Goal: Task Accomplishment & Management: Use online tool/utility

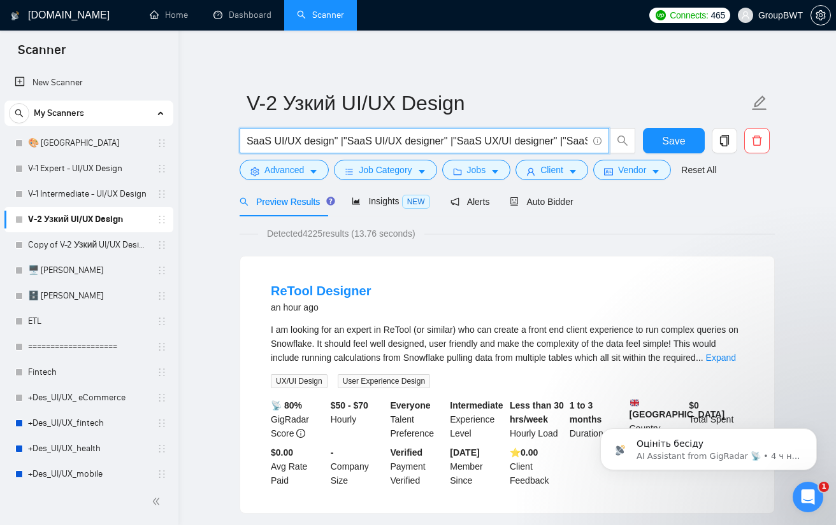
scroll to position [0, 4276]
drag, startPoint x: 373, startPoint y: 143, endPoint x: 755, endPoint y: 160, distance: 381.8
click at [755, 160] on div ""UI UX designer" | "UX UI designer" | "UX/UI designer" | "UI/UX designer" | "UI…" at bounding box center [504, 144] width 535 height 32
click at [482, 145] on input ""UI UX designer" | "UX UI designer" | "UX/UI designer" | "UI/UX designer" | "UI…" at bounding box center [417, 141] width 340 height 16
drag, startPoint x: 475, startPoint y: 141, endPoint x: 140, endPoint y: 137, distance: 335.0
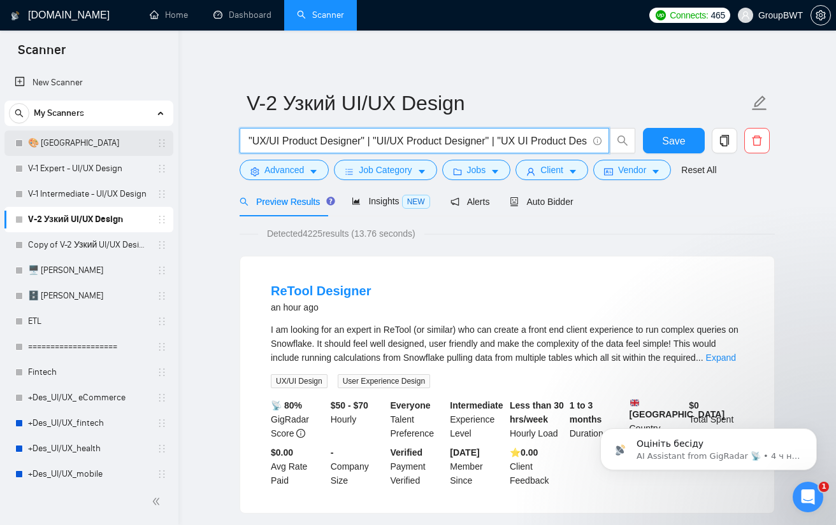
click at [315, 134] on input ""UI UX designer" | "UX UI designer" | "UX/UI designer" | "UI/UX designer" | "UI…" at bounding box center [417, 141] width 340 height 16
drag, startPoint x: 320, startPoint y: 134, endPoint x: 155, endPoint y: 146, distance: 166.0
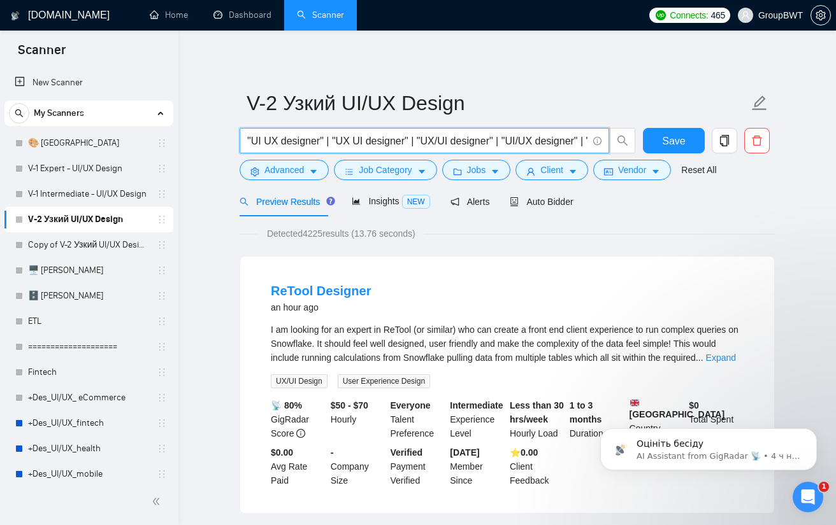
click at [339, 141] on input ""UI UX designer" | "UX UI designer" | "UX/UI designer" | "UI/UX designer" | "UI…" at bounding box center [417, 141] width 340 height 16
drag, startPoint x: 293, startPoint y: 141, endPoint x: 182, endPoint y: 143, distance: 110.8
click at [280, 138] on input ""UI UX designer" | "UX UI designer" | "UX/UI designer" | "UI/UX designer" | "UI…" at bounding box center [417, 141] width 340 height 16
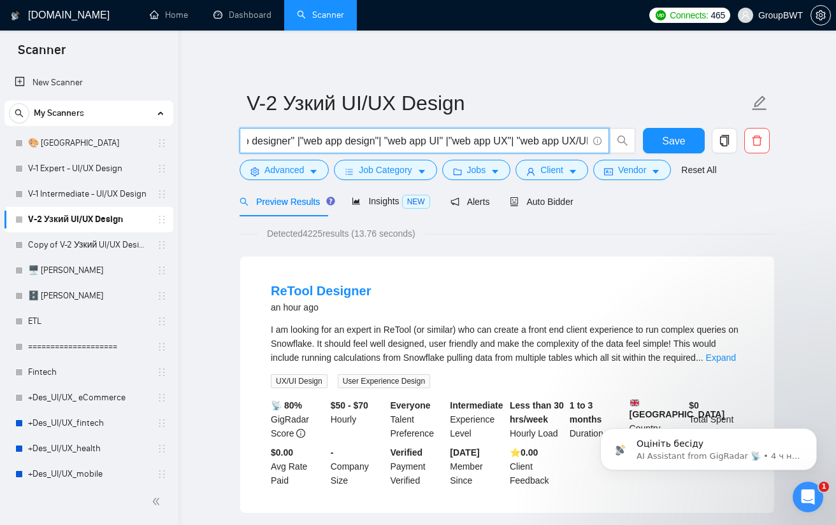
drag, startPoint x: 476, startPoint y: 145, endPoint x: 860, endPoint y: 145, distance: 384.0
click at [835, 145] on html "Scanner New Scanner My Scanners 🎨 Sofia V-1 Expert - UI/UX Design V-1 Intermedi…" at bounding box center [418, 262] width 836 height 525
click at [481, 132] on span ""UI UX designer" | "UX UI designer" | "UX/UI designer" | "UI/UX designer" | "UI…" at bounding box center [423, 140] width 369 height 25
click at [485, 134] on input ""UI UX designer" | "UX UI designer" | "UX/UI designer" | "UI/UX designer" | "UI…" at bounding box center [417, 141] width 340 height 16
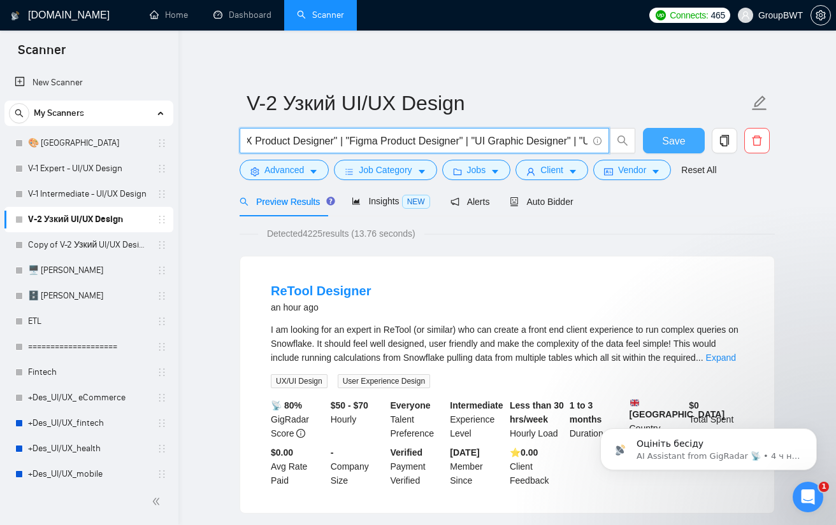
scroll to position [0, 4276]
drag, startPoint x: 509, startPoint y: 135, endPoint x: 736, endPoint y: 159, distance: 227.3
click at [736, 159] on div ""UI UX designer" | "UX UI designer" | "UX/UI designer" | "UI/UX designer" | "UI…" at bounding box center [504, 144] width 535 height 32
click at [551, 138] on input ""UI UX designer" | "UX UI designer" | "UX/UI designer" | "UI/UX designer" | "UI…" at bounding box center [417, 141] width 340 height 16
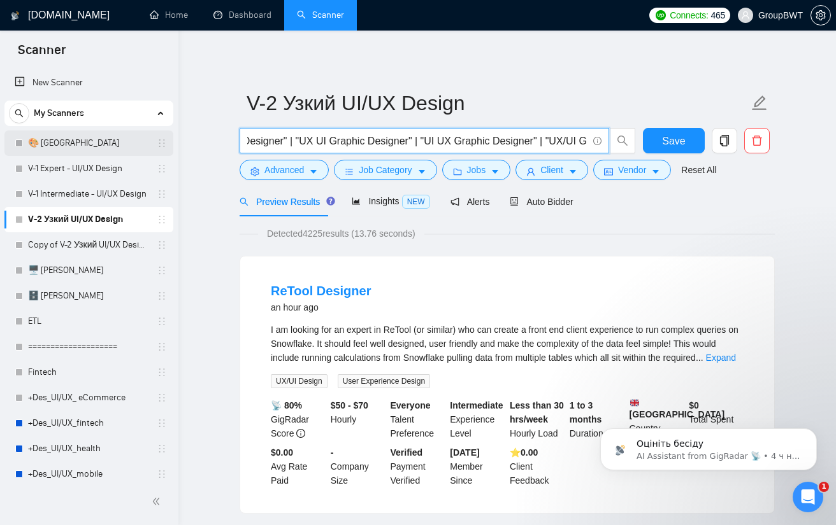
scroll to position [0, 0]
drag, startPoint x: 387, startPoint y: 143, endPoint x: 145, endPoint y: 144, distance: 242.0
click at [396, 143] on input ""UI UX designer" | "UX UI designer" | "UX/UI designer" | "UI/UX designer" | "UI…" at bounding box center [417, 141] width 340 height 16
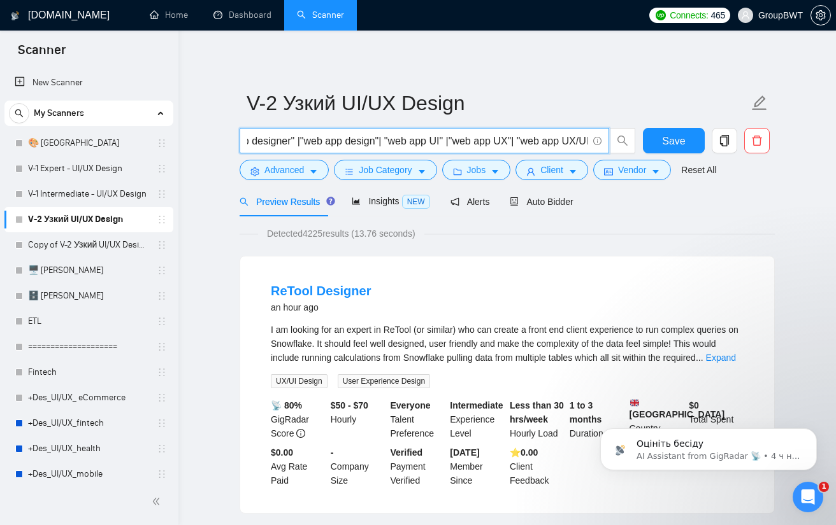
drag, startPoint x: 430, startPoint y: 141, endPoint x: 774, endPoint y: 158, distance: 344.9
click at [509, 138] on input ""UI UX designer" | "UX UI designer" | "UX/UI designer" | "UI/UX designer" | "UI…" at bounding box center [417, 141] width 340 height 16
drag, startPoint x: 513, startPoint y: 135, endPoint x: 822, endPoint y: 148, distance: 309.2
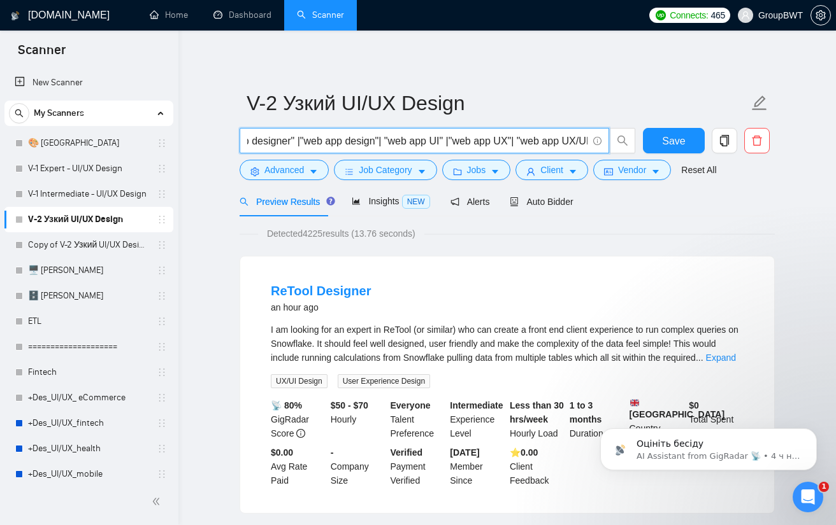
click at [480, 141] on input ""UI UX designer" | "UX UI designer" | "UX/UI designer" | "UI/UX designer" | "UI…" at bounding box center [417, 141] width 340 height 16
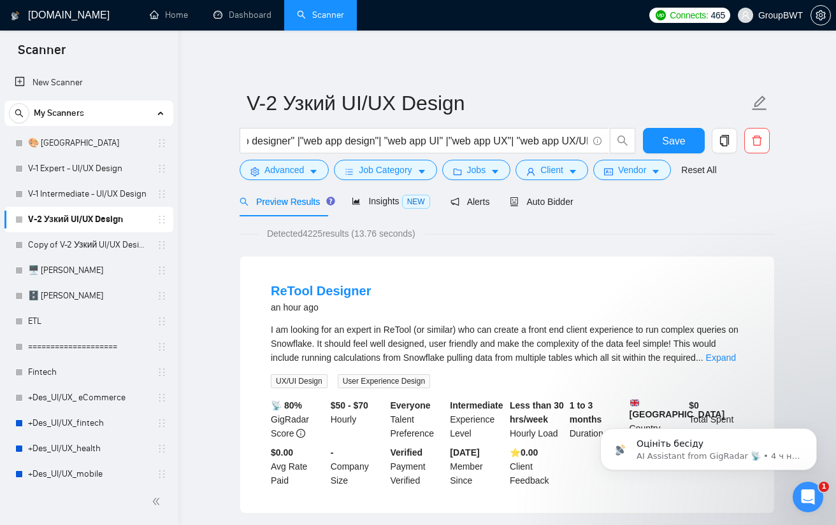
scroll to position [0, 0]
click at [552, 197] on span "Auto Bidder" at bounding box center [540, 202] width 63 height 10
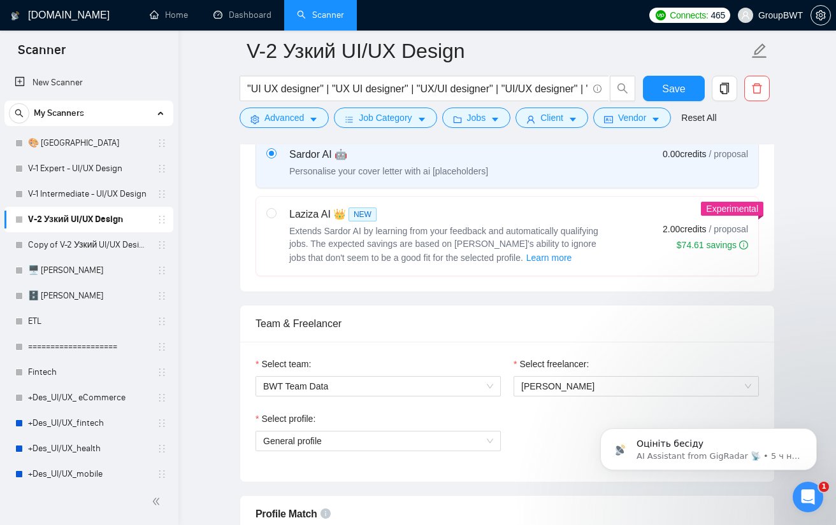
scroll to position [637, 0]
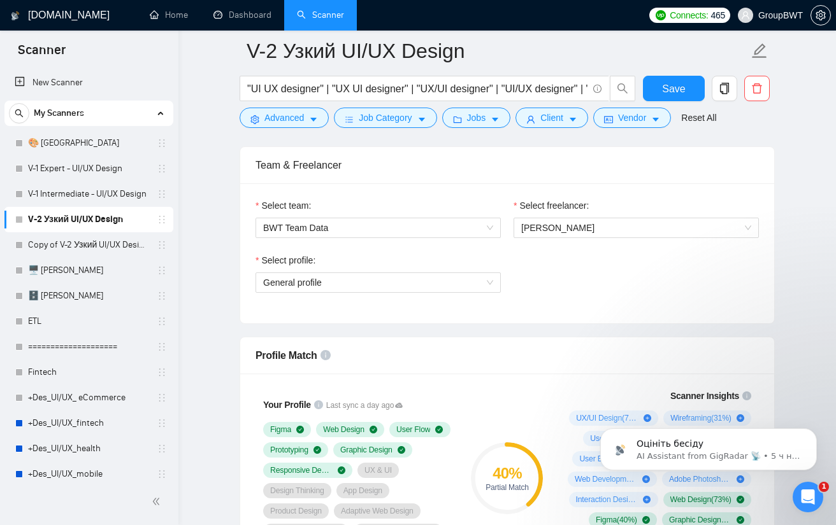
click at [341, 294] on div "Select profile: General profile" at bounding box center [378, 280] width 258 height 55
click at [353, 273] on span "General profile" at bounding box center [378, 282] width 230 height 19
click at [596, 279] on div "Select profile: General profile" at bounding box center [507, 280] width 516 height 55
click at [586, 223] on span "[PERSON_NAME]" at bounding box center [557, 228] width 73 height 10
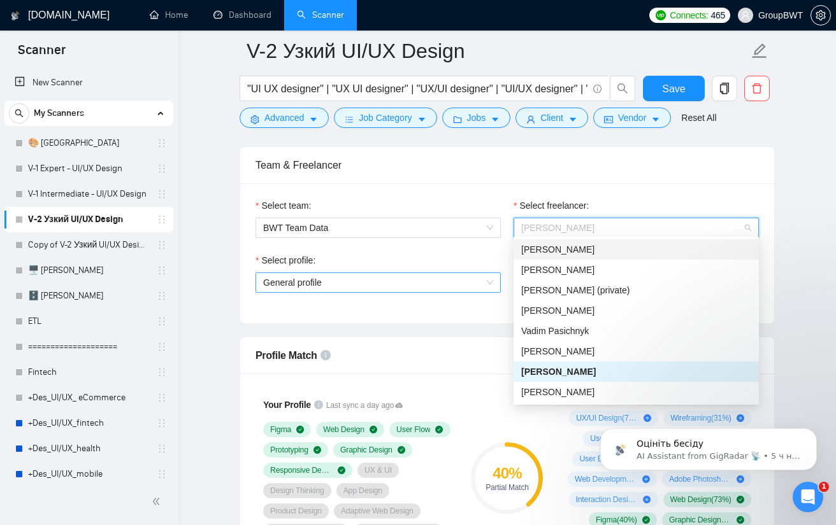
click at [457, 283] on span "General profile" at bounding box center [378, 282] width 230 height 19
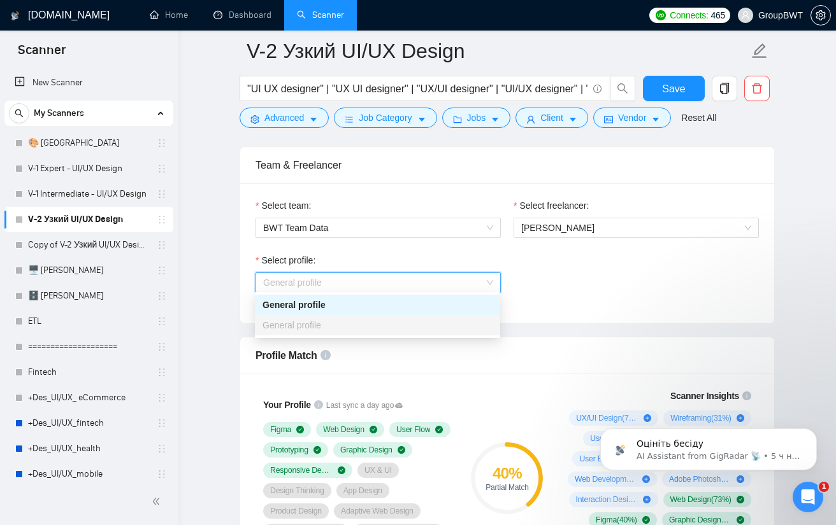
click at [332, 319] on div "General profile" at bounding box center [377, 325] width 230 height 14
click at [567, 259] on div "Select profile: General profile" at bounding box center [507, 280] width 516 height 55
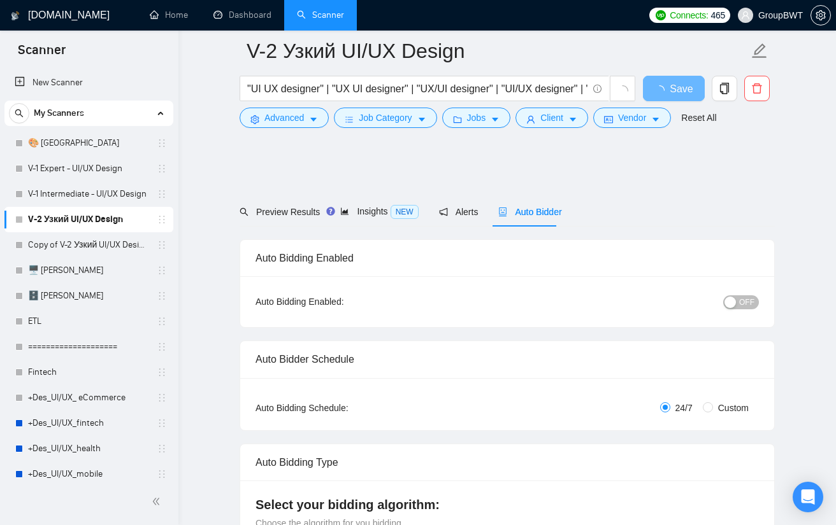
scroll to position [637, 0]
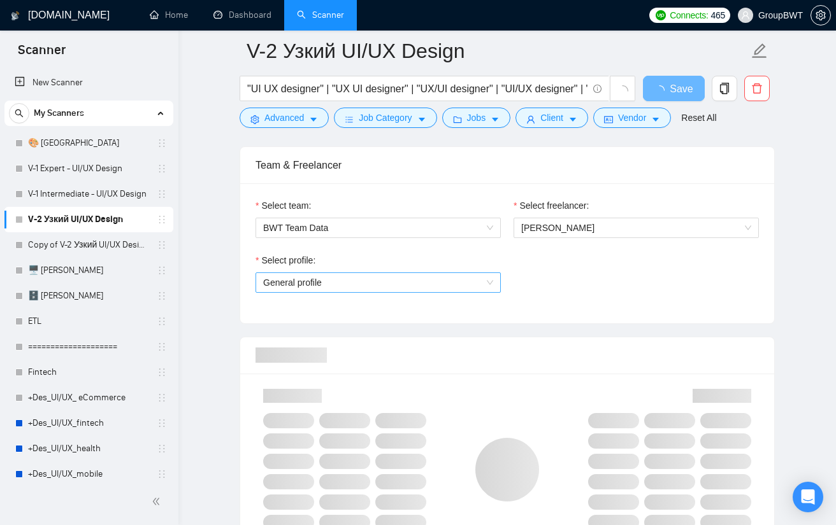
click at [326, 287] on span "General profile" at bounding box center [378, 282] width 230 height 19
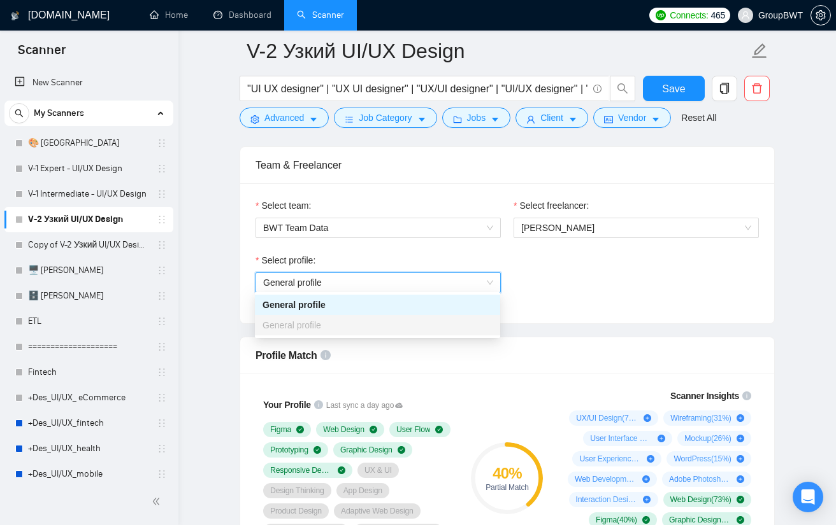
click at [448, 283] on span "General profile" at bounding box center [378, 282] width 230 height 19
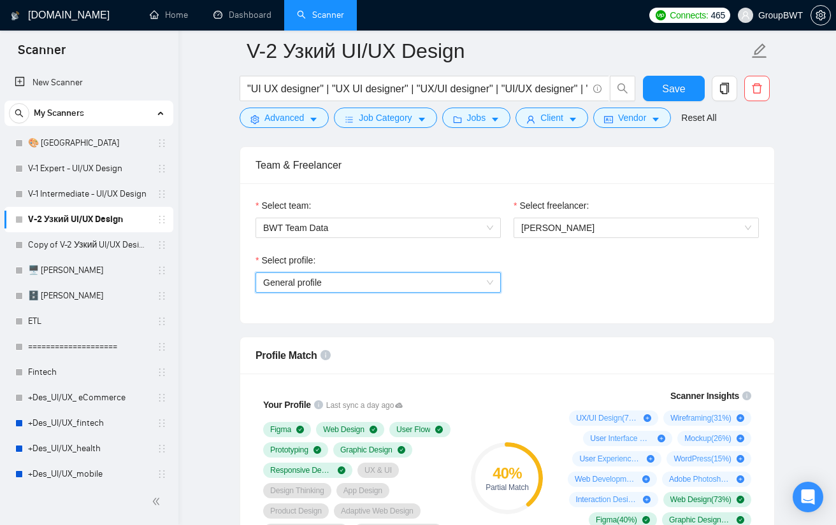
click at [450, 283] on span "General profile" at bounding box center [378, 282] width 230 height 19
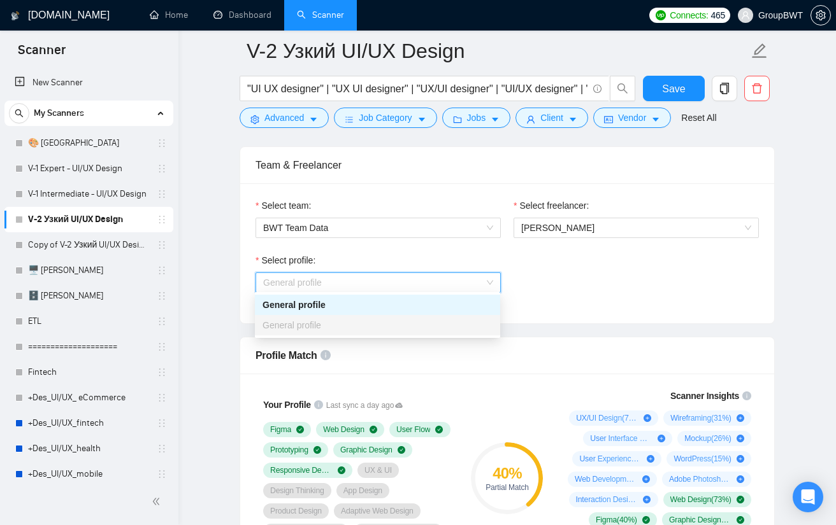
click at [637, 280] on div "Select profile: General profile" at bounding box center [507, 280] width 516 height 55
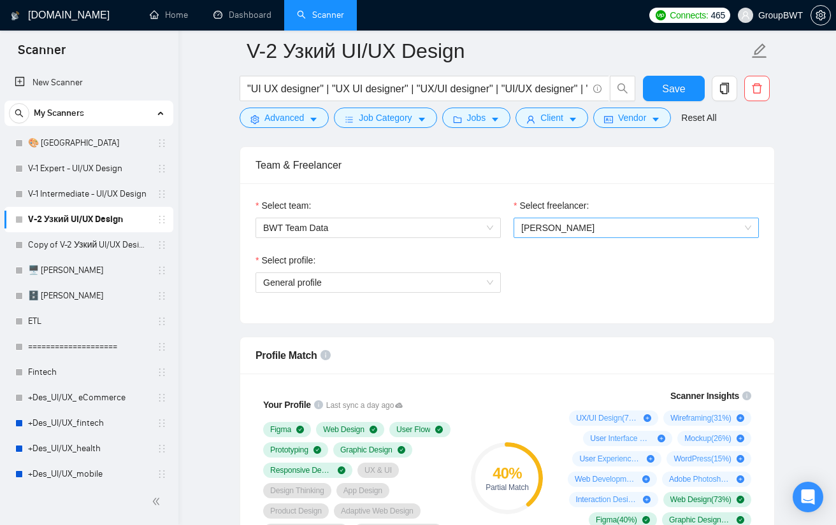
click at [583, 223] on span "[PERSON_NAME]" at bounding box center [557, 228] width 73 height 10
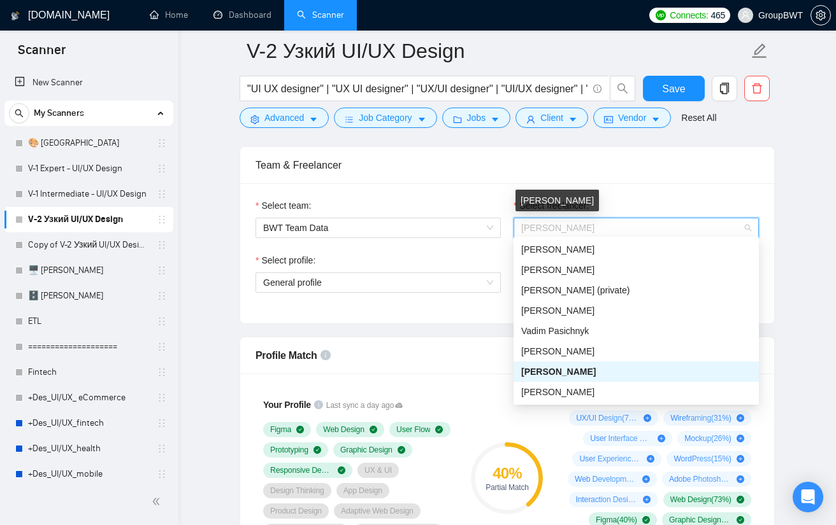
click at [561, 225] on span "[PERSON_NAME]" at bounding box center [557, 228] width 73 height 10
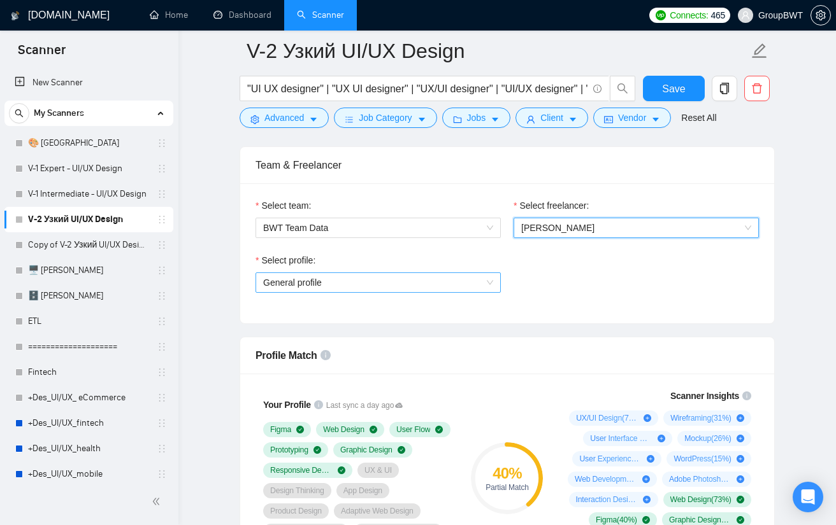
click at [422, 282] on span "General profile" at bounding box center [378, 282] width 230 height 19
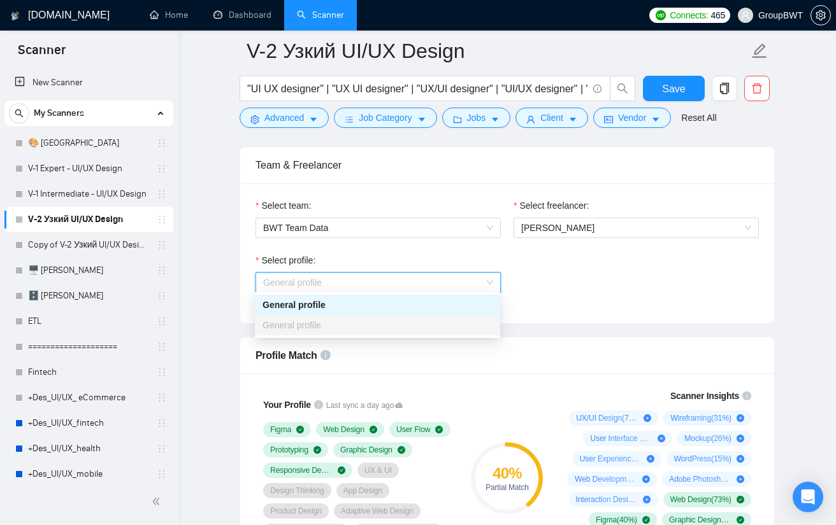
click at [595, 290] on div "Select profile: General profile" at bounding box center [507, 280] width 516 height 55
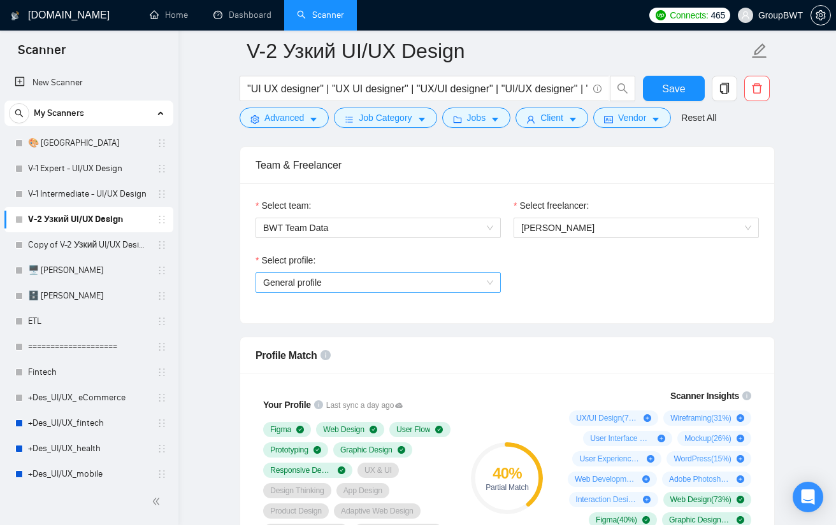
click at [383, 276] on span "General profile" at bounding box center [378, 282] width 230 height 19
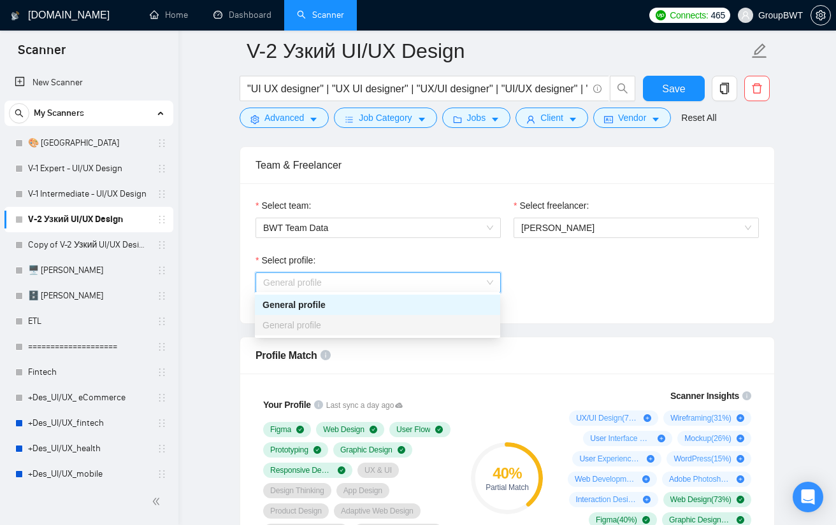
click at [606, 276] on div "Select profile: General profile" at bounding box center [507, 280] width 516 height 55
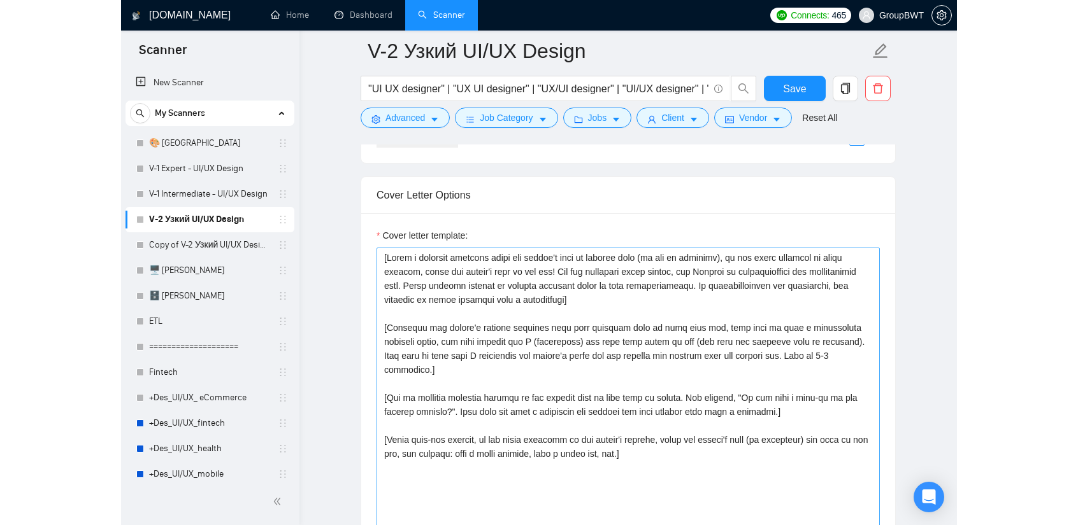
scroll to position [1401, 0]
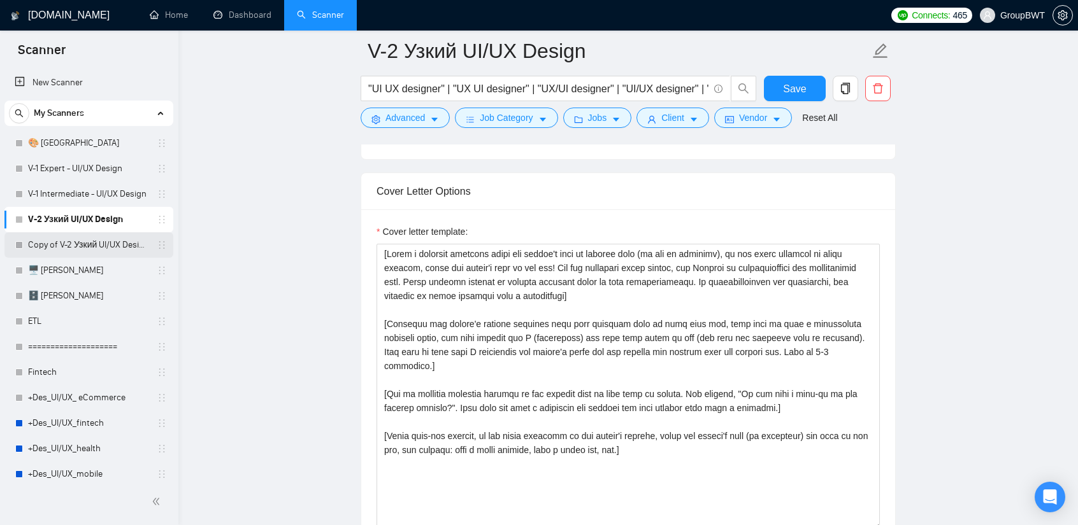
click at [89, 241] on link "Copy of V-2 Узкий UI/UX Design" at bounding box center [88, 244] width 121 height 25
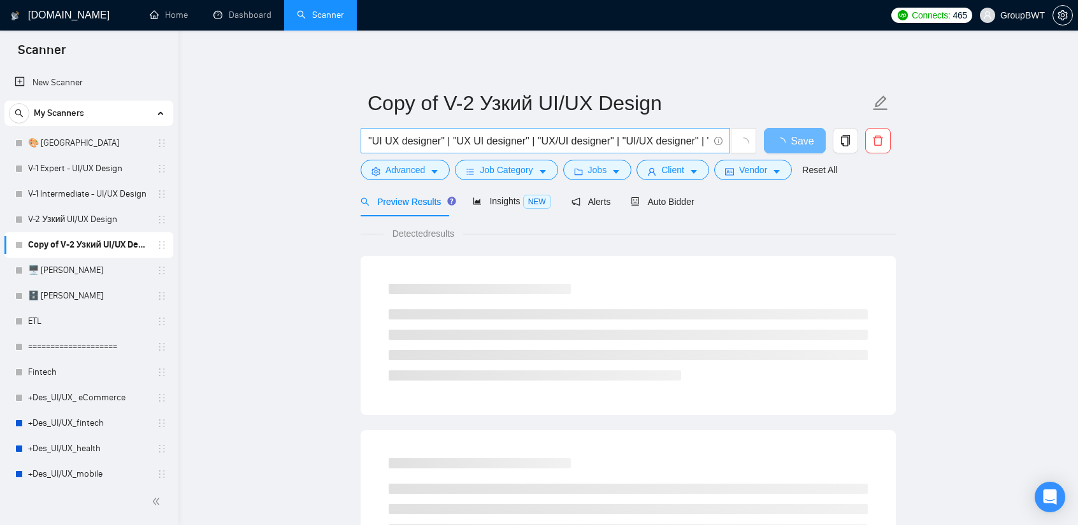
click at [464, 143] on input ""UI UX designer" | "UX UI designer" | "UX/UI designer" | "UI/UX designer" | "UI…" at bounding box center [538, 141] width 340 height 16
paste input "text"
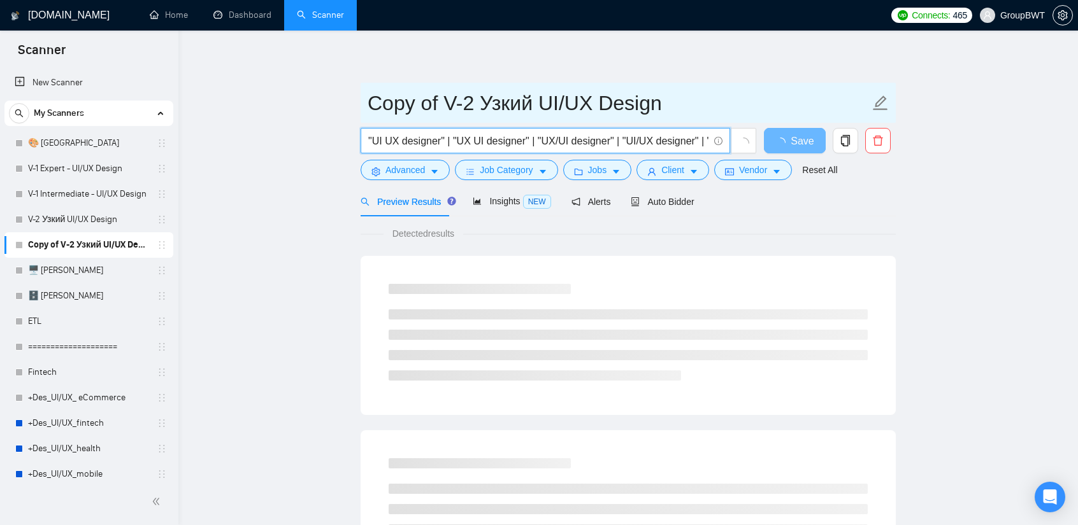
scroll to position [0, 134]
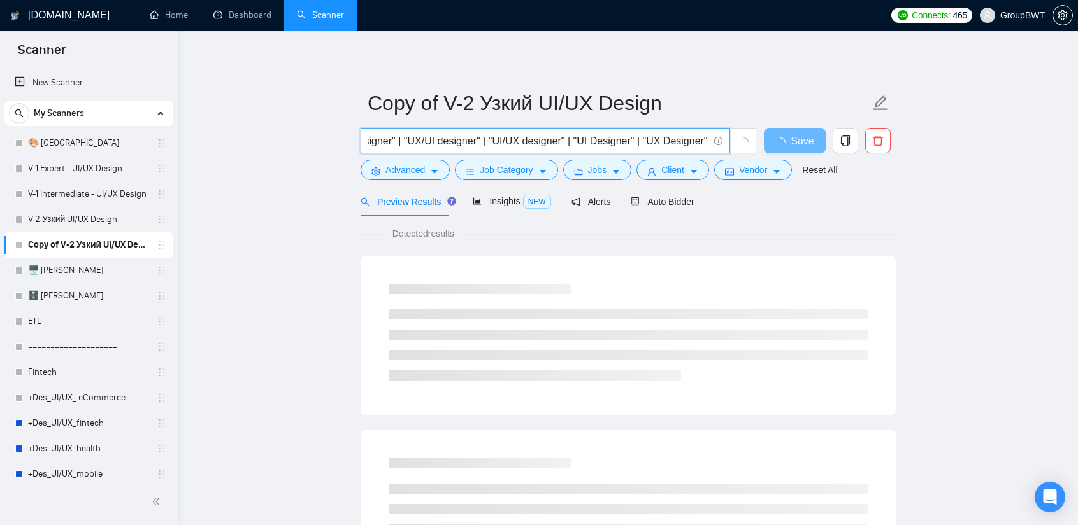
click at [381, 142] on input ""UI UX designer" | "UX UI designer" | "UX/UI designer" | "UI/UX designer" | "UI…" at bounding box center [538, 141] width 340 height 16
drag, startPoint x: 381, startPoint y: 142, endPoint x: 297, endPoint y: 143, distance: 84.1
click at [387, 134] on input ""UI UX designer" | "UX UI designer" | "UX/UI designer" | "UI/UX designer" | "UI…" at bounding box center [538, 141] width 340 height 16
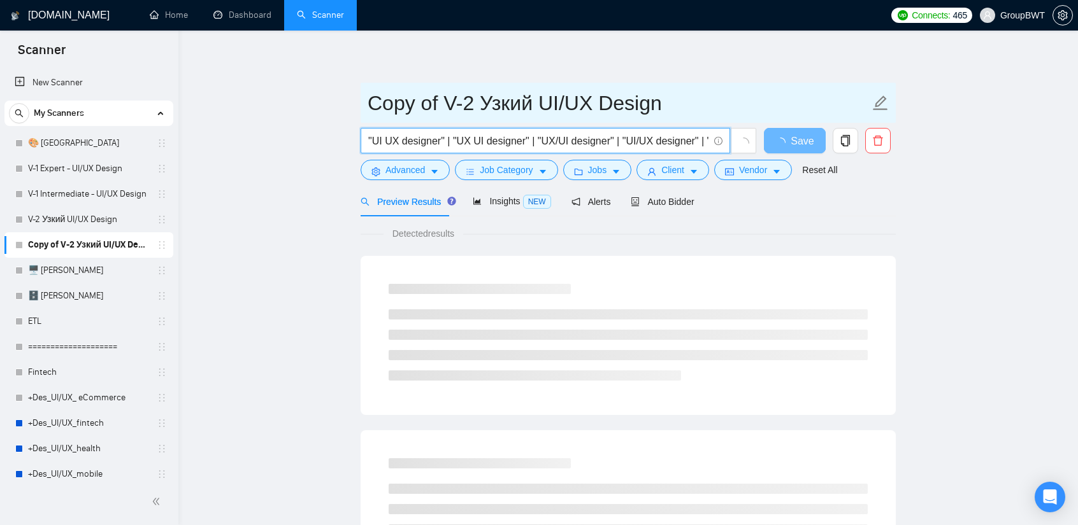
type input ""UI UX designer" | "UX UI designer" | "UX/UI designer" | "UI/UX designer" | "UI…"
click at [581, 110] on input "Copy of V-2 Узкий UI/UX Design" at bounding box center [618, 103] width 502 height 32
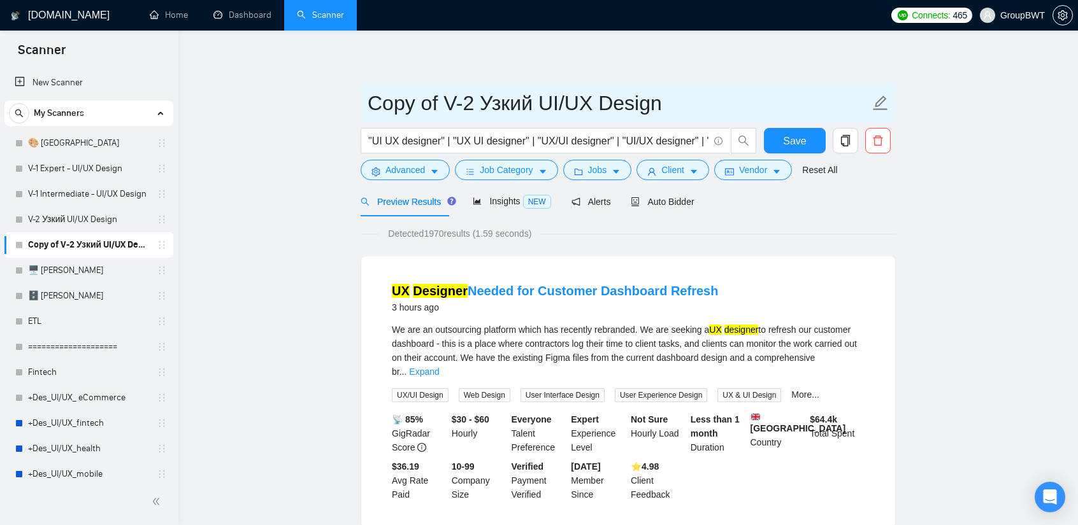
drag, startPoint x: 545, startPoint y: 99, endPoint x: 338, endPoint y: 103, distance: 207.6
click at [513, 103] on input "UI/UX Design" at bounding box center [618, 103] width 502 height 32
drag, startPoint x: 490, startPoint y: 99, endPoint x: 433, endPoint y: 98, distance: 56.7
click at [433, 98] on input "UI/UX Design/er" at bounding box center [618, 103] width 502 height 32
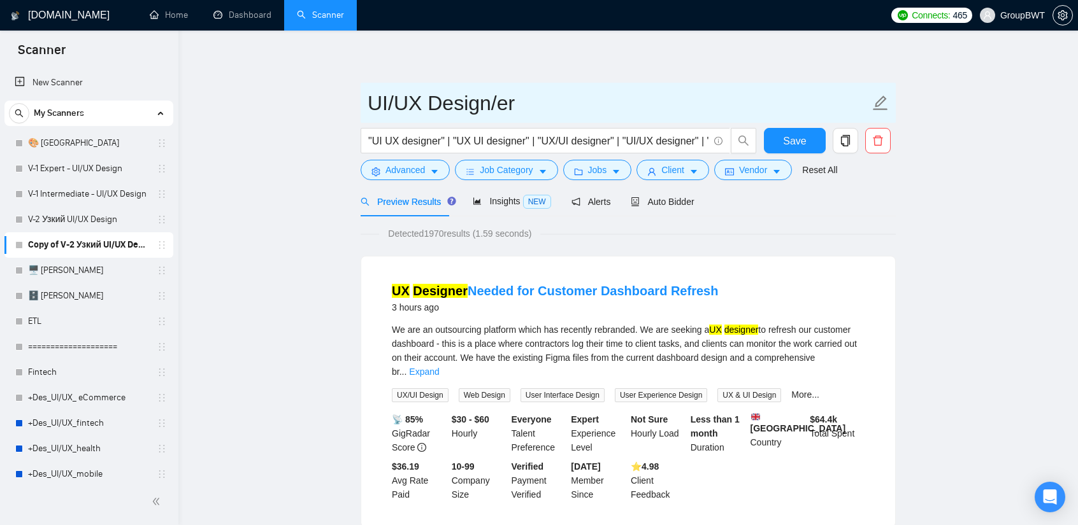
click at [503, 113] on input "UI/UX Design/er" at bounding box center [618, 103] width 502 height 32
paste input "Design"
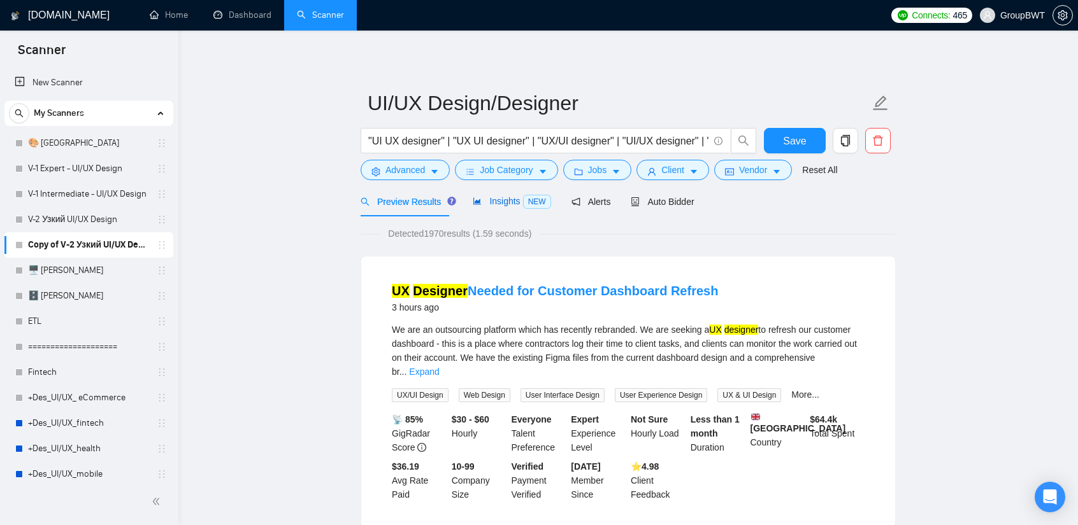
click at [487, 206] on span "Insights NEW" at bounding box center [512, 201] width 78 height 10
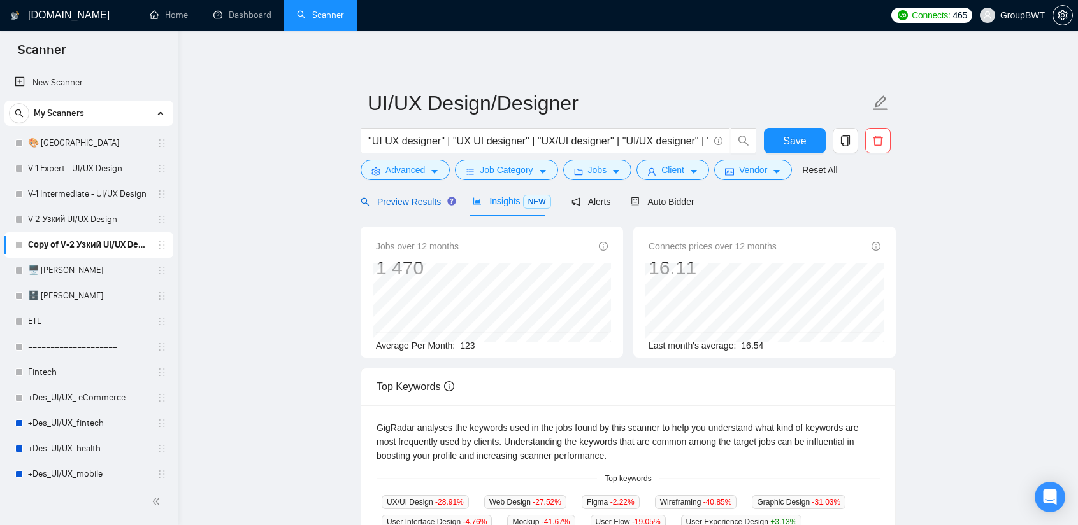
click at [410, 197] on span "Preview Results" at bounding box center [406, 202] width 92 height 10
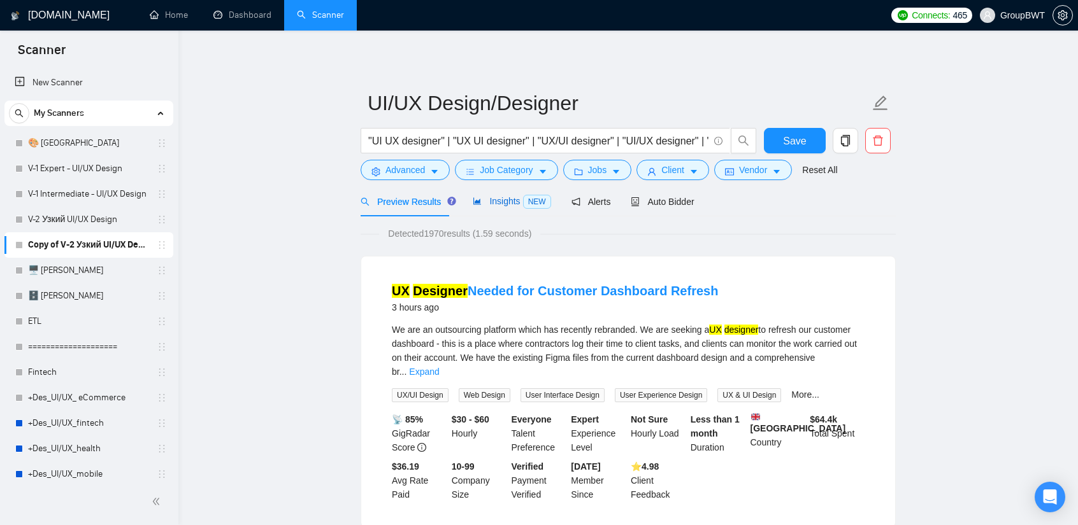
click at [501, 204] on span "Insights NEW" at bounding box center [512, 201] width 78 height 10
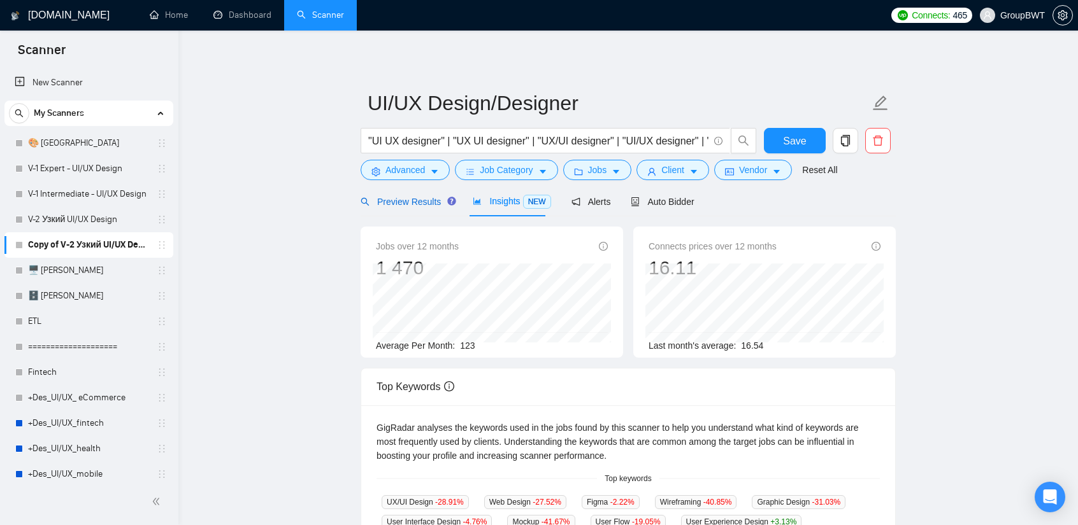
click at [405, 207] on span "Preview Results" at bounding box center [406, 202] width 92 height 10
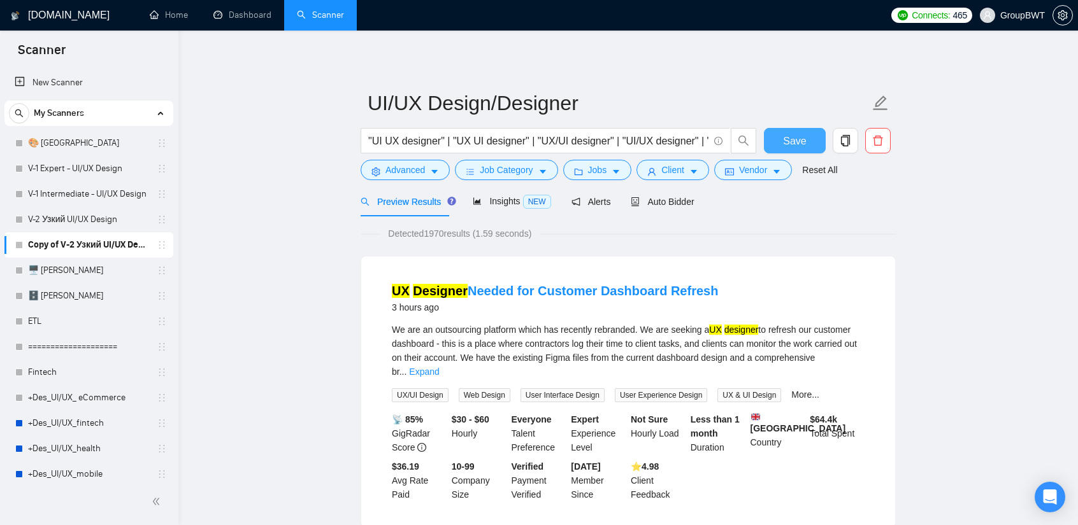
click at [785, 141] on span "Save" at bounding box center [794, 141] width 23 height 16
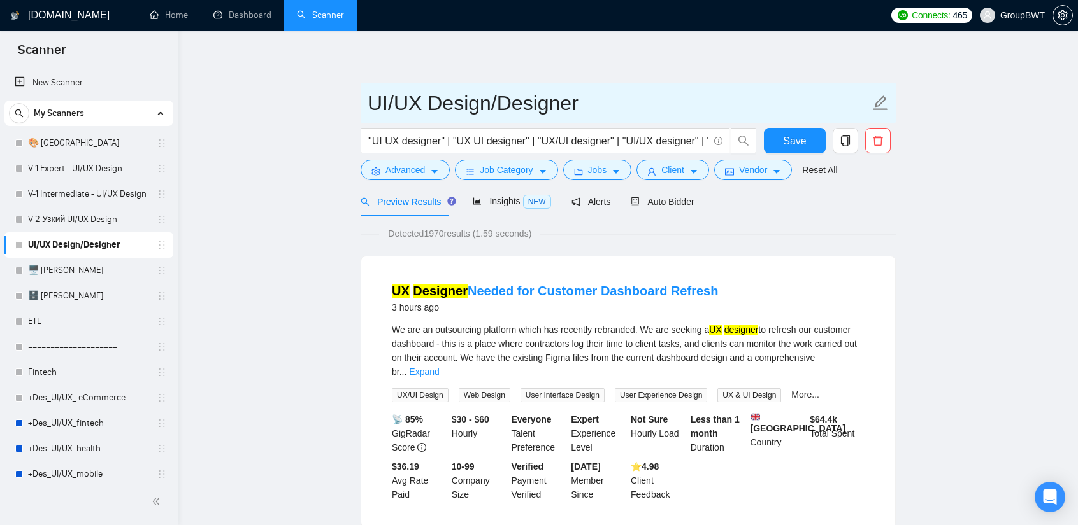
click at [383, 100] on input "UI/UX Design/Designer" at bounding box center [618, 103] width 502 height 32
click at [423, 101] on input "UX/UX Design/Designer" at bounding box center [618, 103] width 502 height 32
type input "UX/UI Design/Designer"
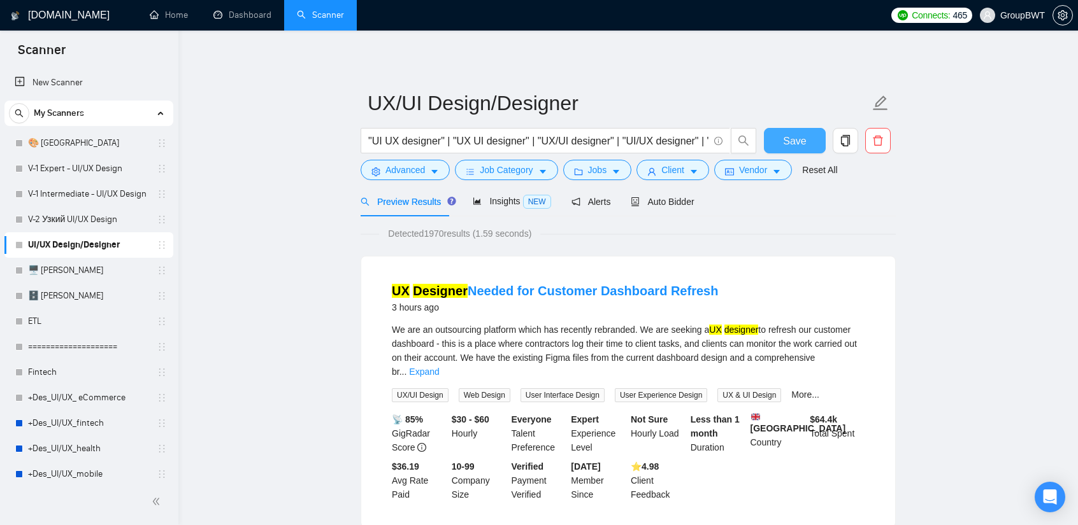
click at [800, 143] on span "Save" at bounding box center [794, 141] width 23 height 16
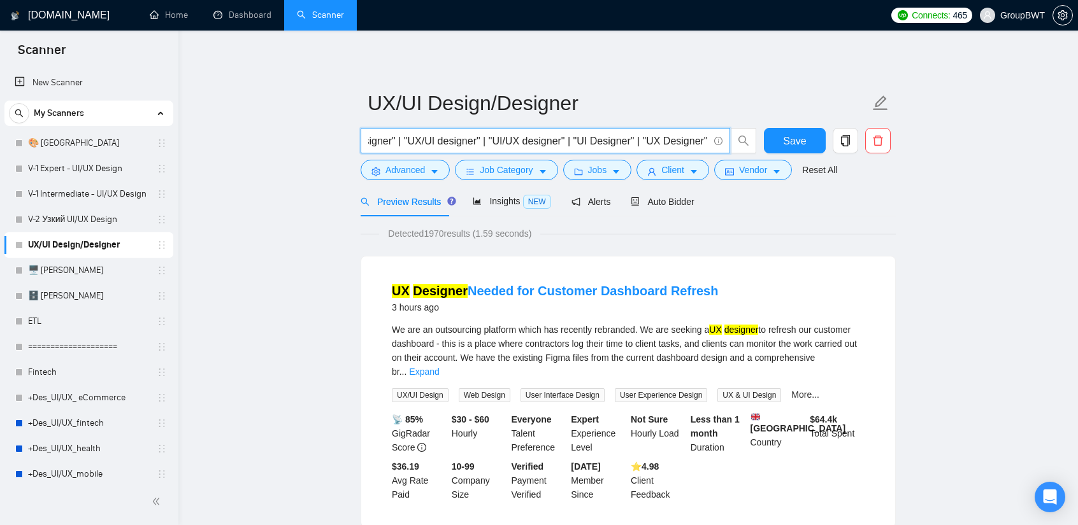
drag, startPoint x: 590, startPoint y: 141, endPoint x: 897, endPoint y: 154, distance: 307.2
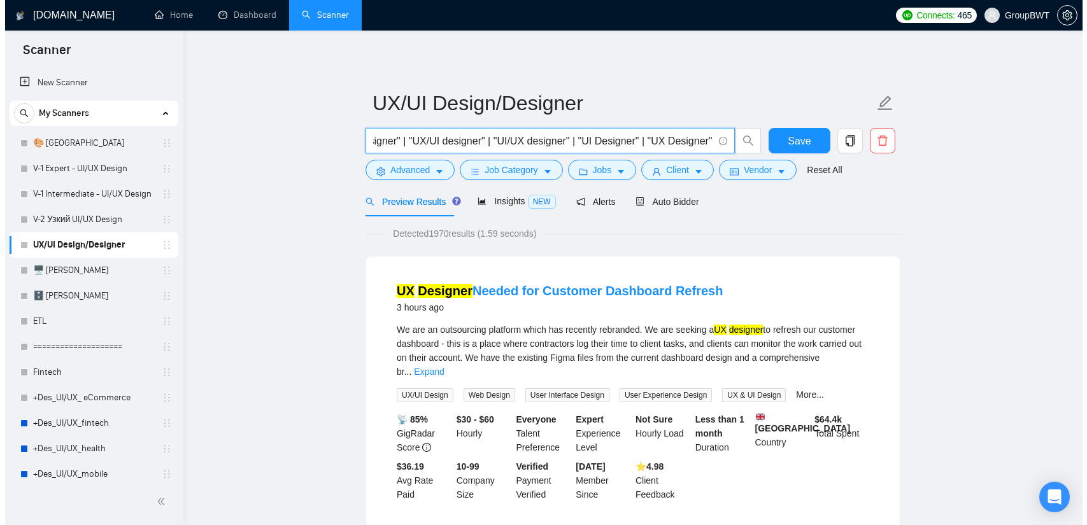
scroll to position [0, 0]
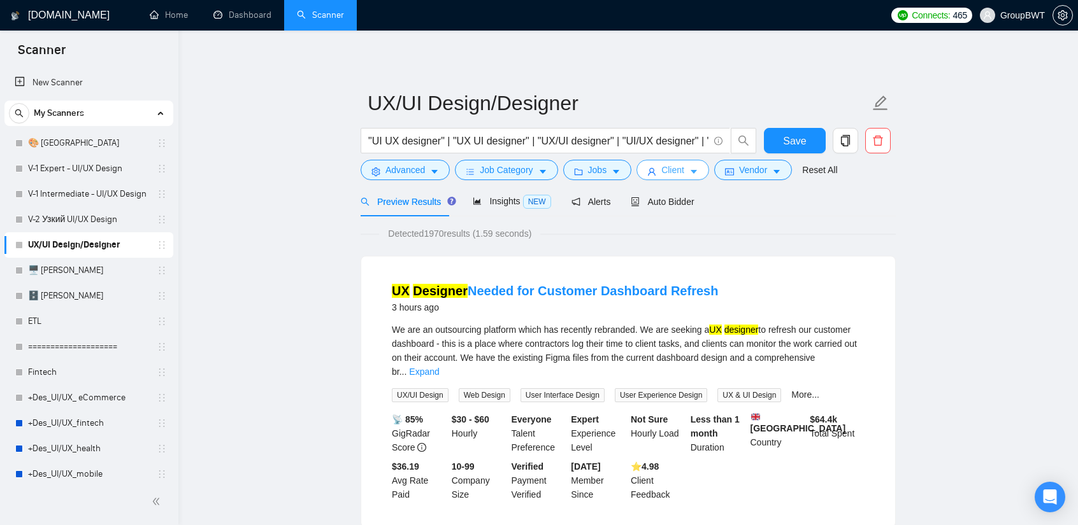
click at [661, 164] on span "Client" at bounding box center [672, 170] width 23 height 14
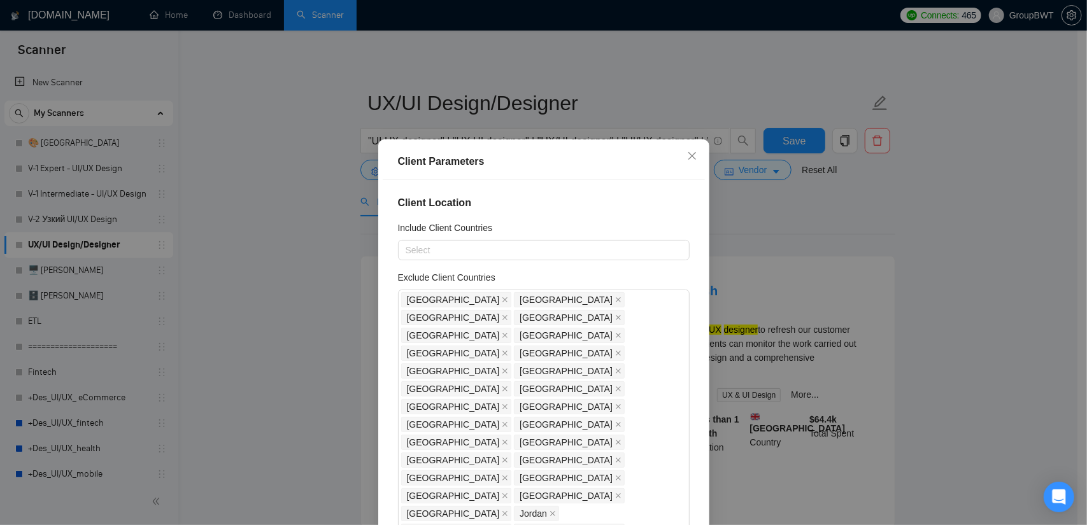
click at [750, 212] on div "Client Parameters Client Location Include Client Countries Select Exclude Clien…" at bounding box center [543, 262] width 1087 height 525
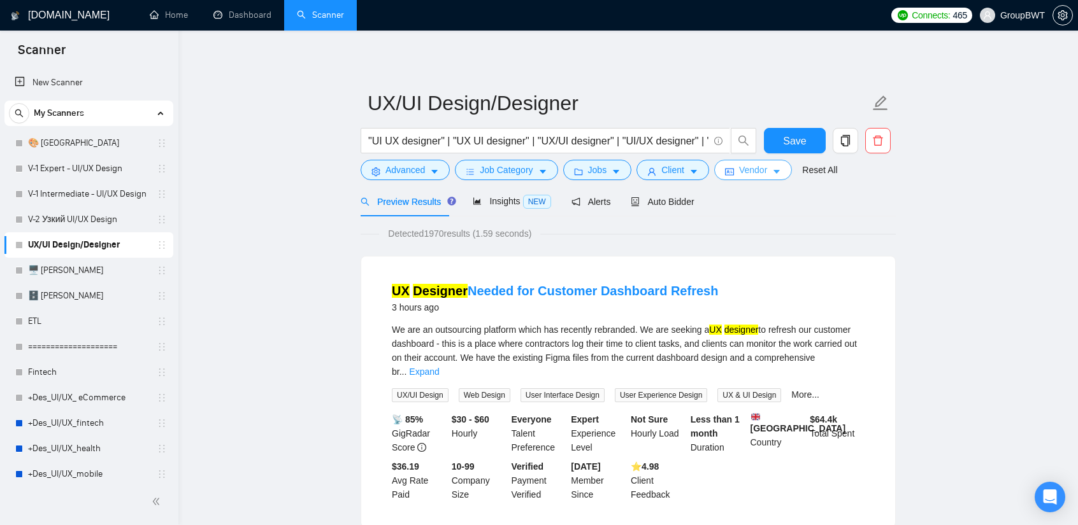
click at [759, 174] on span "Vendor" at bounding box center [753, 170] width 28 height 14
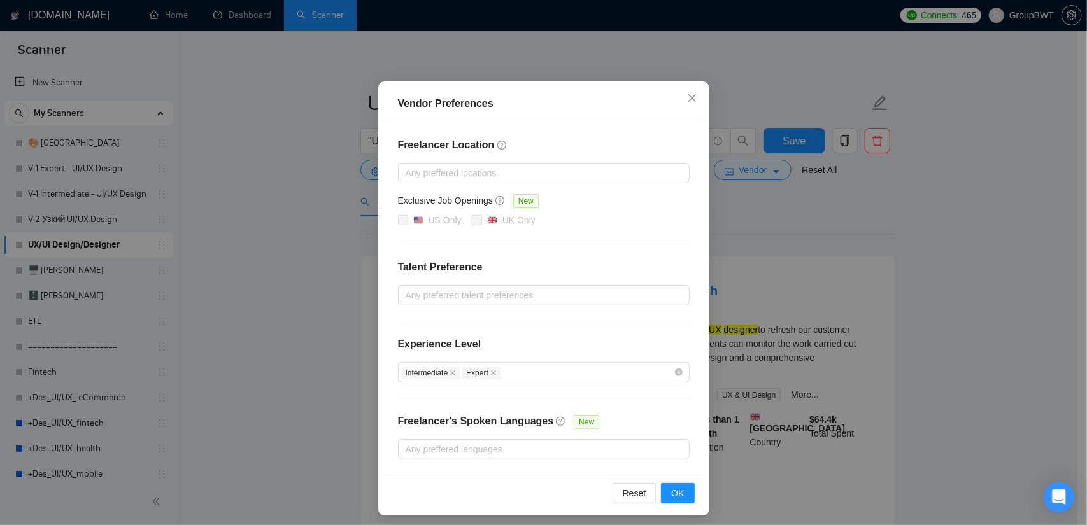
scroll to position [61, 0]
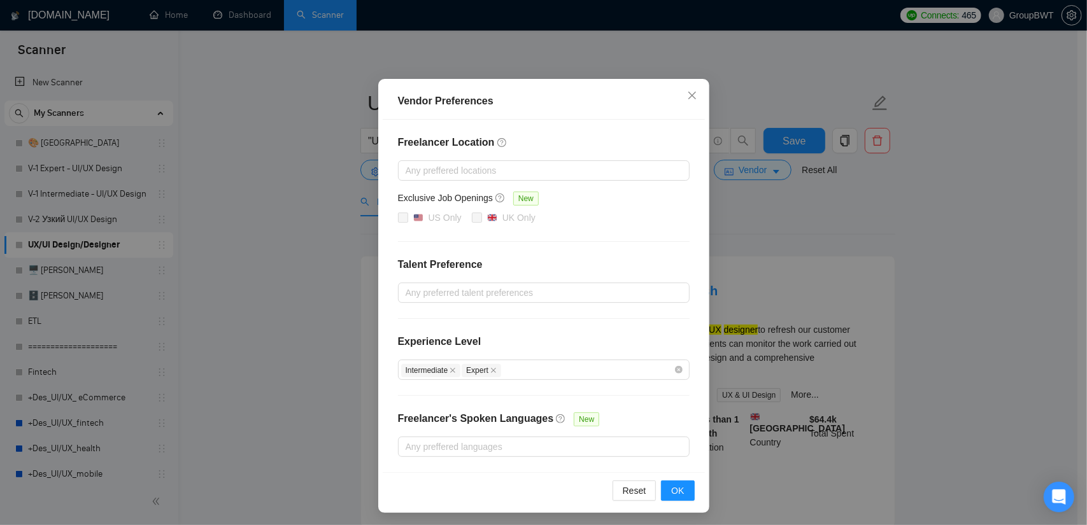
click at [834, 217] on div "Vendor Preferences Freelancer Location Any preffered locations Exclusive Job Op…" at bounding box center [543, 262] width 1087 height 525
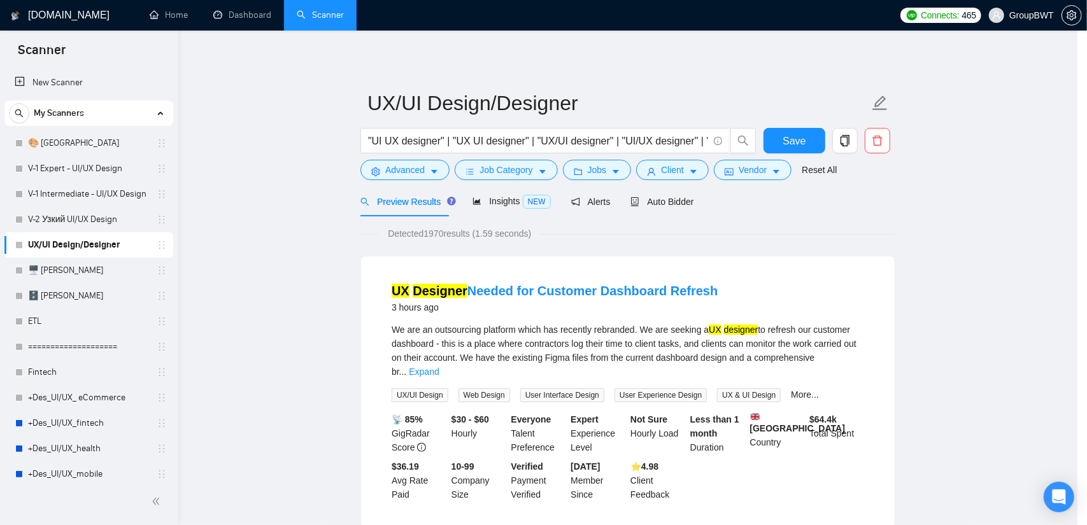
scroll to position [0, 0]
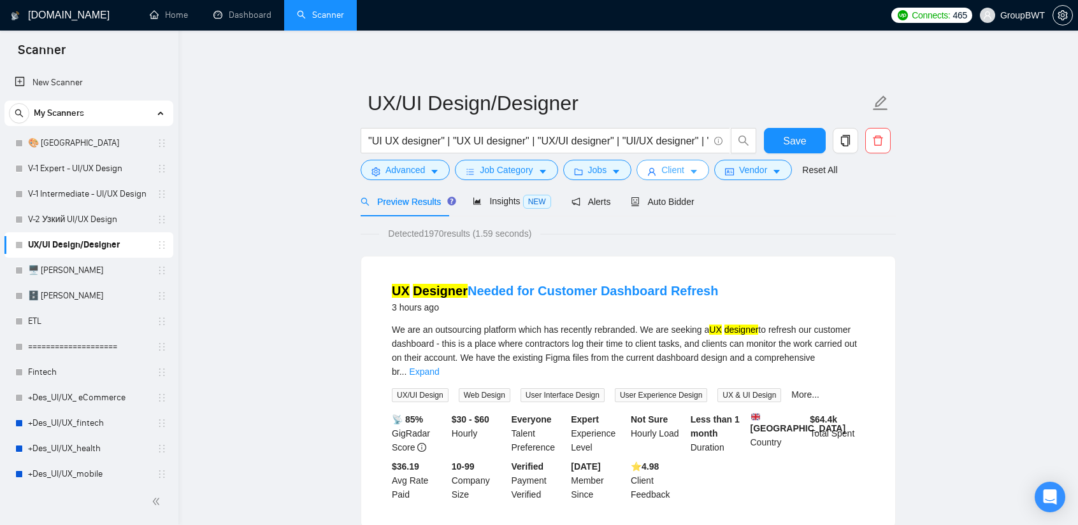
click at [680, 173] on button "Client" at bounding box center [672, 170] width 73 height 20
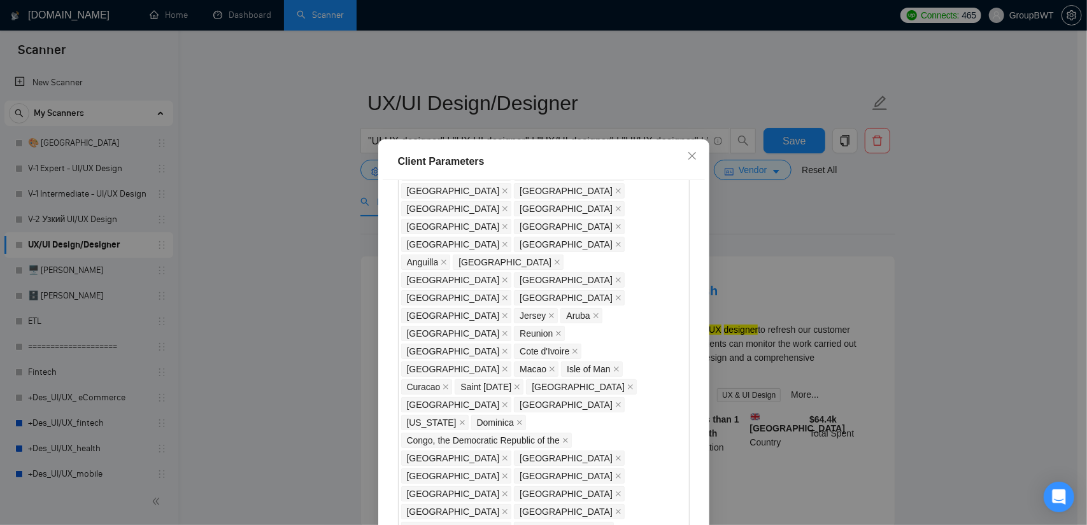
scroll to position [892, 0]
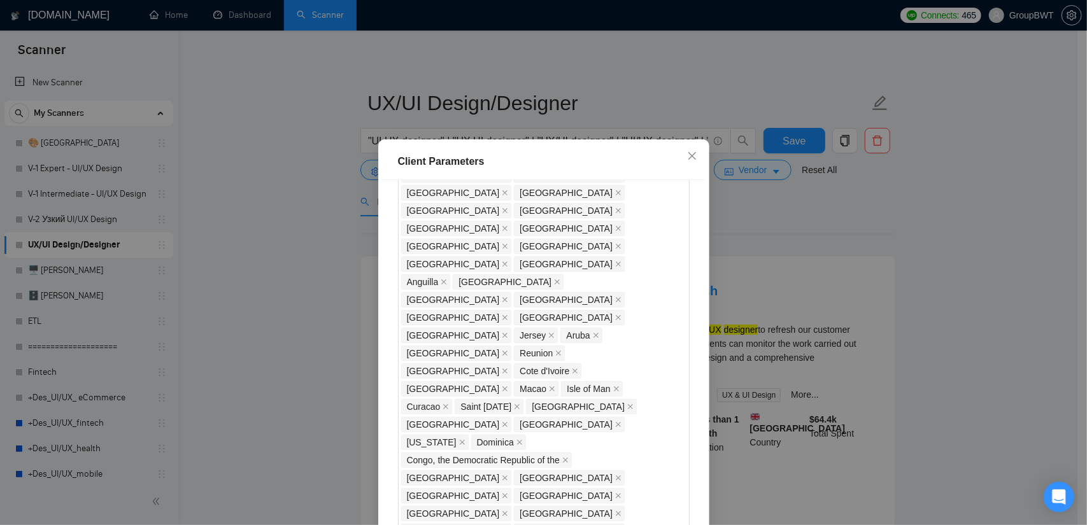
checkbox input "false"
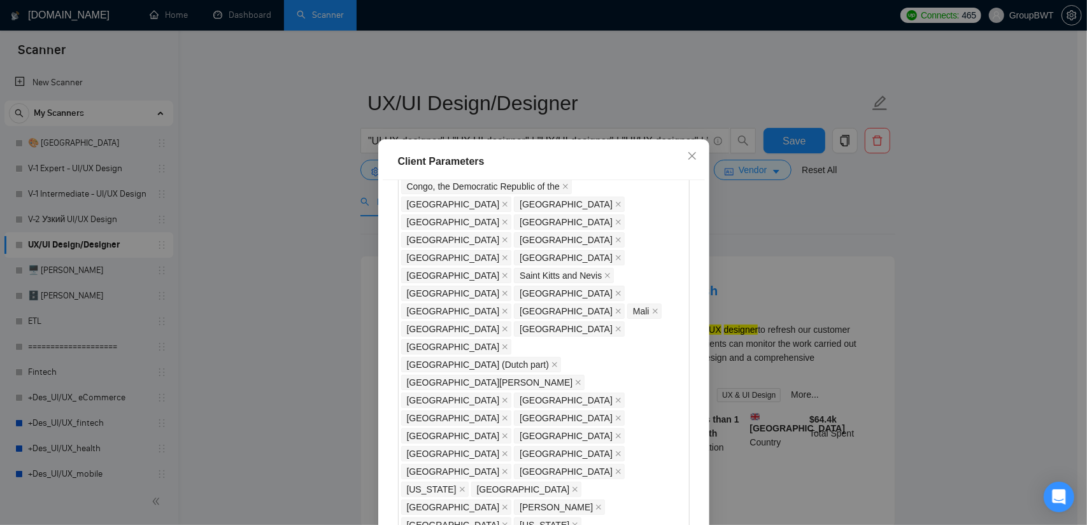
scroll to position [1173, 0]
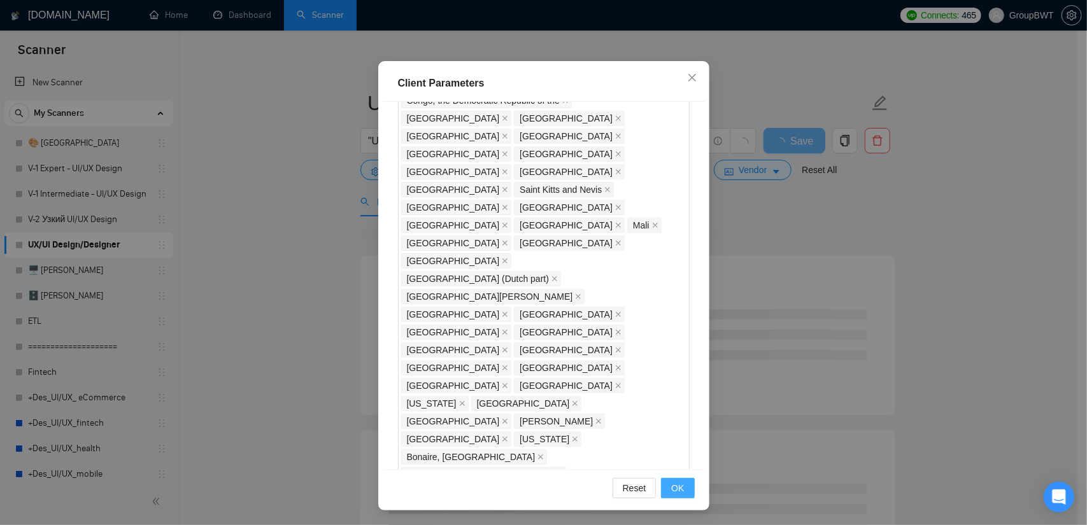
click at [671, 483] on span "OK" at bounding box center [677, 488] width 13 height 14
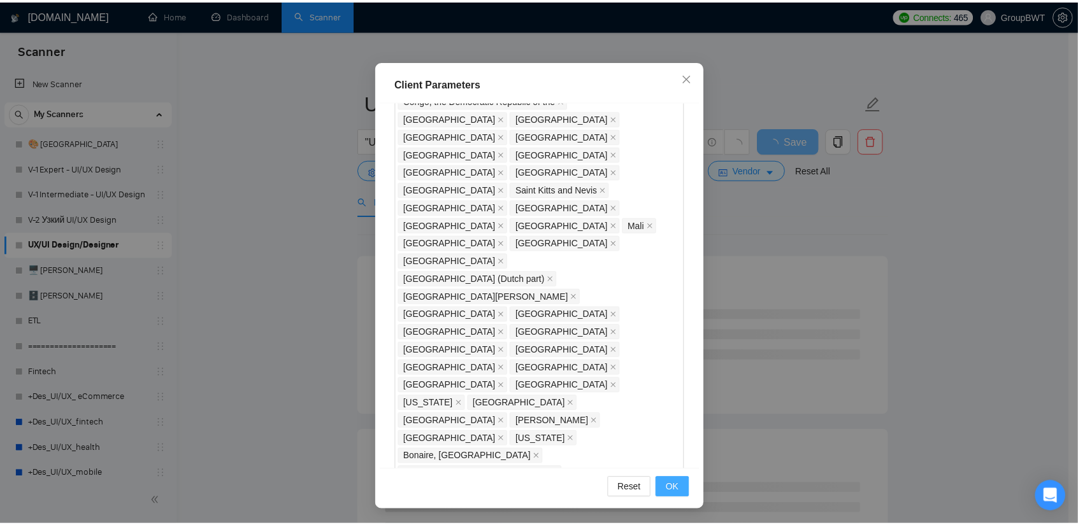
scroll to position [15, 0]
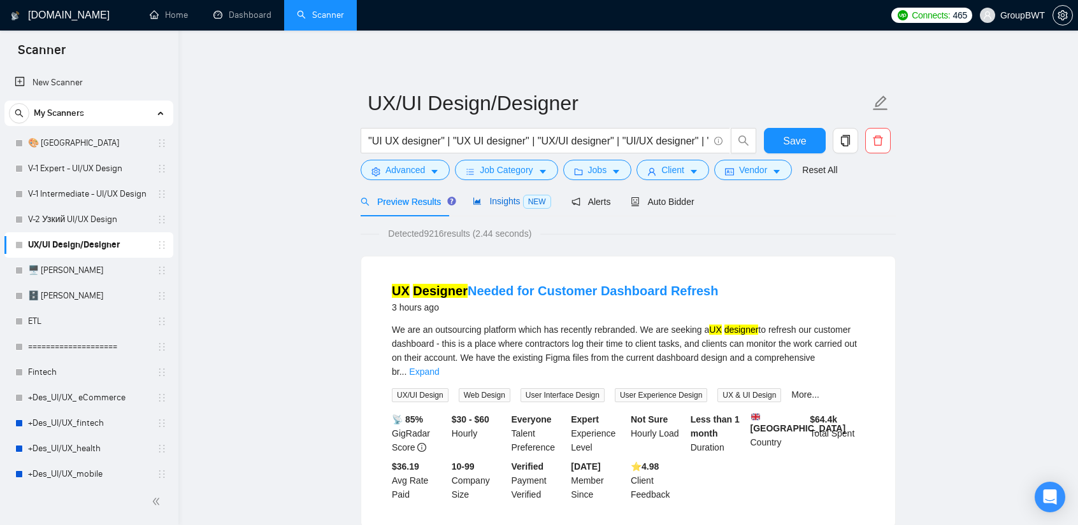
click at [515, 196] on span "Insights NEW" at bounding box center [512, 201] width 78 height 10
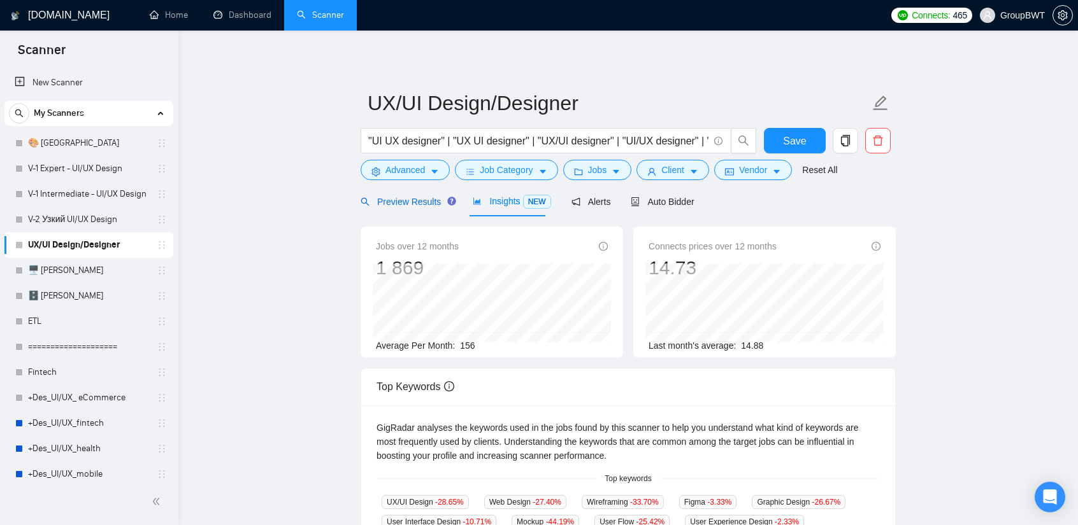
click at [419, 206] on span "Preview Results" at bounding box center [406, 202] width 92 height 10
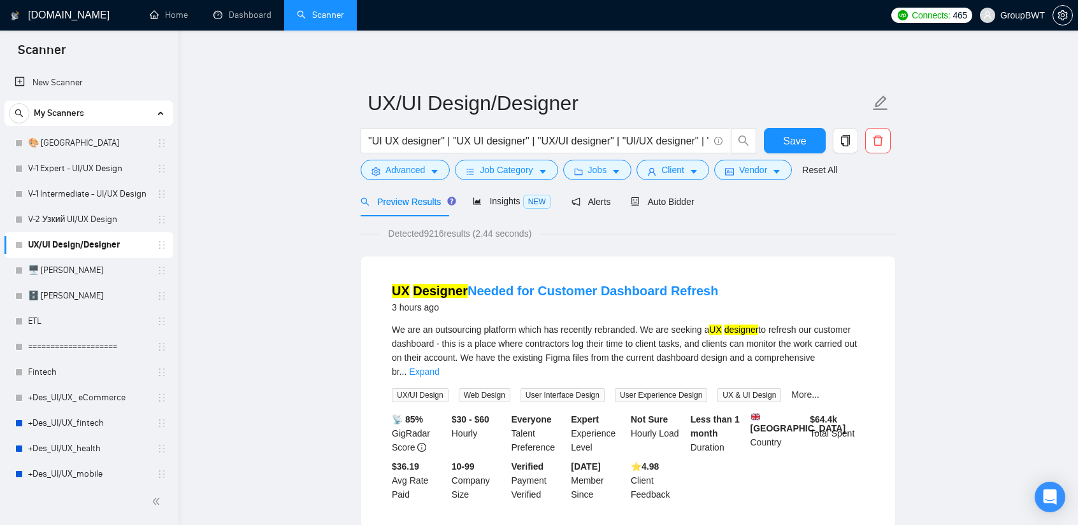
scroll to position [0, 134]
drag, startPoint x: 628, startPoint y: 137, endPoint x: 977, endPoint y: 160, distance: 349.7
click at [667, 145] on input ""UI UX designer" | "UX UI designer" | "UX/UI designer" | "UI/UX designer" | "UI…" at bounding box center [538, 141] width 340 height 16
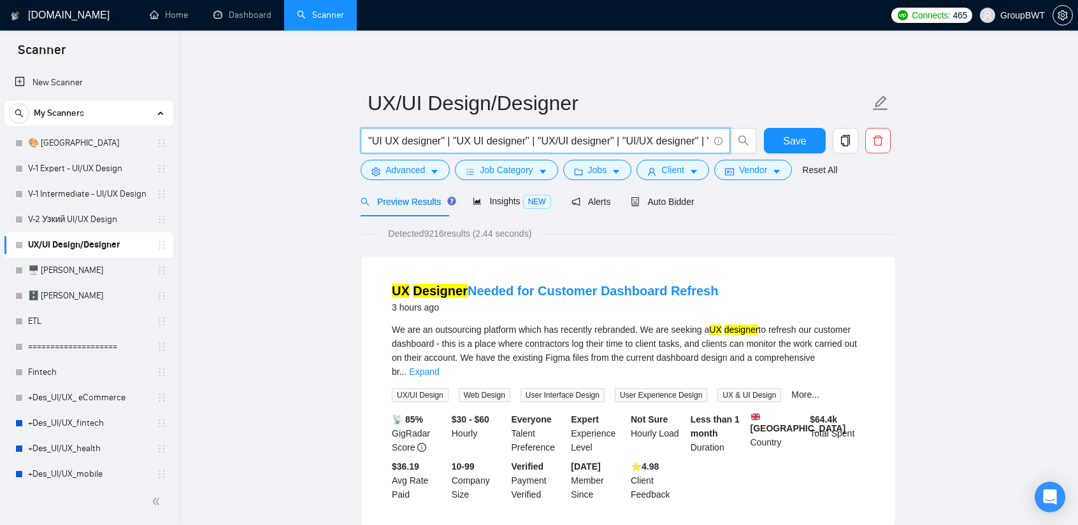
drag, startPoint x: 534, startPoint y: 139, endPoint x: 288, endPoint y: 125, distance: 246.2
click at [835, 141] on icon "copy" at bounding box center [845, 140] width 9 height 11
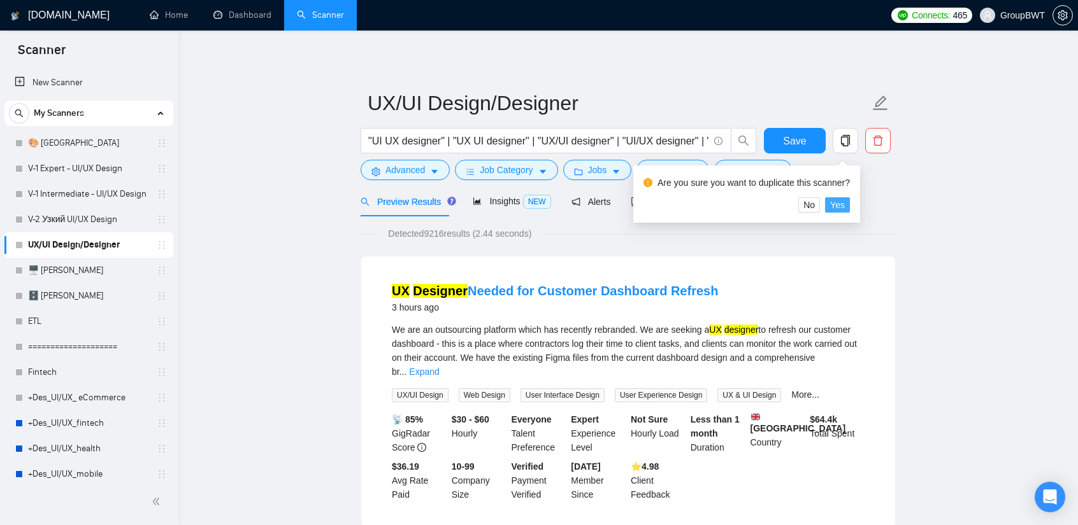
click at [835, 208] on span "Yes" at bounding box center [837, 205] width 15 height 14
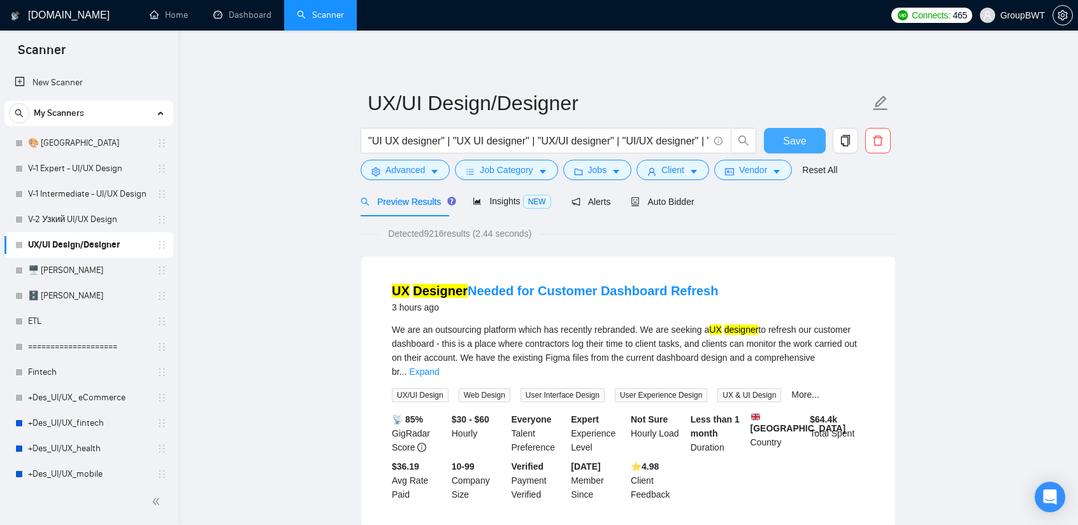
click at [809, 140] on button "Save" at bounding box center [795, 140] width 62 height 25
click at [835, 141] on icon "copy" at bounding box center [845, 140] width 9 height 11
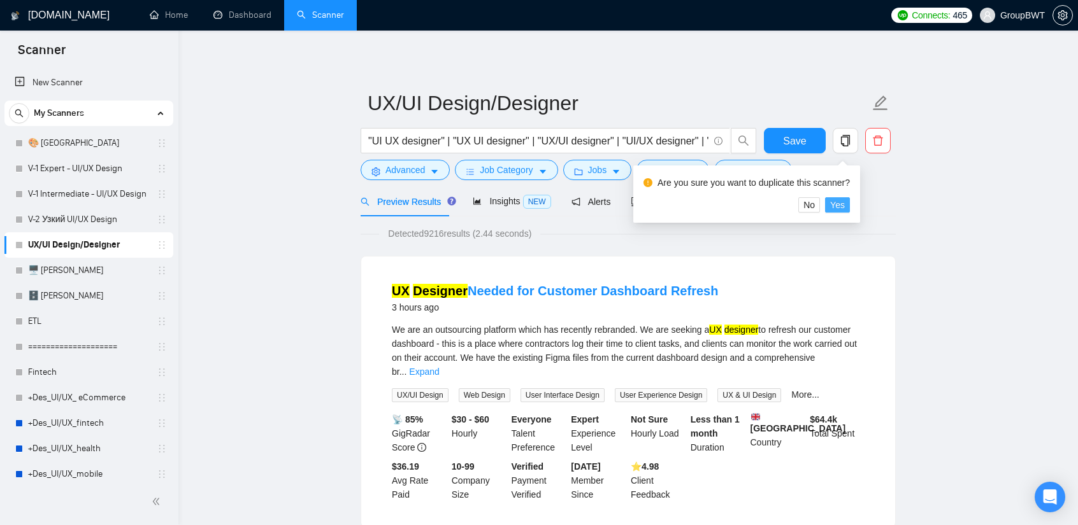
click at [835, 208] on span "Yes" at bounding box center [837, 205] width 15 height 14
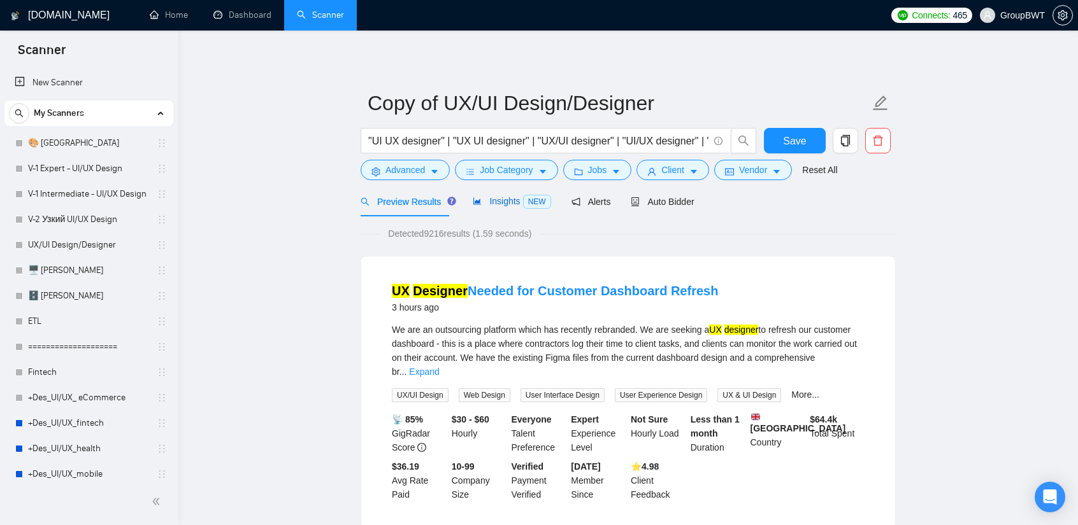
click at [507, 198] on span "Insights NEW" at bounding box center [512, 201] width 78 height 10
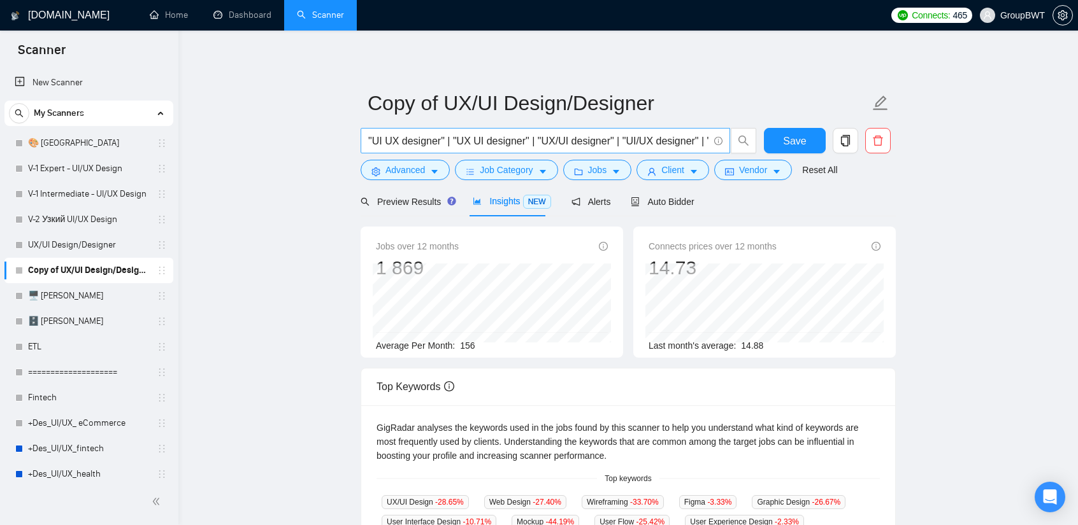
click at [586, 138] on input ""UI UX designer" | "UX UI designer" | "UX/UI designer" | "UI/UX designer" | "UI…" at bounding box center [538, 141] width 340 height 16
paste input "X UI Graphic Designer" | "UI UX Graphic Designer" | "UX/UI Graphic Designer" | …"
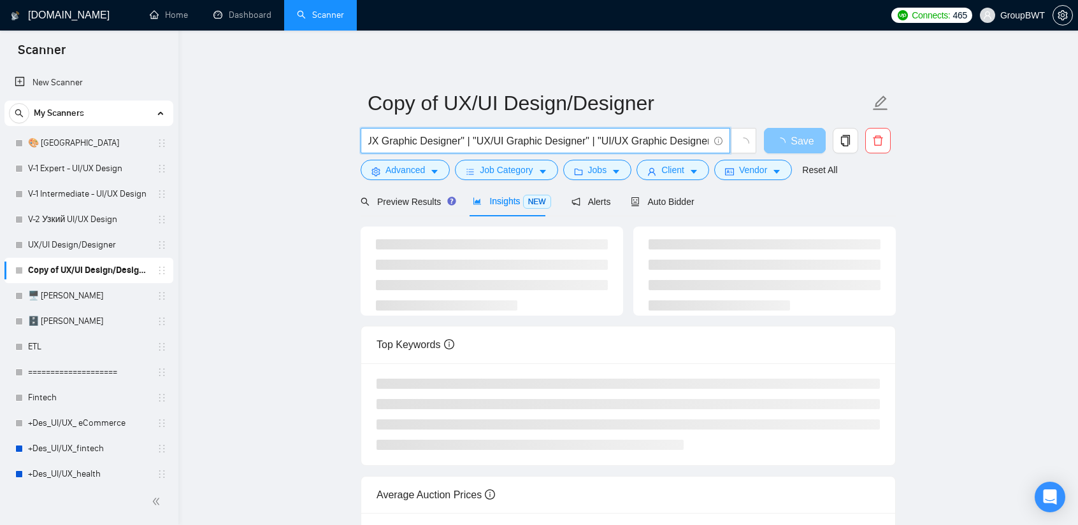
drag, startPoint x: 646, startPoint y: 143, endPoint x: 774, endPoint y: 149, distance: 128.8
click at [771, 150] on div ""UX UI Graphic Designer" | "UI UX Graphic Designer" | "UX/UI Graphic Designer" …" at bounding box center [625, 144] width 535 height 32
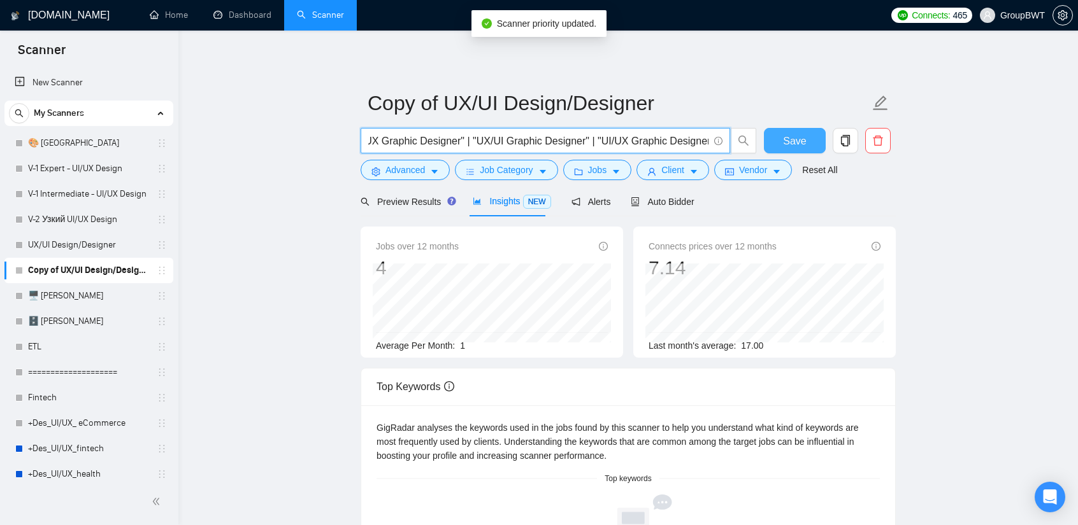
click at [810, 141] on button "Save" at bounding box center [795, 140] width 62 height 25
drag, startPoint x: 829, startPoint y: 146, endPoint x: 865, endPoint y: 146, distance: 35.7
click at [835, 146] on div ""UX UI Graphic Designer" | "UI UX Graphic Designer" | "UX/UI Graphic Designer" …" at bounding box center [625, 144] width 535 height 32
click at [627, 137] on input ""UX UI Graphic Designer" | "UI UX Graphic Designer" | "UX/UI Graphic Designer" …" at bounding box center [538, 141] width 340 height 16
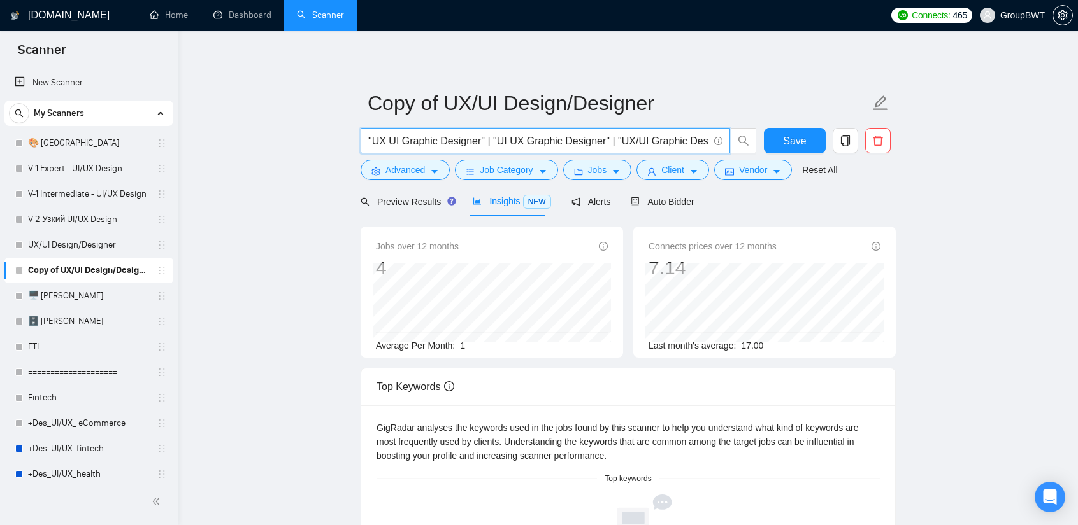
drag, startPoint x: 639, startPoint y: 141, endPoint x: 281, endPoint y: 139, distance: 357.9
click at [281, 139] on main "Copy of UX/UI Design/Designer "UX UI Graphic Designer" | "UI UX Graphic Designe…" at bounding box center [628, 449] width 858 height 797
click at [383, 143] on input ""UX UI Graphic Designer" | "UI UX Graphic Designer" | "UX/UI Graphic Designer" …" at bounding box center [538, 141] width 340 height 16
click at [422, 207] on span "Preview Results" at bounding box center [406, 202] width 92 height 10
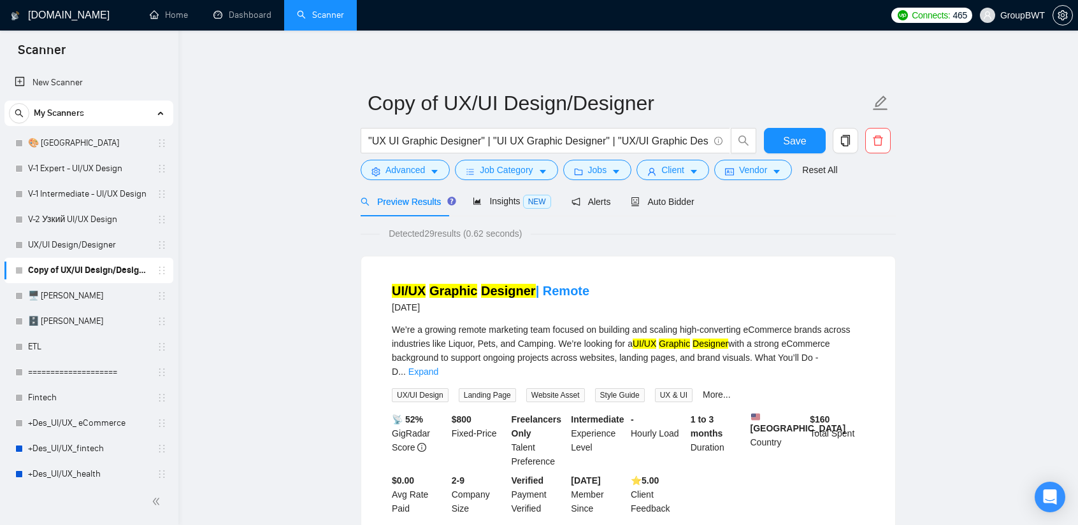
drag, startPoint x: 566, startPoint y: 139, endPoint x: 1007, endPoint y: 152, distance: 442.1
click at [704, 139] on input ""UX UI Graphic Designer" | "UI UX Graphic Designer" | "UX/UI Graphic Designer" …" at bounding box center [538, 141] width 340 height 16
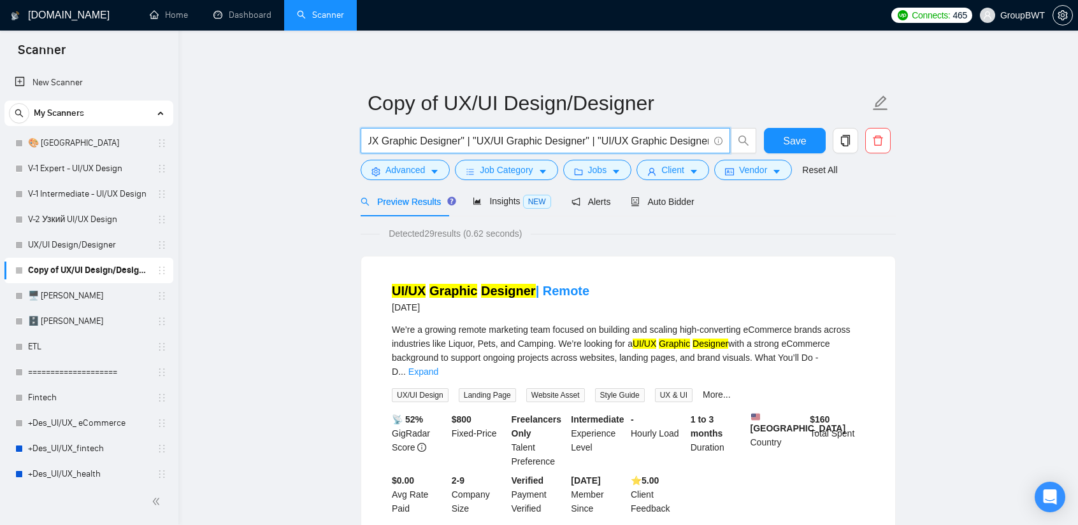
drag, startPoint x: 698, startPoint y: 138, endPoint x: 624, endPoint y: 141, distance: 73.9
click at [624, 141] on input ""UX UI Graphic Designer" | "UI UX Graphic Designer" | "UX/UI Graphic Designer" …" at bounding box center [538, 141] width 340 height 16
click at [680, 145] on input ""UX UI Graphic Designer" | "UI UX Graphic Designer" | "UX/UI Graphic Designer" …" at bounding box center [538, 141] width 340 height 16
click at [711, 141] on span at bounding box center [716, 141] width 11 height 16
click at [688, 141] on input ""UX UI Graphic Designer" | "UI UX Graphic Designer" | "UX/UI Graphic Designer" …" at bounding box center [538, 141] width 340 height 16
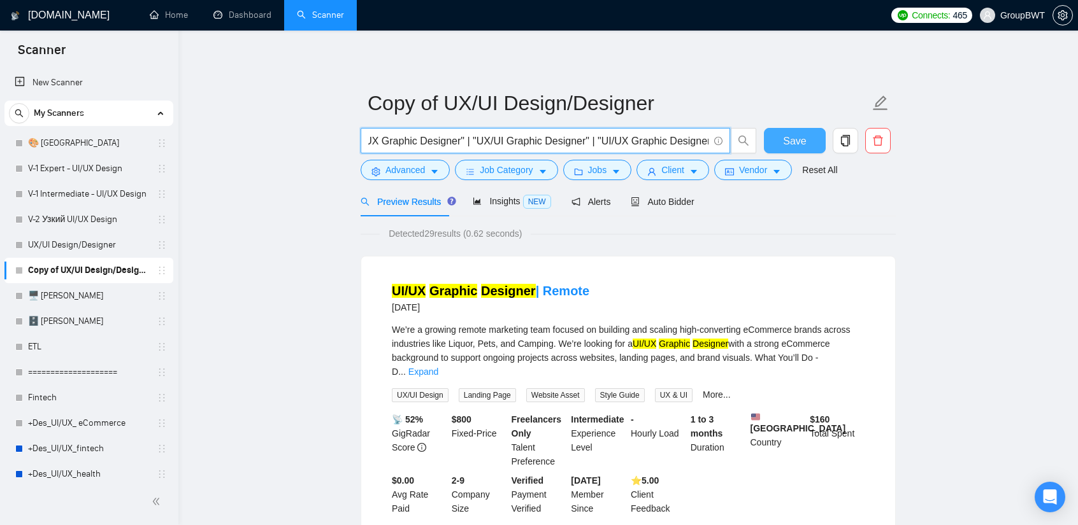
drag, startPoint x: 690, startPoint y: 141, endPoint x: 801, endPoint y: 147, distance: 111.0
click at [801, 147] on div ""UX UI Graphic Designer" | "UI UX Graphic Designer" | "UX/UI Graphic Designer" …" at bounding box center [625, 144] width 535 height 32
click at [697, 141] on input ""UX UI Graphic Designer" | "UI UX Graphic Designer" | "UX/UI Graphic Designer" …" at bounding box center [538, 141] width 340 height 16
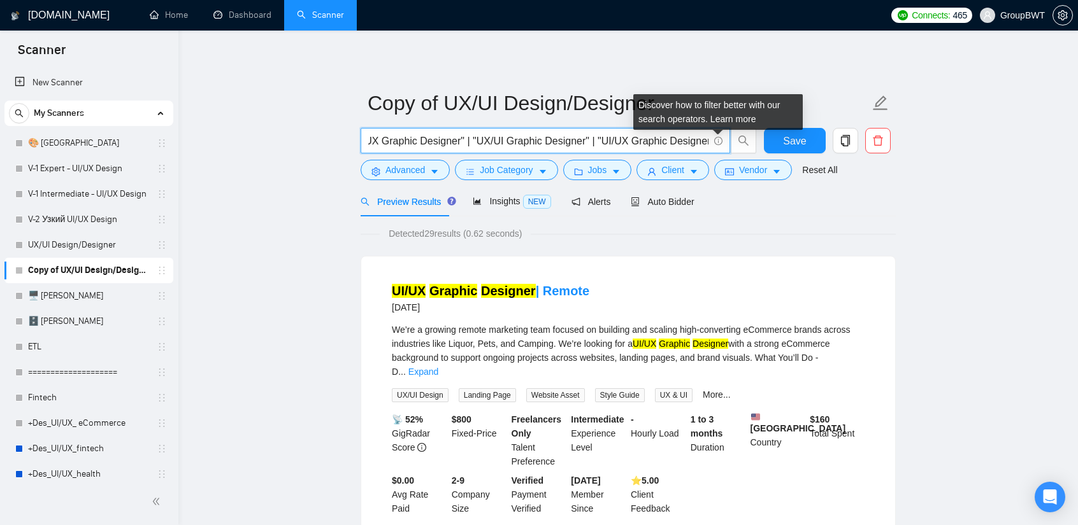
drag, startPoint x: 706, startPoint y: 138, endPoint x: 717, endPoint y: 139, distance: 11.5
click at [719, 138] on span ""UX UI Graphic Designer" | "UI UX Graphic Designer" | "UX/UI Graphic Designer" …" at bounding box center [544, 140] width 369 height 25
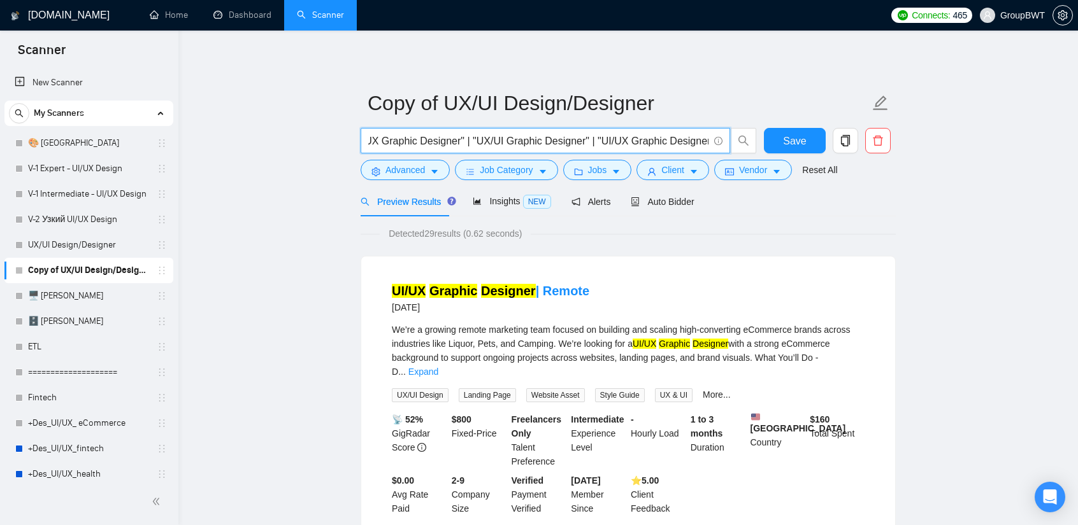
click at [708, 141] on input ""UX UI Graphic Designer" | "UI UX Graphic Designer" | "UX/UI Graphic Designer" …" at bounding box center [538, 141] width 340 height 16
paste input "Graphic Designer"
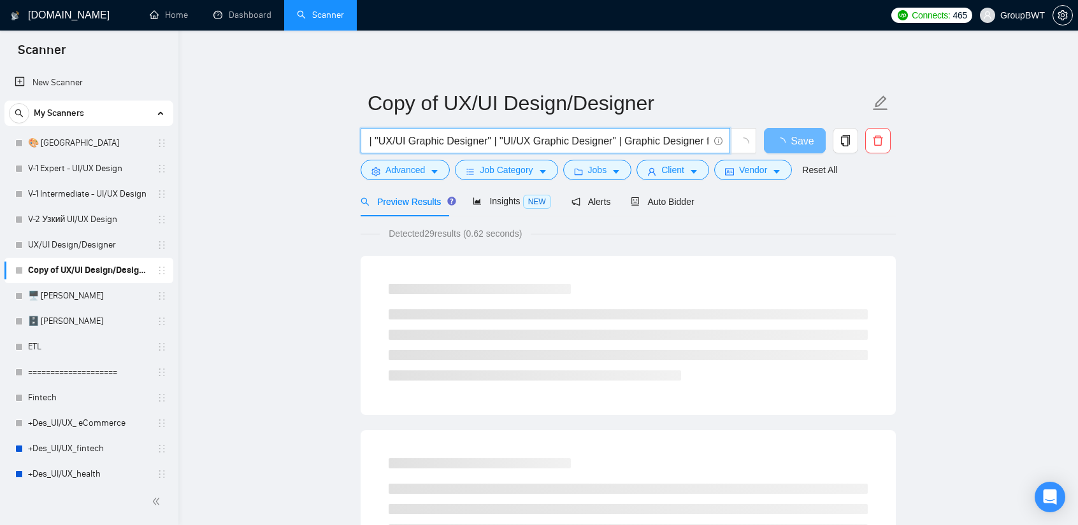
scroll to position [0, 246]
click at [702, 145] on input ""UX UI Graphic Designer" | "UI UX Graphic Designer" | "UX/UI Graphic Designer" …" at bounding box center [538, 141] width 340 height 16
click at [612, 141] on input ""UX UI Graphic Designer" | "UI UX Graphic Designer" | "UX/UI Graphic Designer" …" at bounding box center [538, 141] width 340 height 16
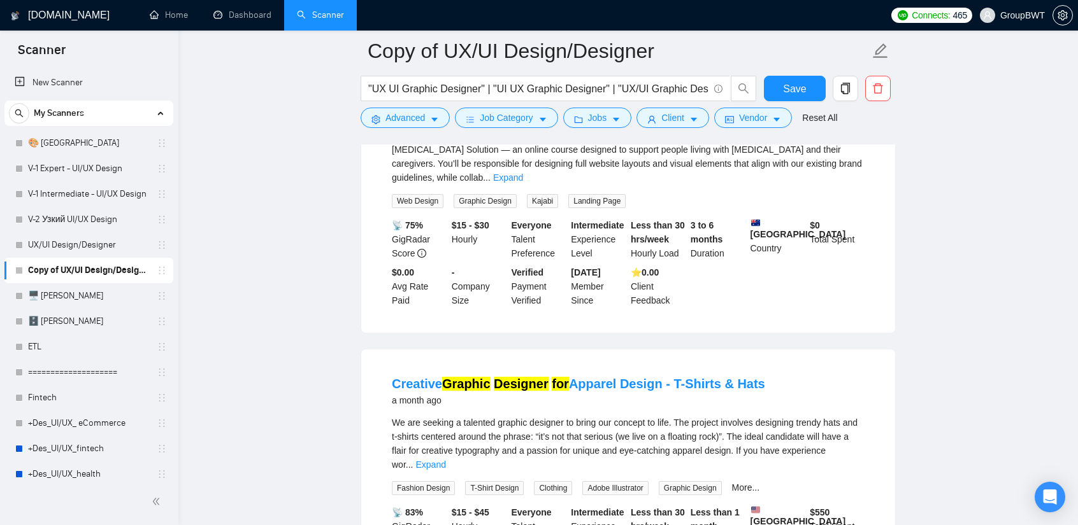
scroll to position [318, 0]
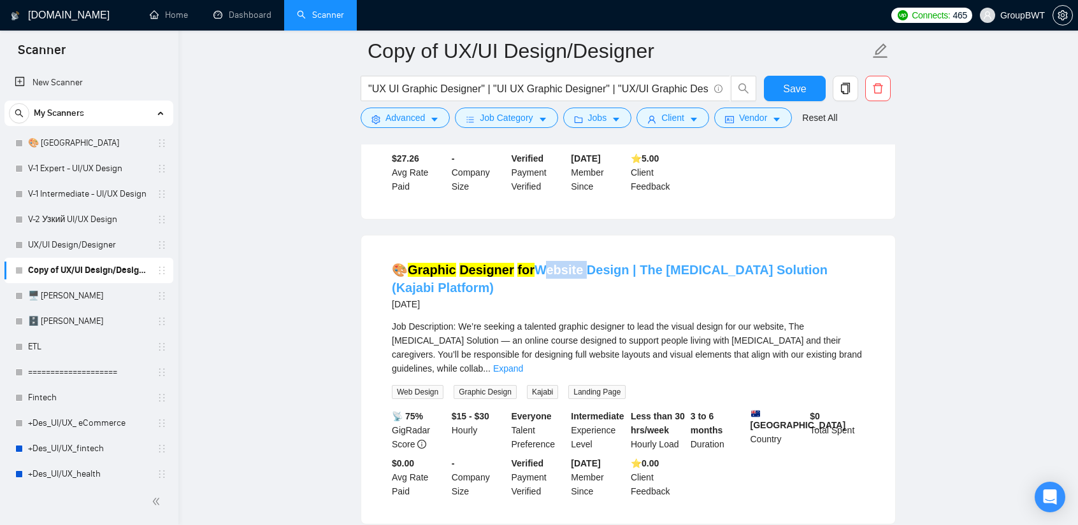
drag, startPoint x: 536, startPoint y: 239, endPoint x: 582, endPoint y: 253, distance: 48.4
click at [582, 253] on li "🎨 Graphic Designer for Website Design | The [MEDICAL_DATA] Solution (Kajabi Pla…" at bounding box center [627, 380] width 503 height 258
copy link "Website"
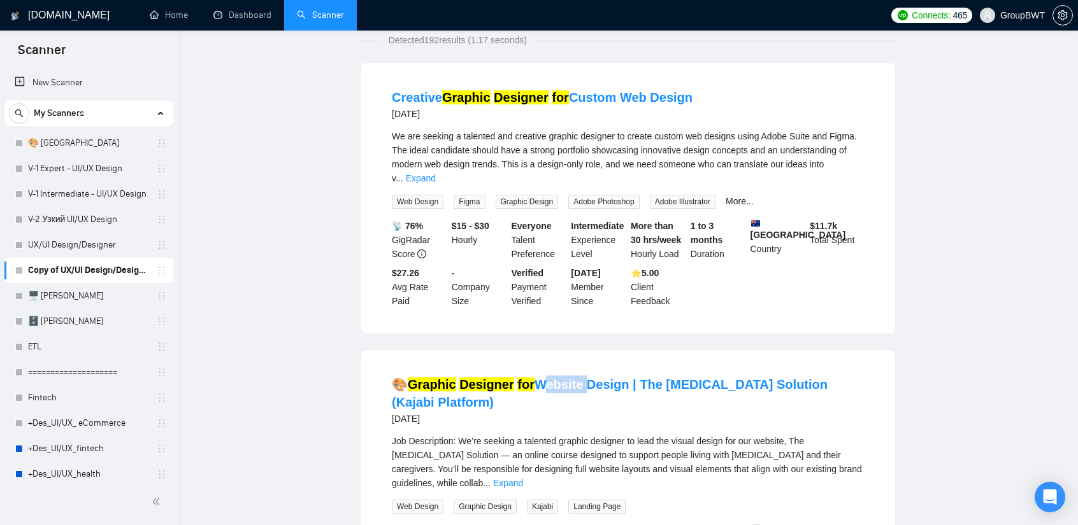
scroll to position [0, 0]
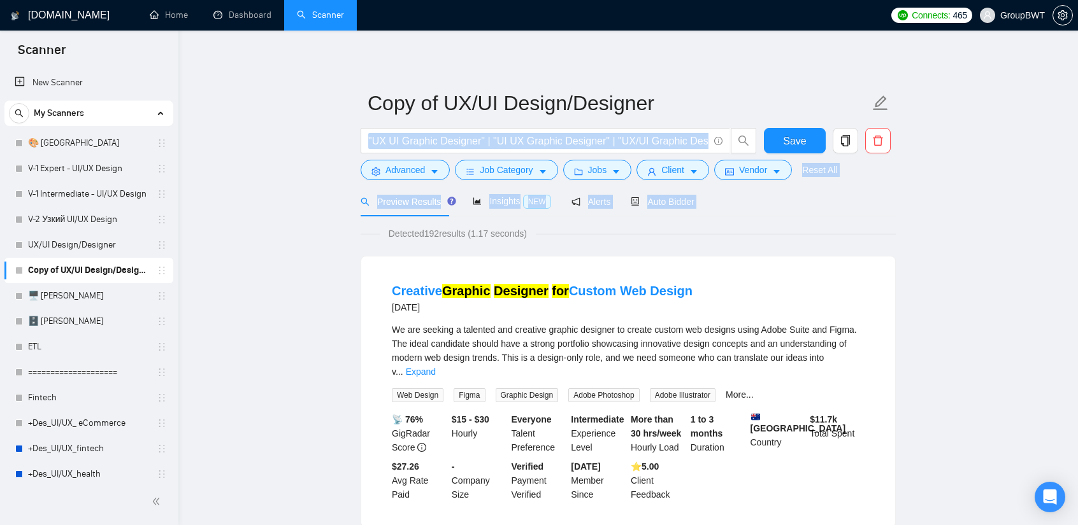
drag, startPoint x: 674, startPoint y: 149, endPoint x: 905, endPoint y: 221, distance: 242.1
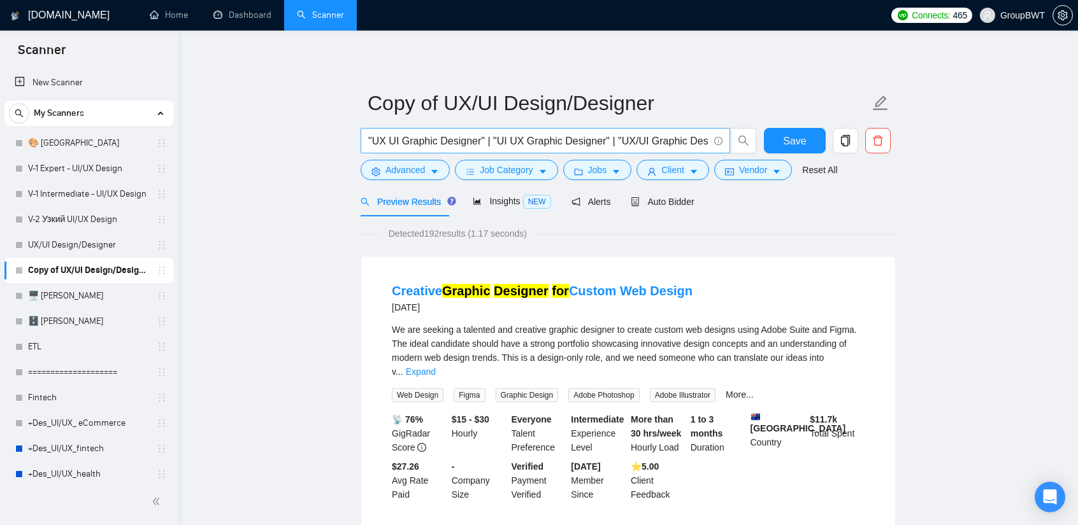
click at [684, 139] on input ""UX UI Graphic Designer" | "UI UX Graphic Designer" | "UX/UI Graphic Designer" …" at bounding box center [538, 141] width 340 height 16
drag, startPoint x: 665, startPoint y: 137, endPoint x: 860, endPoint y: 163, distance: 197.2
click at [678, 136] on input ""UX UI Graphic Designer" | "UI UX Graphic Designer" | "UX/UI Graphic Designer" …" at bounding box center [538, 141] width 340 height 16
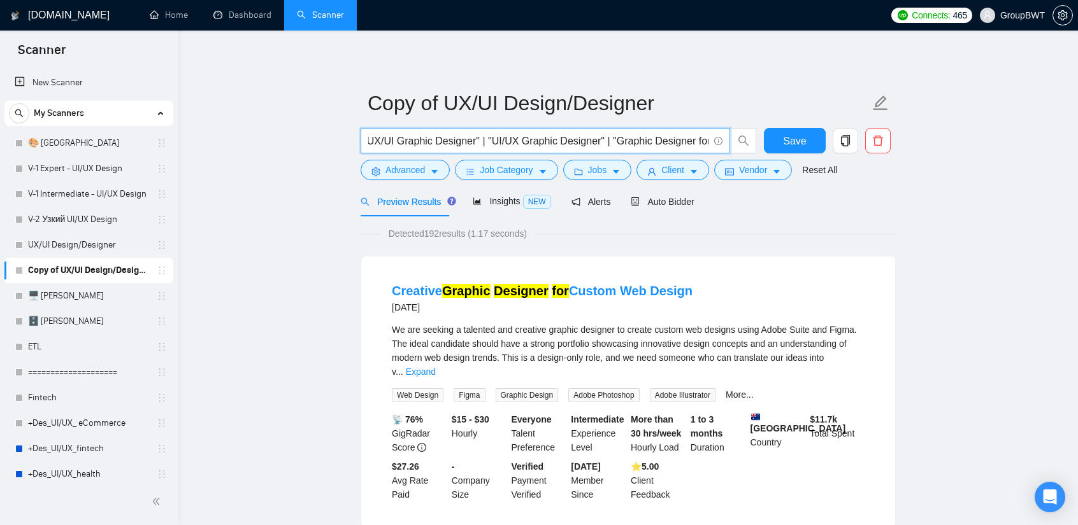
click at [699, 138] on input ""UX UI Graphic Designer" | "UI UX Graphic Designer" | "UX/UI Graphic Designer" …" at bounding box center [538, 141] width 340 height 16
paste input "Website"
drag, startPoint x: 705, startPoint y: 139, endPoint x: 663, endPoint y: 139, distance: 42.0
click at [663, 139] on input ""UX UI Graphic Designer" | "UI UX Graphic Designer" | "UX/UI Graphic Designer" …" at bounding box center [538, 141] width 340 height 16
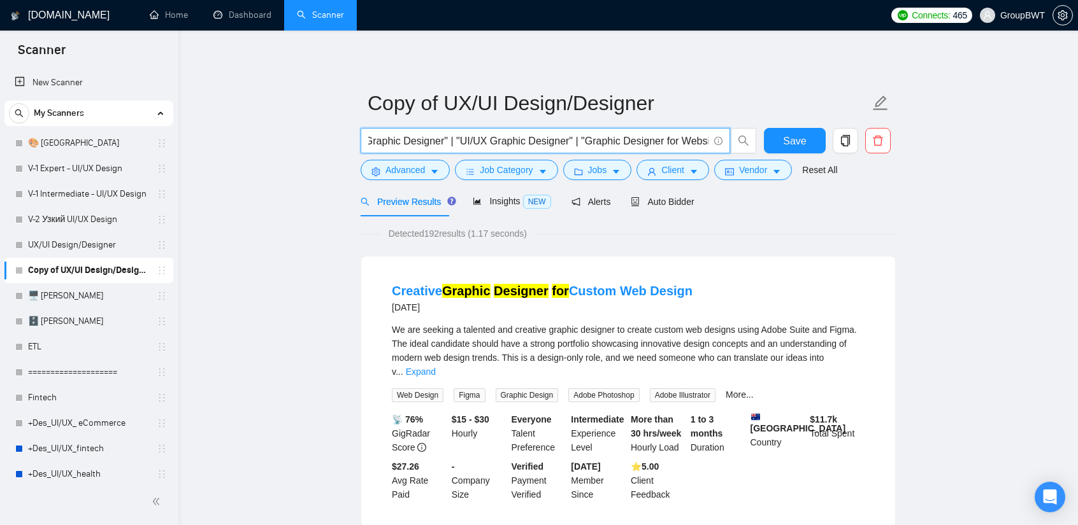
click at [699, 140] on input ""UX UI Graphic Designer" | "UI UX Graphic Designer" | "UX/UI Graphic Designer" …" at bounding box center [538, 141] width 340 height 16
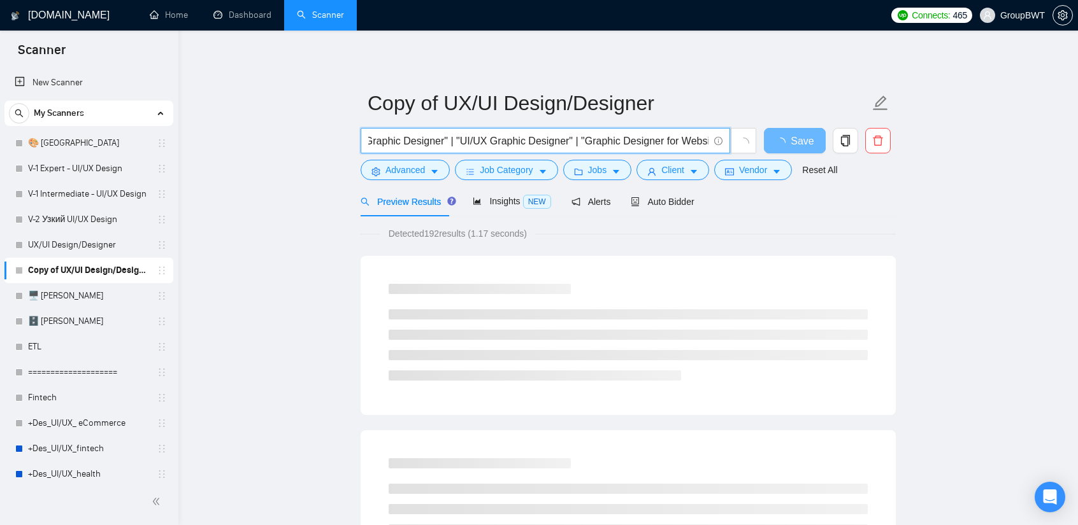
scroll to position [0, 292]
drag, startPoint x: 704, startPoint y: 139, endPoint x: 571, endPoint y: 142, distance: 133.1
click at [571, 142] on input ""UX UI Graphic Designer" | "UI UX Graphic Designer" | "UX/UI Graphic Designer" …" at bounding box center [538, 141] width 340 height 16
click at [639, 138] on input ""UX UI Graphic Designer" | "UI UX Graphic Designer" | "UX/UI Graphic Designer" …" at bounding box center [538, 141] width 340 height 16
drag, startPoint x: 692, startPoint y: 144, endPoint x: 663, endPoint y: 139, distance: 29.0
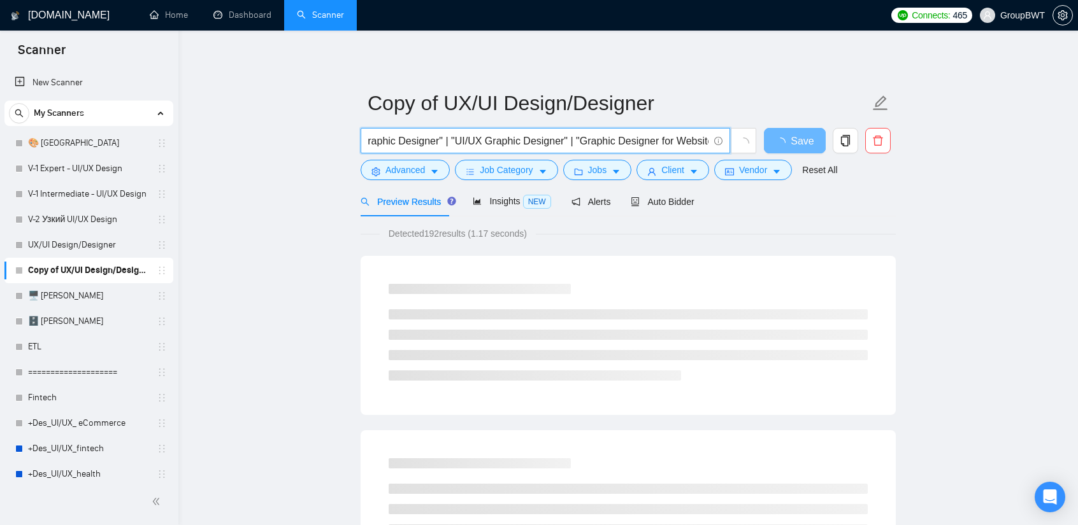
click at [688, 143] on input ""UX UI Graphic Designer" | "UI UX Graphic Designer" | "UX/UI Graphic Designer" …" at bounding box center [538, 141] width 340 height 16
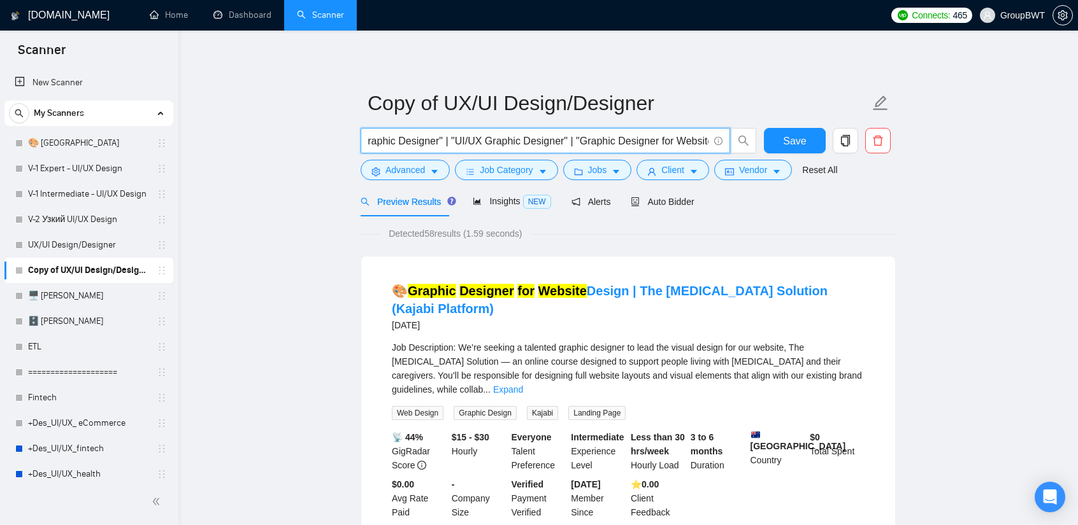
drag, startPoint x: 699, startPoint y: 140, endPoint x: 664, endPoint y: 141, distance: 35.0
click at [664, 141] on input ""UX UI Graphic Designer" | "UI UX Graphic Designer" | "UX/UI Graphic Designer" …" at bounding box center [538, 141] width 340 height 16
click at [701, 141] on input ""UX UI Graphic Designer" | "UI UX Graphic Designer" | "UX/UI Graphic Designer" …" at bounding box center [538, 141] width 340 height 16
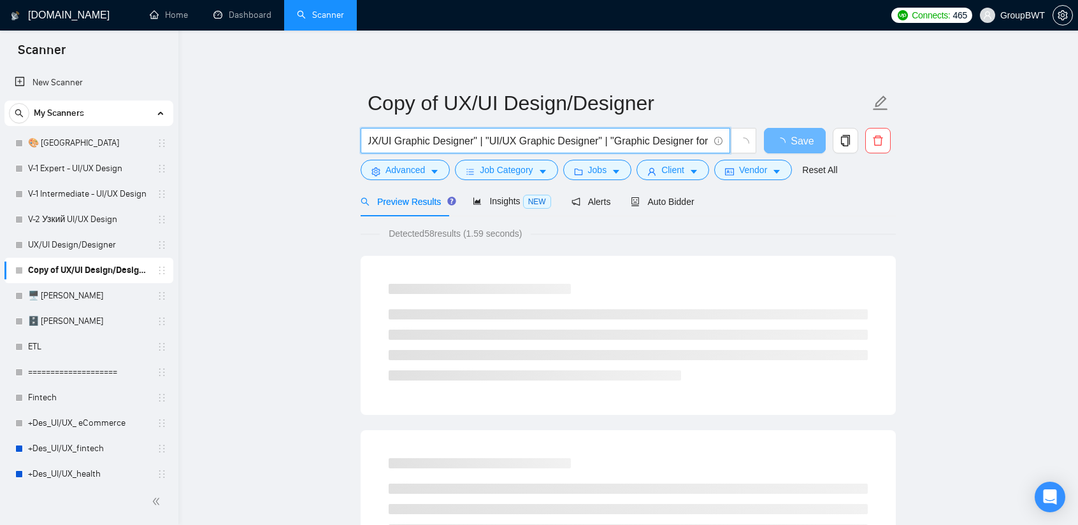
scroll to position [0, 255]
drag, startPoint x: 687, startPoint y: 142, endPoint x: 954, endPoint y: 171, distance: 269.0
click at [688, 141] on input ""UX UI Graphic Designer" | "UI UX Graphic Designer" | "UX/UI Graphic Designer" …" at bounding box center [538, 141] width 340 height 16
click at [706, 140] on input ""UX UI Graphic Designer" | "UI UX Graphic Designer" | "UX/UI Graphic Designer" …" at bounding box center [538, 141] width 340 height 16
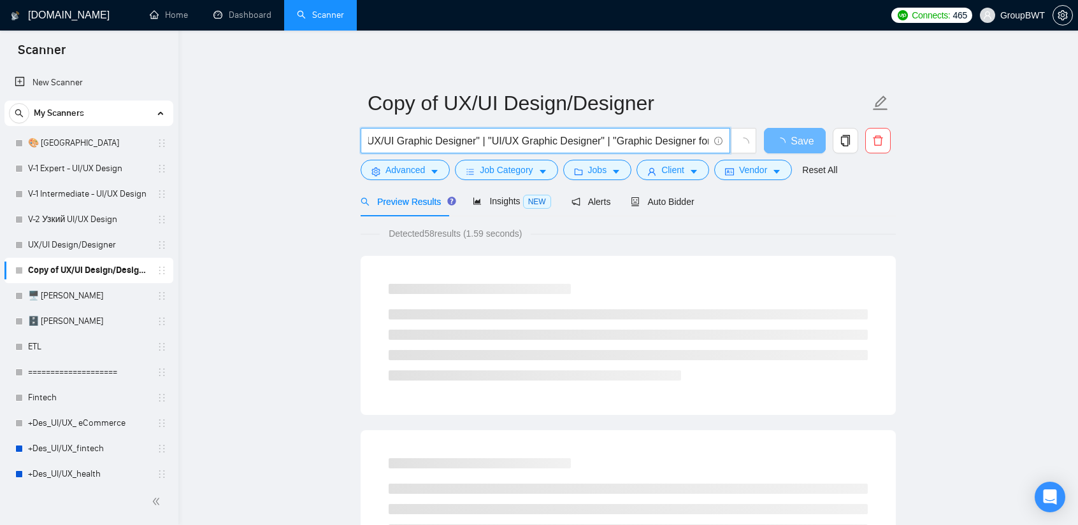
click at [706, 141] on input ""UX UI Graphic Designer" | "UI UX Graphic Designer" | "UX/UI Graphic Designer" …" at bounding box center [538, 141] width 340 height 16
click at [708, 141] on input ""UX UI Graphic Designer" | "UI UX Graphic Designer" | "UX/UI Graphic Designer" …" at bounding box center [538, 141] width 340 height 16
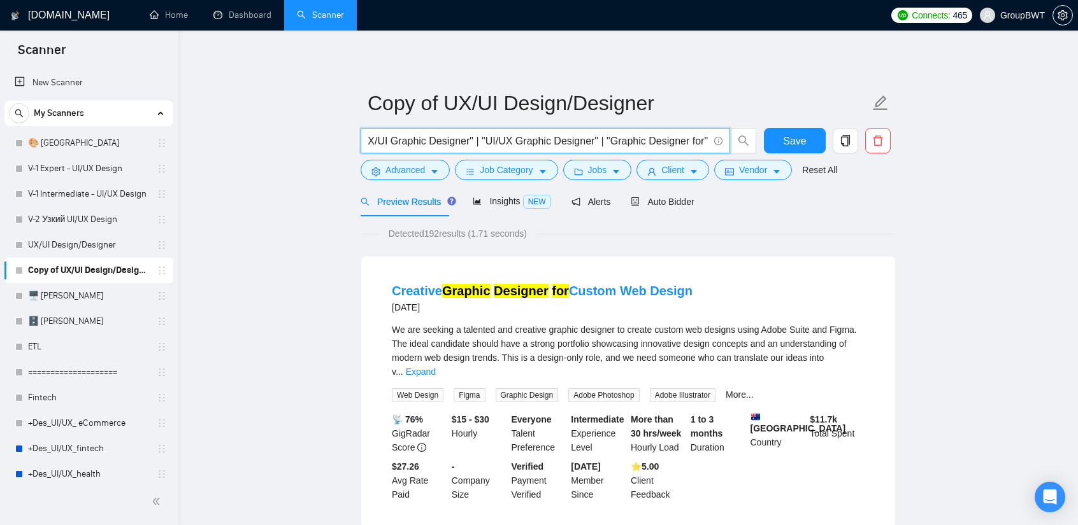
paste input "Graphic Designer for Website"
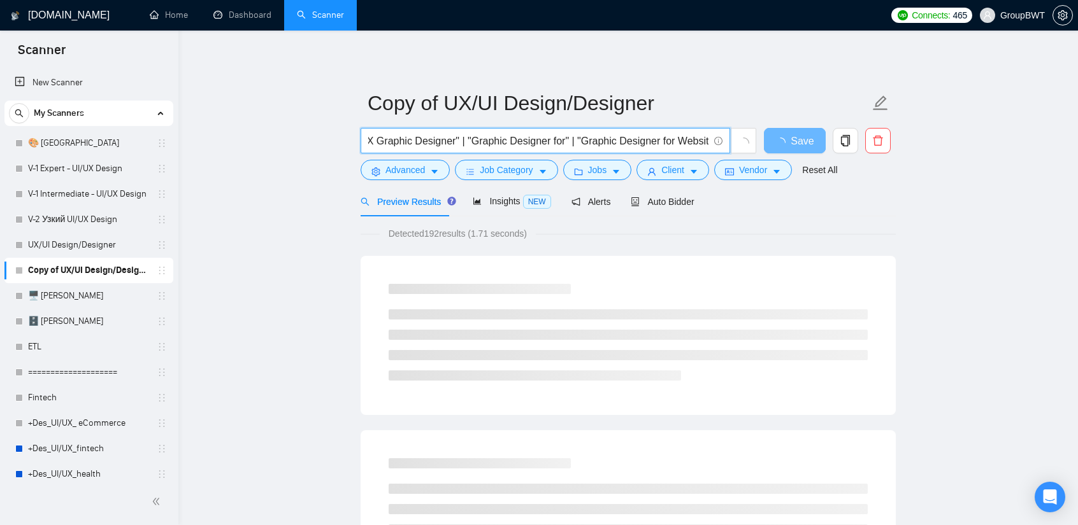
scroll to position [0, 401]
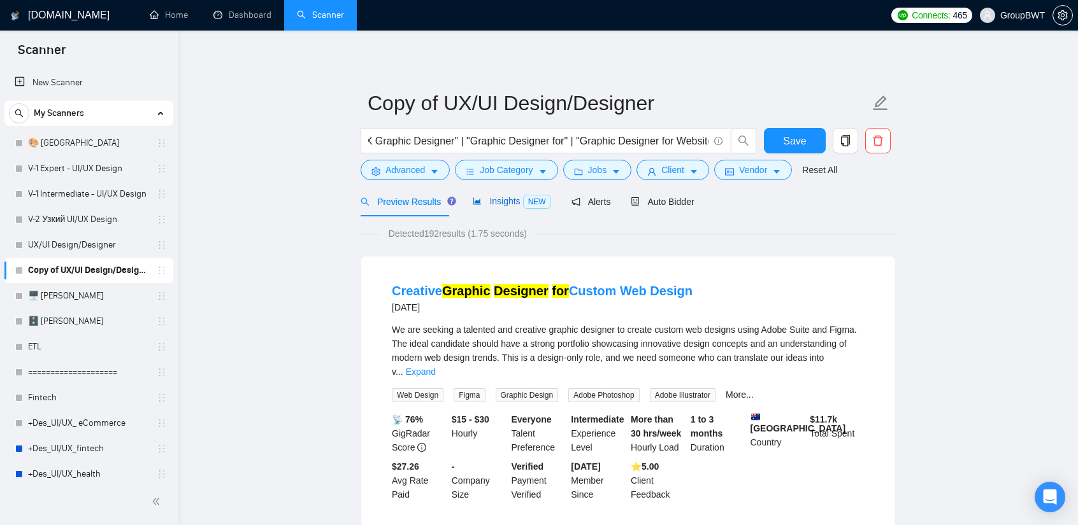
click at [503, 197] on span "Insights NEW" at bounding box center [512, 201] width 78 height 10
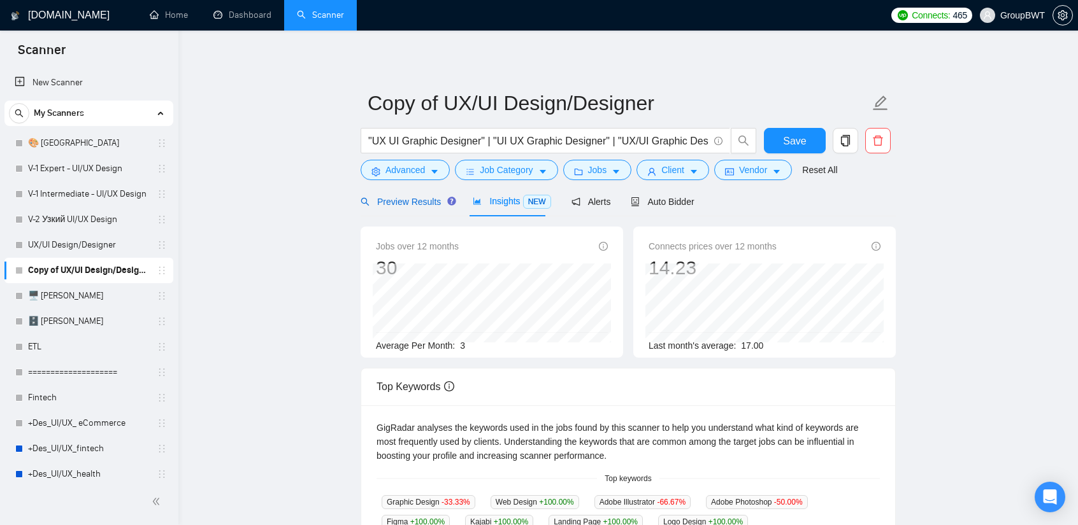
click at [423, 204] on span "Preview Results" at bounding box center [406, 202] width 92 height 10
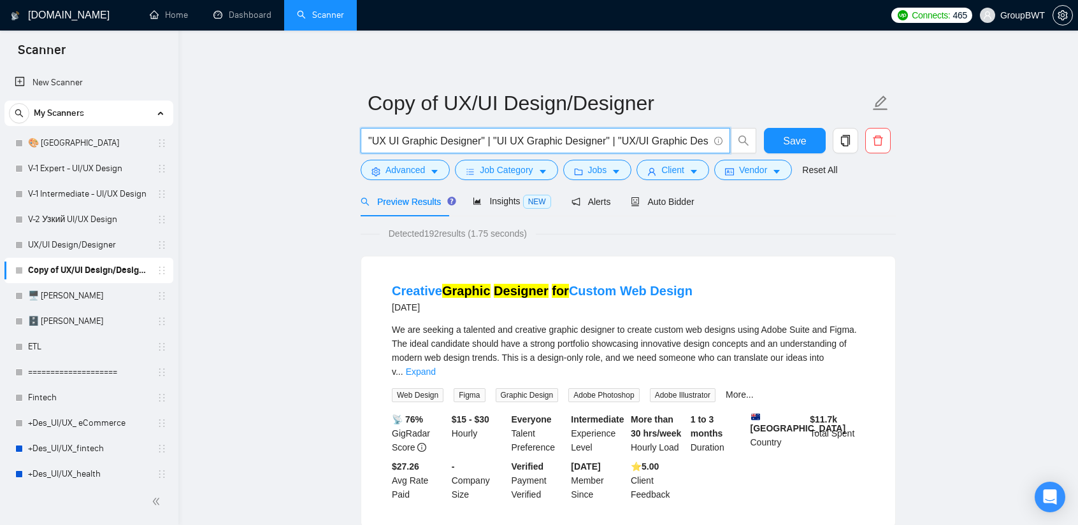
scroll to position [0, 402]
drag, startPoint x: 623, startPoint y: 141, endPoint x: 1000, endPoint y: 159, distance: 376.8
click at [654, 147] on input ""UX UI Graphic Designer" | "UI UX Graphic Designer" | "UX/UI Graphic Designer" …" at bounding box center [538, 141] width 340 height 16
drag, startPoint x: 708, startPoint y: 141, endPoint x: 686, endPoint y: 150, distance: 23.4
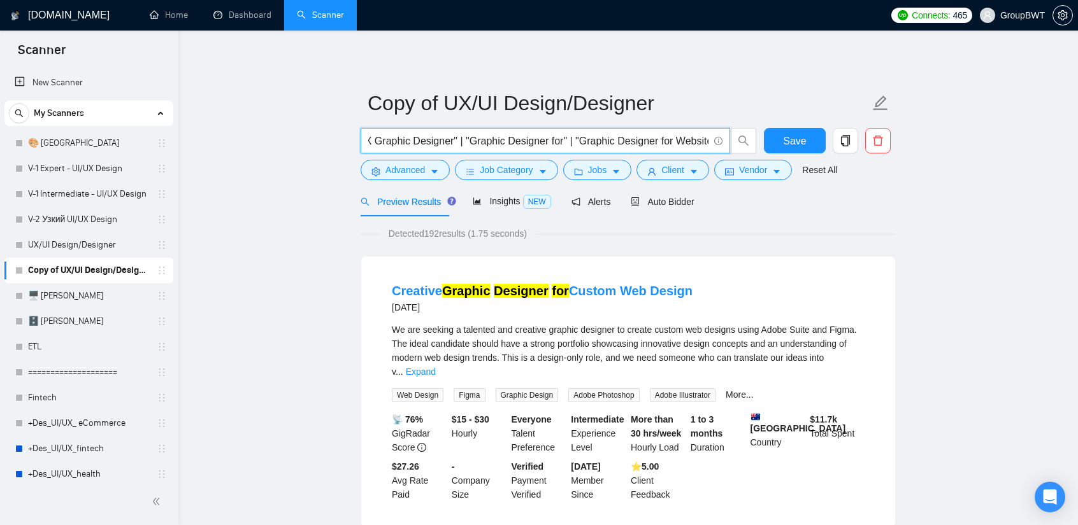
click at [575, 147] on input ""UX UI Graphic Designer" | "UI UX Graphic Designer" | "UX/UI Graphic Designer" …" at bounding box center [538, 141] width 340 height 16
click at [686, 150] on span ""UX UI Graphic Designer" | "UI UX Graphic Designer" | "UX/UI Graphic Designer" …" at bounding box center [544, 140] width 369 height 25
drag, startPoint x: 692, startPoint y: 141, endPoint x: 711, endPoint y: 146, distance: 19.2
click at [763, 138] on div ""UX UI Graphic Designer" | "UI UX Graphic Designer" | "UX/UI Graphic Designer" …" at bounding box center [625, 144] width 535 height 32
click at [643, 143] on input ""UX UI Graphic Designer" | "UI UX Graphic Designer" | "UX/UI Graphic Designer" …" at bounding box center [538, 141] width 340 height 16
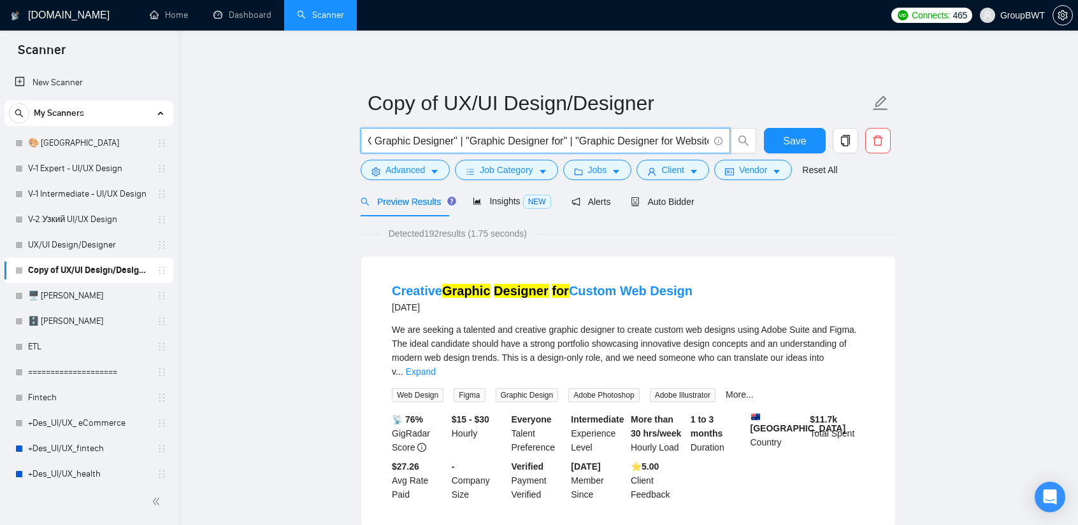
drag, startPoint x: 698, startPoint y: 139, endPoint x: 648, endPoint y: 142, distance: 50.4
click at [648, 142] on input ""UX UI Graphic Designer" | "UI UX Graphic Designer" | "UX/UI Graphic Designer" …" at bounding box center [538, 141] width 340 height 16
type input ""UX UI Graphic Designer" | "UI UX Graphic Designer" | "UX/UI Graphic Designer" …"
click at [835, 212] on div "Preview Results Insights NEW Alerts Auto Bidder" at bounding box center [627, 202] width 535 height 30
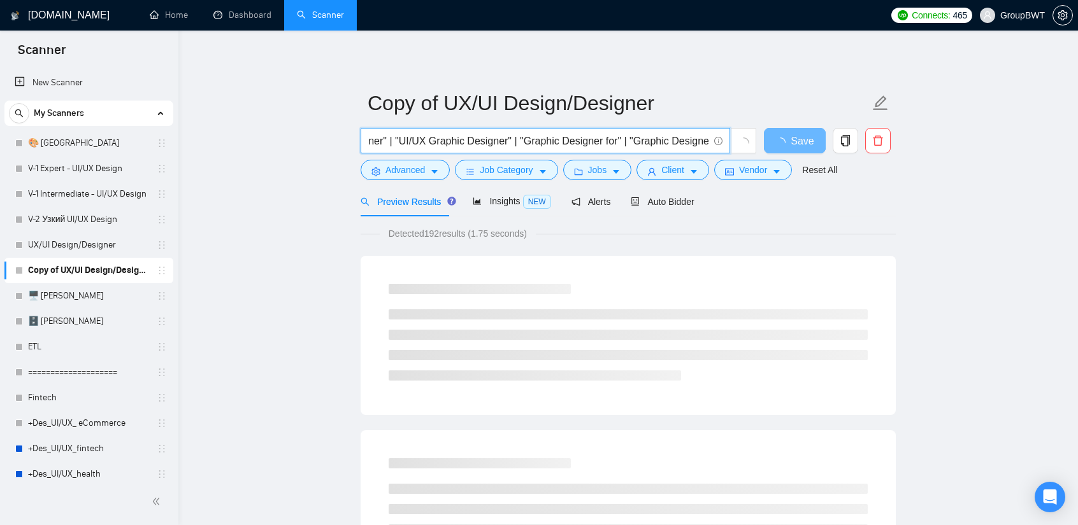
drag, startPoint x: 702, startPoint y: 144, endPoint x: 1072, endPoint y: 186, distance: 372.4
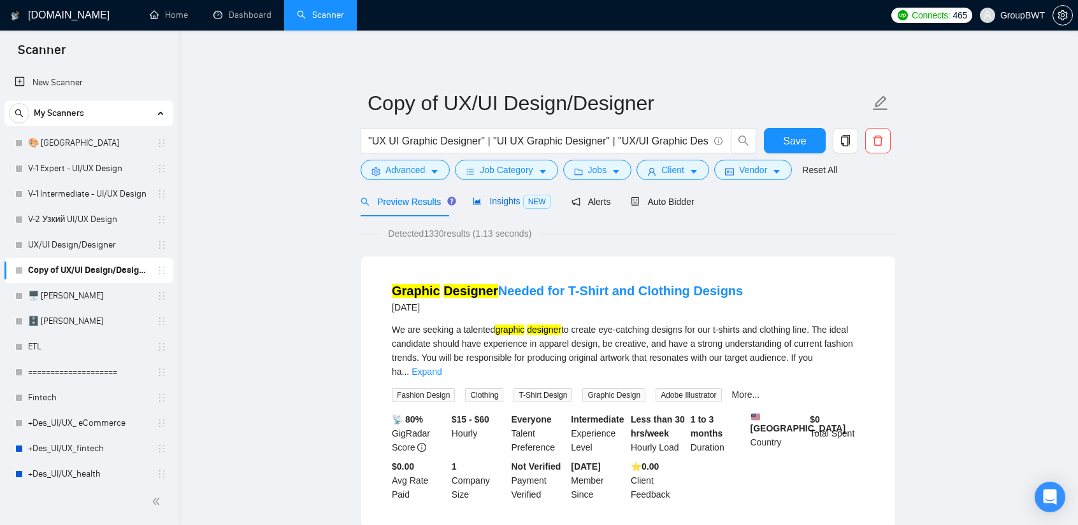
click at [475, 201] on icon "area-chart" at bounding box center [477, 201] width 8 height 7
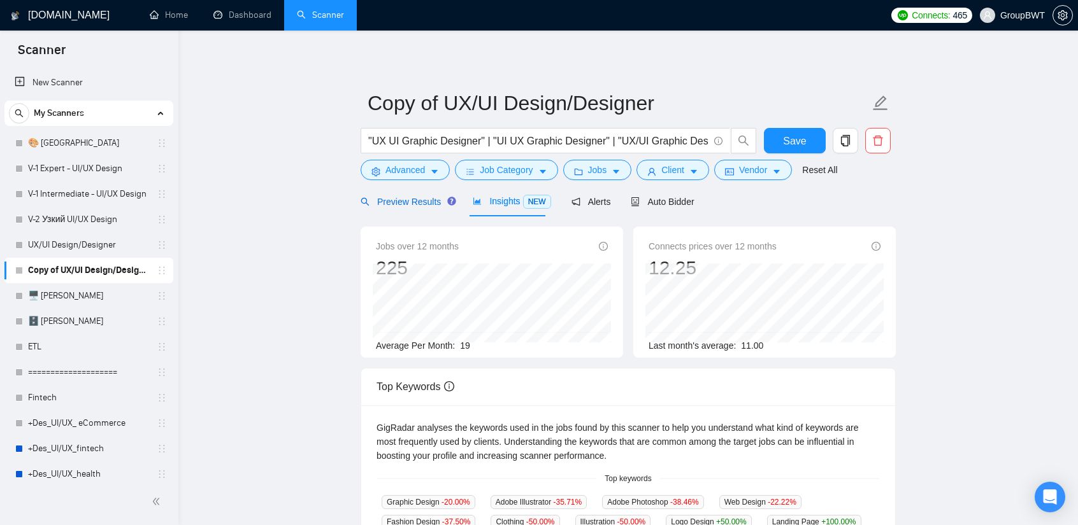
click at [404, 200] on span "Preview Results" at bounding box center [406, 202] width 92 height 10
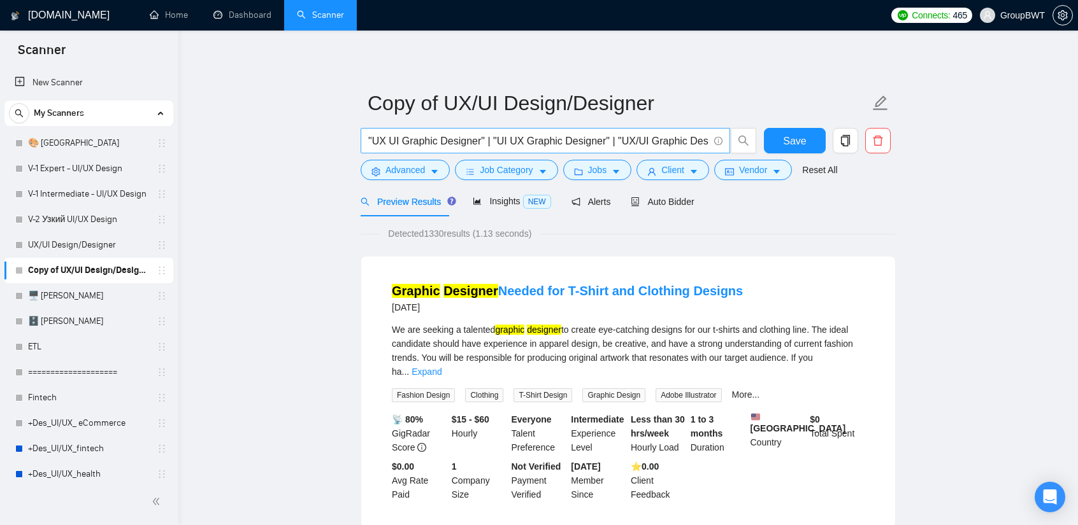
click at [673, 133] on input ""UX UI Graphic Designer" | "UI UX Graphic Designer" | "UX/UI Graphic Designer" …" at bounding box center [538, 141] width 340 height 16
click at [423, 169] on span "Advanced" at bounding box center [404, 170] width 39 height 14
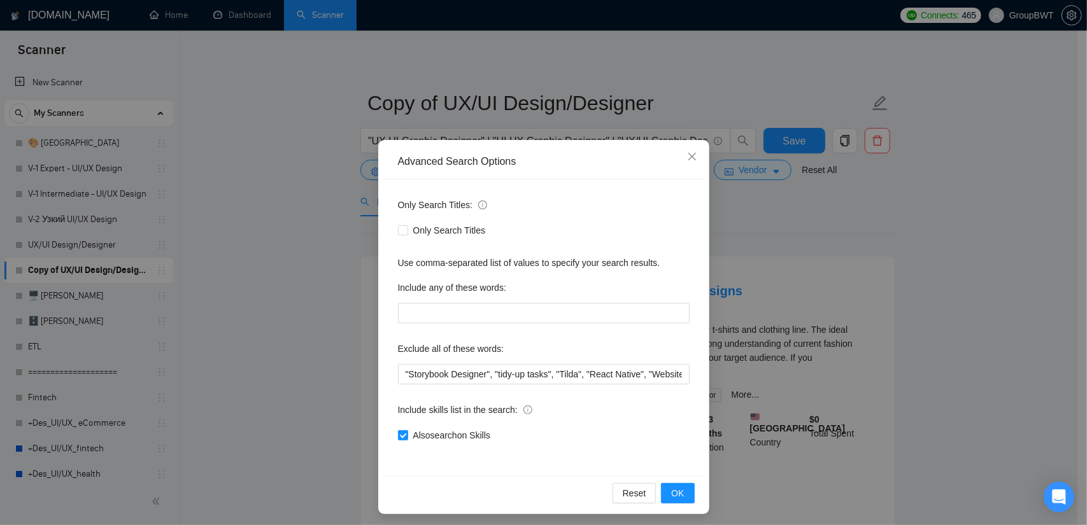
click at [258, 254] on div "Advanced Search Options Only Search Titles: Only Search Titles Use comma-separa…" at bounding box center [543, 262] width 1087 height 525
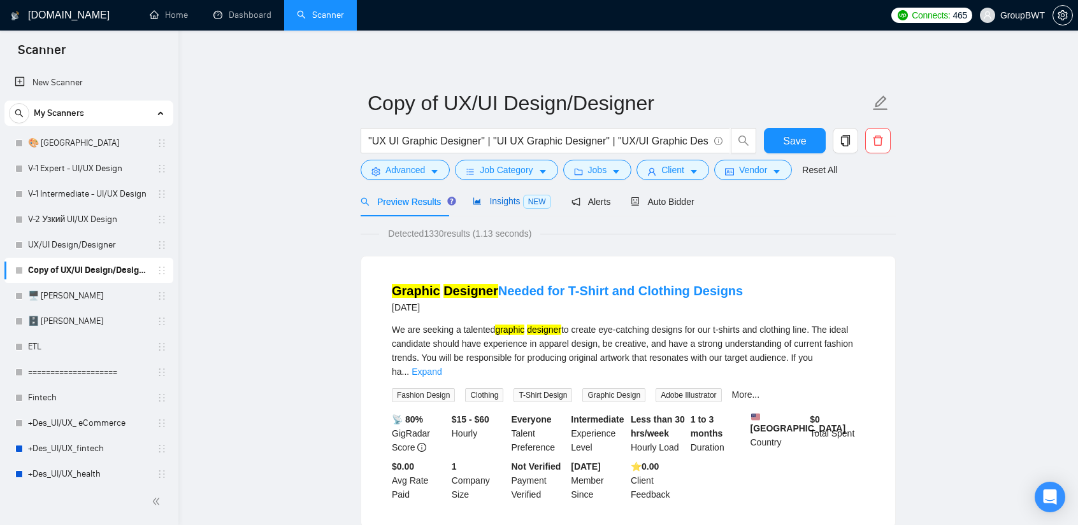
click at [495, 199] on span "Insights NEW" at bounding box center [512, 201] width 78 height 10
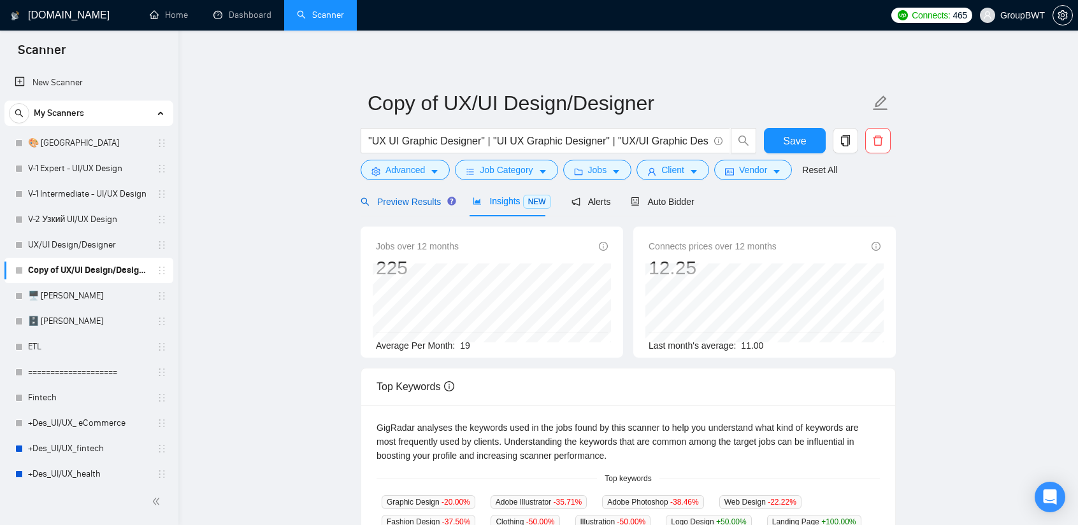
click at [402, 204] on span "Preview Results" at bounding box center [406, 202] width 92 height 10
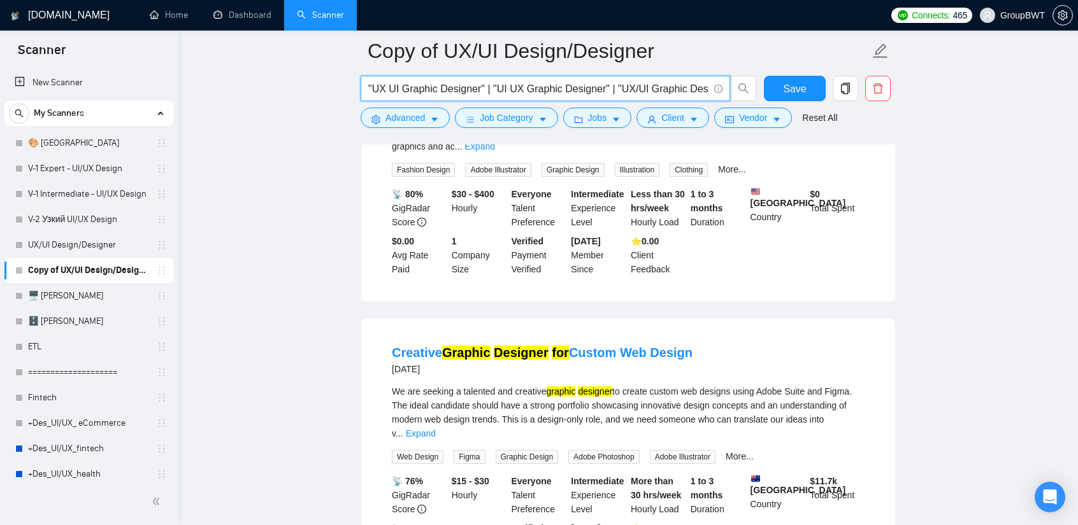
scroll to position [0, 348]
drag, startPoint x: 702, startPoint y: 95, endPoint x: 964, endPoint y: 96, distance: 261.7
click at [681, 89] on input ""UX UI Graphic Designer" | "UI UX Graphic Designer" | "UX/UI Graphic Designer" …" at bounding box center [538, 89] width 340 height 16
click at [697, 87] on input ""UX UI Graphic Designer" | "UI UX Graphic Designer" | "UX/UI Graphic Designer" …" at bounding box center [538, 89] width 340 height 16
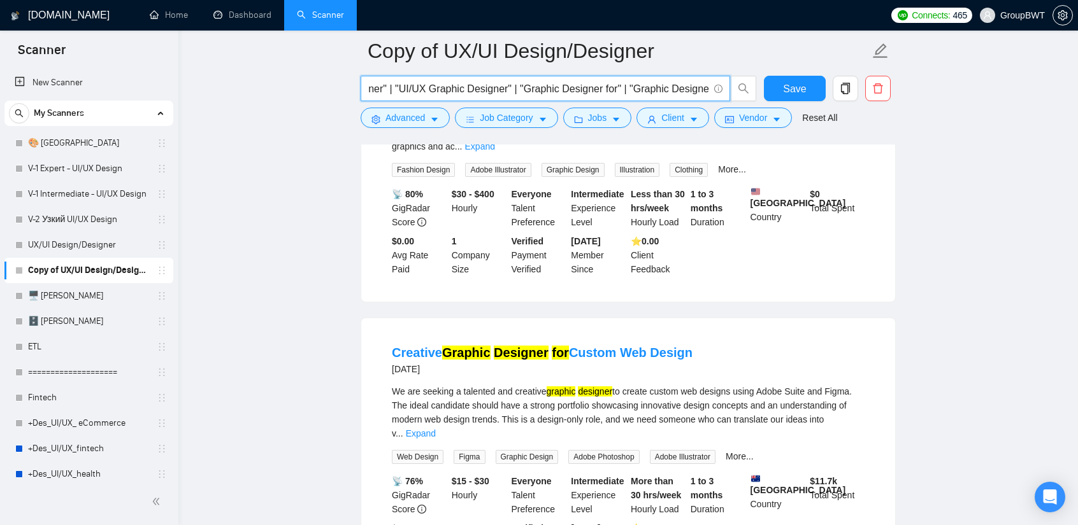
click at [701, 86] on input ""UX UI Graphic Designer" | "UI UX Graphic Designer" | "UX/UI Graphic Designer" …" at bounding box center [538, 89] width 340 height 16
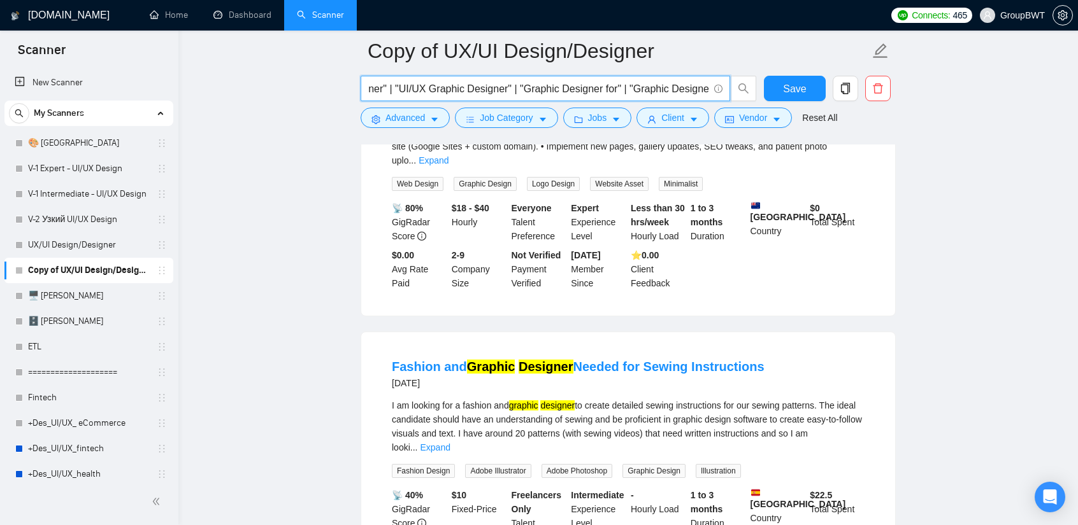
scroll to position [2293, 0]
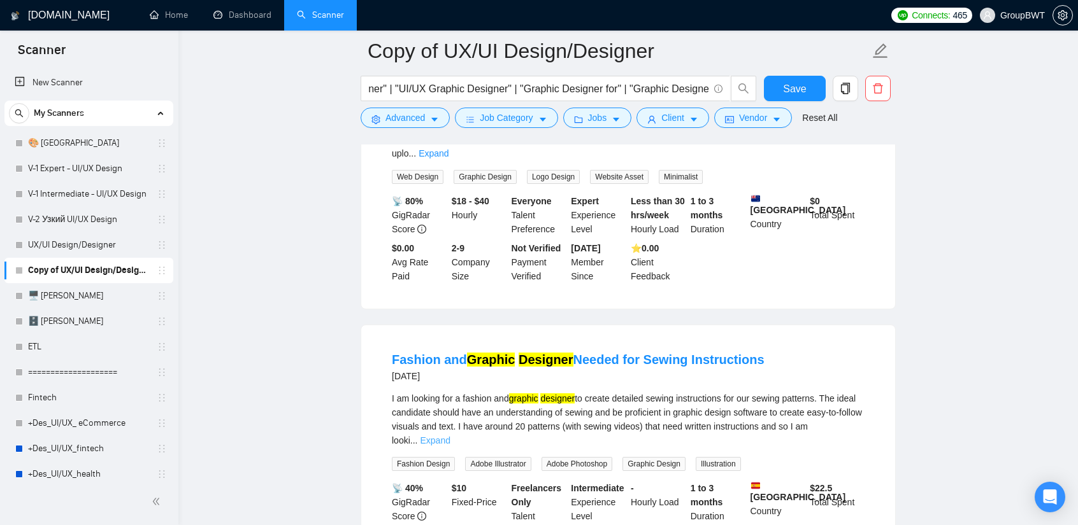
click at [450, 436] on link "Expand" at bounding box center [435, 441] width 30 height 10
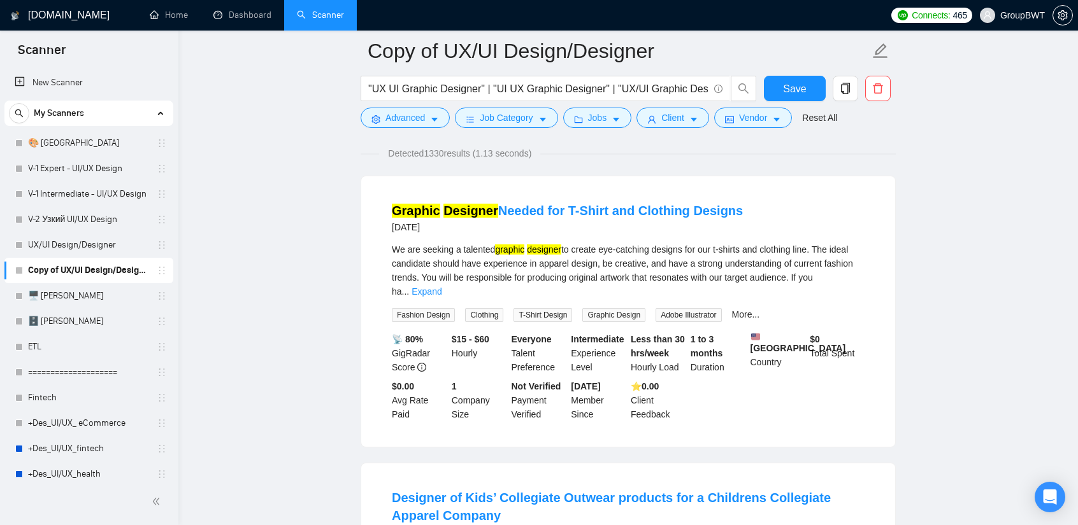
scroll to position [0, 0]
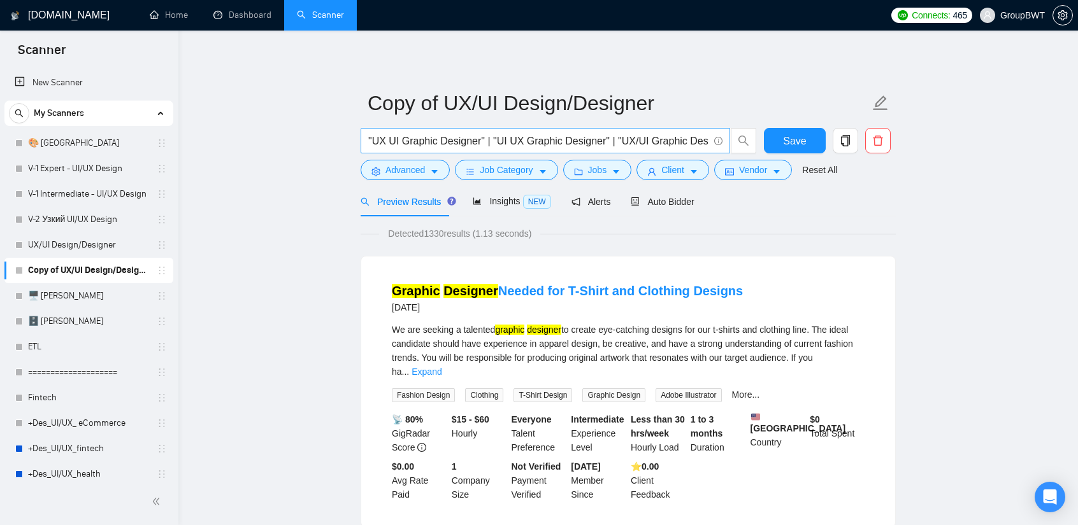
drag, startPoint x: 681, startPoint y: 132, endPoint x: 688, endPoint y: 138, distance: 9.5
click at [693, 134] on span ""UX UI Graphic Designer" | "UI UX Graphic Designer" | "UX/UI Graphic Designer" …" at bounding box center [544, 140] width 369 height 25
drag, startPoint x: 679, startPoint y: 143, endPoint x: 667, endPoint y: 142, distance: 12.2
click at [667, 142] on input ""UX UI Graphic Designer" | "UI UX Graphic Designer" | "UX/UI Graphic Designer" …" at bounding box center [538, 141] width 340 height 16
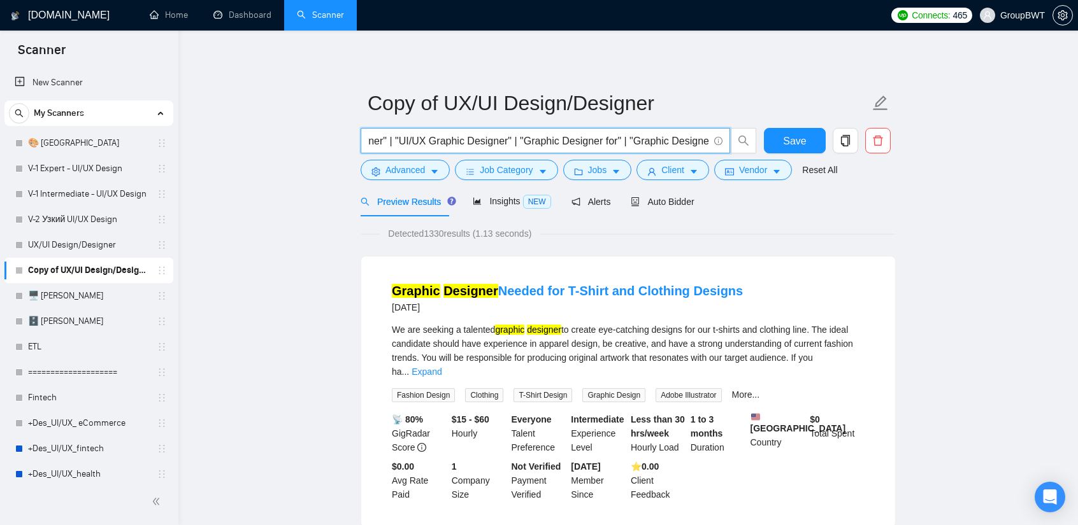
click at [667, 142] on input ""UX UI Graphic Designer" | "UI UX Graphic Designer" | "UX/UI Graphic Designer" …" at bounding box center [538, 141] width 340 height 16
click at [699, 138] on input ""UX UI Graphic Designer" | "UI UX Graphic Designer" | "UX/UI Graphic Designer" …" at bounding box center [538, 141] width 340 height 16
drag, startPoint x: 607, startPoint y: 139, endPoint x: 588, endPoint y: 146, distance: 20.1
click at [594, 141] on input ""UX UI Graphic Designer" | "UI UX Graphic Designer" | "UX/UI Graphic Designer" …" at bounding box center [538, 141] width 340 height 16
drag, startPoint x: 275, startPoint y: 229, endPoint x: 448, endPoint y: 234, distance: 173.3
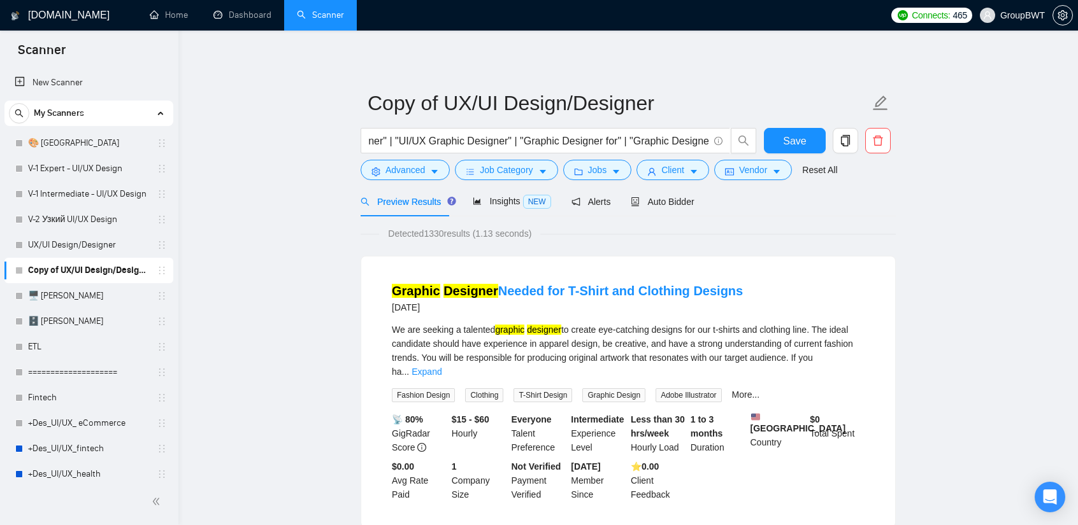
click at [504, 205] on span "Insights NEW" at bounding box center [512, 201] width 78 height 10
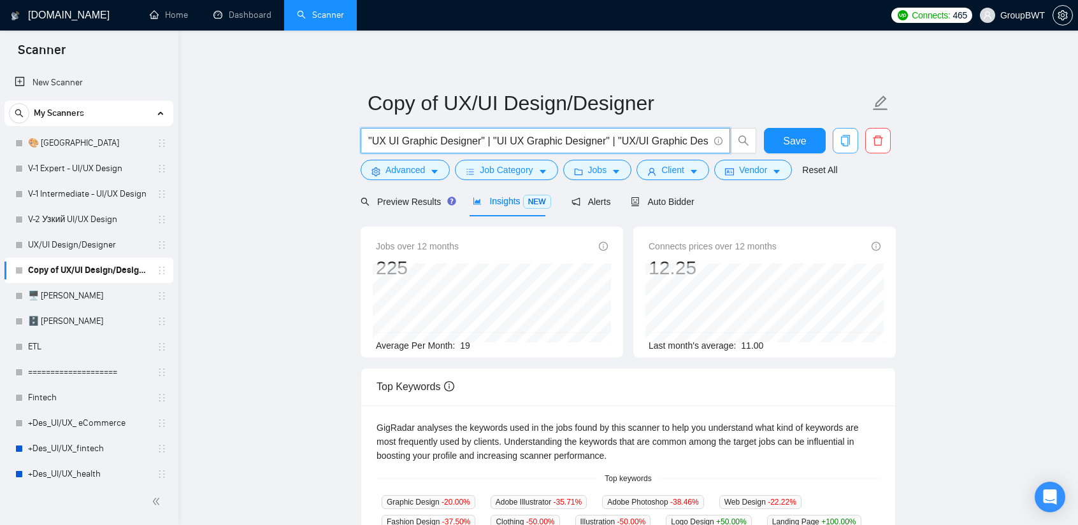
scroll to position [0, 348]
drag, startPoint x: 633, startPoint y: 142, endPoint x: 886, endPoint y: 146, distance: 253.5
click at [835, 146] on div ""UX UI Graphic Designer" | "UI UX Graphic Designer" | "UX/UI Graphic Designer" …" at bounding box center [625, 144] width 535 height 32
click at [668, 142] on input ""UX UI Graphic Designer" | "UI UX Graphic Designer" | "UX/UI Graphic Designer" …" at bounding box center [538, 141] width 340 height 16
drag, startPoint x: 704, startPoint y: 138, endPoint x: 621, endPoint y: 138, distance: 82.8
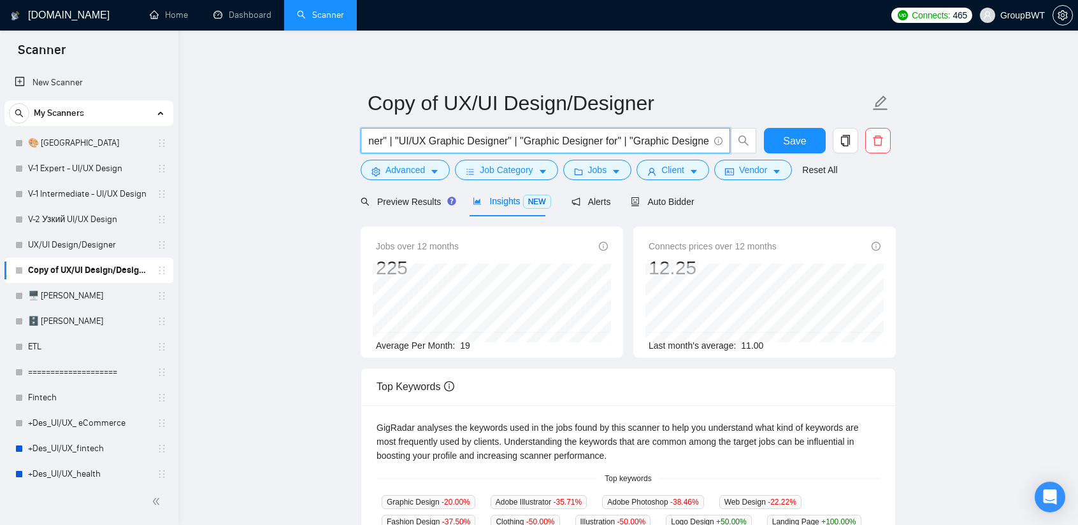
click at [621, 138] on input ""UX UI Graphic Designer" | "UI UX Graphic Designer" | "UX/UI Graphic Designer" …" at bounding box center [538, 141] width 340 height 16
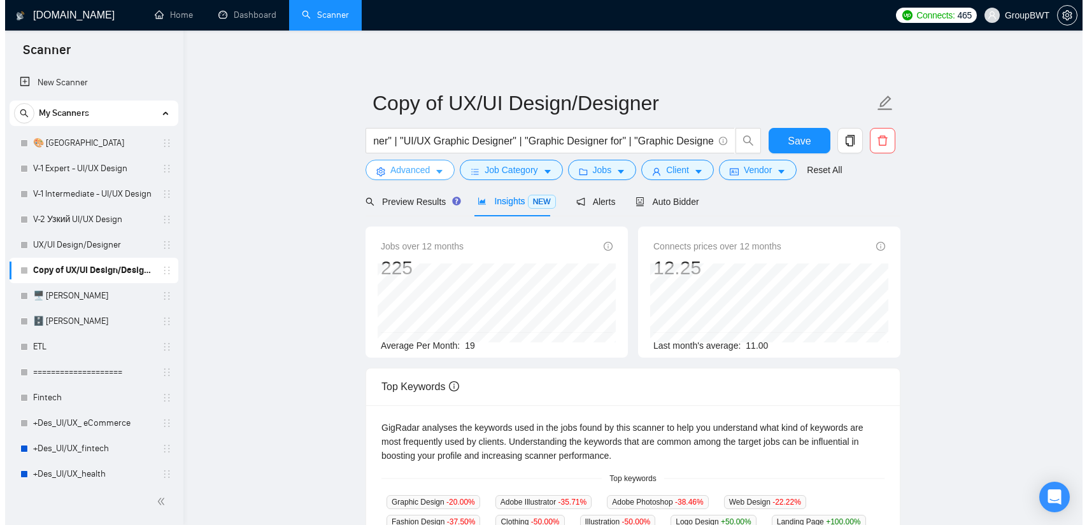
scroll to position [0, 0]
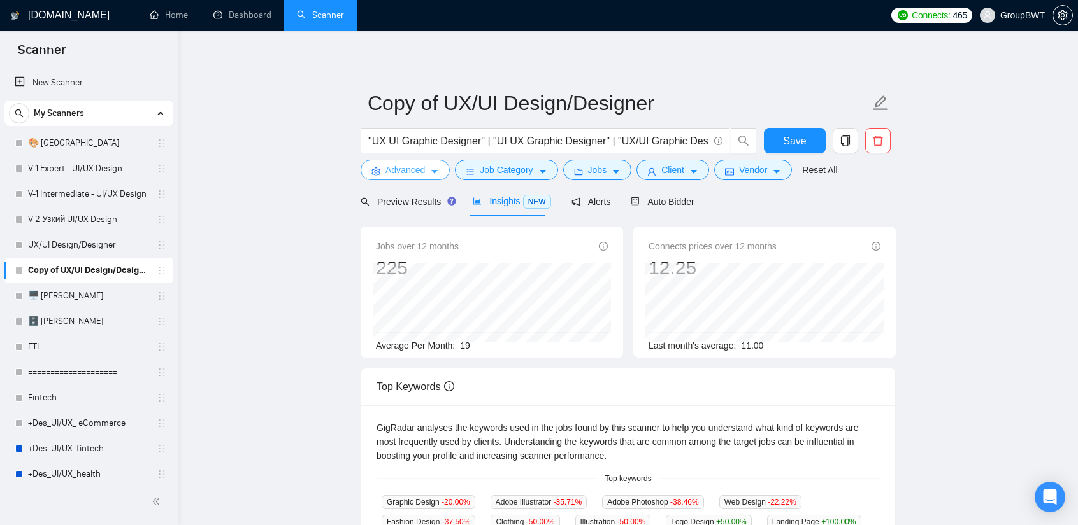
click at [432, 167] on icon "caret-down" at bounding box center [434, 171] width 9 height 9
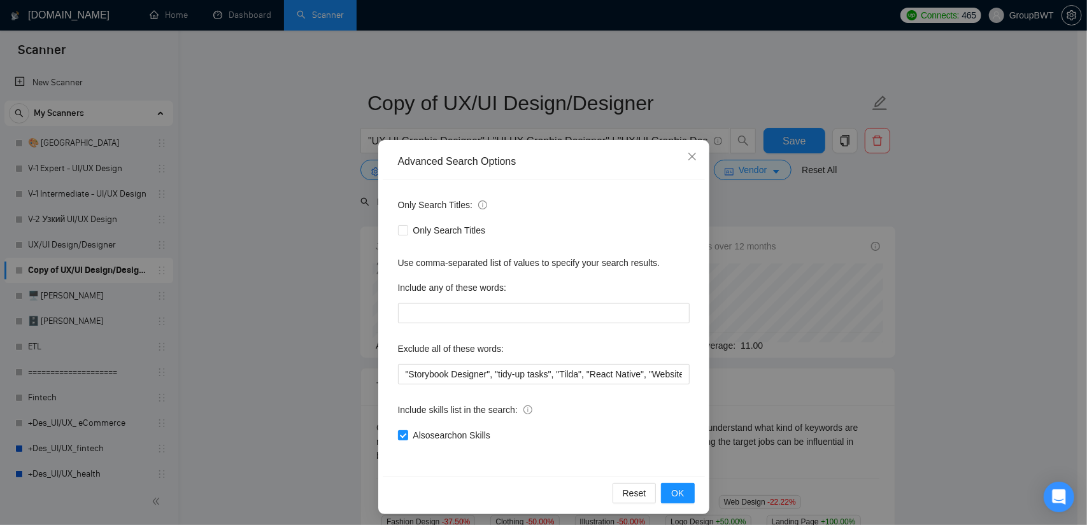
click at [279, 167] on div "Advanced Search Options Only Search Titles: Only Search Titles Use comma-separa…" at bounding box center [543, 262] width 1087 height 525
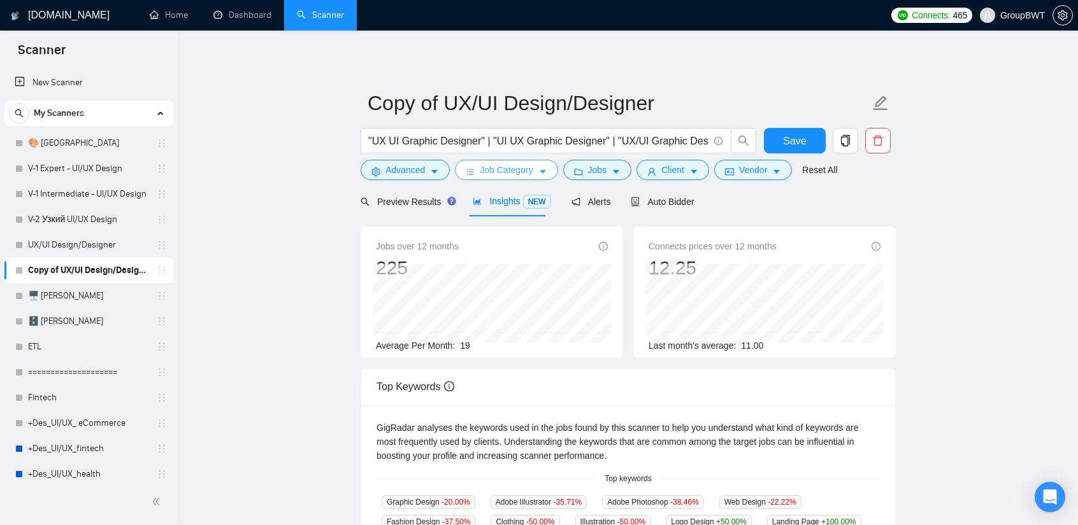
click at [503, 175] on span "Job Category" at bounding box center [506, 170] width 53 height 14
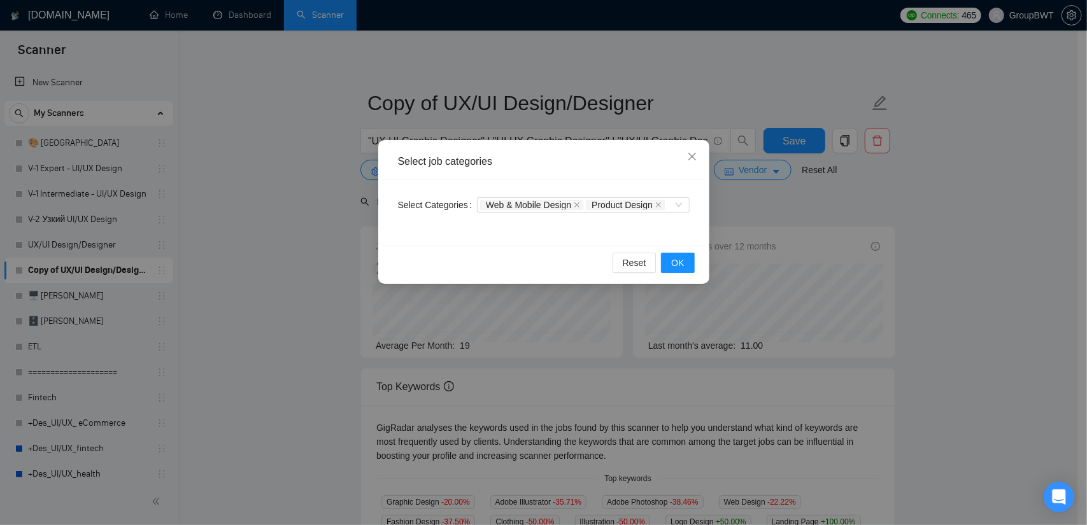
click at [255, 188] on div "Select job categories Select Categories Web & Mobile Design Product Design Rese…" at bounding box center [543, 262] width 1087 height 525
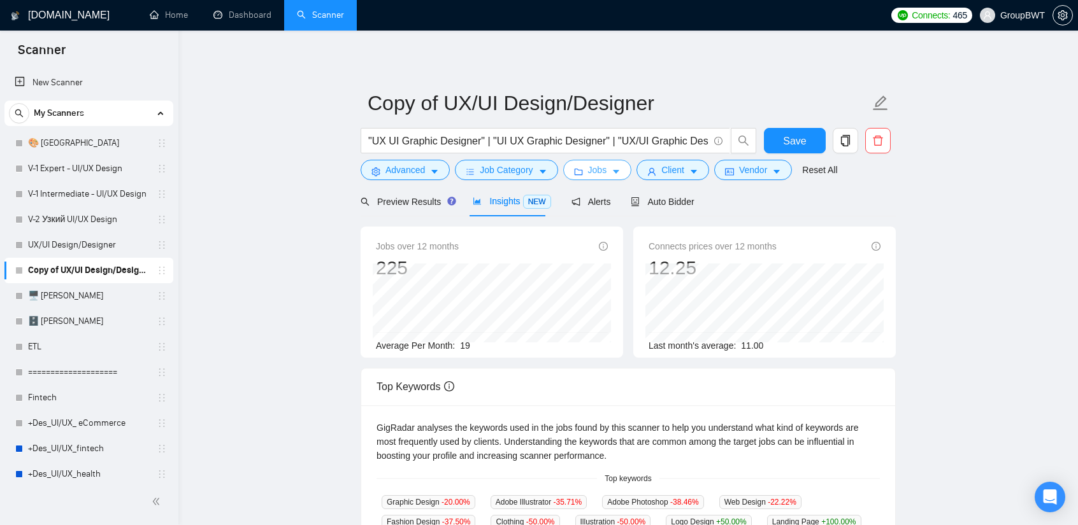
click at [618, 174] on button "Jobs" at bounding box center [597, 170] width 69 height 20
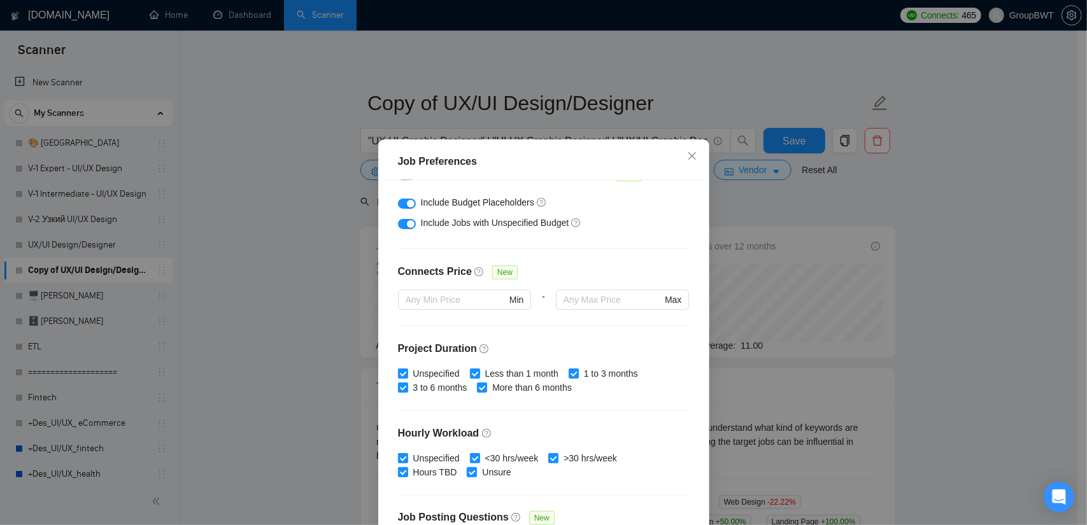
scroll to position [255, 0]
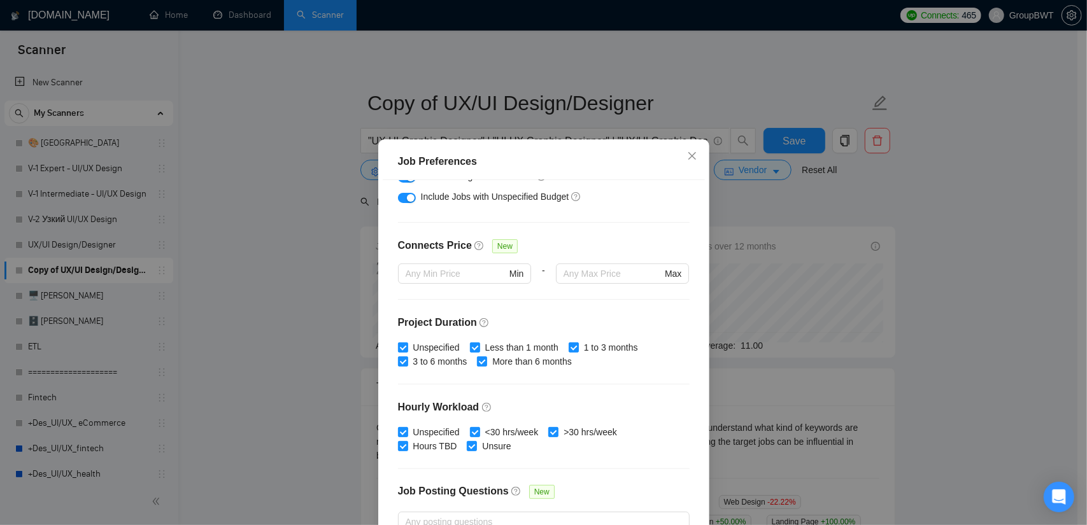
click at [298, 259] on div "Job Preferences Budget Project Type All Fixed Price Hourly Rate Fixed Price Bud…" at bounding box center [543, 262] width 1087 height 525
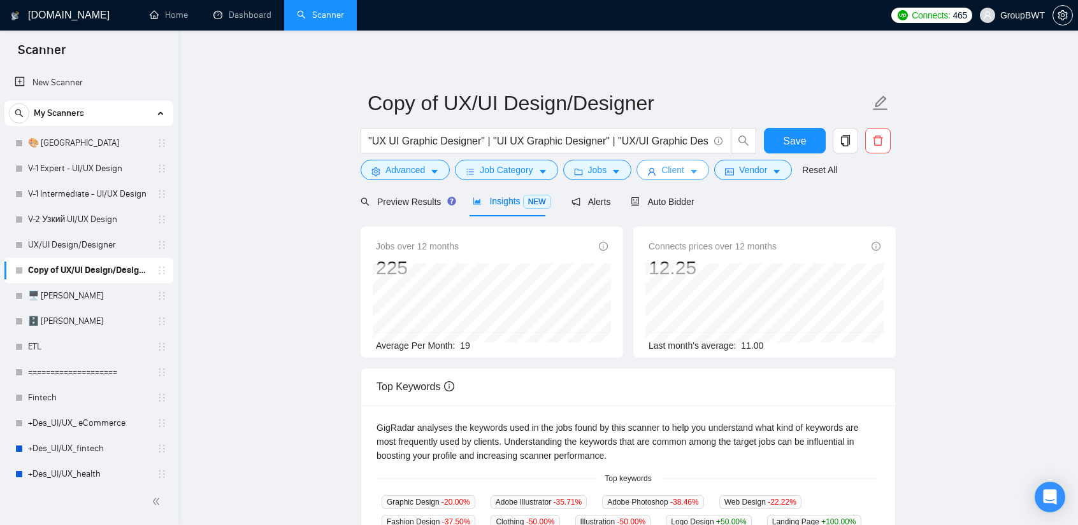
click at [679, 171] on button "Client" at bounding box center [672, 170] width 73 height 20
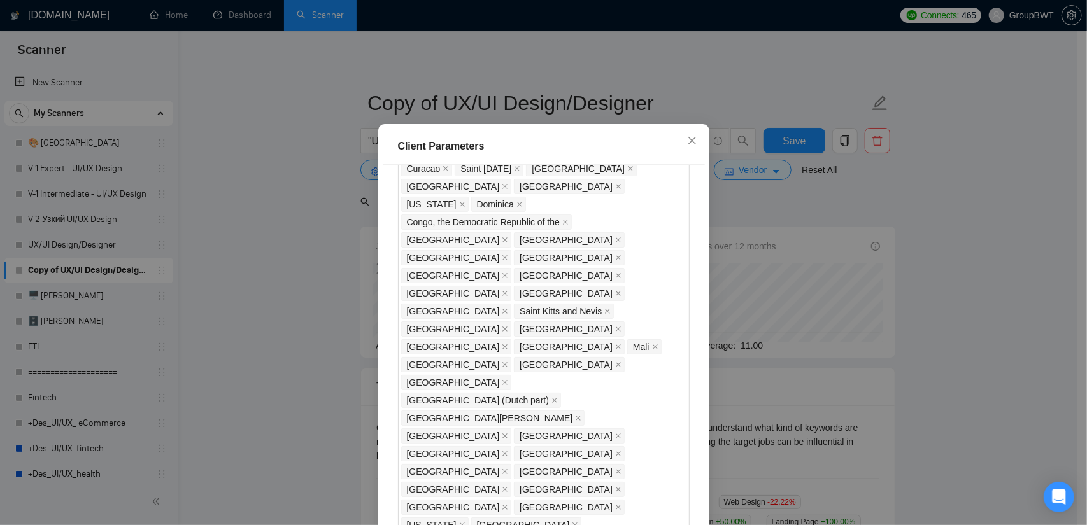
scroll to position [1109, 0]
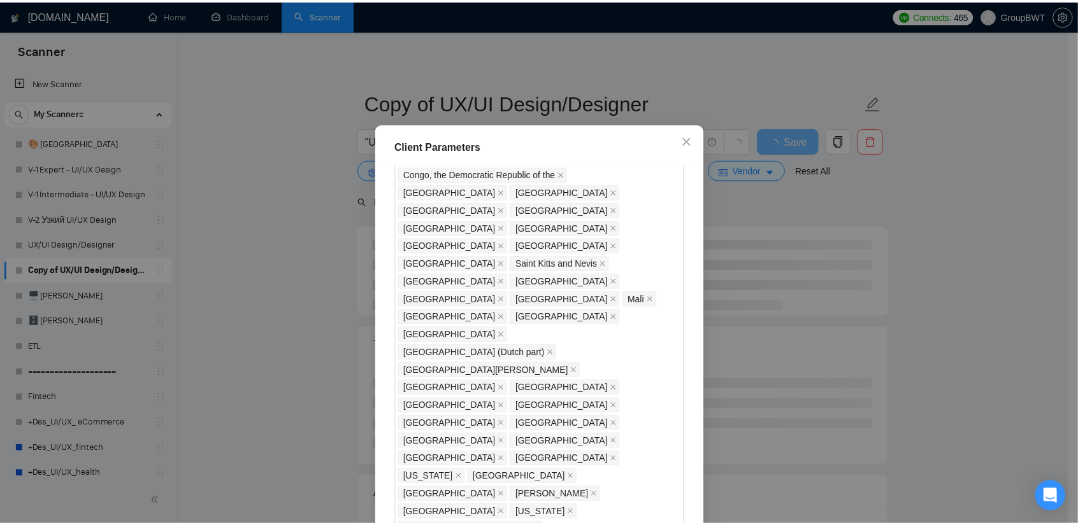
scroll to position [1173, 0]
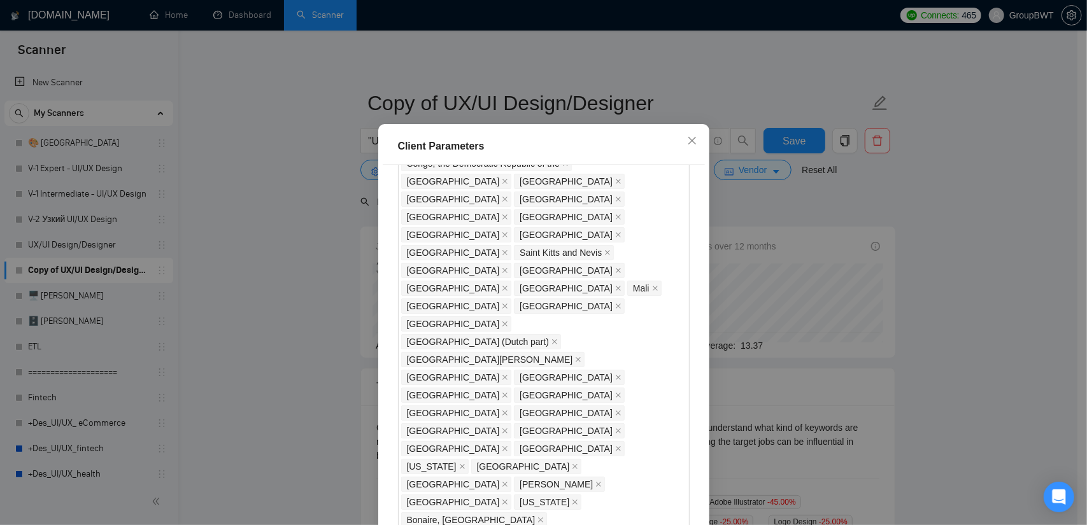
click at [835, 201] on div "Client Parameters Client Location Include Client Countries Select Exclude Clien…" at bounding box center [543, 262] width 1087 height 525
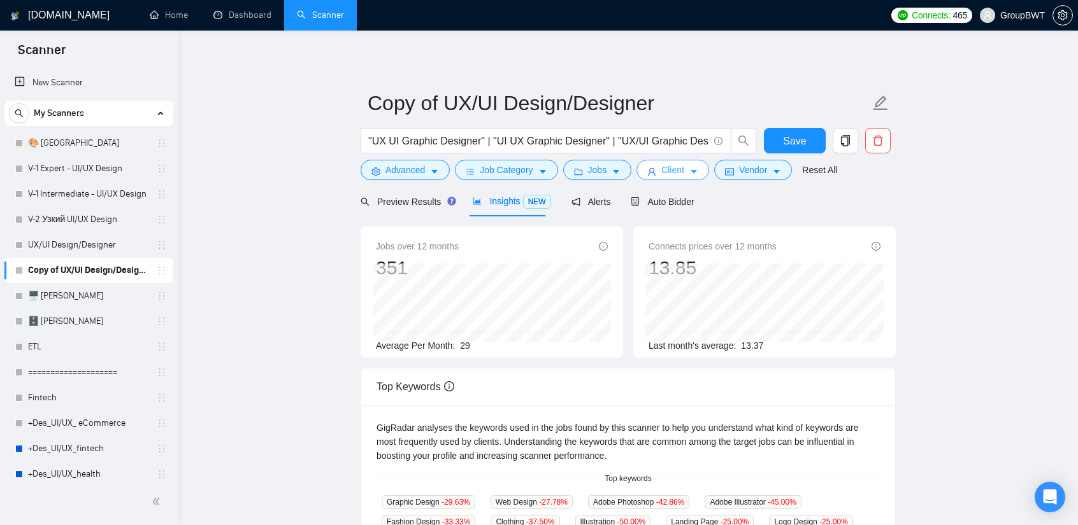
click at [649, 167] on span "user" at bounding box center [651, 172] width 9 height 10
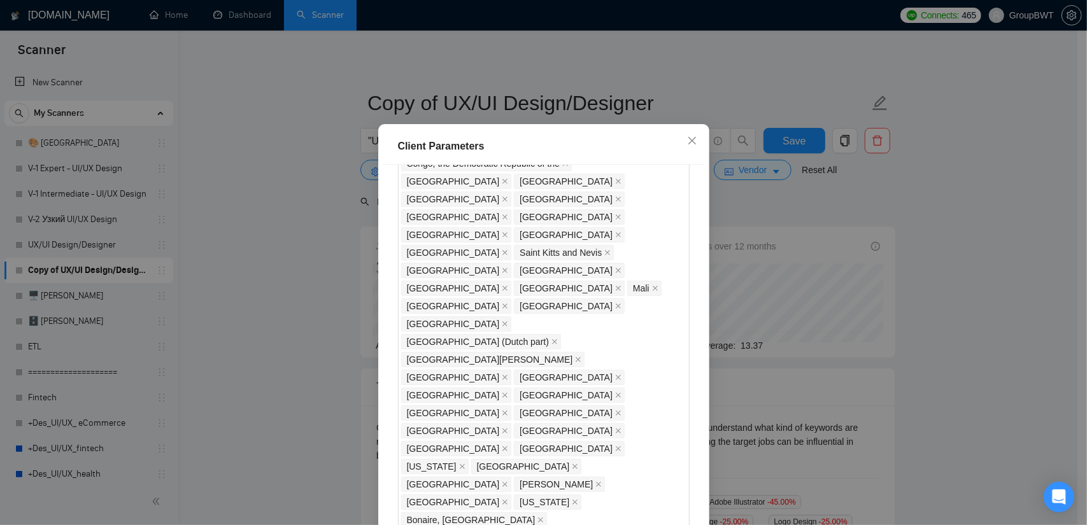
click at [835, 272] on div "Client Parameters Client Location Include Client Countries Select Exclude Clien…" at bounding box center [543, 262] width 1087 height 525
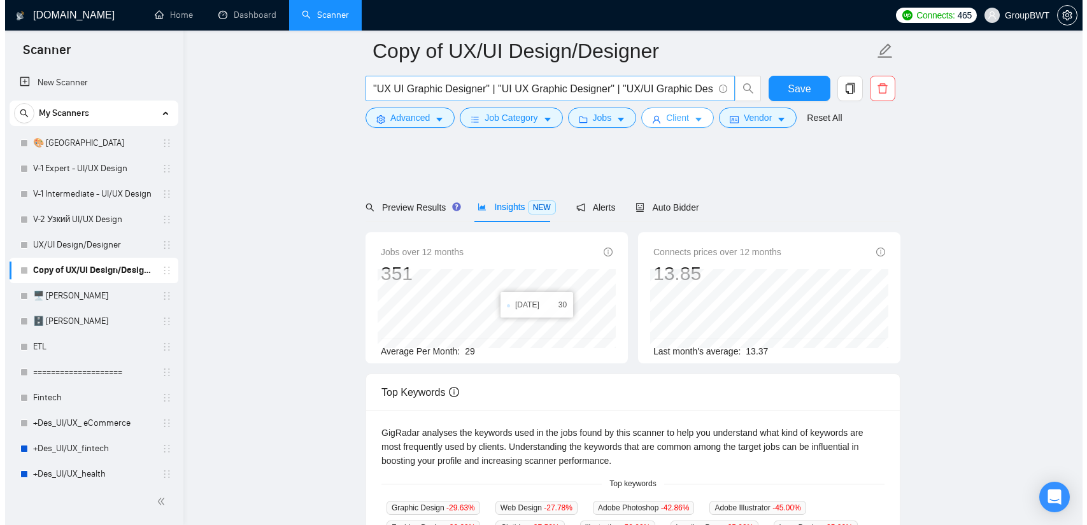
scroll to position [0, 0]
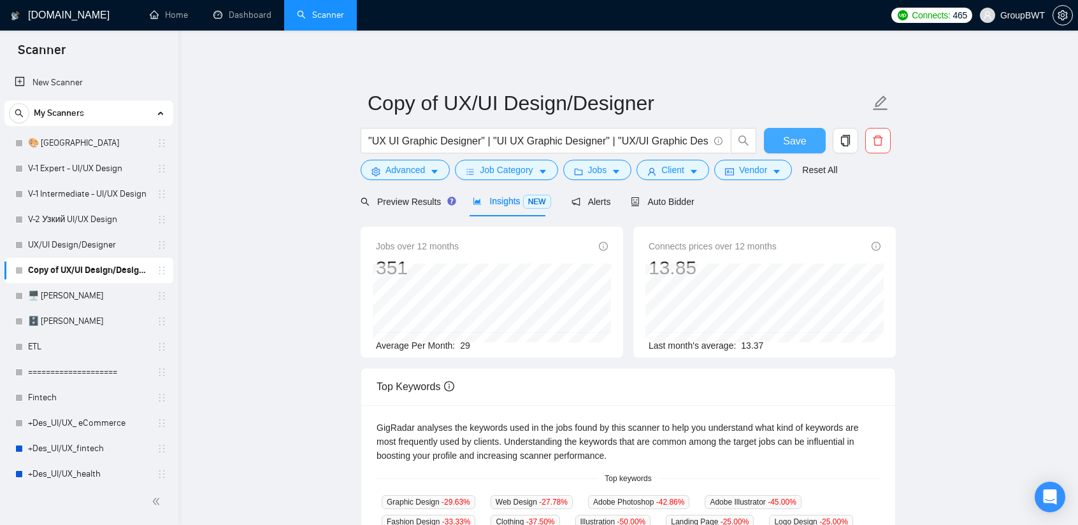
click at [787, 139] on span "Save" at bounding box center [794, 141] width 23 height 16
drag, startPoint x: 85, startPoint y: 243, endPoint x: 644, endPoint y: 82, distance: 582.3
click at [85, 243] on link "UX/UI Design/Designer" at bounding box center [88, 244] width 121 height 25
click at [100, 245] on link "UX/UI Design/Designer" at bounding box center [88, 244] width 121 height 25
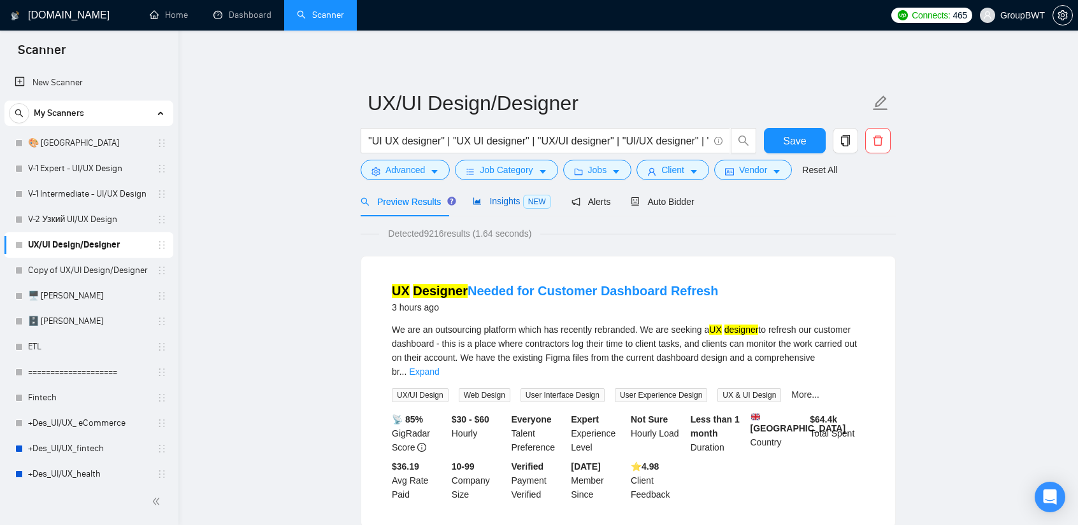
click at [498, 208] on div "Insights NEW" at bounding box center [512, 201] width 78 height 15
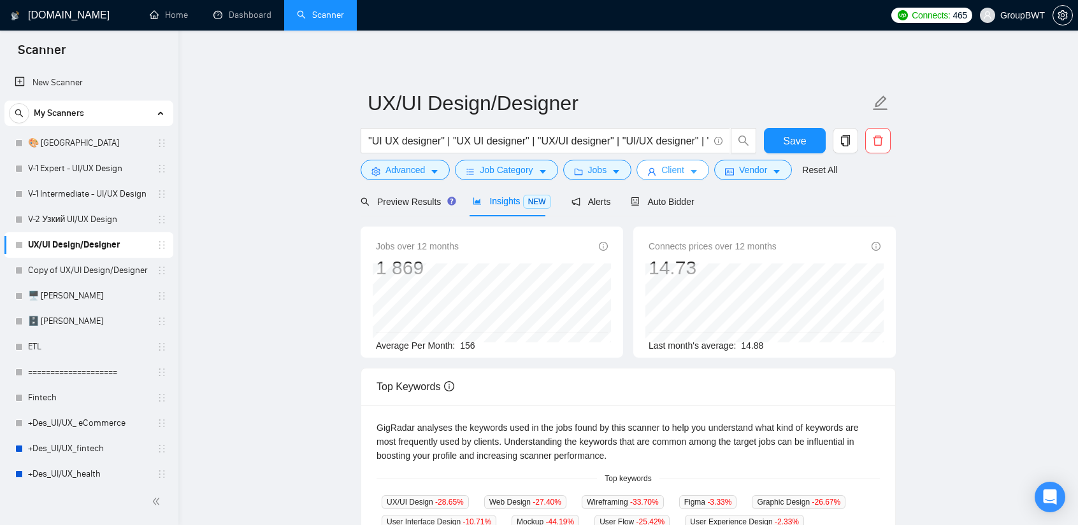
click at [664, 170] on span "Client" at bounding box center [672, 170] width 23 height 14
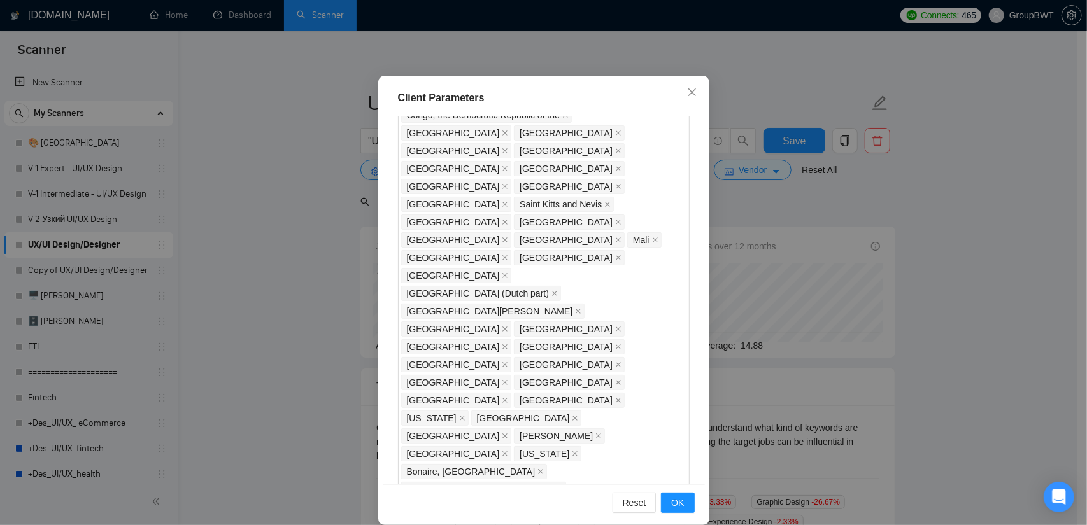
click at [835, 253] on div "Client Parameters Client Location Include Client Countries Select Exclude Clien…" at bounding box center [543, 262] width 1087 height 525
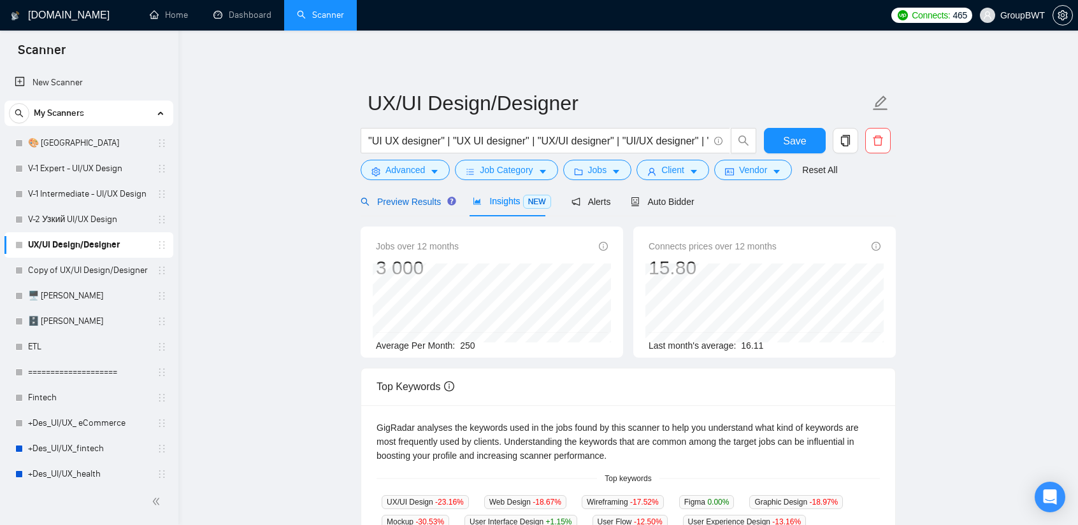
click at [392, 197] on span "Preview Results" at bounding box center [406, 202] width 92 height 10
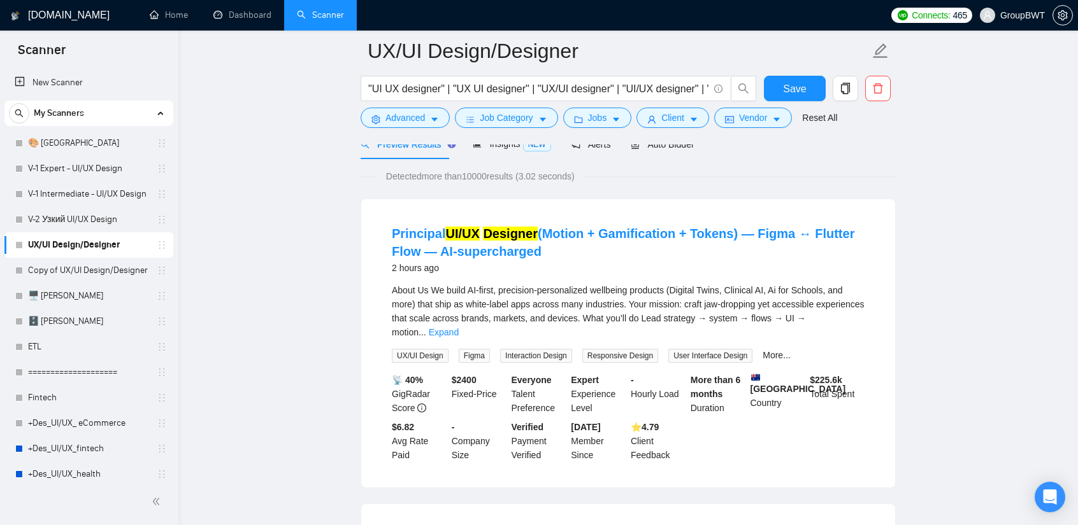
scroll to position [64, 0]
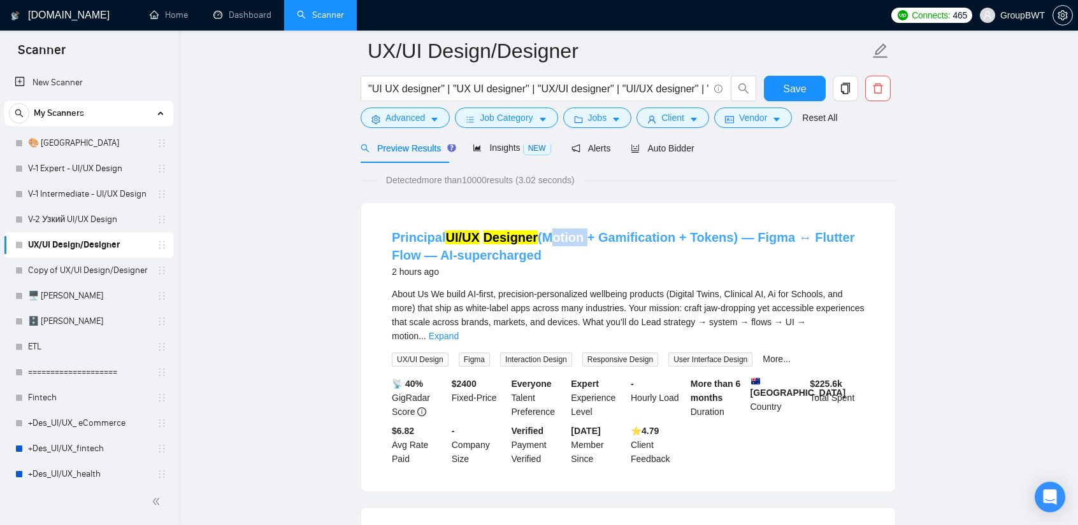
drag, startPoint x: 553, startPoint y: 225, endPoint x: 585, endPoint y: 229, distance: 32.6
click at [585, 229] on li "Principal UI/UX Designer (Motion + Gamification + Tokens) — Figma ↔ Flutter Flo…" at bounding box center [627, 347] width 503 height 258
copy link "Motion"
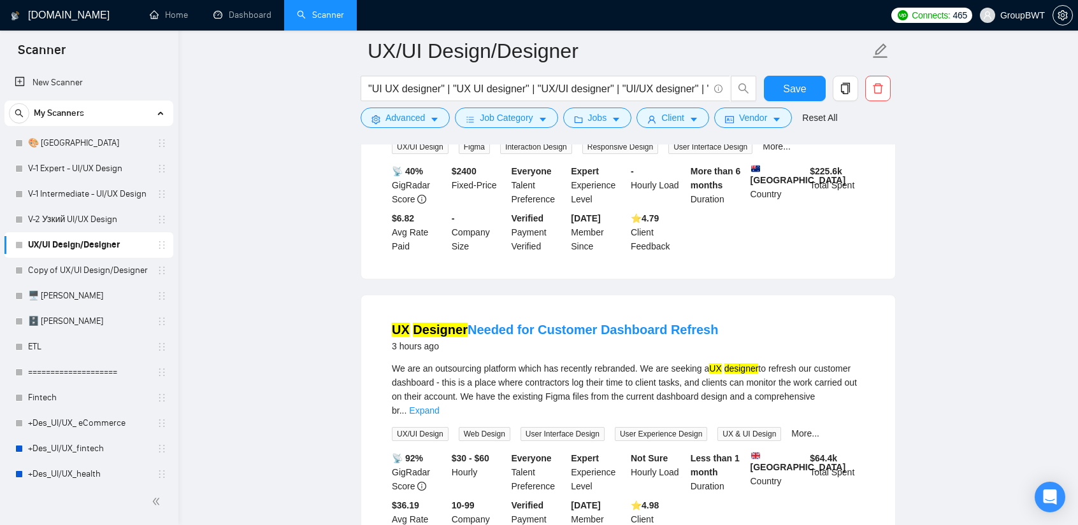
scroll to position [271, 0]
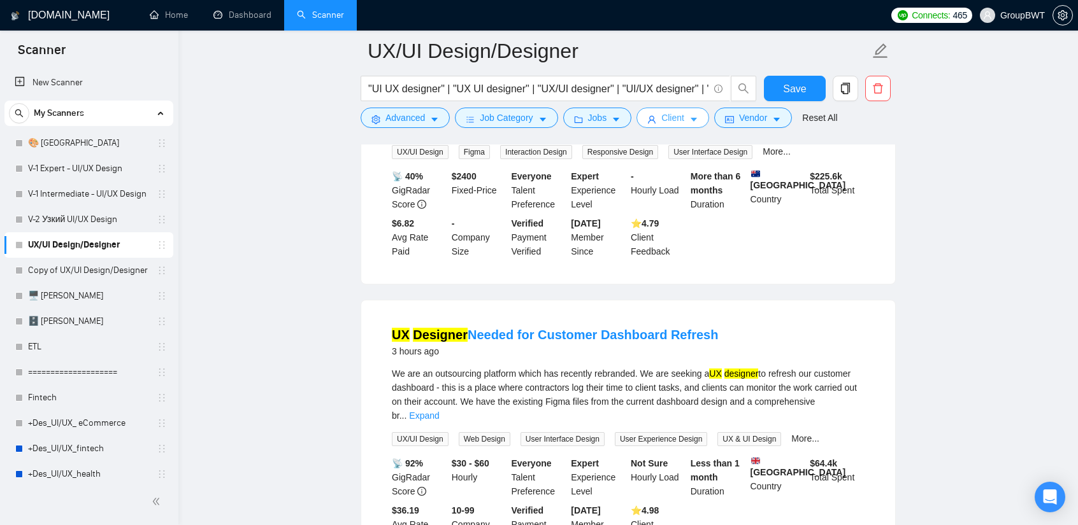
click at [679, 117] on button "Client" at bounding box center [672, 118] width 73 height 20
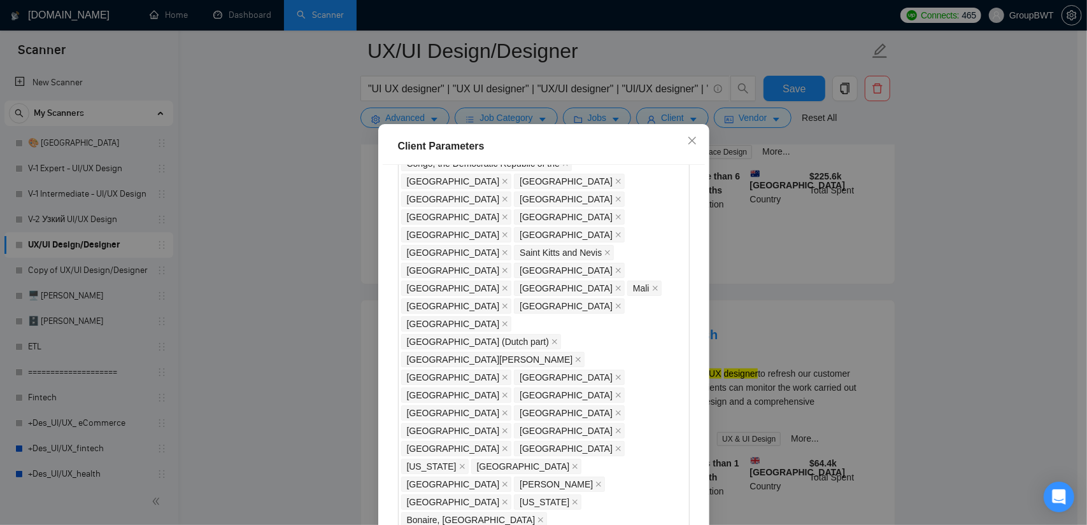
click at [736, 115] on div "Client Parameters Client Location Include Client Countries Select Exclude Clien…" at bounding box center [543, 262] width 1087 height 525
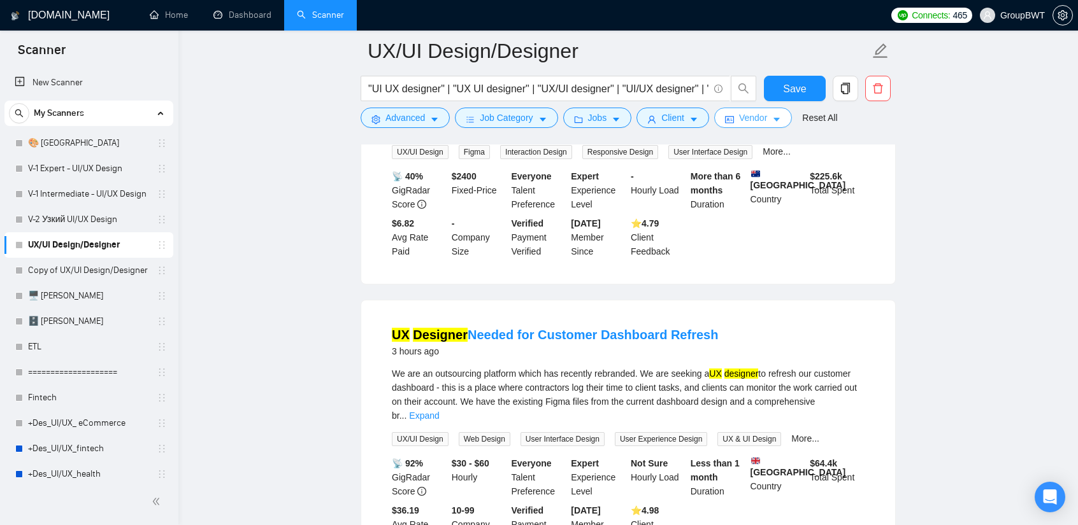
click at [740, 117] on span "Vendor" at bounding box center [753, 118] width 28 height 14
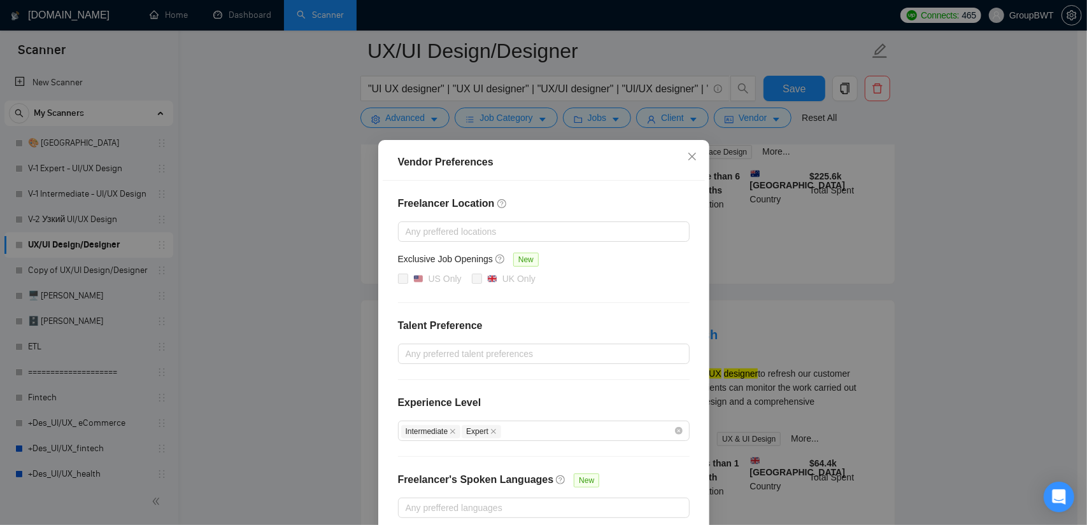
click at [835, 253] on div "Vendor Preferences Freelancer Location Any preffered locations Exclusive Job Op…" at bounding box center [543, 262] width 1087 height 525
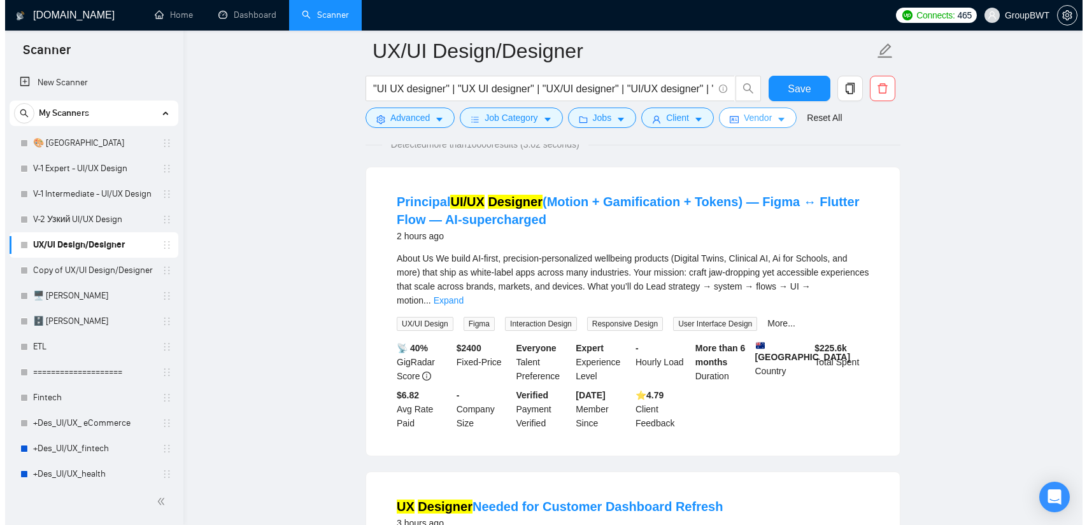
scroll to position [3, 0]
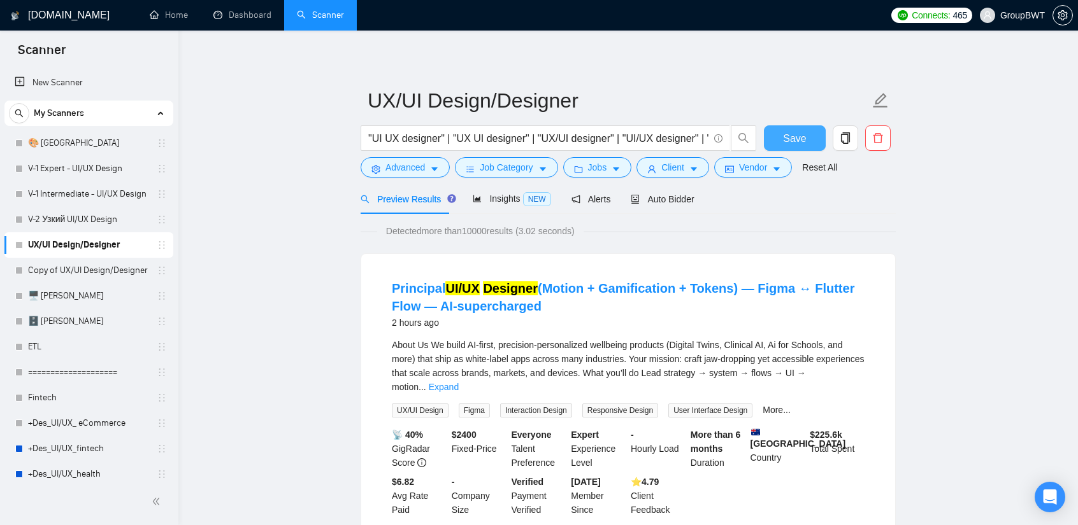
click at [806, 145] on button "Save" at bounding box center [795, 137] width 62 height 25
click at [741, 174] on span "Vendor" at bounding box center [753, 167] width 28 height 14
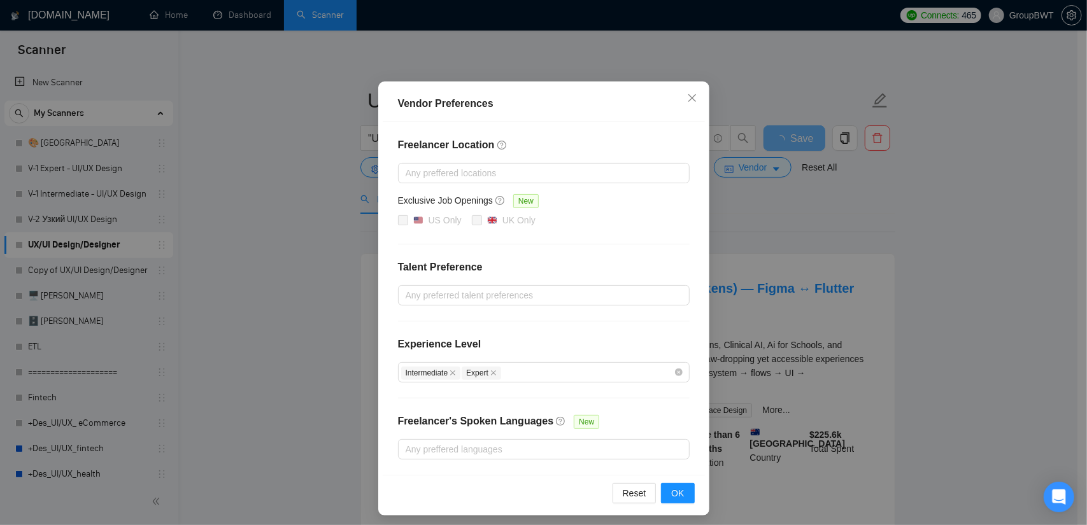
scroll to position [61, 0]
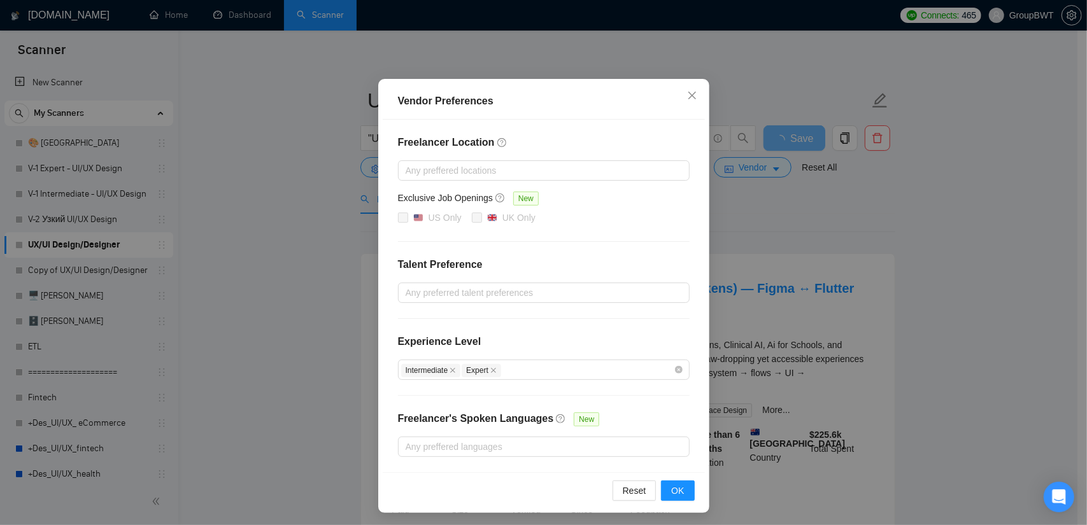
click at [835, 258] on div "Vendor Preferences Freelancer Location Any preffered locations Exclusive Job Op…" at bounding box center [543, 262] width 1087 height 525
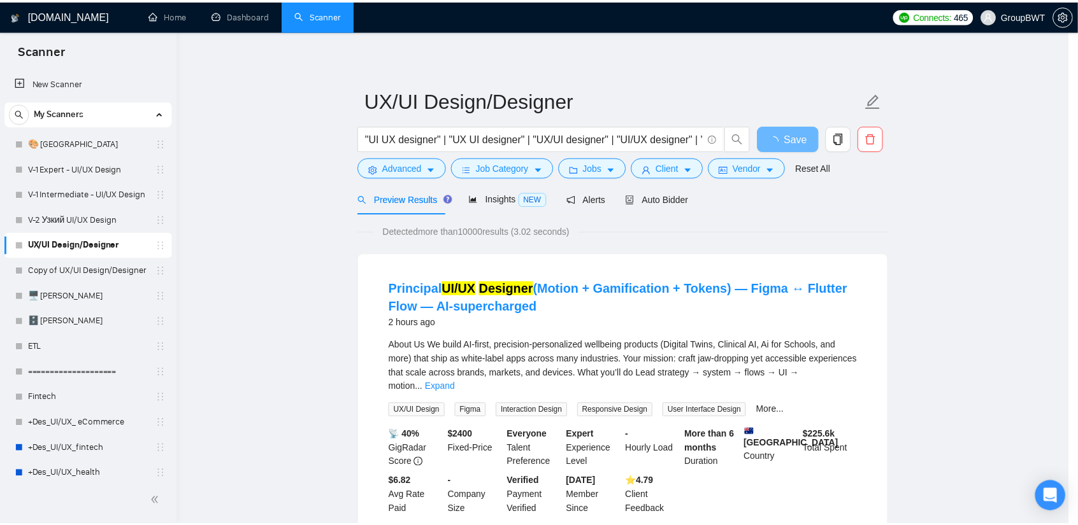
scroll to position [0, 0]
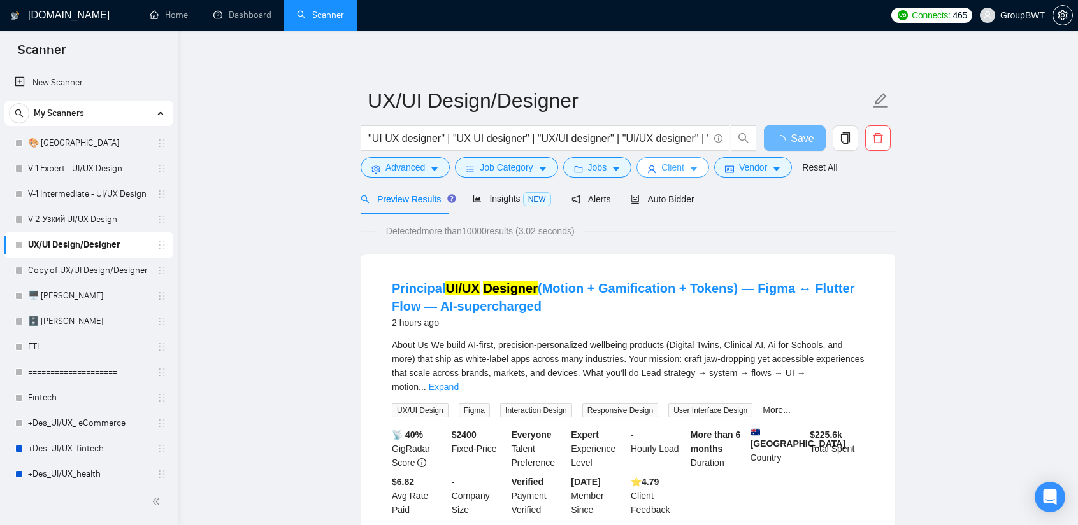
click at [661, 164] on span "Client" at bounding box center [672, 167] width 23 height 14
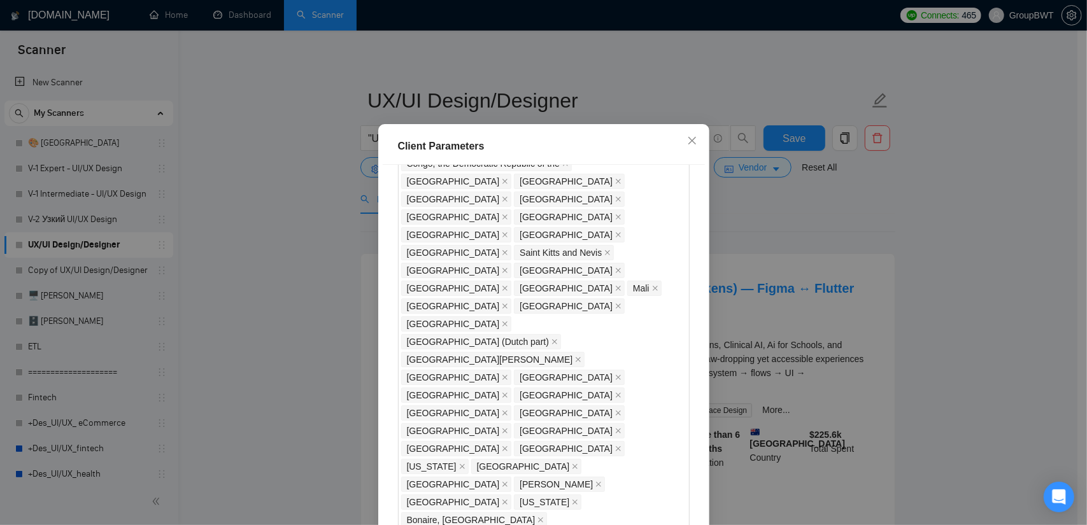
click at [835, 199] on div "Client Parameters Client Location Include Client Countries Select Exclude Clien…" at bounding box center [543, 262] width 1087 height 525
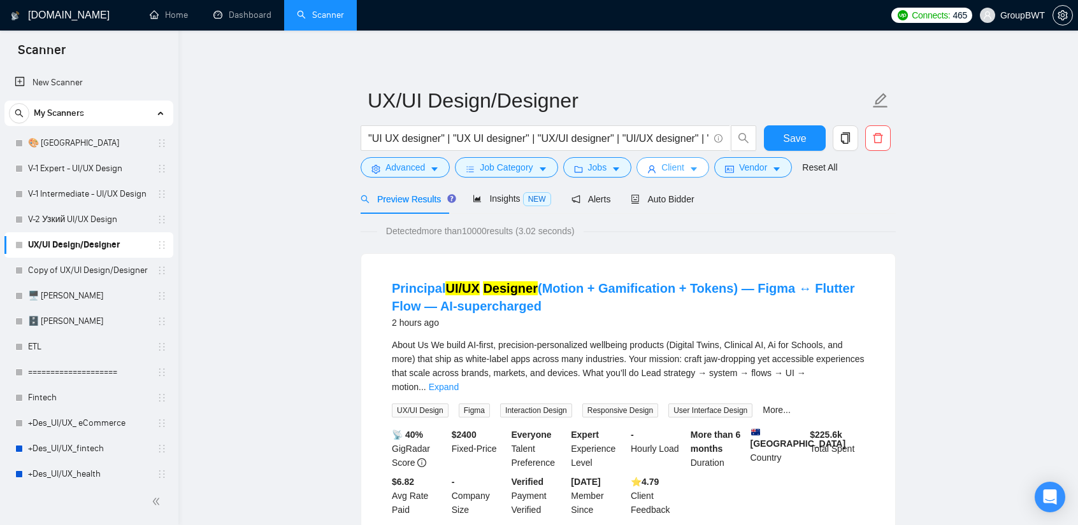
click at [672, 164] on span "Client" at bounding box center [672, 167] width 23 height 14
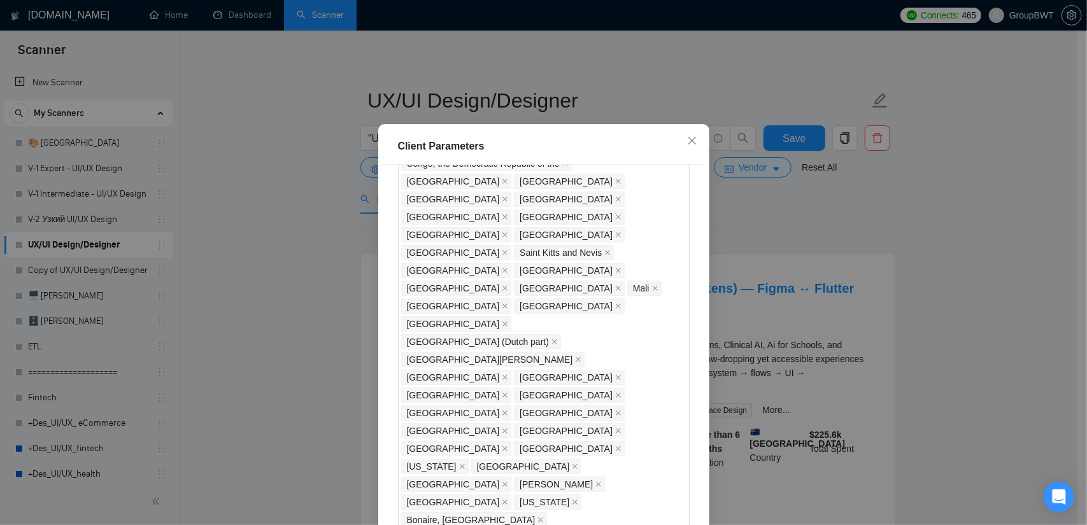
click at [835, 221] on div "Client Parameters Client Location Include Client Countries Select Exclude Clien…" at bounding box center [543, 262] width 1087 height 525
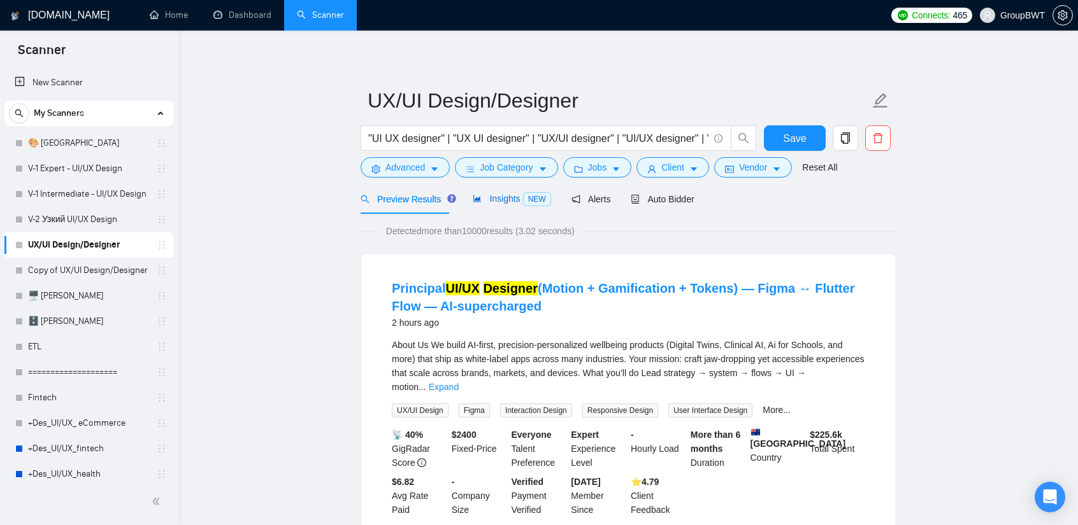
click at [511, 197] on span "Insights NEW" at bounding box center [512, 199] width 78 height 10
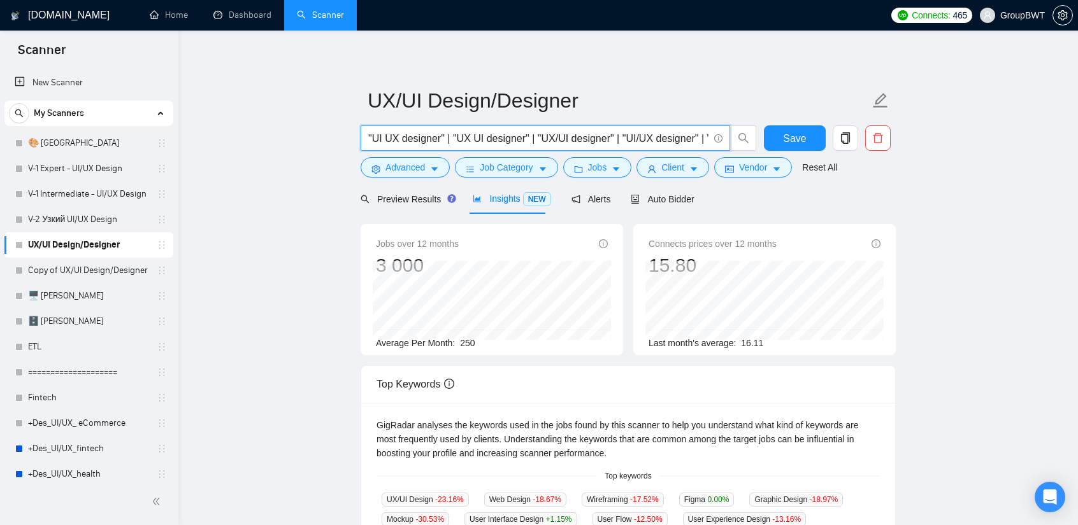
scroll to position [0, 134]
drag, startPoint x: 573, startPoint y: 132, endPoint x: 979, endPoint y: 160, distance: 407.3
click at [835, 155] on main "UX/UI Design/Designer "UI UX designer" | "UX UI designer" | "UX/UI designer" | …" at bounding box center [628, 472] width 858 height 848
click at [690, 136] on input ""UI UX designer" | "UX UI designer" | "UX/UI designer" | "UI/UX designer" | "UI…" at bounding box center [538, 139] width 340 height 16
drag, startPoint x: 60, startPoint y: 269, endPoint x: 67, endPoint y: 272, distance: 7.5
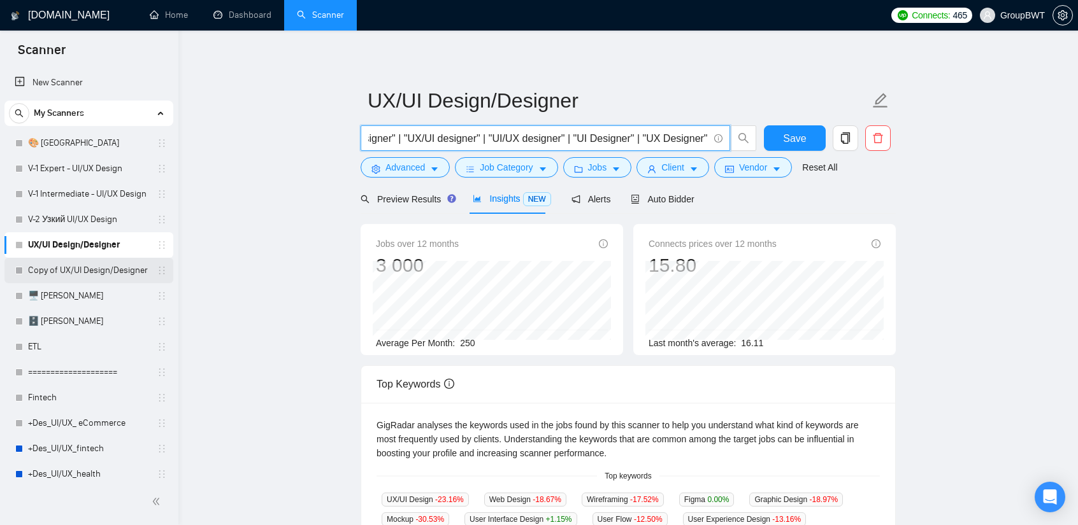
click at [60, 269] on link "Copy of UX/UI Design/Designer" at bounding box center [88, 270] width 121 height 25
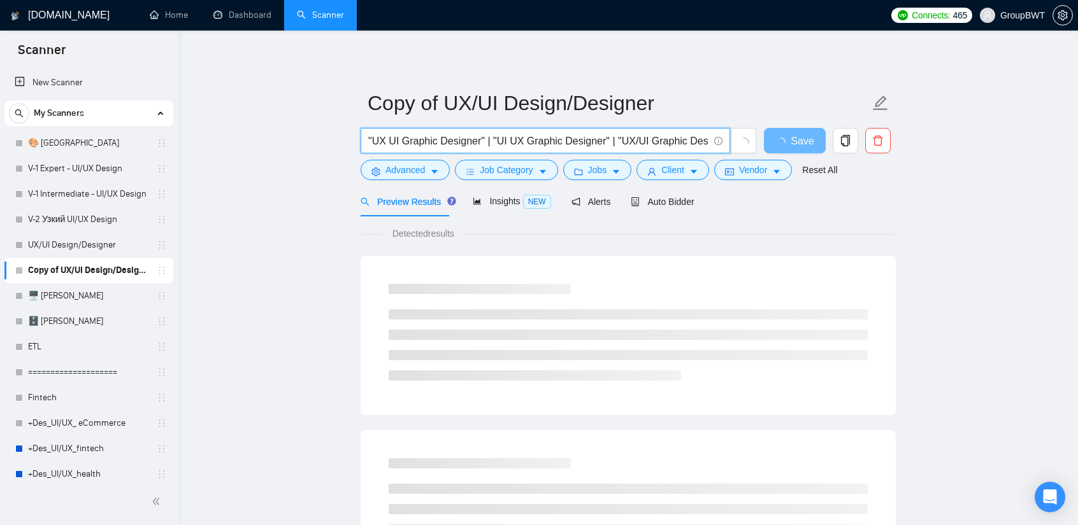
scroll to position [0, 348]
drag, startPoint x: 605, startPoint y: 140, endPoint x: 1066, endPoint y: 143, distance: 461.1
click at [499, 202] on span "Insights NEW" at bounding box center [512, 201] width 78 height 10
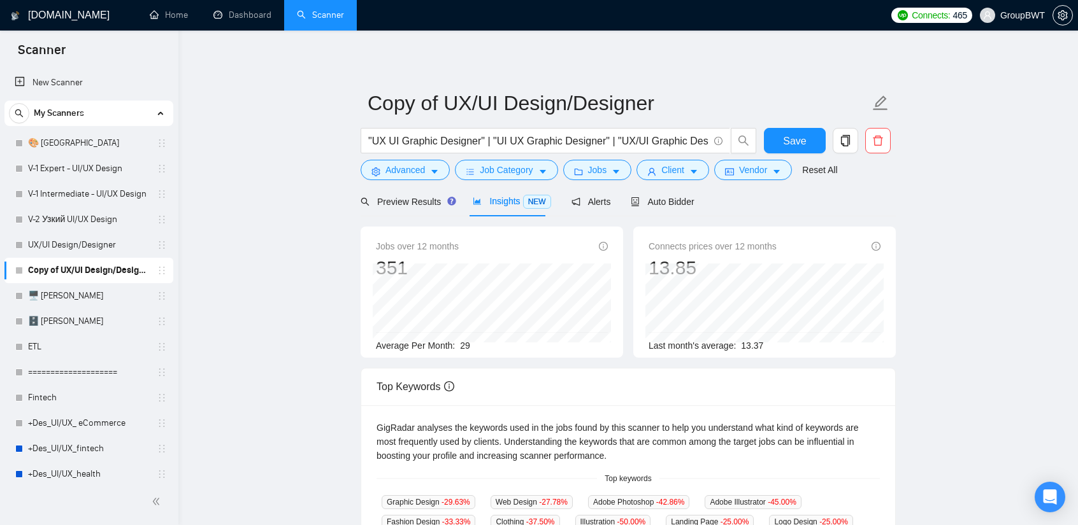
scroll to position [0, 348]
drag, startPoint x: 787, startPoint y: 141, endPoint x: 1122, endPoint y: 152, distance: 335.2
click at [835, 152] on html "Scanner New Scanner My Scanners 🎨 Sofia V-1 Expert - UI/UX Design V-1 Intermedi…" at bounding box center [539, 262] width 1078 height 525
click at [679, 137] on input ""UX UI Graphic Designer" | "UI UX Graphic Designer" | "UX/UI Graphic Designer" …" at bounding box center [538, 141] width 340 height 16
drag, startPoint x: 655, startPoint y: 139, endPoint x: 624, endPoint y: 136, distance: 30.7
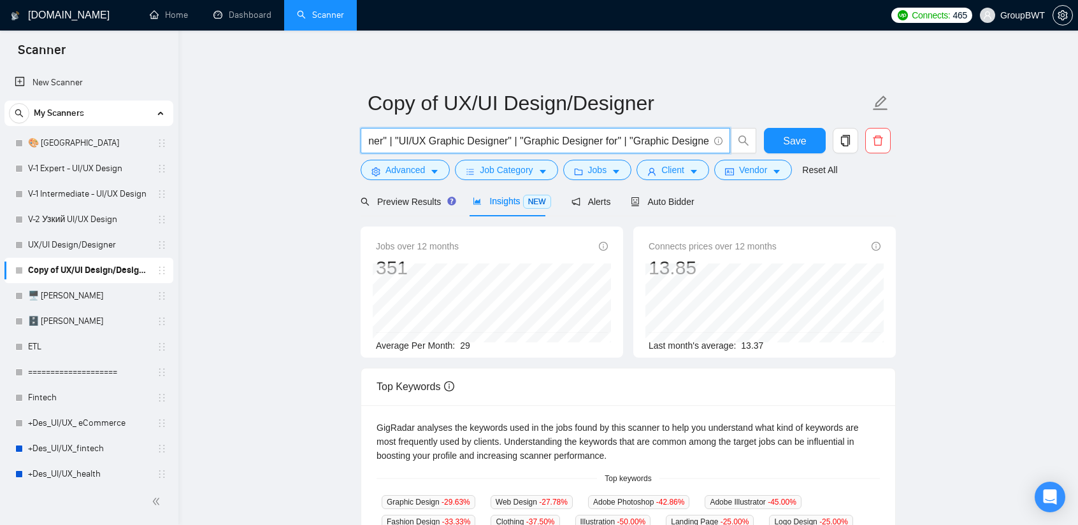
click at [624, 136] on input ""UX UI Graphic Designer" | "UI UX Graphic Designer" | "UX/UI Graphic Designer" …" at bounding box center [538, 141] width 340 height 16
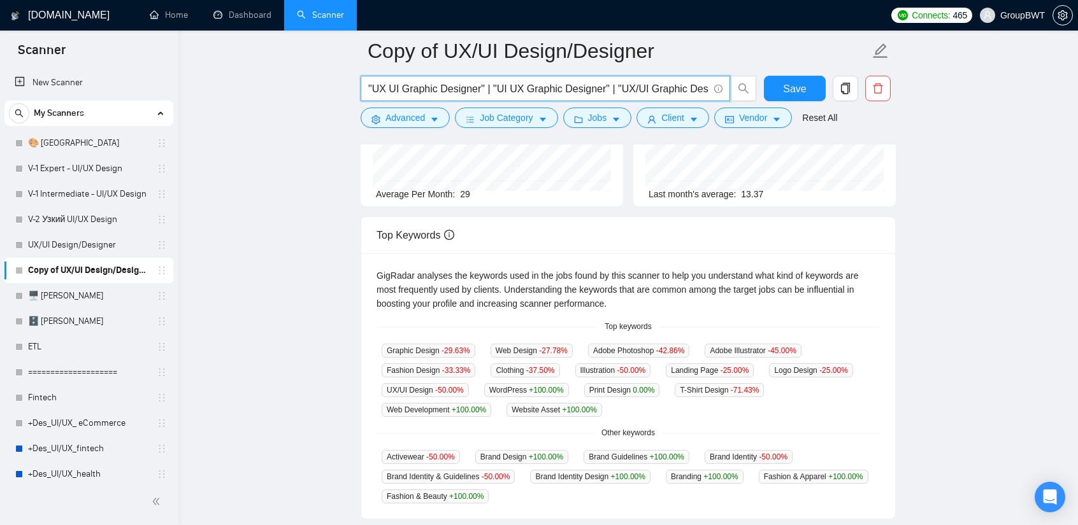
scroll to position [0, 0]
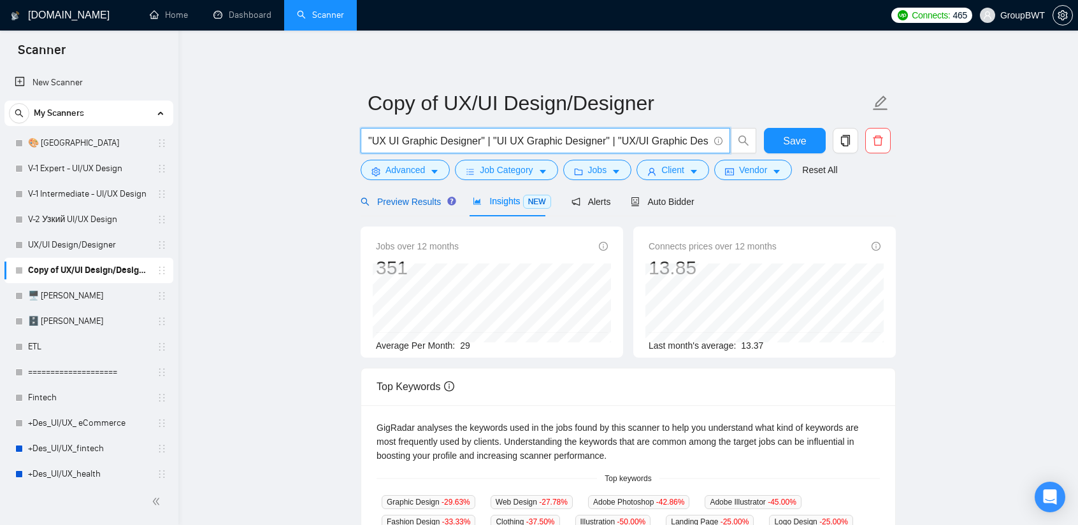
click at [405, 207] on span "Preview Results" at bounding box center [406, 202] width 92 height 10
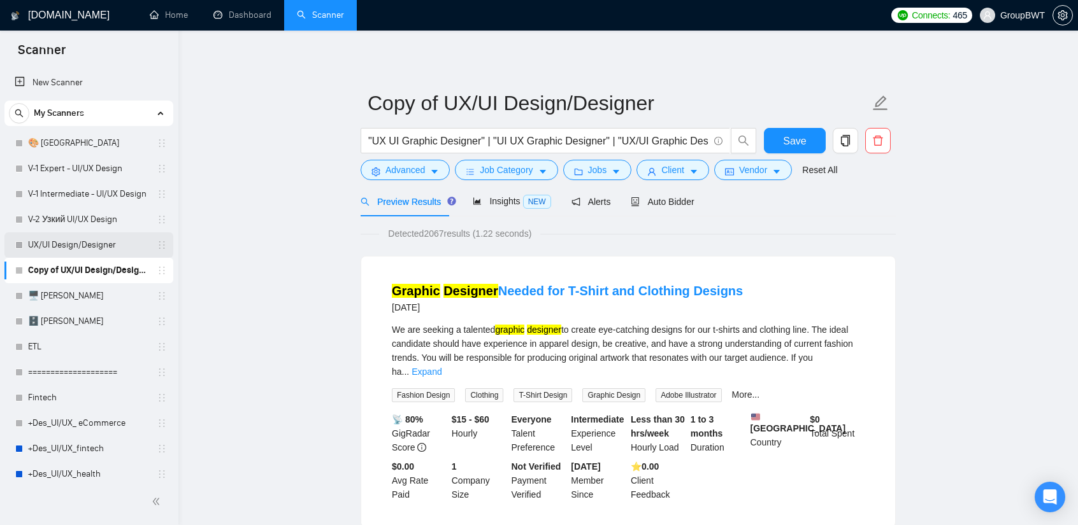
click at [83, 241] on link "UX/UI Design/Designer" at bounding box center [88, 244] width 121 height 25
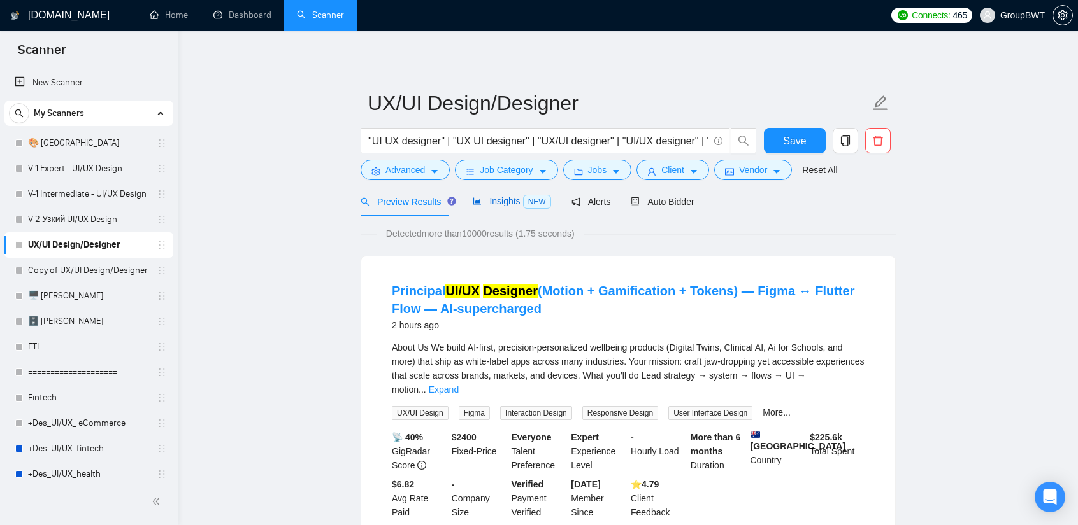
click at [511, 202] on span "Insights NEW" at bounding box center [512, 201] width 78 height 10
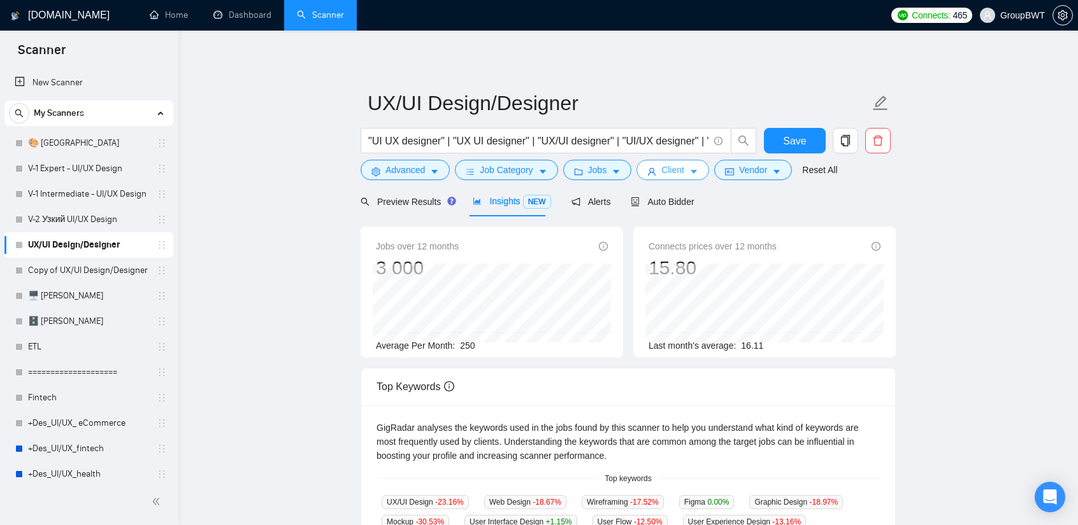
click at [650, 167] on icon "user" at bounding box center [651, 171] width 9 height 9
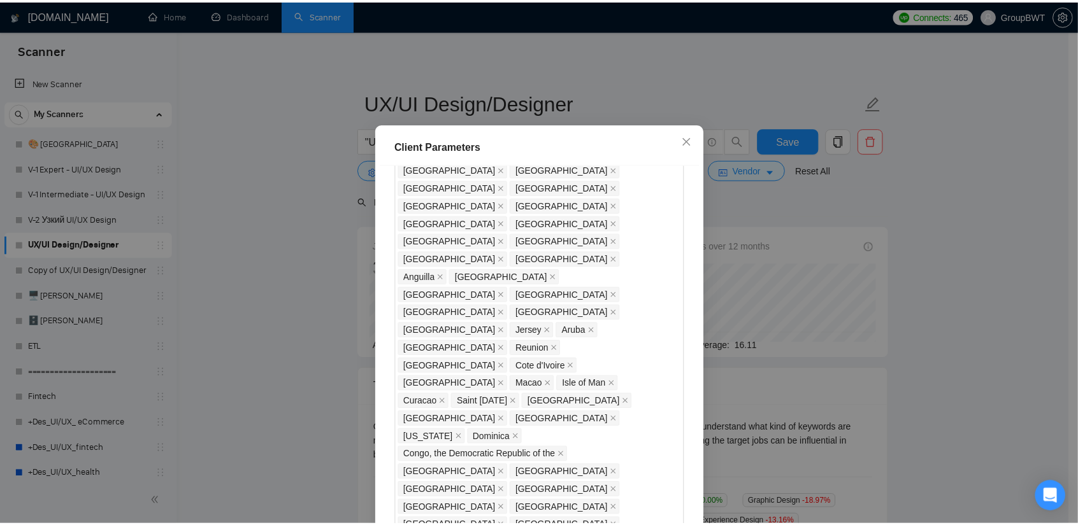
scroll to position [918, 0]
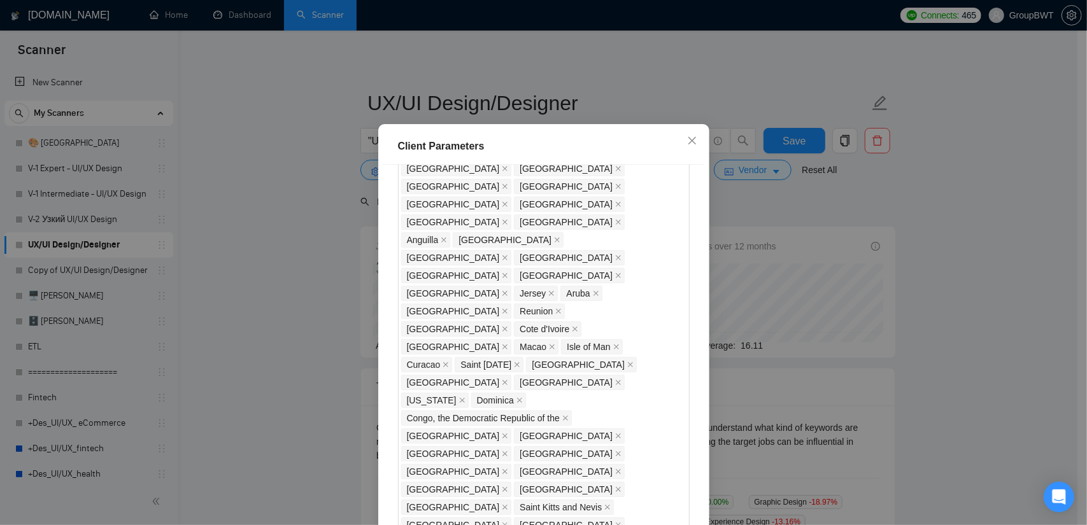
click at [835, 199] on div "Client Parameters Client Location Include Client Countries Select Exclude Clien…" at bounding box center [543, 262] width 1087 height 525
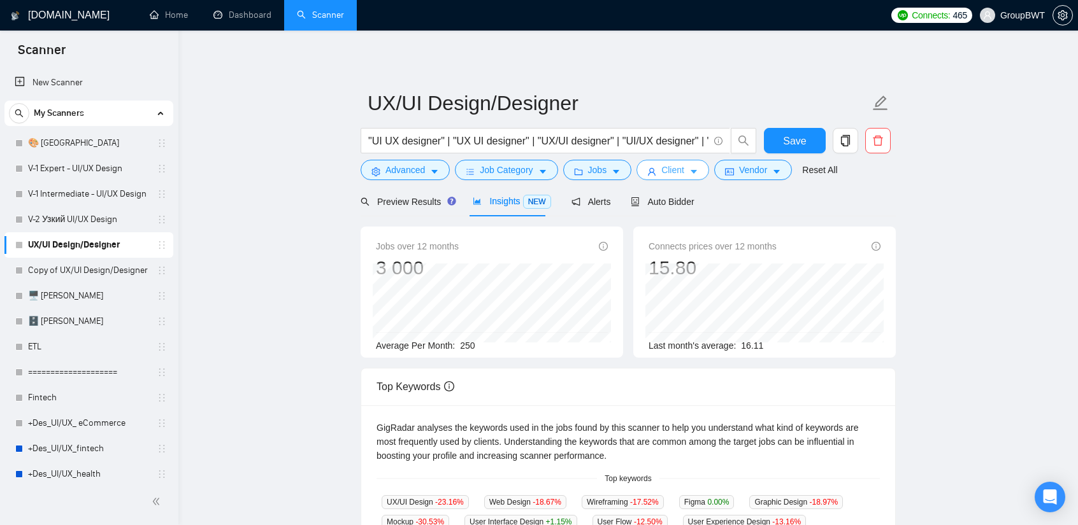
click at [690, 171] on icon "caret-down" at bounding box center [693, 173] width 6 height 4
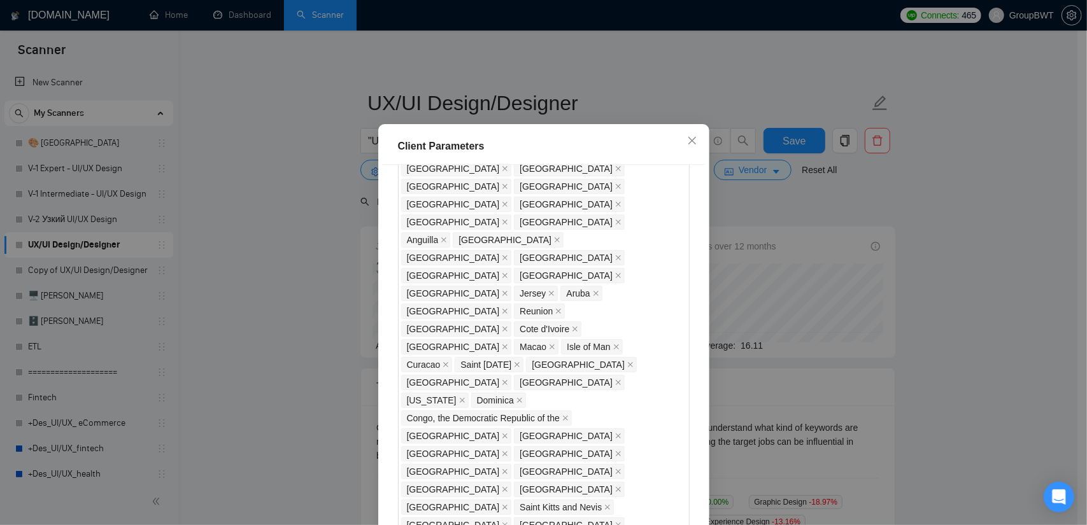
click at [819, 188] on div "Client Parameters Client Location Include Client Countries Select Exclude Clien…" at bounding box center [543, 262] width 1087 height 525
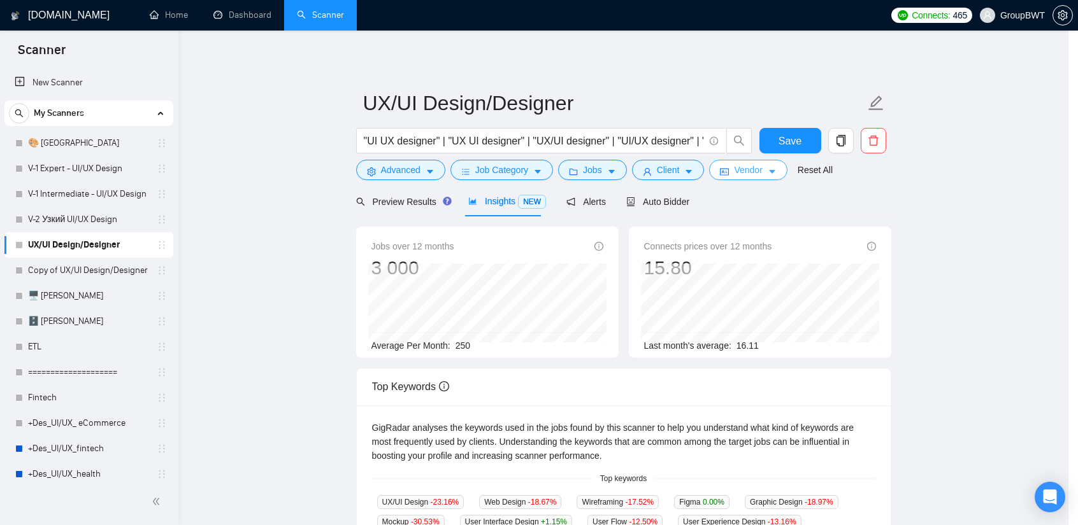
click at [743, 169] on span "Vendor" at bounding box center [748, 170] width 28 height 14
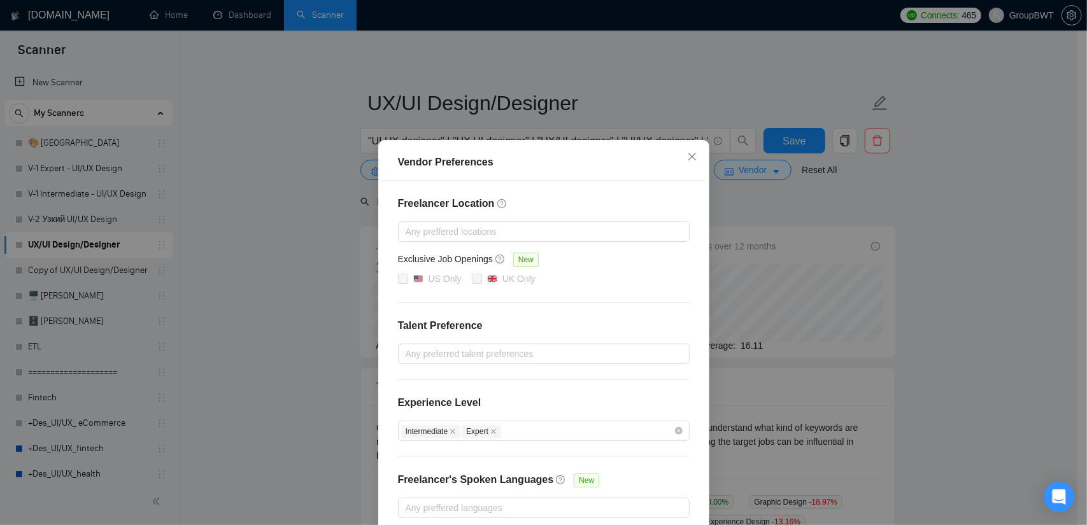
click at [835, 181] on div "Vendor Preferences Freelancer Location Any preffered locations Exclusive Job Op…" at bounding box center [543, 262] width 1087 height 525
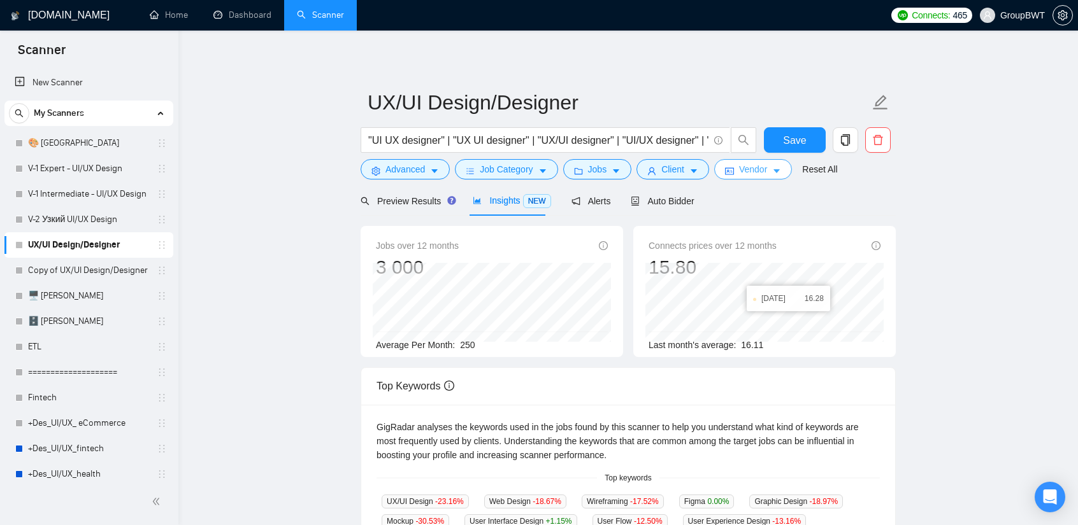
scroll to position [0, 0]
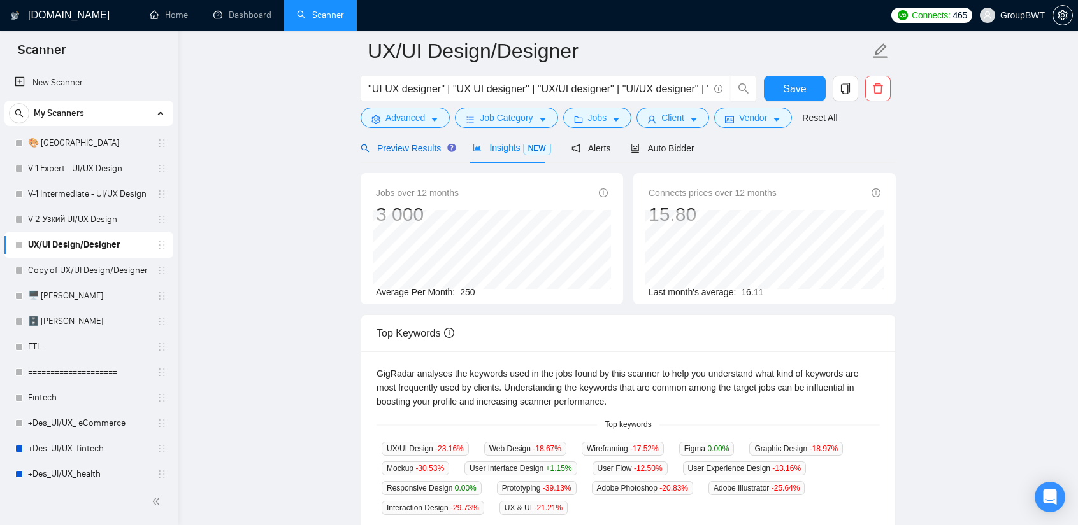
drag, startPoint x: 423, startPoint y: 152, endPoint x: 425, endPoint y: 167, distance: 14.8
click at [423, 152] on span "Preview Results" at bounding box center [406, 148] width 92 height 10
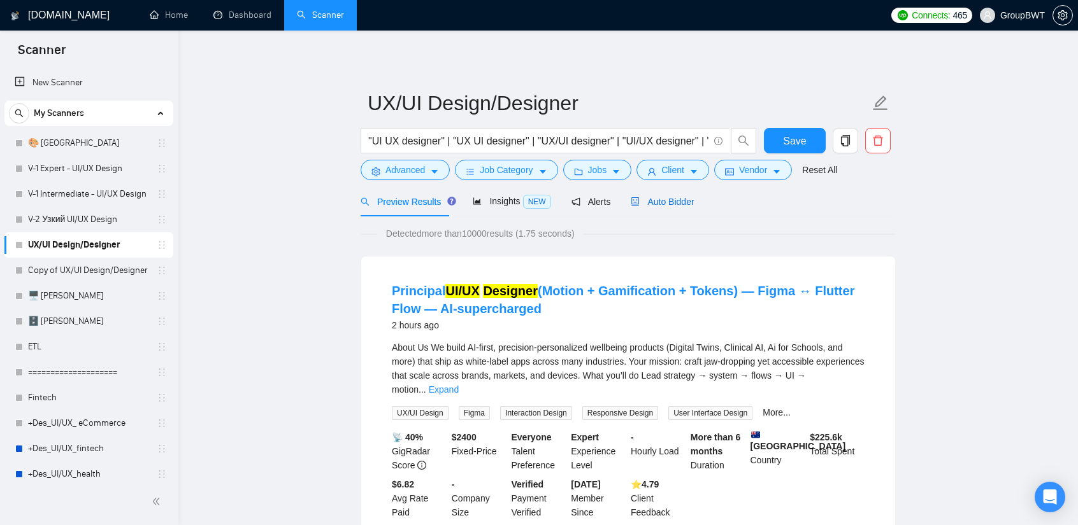
click at [642, 204] on span "Auto Bidder" at bounding box center [661, 202] width 63 height 10
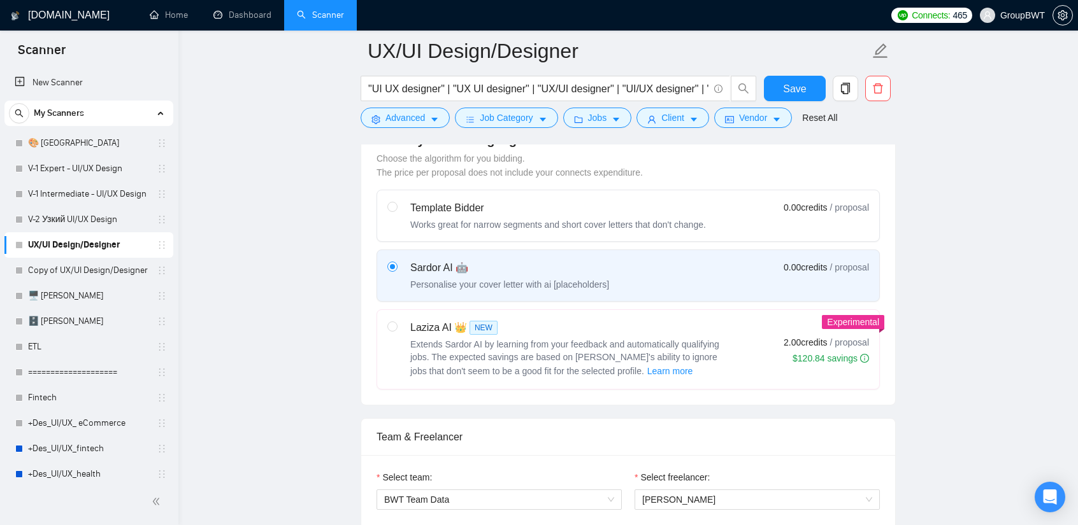
scroll to position [382, 0]
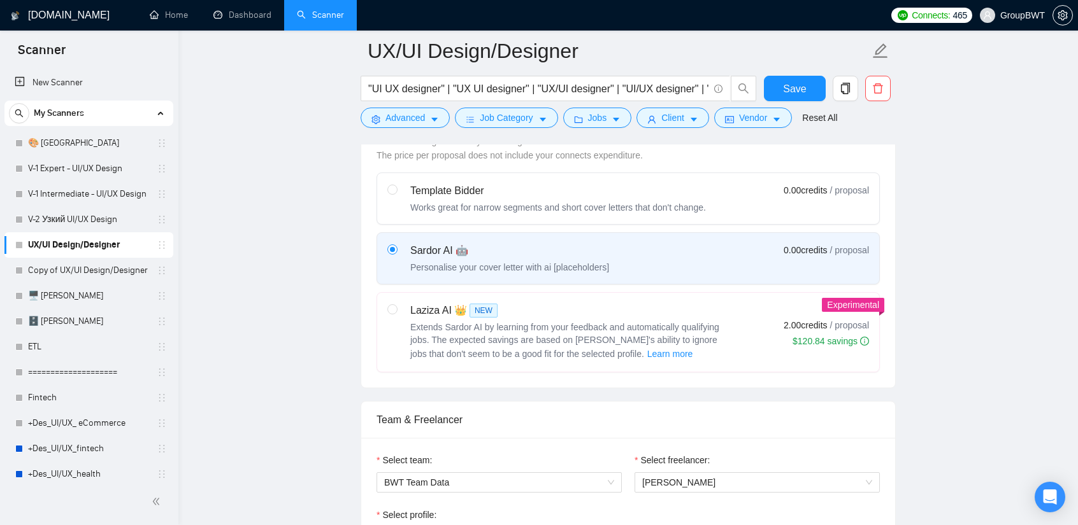
click at [685, 192] on div "Template Bidder" at bounding box center [557, 190] width 295 height 15
click at [396, 192] on input "radio" at bounding box center [391, 189] width 9 height 9
radio input "true"
radio input "false"
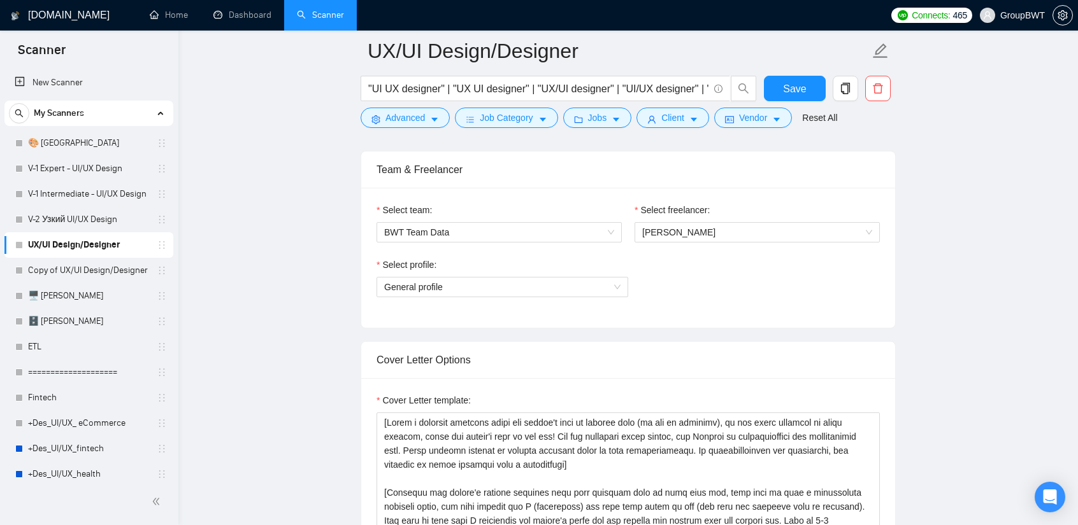
scroll to position [637, 0]
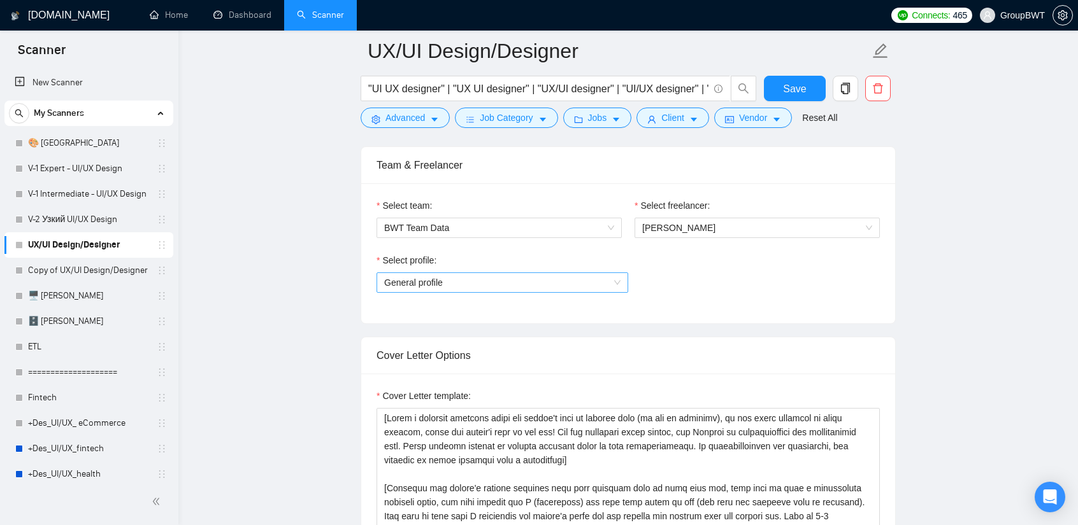
click at [537, 276] on span "General profile" at bounding box center [502, 282] width 236 height 19
click at [104, 278] on link "Copy of UX/UI Design/Designer" at bounding box center [88, 270] width 121 height 25
drag, startPoint x: 795, startPoint y: 94, endPoint x: 754, endPoint y: 118, distance: 47.9
click at [795, 93] on span "Save" at bounding box center [794, 89] width 23 height 16
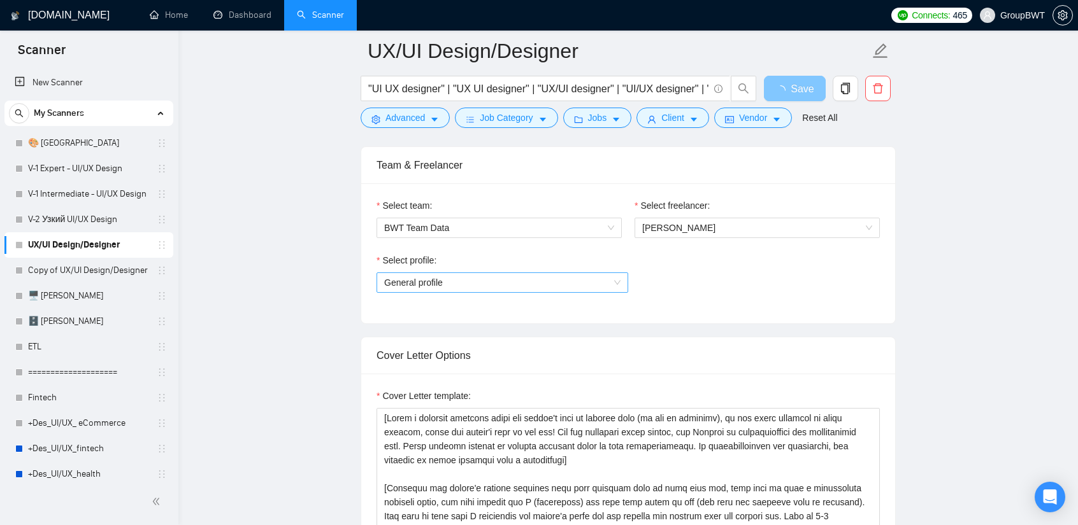
click at [454, 285] on span "General profile" at bounding box center [502, 282] width 236 height 19
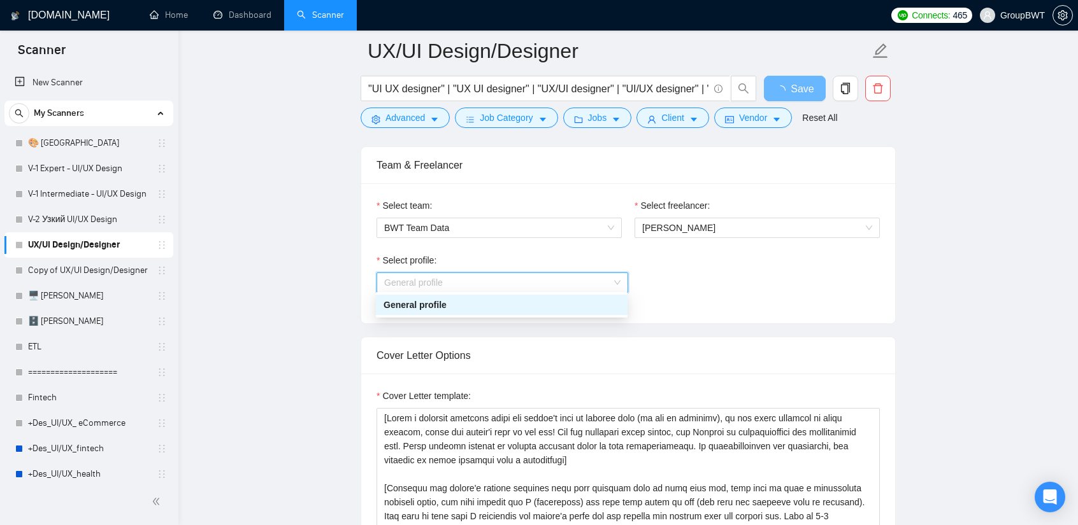
click at [475, 274] on span "General profile" at bounding box center [502, 282] width 236 height 19
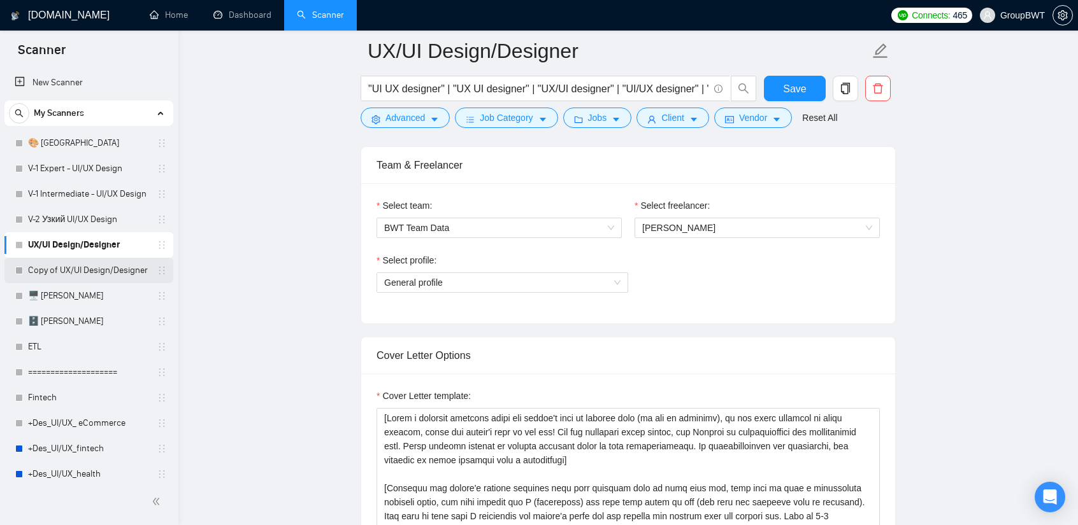
click at [56, 264] on link "Copy of UX/UI Design/Designer" at bounding box center [88, 270] width 121 height 25
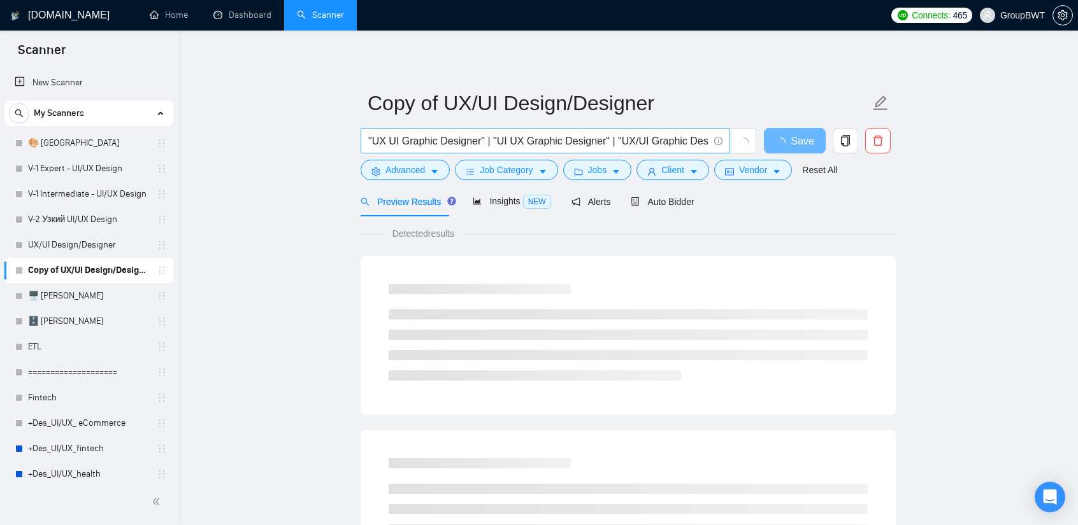
click at [479, 138] on input ""UX UI Graphic Designer" | "UI UX Graphic Designer" | "UX/UI Graphic Designer" …" at bounding box center [538, 141] width 340 height 16
paste input "UI Graphic Designer" | "UX"
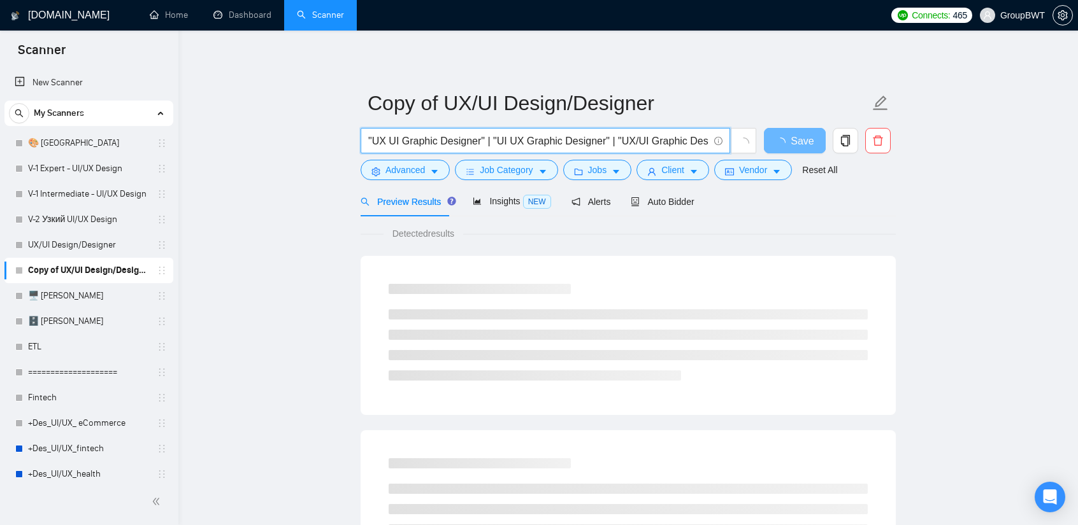
scroll to position [0, 360]
type input ""UX UI Graphic Designer" | "UI UX Graphic Designer" | "UX/UI Graphic Designer" …"
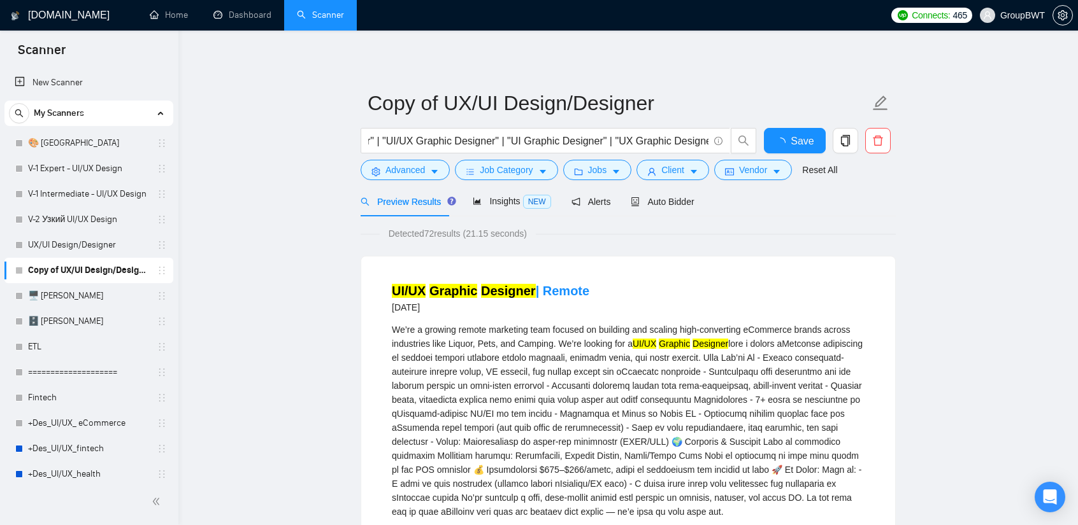
scroll to position [0, 0]
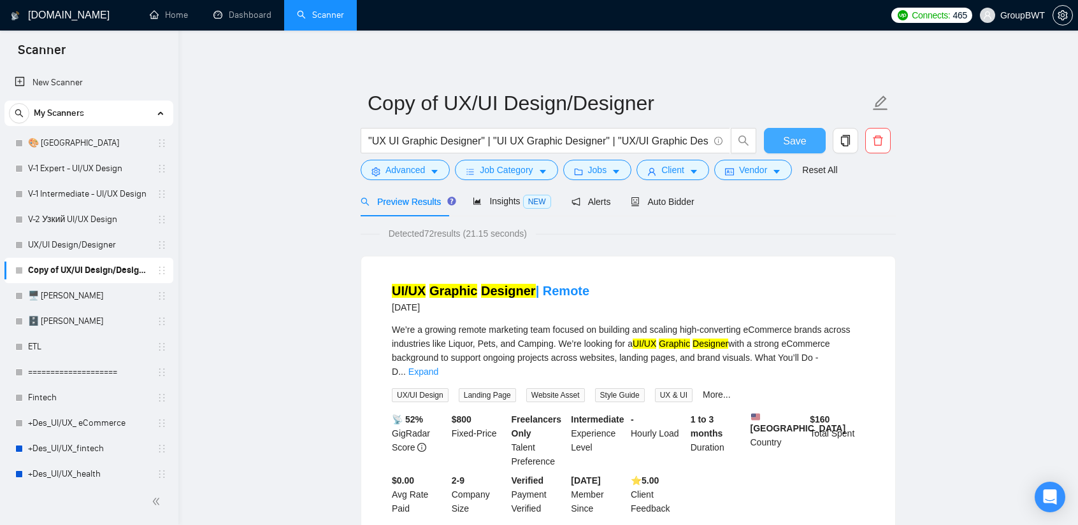
click at [793, 145] on span "Save" at bounding box center [794, 141] width 23 height 16
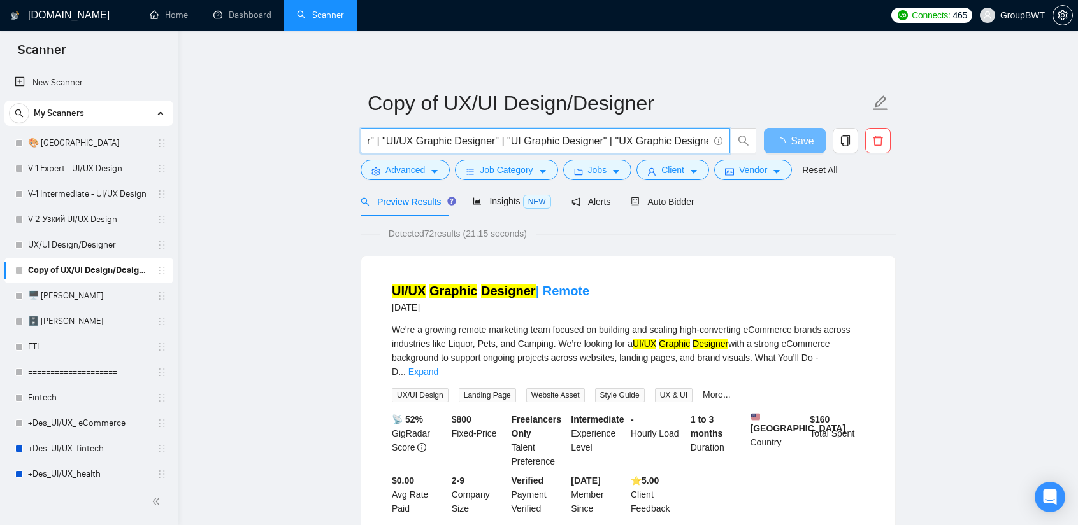
drag, startPoint x: 599, startPoint y: 138, endPoint x: 797, endPoint y: 139, distance: 198.1
click at [527, 131] on span ""UX UI Graphic Designer" | "UI UX Graphic Designer" | "UX/UI Graphic Designer" …" at bounding box center [544, 140] width 369 height 25
drag, startPoint x: 520, startPoint y: 139, endPoint x: 409, endPoint y: 139, distance: 111.4
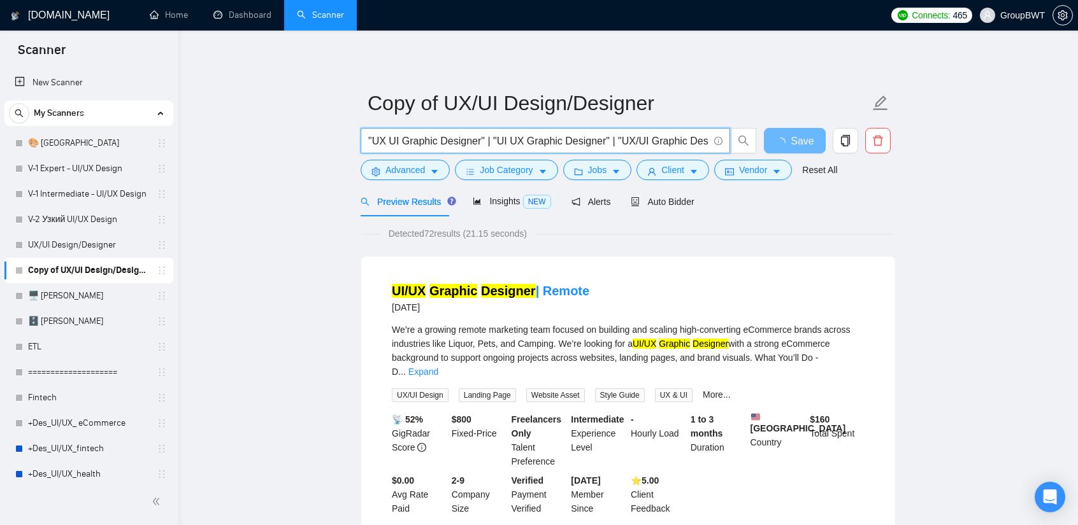
click at [452, 139] on input ""UX UI Graphic Designer" | "UI UX Graphic Designer" | "UX/UI Graphic Designer" …" at bounding box center [538, 141] width 340 height 16
click at [75, 244] on link "UX/UI Design/Designer" at bounding box center [88, 244] width 121 height 25
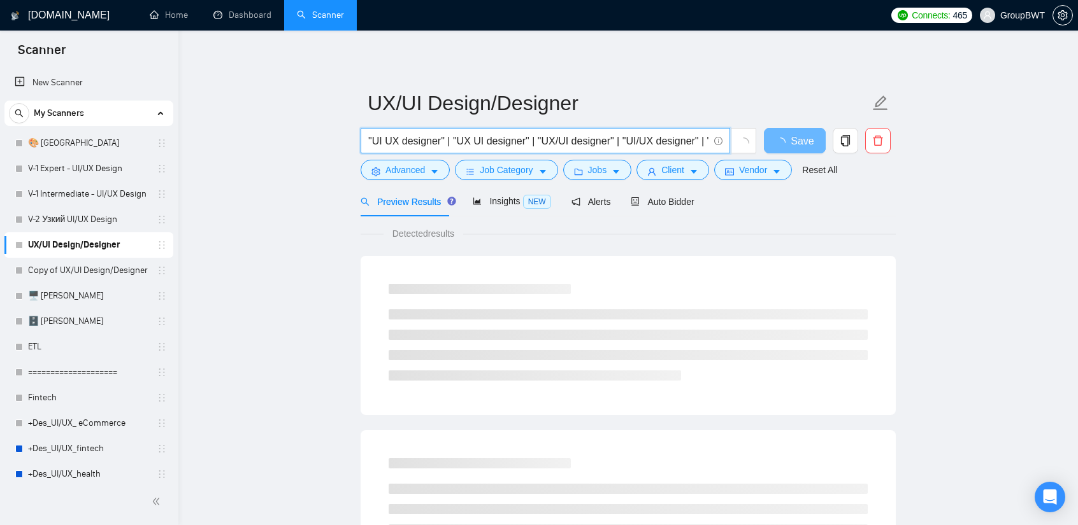
click at [573, 136] on input ""UI UX designer" | "UX UI designer" | "UX/UI designer" | "UI/UX designer" | "UI…" at bounding box center [538, 141] width 340 height 16
paste input ""UI/UX Design" | "UI UX Design" | "UX/UI Design" | "UX UI Design" |"
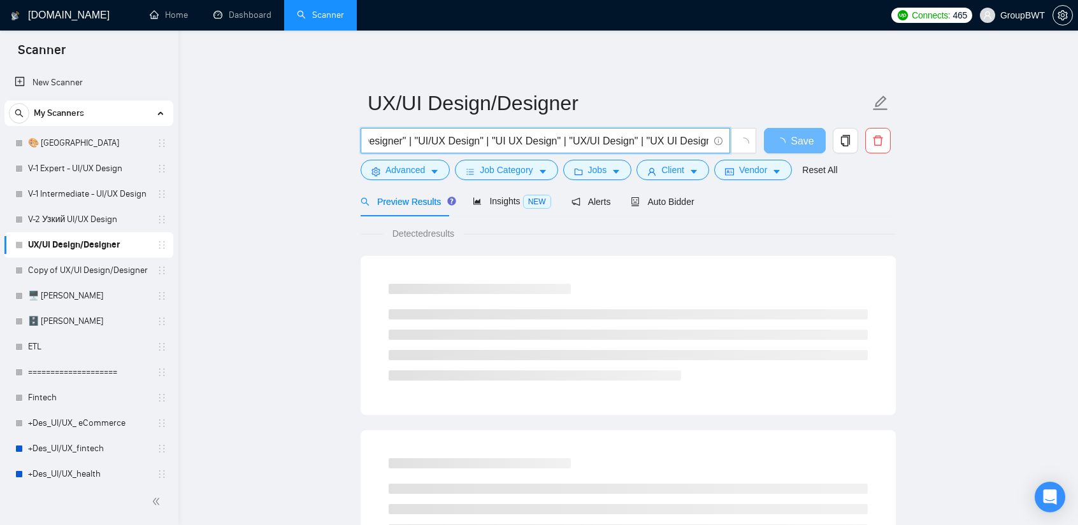
drag, startPoint x: 623, startPoint y: 136, endPoint x: 951, endPoint y: 151, distance: 328.9
type input ""UI UX designer" | "UX UI designer" | "UX/UI designer" | "UI/UX designer" | "UI…"
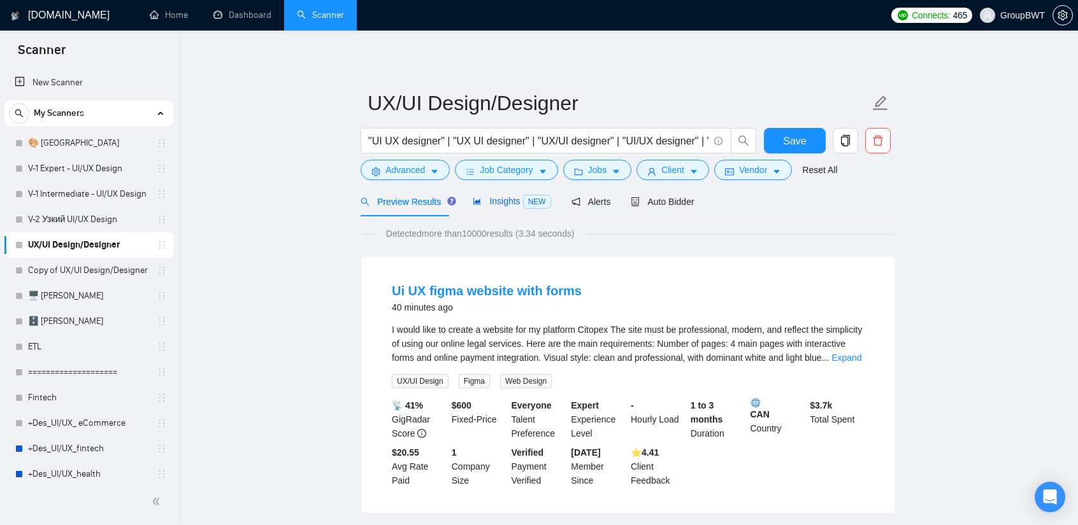
click at [508, 203] on span "Insights NEW" at bounding box center [512, 201] width 78 height 10
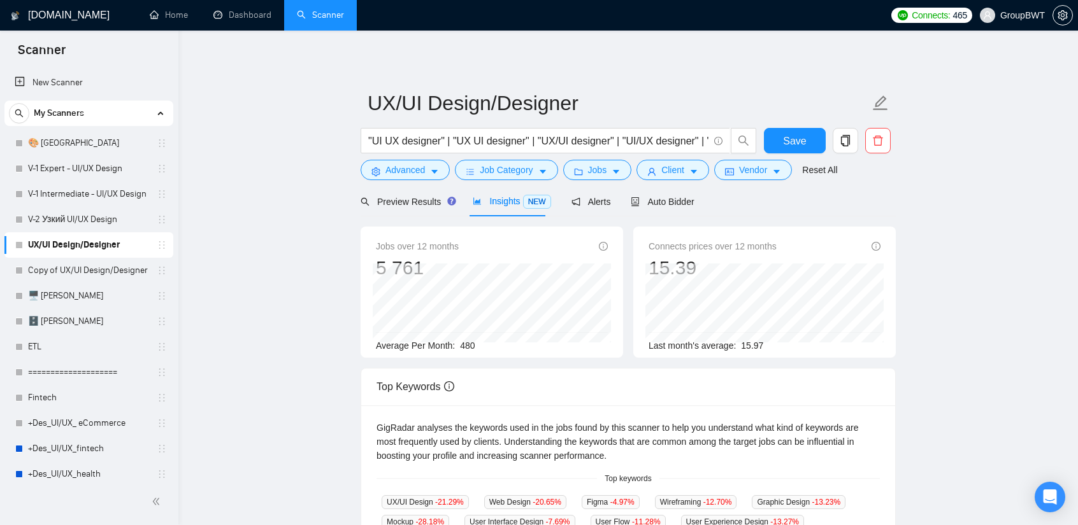
drag, startPoint x: 944, startPoint y: 269, endPoint x: 906, endPoint y: 237, distance: 49.7
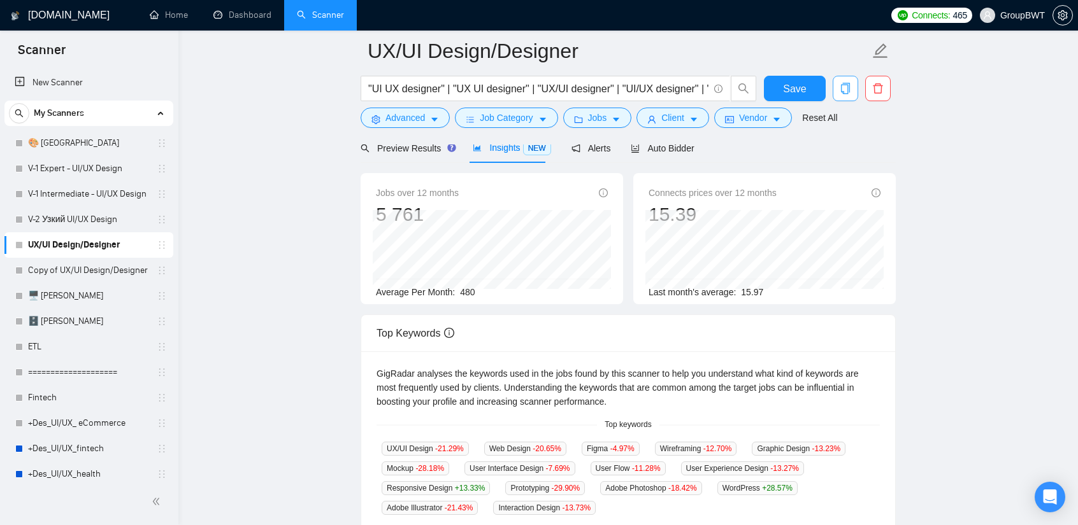
scroll to position [0, 435]
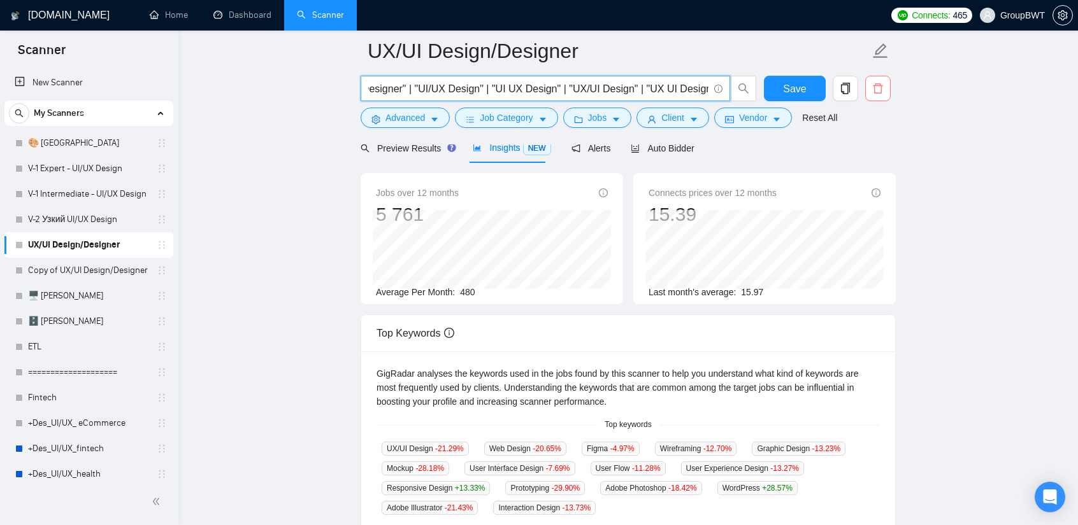
drag, startPoint x: 657, startPoint y: 86, endPoint x: 888, endPoint y: 90, distance: 230.6
click at [835, 90] on div ""UI UX designer" | "UX UI designer" | "UX/UI designer" | "UI/UX designer" | "UI…" at bounding box center [625, 92] width 535 height 32
click at [643, 92] on input ""UI UX designer" | "UX UI designer" | "UX/UI designer" | "UI/UX designer" | "UI…" at bounding box center [538, 89] width 340 height 16
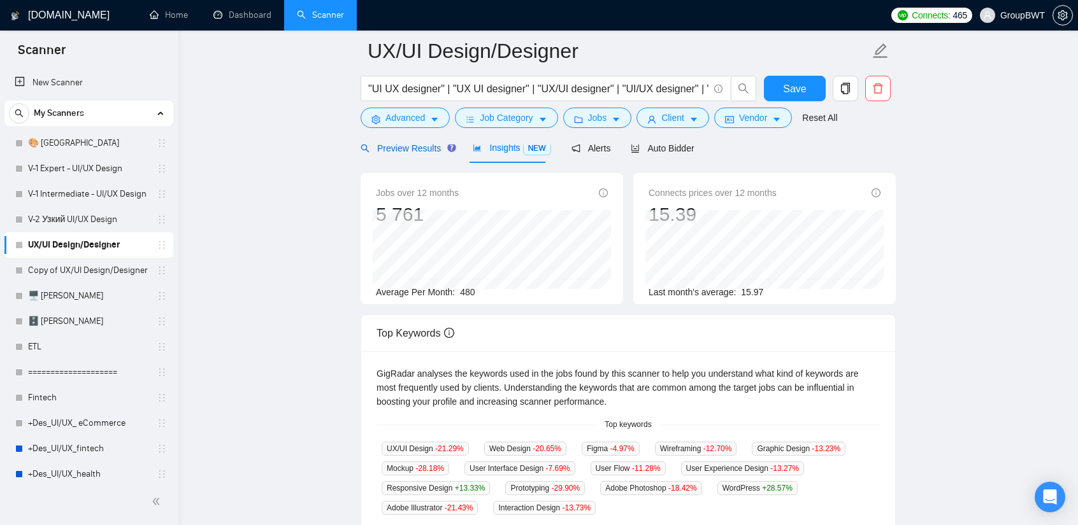
click at [427, 146] on span "Preview Results" at bounding box center [406, 148] width 92 height 10
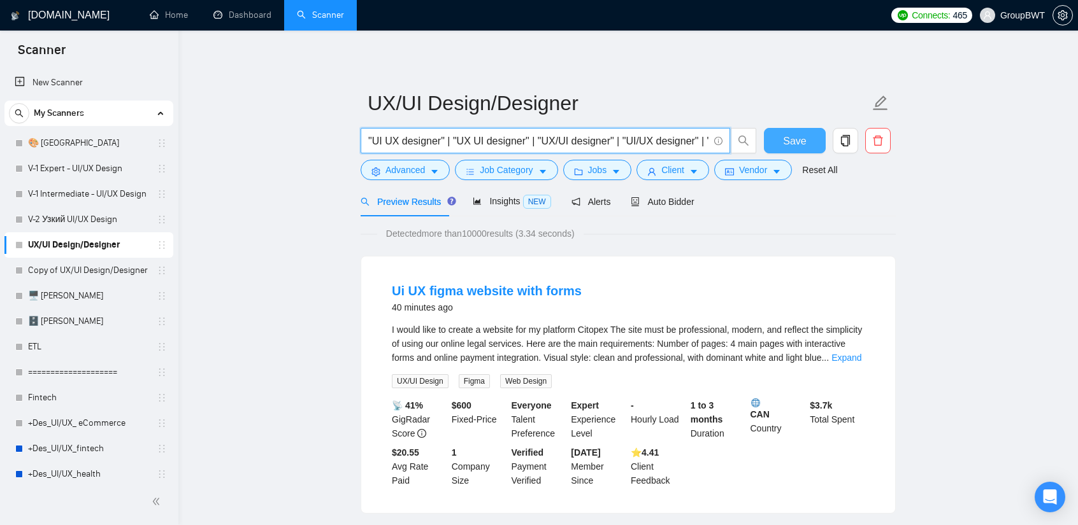
scroll to position [0, 435]
drag, startPoint x: 619, startPoint y: 141, endPoint x: 899, endPoint y: 152, distance: 280.4
click at [541, 137] on input ""UI UX designer" | "UX UI designer" | "UX/UI designer" | "UI/UX designer" | "UI…" at bounding box center [538, 141] width 340 height 16
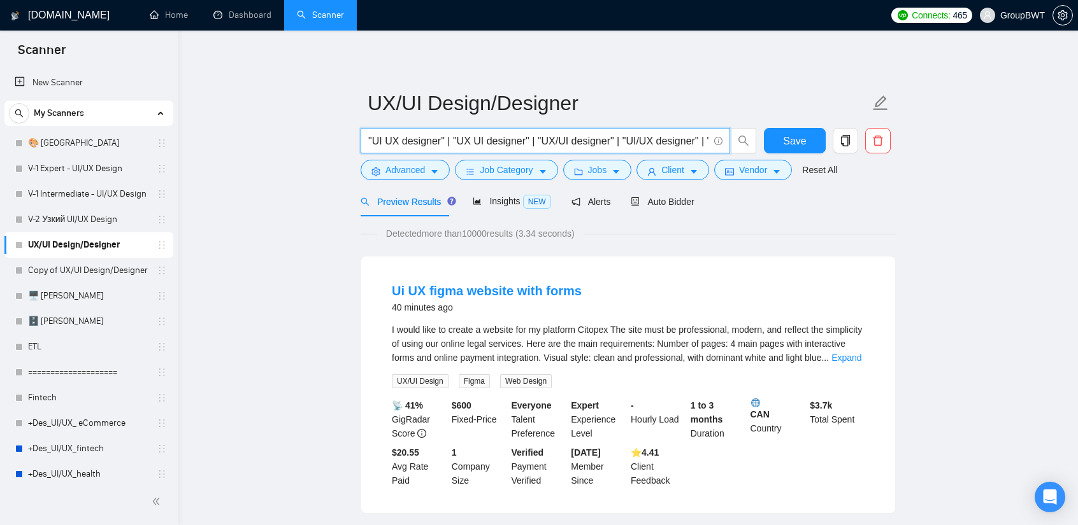
drag, startPoint x: 611, startPoint y: 137, endPoint x: 290, endPoint y: 137, distance: 321.0
click at [581, 139] on input ""UI UX designer" | "UX UI designer" | "UX/UI designer" | "UI/UX designer" | "UI…" at bounding box center [538, 141] width 340 height 16
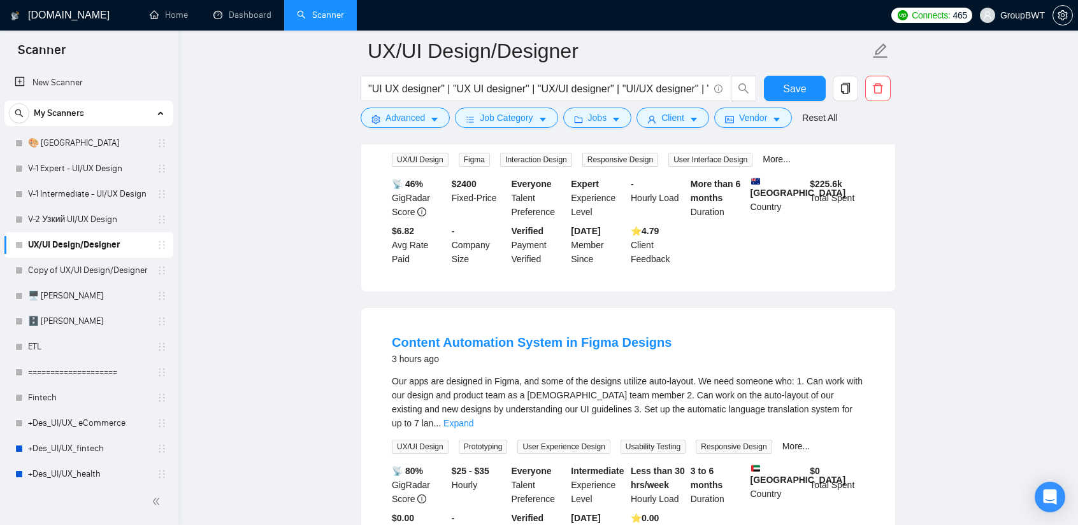
scroll to position [637, 0]
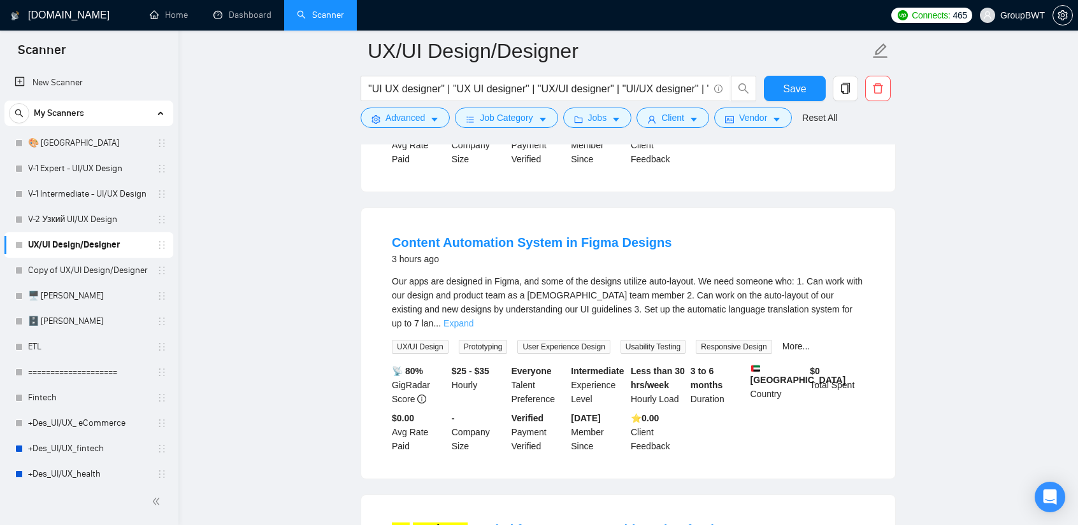
click at [473, 318] on link "Expand" at bounding box center [458, 323] width 30 height 10
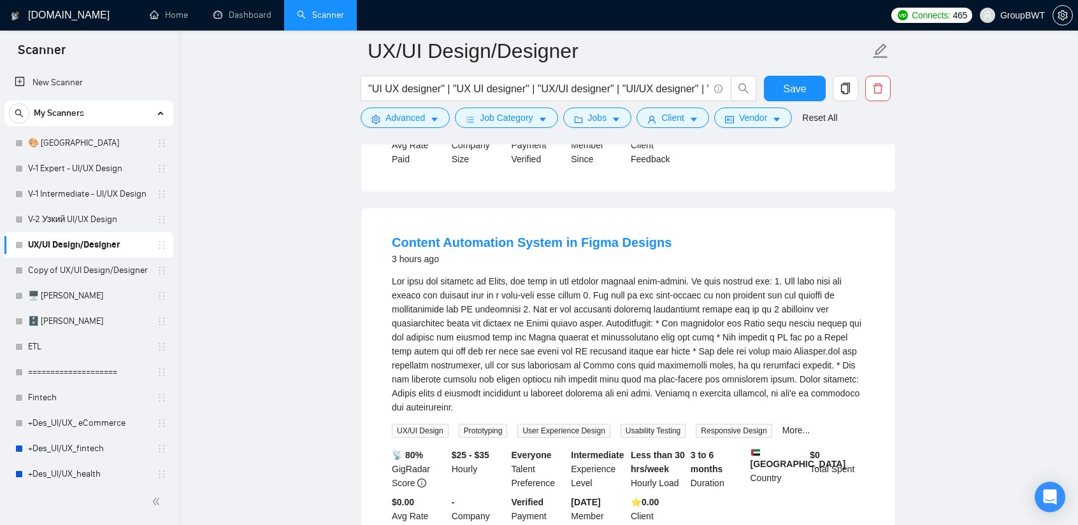
click at [418, 424] on span "UX/UI Design" at bounding box center [420, 431] width 57 height 14
copy span "UX/UI Design"
click at [572, 345] on div "Our apps are designed in Figma, and some of the designs utilize auto-layout. \a…" at bounding box center [628, 344] width 473 height 140
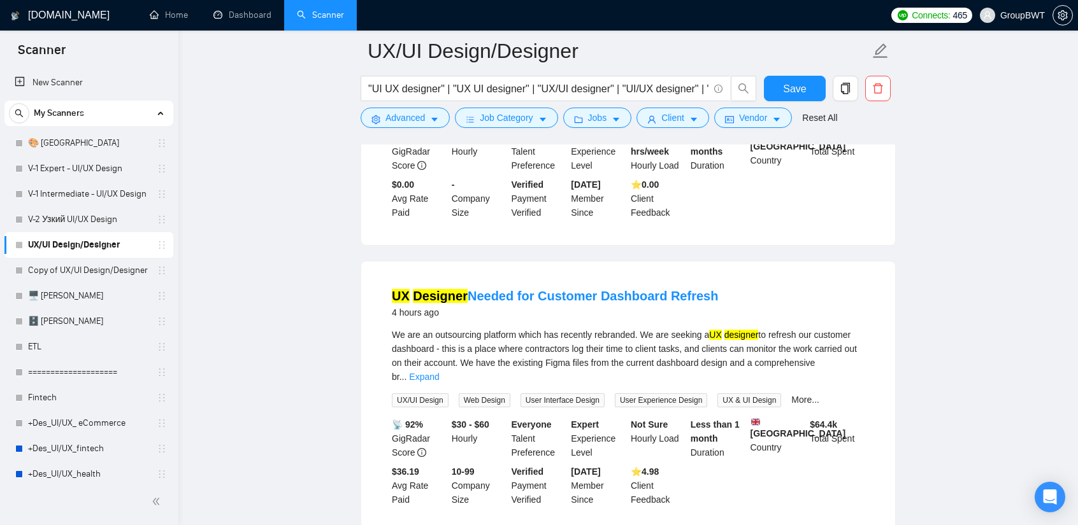
scroll to position [955, 0]
click at [439, 371] on link "Expand" at bounding box center [424, 376] width 30 height 10
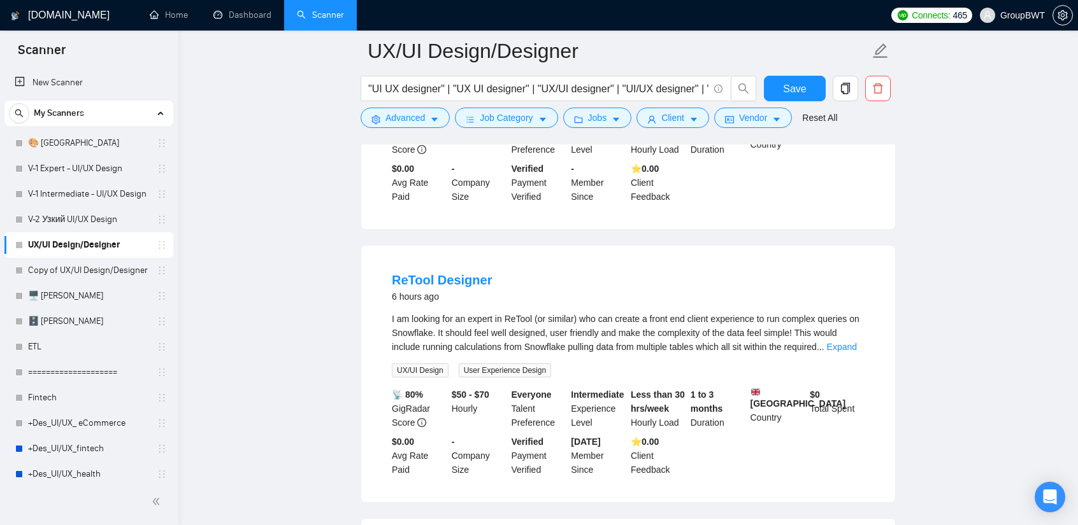
scroll to position [1592, 0]
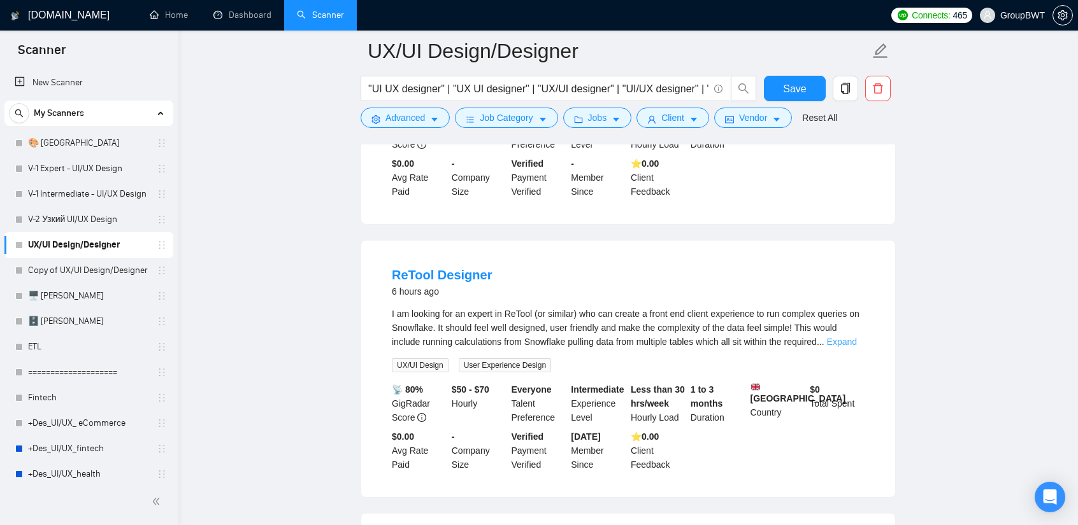
click at [835, 337] on link "Expand" at bounding box center [842, 342] width 30 height 10
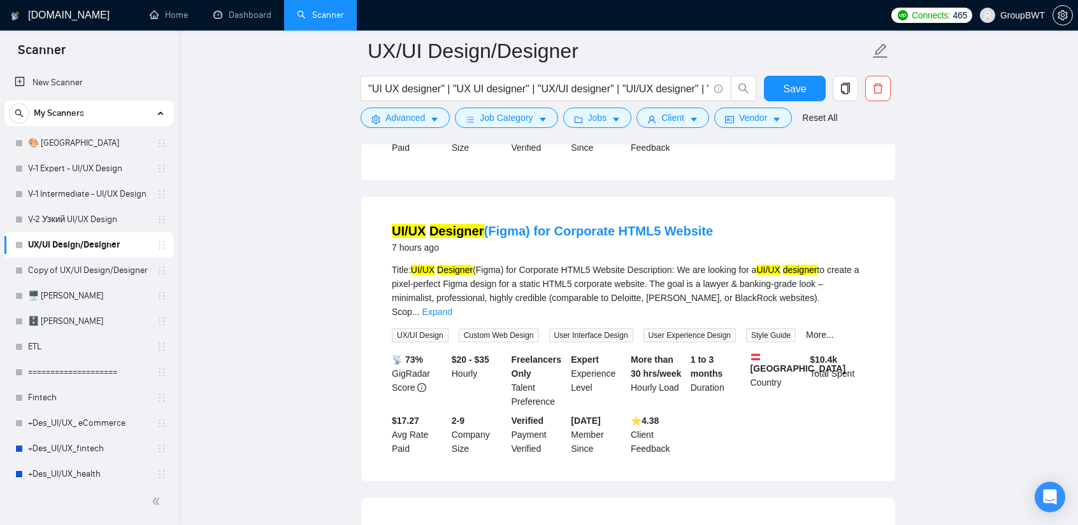
scroll to position [2038, 0]
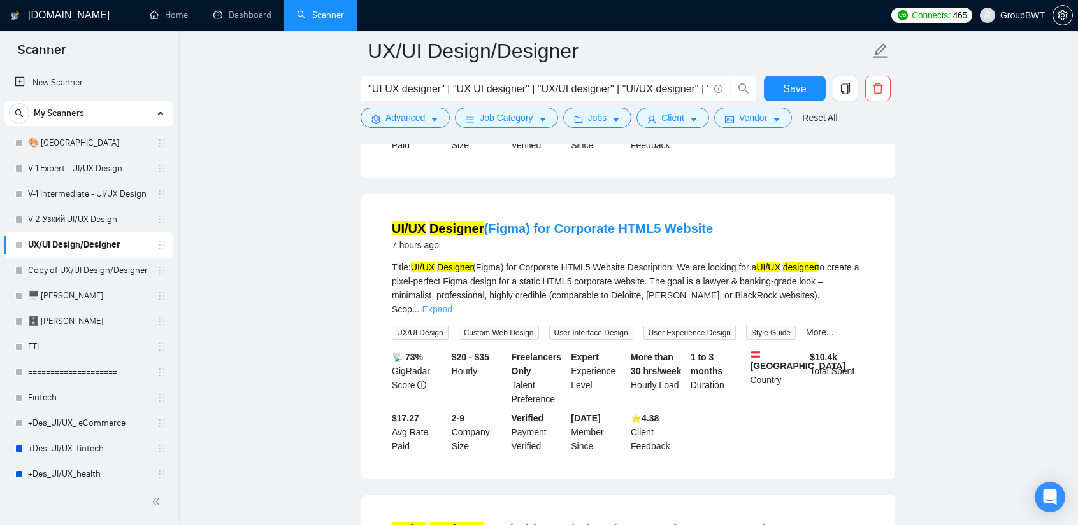
click at [452, 304] on link "Expand" at bounding box center [437, 309] width 30 height 10
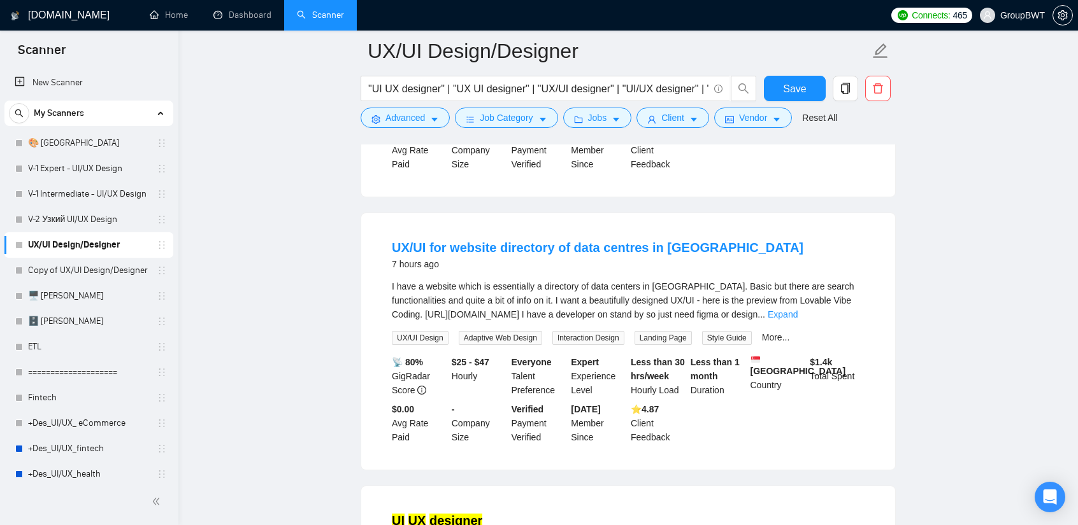
scroll to position [2738, 0]
click at [797, 308] on link "Expand" at bounding box center [782, 313] width 30 height 10
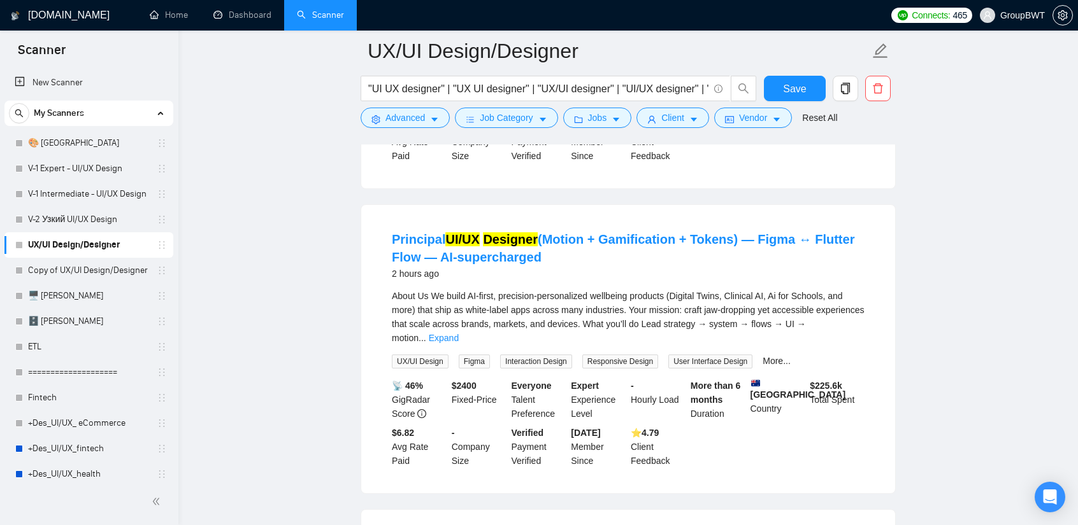
scroll to position [0, 0]
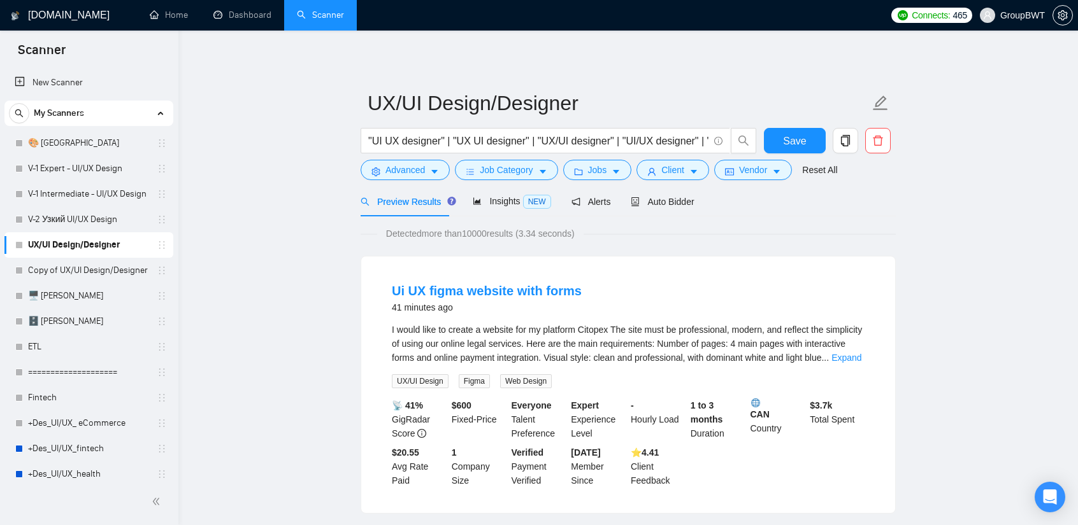
click at [73, 245] on link "UX/UI Design/Designer" at bounding box center [88, 244] width 121 height 25
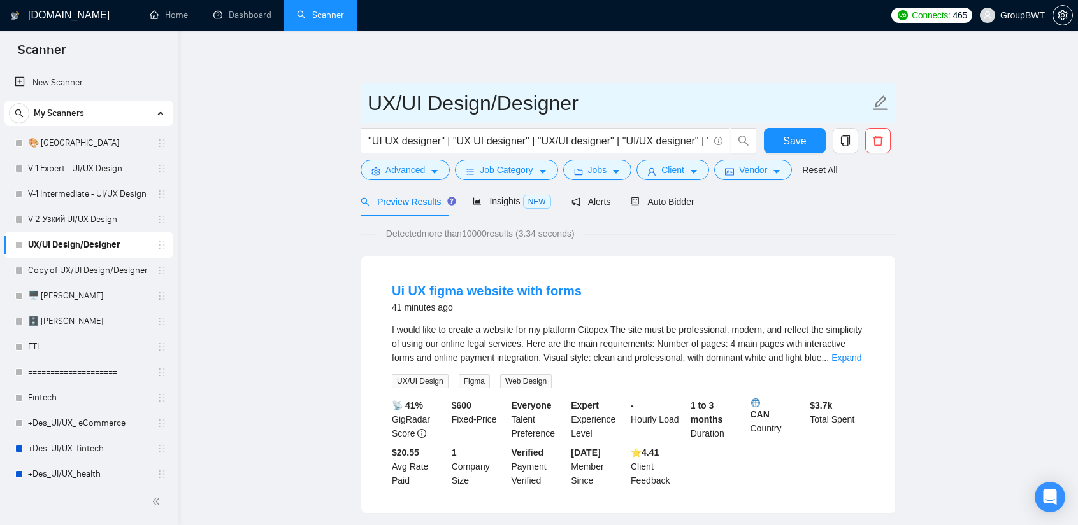
click at [835, 101] on icon "edit" at bounding box center [880, 103] width 17 height 17
drag, startPoint x: 499, startPoint y: 103, endPoint x: 434, endPoint y: 100, distance: 65.7
click at [434, 100] on input "UX/UI Design/Designer" at bounding box center [618, 103] width 502 height 32
click at [554, 106] on input "UX/UI Designer" at bounding box center [618, 103] width 502 height 32
type input "UX/UI Designer"
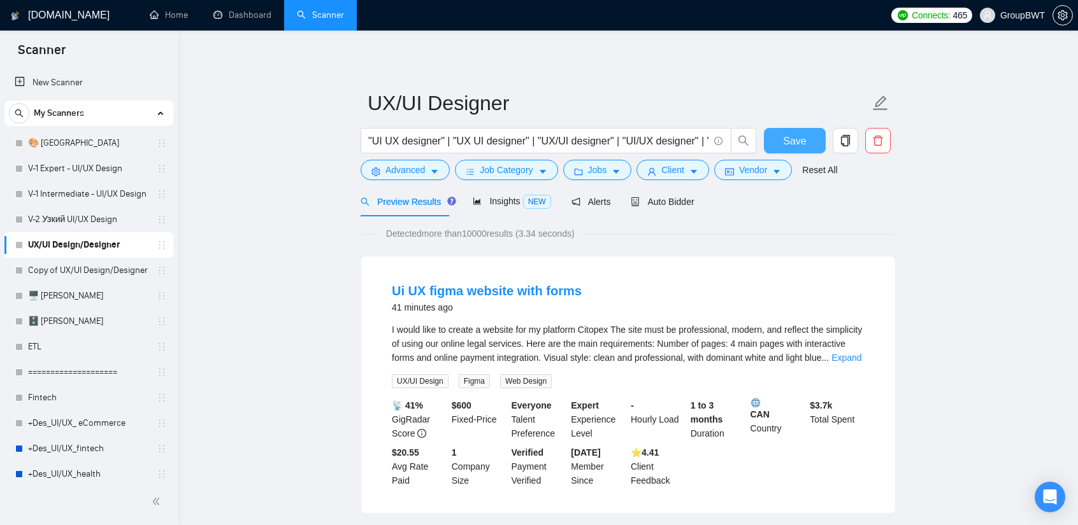
click at [785, 138] on span "Save" at bounding box center [794, 141] width 23 height 16
click at [586, 136] on input ""UI UX designer" | "UX UI designer" | "UX/UI designer" | "UI/UX designer" | "UI…" at bounding box center [538, 141] width 340 height 16
drag, startPoint x: 595, startPoint y: 132, endPoint x: 951, endPoint y: 139, distance: 356.1
click at [664, 138] on input ""UI UX designer" | "UX UI designer" | "UX/UI designer" | "UI/UX designer" | "UI…" at bounding box center [538, 141] width 340 height 16
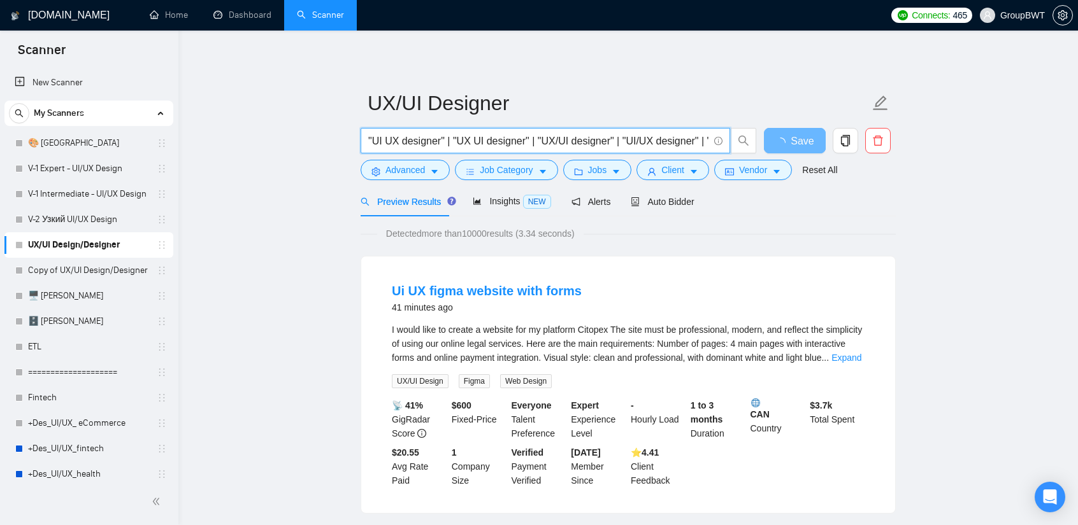
drag, startPoint x: 608, startPoint y: 141, endPoint x: 259, endPoint y: 139, distance: 349.0
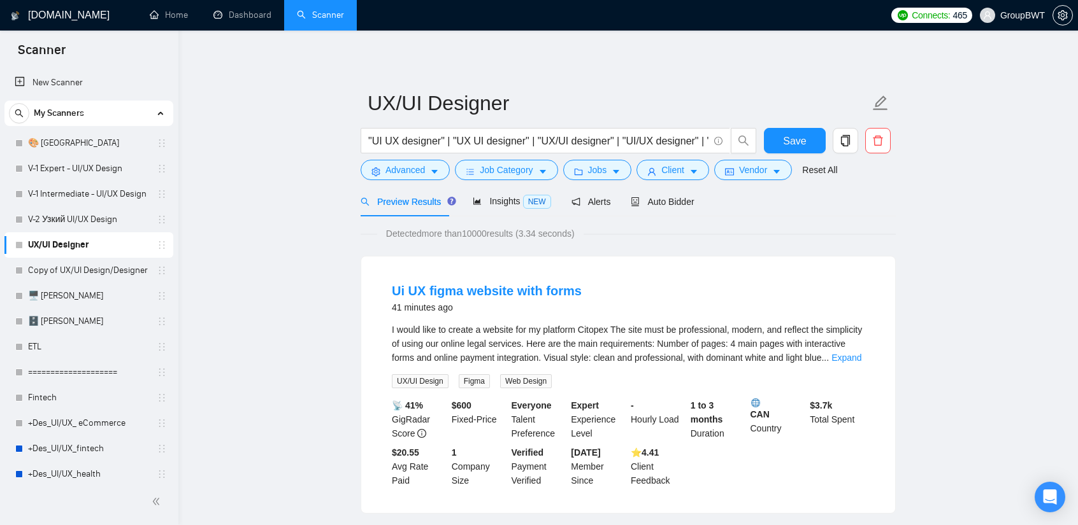
click at [835, 135] on icon "copy" at bounding box center [844, 140] width 11 height 11
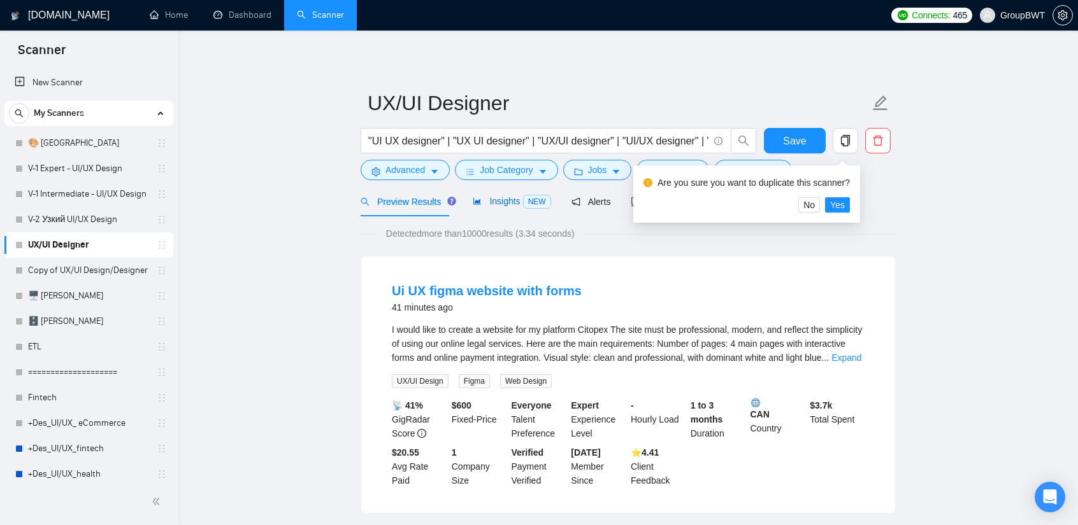
click at [499, 208] on div "Insights NEW" at bounding box center [512, 201] width 78 height 15
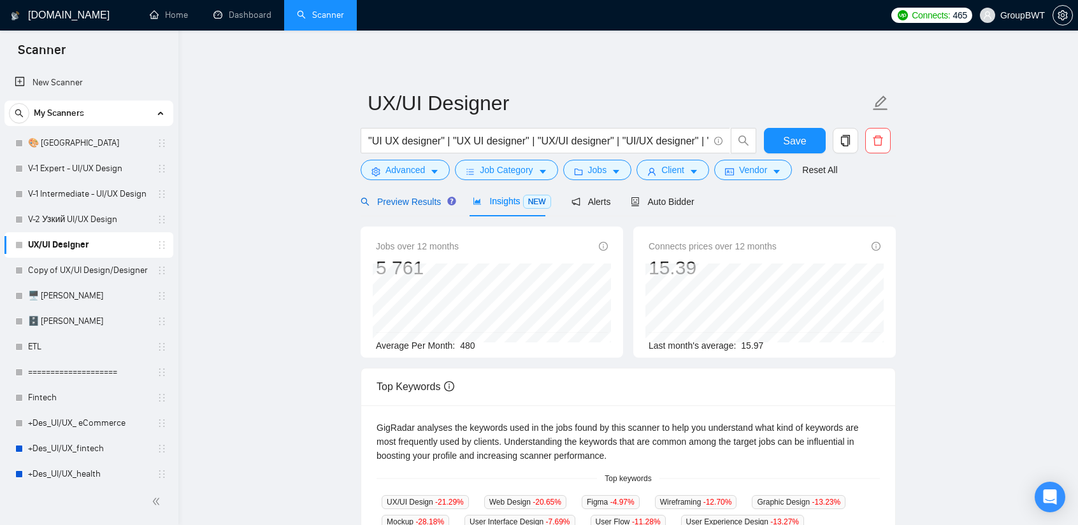
click at [418, 203] on span "Preview Results" at bounding box center [406, 202] width 92 height 10
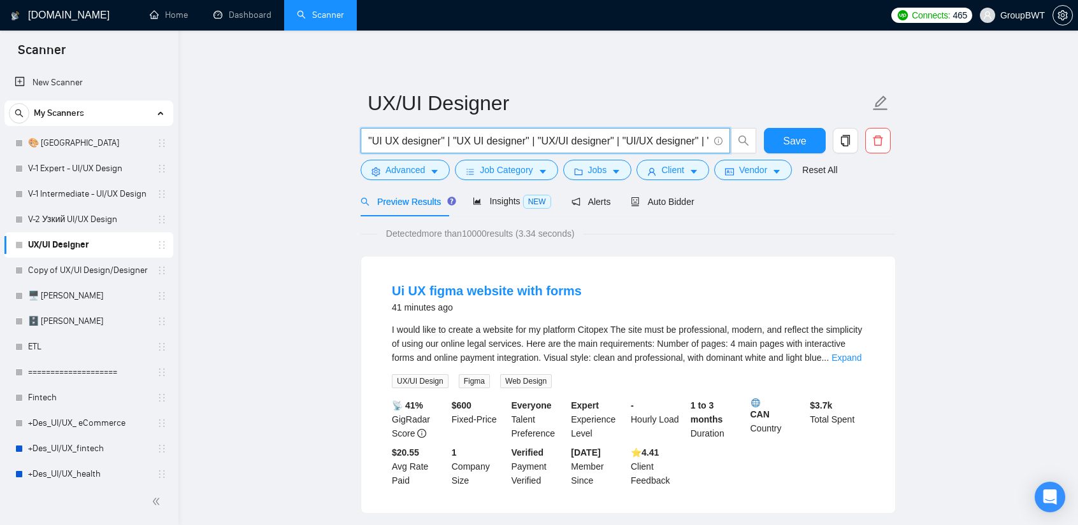
scroll to position [0, 435]
drag, startPoint x: 591, startPoint y: 142, endPoint x: 1186, endPoint y: 162, distance: 595.8
click at [835, 162] on html "Scanner New Scanner My Scanners 🎨 Sofia V-1 Expert - UI/UX Design V-1 Intermedi…" at bounding box center [539, 262] width 1078 height 525
click at [642, 143] on input ""UI UX designer" | "UX UI designer" | "UX/UI designer" | "UI/UX designer" | "UI…" at bounding box center [538, 141] width 340 height 16
click at [436, 148] on input ""UI UX designer" | "UX UI designer" | "UX/UI designer" | "UI/UX designer" | "UI…" at bounding box center [538, 141] width 340 height 16
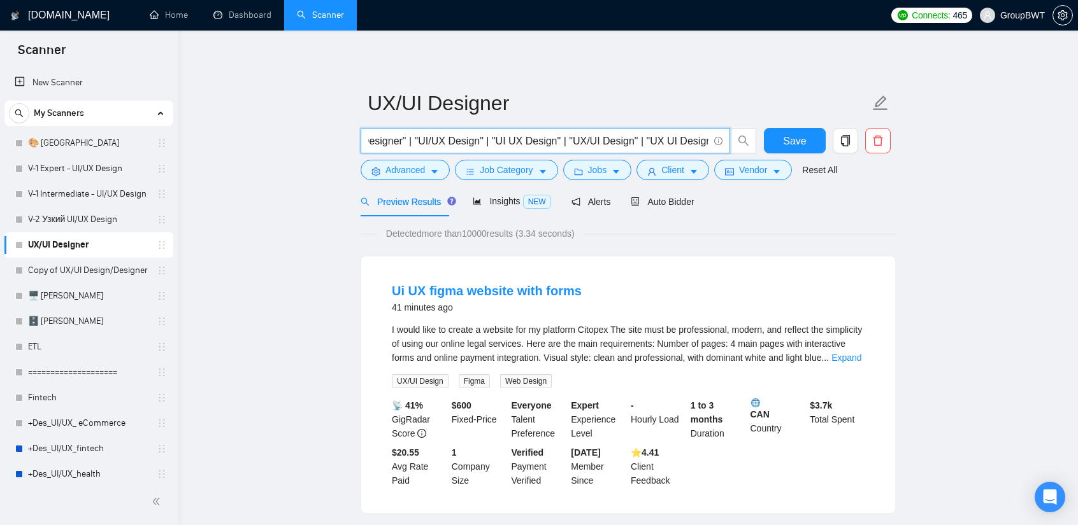
drag, startPoint x: 405, startPoint y: 140, endPoint x: 1058, endPoint y: 144, distance: 653.4
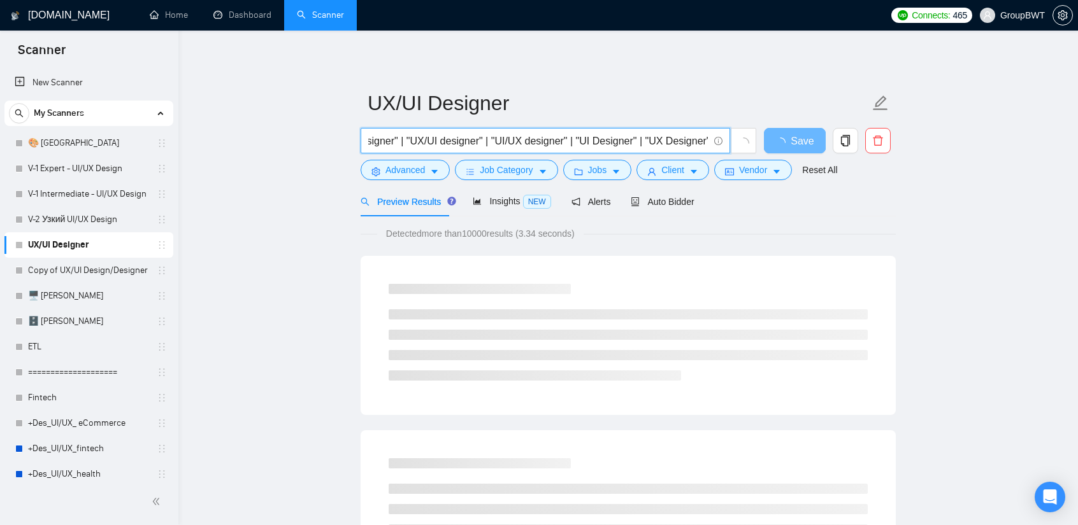
type input ""UI UX designer" | "UX UI designer" | "UX/UI designer" | "UI/UX designer" | "UI…"
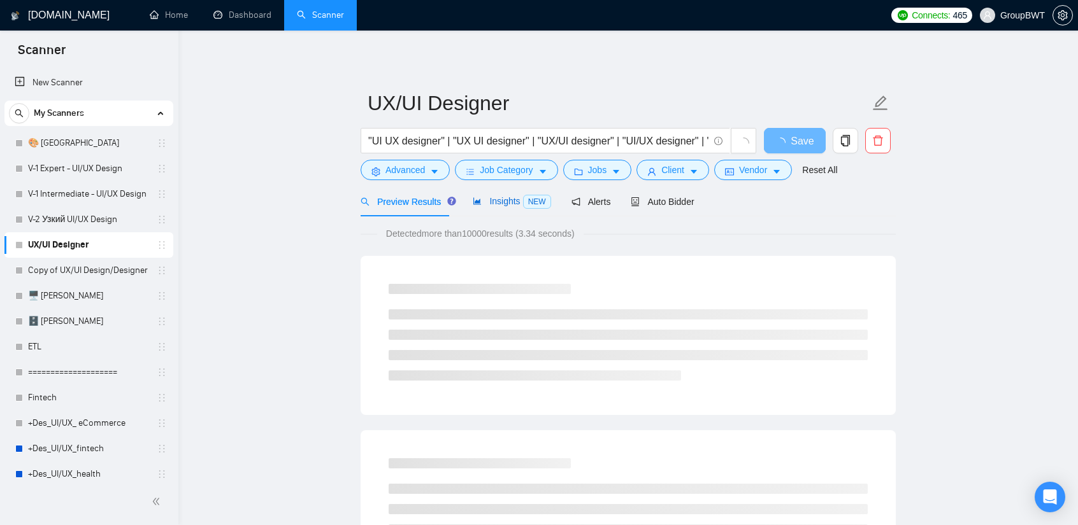
click at [506, 199] on span "Insights NEW" at bounding box center [512, 201] width 78 height 10
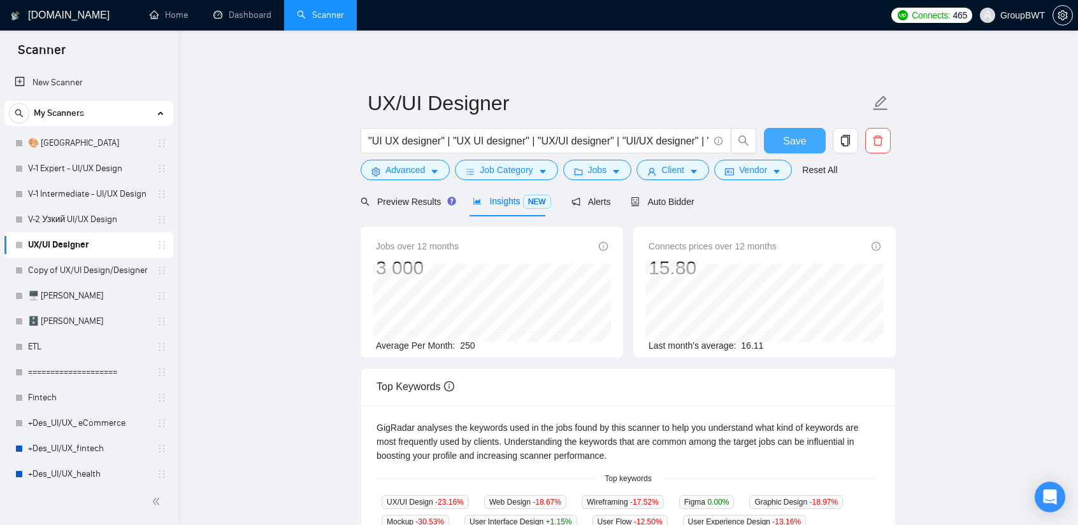
click at [786, 134] on span "Save" at bounding box center [794, 141] width 23 height 16
click at [835, 147] on button "button" at bounding box center [844, 140] width 25 height 25
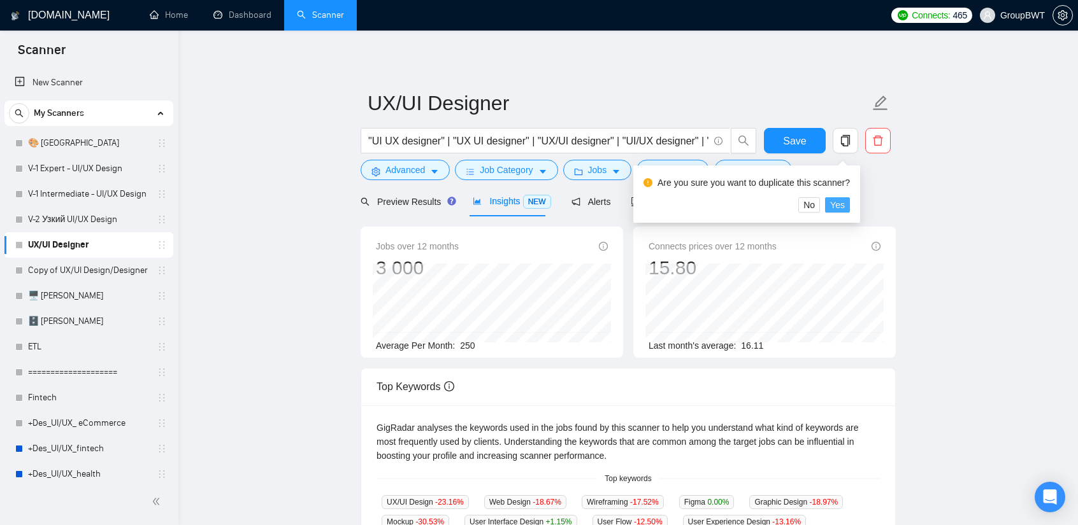
click at [835, 203] on span "Yes" at bounding box center [837, 205] width 15 height 14
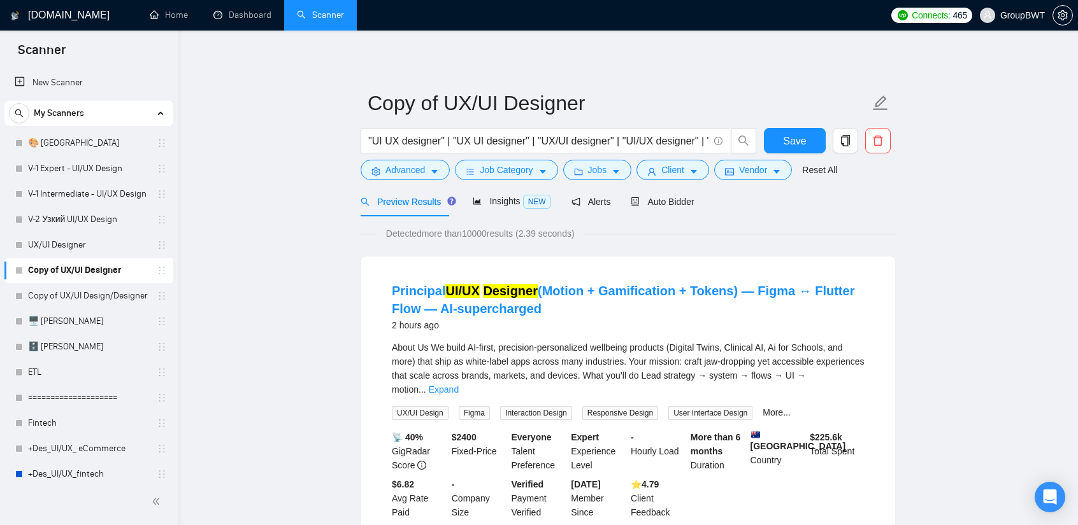
click at [110, 268] on link "Copy of UX/UI Designer" at bounding box center [88, 270] width 121 height 25
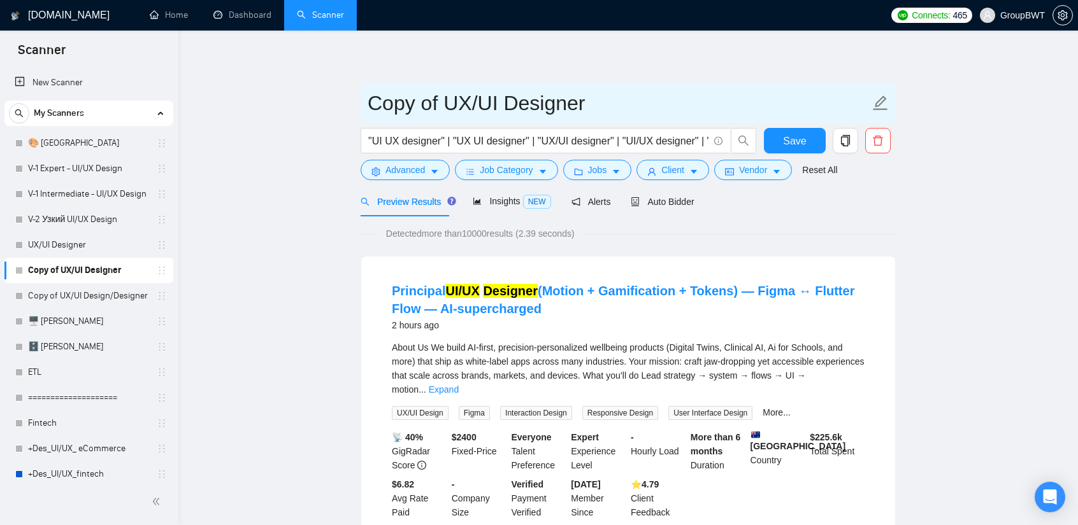
click at [450, 108] on input "Copy of UX/UI Designer" at bounding box center [618, 103] width 502 height 32
drag, startPoint x: 450, startPoint y: 99, endPoint x: 342, endPoint y: 103, distance: 108.3
click at [568, 105] on input "UX/UI Designer" at bounding box center [618, 103] width 502 height 32
type input "UX/UI Design"
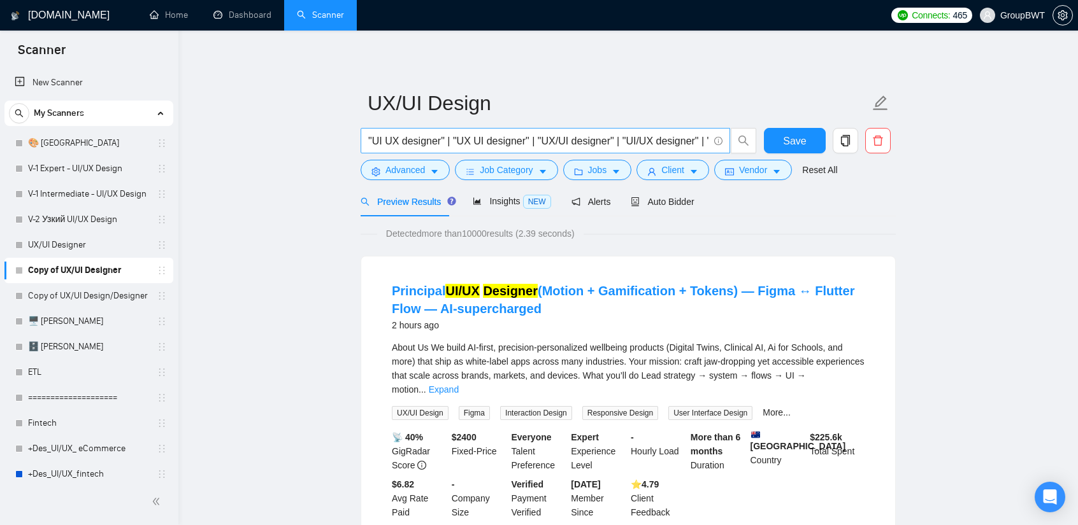
click at [667, 136] on input ""UI UX designer" | "UX UI designer" | "UX/UI designer" | "UI/UX designer" | "UI…" at bounding box center [538, 141] width 340 height 16
paste input ""UI/UX Design" | "UI UX Design" | "UX/UI Design" | "UX UI Design"
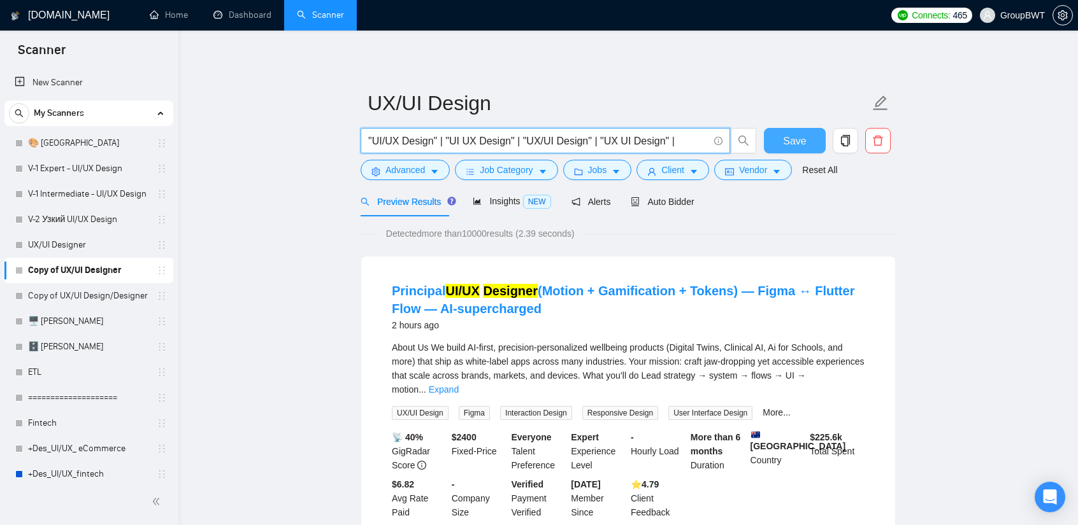
type input ""UI/UX Design" | "UI UX Design" | "UX/UI Design" | "UX UI Design" |"
click at [813, 137] on button "Save" at bounding box center [795, 140] width 62 height 25
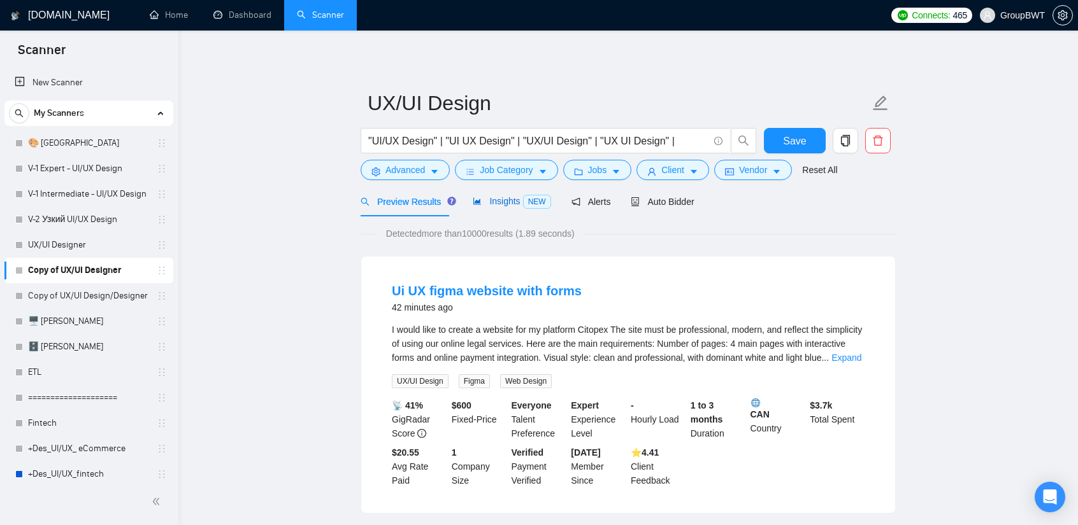
click at [501, 199] on span "Insights NEW" at bounding box center [512, 201] width 78 height 10
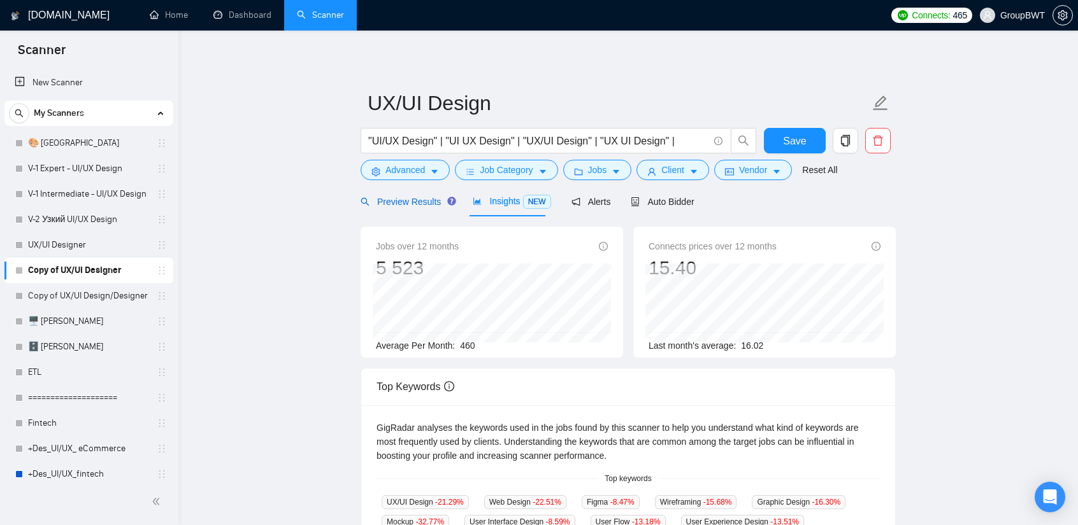
click at [402, 204] on span "Preview Results" at bounding box center [406, 202] width 92 height 10
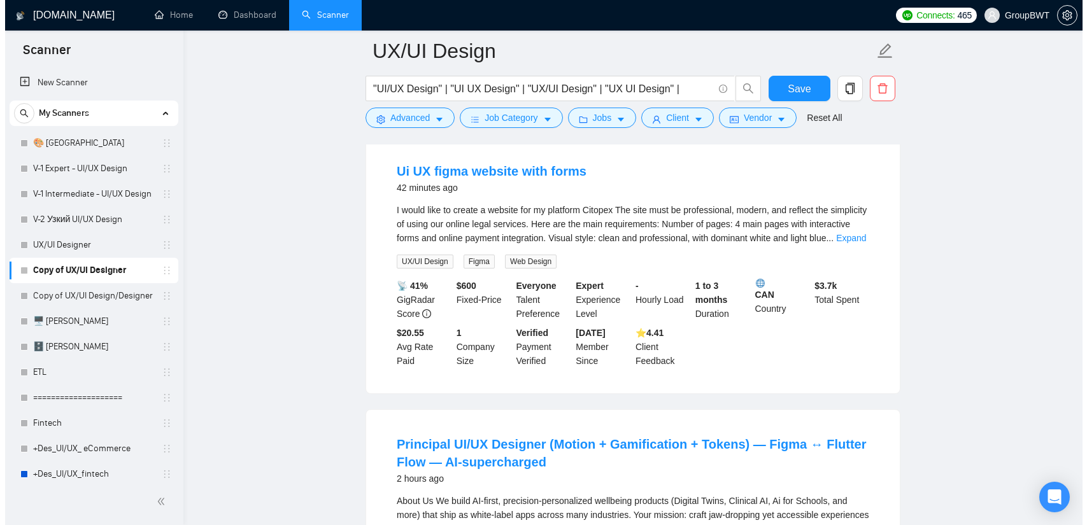
scroll to position [127, 0]
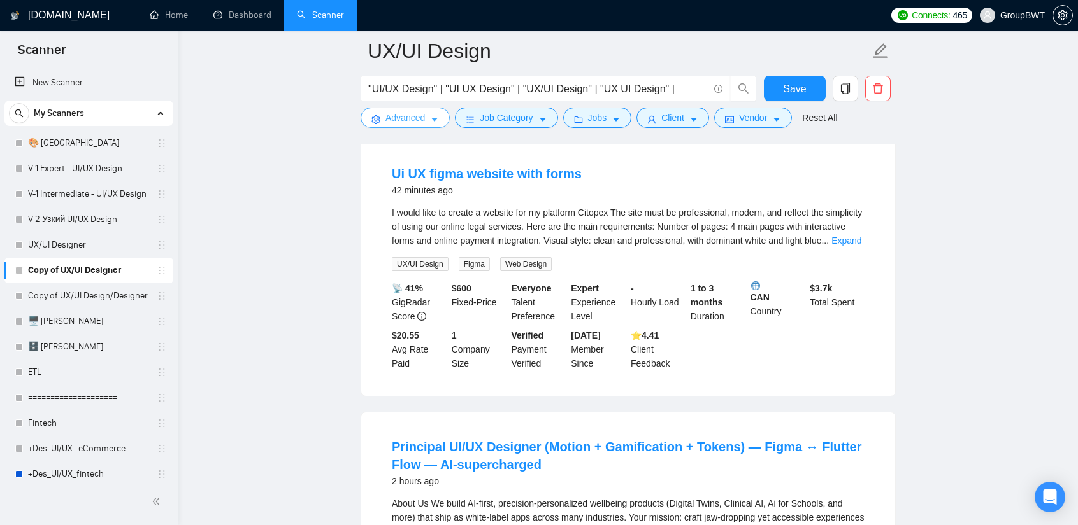
click at [424, 122] on button "Advanced" at bounding box center [404, 118] width 89 height 20
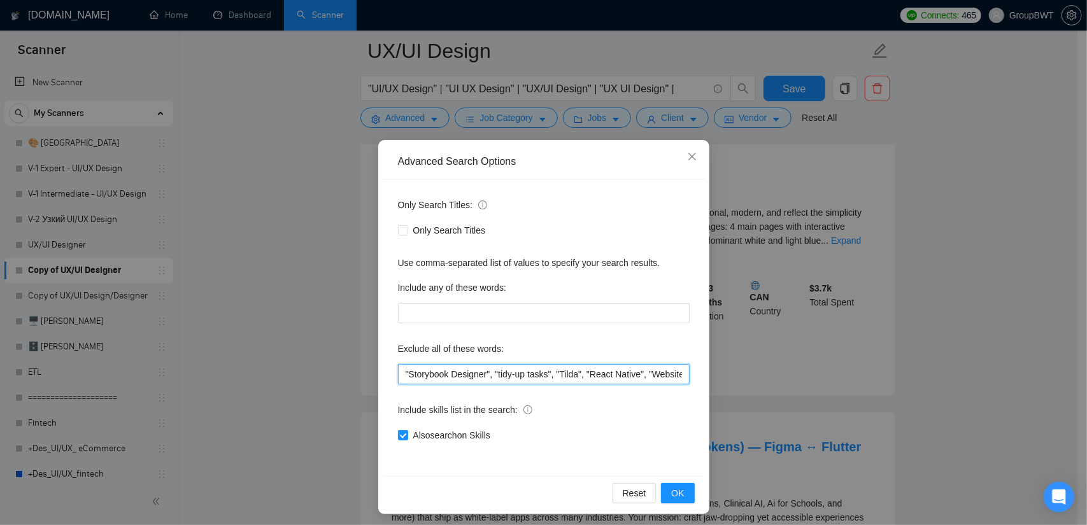
click at [398, 373] on input ""Storybook Designer", "tidy-up tasks", "Tilda", "React Native", "Website Develo…" at bounding box center [544, 374] width 292 height 20
paste input ""UI/UX Design" | "UI UX Design" | "UX/UI Design" | "UX UI Design" |"
click at [458, 375] on input ""UI/UX Design" | "UI UX Design" | "UX/UI Design" | "UX UI Design" |"Storybook D…" at bounding box center [544, 374] width 292 height 20
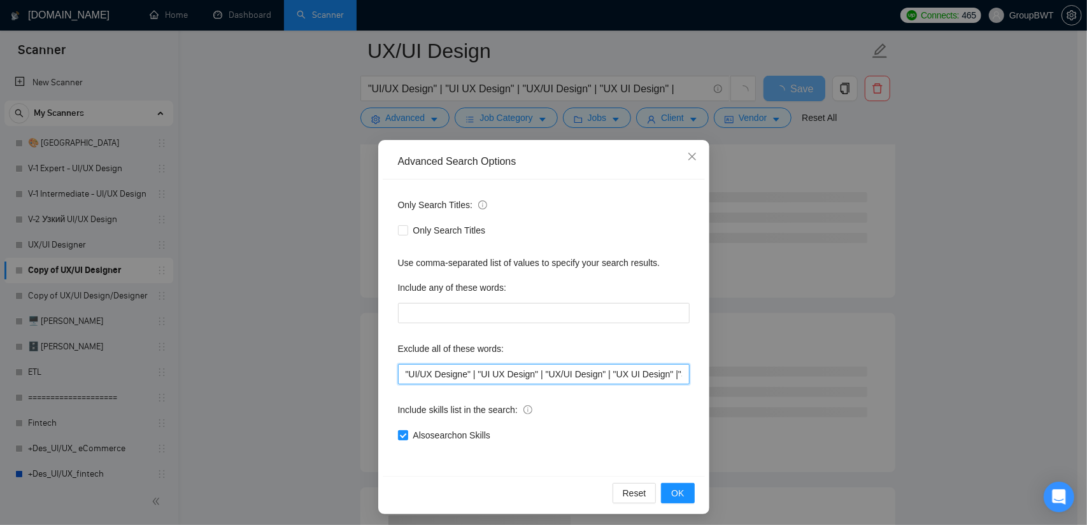
click at [530, 374] on input ""UI/UX Designe" | "UI UX Design" | "UX/UI Design" | "UX UI Design" |"Storybook …" at bounding box center [544, 374] width 292 height 20
click at [601, 373] on input ""UI/UX Designe" | "UI UX Designe" | "UX/UI Design" | "UX UI Design" |"Storybook…" at bounding box center [544, 374] width 292 height 20
click at [671, 375] on input ""UI/UX Designe" | "UI UX Designe" | "UX/UI Designe" | "UX UI Design" |"Storyboo…" at bounding box center [544, 374] width 292 height 20
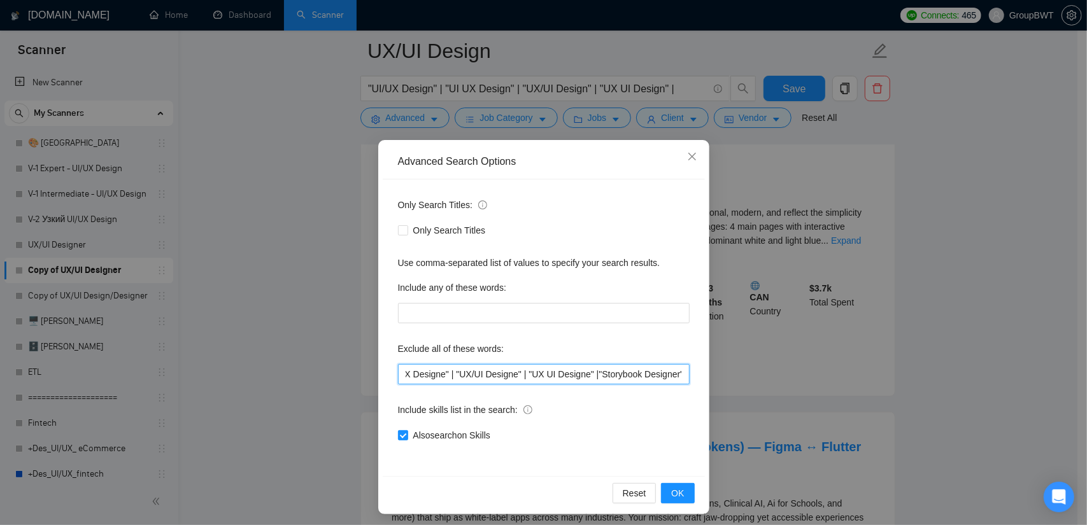
scroll to position [0, 136]
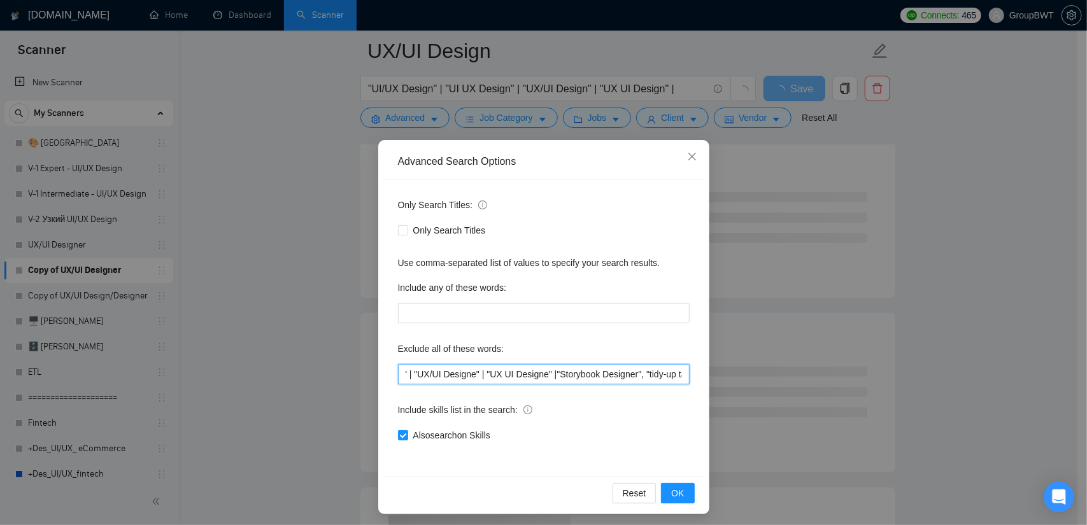
drag, startPoint x: 668, startPoint y: 369, endPoint x: 481, endPoint y: 374, distance: 186.7
click at [481, 374] on input ""UI/UX Designe" | "UI UX Designe" | "UX/UI Designe" | "UX UI Designe" |"Storybo…" at bounding box center [544, 374] width 292 height 20
click at [471, 371] on input ""UI/UX Designe" | "UI UX Designe" | "UX/UI Designe" | "UX UI Designe" |"Storybo…" at bounding box center [544, 374] width 292 height 20
click at [469, 373] on input ""UI/UX Designe" | "UI UX Designe" | "UX/UI Designe" | "UX UI Designe" |"Storybo…" at bounding box center [544, 374] width 292 height 20
click at [539, 370] on input ""UI/UX Designe" | "UI UX Designe" | "UX/UI Designer" | "UX UI Designe" |"Storyb…" at bounding box center [544, 374] width 292 height 20
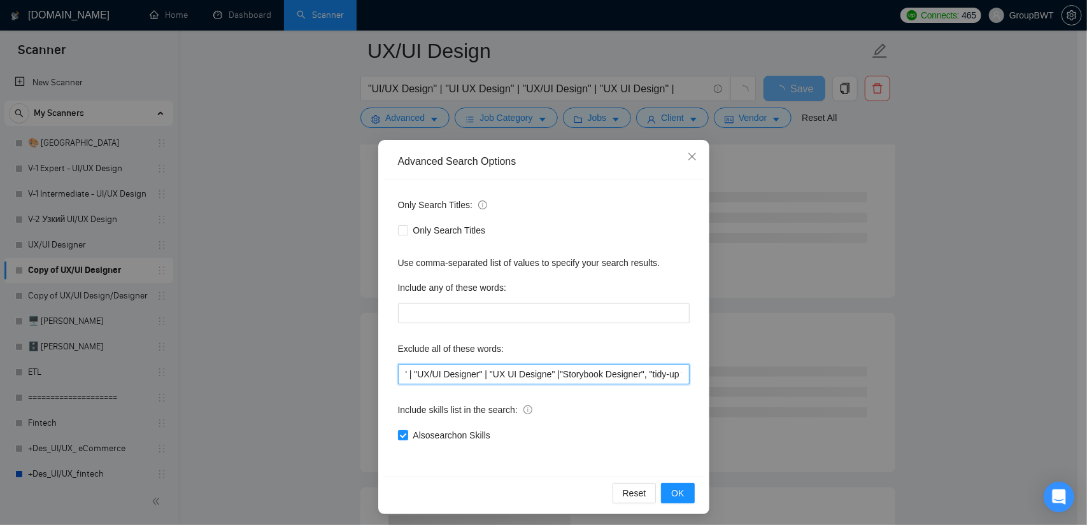
click at [544, 373] on input ""UI/UX Designe" | "UI UX Designe" | "UX/UI Designer" | "UX UI Designe" |"Storyb…" at bounding box center [544, 374] width 292 height 20
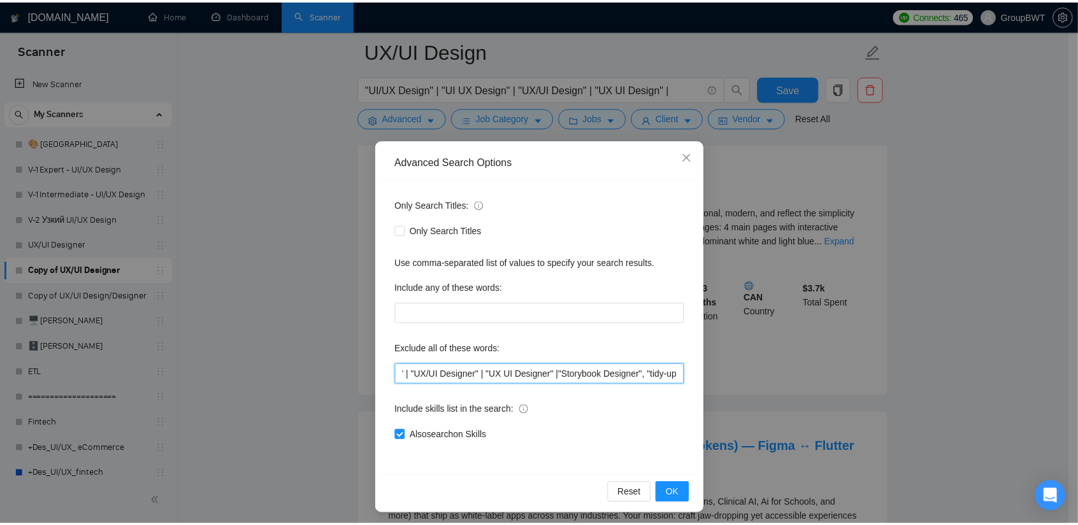
scroll to position [0, 0]
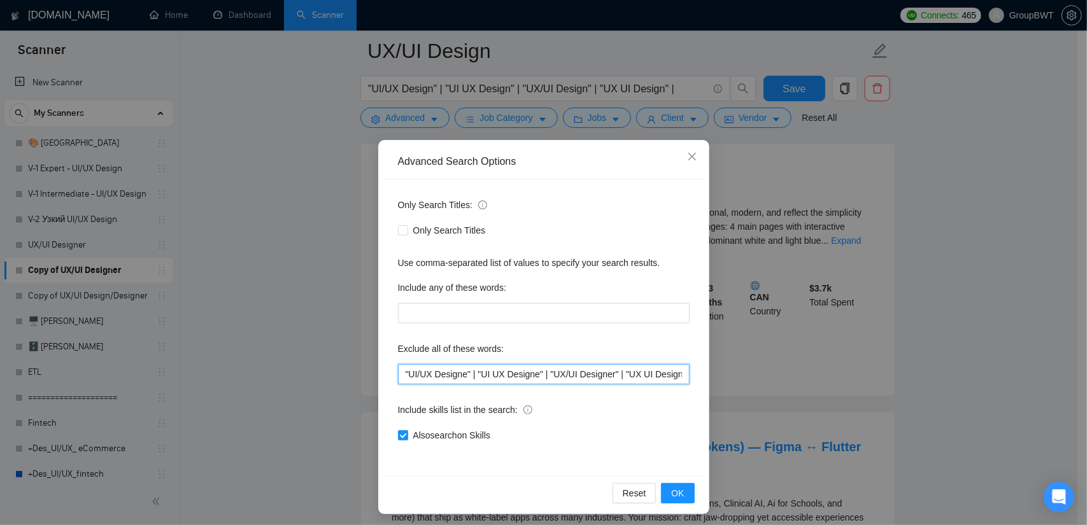
drag, startPoint x: 543, startPoint y: 380, endPoint x: 348, endPoint y: 371, distance: 194.4
click at [246, 371] on div "Advanced Search Options Only Search Titles: Only Search Titles Use comma-separa…" at bounding box center [543, 262] width 1087 height 525
click at [485, 370] on input ""UI/UX Designe" | "UI UX Designe" | "UX/UI Designer" | "UX UI Designer" |"Story…" at bounding box center [544, 374] width 292 height 20
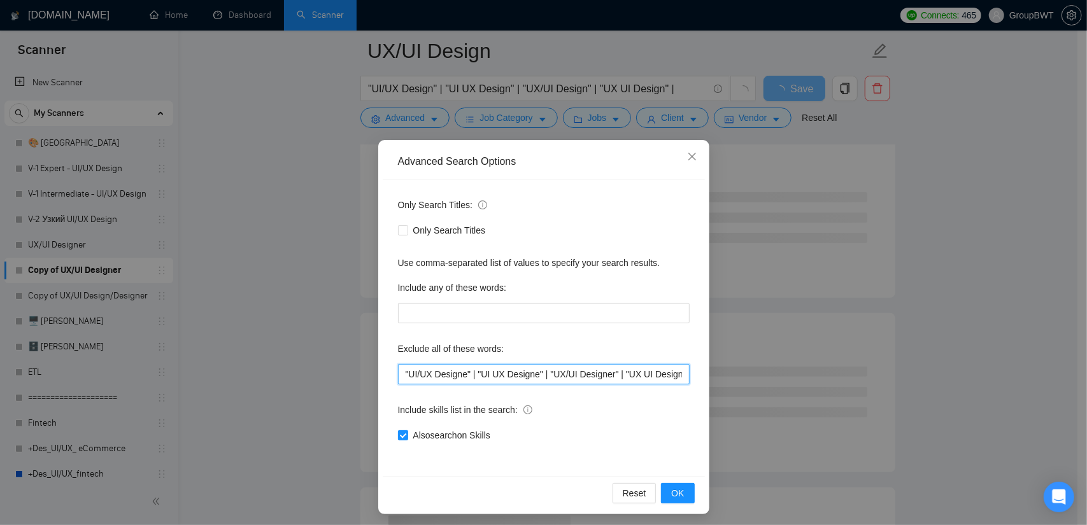
click at [531, 369] on input ""UI/UX Designe" | "UI UX Designe" | "UX/UI Designer" | "UX UI Designer" |"Story…" at bounding box center [544, 374] width 292 height 20
click at [533, 370] on input ""UI/UX Designe" | "UI UX Designe" | "UX/UI Designer" | "UX UI Designer" |"Story…" at bounding box center [544, 374] width 292 height 20
click at [466, 375] on input ""UI/UX Designe" | "UI UX Designer" | "UX/UI Designer" | "UX UI Designer" |"Stor…" at bounding box center [544, 374] width 292 height 20
click at [463, 374] on input ""UI/UX Designe" | "UI UX Designer" | "UX/UI Designer" | "UX UI Designer" |"Stor…" at bounding box center [544, 374] width 292 height 20
type input ""UI/UX Designer" | "UI UX Designer" | "UX/UI Designer" | "UX UI Designer" |"Sto…"
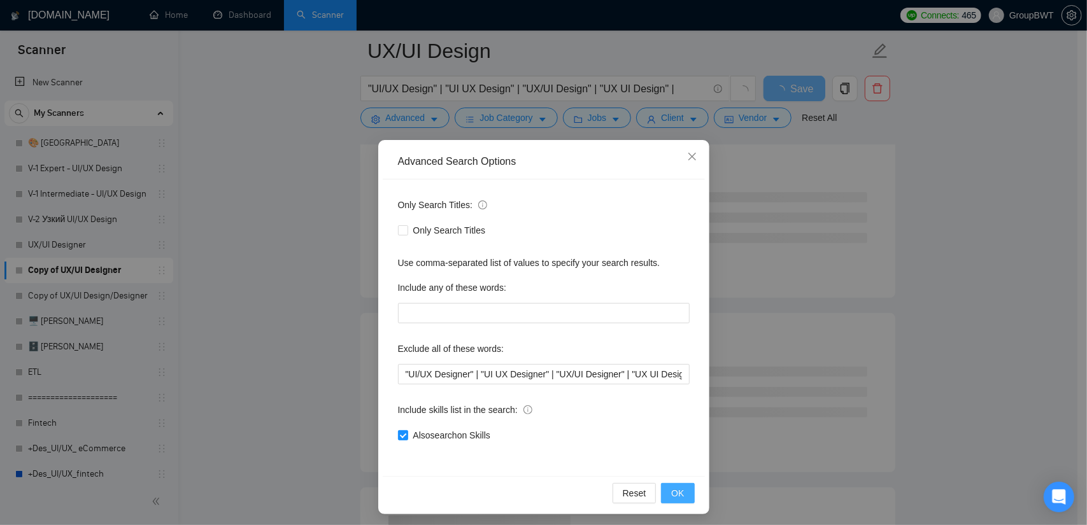
click at [674, 492] on span "OK" at bounding box center [677, 494] width 13 height 14
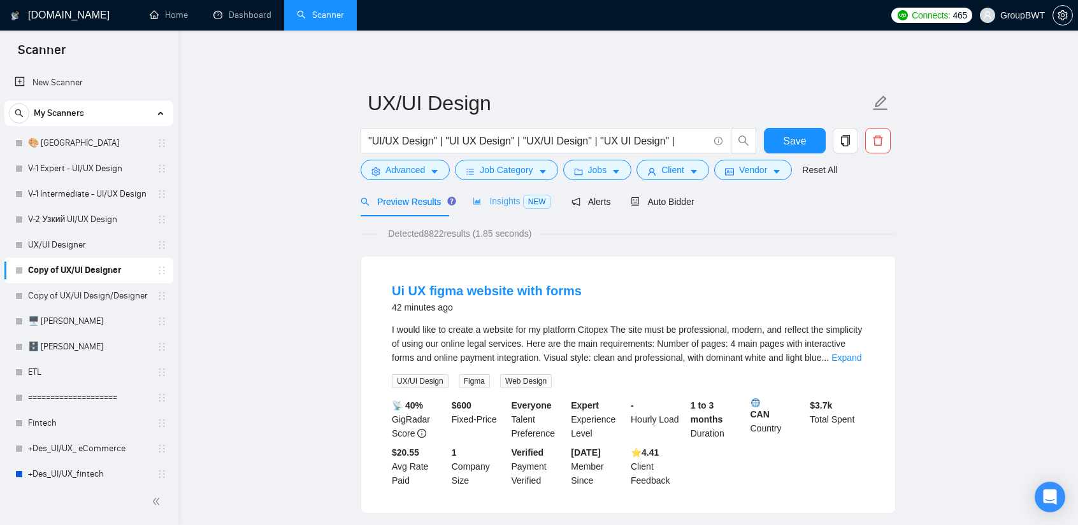
click at [508, 210] on div "Insights NEW" at bounding box center [512, 202] width 78 height 30
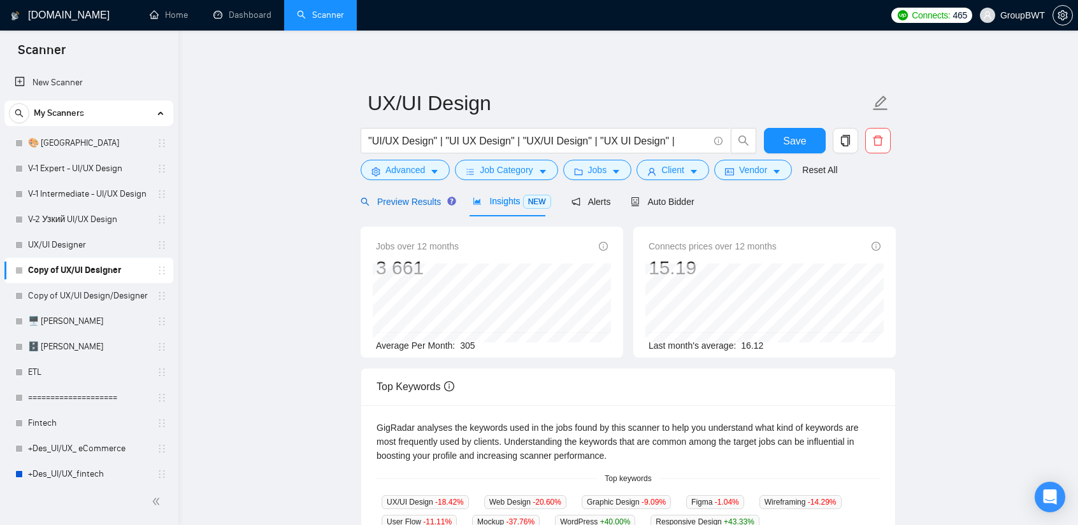
click at [399, 197] on span "Preview Results" at bounding box center [406, 202] width 92 height 10
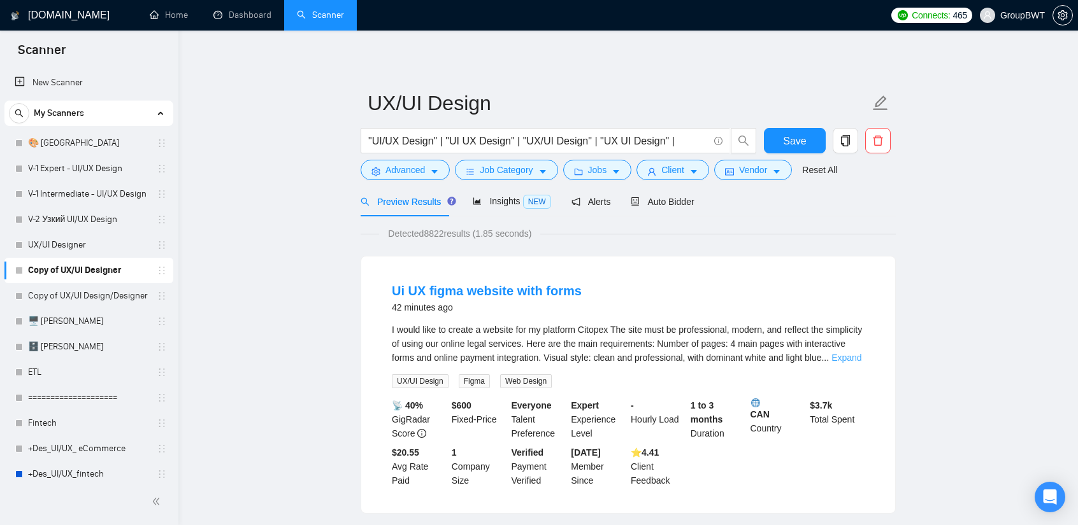
click at [835, 356] on link "Expand" at bounding box center [846, 358] width 30 height 10
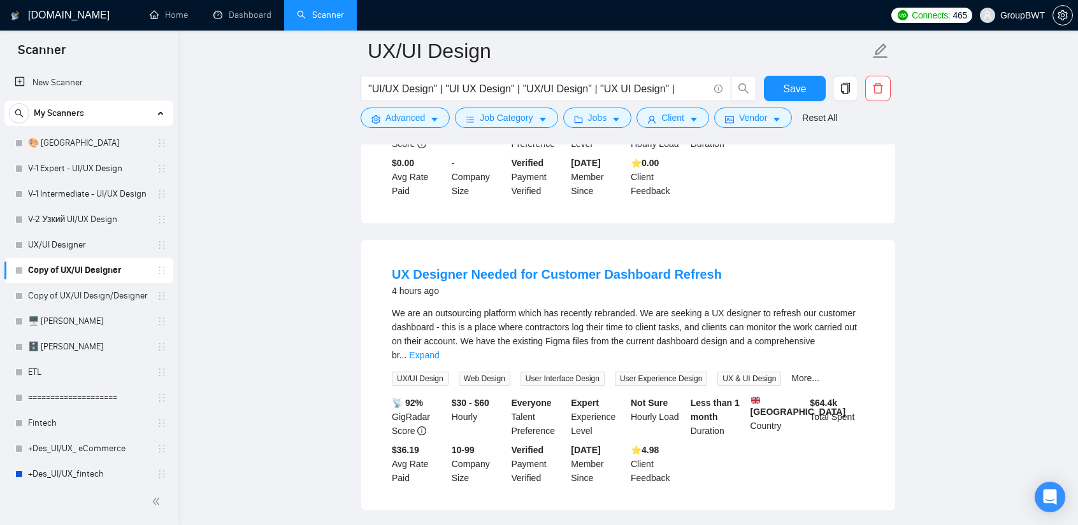
scroll to position [701, 0]
click at [439, 349] on link "Expand" at bounding box center [424, 354] width 30 height 10
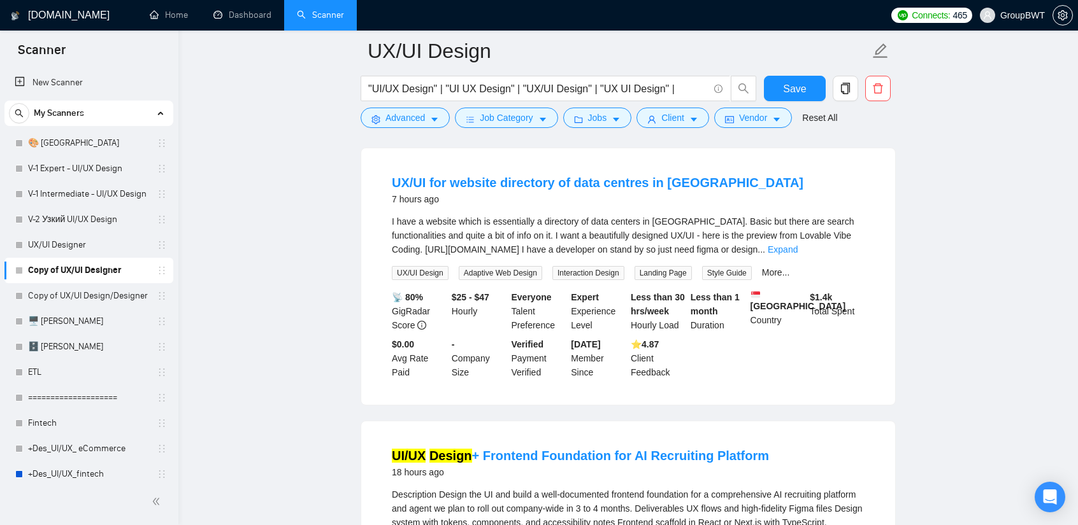
scroll to position [1974, 0]
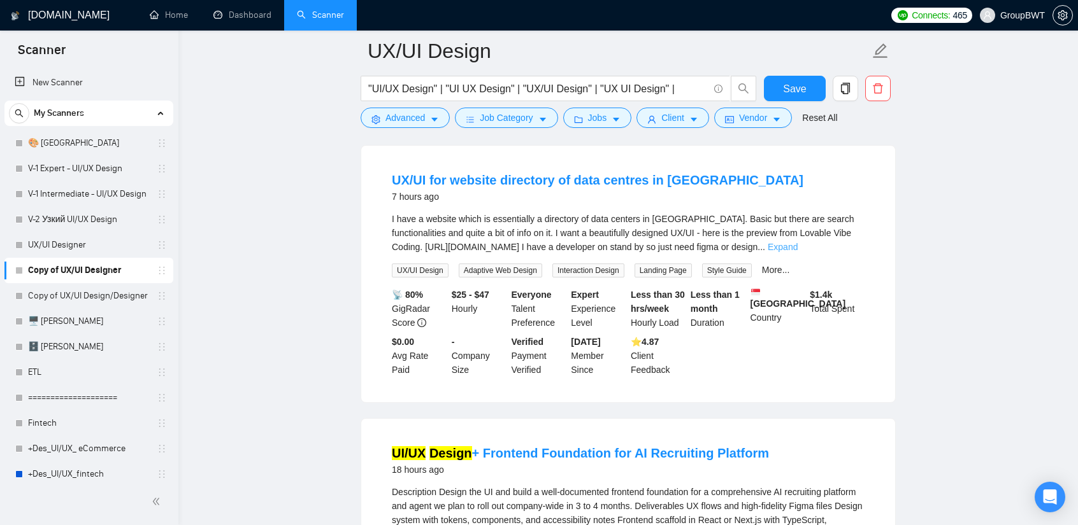
click at [797, 242] on link "Expand" at bounding box center [782, 247] width 30 height 10
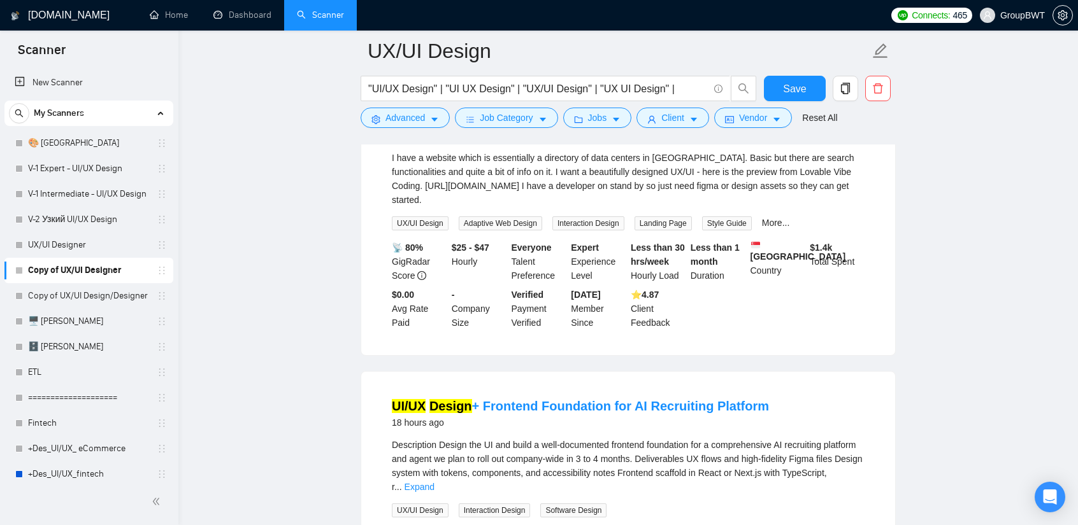
scroll to position [2038, 0]
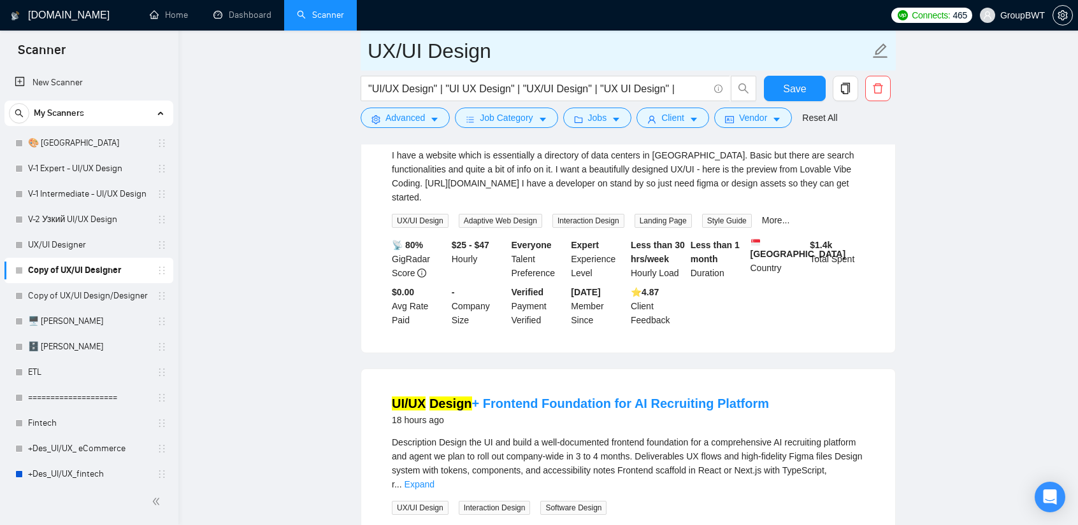
click at [546, 50] on input "UX/UI Design" at bounding box center [618, 51] width 502 height 32
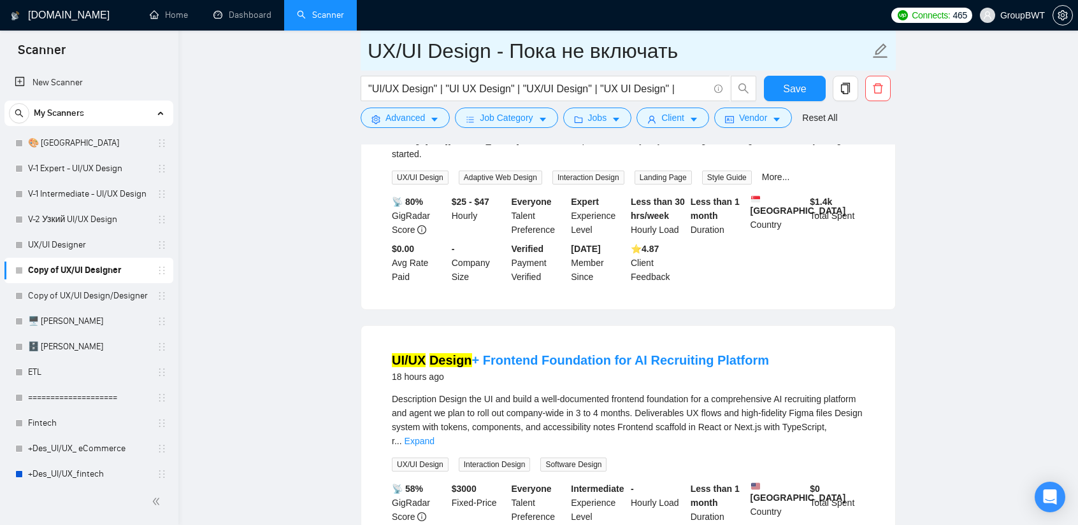
scroll to position [2102, 0]
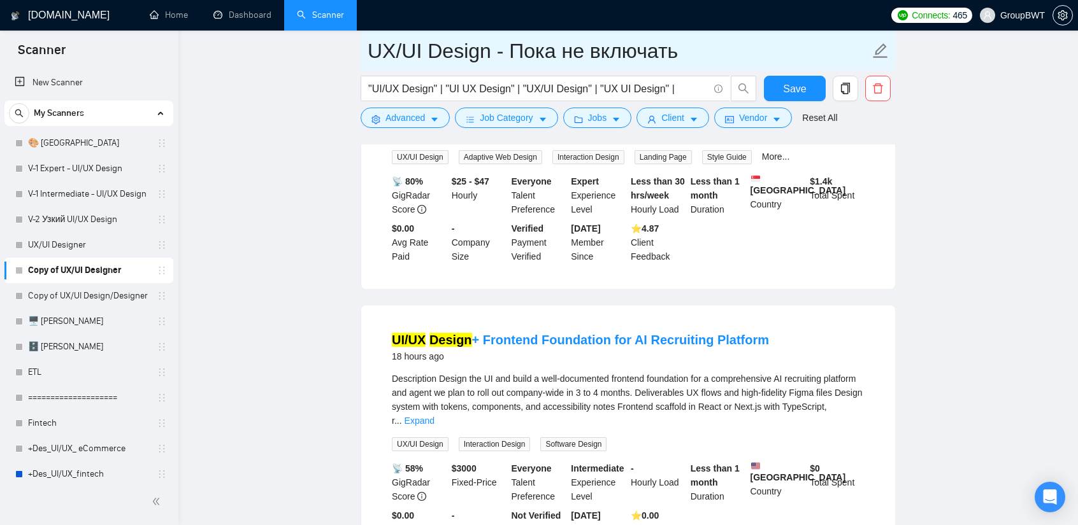
type input "UX/UI Design - Пока не включать"
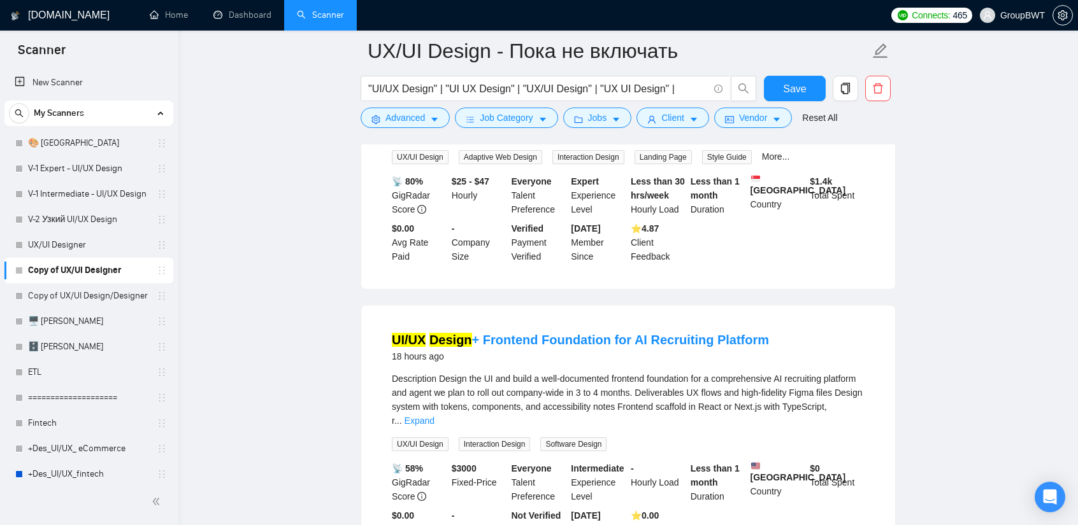
click at [835, 372] on div "Description Design the UI and build a well-documented frontend foundation for a…" at bounding box center [628, 400] width 473 height 56
click at [434, 416] on link "Expand" at bounding box center [419, 421] width 30 height 10
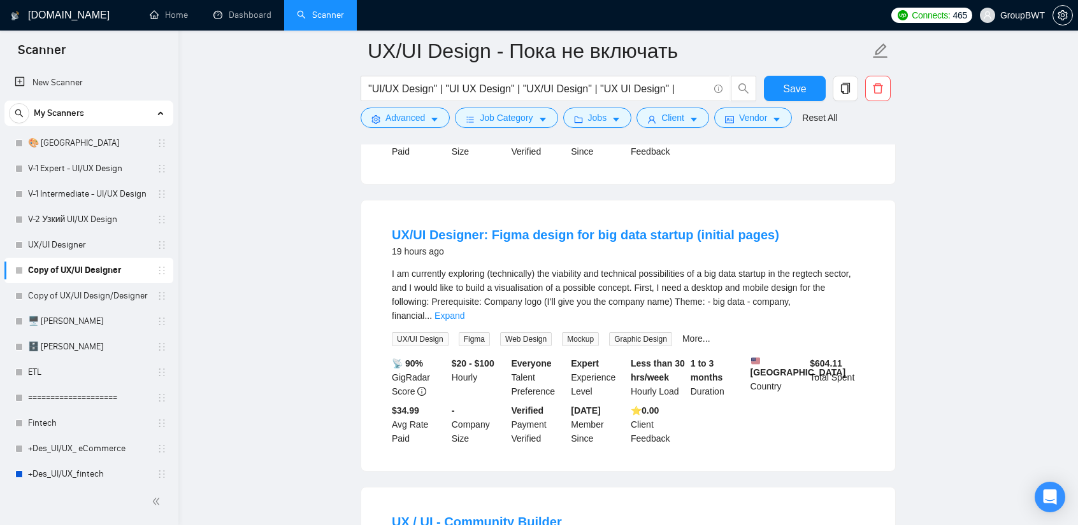
scroll to position [2547, 0]
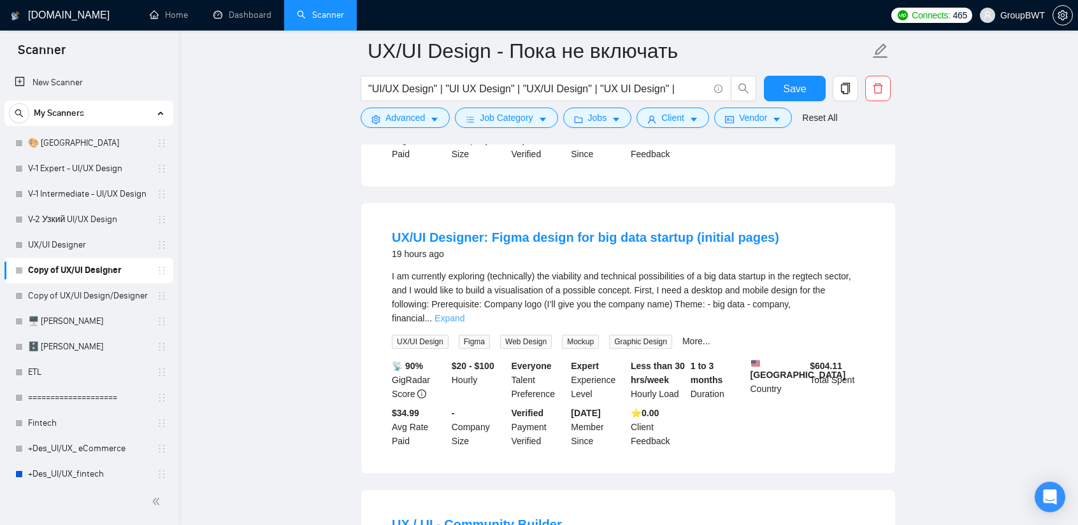
click at [464, 313] on link "Expand" at bounding box center [449, 318] width 30 height 10
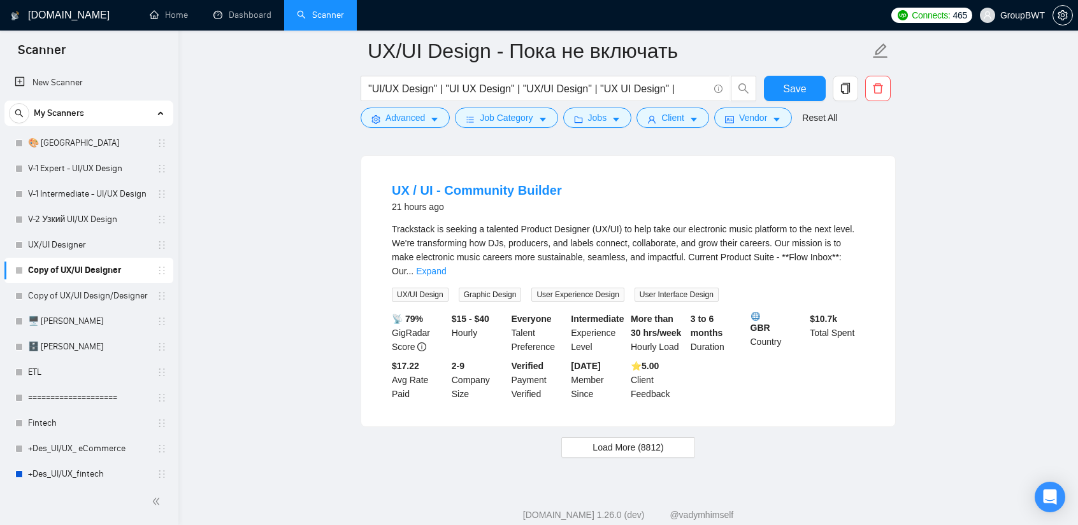
scroll to position [2983, 0]
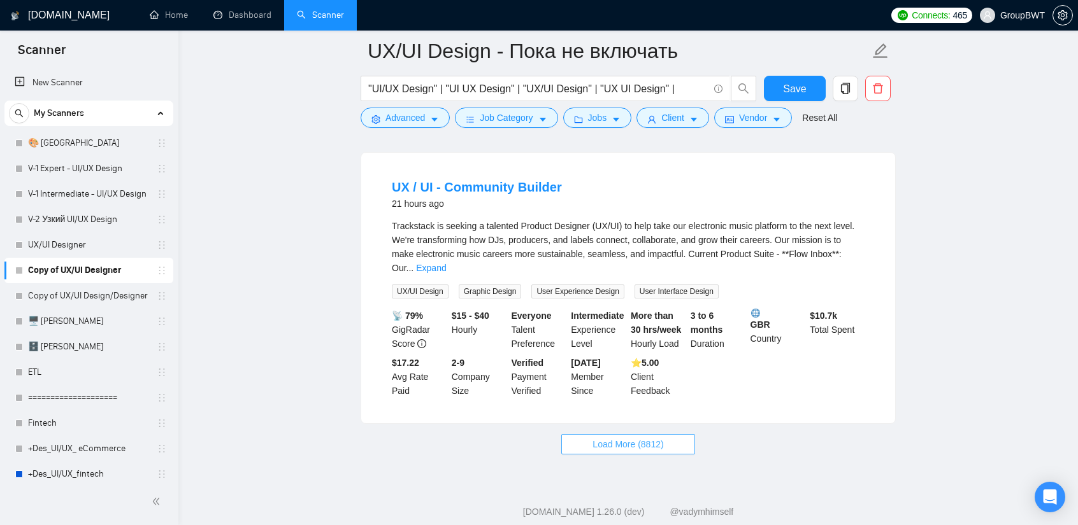
click at [615, 438] on span "Load More (8812)" at bounding box center [627, 445] width 71 height 14
click at [446, 263] on link "Expand" at bounding box center [431, 268] width 30 height 10
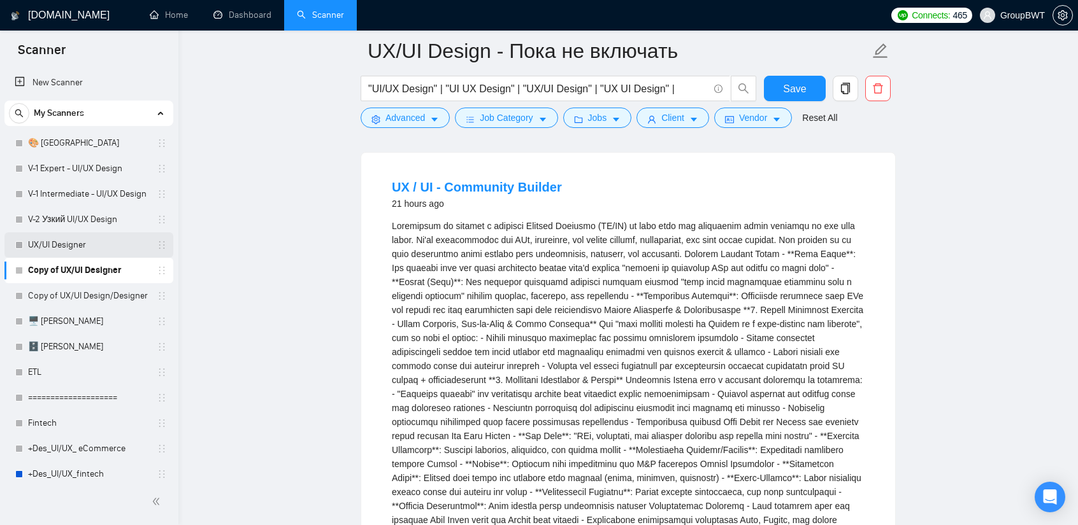
click at [62, 244] on link "UX/UI Designer" at bounding box center [88, 244] width 121 height 25
click at [806, 89] on button "Save" at bounding box center [795, 88] width 62 height 25
click at [70, 243] on link "UX/UI Designer" at bounding box center [88, 244] width 121 height 25
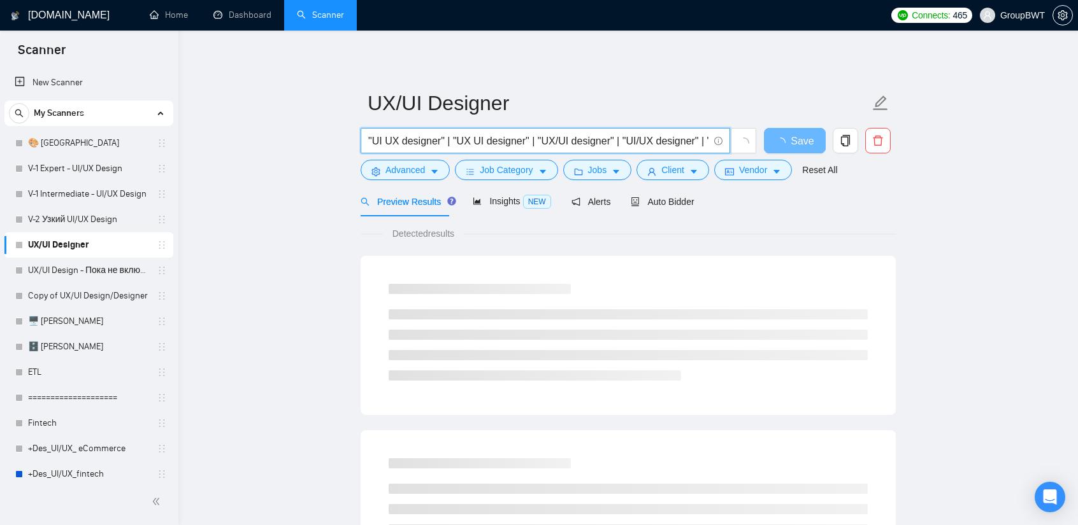
scroll to position [0, 131]
drag, startPoint x: 670, startPoint y: 134, endPoint x: 977, endPoint y: 155, distance: 307.7
click at [655, 143] on input ""UI UX designer" | "UX UI designer" | "UX/UI designer" | "UI/UX designer" | "UI…" at bounding box center [538, 141] width 340 height 16
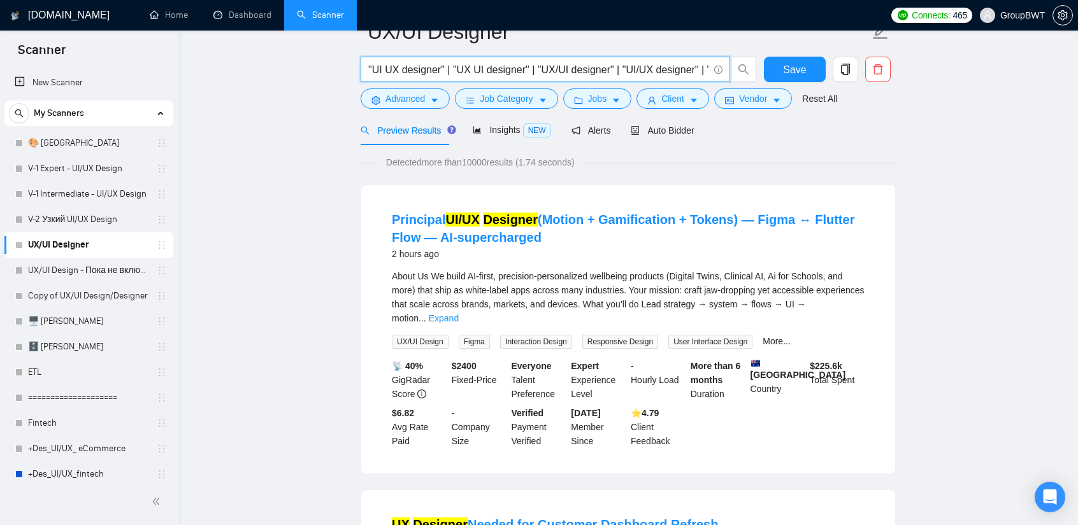
scroll to position [0, 0]
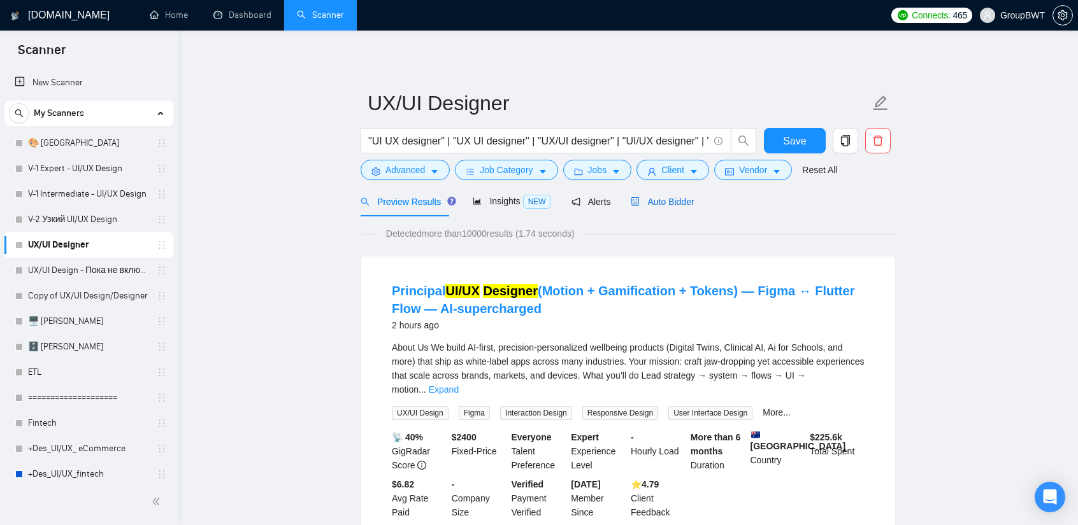
click at [641, 197] on span "Auto Bidder" at bounding box center [661, 202] width 63 height 10
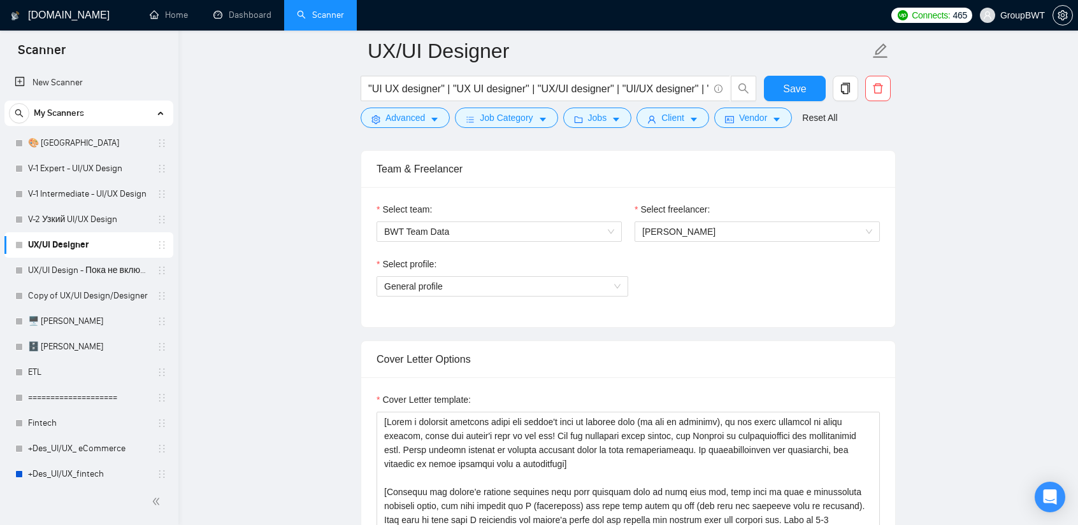
scroll to position [637, 0]
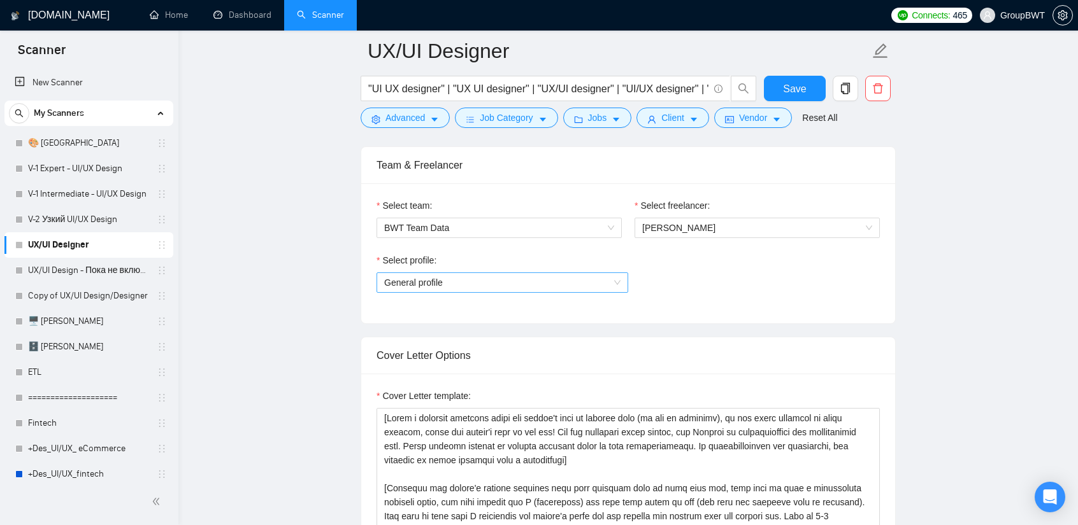
click at [491, 278] on span "General profile" at bounding box center [502, 282] width 236 height 19
click at [745, 277] on div "Select profile: General profile" at bounding box center [627, 280] width 503 height 55
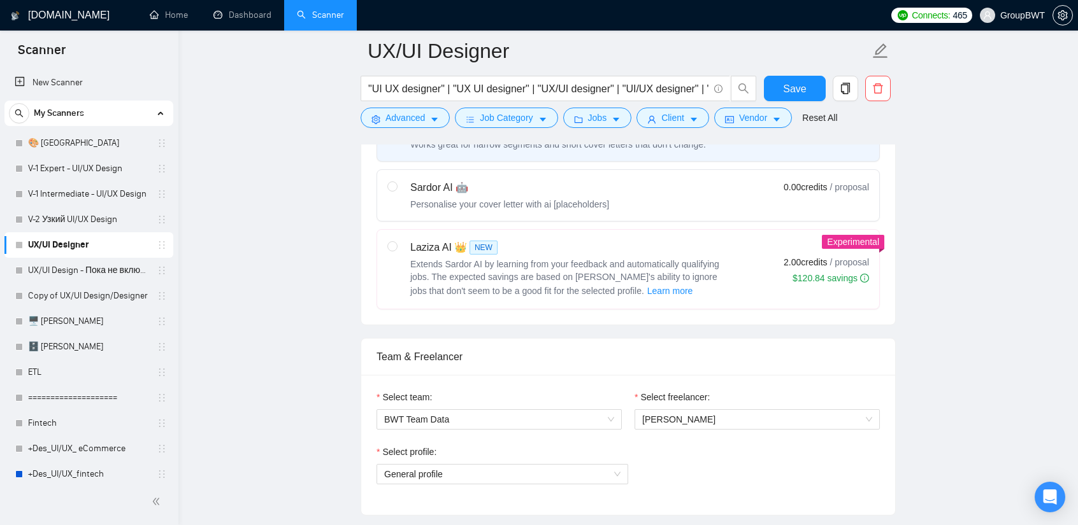
scroll to position [255, 0]
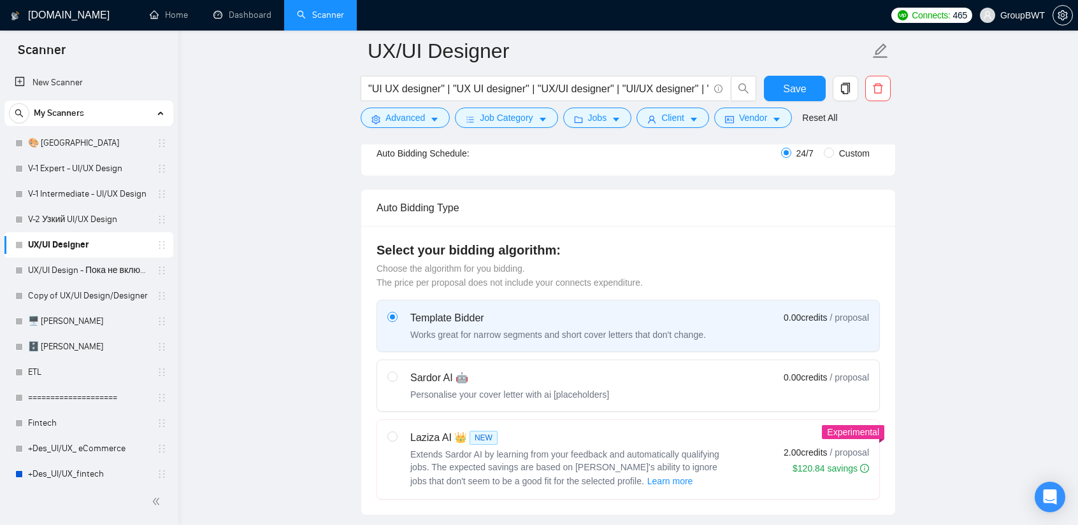
click at [506, 322] on div "Template Bidder" at bounding box center [557, 318] width 295 height 15
click at [396, 321] on input "radio" at bounding box center [391, 316] width 9 height 9
click at [491, 374] on div "Sardor AI 🤖" at bounding box center [509, 378] width 199 height 15
click at [396, 374] on input "radio" at bounding box center [391, 376] width 9 height 9
radio input "true"
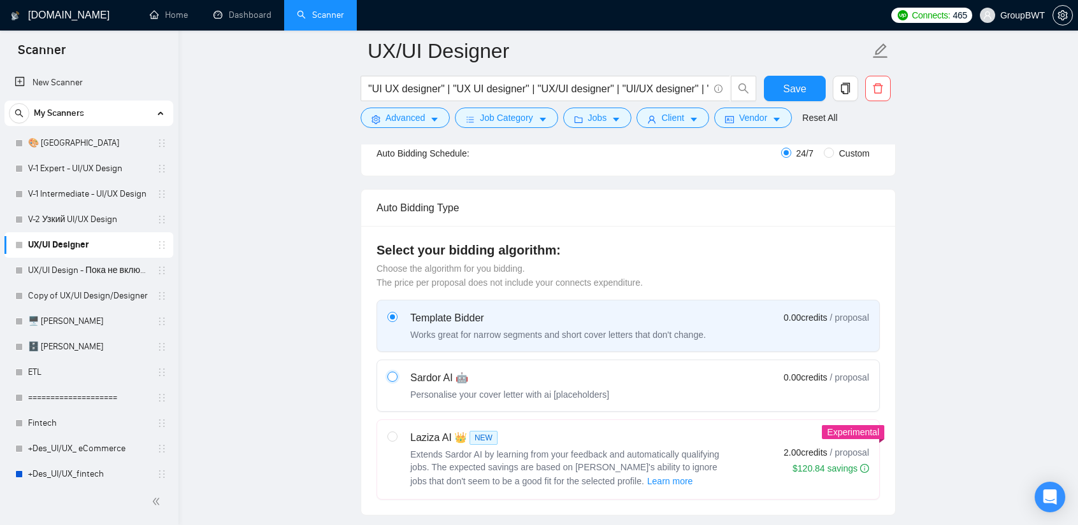
radio input "false"
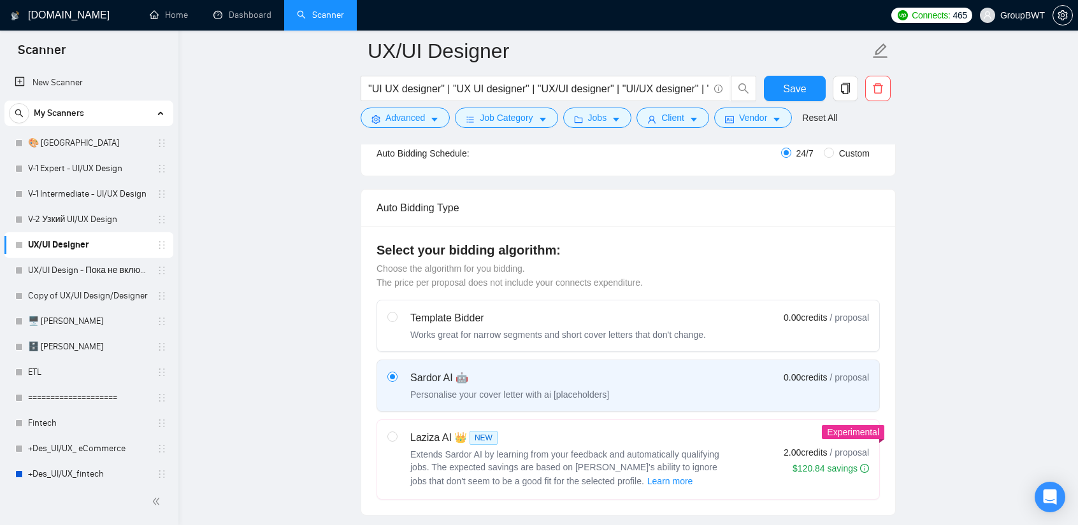
click at [483, 296] on div "Select your bidding algorithm: Choose the algorithm for you bidding. The price …" at bounding box center [628, 370] width 534 height 289
click at [488, 318] on div "Template Bidder" at bounding box center [557, 318] width 295 height 15
click at [396, 318] on input "radio" at bounding box center [391, 316] width 9 height 9
radio input "true"
radio input "false"
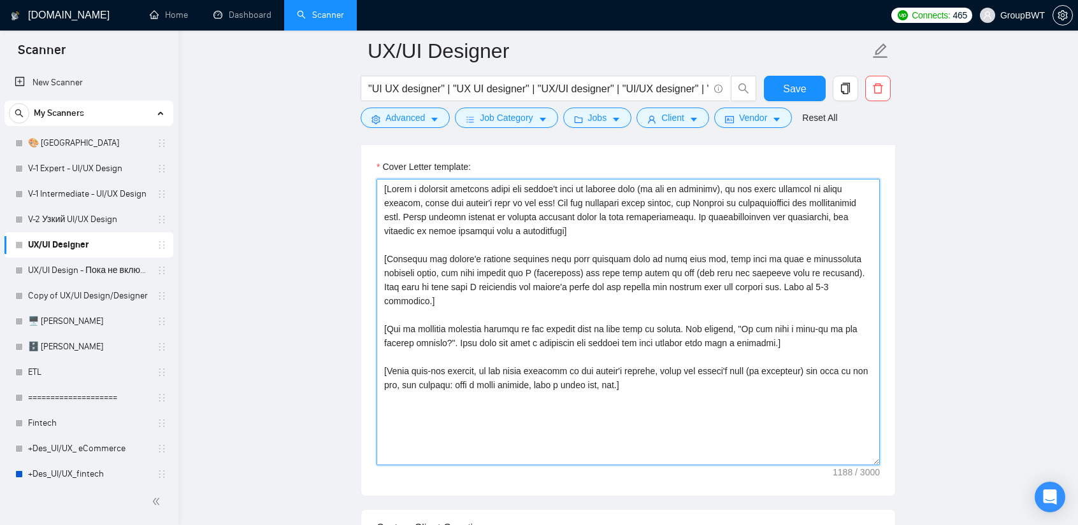
scroll to position [828, 0]
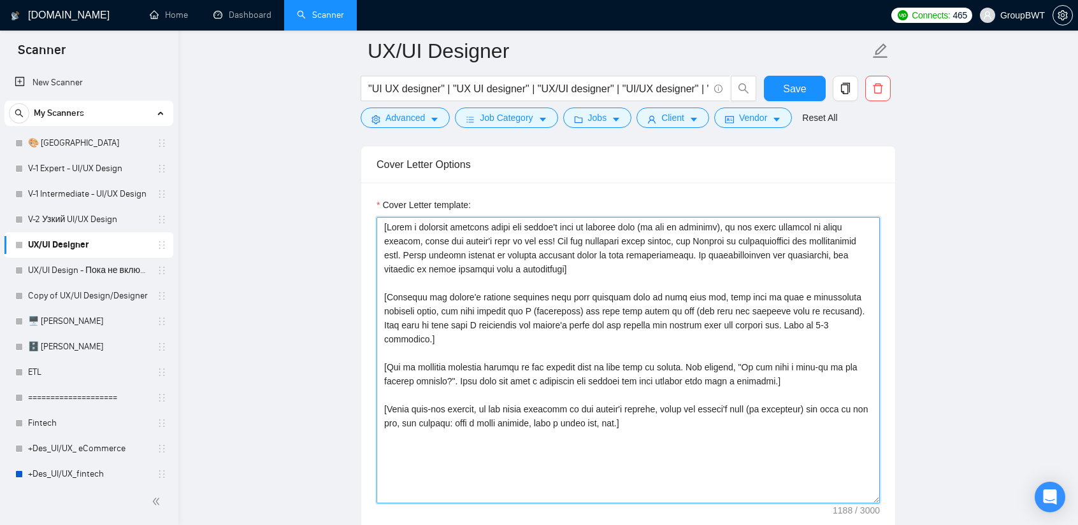
drag, startPoint x: 680, startPoint y: 290, endPoint x: 292, endPoint y: 210, distance: 396.7
click at [551, 274] on textarea "Cover Letter template:" at bounding box center [627, 360] width 503 height 287
click at [539, 254] on textarea "Cover Letter template:" at bounding box center [627, 360] width 503 height 287
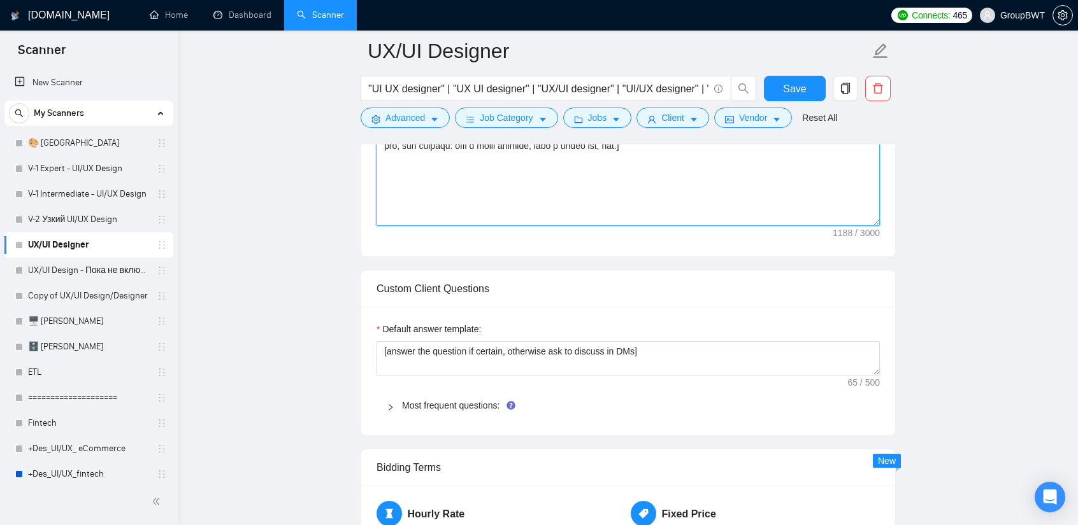
scroll to position [1146, 0]
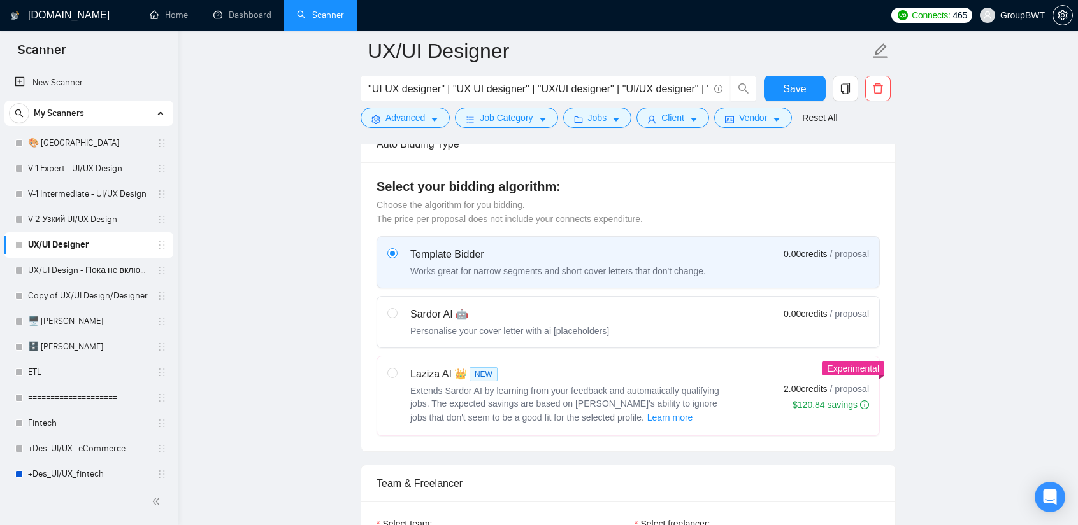
click at [578, 314] on div "Sardor AI 🤖" at bounding box center [509, 314] width 199 height 15
click at [396, 314] on input "radio" at bounding box center [391, 312] width 9 height 9
radio input "true"
radio input "false"
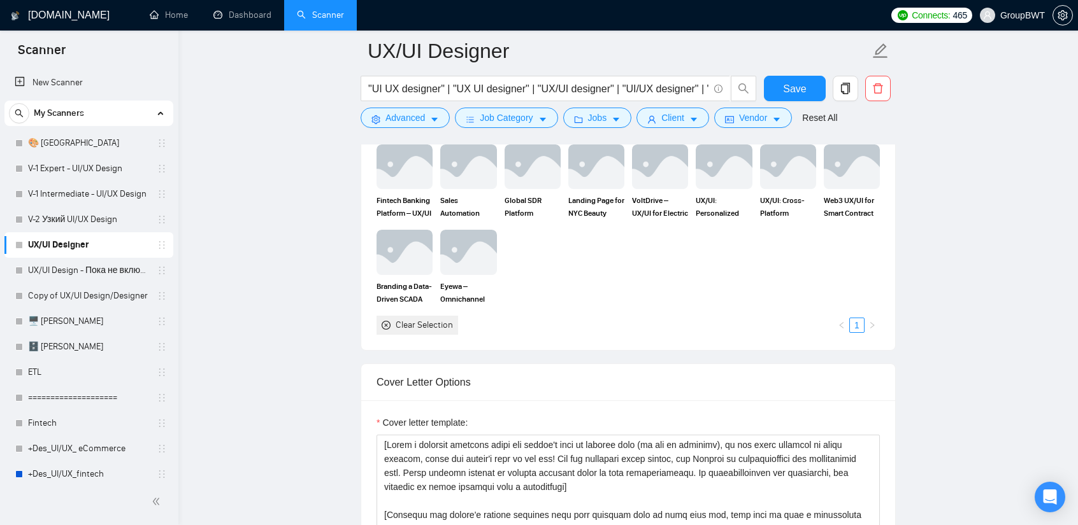
scroll to position [1401, 0]
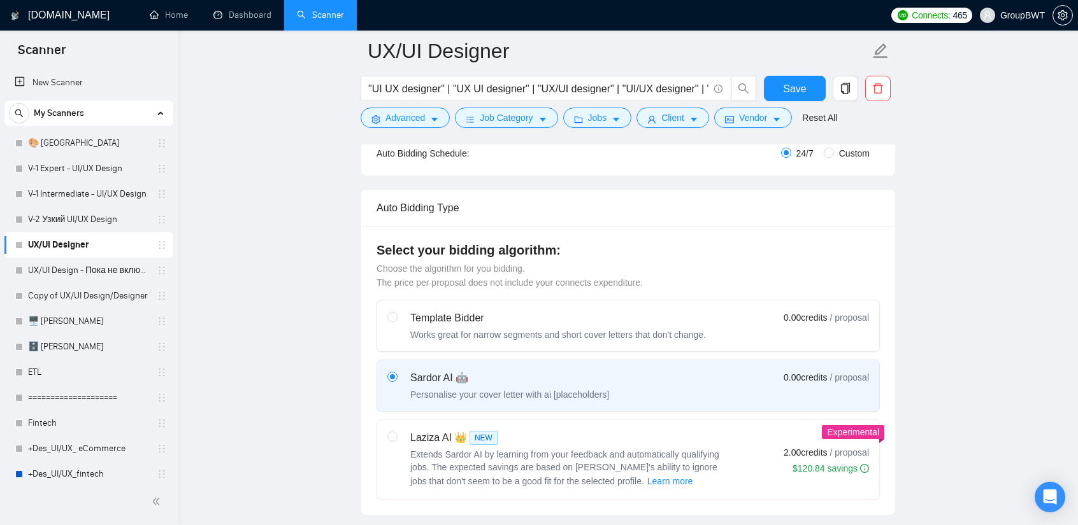
click at [537, 316] on div "Template Bidder" at bounding box center [557, 318] width 295 height 15
click at [396, 316] on input "radio" at bounding box center [391, 316] width 9 height 9
radio input "true"
radio input "false"
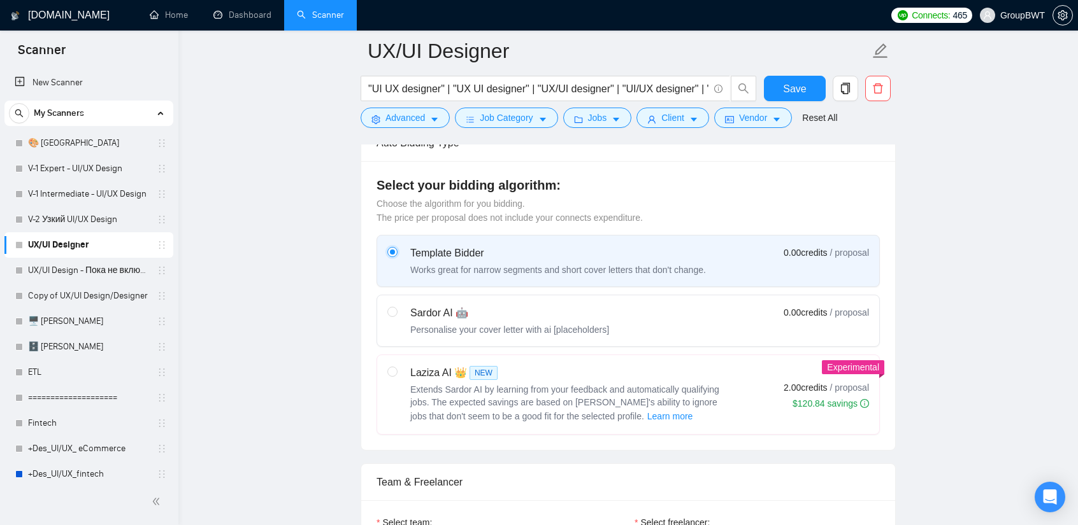
scroll to position [318, 0]
click at [540, 254] on div "Template Bidder" at bounding box center [557, 254] width 295 height 15
click at [396, 254] on input "radio" at bounding box center [391, 252] width 9 height 9
click at [602, 269] on div "Works great for narrow segments and short cover letters that don't change." at bounding box center [557, 271] width 295 height 13
click at [396, 257] on input "radio" at bounding box center [391, 252] width 9 height 9
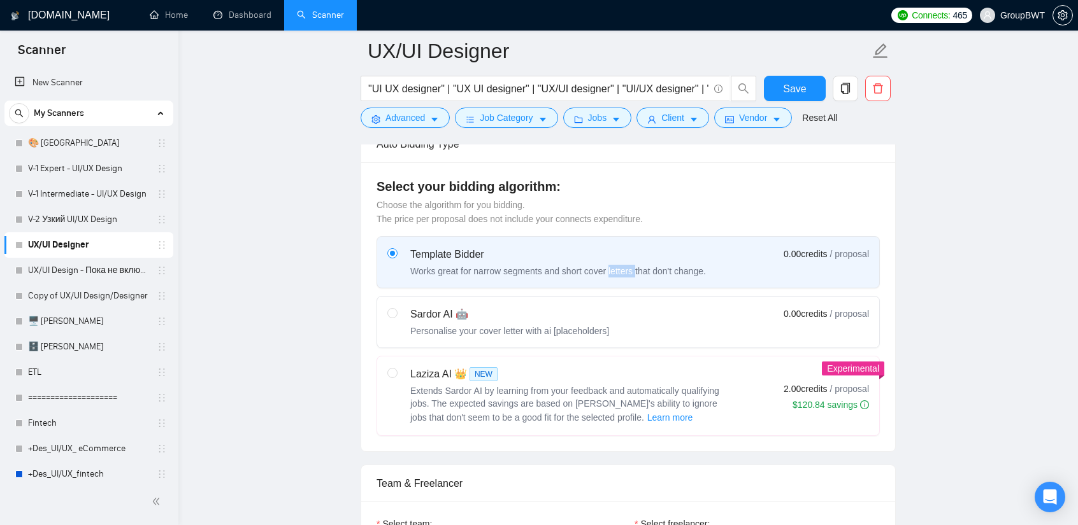
click at [602, 269] on div "Works great for narrow segments and short cover letters that don't change." at bounding box center [557, 271] width 295 height 13
click at [396, 257] on input "radio" at bounding box center [391, 252] width 9 height 9
click at [602, 269] on div "Works great for narrow segments and short cover letters that don't change." at bounding box center [557, 271] width 295 height 13
click at [396, 257] on input "radio" at bounding box center [391, 252] width 9 height 9
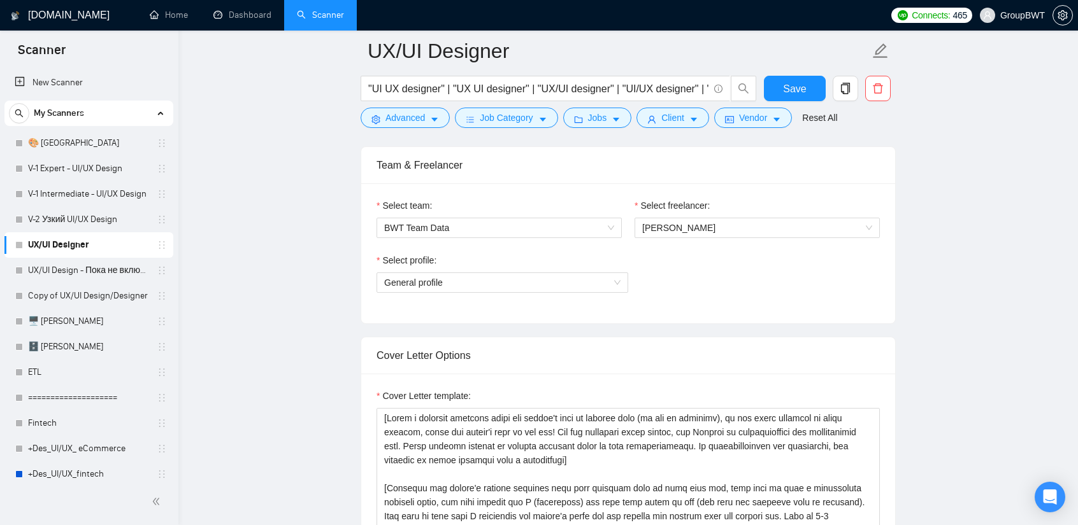
scroll to position [828, 0]
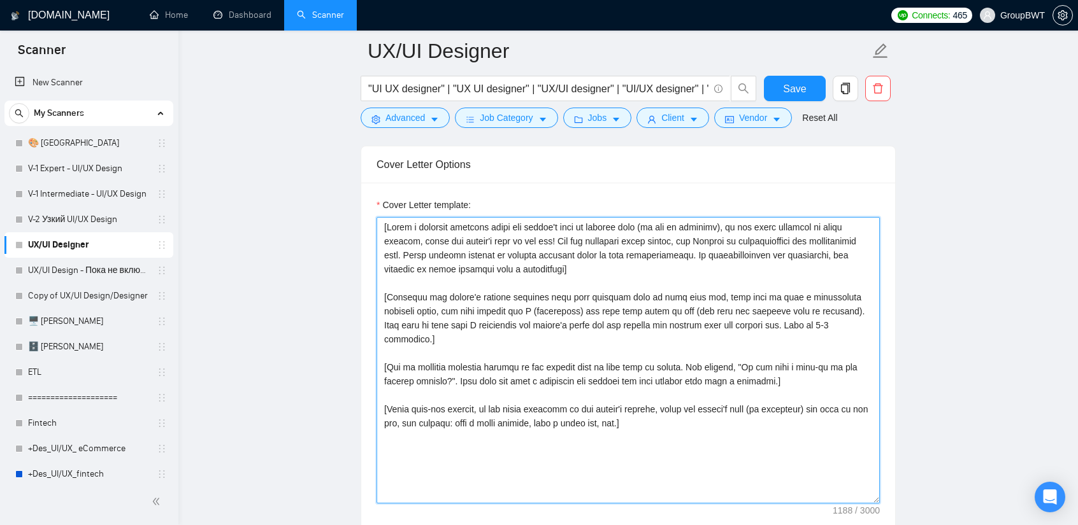
click at [380, 227] on textarea "Cover Letter template:" at bounding box center [627, 360] width 503 height 287
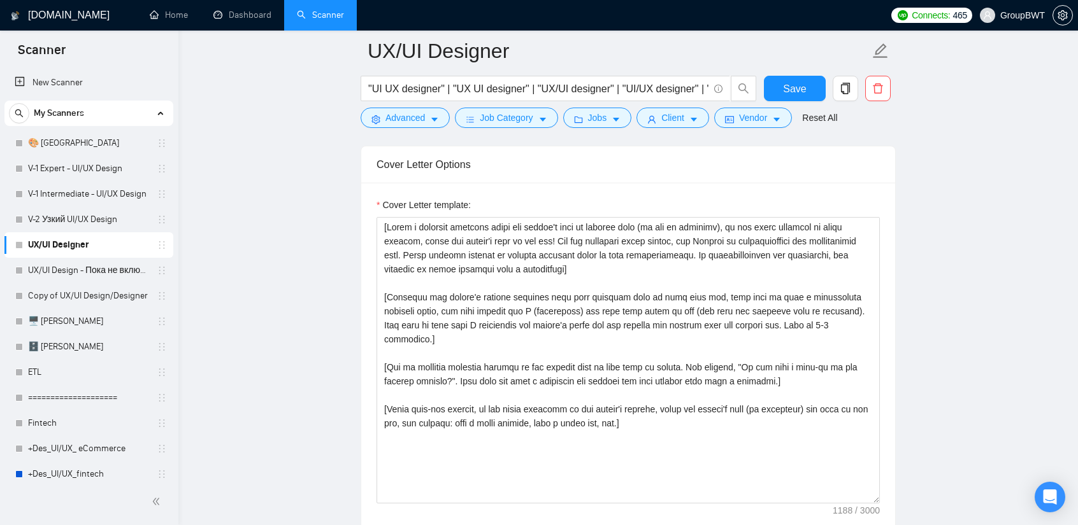
click at [378, 201] on label "Cover Letter template:" at bounding box center [423, 205] width 94 height 14
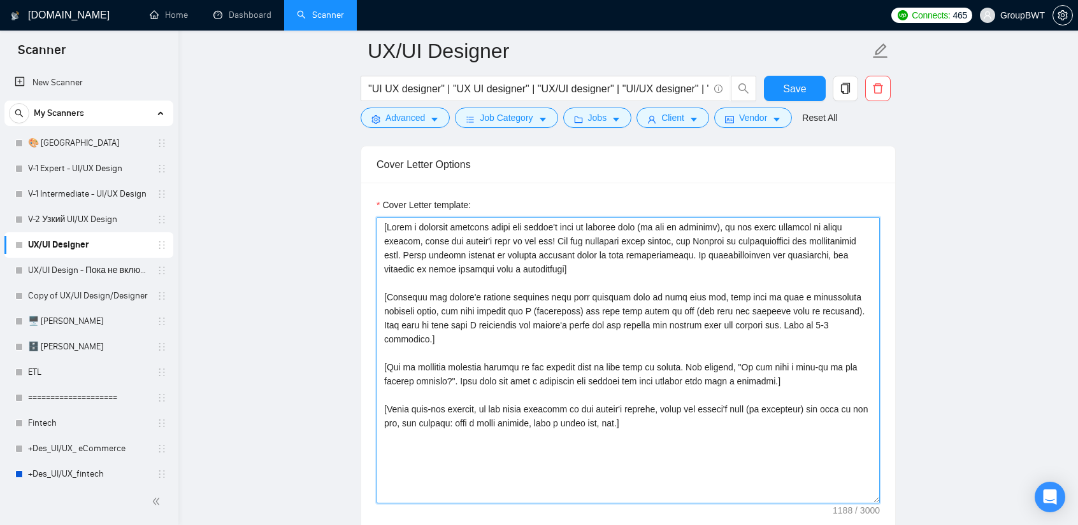
click at [378, 217] on textarea "Cover Letter template:" at bounding box center [627, 360] width 503 height 287
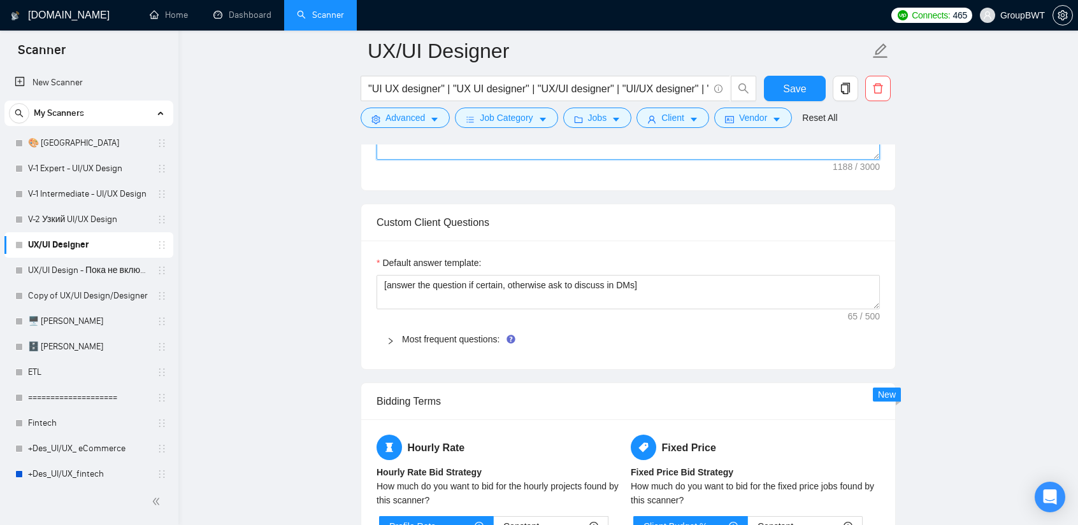
scroll to position [1146, 0]
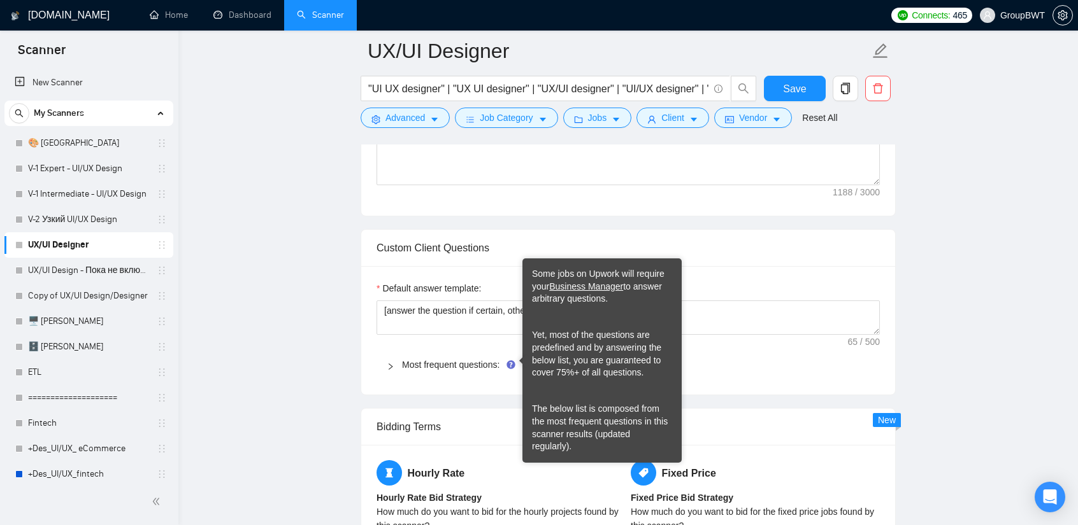
click at [393, 358] on div at bounding box center [394, 365] width 15 height 14
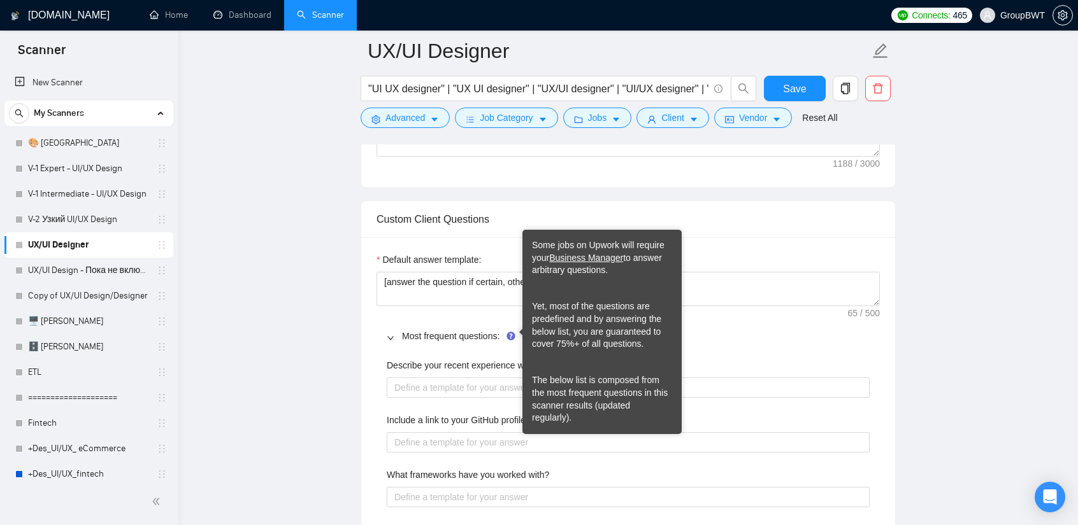
scroll to position [1274, 0]
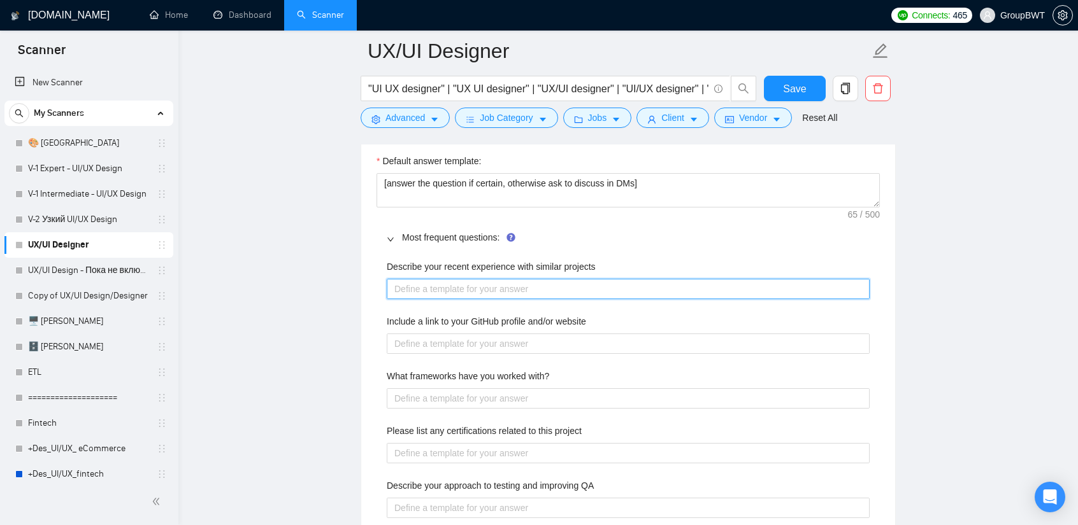
click at [455, 279] on projects "Describe your recent experience with similar projects" at bounding box center [628, 289] width 483 height 20
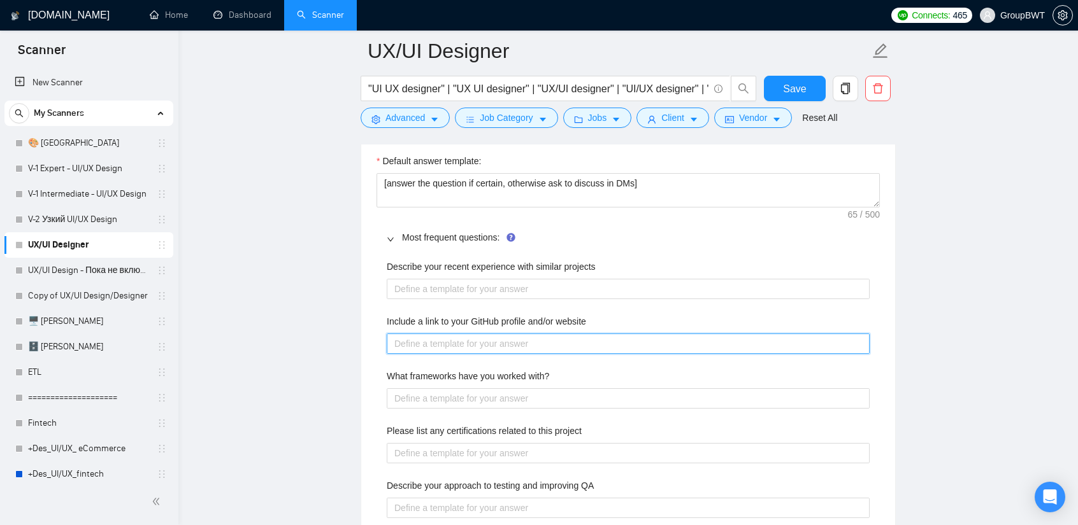
click at [455, 350] on website "Include a link to your GitHub profile and/or website" at bounding box center [628, 344] width 483 height 20
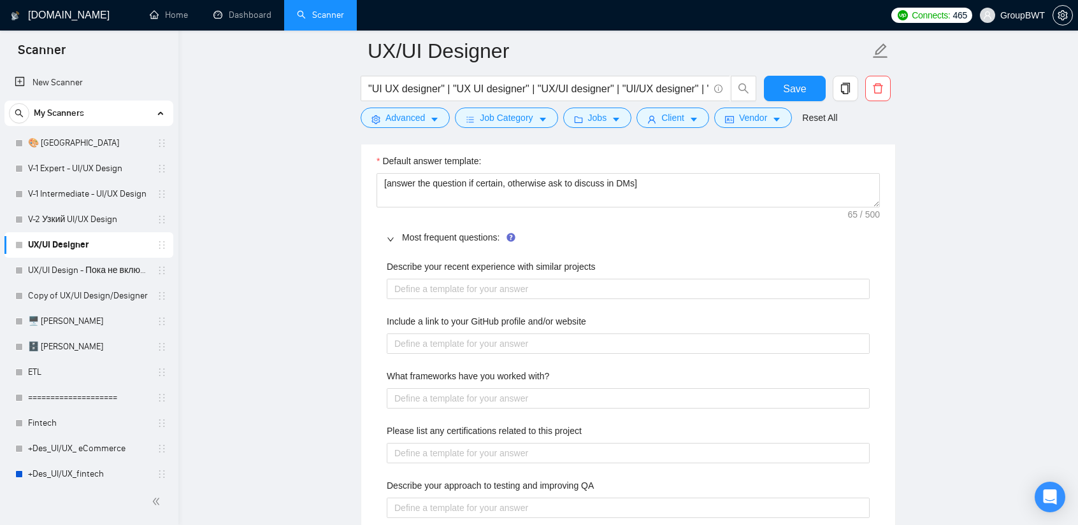
click at [390, 239] on div at bounding box center [394, 238] width 15 height 14
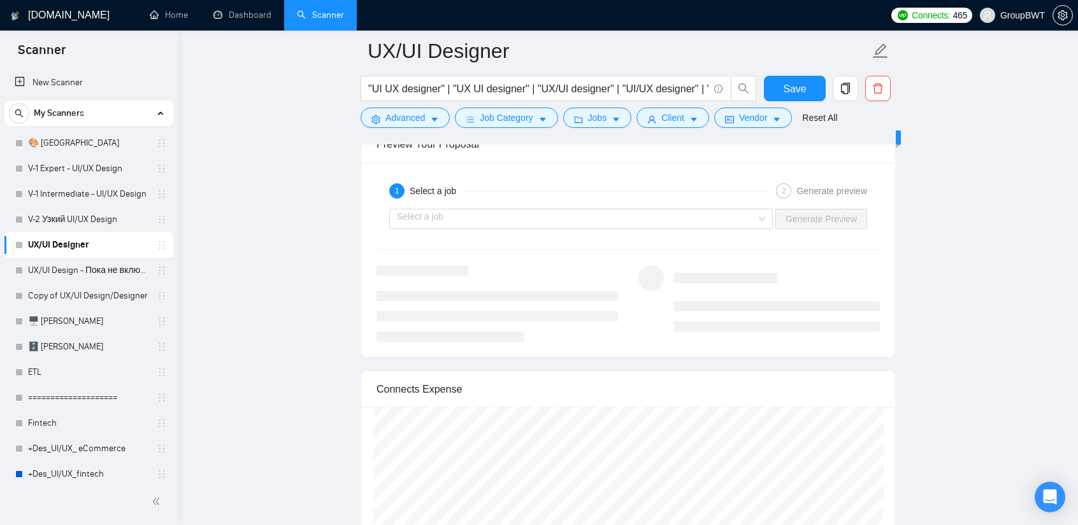
scroll to position [1847, 0]
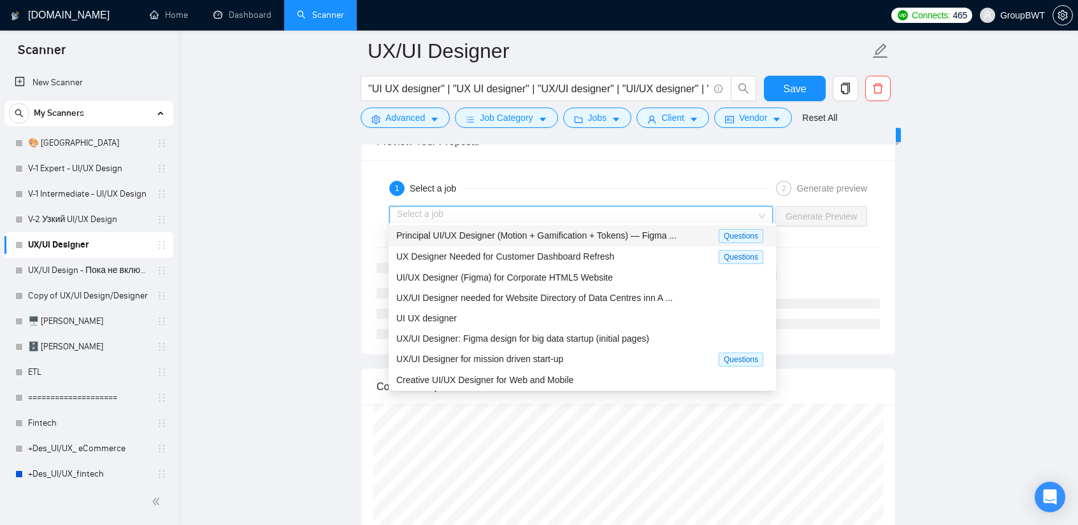
click at [749, 208] on input "search" at bounding box center [576, 216] width 359 height 19
click at [575, 281] on span "UI/UX Designer (Figma) for Corporate HTML5 Website" at bounding box center [504, 278] width 217 height 10
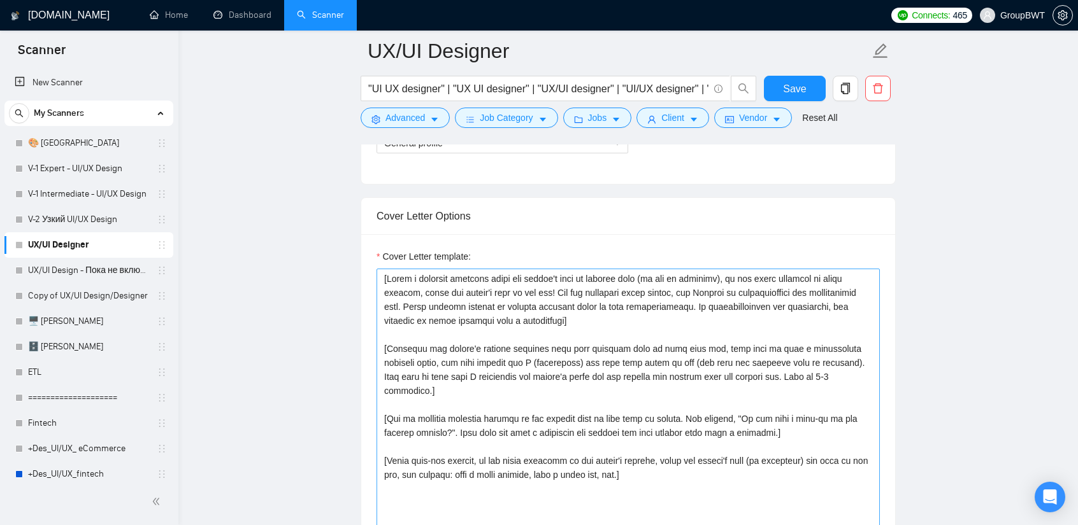
scroll to position [764, 0]
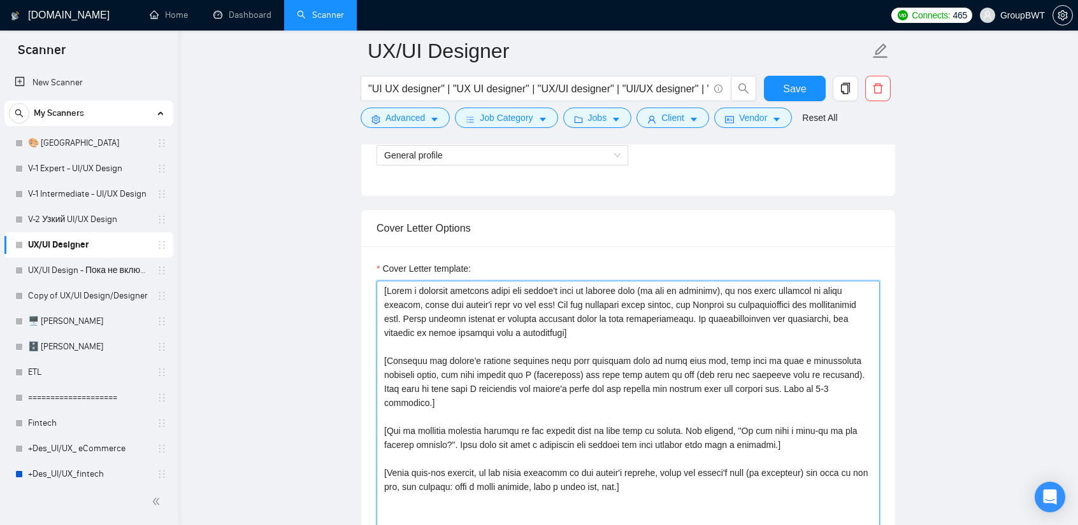
click at [388, 288] on textarea "Cover Letter template:" at bounding box center [627, 424] width 503 height 287
click at [384, 287] on textarea "Cover Letter template:" at bounding box center [627, 424] width 503 height 287
paste textarea "Hi, I am the product design manager at GroupBWT. My team specializes in clean, …"
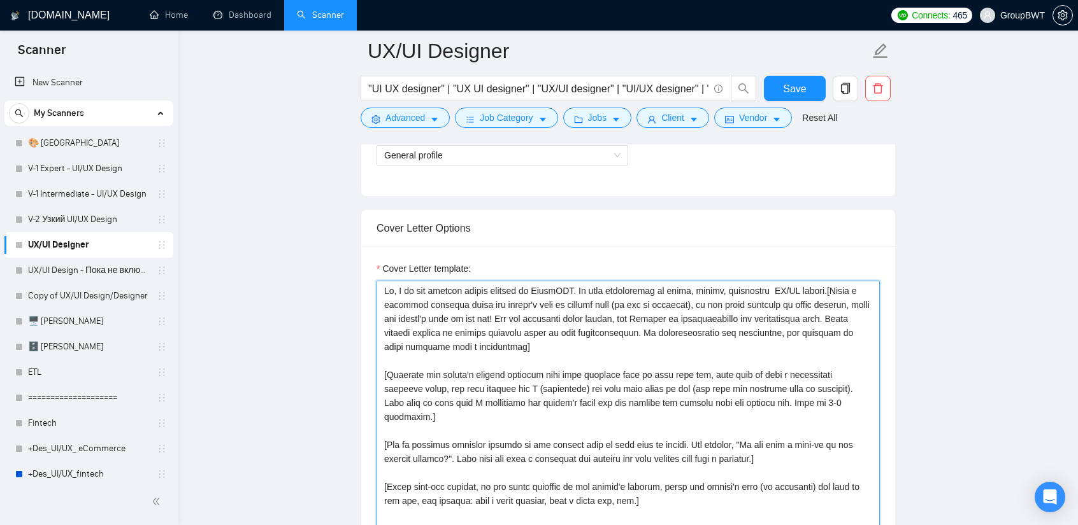
click at [783, 285] on textarea "Cover Letter template:" at bounding box center [627, 424] width 503 height 287
click at [835, 292] on textarea "Cover Letter template:" at bounding box center [627, 424] width 503 height 287
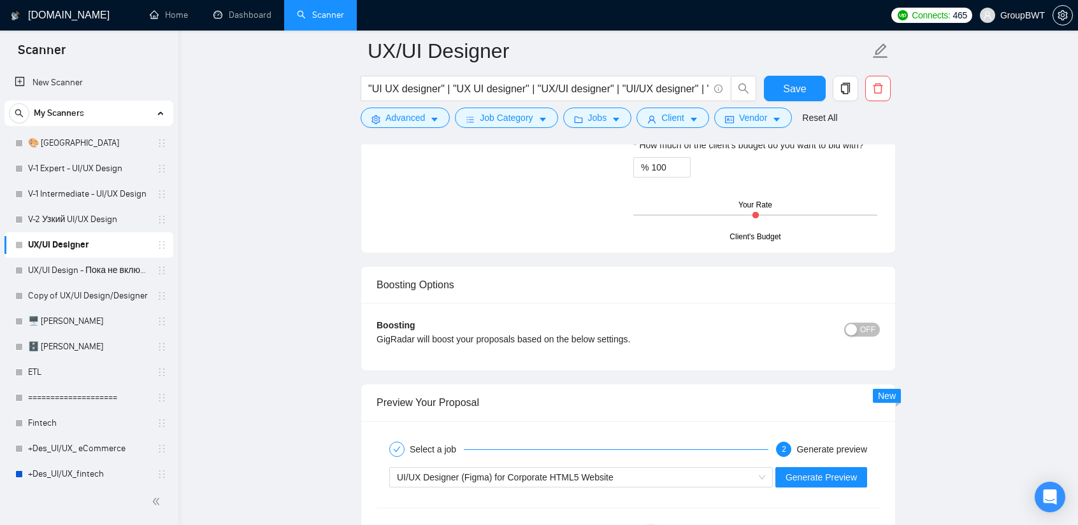
scroll to position [1719, 0]
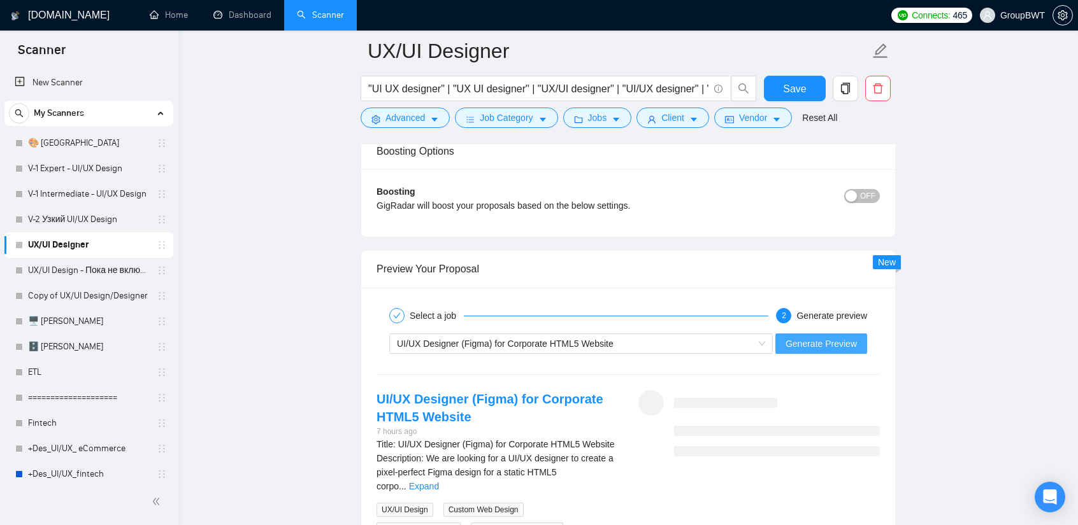
type textarea "Hi, I am the product design manager at GroupBWT. My team specializes in clean, …"
click at [814, 341] on span "Generate Preview" at bounding box center [820, 344] width 71 height 14
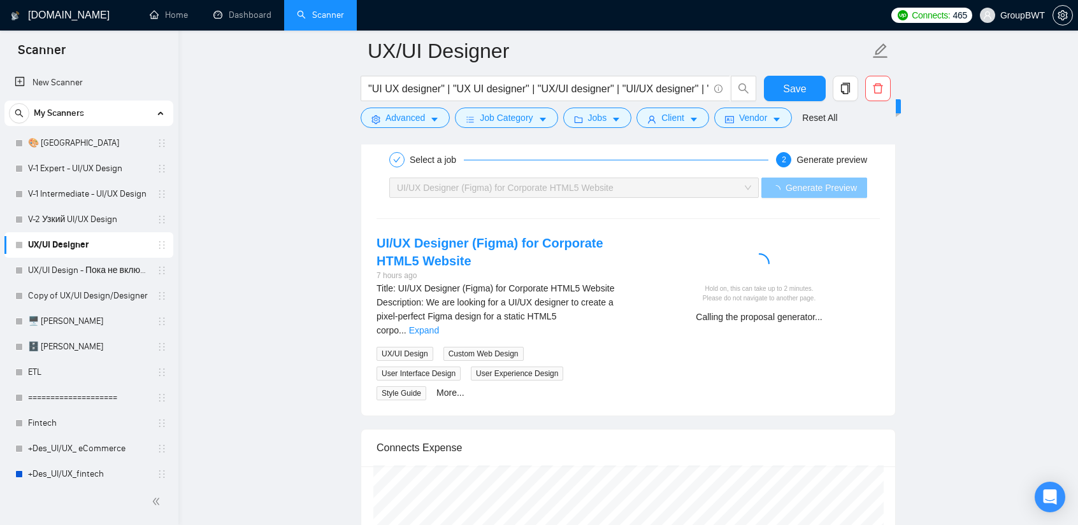
scroll to position [1910, 0]
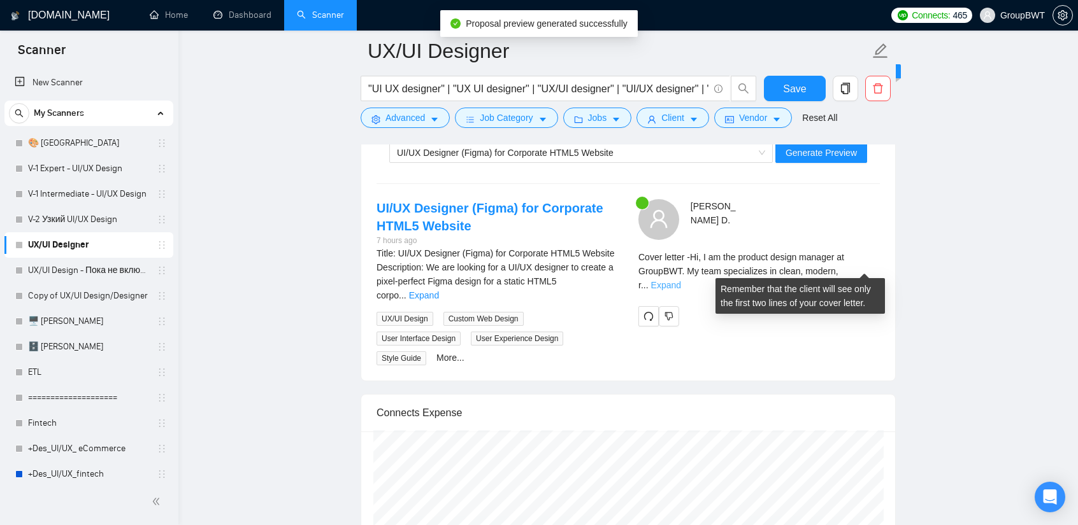
click at [681, 280] on link "Expand" at bounding box center [666, 285] width 30 height 10
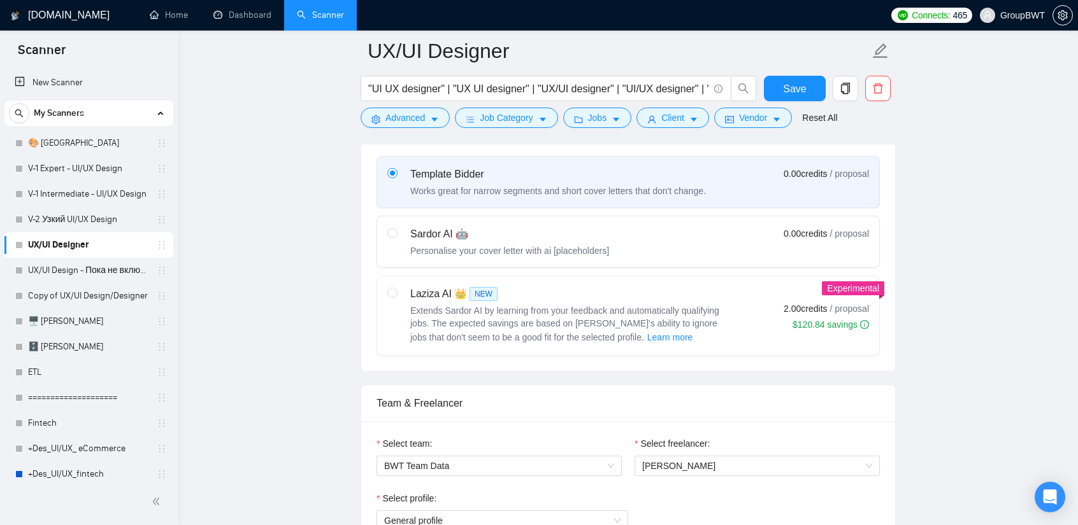
scroll to position [382, 0]
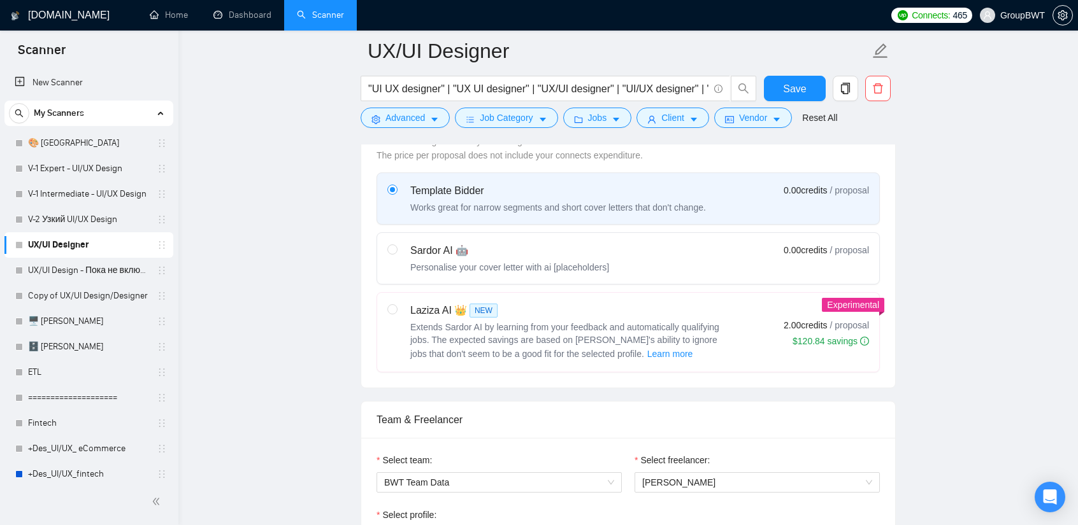
click at [719, 259] on div "Sardor AI 🤖 Personalise your cover letter with ai [placeholders] 0.00 credits /…" at bounding box center [627, 258] width 481 height 31
click at [396, 253] on input "radio" at bounding box center [391, 249] width 9 height 9
radio input "true"
radio input "false"
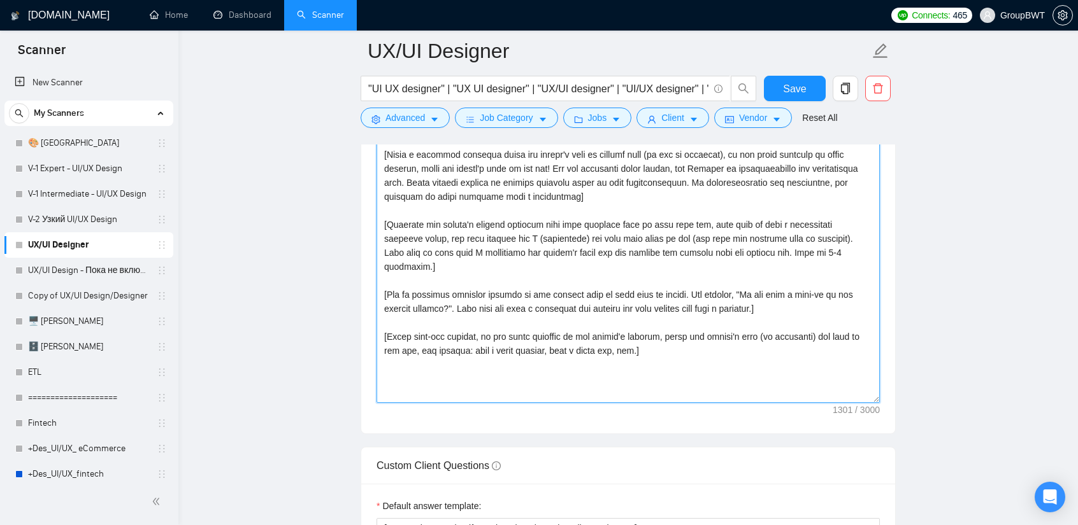
click at [646, 297] on textarea "Cover letter template:" at bounding box center [627, 260] width 503 height 287
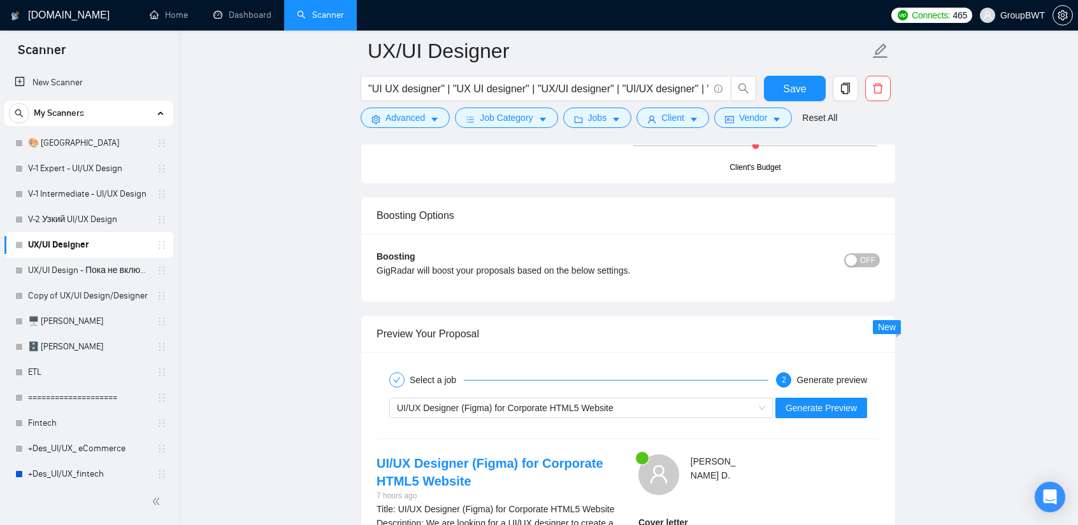
scroll to position [2420, 0]
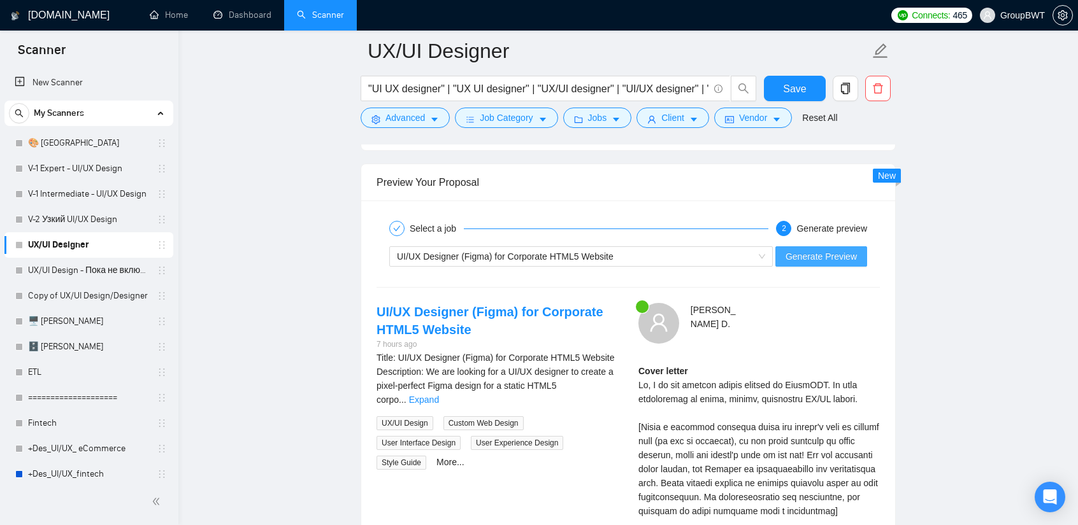
click at [788, 250] on button "Generate Preview" at bounding box center [821, 256] width 92 height 20
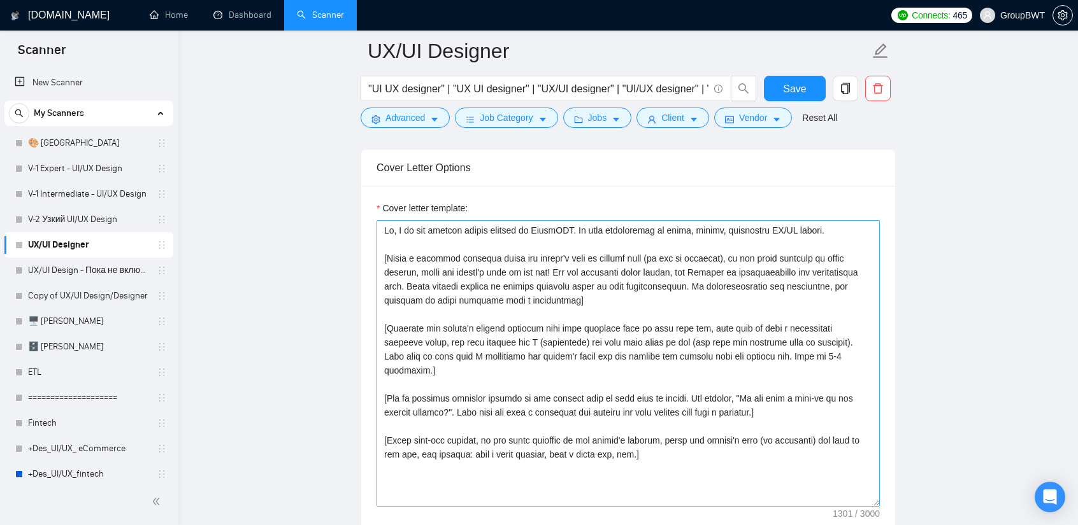
scroll to position [1401, 0]
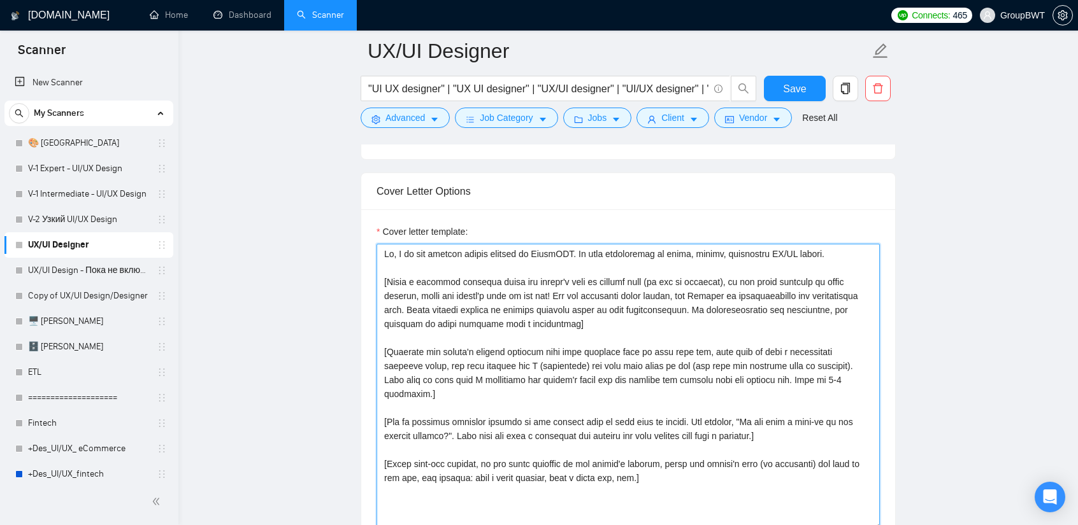
click at [385, 273] on textarea "Cover letter template:" at bounding box center [627, 387] width 503 height 287
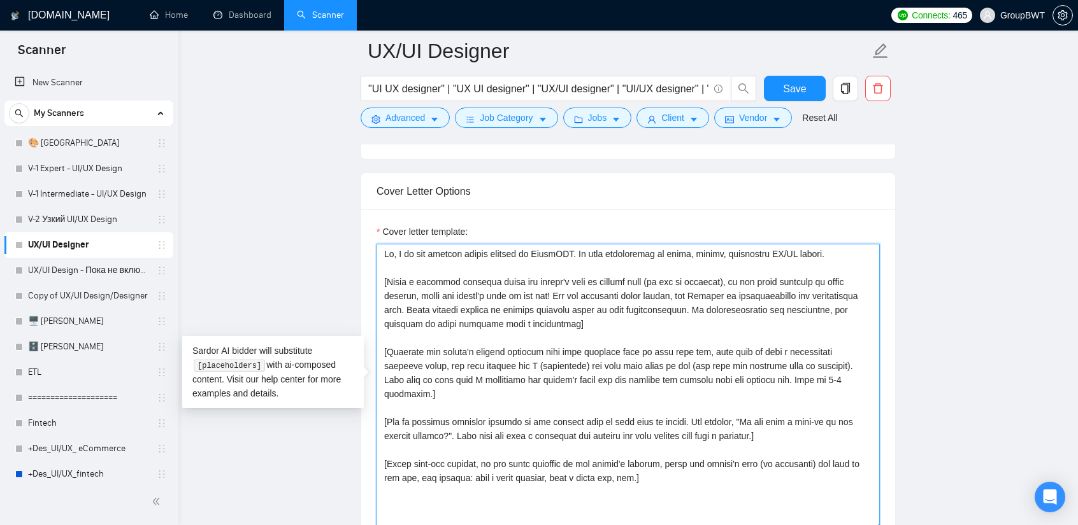
click at [388, 264] on textarea "Cover letter template:" at bounding box center [627, 387] width 503 height 287
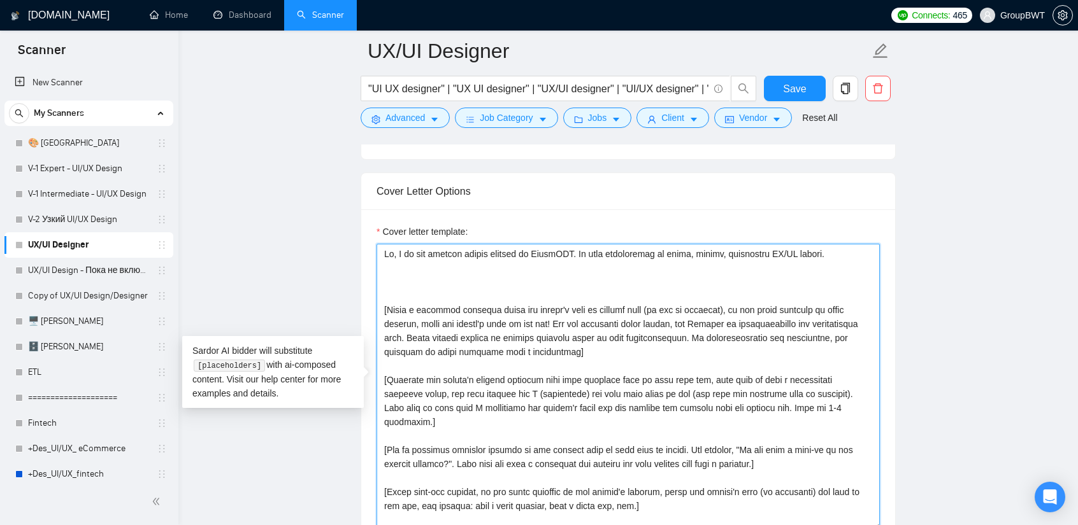
click at [390, 282] on textarea "Cover letter template:" at bounding box center [627, 387] width 503 height 287
paste textarea "Ensure the entire generated cover letter, inclusive of all the prompts' outputs…"
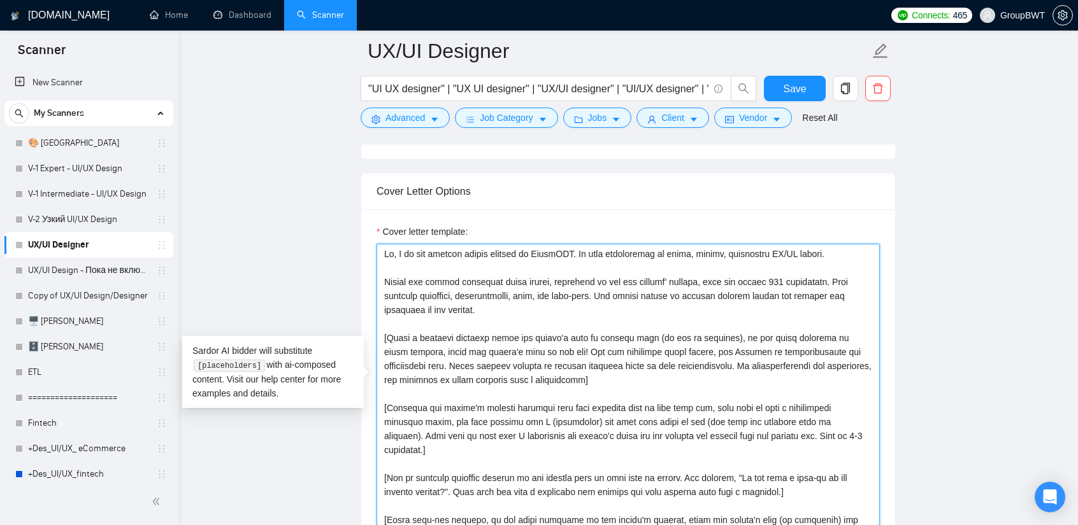
click at [382, 278] on textarea "Cover letter template:" at bounding box center [627, 387] width 503 height 287
click at [448, 304] on textarea "Cover letter template:" at bounding box center [627, 387] width 503 height 287
click at [697, 371] on textarea "Cover letter template:" at bounding box center [627, 387] width 503 height 287
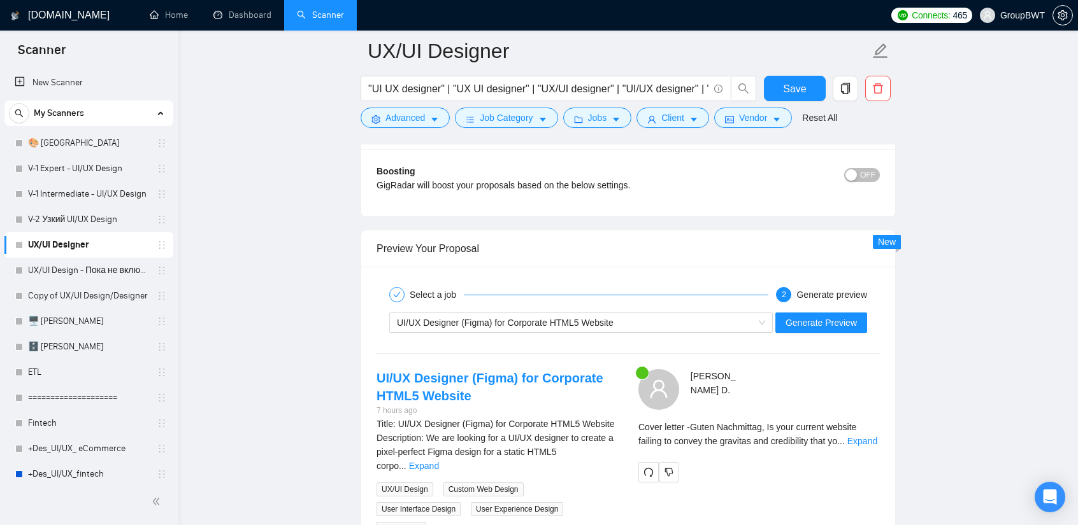
scroll to position [2356, 0]
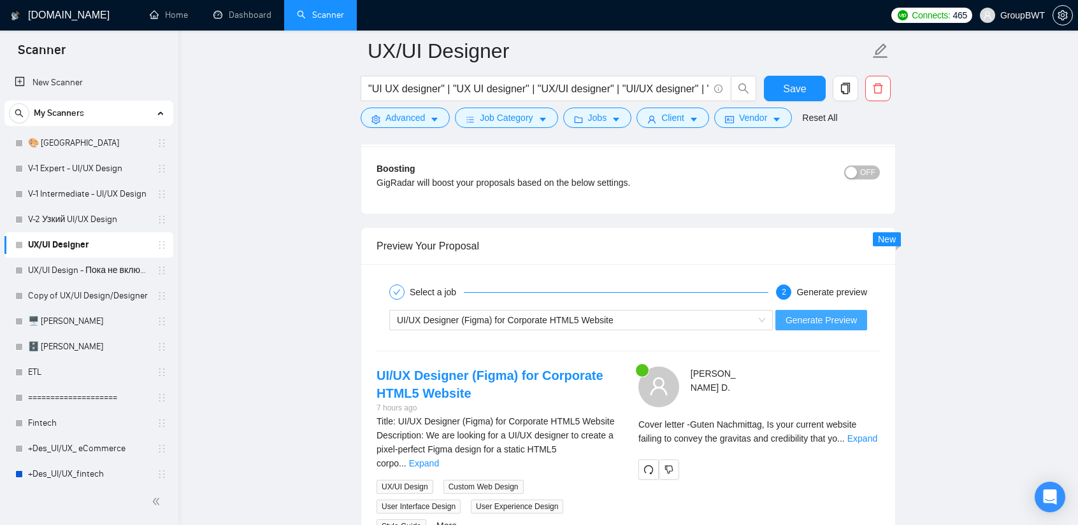
click at [835, 318] on span "Generate Preview" at bounding box center [820, 320] width 71 height 14
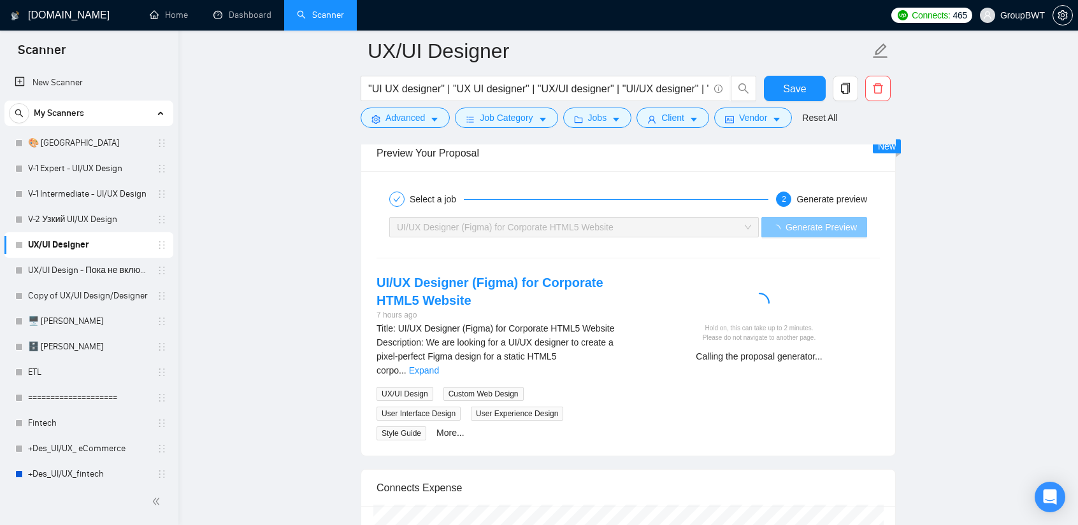
scroll to position [2484, 0]
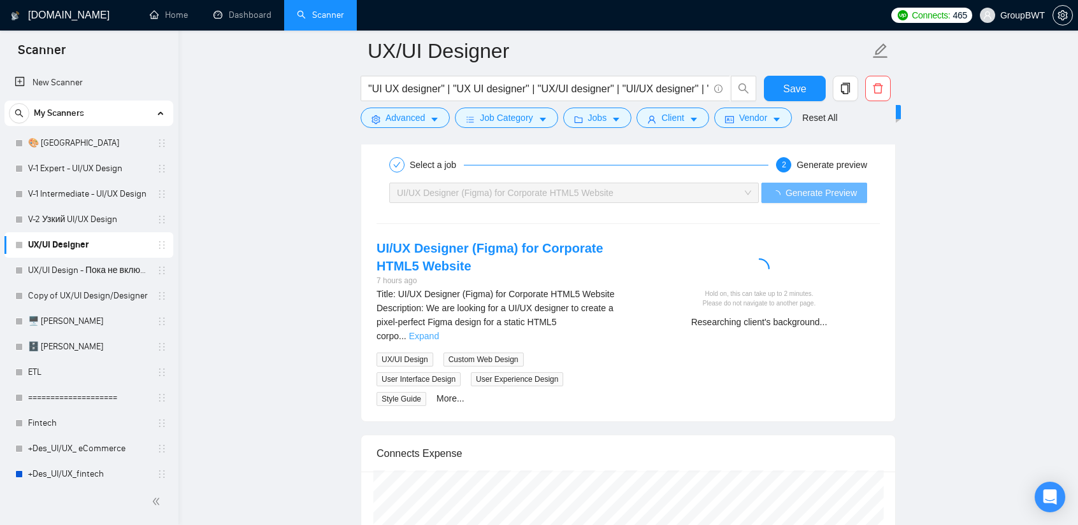
click at [439, 331] on link "Expand" at bounding box center [424, 336] width 30 height 10
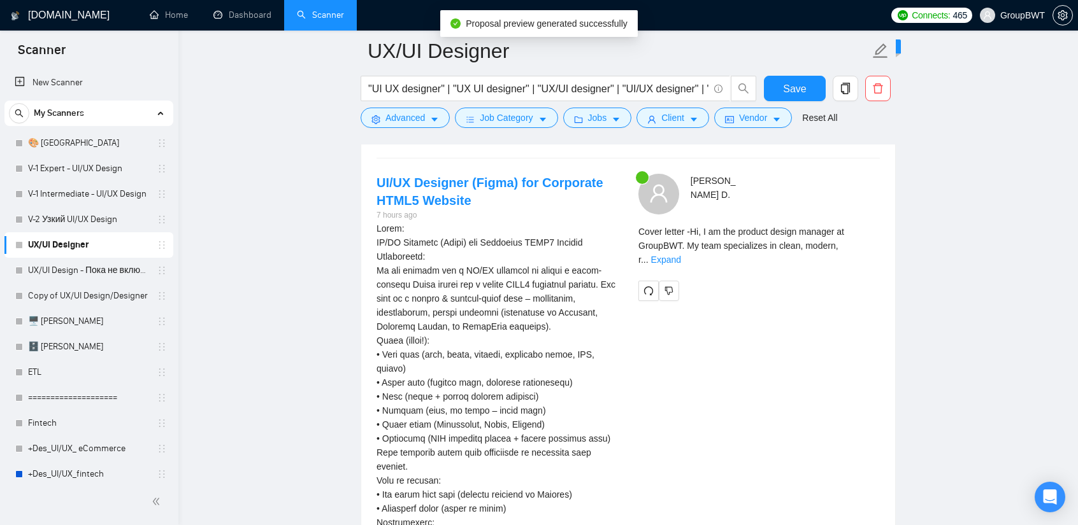
scroll to position [2547, 0]
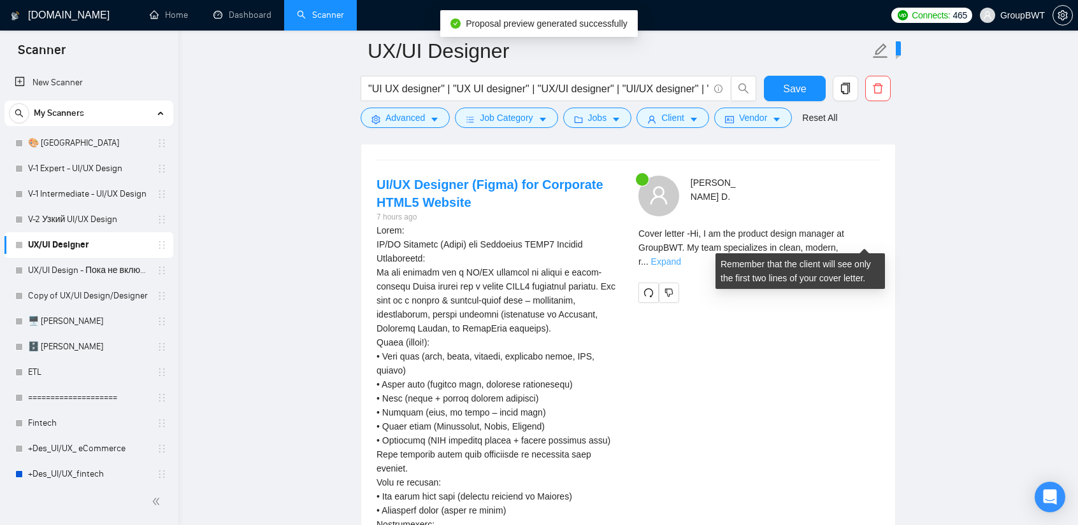
click at [681, 257] on link "Expand" at bounding box center [666, 262] width 30 height 10
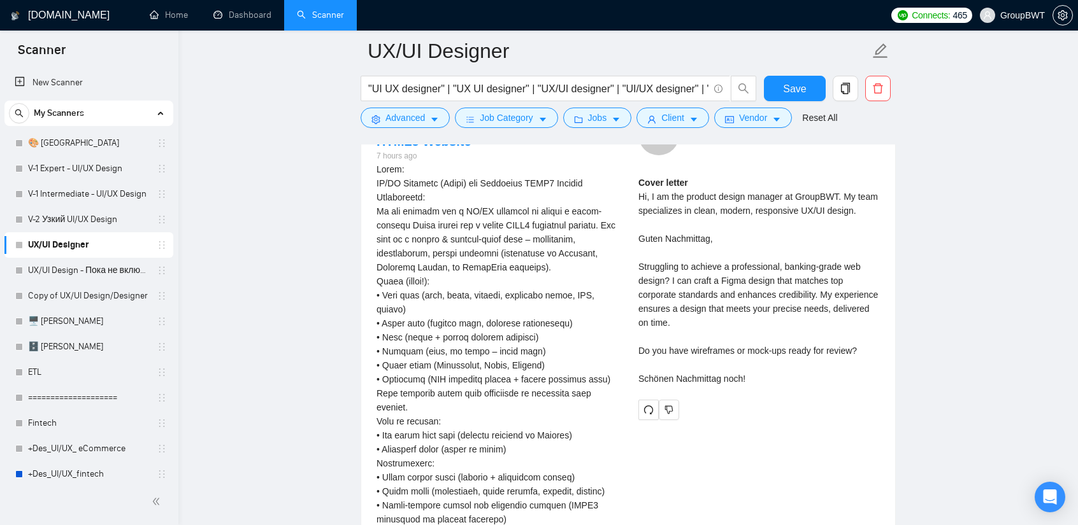
scroll to position [2498, 0]
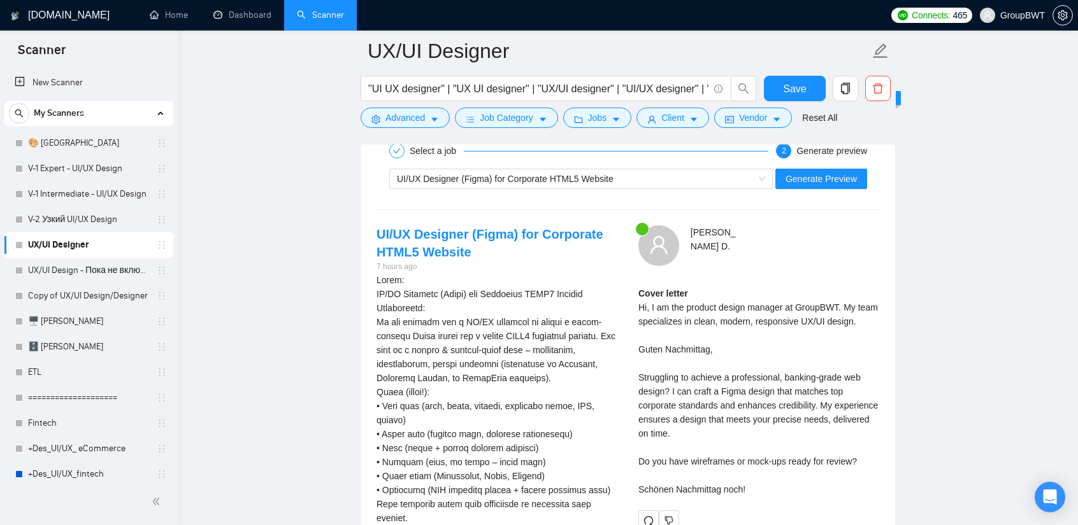
click at [756, 366] on div "Cover letter Hi, I am the product design manager at GroupBWT. My team specializ…" at bounding box center [758, 392] width 241 height 210
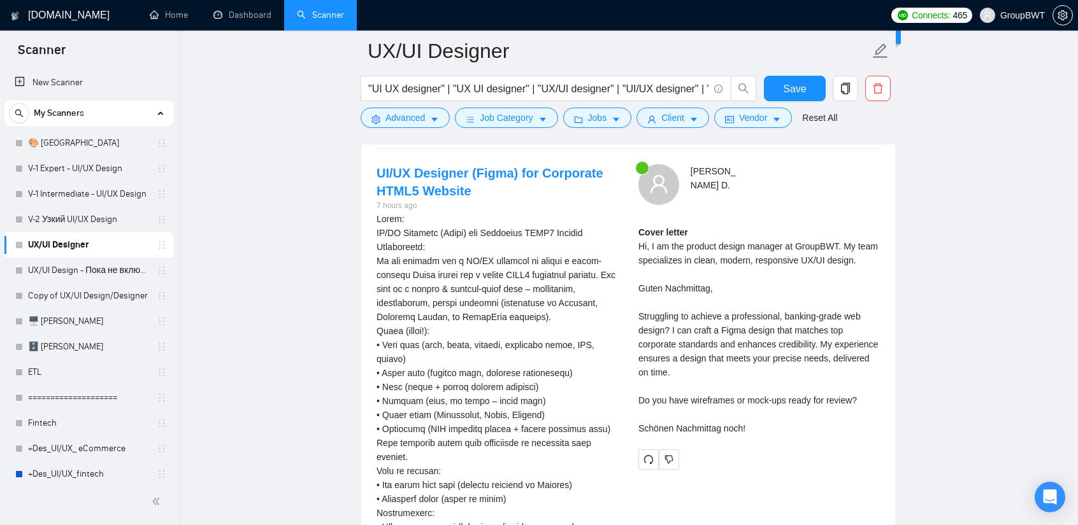
scroll to position [2561, 0]
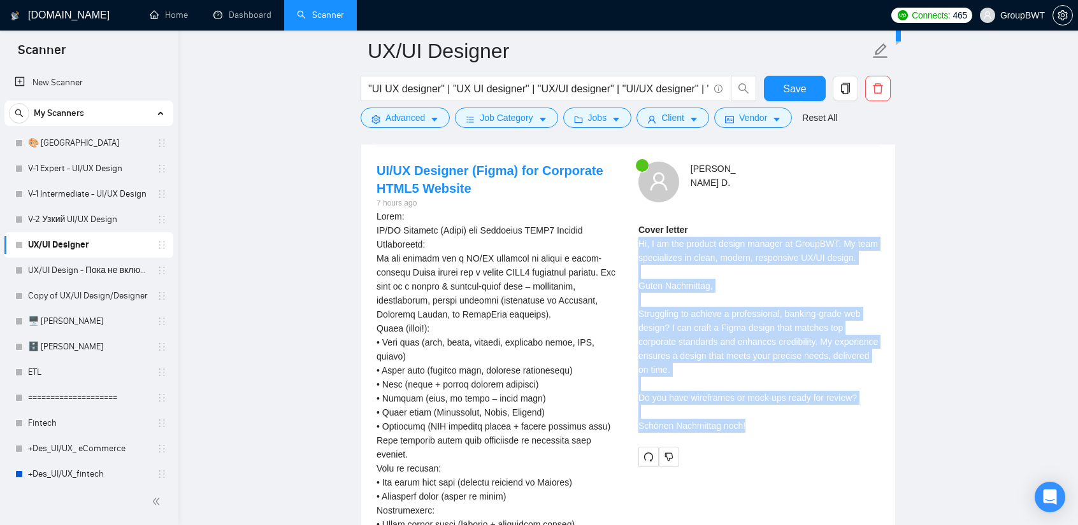
drag, startPoint x: 643, startPoint y: 245, endPoint x: 795, endPoint y: 420, distance: 231.5
click at [795, 420] on div "[PERSON_NAME] Cover letter Hi, I am the product design manager at GroupBWT. My …" at bounding box center [759, 315] width 262 height 306
copy div "Hi, I am the product design manager at GroupBWT. My team specializes in clean, …"
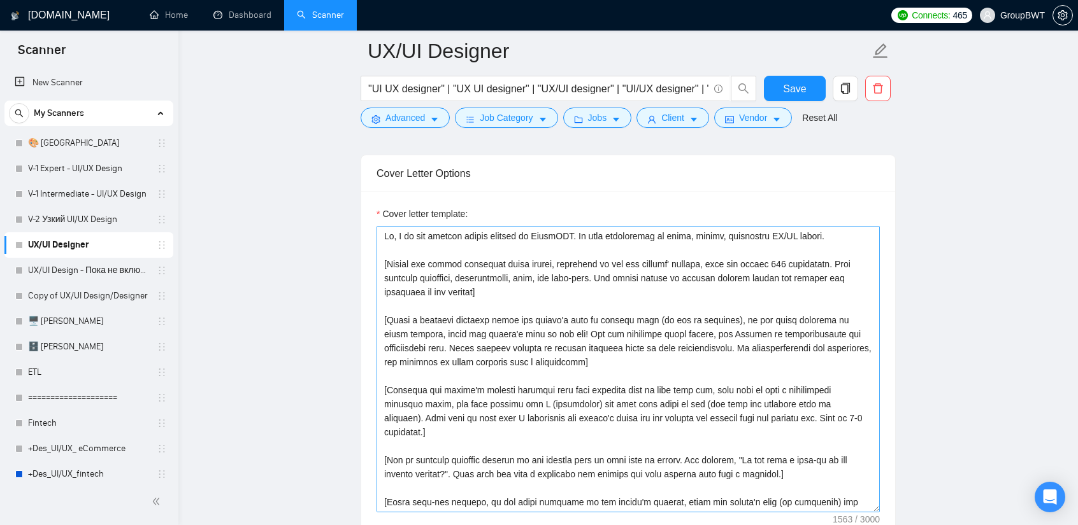
scroll to position [1415, 0]
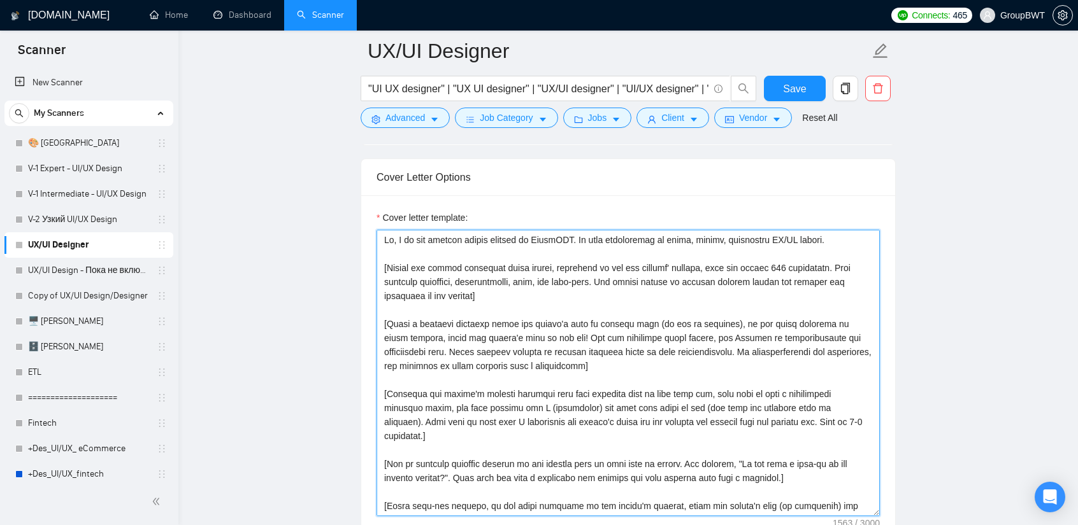
click at [770, 262] on textarea "Cover letter template:" at bounding box center [627, 373] width 503 height 287
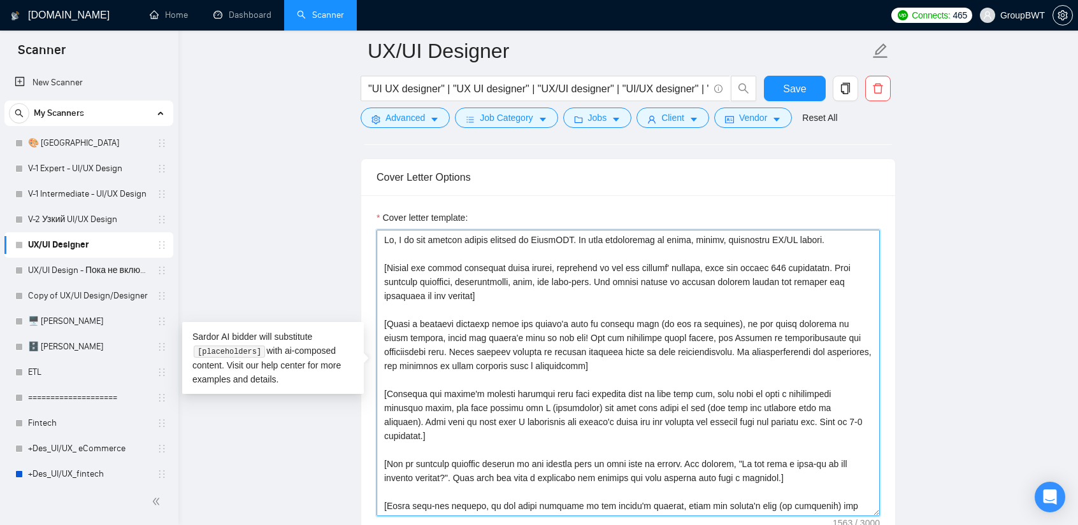
drag, startPoint x: 773, startPoint y: 262, endPoint x: 759, endPoint y: 261, distance: 14.0
click at [759, 261] on textarea "Cover letter template:" at bounding box center [627, 373] width 503 height 287
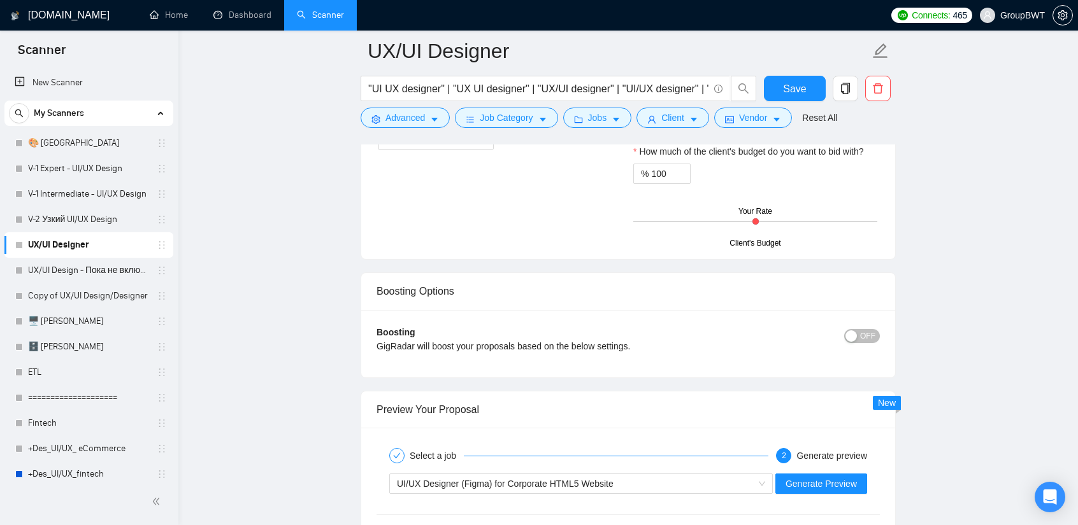
scroll to position [2307, 0]
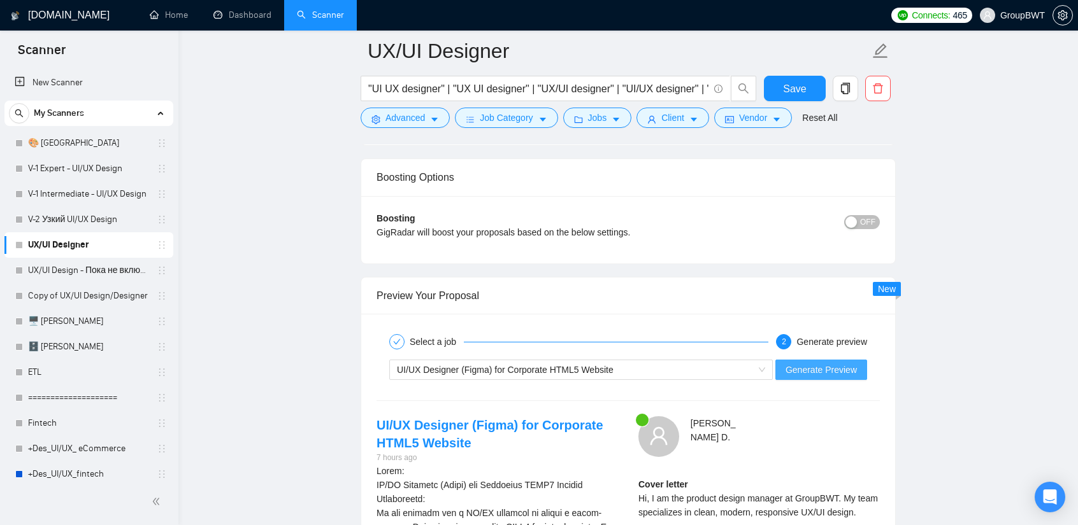
click at [835, 364] on span "Generate Preview" at bounding box center [820, 370] width 71 height 14
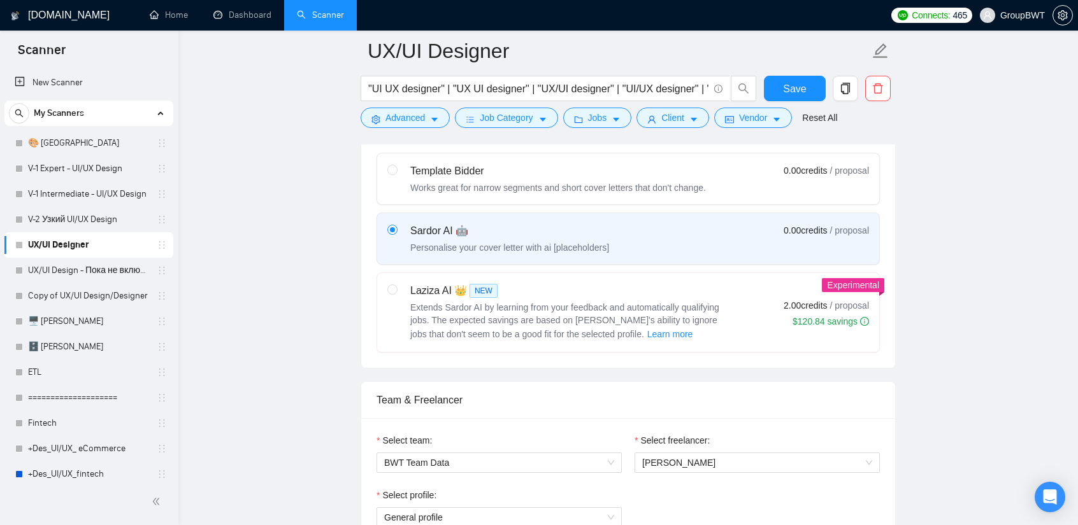
scroll to position [396, 0]
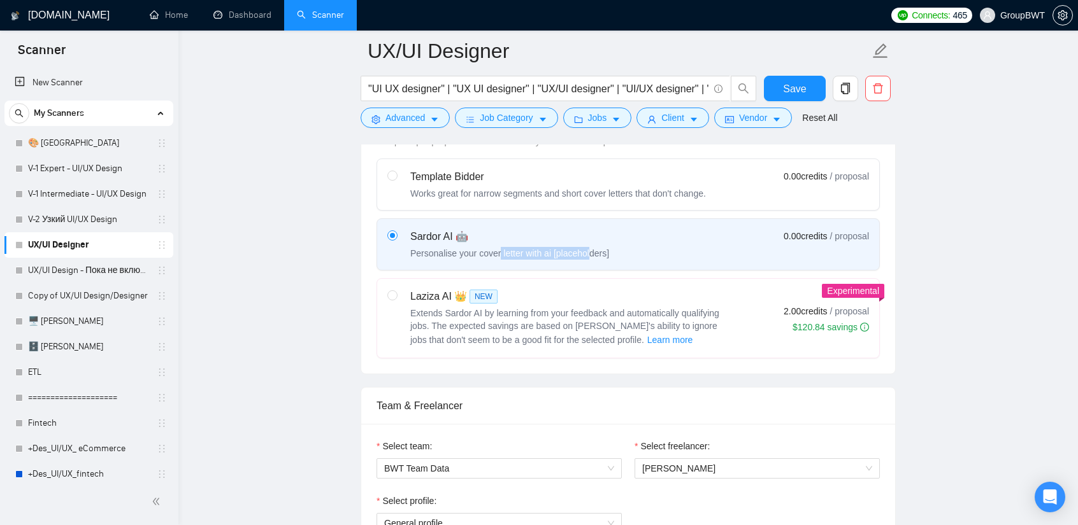
drag, startPoint x: 580, startPoint y: 247, endPoint x: 492, endPoint y: 260, distance: 88.9
click at [492, 260] on label "Sardor AI 🤖 Personalise your cover letter with ai [placeholders] 0.00 credits /…" at bounding box center [628, 244] width 502 height 51
click at [594, 247] on div "Personalise your cover letter with ai [placeholders]" at bounding box center [509, 253] width 199 height 13
click at [396, 239] on input "radio" at bounding box center [391, 235] width 9 height 9
click at [594, 247] on div "Personalise your cover letter with ai [placeholders]" at bounding box center [509, 253] width 199 height 13
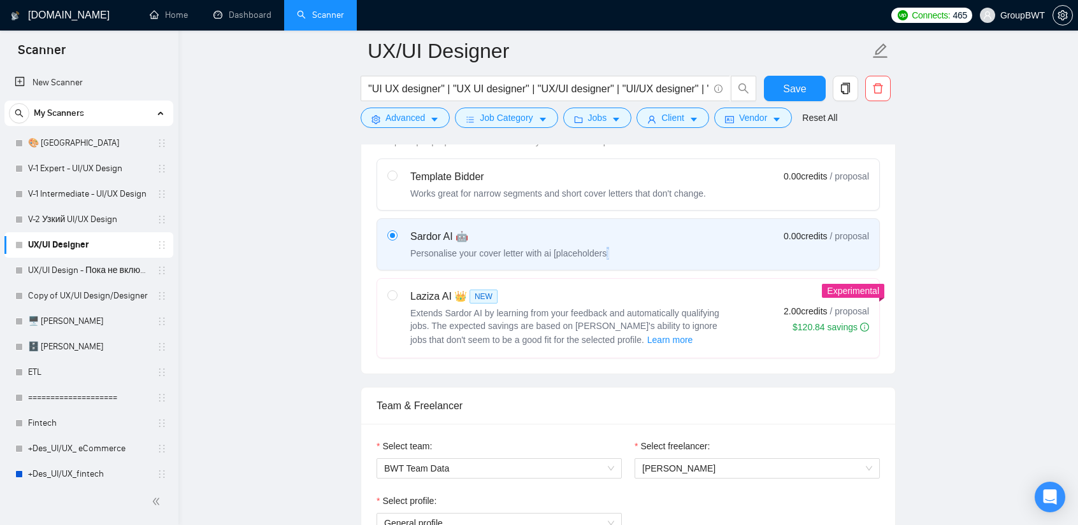
click at [396, 239] on input "radio" at bounding box center [391, 235] width 9 height 9
click at [594, 247] on div "Personalise your cover letter with ai [placeholders]" at bounding box center [509, 253] width 199 height 13
click at [396, 239] on input "radio" at bounding box center [391, 235] width 9 height 9
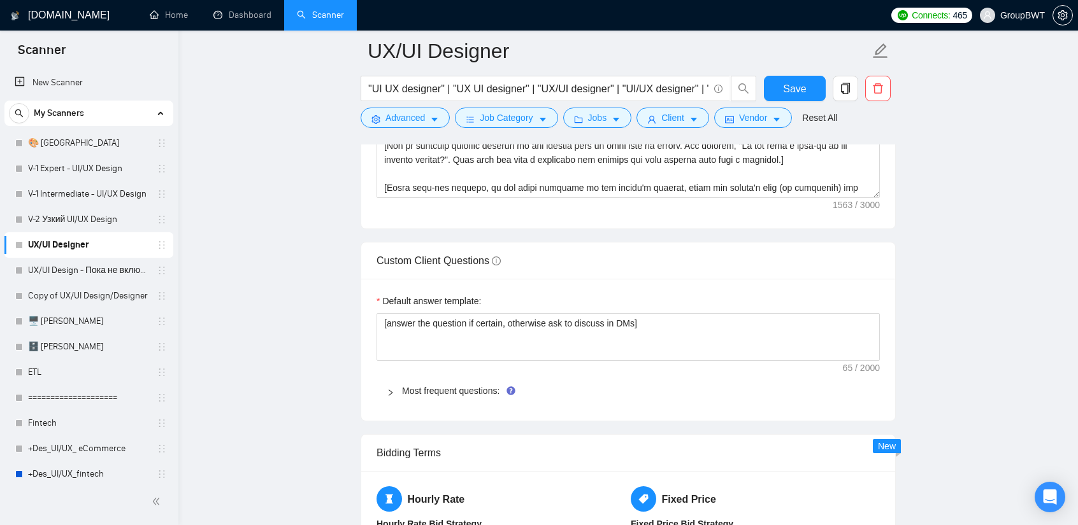
click at [835, 345] on main "UX/UI Designer "UI UX designer" | "UX UI designer" | "UX/UI designer" | "UI/UX …" at bounding box center [628, 353] width 858 height 4071
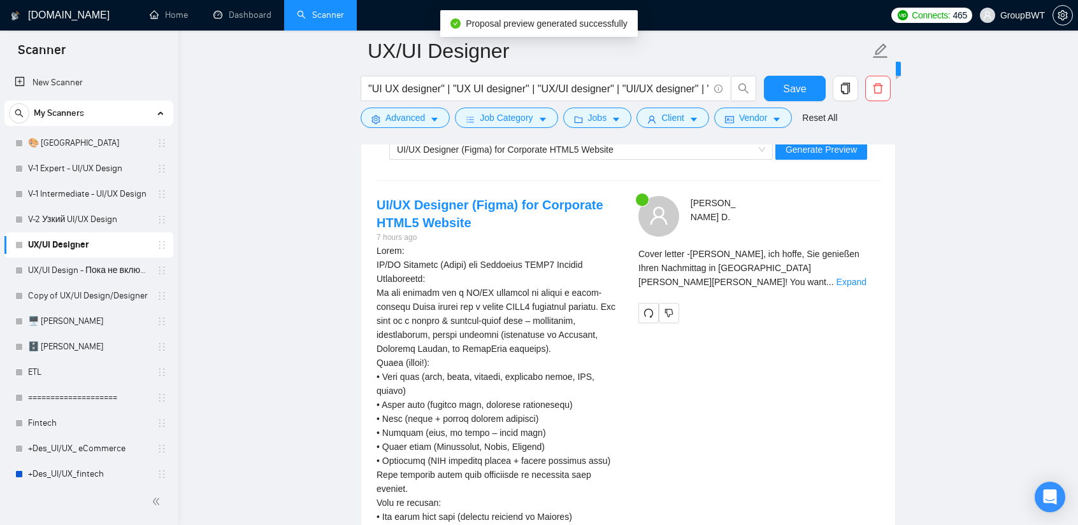
scroll to position [2498, 0]
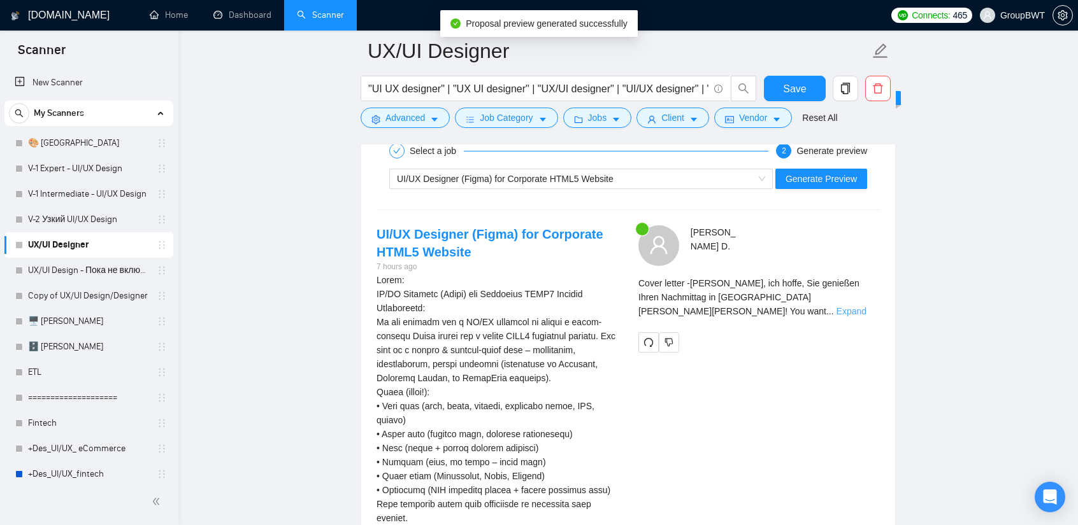
click at [835, 306] on link "Expand" at bounding box center [851, 311] width 30 height 10
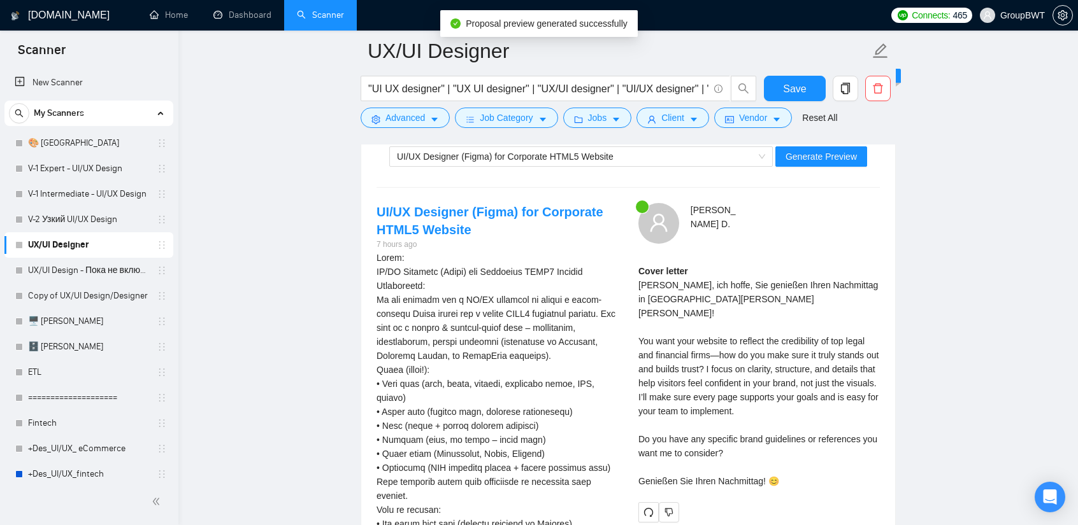
scroll to position [2561, 0]
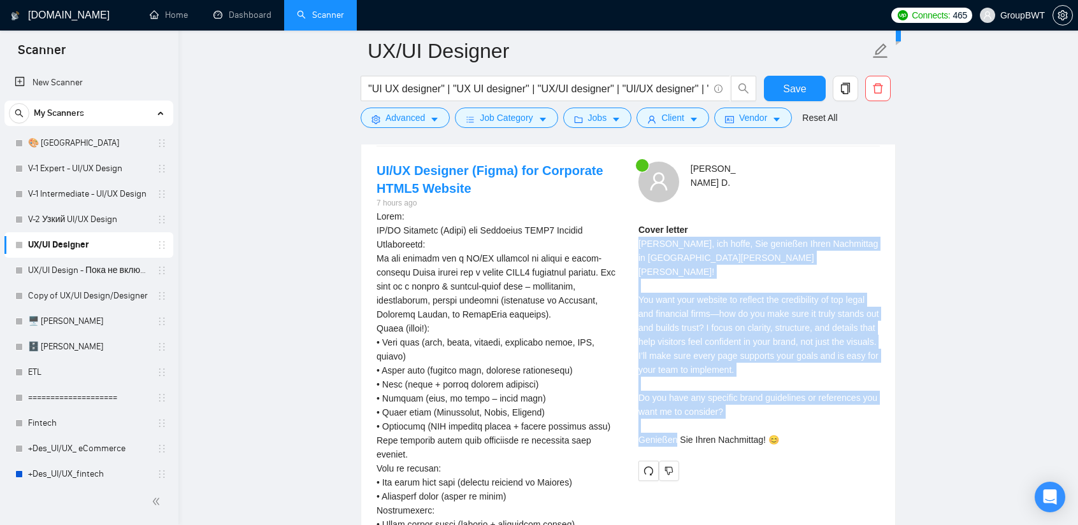
drag, startPoint x: 712, startPoint y: 290, endPoint x: 839, endPoint y: 418, distance: 181.0
click at [835, 418] on div "[PERSON_NAME] Cover letter [PERSON_NAME], ich hoffe, Sie genießen Ihren Nachmit…" at bounding box center [759, 322] width 262 height 320
copy div "[PERSON_NAME], ich hoffe, Sie genießen Ihren Nachmittag in [GEOGRAPHIC_DATA][PE…"
click at [790, 252] on div "Cover letter [PERSON_NAME], ich hoffe, Sie genießen Ihren Nachmittag in [GEOGRA…" at bounding box center [758, 335] width 241 height 224
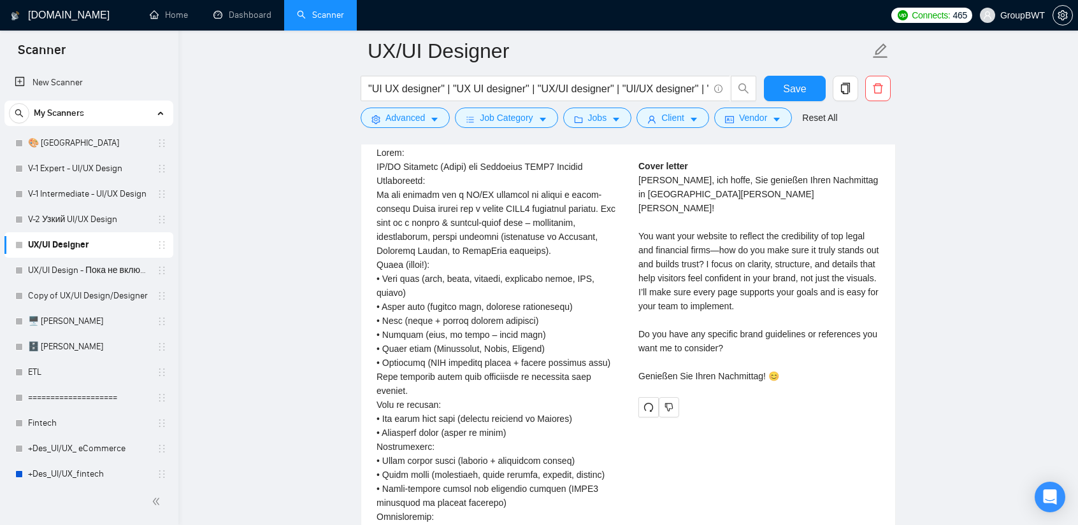
click at [734, 320] on div "Cover letter [PERSON_NAME], ich hoffe, Sie genießen Ihren Nachmittag in [GEOGRA…" at bounding box center [758, 271] width 241 height 224
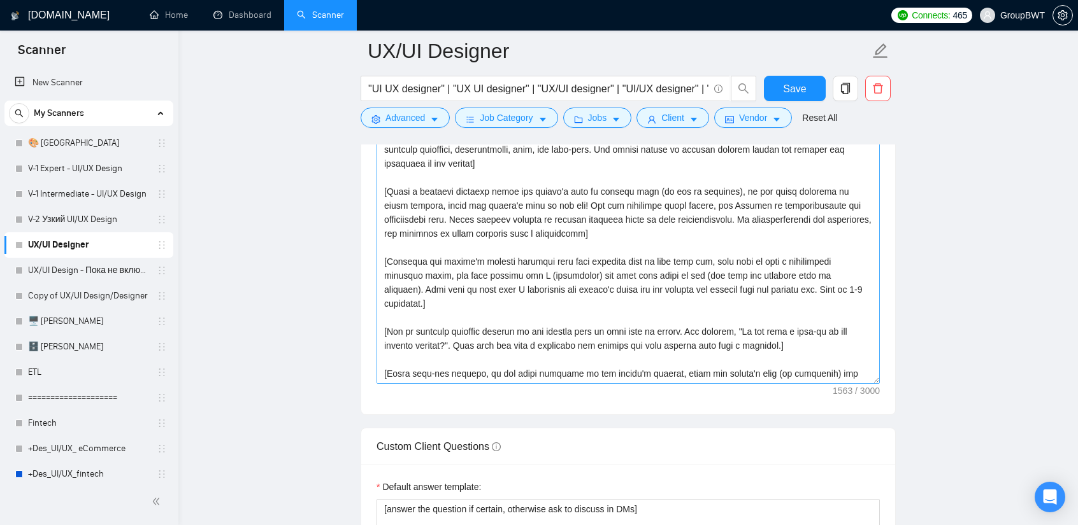
scroll to position [1542, 0]
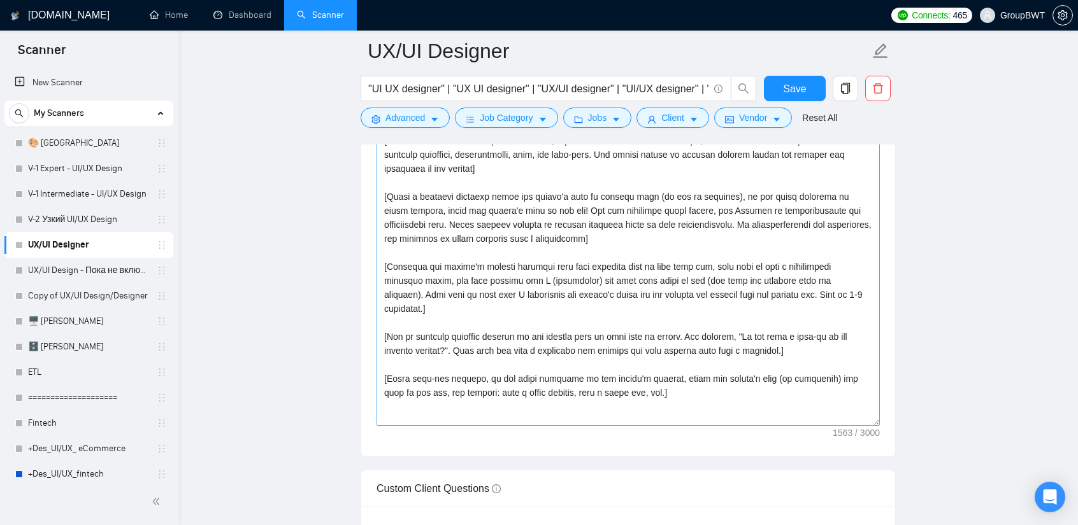
drag, startPoint x: 874, startPoint y: 382, endPoint x: 758, endPoint y: 398, distance: 116.4
click at [835, 426] on textarea "Cover letter template:" at bounding box center [627, 265] width 503 height 324
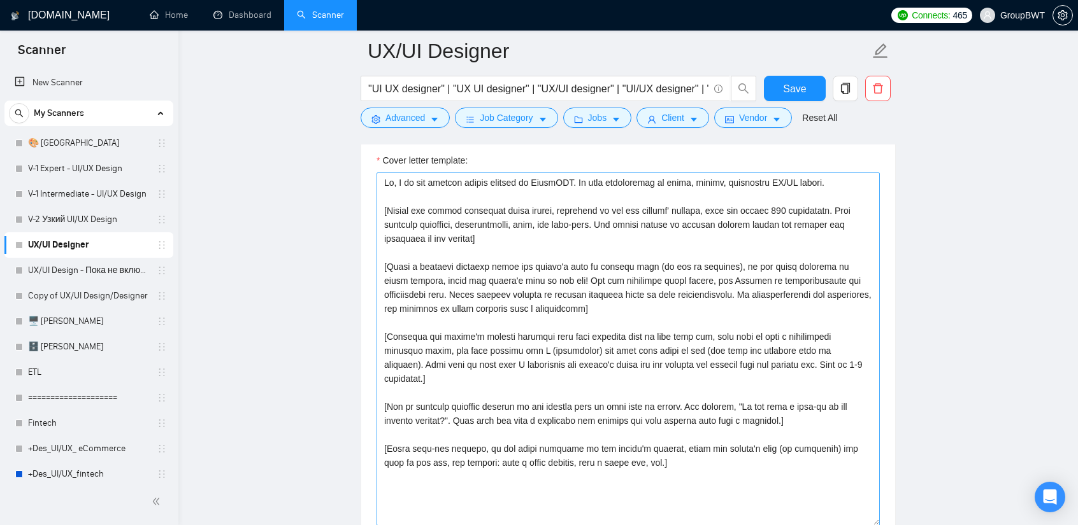
scroll to position [1479, 0]
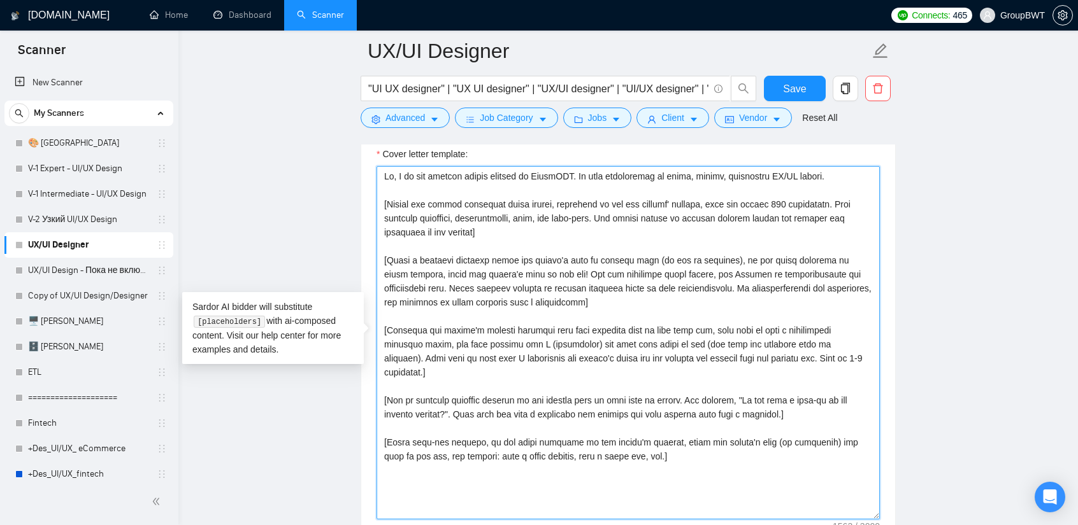
drag, startPoint x: 774, startPoint y: 196, endPoint x: 757, endPoint y: 199, distance: 18.1
click at [757, 199] on textarea "Cover letter template:" at bounding box center [627, 342] width 503 height 353
click at [759, 198] on textarea "Cover letter template:" at bounding box center [627, 342] width 503 height 353
click at [757, 199] on textarea "Cover letter template:" at bounding box center [627, 342] width 503 height 353
drag, startPoint x: 767, startPoint y: 197, endPoint x: 759, endPoint y: 198, distance: 7.7
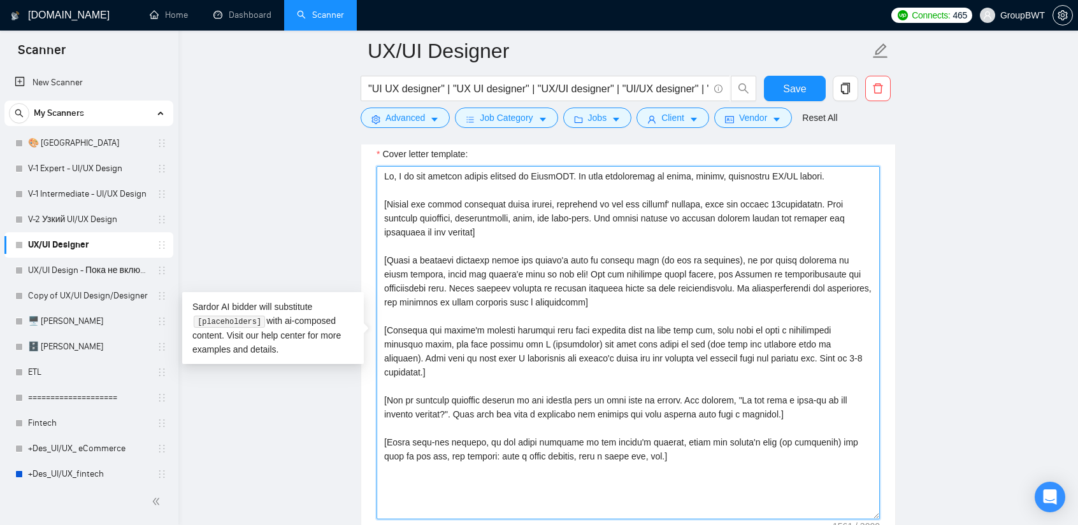
click at [759, 198] on textarea "Cover letter template:" at bounding box center [627, 342] width 503 height 353
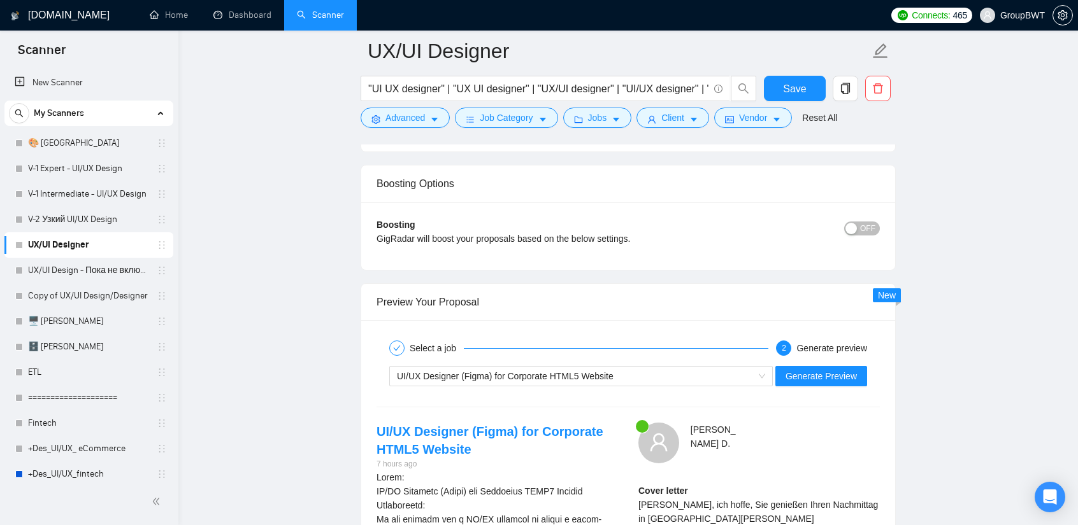
scroll to position [2370, 0]
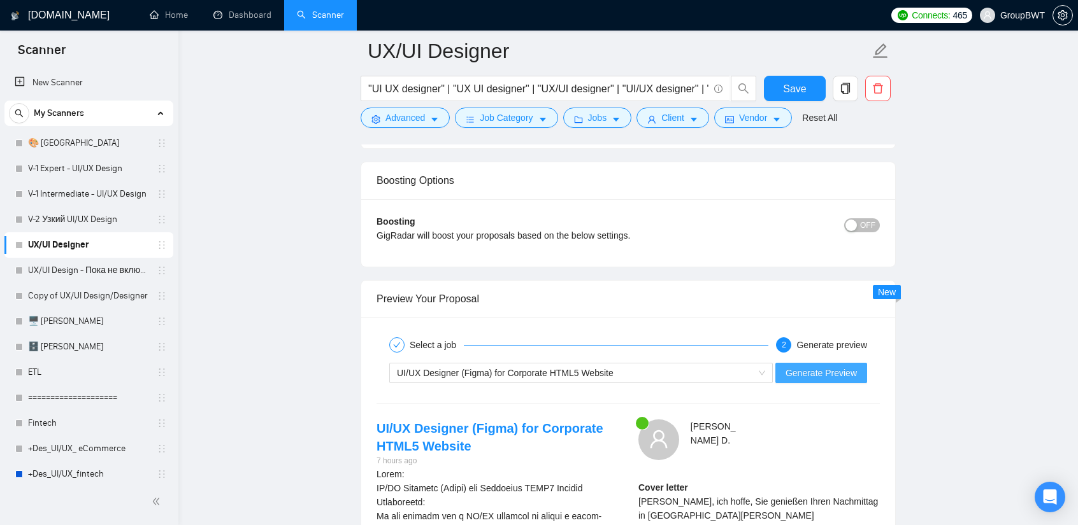
click at [833, 366] on span "Generate Preview" at bounding box center [820, 373] width 71 height 14
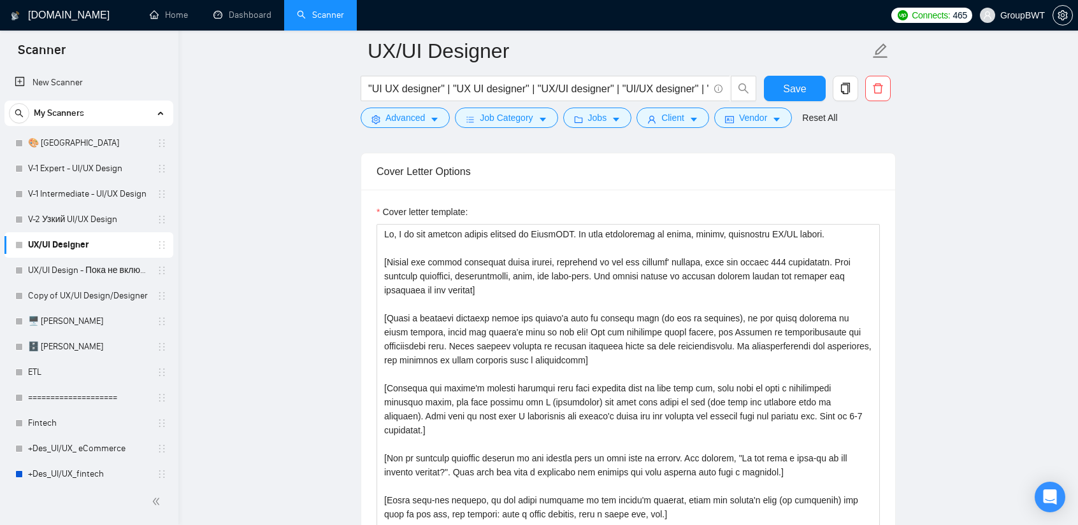
scroll to position [1415, 0]
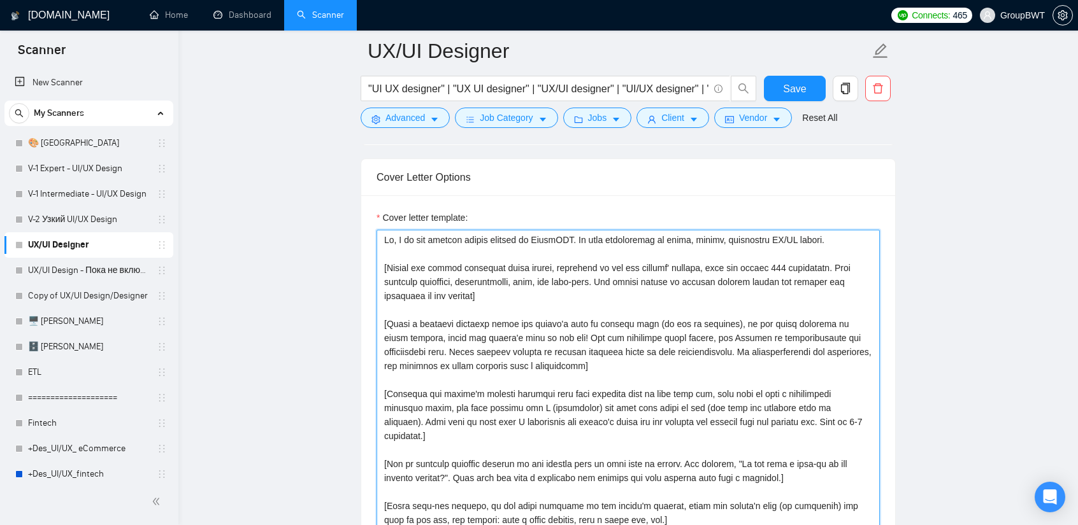
click at [510, 277] on textarea "Cover letter template:" at bounding box center [627, 406] width 503 height 353
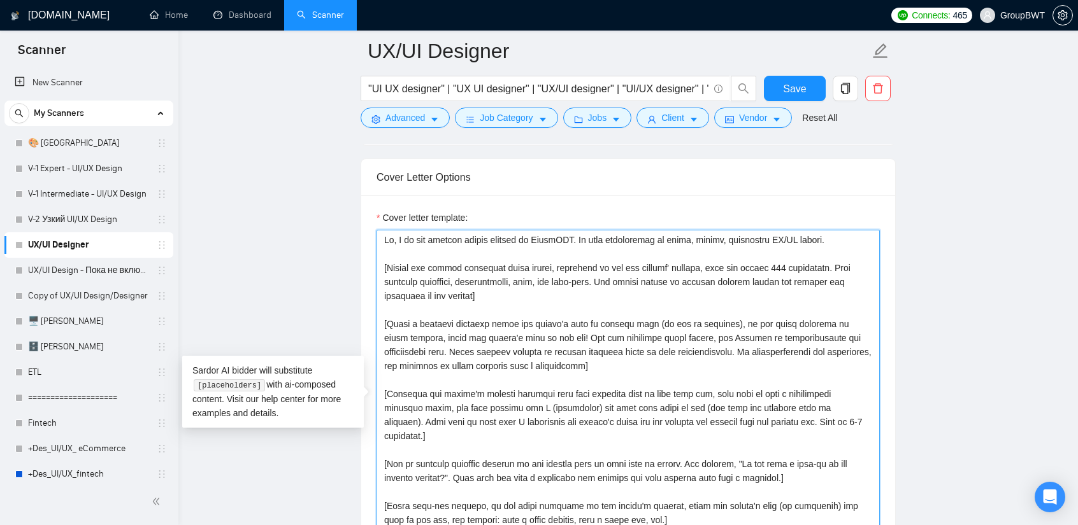
click at [510, 277] on textarea "Cover letter template:" at bounding box center [627, 406] width 503 height 353
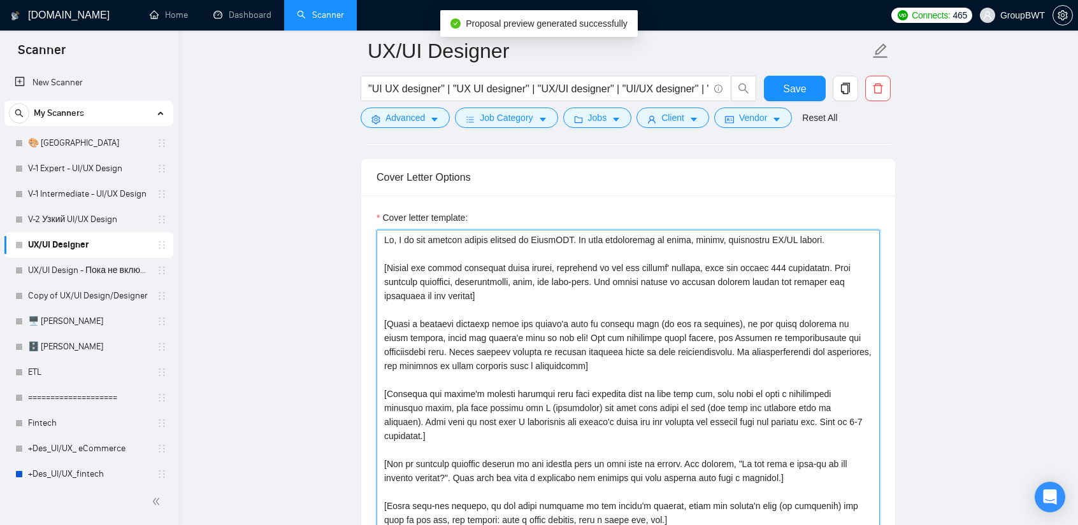
click at [779, 322] on textarea "Cover letter template:" at bounding box center [627, 406] width 503 height 353
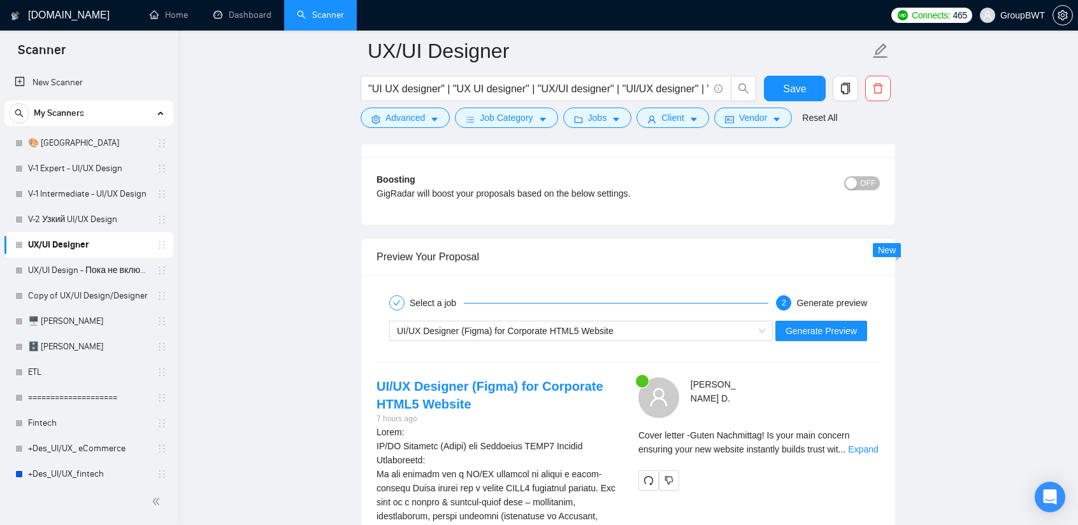
scroll to position [2625, 0]
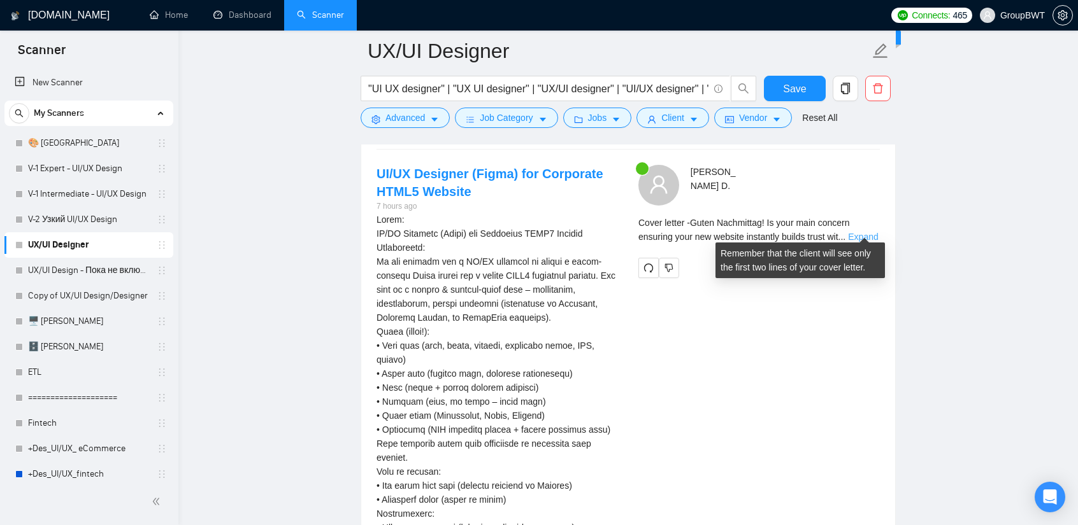
click at [835, 232] on link "Expand" at bounding box center [863, 237] width 30 height 10
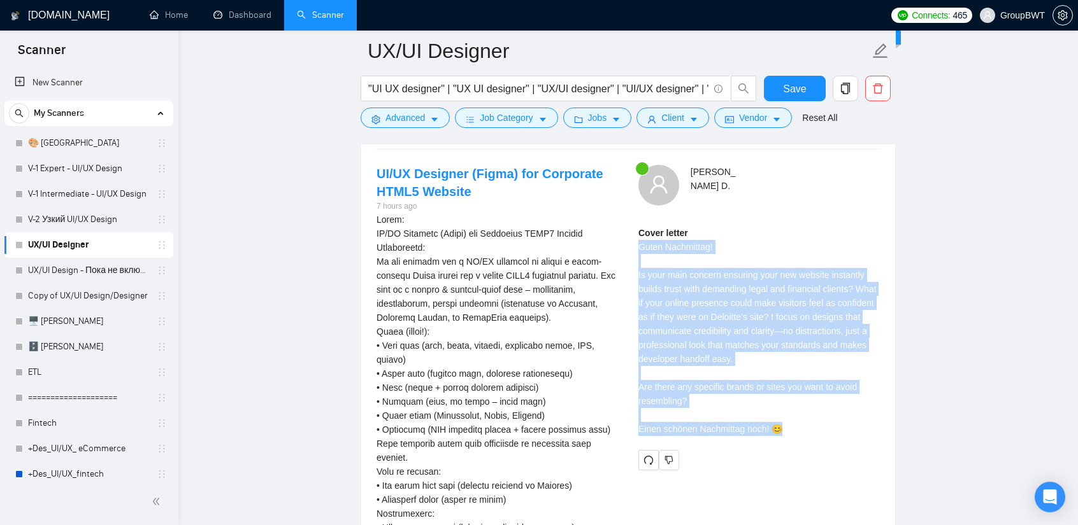
copy div "Guten Nachmittag! Is your main concern ensuring your new website instantly buil…"
drag, startPoint x: 695, startPoint y: 285, endPoint x: 816, endPoint y: 417, distance: 179.4
click at [816, 417] on div "Cover letter Guten Nachmittag! Is your main concern ensuring your new website i…" at bounding box center [758, 331] width 241 height 210
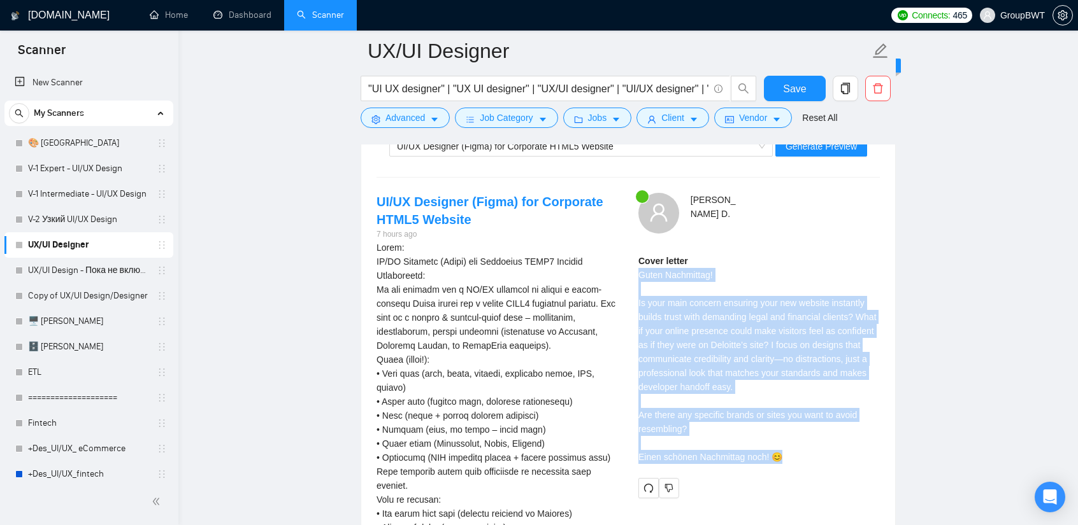
scroll to position [2498, 0]
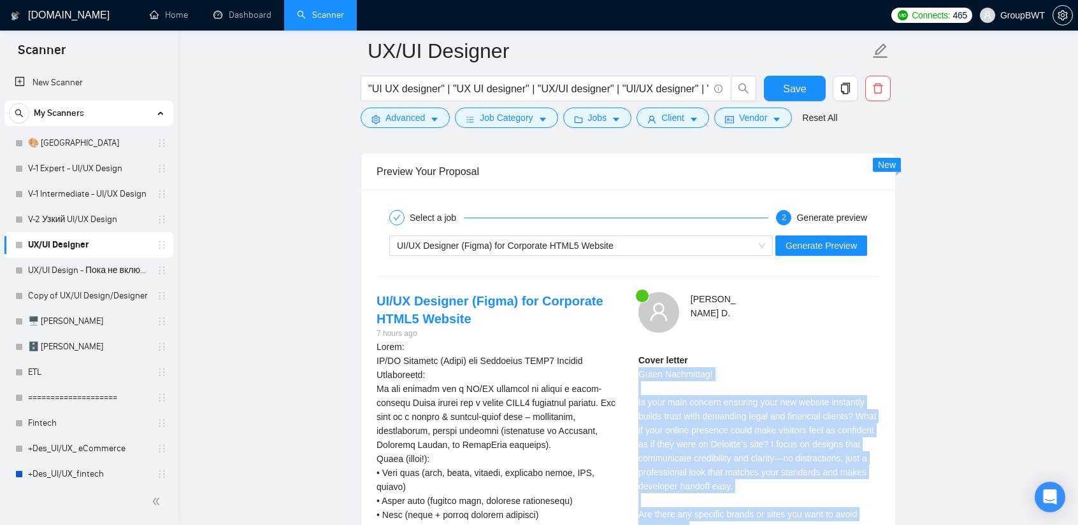
click at [765, 360] on div "Cover letter Guten Nachmittag! Is your main concern ensuring your new website i…" at bounding box center [758, 458] width 241 height 210
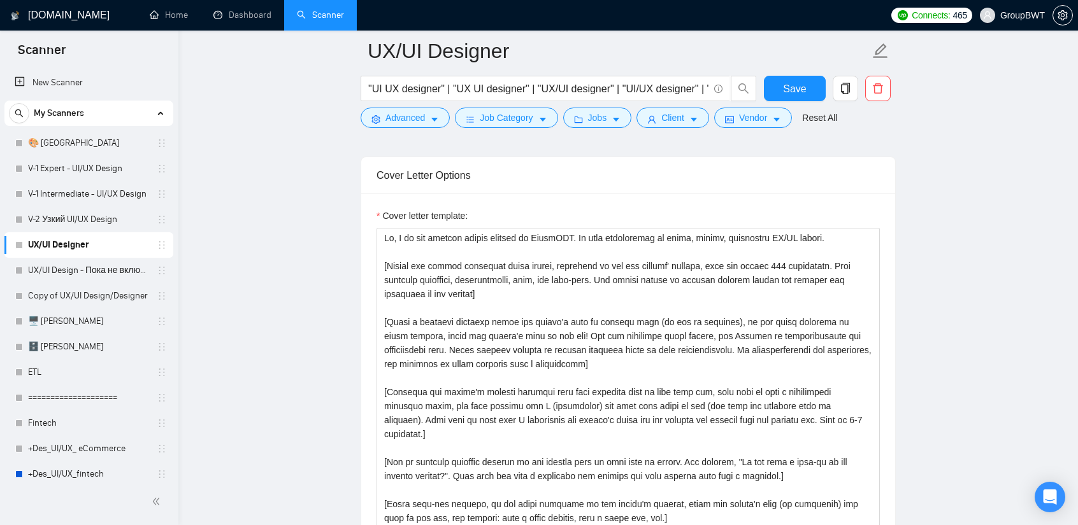
scroll to position [1415, 0]
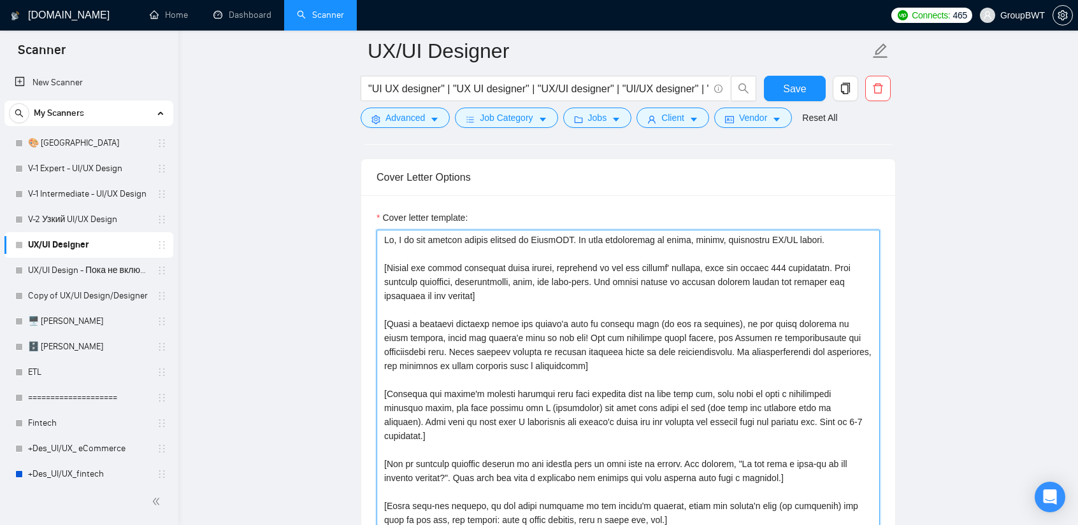
click at [657, 330] on textarea "Cover letter template:" at bounding box center [627, 406] width 503 height 353
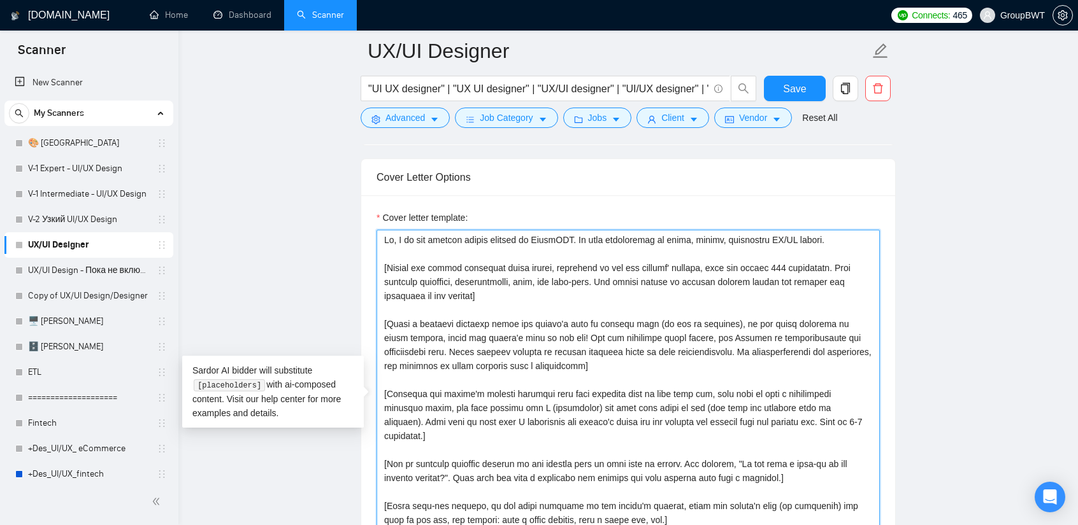
click at [743, 327] on textarea "Cover letter template:" at bounding box center [627, 406] width 503 height 353
click at [767, 318] on textarea "Cover letter template:" at bounding box center [627, 406] width 503 height 353
click at [551, 330] on textarea "Cover letter template:" at bounding box center [627, 406] width 503 height 353
click at [548, 331] on textarea "Cover letter template:" at bounding box center [627, 406] width 503 height 353
click at [550, 331] on textarea "Cover letter template:" at bounding box center [627, 406] width 503 height 353
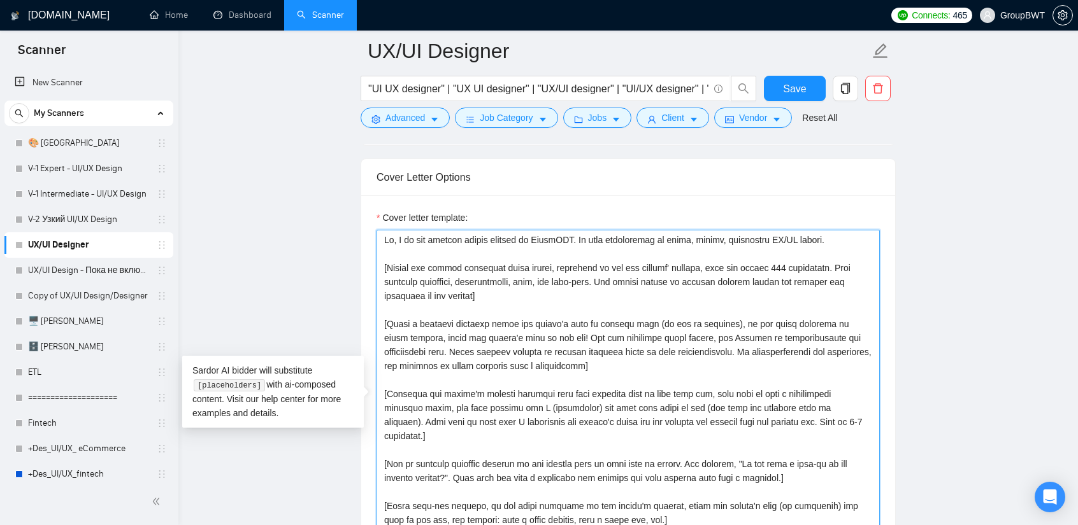
drag, startPoint x: 672, startPoint y: 335, endPoint x: 742, endPoint y: 317, distance: 71.7
click at [742, 317] on textarea "Cover letter template:" at bounding box center [627, 406] width 503 height 353
click at [690, 328] on textarea "Cover letter template:" at bounding box center [627, 406] width 503 height 353
drag, startPoint x: 672, startPoint y: 334, endPoint x: 734, endPoint y: 314, distance: 65.0
click at [734, 314] on textarea "Cover letter template:" at bounding box center [627, 406] width 503 height 353
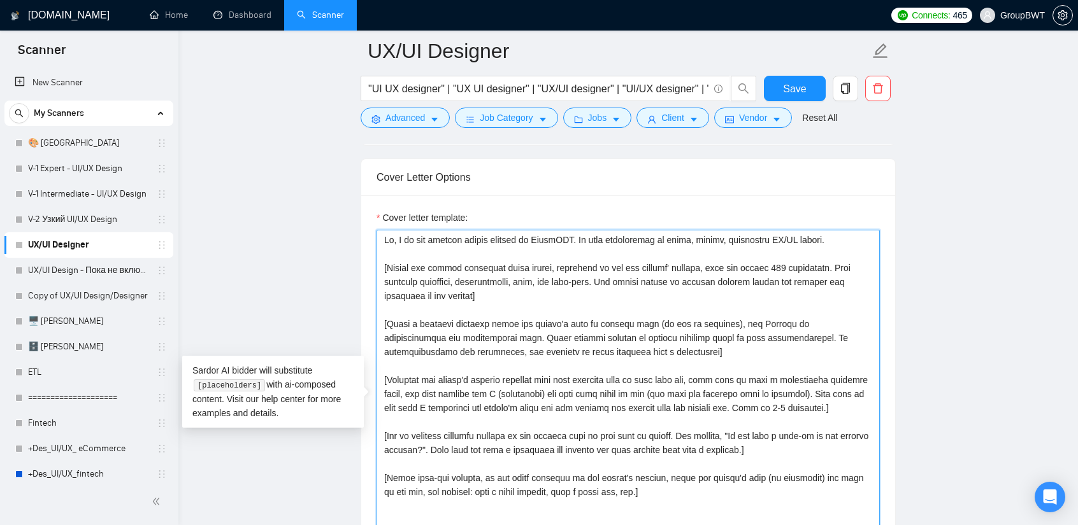
click at [741, 319] on textarea "Cover letter template:" at bounding box center [627, 406] width 503 height 353
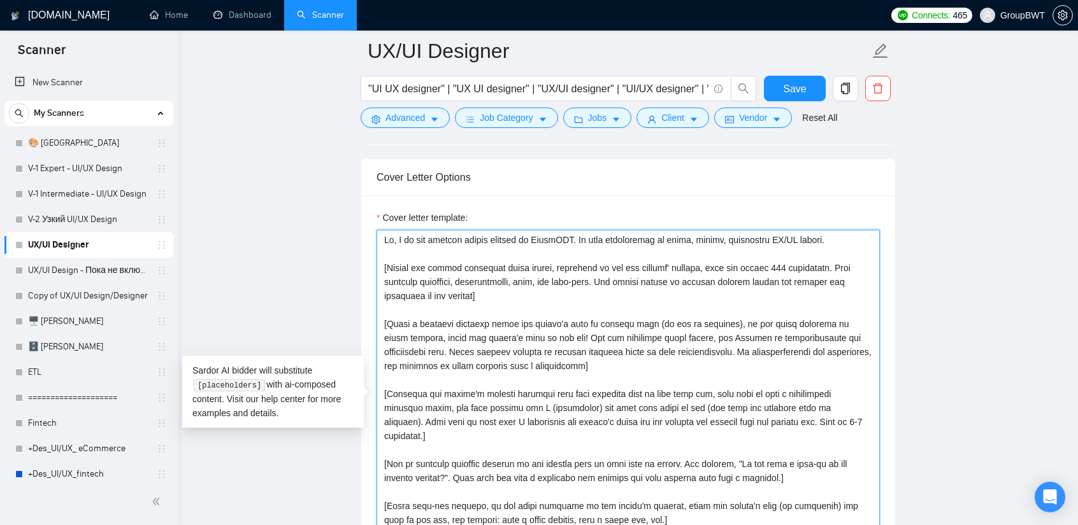
click at [725, 339] on textarea "Cover letter template:" at bounding box center [627, 406] width 503 height 353
click at [544, 333] on textarea "Cover letter template:" at bounding box center [627, 406] width 503 height 353
drag, startPoint x: 552, startPoint y: 331, endPoint x: 730, endPoint y: 311, distance: 178.8
click at [730, 311] on textarea "Cover letter template:" at bounding box center [627, 406] width 503 height 353
click at [741, 311] on textarea "Cover letter template:" at bounding box center [627, 406] width 503 height 353
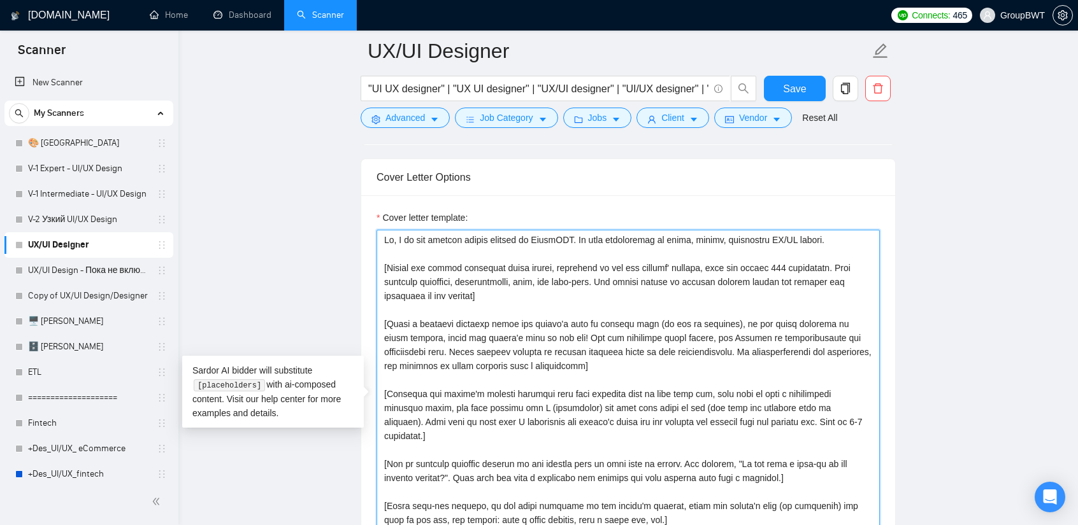
drag, startPoint x: 712, startPoint y: 329, endPoint x: 689, endPoint y: 329, distance: 22.9
click at [689, 329] on textarea "Cover letter template:" at bounding box center [627, 406] width 503 height 353
drag, startPoint x: 742, startPoint y: 319, endPoint x: 544, endPoint y: 337, distance: 198.2
click at [544, 337] on textarea "Cover letter template:" at bounding box center [627, 406] width 503 height 353
paste textarea "English"
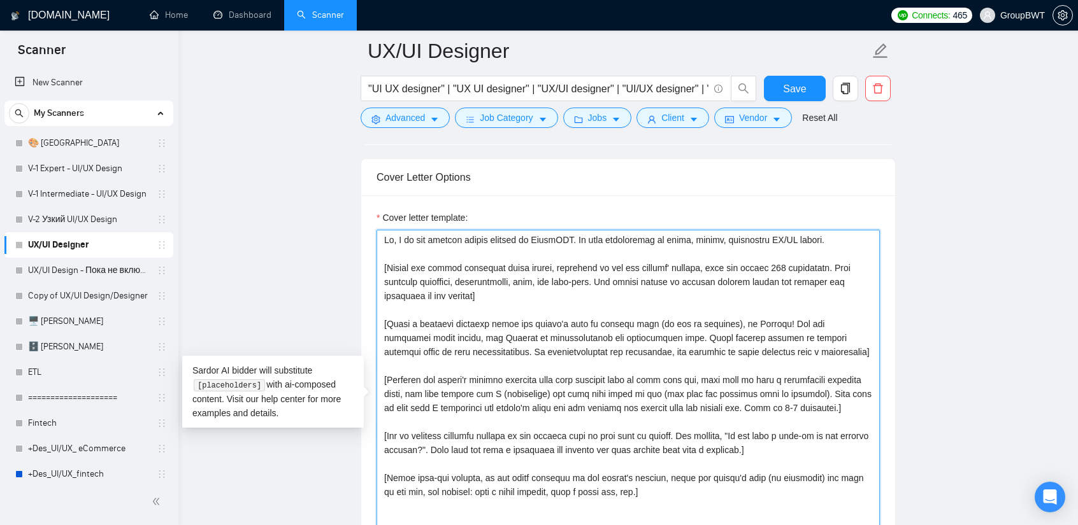
click at [776, 332] on textarea "Cover letter template:" at bounding box center [627, 406] width 503 height 353
click at [811, 352] on textarea "Cover letter template:" at bounding box center [627, 406] width 503 height 353
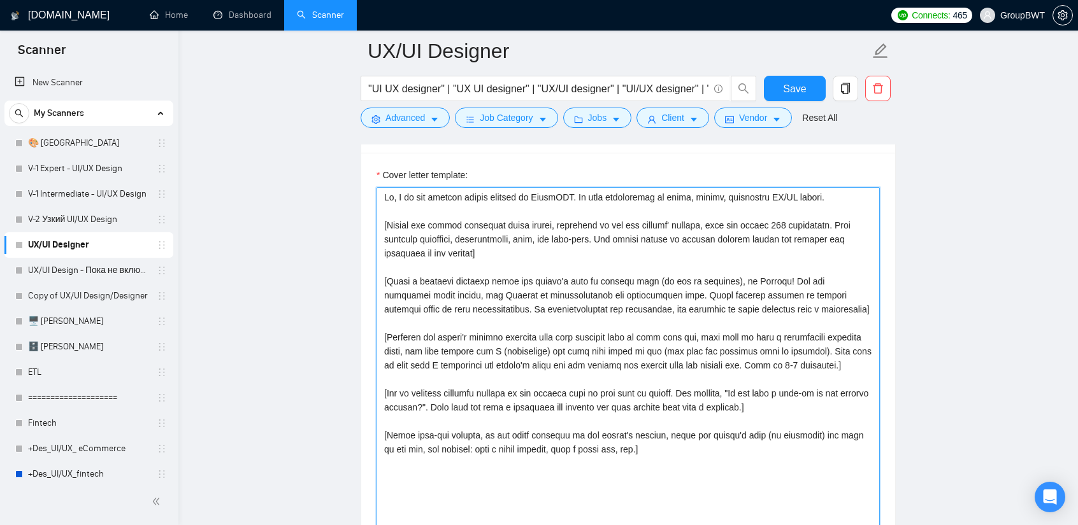
scroll to position [1479, 0]
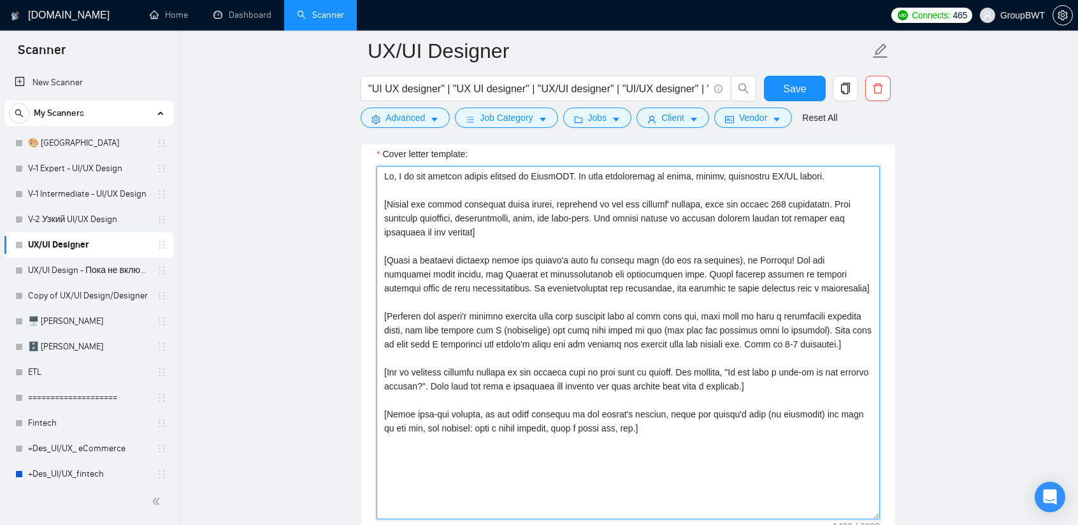
click at [801, 283] on textarea "Cover letter template:" at bounding box center [627, 342] width 503 height 353
click at [522, 283] on textarea "Cover letter template:" at bounding box center [627, 342] width 503 height 353
click at [684, 287] on textarea "Cover letter template:" at bounding box center [627, 342] width 503 height 353
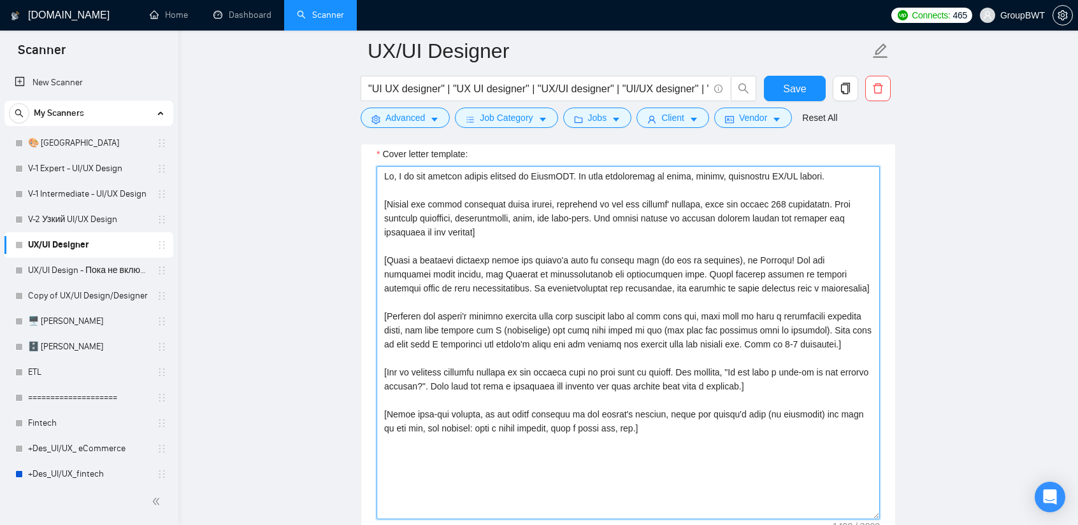
click at [760, 282] on textarea "Cover letter template:" at bounding box center [627, 342] width 503 height 353
drag, startPoint x: 760, startPoint y: 282, endPoint x: 685, endPoint y: 264, distance: 77.9
click at [685, 264] on textarea "Cover letter template:" at bounding box center [627, 342] width 503 height 353
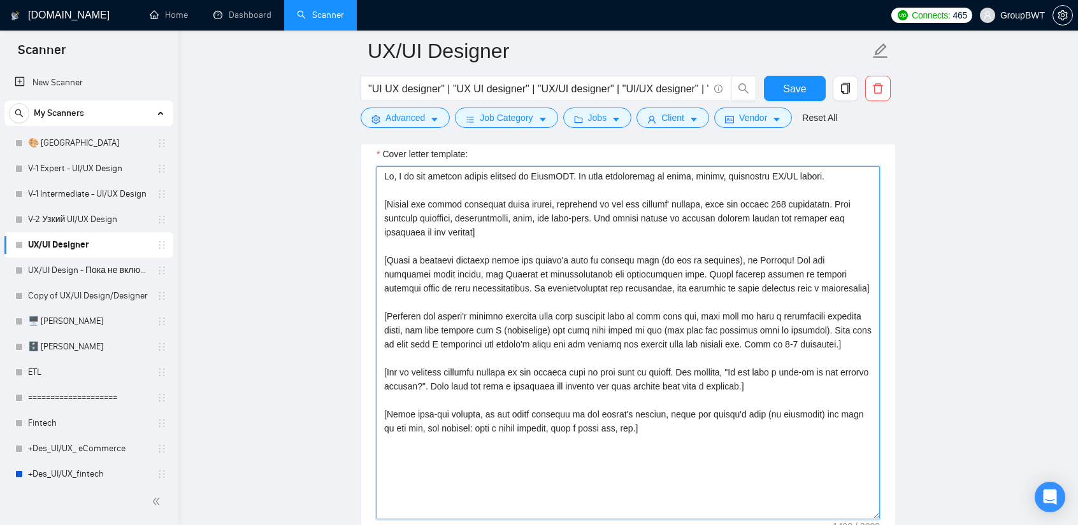
click at [669, 291] on textarea "Cover letter template:" at bounding box center [627, 342] width 503 height 353
type textarea "Hi, I am the product design manager at GroupBWT. My team specializes in clean, …"
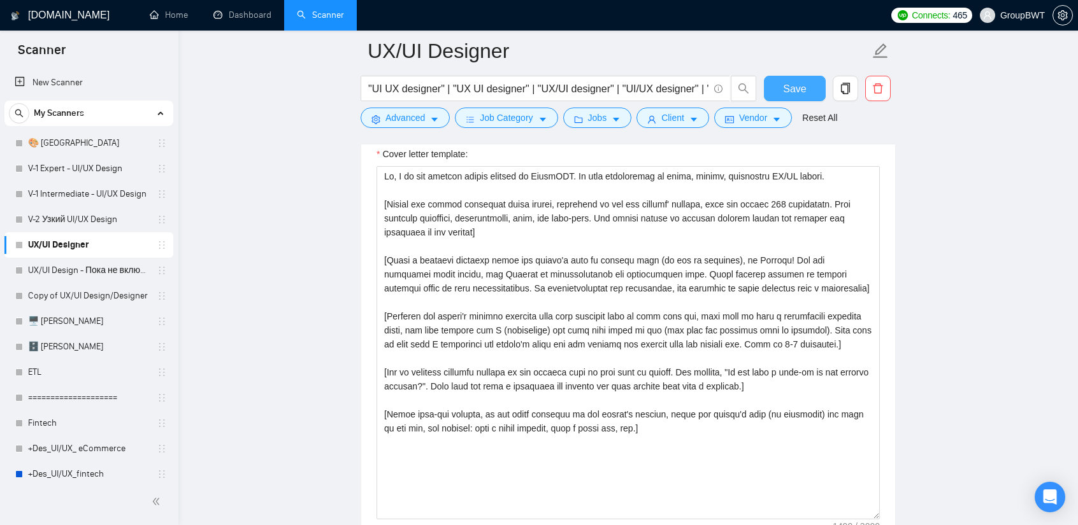
click at [795, 83] on span "Save" at bounding box center [794, 89] width 23 height 16
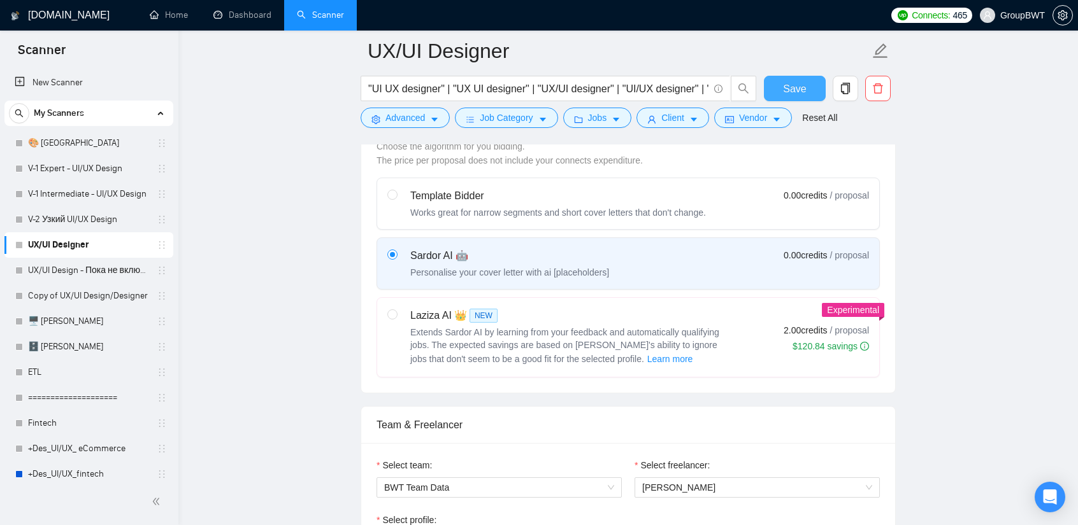
scroll to position [460, 0]
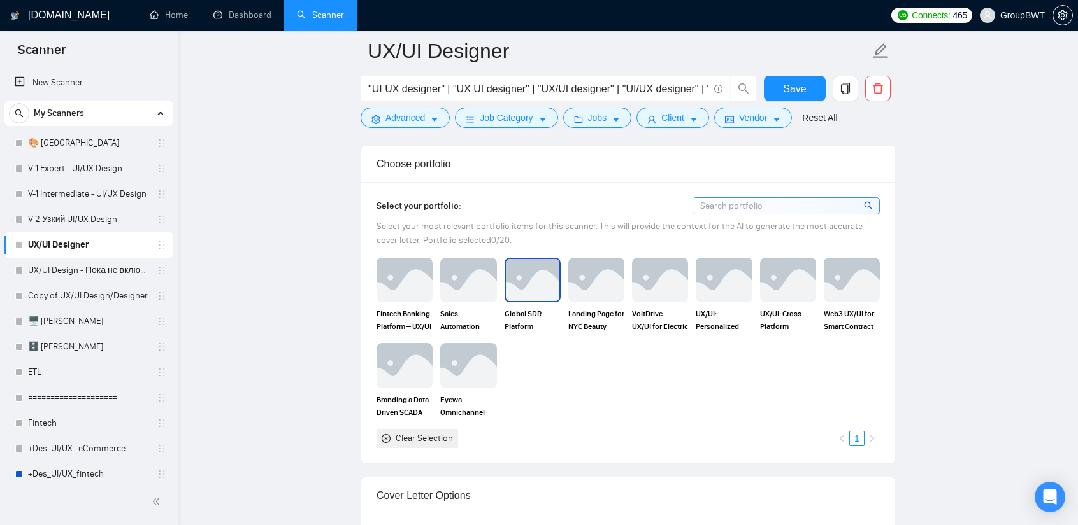
click at [516, 283] on img at bounding box center [532, 280] width 53 height 42
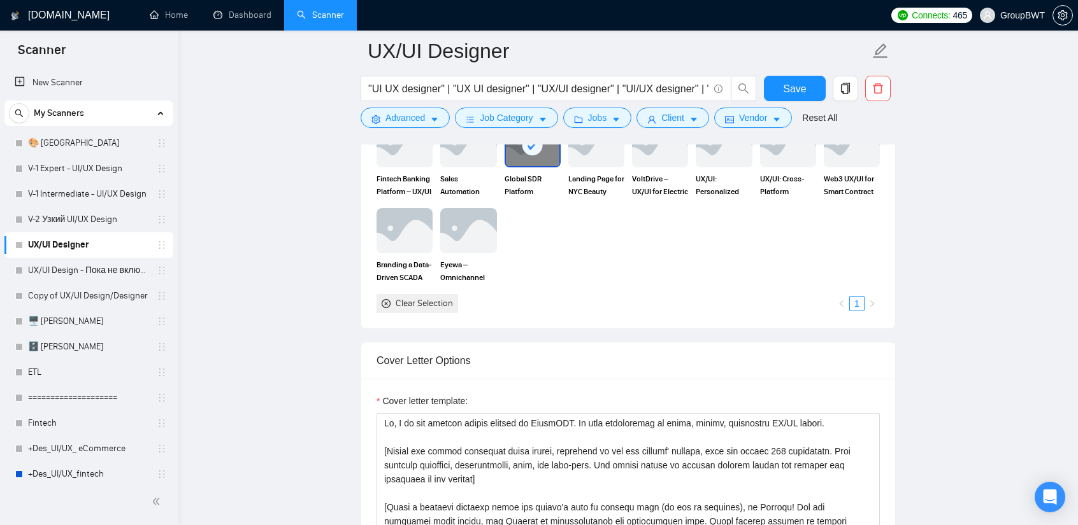
scroll to position [1160, 0]
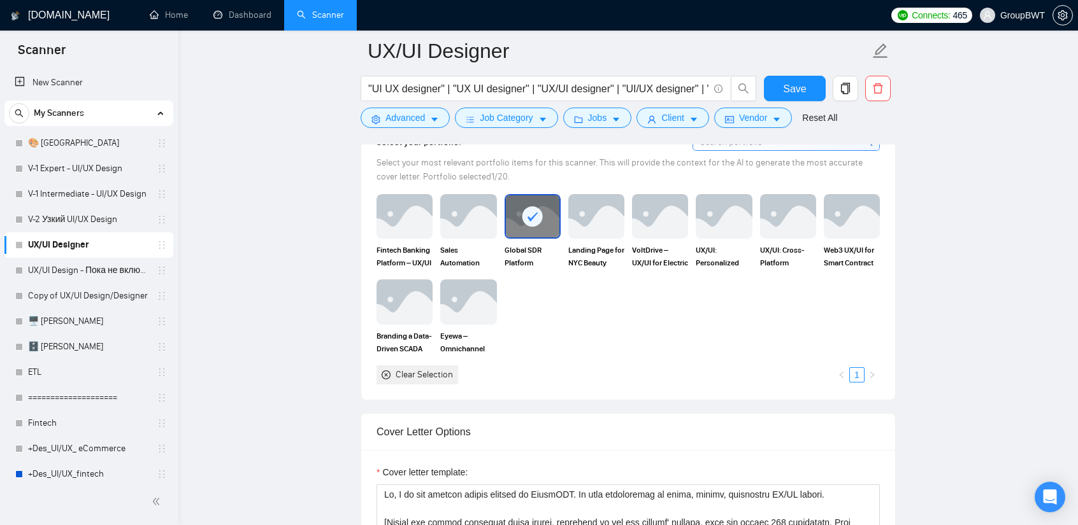
click at [536, 208] on rect at bounding box center [532, 216] width 20 height 20
click at [473, 301] on img at bounding box center [467, 302] width 53 height 42
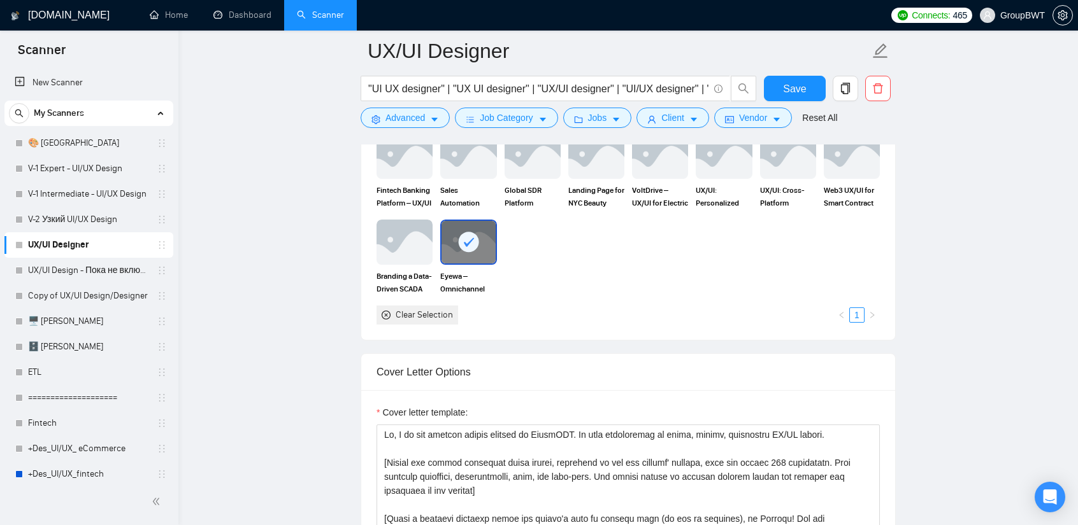
scroll to position [1224, 0]
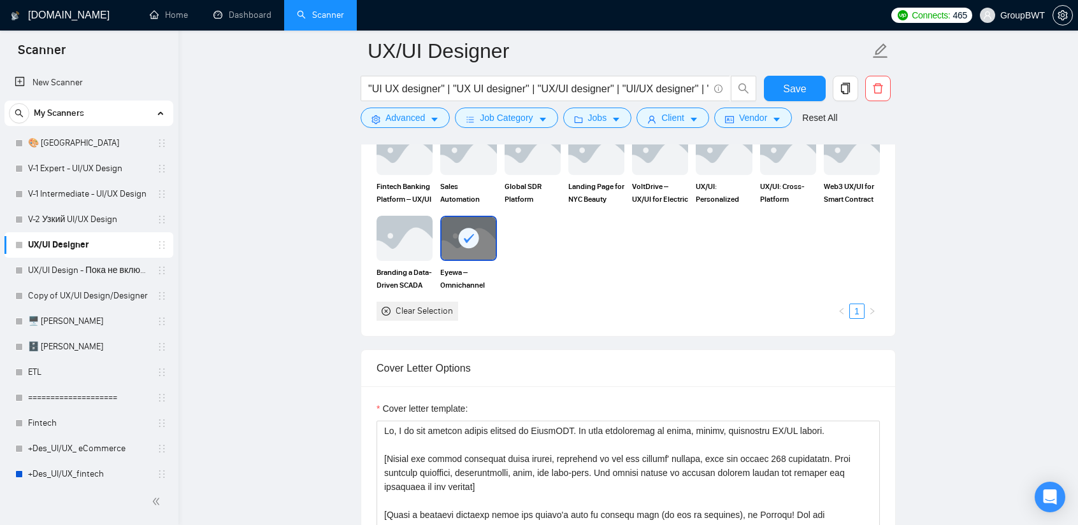
click at [483, 234] on div at bounding box center [467, 238] width 53 height 42
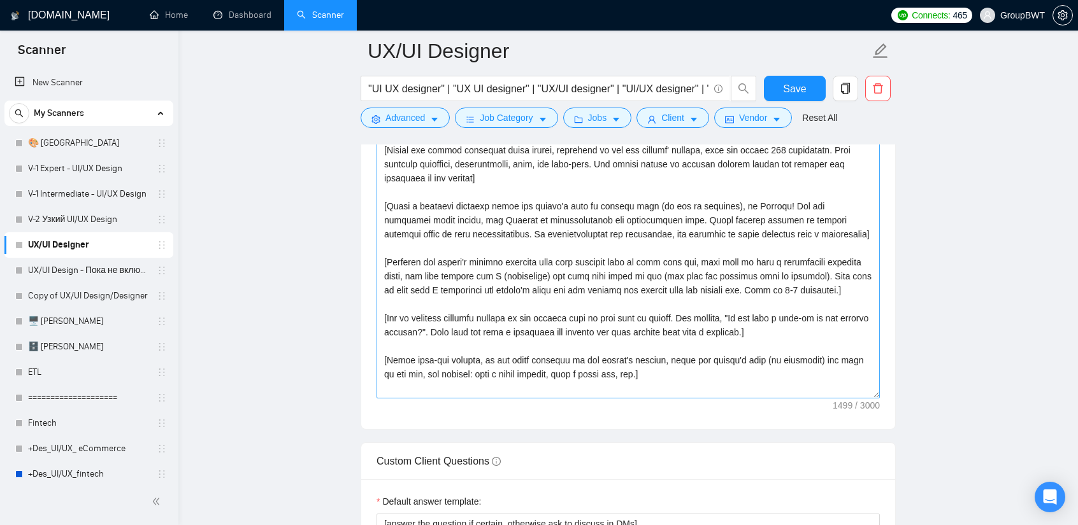
scroll to position [1542, 0]
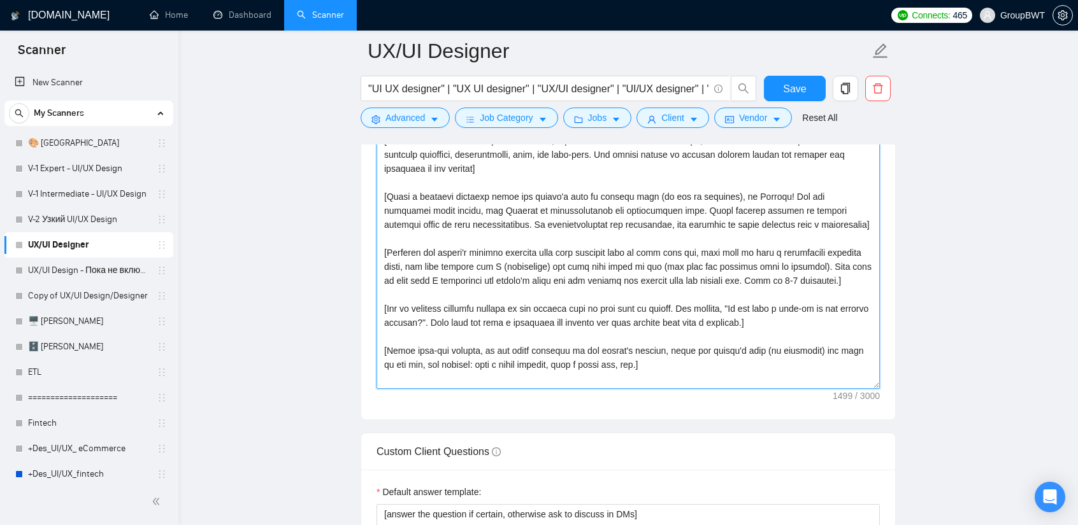
click at [535, 266] on textarea "Cover letter template:" at bounding box center [627, 246] width 503 height 287
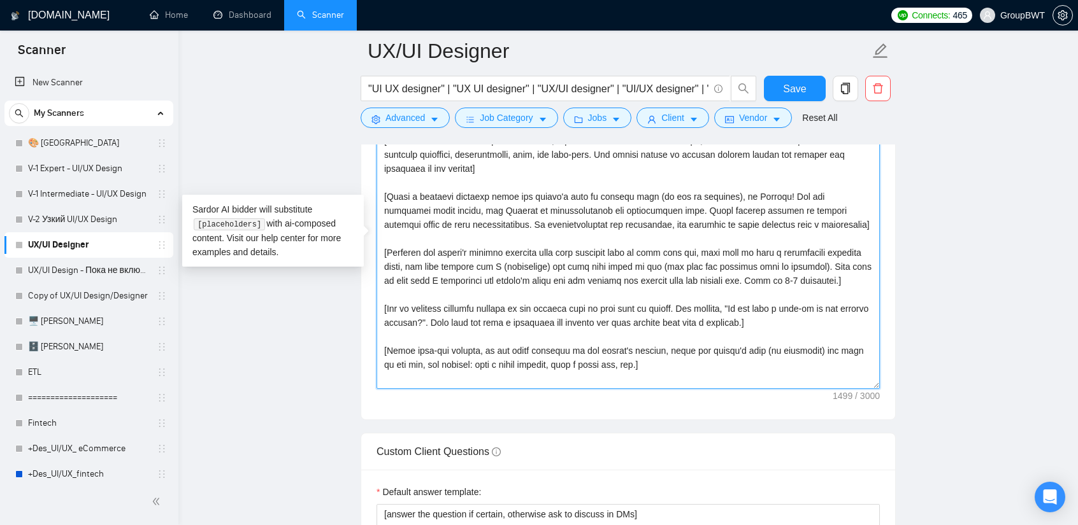
click at [566, 253] on textarea "Cover letter template:" at bounding box center [627, 246] width 503 height 287
click at [571, 208] on textarea "Cover letter template:" at bounding box center [627, 246] width 503 height 287
click at [557, 202] on textarea "Cover letter template:" at bounding box center [627, 246] width 503 height 287
click at [576, 235] on textarea "Cover letter template:" at bounding box center [627, 246] width 503 height 287
click at [692, 248] on textarea "Cover letter template:" at bounding box center [627, 246] width 503 height 287
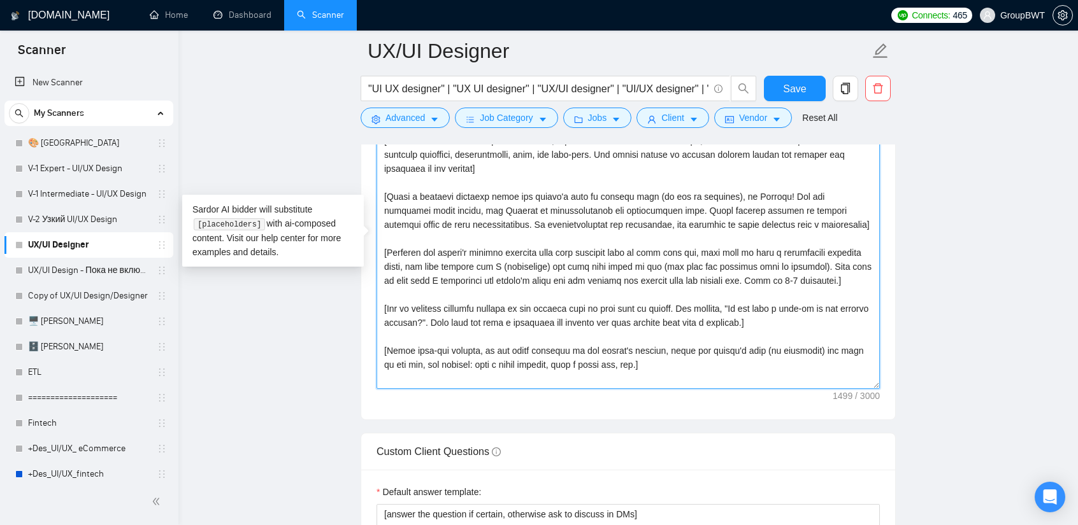
click at [679, 351] on textarea "Cover letter template:" at bounding box center [627, 246] width 503 height 287
click at [441, 236] on textarea "Cover letter template:" at bounding box center [627, 246] width 503 height 287
paste textarea "[Examine the job requirements and map them to two relevant projects from the po…"
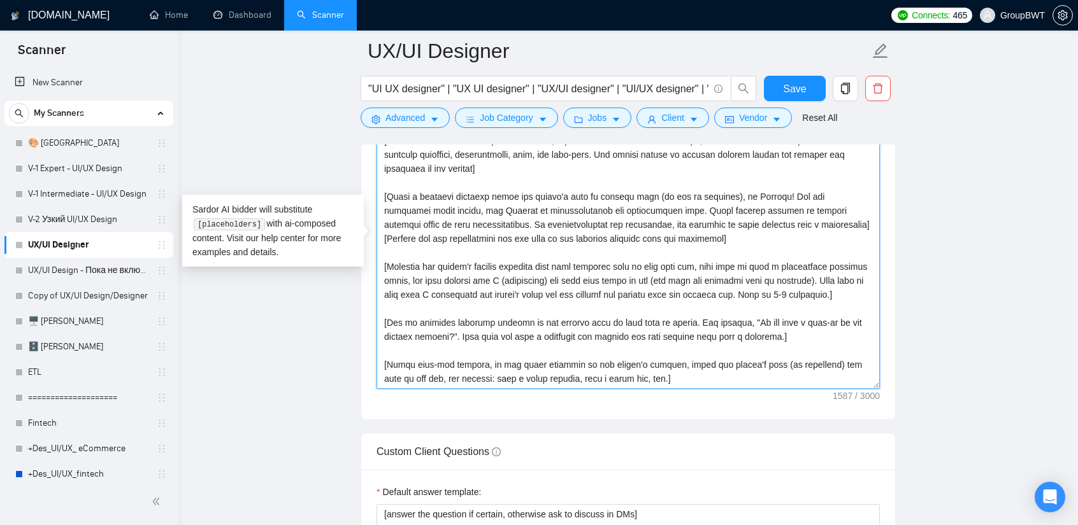
click at [382, 229] on textarea "Cover letter template:" at bounding box center [627, 246] width 503 height 287
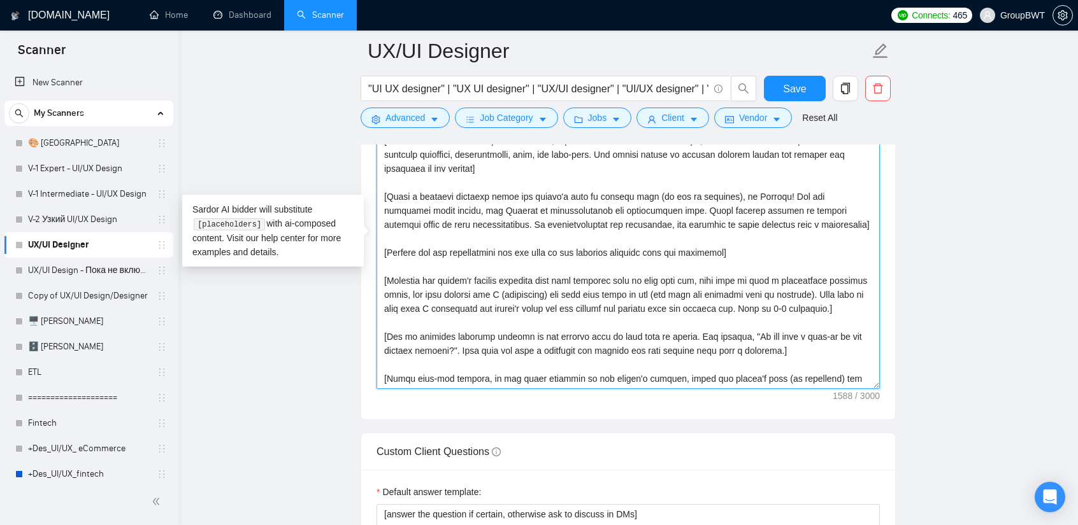
click at [746, 249] on textarea "Cover letter template:" at bounding box center [627, 246] width 503 height 287
click at [638, 262] on textarea "Cover letter template:" at bounding box center [627, 246] width 503 height 287
click at [645, 249] on textarea "Cover letter template:" at bounding box center [627, 246] width 503 height 287
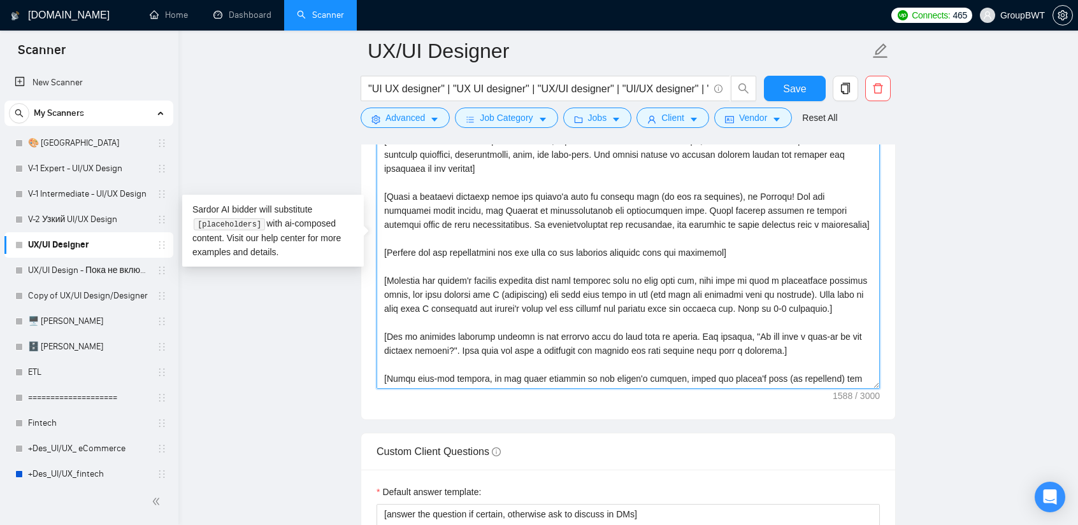
type textarea "Hi, I am the product design manager at GroupBWT. My team specializes in clean, …"
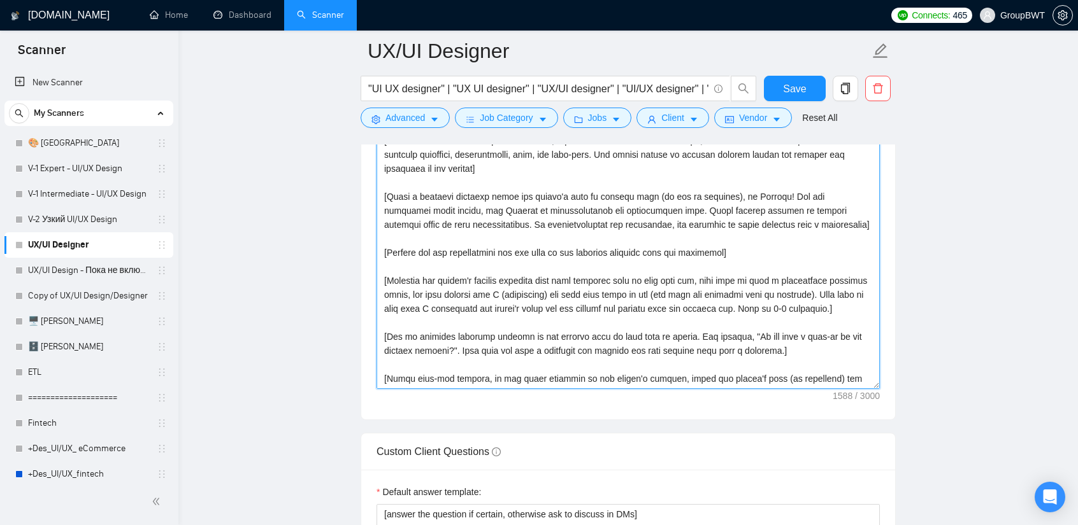
click at [737, 253] on textarea "Cover letter template:" at bounding box center [627, 246] width 503 height 287
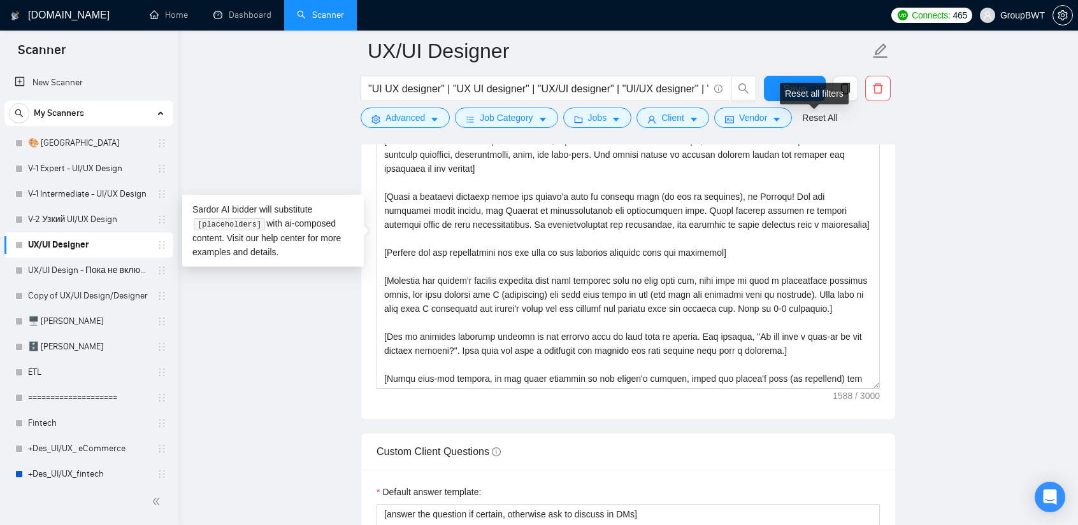
click at [797, 83] on div "Reset all filters" at bounding box center [813, 94] width 69 height 22
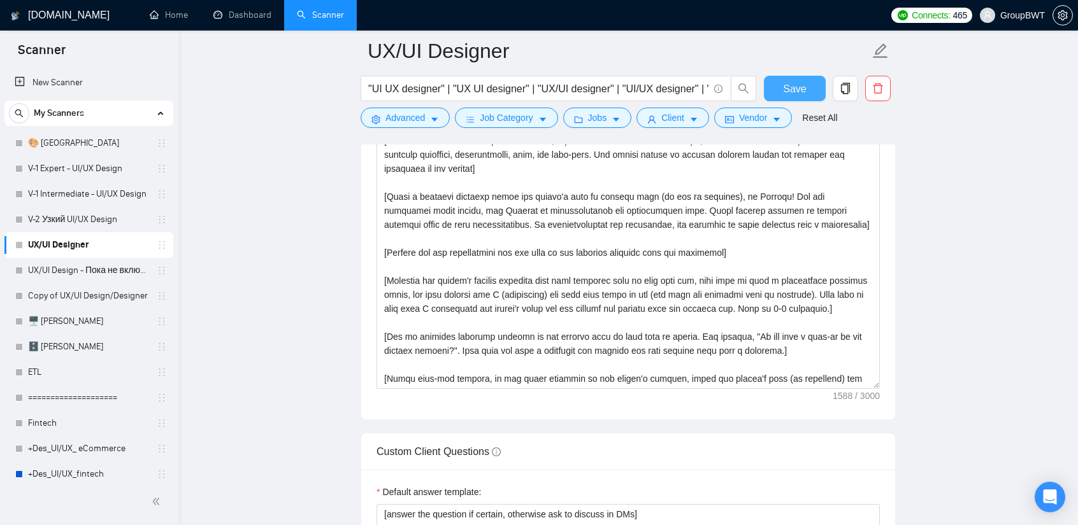
click at [791, 85] on span "Save" at bounding box center [794, 89] width 23 height 16
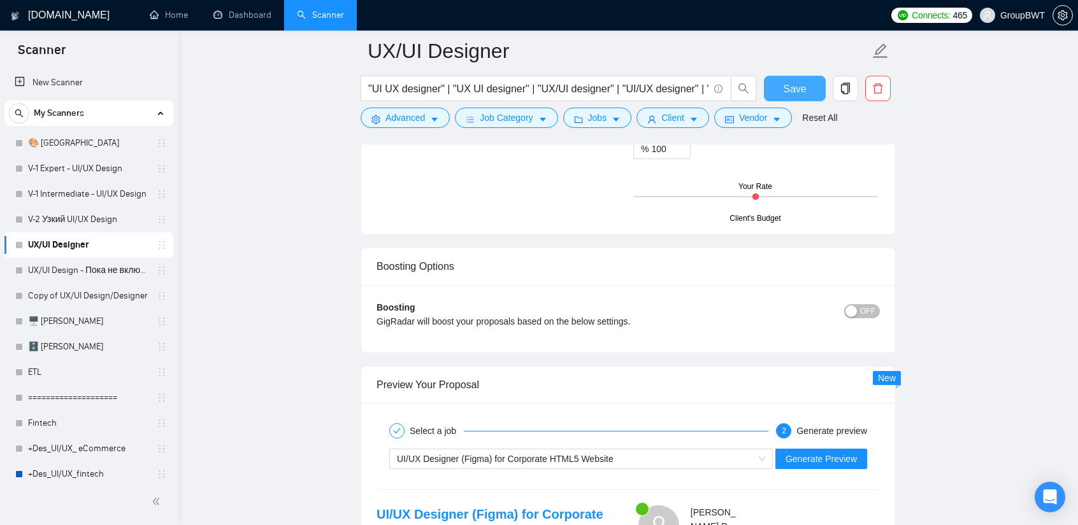
scroll to position [2307, 0]
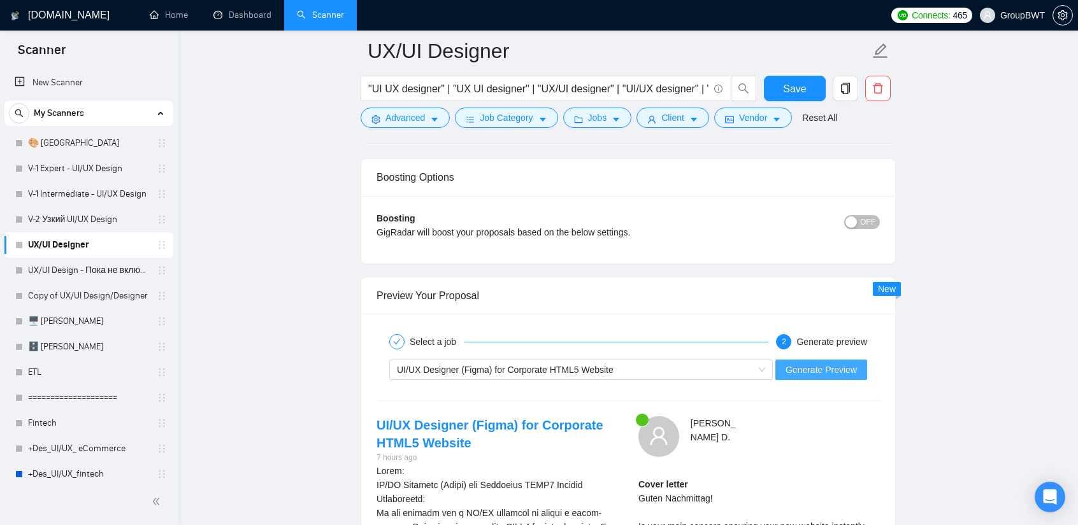
click at [816, 368] on span "Generate Preview" at bounding box center [820, 370] width 71 height 14
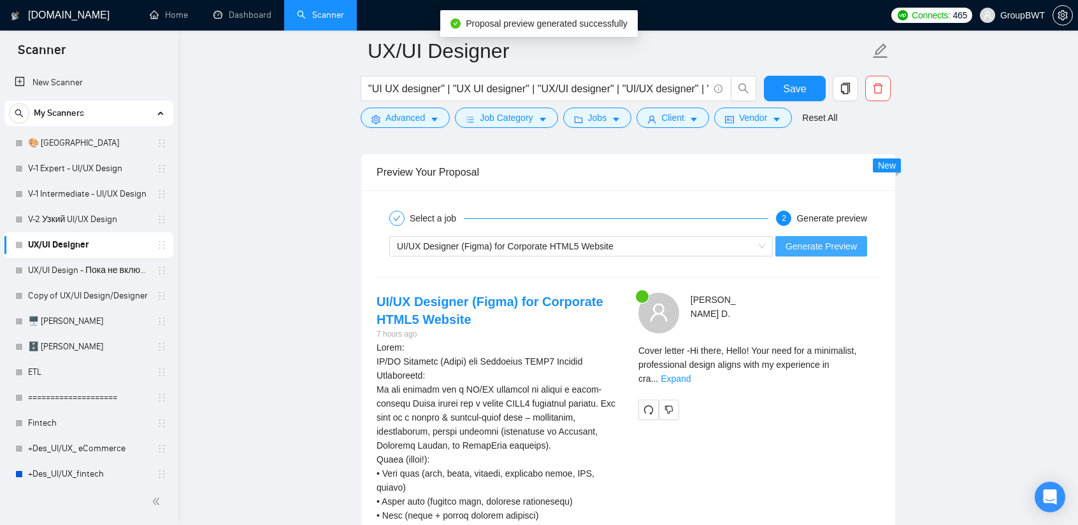
scroll to position [2434, 0]
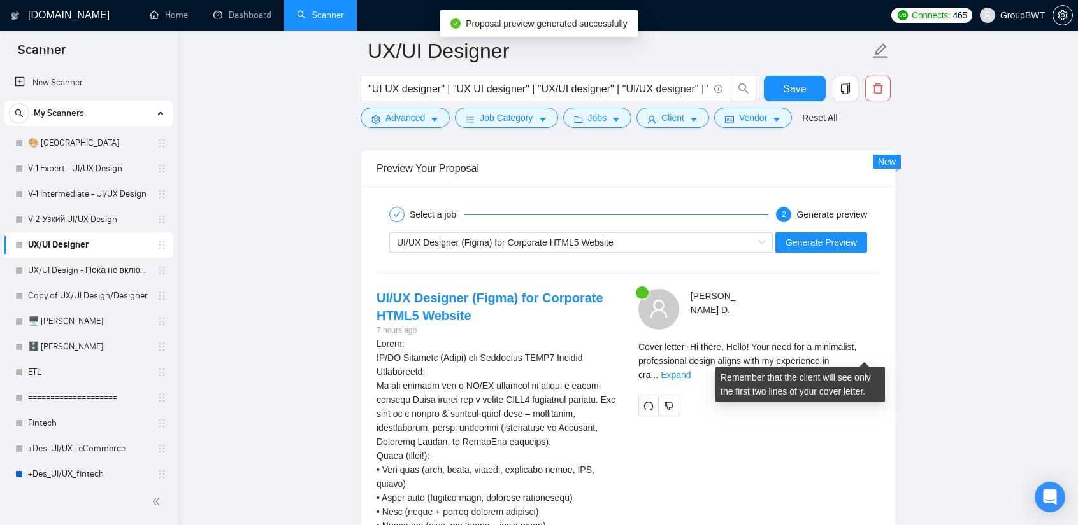
click at [835, 359] on div "Cover letter - Hi there, Hello! Your need for a minimalist, professional design…" at bounding box center [758, 361] width 241 height 42
click at [690, 370] on link "Expand" at bounding box center [675, 375] width 30 height 10
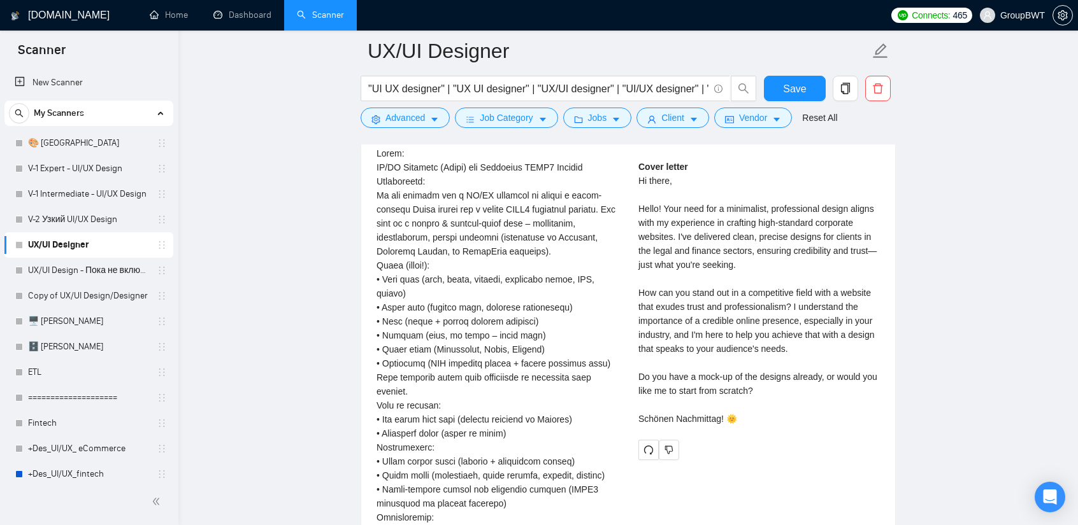
scroll to position [2625, 0]
click at [765, 316] on div "Cover letter Hi there, Hello! Your need for a minimalist, professional design a…" at bounding box center [758, 292] width 241 height 266
drag, startPoint x: 733, startPoint y: 256, endPoint x: 638, endPoint y: 256, distance: 94.9
click at [638, 256] on div "Cover letter Hi there, Hello! Your need for a minimalist, professional design a…" at bounding box center [758, 292] width 241 height 266
copy div "just what you're seeking."
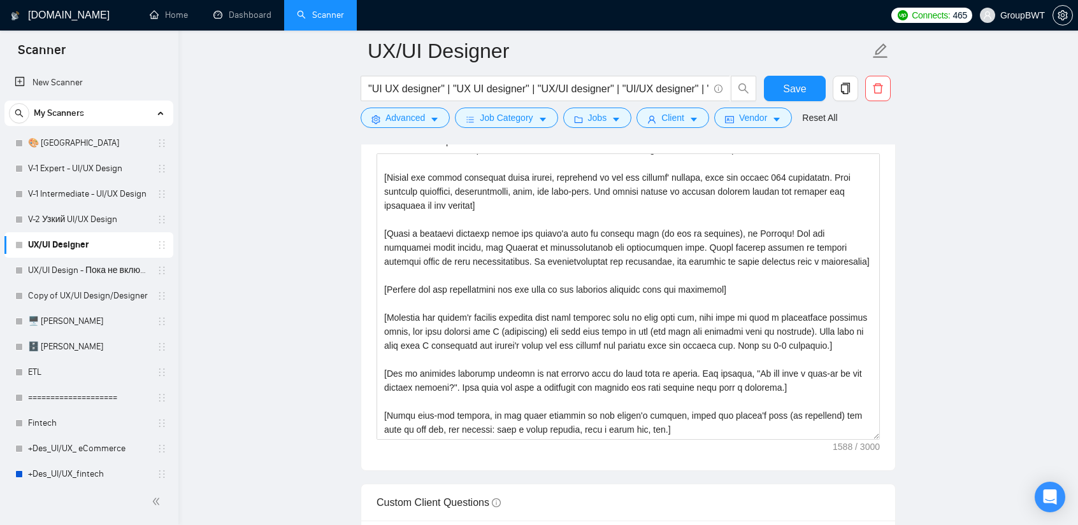
scroll to position [1479, 0]
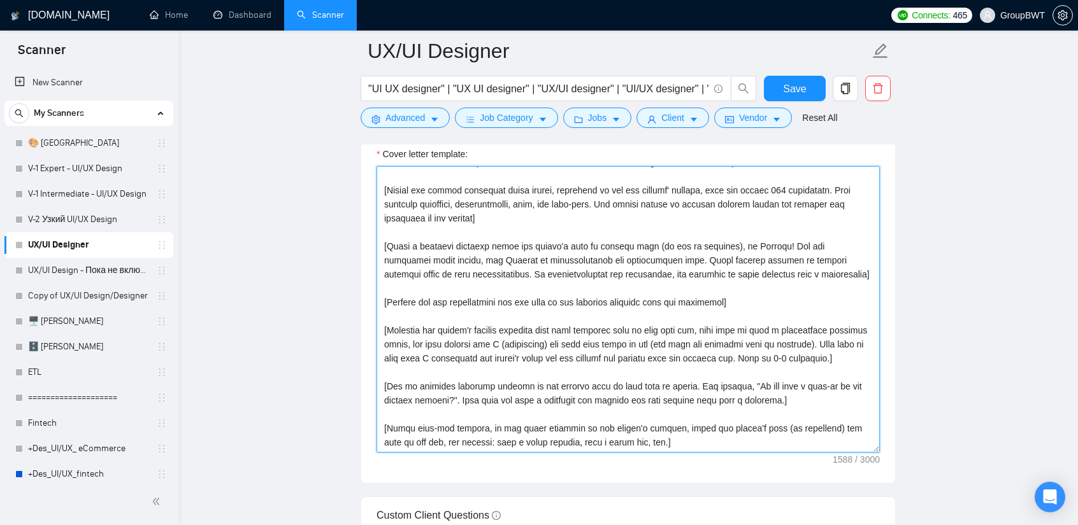
click at [814, 263] on textarea "Cover letter template:" at bounding box center [627, 309] width 503 height 287
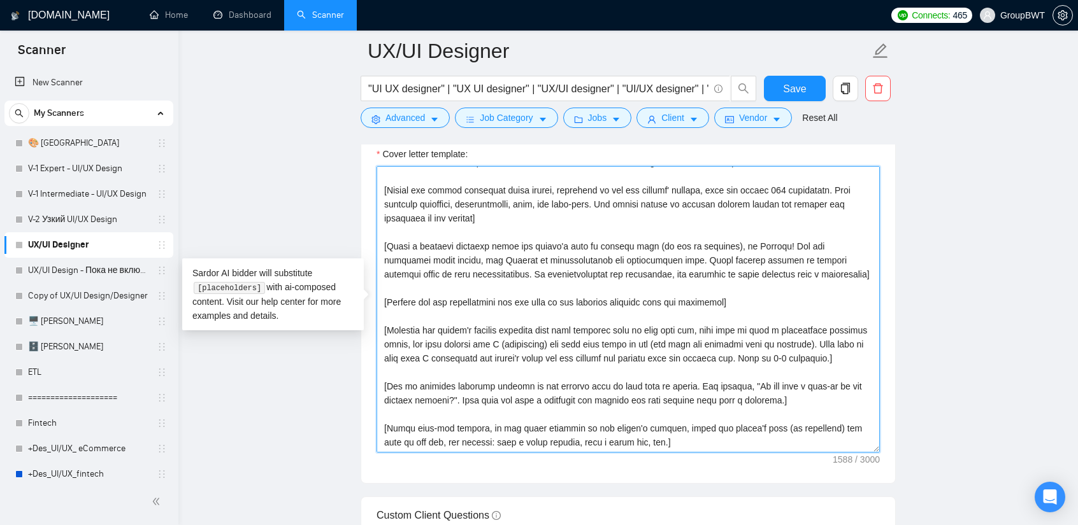
click at [809, 274] on textarea "Cover letter template:" at bounding box center [627, 309] width 503 height 287
click at [707, 299] on textarea "Cover letter template:" at bounding box center [627, 309] width 503 height 287
click at [747, 296] on textarea "Cover letter template:" at bounding box center [627, 309] width 503 height 287
click at [750, 301] on textarea "Cover letter template:" at bounding box center [627, 309] width 503 height 287
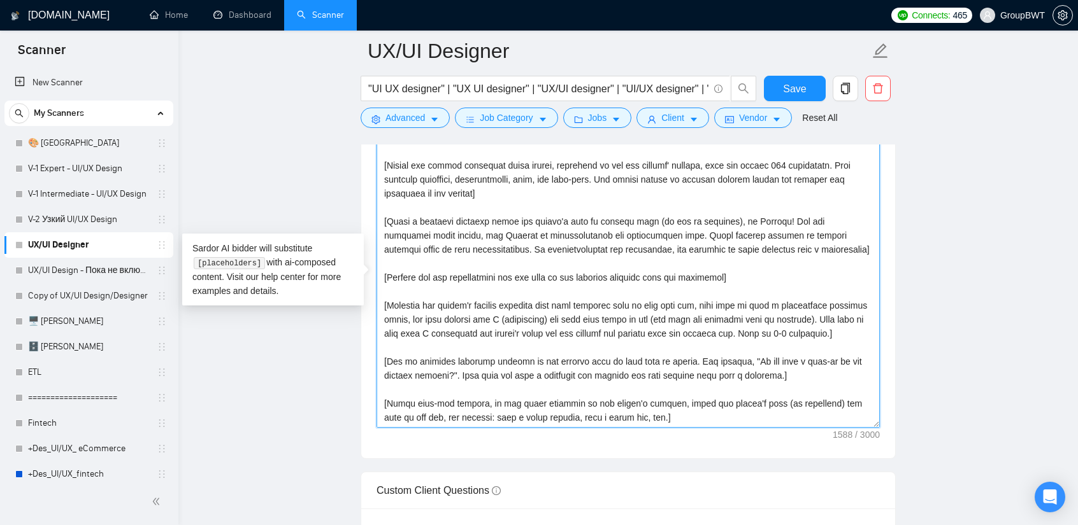
scroll to position [1415, 0]
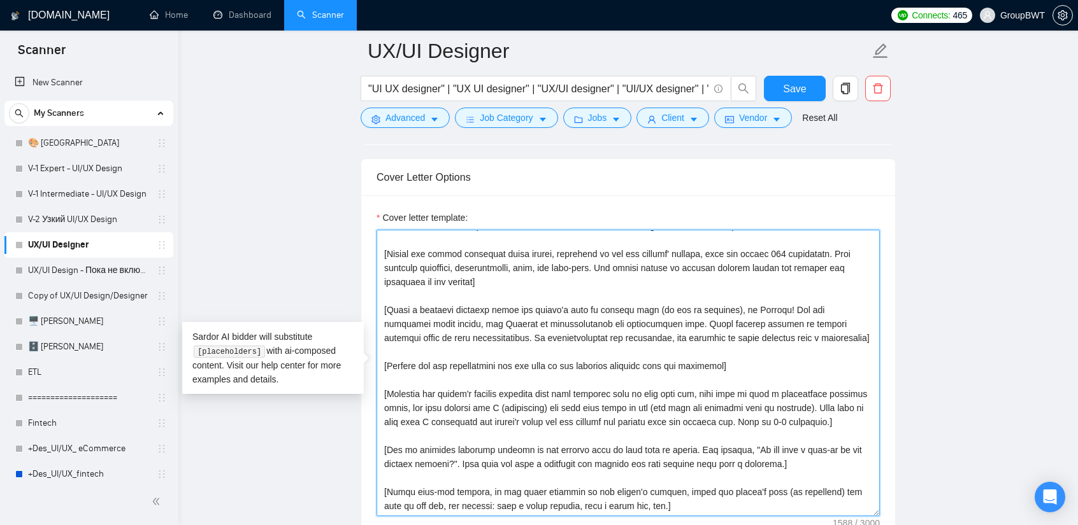
click at [680, 290] on textarea "Cover letter template:" at bounding box center [627, 373] width 503 height 287
click at [642, 288] on textarea "Cover letter template:" at bounding box center [627, 373] width 503 height 287
click at [608, 281] on textarea "Cover letter template:" at bounding box center [627, 373] width 503 height 287
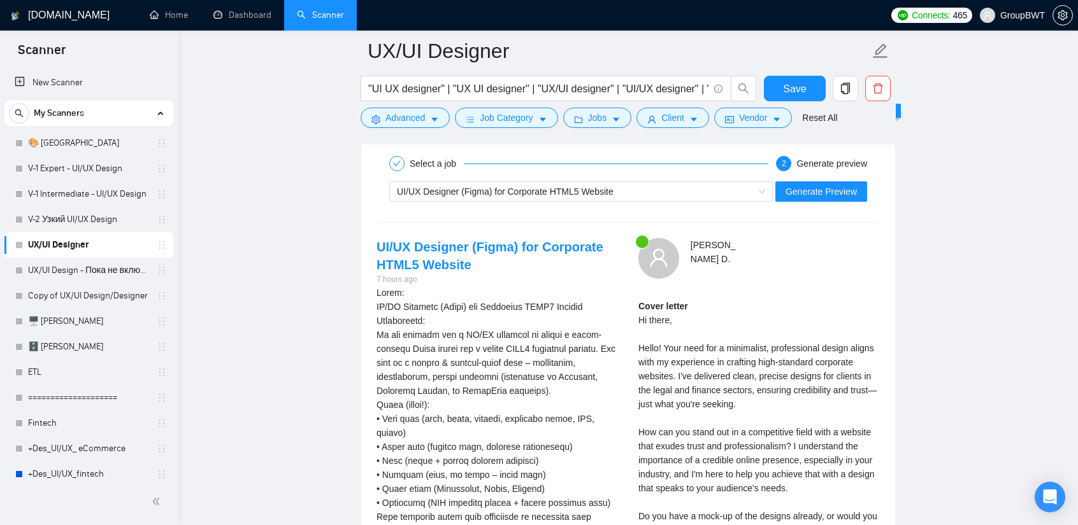
scroll to position [2625, 0]
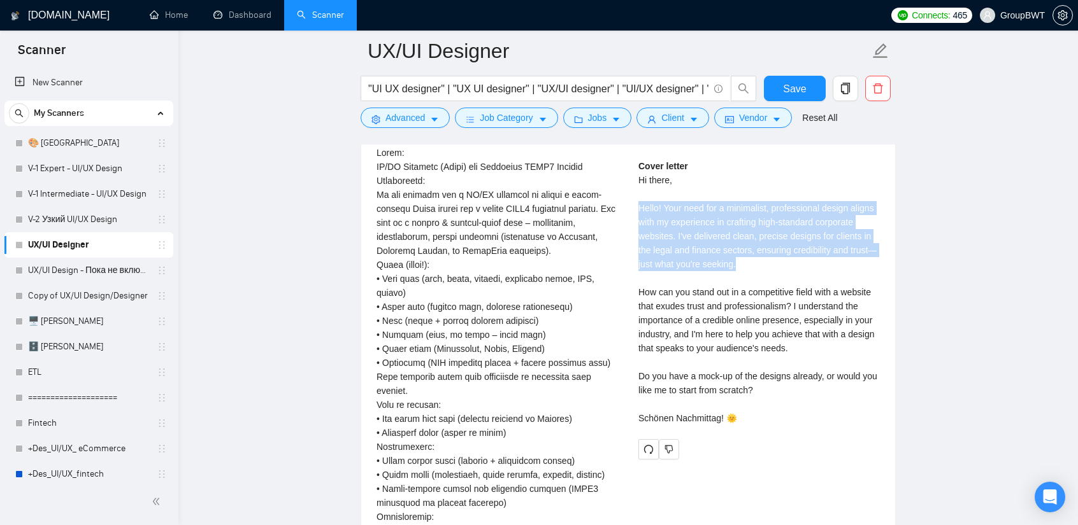
drag, startPoint x: 722, startPoint y: 246, endPoint x: 641, endPoint y: 203, distance: 91.4
click at [641, 203] on div "Cover letter Hi there, Hello! Your need for a minimalist, professional design a…" at bounding box center [758, 292] width 241 height 266
copy div "Hello! Your need for a minimalist, professional design aligns with my experienc…"
click at [764, 248] on div "Cover letter Hi there, Hello! Your need for a minimalist, professional design a…" at bounding box center [758, 292] width 241 height 266
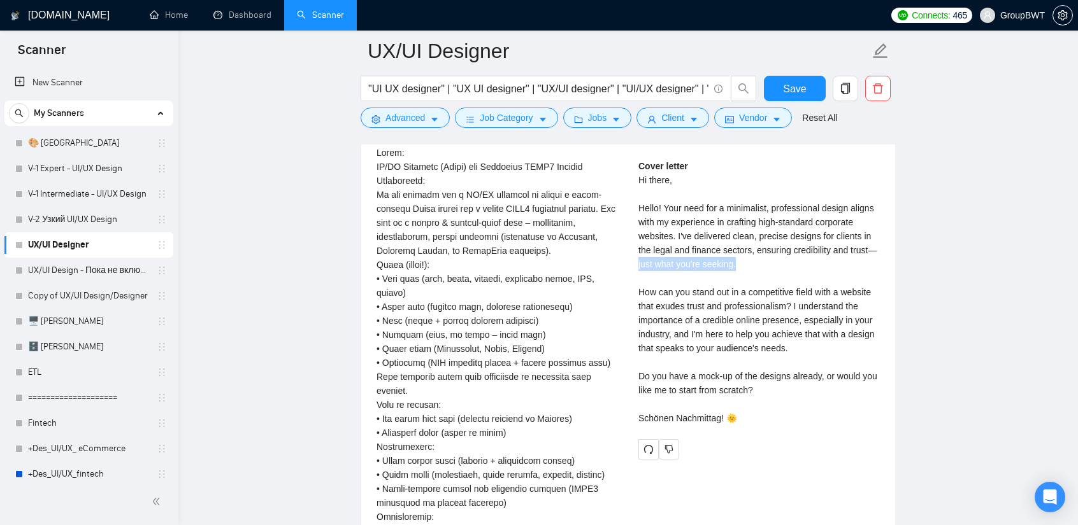
drag, startPoint x: 754, startPoint y: 251, endPoint x: 638, endPoint y: 257, distance: 116.0
click at [638, 257] on div "Cover letter Hi there, Hello! Your need for a minimalist, professional design a…" at bounding box center [758, 292] width 241 height 266
copy div "just what you're seeking."
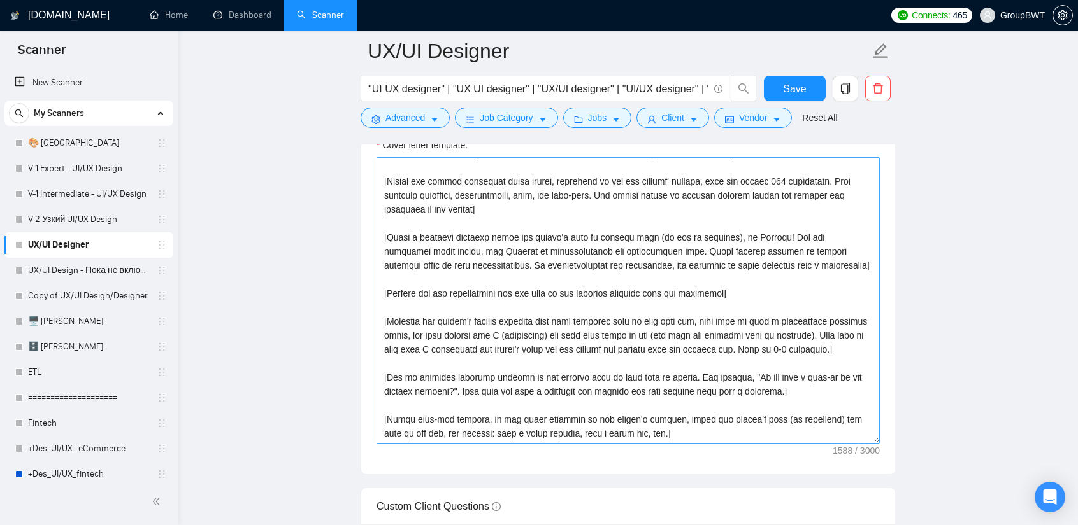
scroll to position [1479, 0]
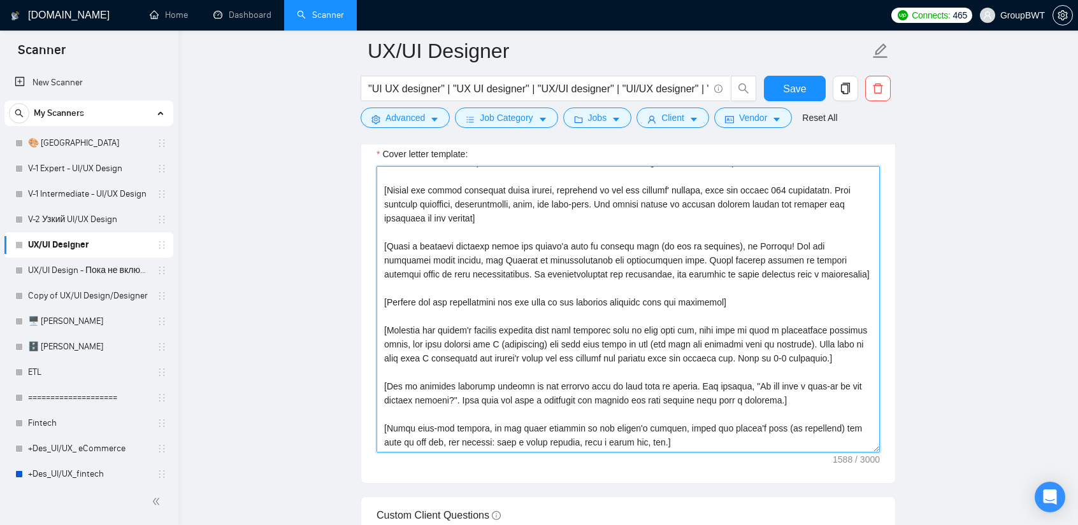
click at [569, 229] on textarea "Cover letter template:" at bounding box center [627, 309] width 503 height 287
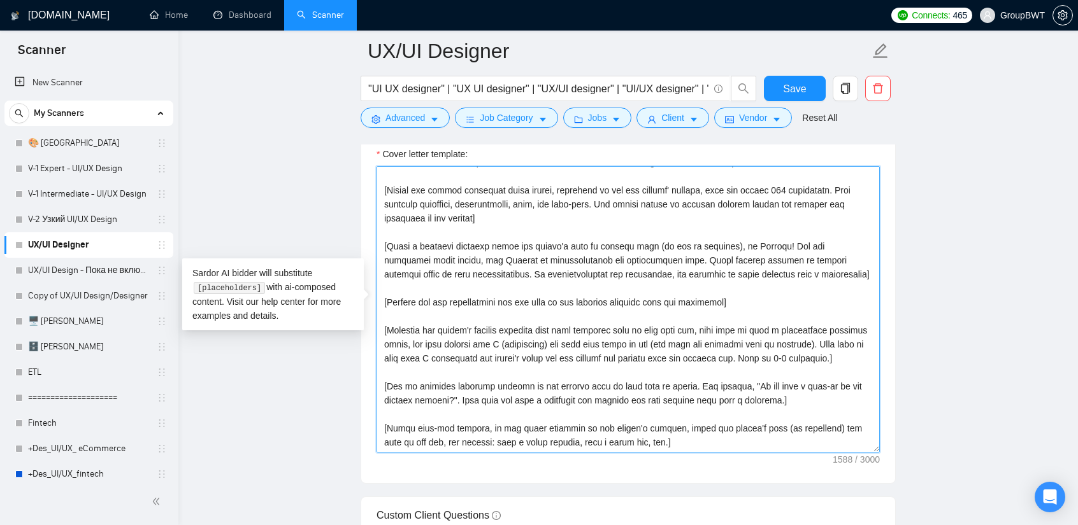
click at [566, 222] on textarea "Cover letter template:" at bounding box center [627, 309] width 503 height 287
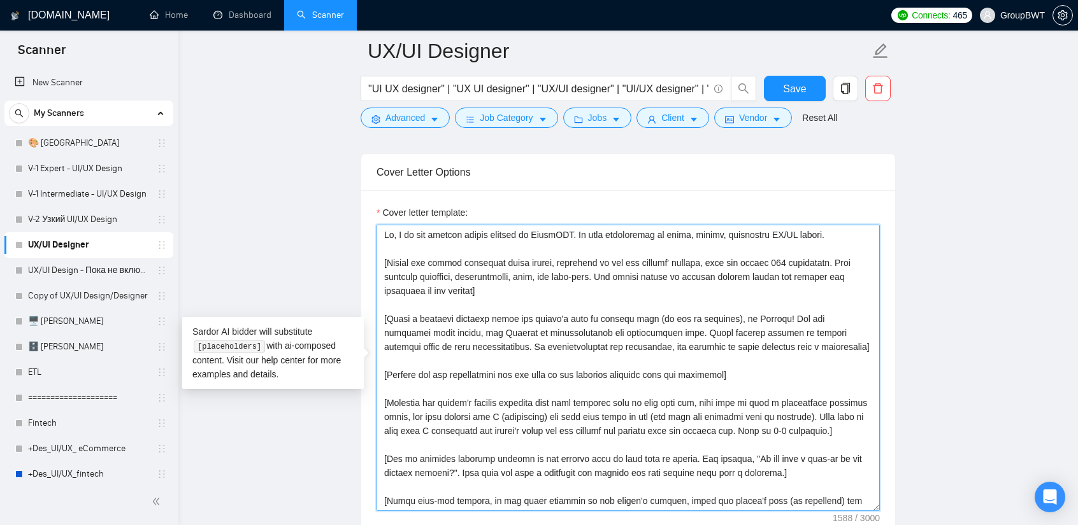
scroll to position [1415, 0]
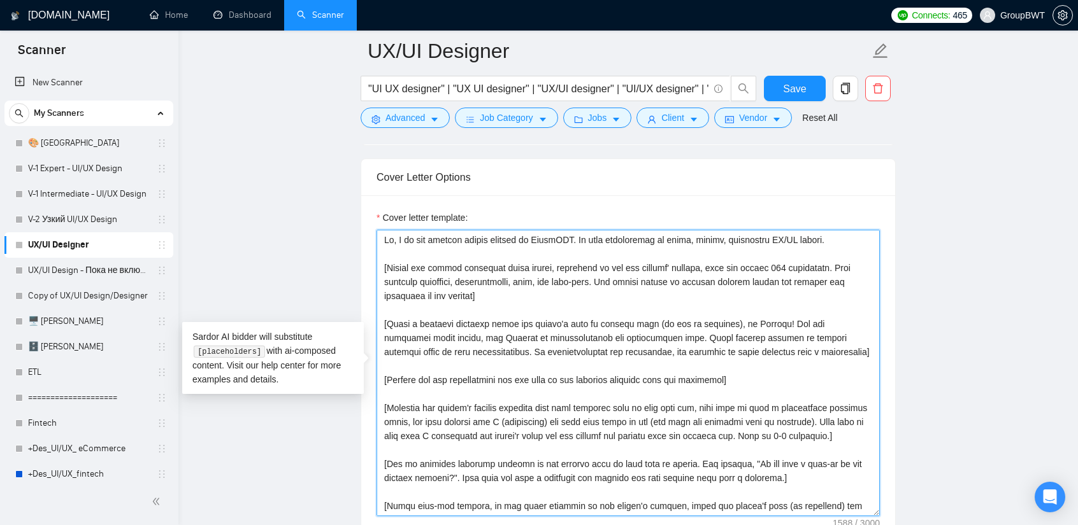
drag, startPoint x: 499, startPoint y: 288, endPoint x: 353, endPoint y: 262, distance: 148.2
click at [540, 295] on textarea "Cover letter template:" at bounding box center [627, 373] width 503 height 287
drag, startPoint x: 653, startPoint y: 290, endPoint x: 597, endPoint y: 278, distance: 57.3
click at [597, 278] on textarea "Cover letter template:" at bounding box center [627, 373] width 503 height 287
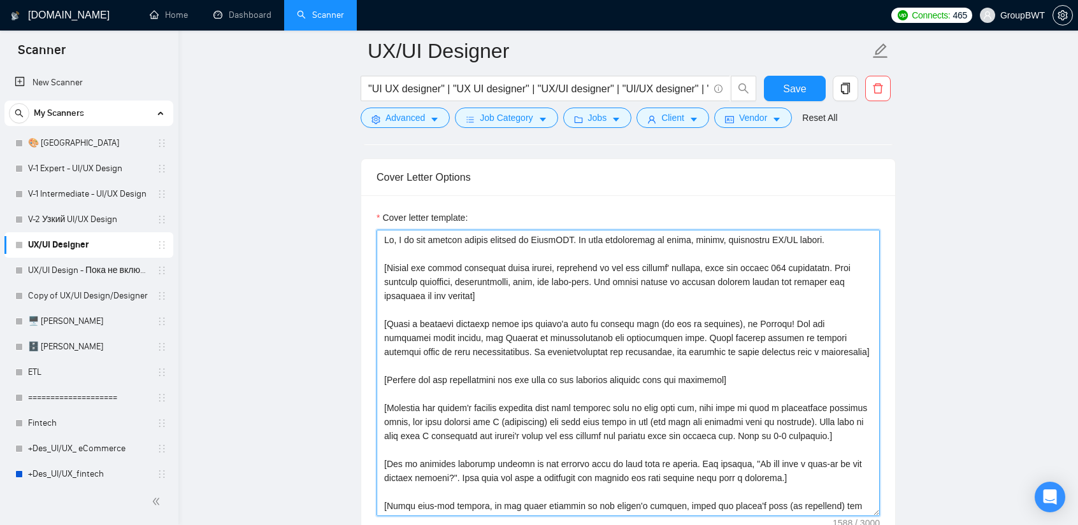
click at [548, 273] on textarea "Cover letter template:" at bounding box center [627, 373] width 503 height 287
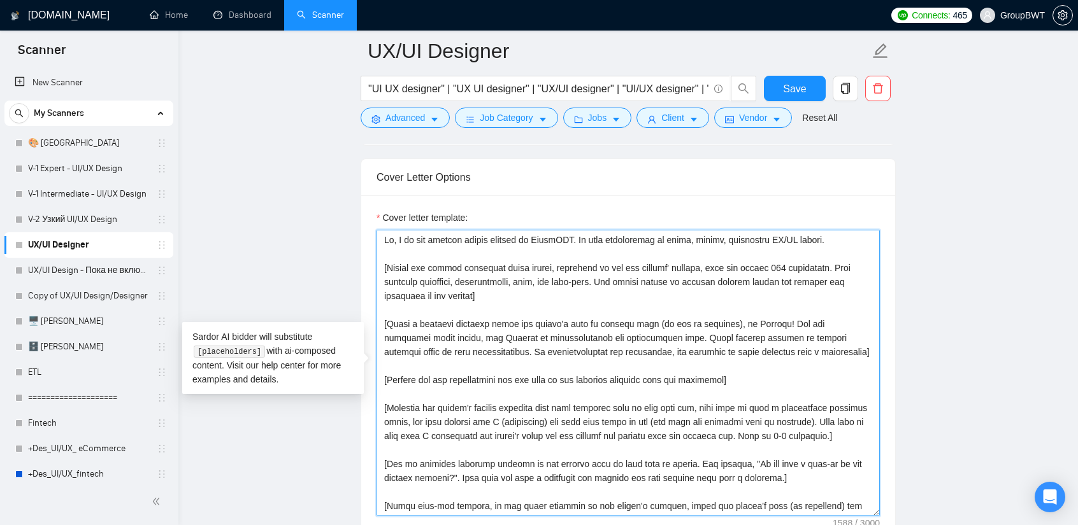
click at [509, 290] on textarea "Cover letter template:" at bounding box center [627, 373] width 503 height 287
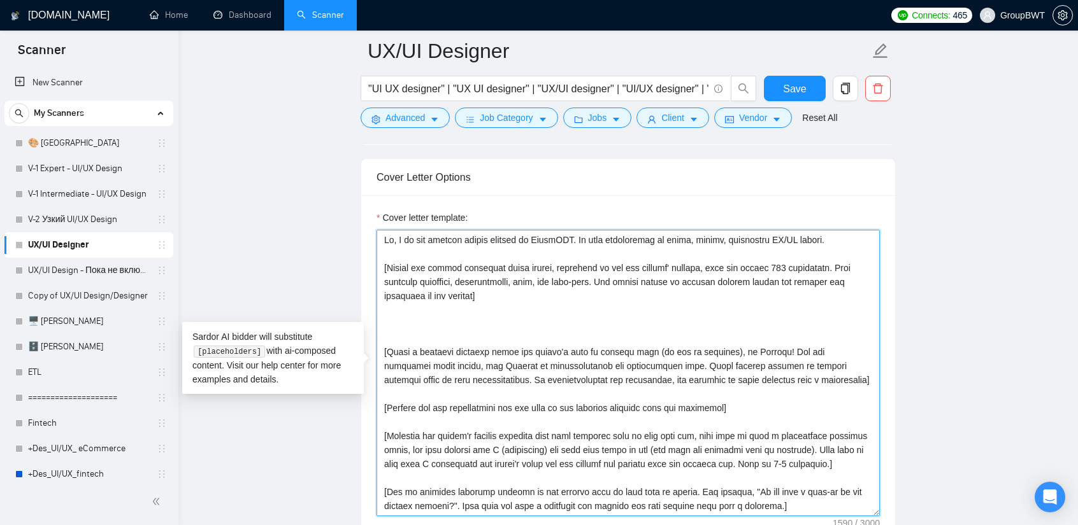
paste textarea "just what you're seeking."
click at [384, 317] on textarea "Cover letter template:" at bounding box center [627, 373] width 503 height 287
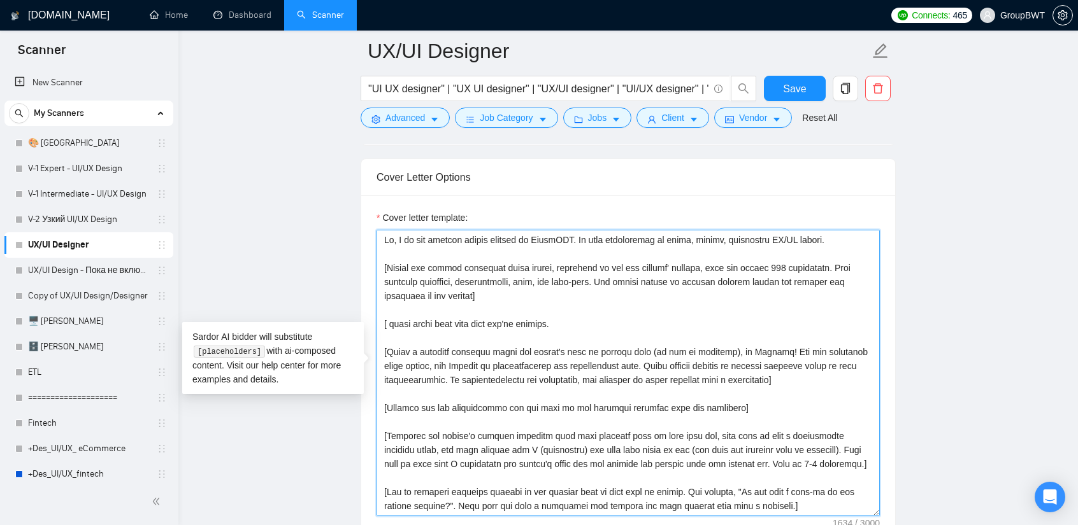
click at [553, 323] on textarea "Cover letter template:" at bounding box center [627, 373] width 503 height 287
click at [549, 320] on textarea "Cover letter template:" at bounding box center [627, 373] width 503 height 287
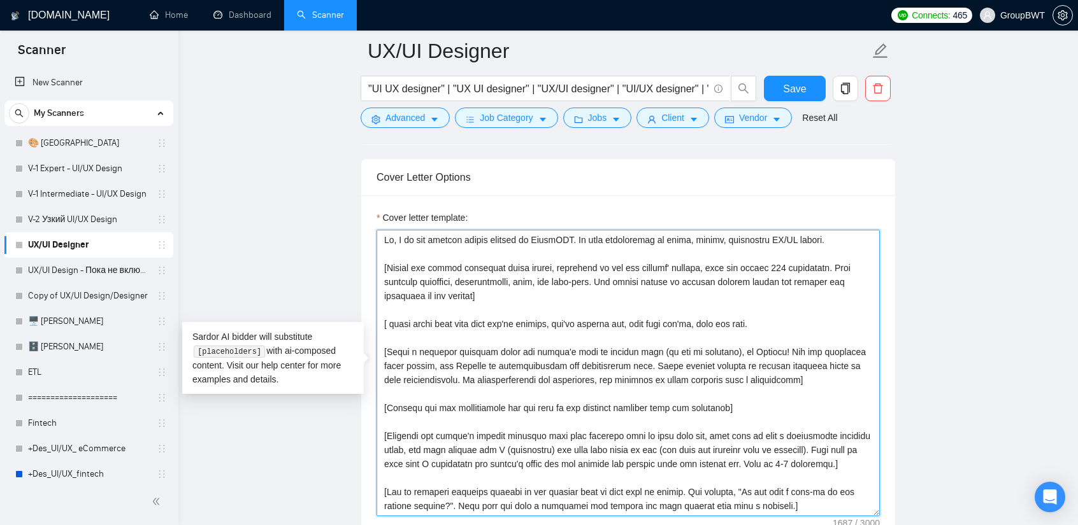
click at [685, 321] on textarea "Cover letter template:" at bounding box center [627, 373] width 503 height 287
click at [690, 318] on textarea "Cover letter template:" at bounding box center [627, 373] width 503 height 287
drag, startPoint x: 834, startPoint y: 315, endPoint x: 774, endPoint y: 317, distance: 60.5
click at [774, 317] on textarea "Cover letter template:" at bounding box center [627, 373] width 503 height 287
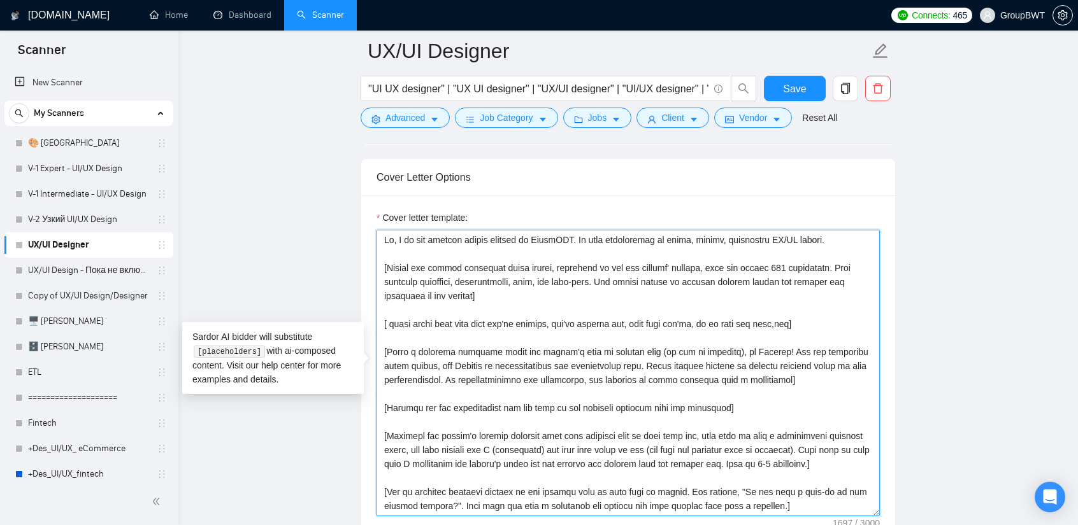
click at [774, 317] on textarea "Cover letter template:" at bounding box center [627, 373] width 503 height 287
drag, startPoint x: 487, startPoint y: 336, endPoint x: 453, endPoint y: 322, distance: 36.8
click at [487, 336] on textarea "Cover letter template:" at bounding box center [627, 373] width 503 height 287
drag, startPoint x: 389, startPoint y: 318, endPoint x: 788, endPoint y: 315, distance: 398.7
click at [788, 315] on textarea "Cover letter template:" at bounding box center [627, 373] width 503 height 287
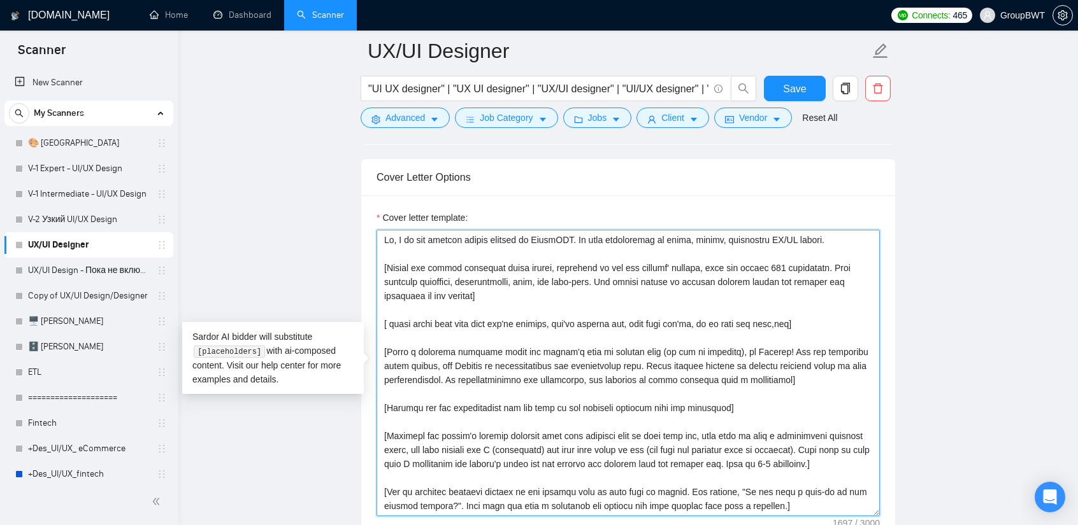
paste textarea "Avoid using phrases such as “just what you’re seeking,” “you’re looking for,” “…"
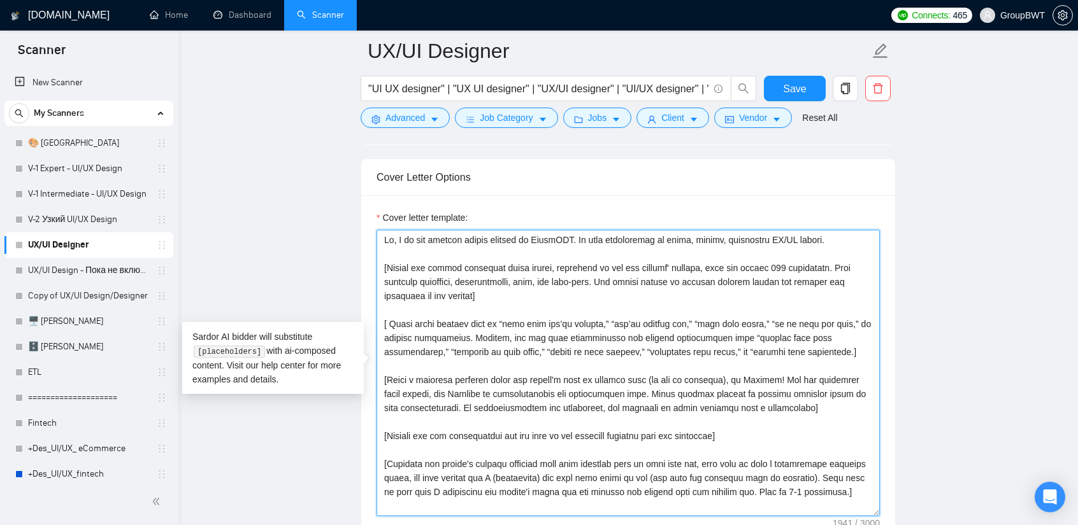
click at [504, 317] on textarea "Cover letter template:" at bounding box center [627, 373] width 503 height 287
drag, startPoint x: 494, startPoint y: 334, endPoint x: 785, endPoint y: 350, distance: 290.8
click at [785, 350] on textarea "Cover letter template:" at bounding box center [627, 373] width 503 height 287
click at [772, 351] on textarea "Cover letter template:" at bounding box center [627, 373] width 503 height 287
click at [714, 337] on textarea "Cover letter template:" at bounding box center [627, 373] width 503 height 287
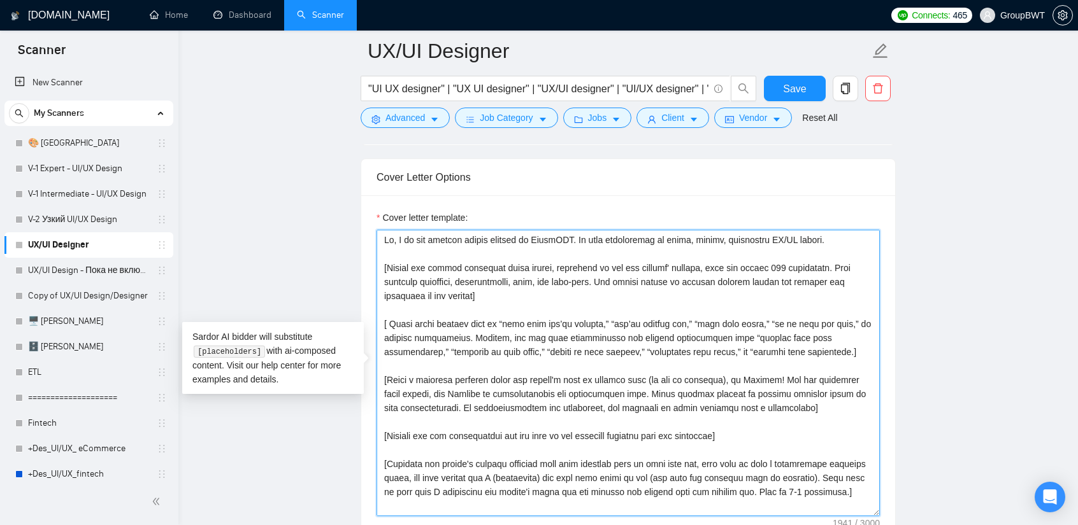
drag, startPoint x: 457, startPoint y: 334, endPoint x: 704, endPoint y: 331, distance: 247.1
click at [704, 331] on textarea "Cover letter template:" at bounding box center [627, 373] width 503 height 287
click at [462, 332] on textarea "Cover letter template:" at bounding box center [627, 373] width 503 height 287
click at [457, 331] on textarea "Cover letter template:" at bounding box center [627, 373] width 503 height 287
click at [695, 338] on textarea "Cover letter template:" at bounding box center [627, 373] width 503 height 287
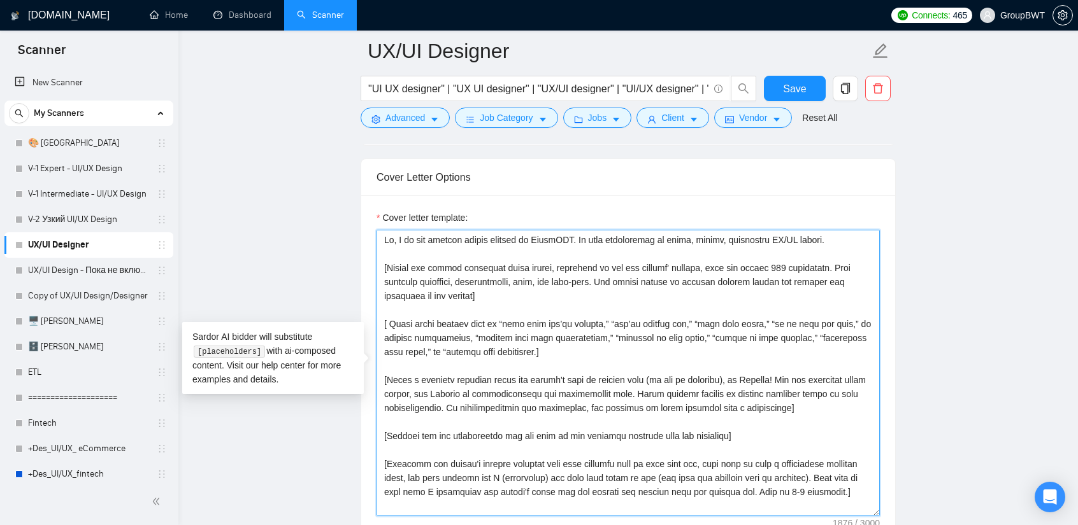
click at [534, 348] on textarea "Cover letter template:" at bounding box center [627, 373] width 503 height 287
type textarea "Lo, I do sit ametcon adipis elitsed do EiusmODT. In utla etdoloremag al enima, …"
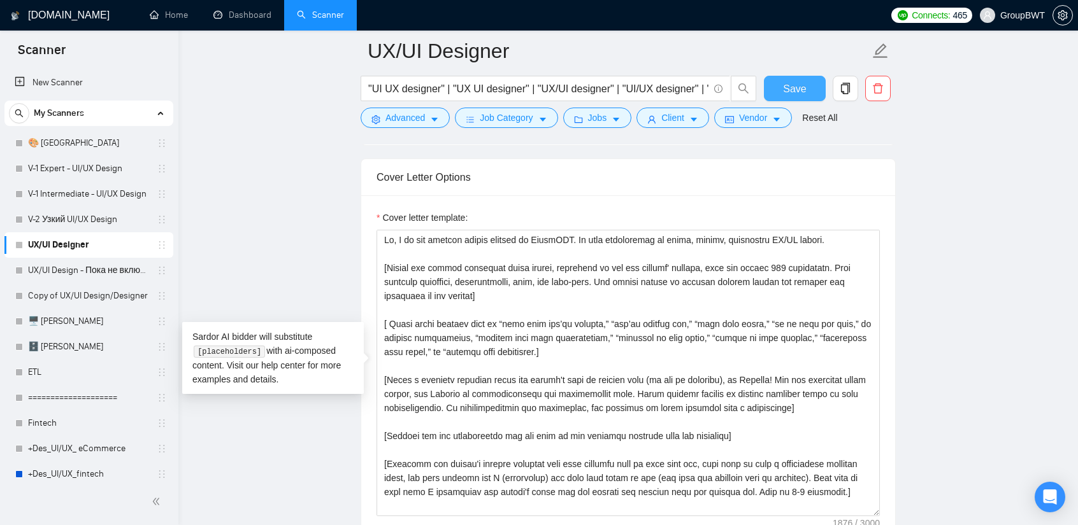
click at [798, 81] on span "Save" at bounding box center [794, 89] width 23 height 16
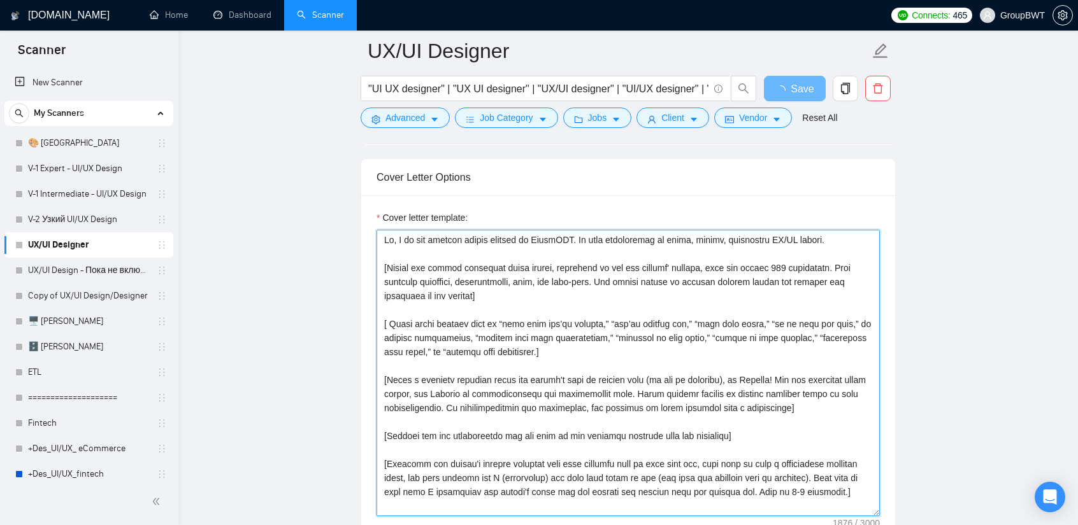
click at [524, 353] on textarea "Cover letter template:" at bounding box center [627, 373] width 503 height 287
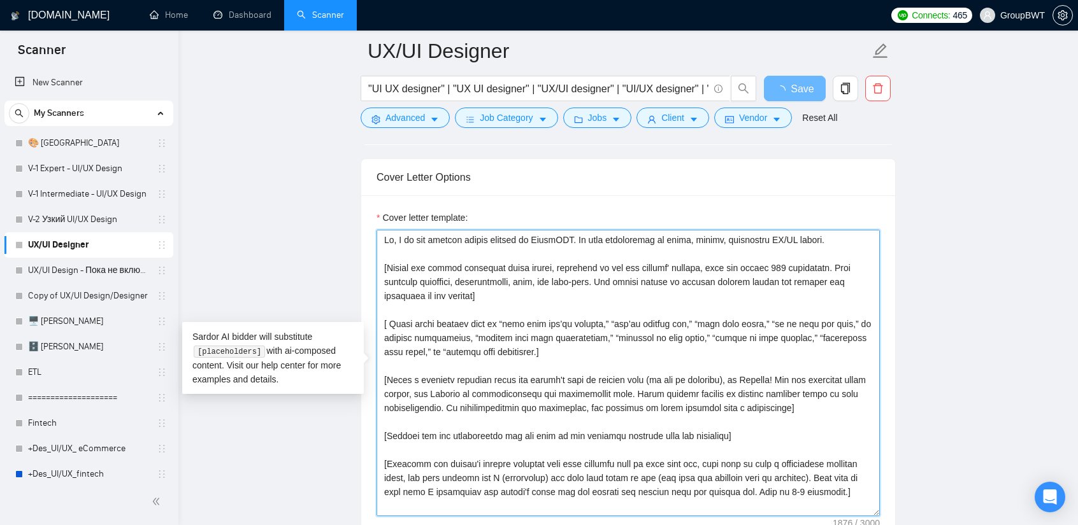
click at [527, 350] on textarea "Cover letter template:" at bounding box center [627, 373] width 503 height 287
click at [524, 347] on textarea "Cover letter template:" at bounding box center [627, 373] width 503 height 287
type textarea "Lo, I do sit ametcon adipis elitsed do EiusmODT. In utla etdoloremag al enima, …"
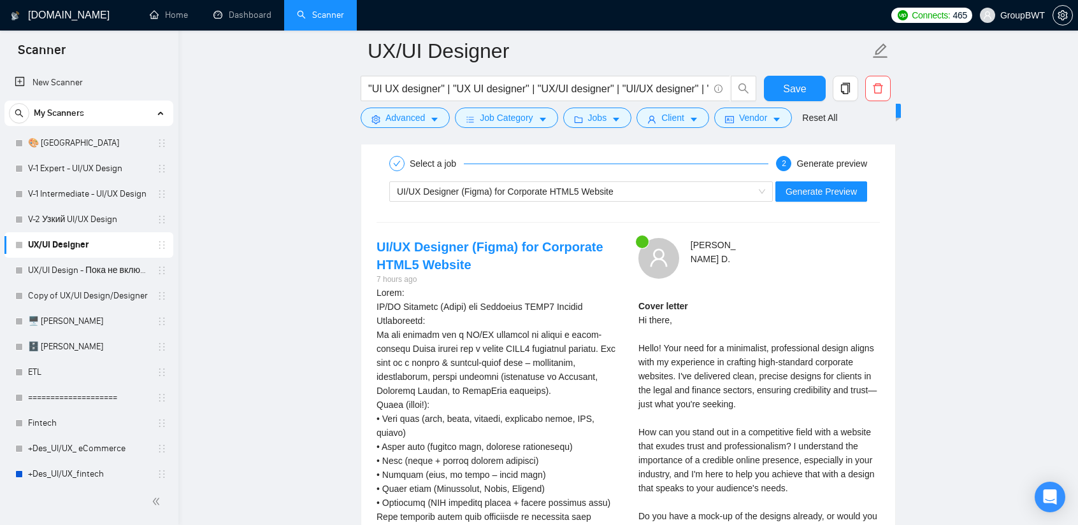
scroll to position [2625, 0]
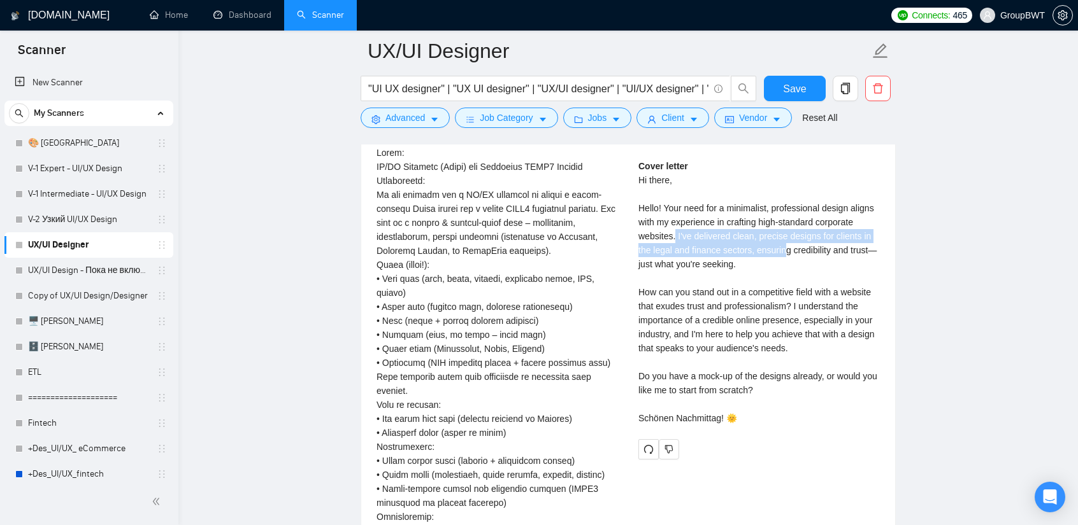
drag, startPoint x: 674, startPoint y: 227, endPoint x: 781, endPoint y: 245, distance: 108.5
click at [781, 245] on div "Cover letter Hi there, Hello! Your need for a minimalist, professional design a…" at bounding box center [758, 292] width 241 height 266
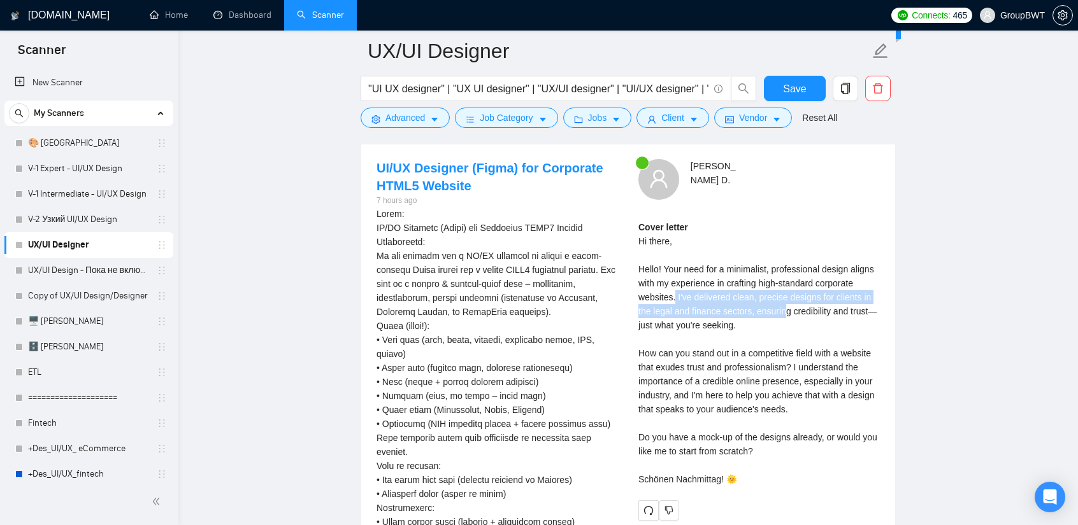
scroll to position [2561, 0]
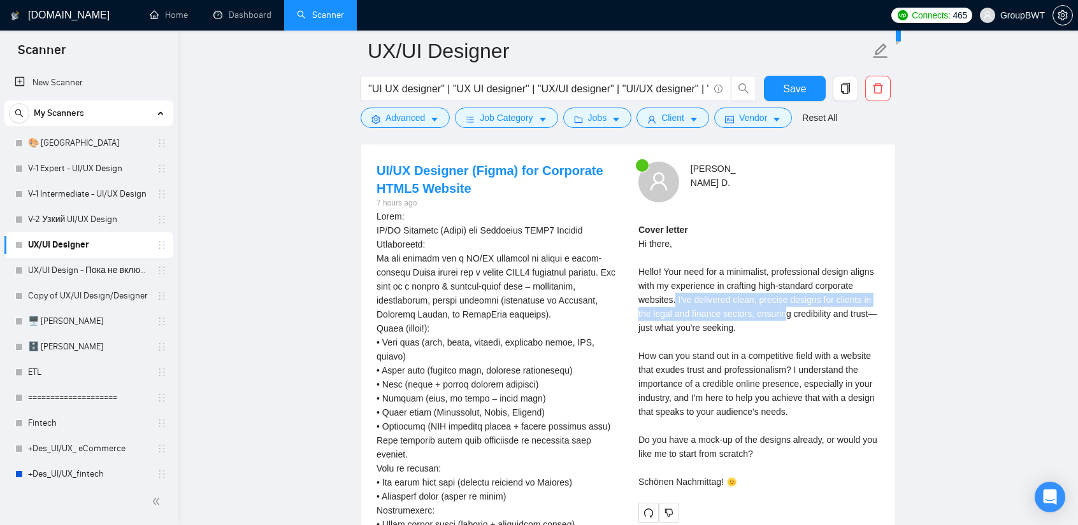
drag, startPoint x: 767, startPoint y: 300, endPoint x: 762, endPoint y: 324, distance: 24.1
click at [767, 300] on div "Cover letter Hi there, Hello! Your need for a minimalist, professional design a…" at bounding box center [758, 356] width 241 height 266
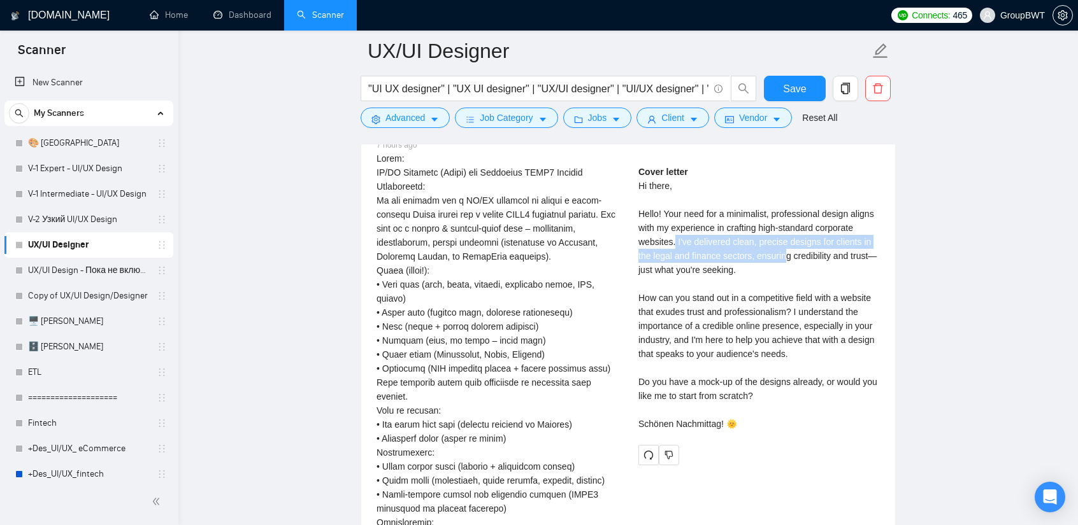
scroll to position [2625, 0]
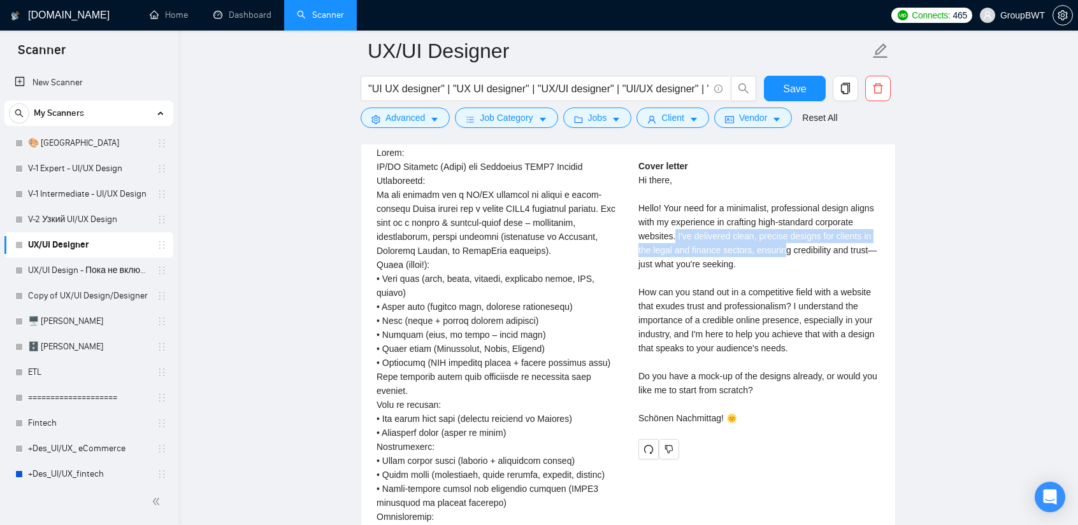
click at [709, 234] on div "Cover letter Hi there, Hello! Your need for a minimalist, professional design a…" at bounding box center [758, 292] width 241 height 266
drag, startPoint x: 677, startPoint y: 227, endPoint x: 866, endPoint y: 244, distance: 189.9
click at [835, 244] on div "Cover letter Hi there, Hello! Your need for a minimalist, professional design a…" at bounding box center [758, 292] width 241 height 266
copy div "I've delivered clean, precise designs for clients in the legal and finance sect…"
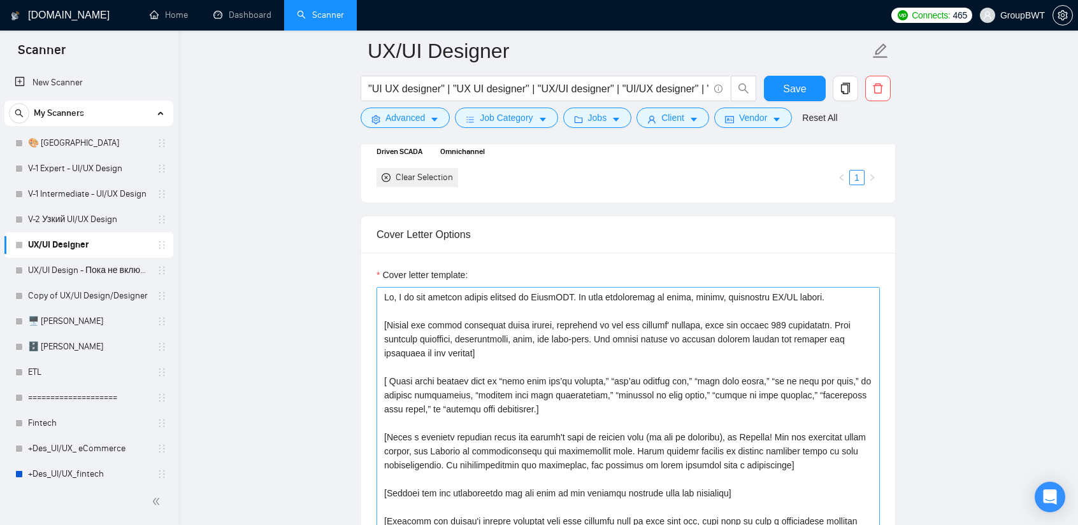
scroll to position [1351, 0]
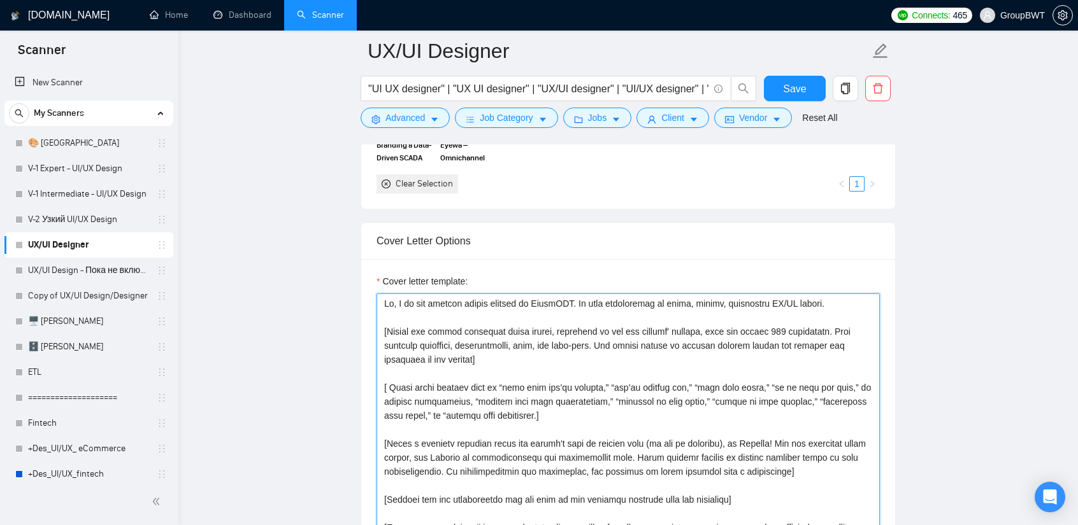
click at [410, 367] on textarea "Cover letter template:" at bounding box center [627, 437] width 503 height 287
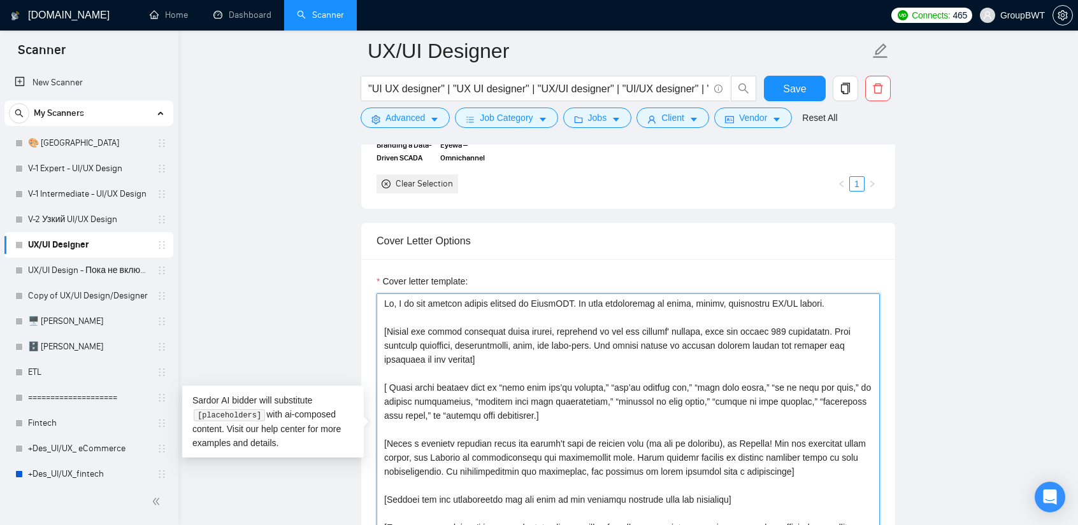
click at [581, 365] on textarea "Cover letter template:" at bounding box center [627, 437] width 503 height 287
click at [467, 365] on textarea "Cover letter template:" at bounding box center [627, 437] width 503 height 287
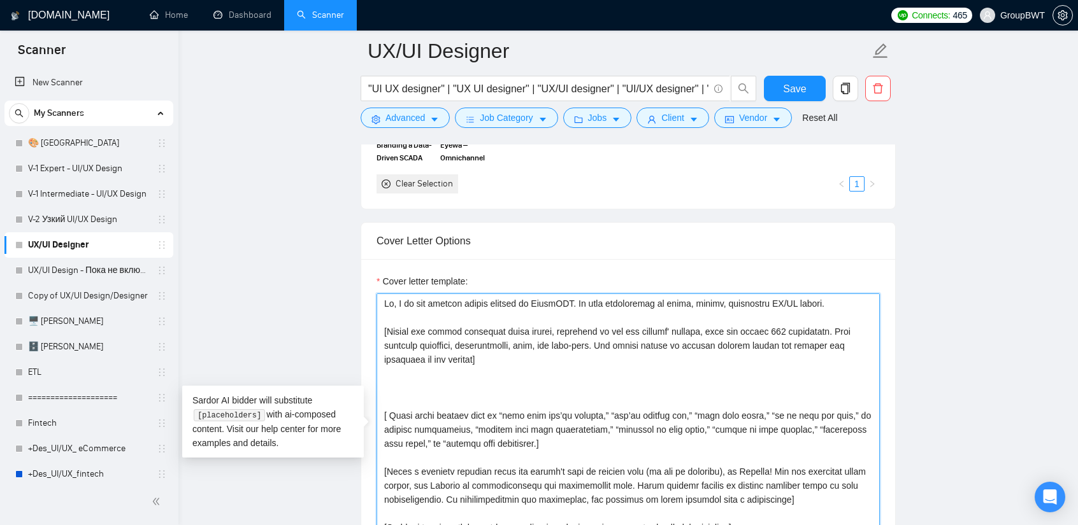
click at [396, 376] on textarea "Cover letter template:" at bounding box center [627, 437] width 503 height 287
paste textarea "I've delivered clean, precise designs for clients in the legal and finance sect…"
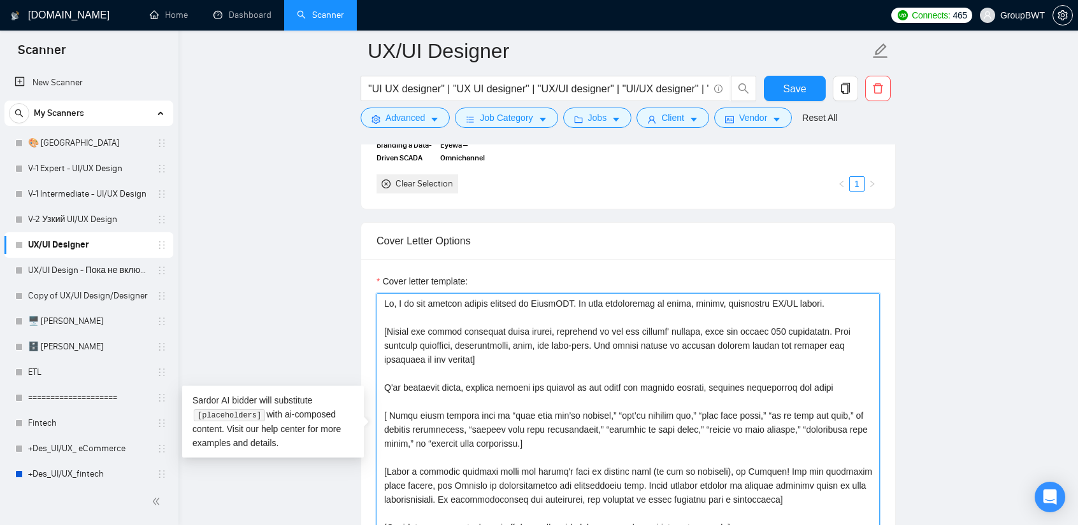
click at [385, 383] on textarea "Cover letter template:" at bounding box center [627, 437] width 503 height 287
click at [382, 381] on textarea "Cover letter template:" at bounding box center [627, 437] width 503 height 287
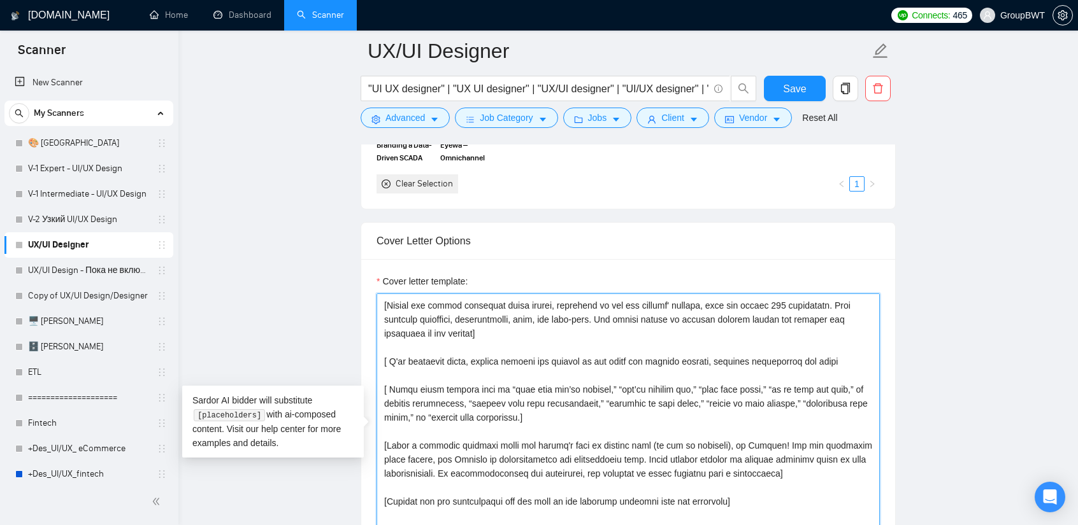
scroll to position [64, 0]
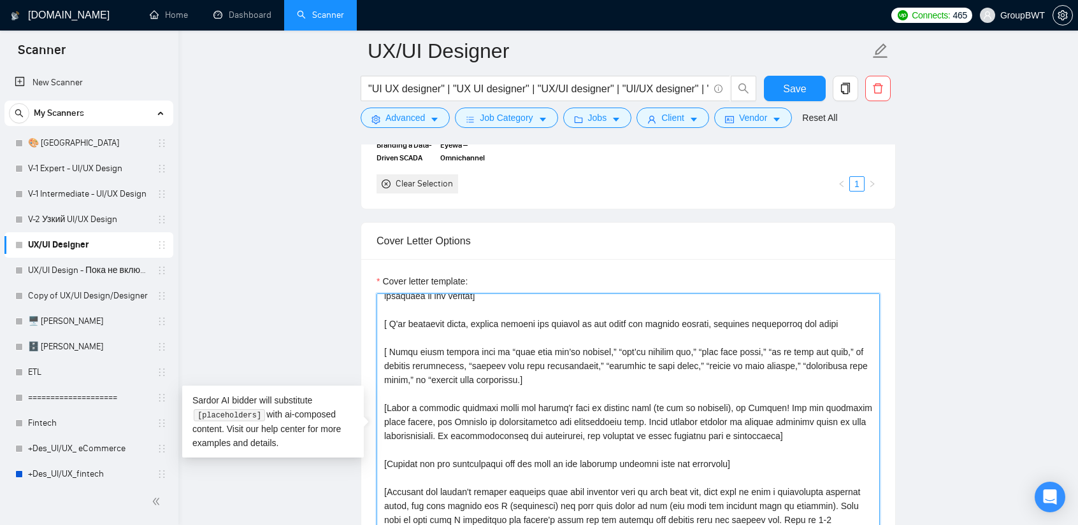
click at [585, 322] on textarea "Cover letter template:" at bounding box center [627, 437] width 503 height 287
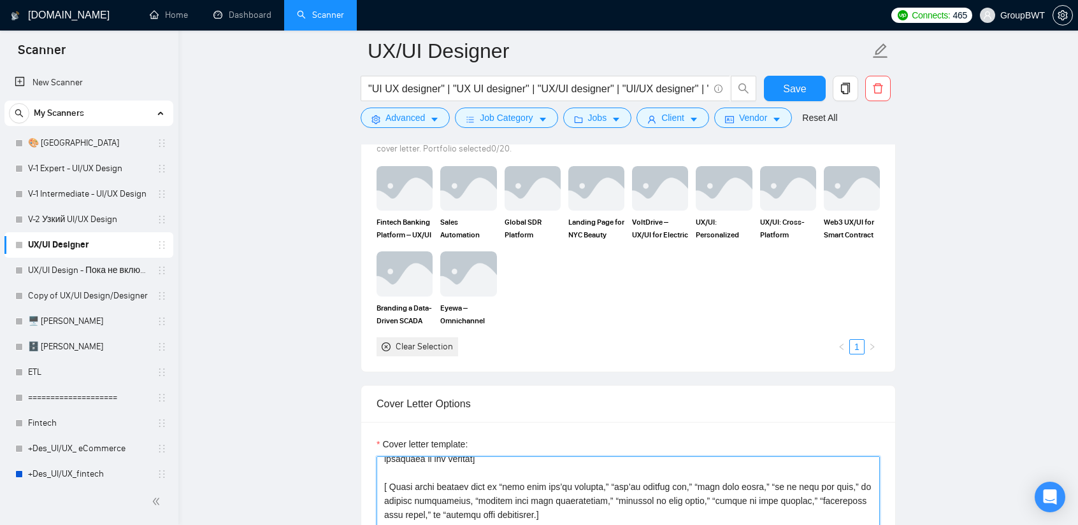
scroll to position [1160, 0]
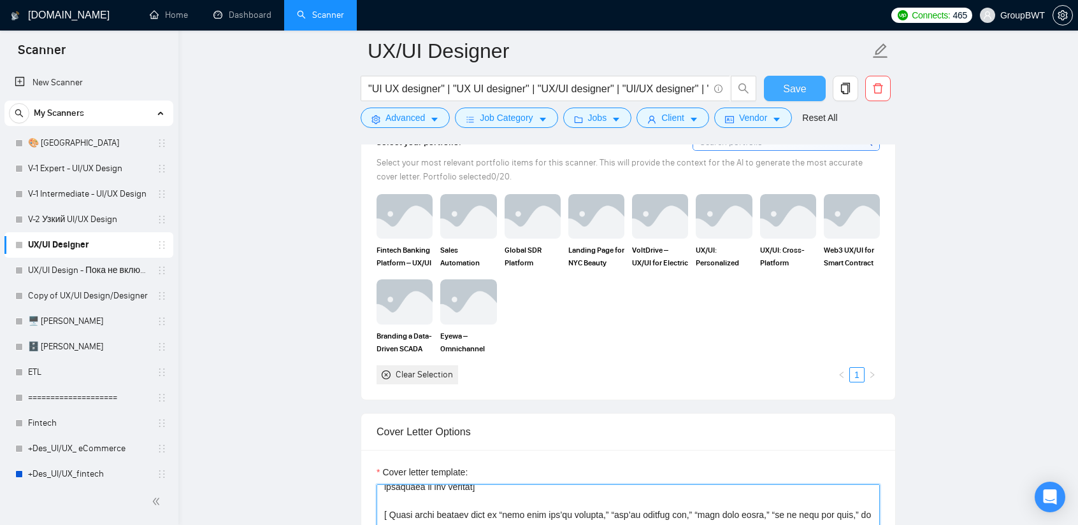
type textarea "Lo, I do sit ametcon adipis elitsed do EiusmODT. In utla etdoloremag al enima, …"
click at [799, 97] on button "Save" at bounding box center [795, 88] width 62 height 25
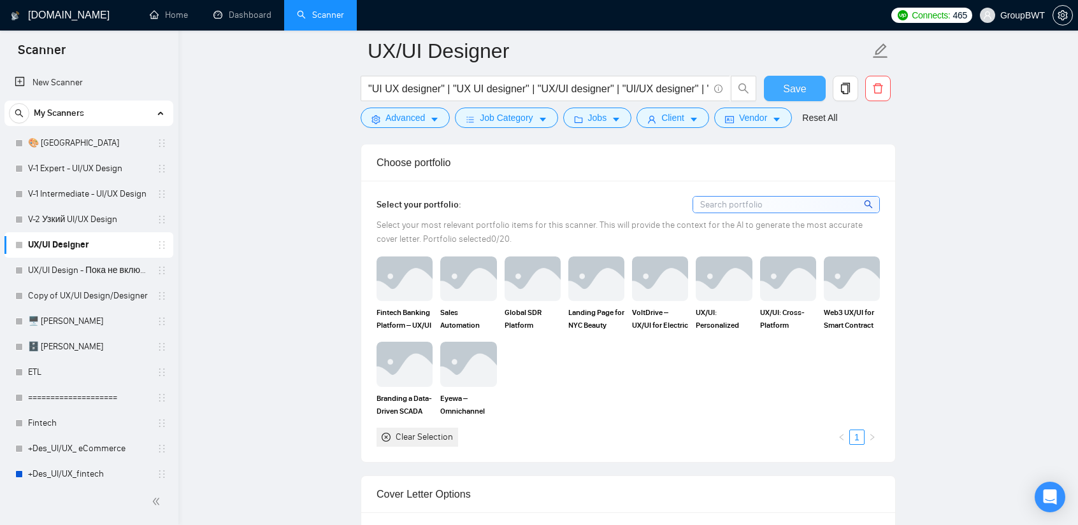
scroll to position [1097, 0]
click at [401, 283] on img at bounding box center [404, 280] width 53 height 42
click at [411, 277] on rect at bounding box center [404, 280] width 20 height 20
click at [410, 280] on img at bounding box center [404, 280] width 53 height 42
click at [410, 280] on rect at bounding box center [404, 280] width 20 height 20
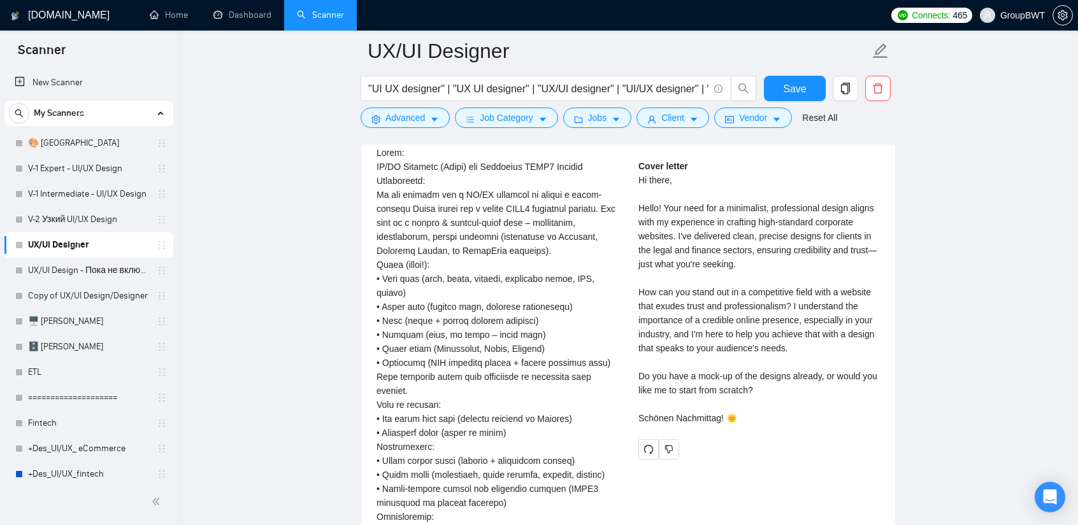
scroll to position [2434, 0]
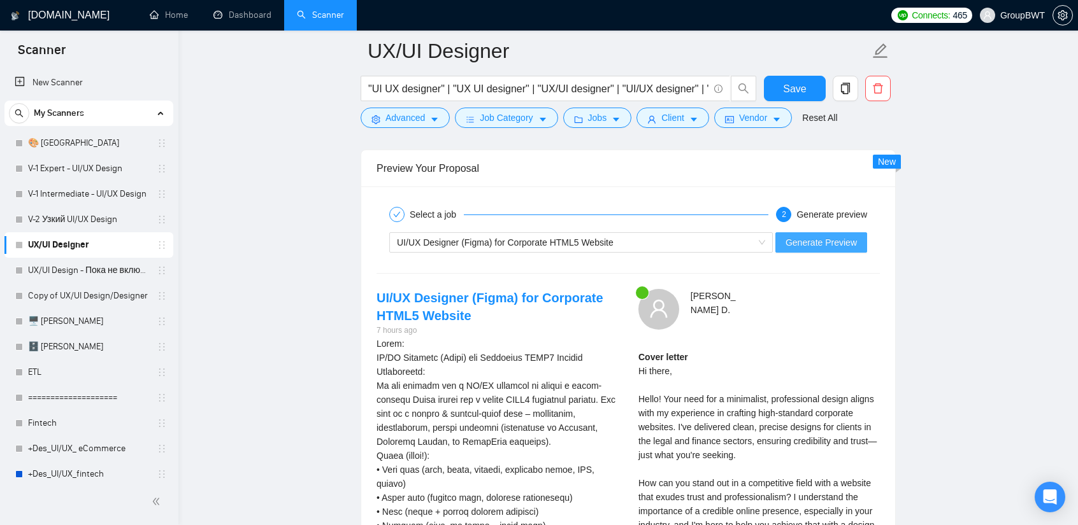
click at [827, 236] on span "Generate Preview" at bounding box center [820, 243] width 71 height 14
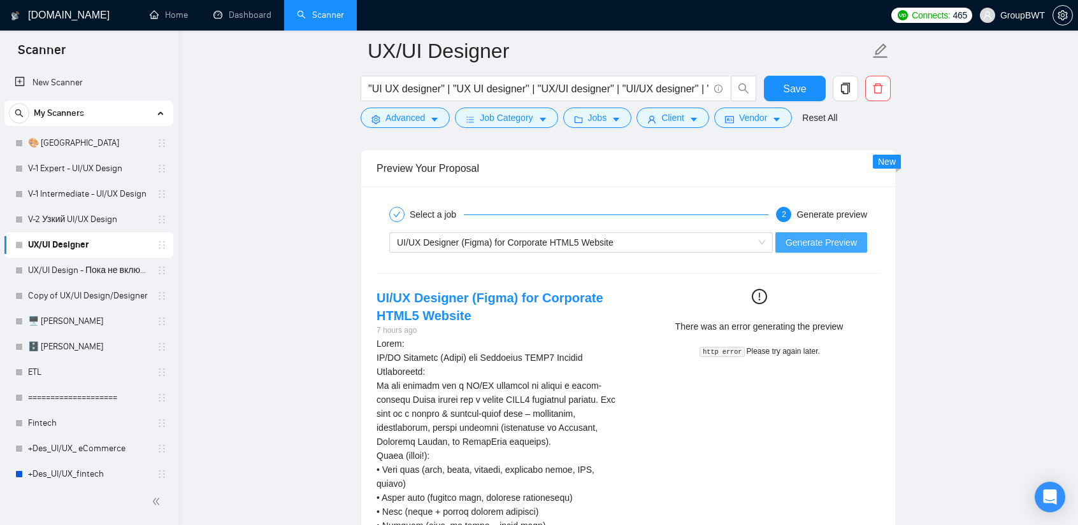
click at [817, 236] on span "Generate Preview" at bounding box center [820, 243] width 71 height 14
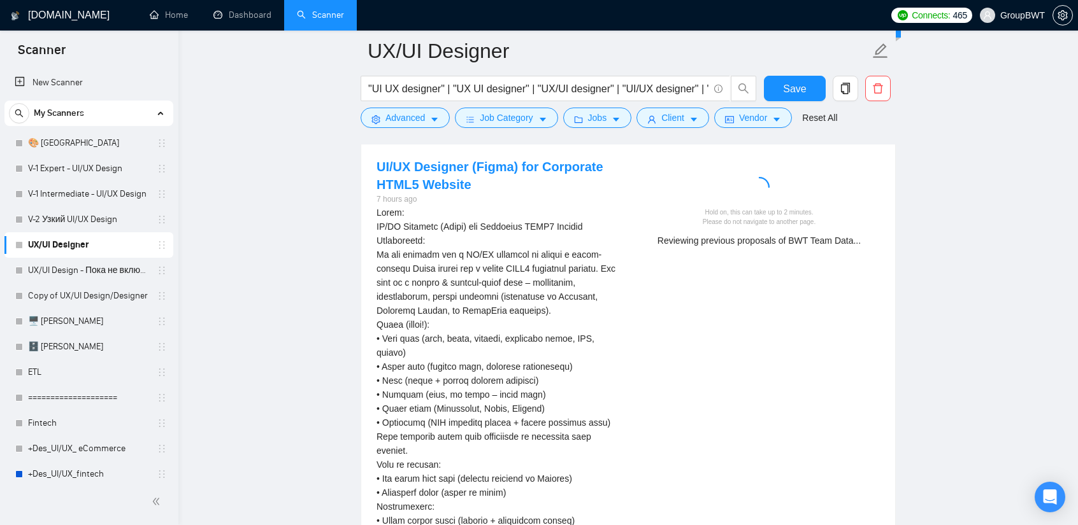
scroll to position [2561, 0]
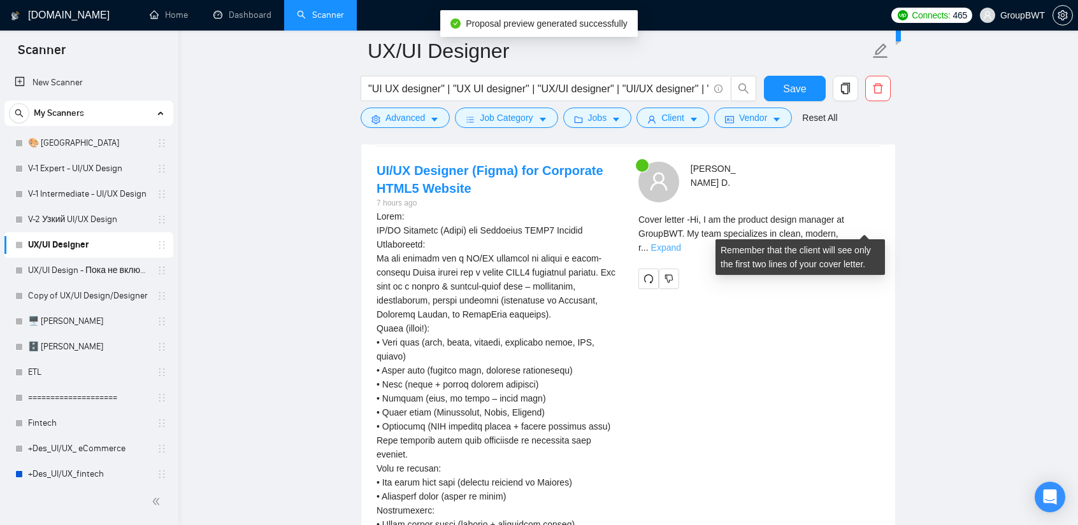
click at [681, 243] on link "Expand" at bounding box center [666, 248] width 30 height 10
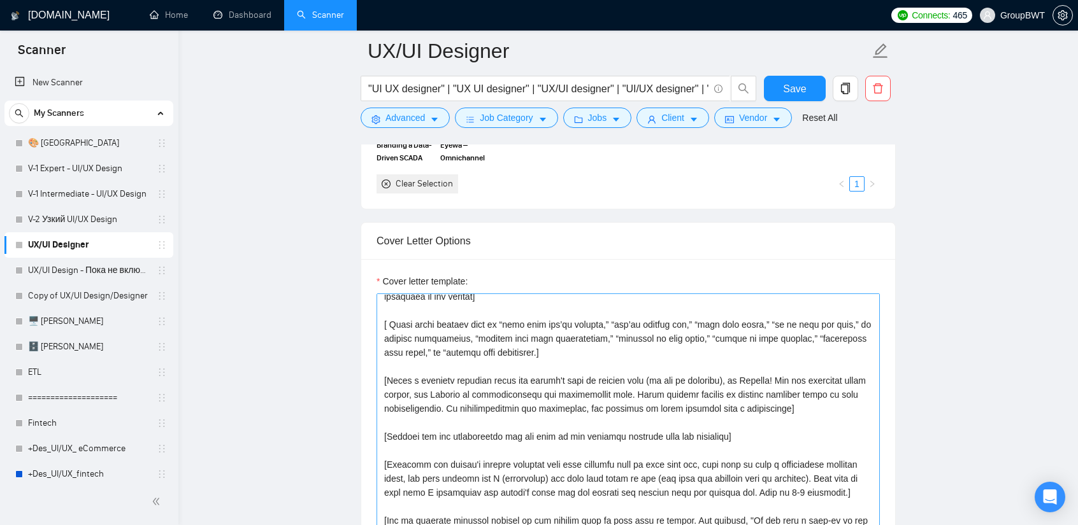
scroll to position [70, 0]
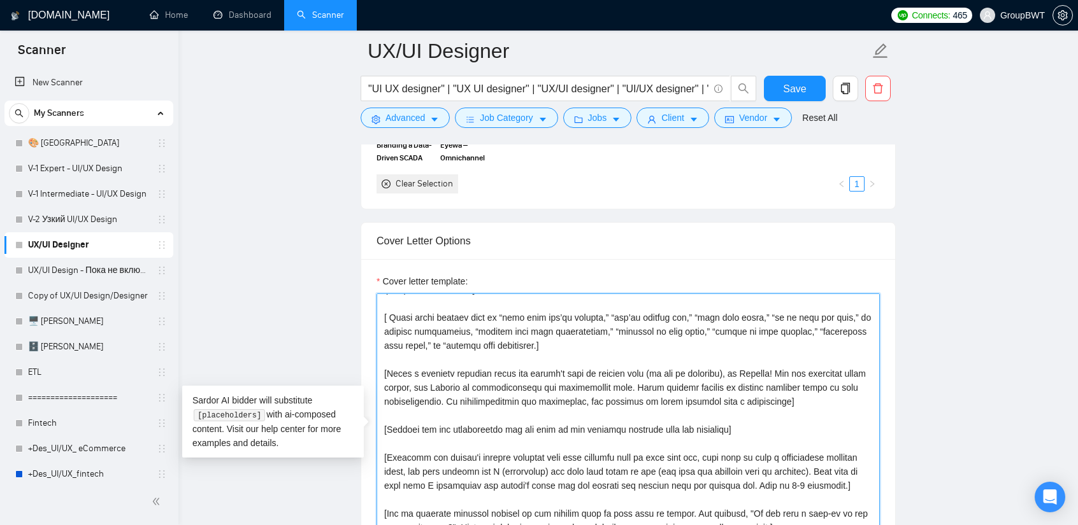
drag, startPoint x: 771, startPoint y: 368, endPoint x: 388, endPoint y: 370, distance: 382.1
click at [388, 370] on textarea "Cover letter template:" at bounding box center [627, 437] width 503 height 287
click at [713, 380] on textarea "Cover letter template:" at bounding box center [627, 437] width 503 height 287
click at [731, 404] on textarea "Cover letter template:" at bounding box center [627, 437] width 503 height 287
click at [799, 399] on textarea "Cover letter template:" at bounding box center [627, 437] width 503 height 287
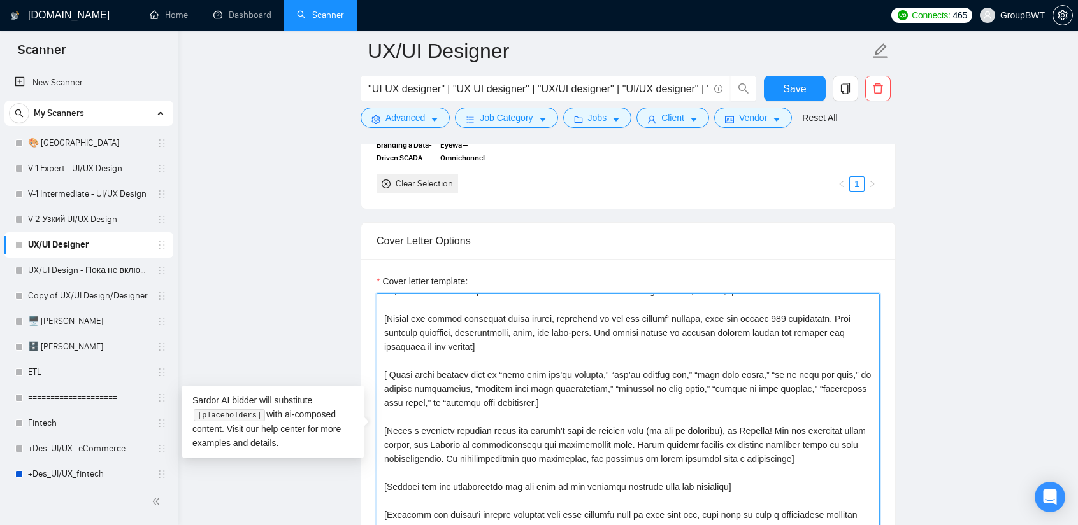
scroll to position [0, 0]
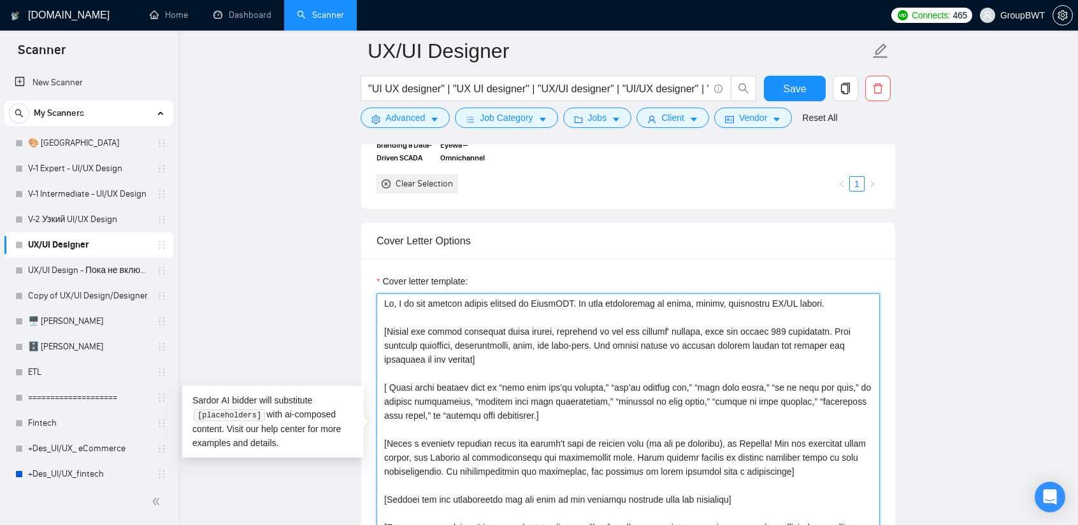
click at [653, 359] on textarea "Cover letter template:" at bounding box center [627, 437] width 503 height 287
click at [550, 343] on textarea "Cover letter template:" at bounding box center [627, 437] width 503 height 287
click at [513, 353] on textarea "Cover letter template:" at bounding box center [627, 437] width 503 height 287
click at [383, 296] on textarea "Cover letter template:" at bounding box center [627, 437] width 503 height 287
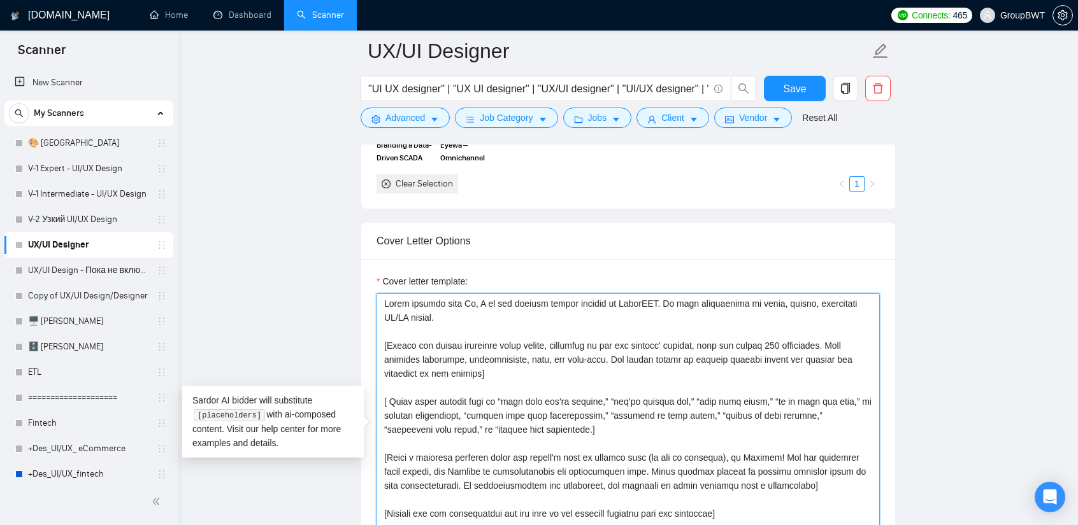
click at [381, 294] on textarea "Cover letter template:" at bounding box center [627, 437] width 503 height 287
click at [466, 294] on textarea "Cover letter template:" at bounding box center [627, 437] width 503 height 287
click at [467, 299] on textarea "Cover letter template:" at bounding box center [627, 437] width 503 height 287
click at [479, 315] on textarea "Cover letter template:" at bounding box center [627, 437] width 503 height 287
click at [506, 315] on textarea "Cover letter template:" at bounding box center [627, 437] width 503 height 287
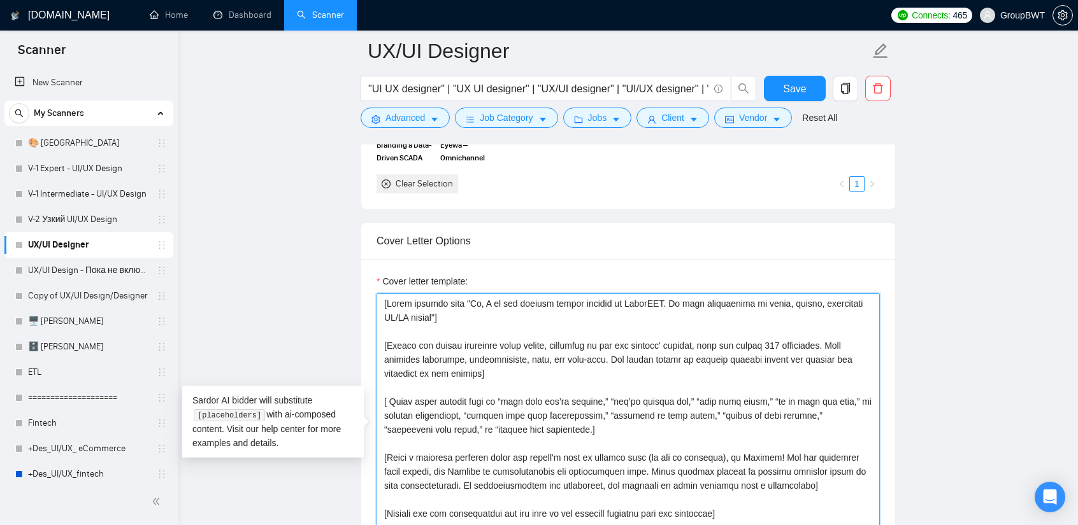
click at [387, 339] on textarea "Cover letter template:" at bounding box center [627, 437] width 503 height 287
drag, startPoint x: 518, startPoint y: 371, endPoint x: 356, endPoint y: 341, distance: 164.6
click at [497, 334] on textarea "Cover letter template:" at bounding box center [627, 437] width 503 height 287
drag, startPoint x: 492, startPoint y: 371, endPoint x: 361, endPoint y: 341, distance: 134.1
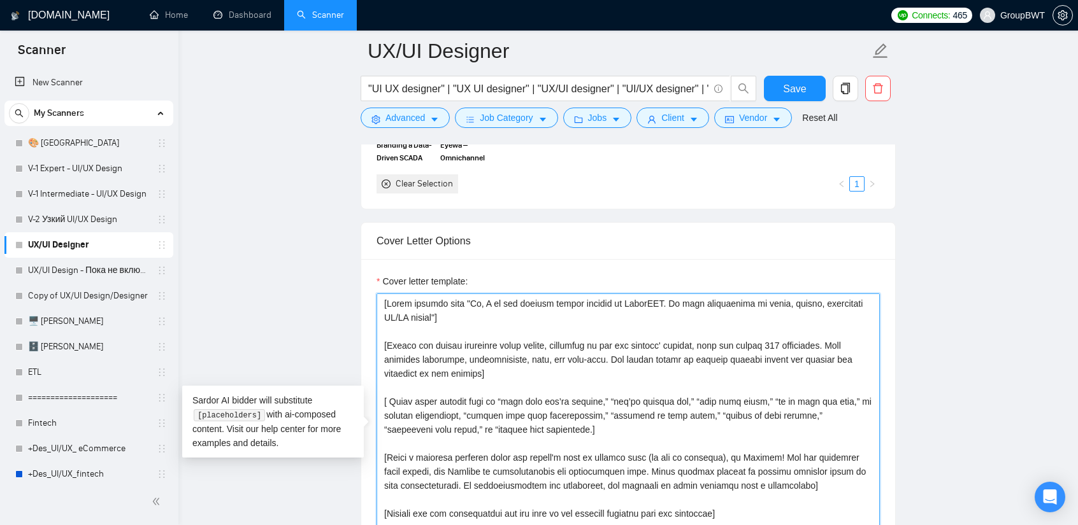
click at [361, 341] on div "Cover letter template:" at bounding box center [628, 435] width 534 height 352
click at [508, 361] on textarea "Cover letter template:" at bounding box center [627, 437] width 503 height 287
drag, startPoint x: 424, startPoint y: 329, endPoint x: 270, endPoint y: 278, distance: 162.5
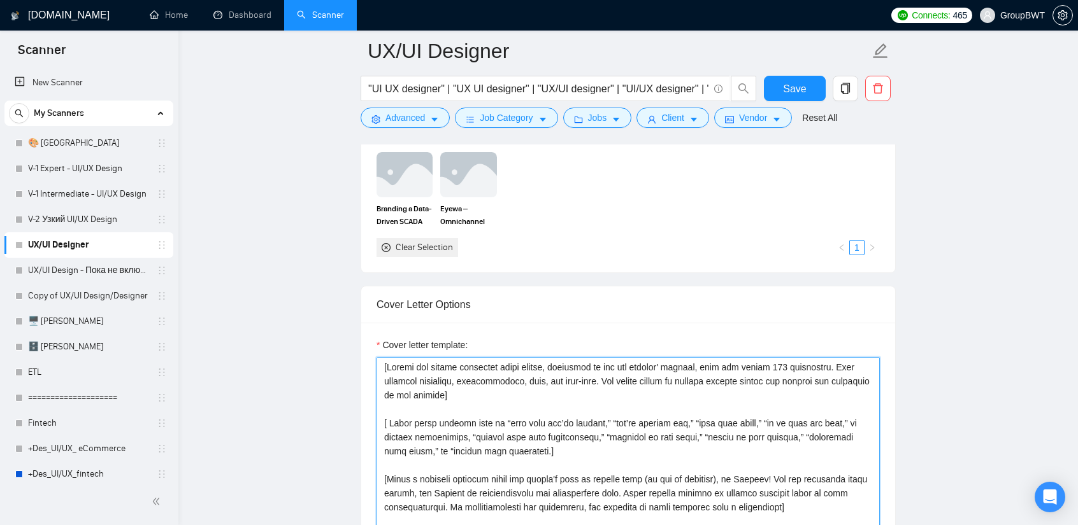
click at [382, 377] on textarea "Cover letter template:" at bounding box center [627, 500] width 503 height 287
click at [551, 443] on textarea "Cover letter template:" at bounding box center [627, 500] width 503 height 287
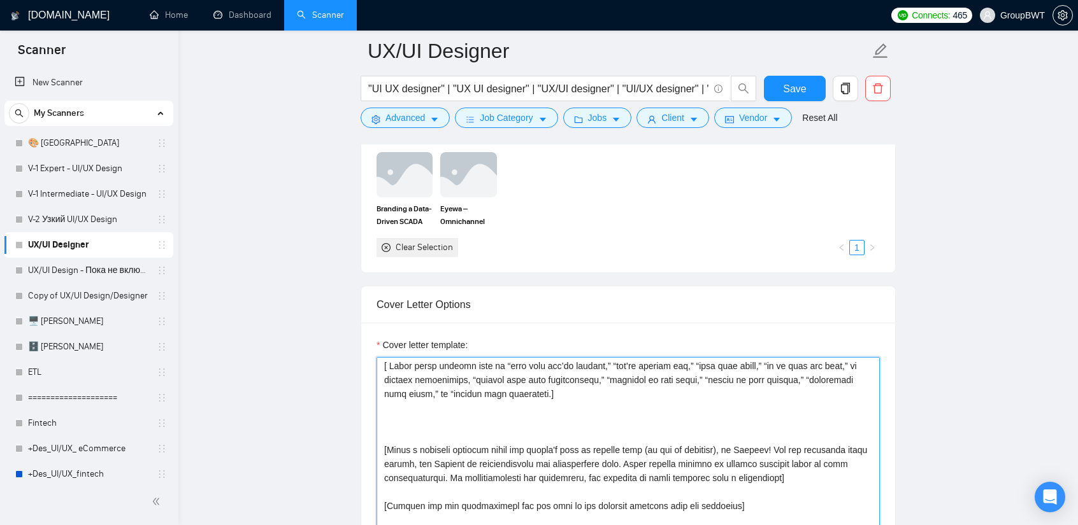
scroll to position [70, 0]
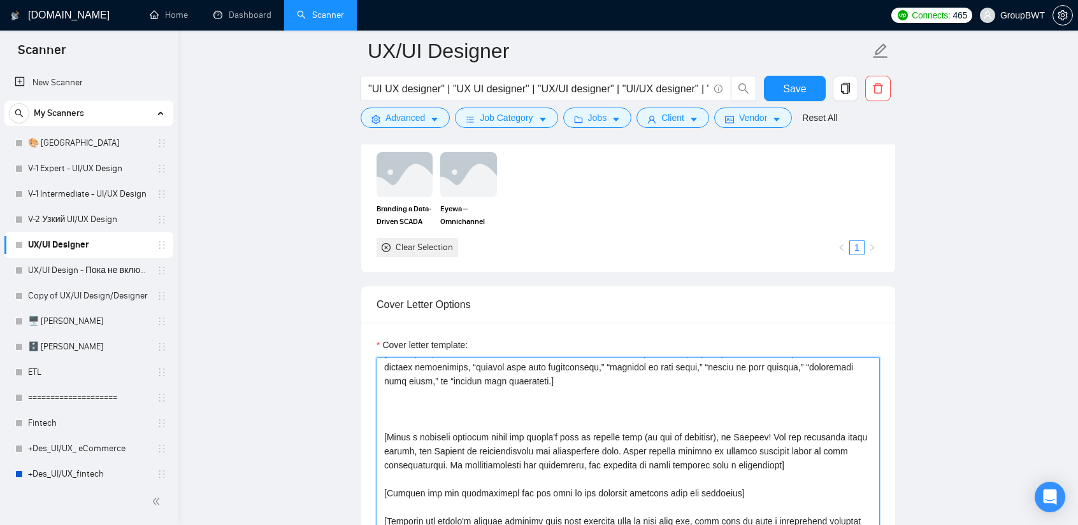
paste textarea "[Start message from "Hi, I am the product design manager at GroupBWT. My team s…"
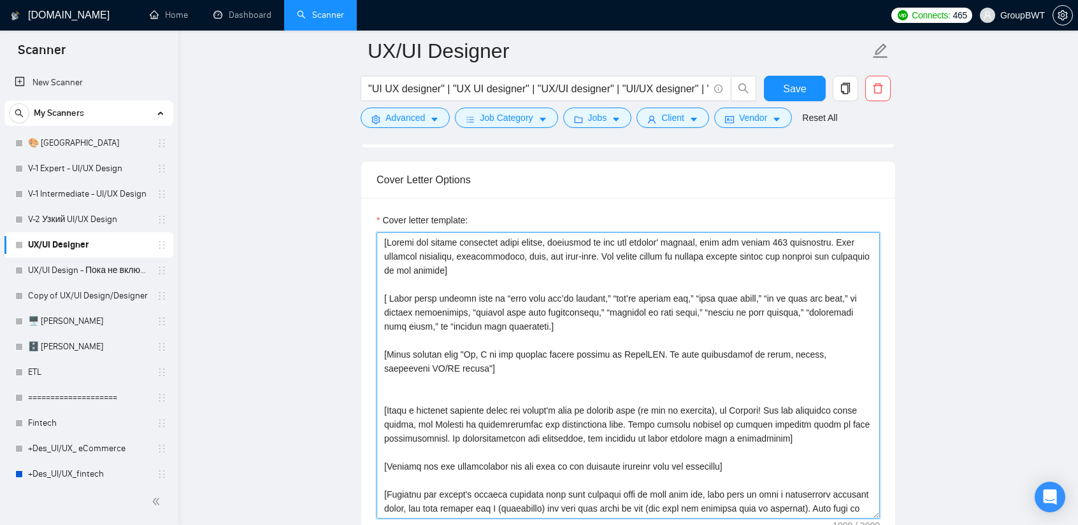
scroll to position [1415, 0]
drag, startPoint x: 535, startPoint y: 373, endPoint x: 324, endPoint y: 349, distance: 212.7
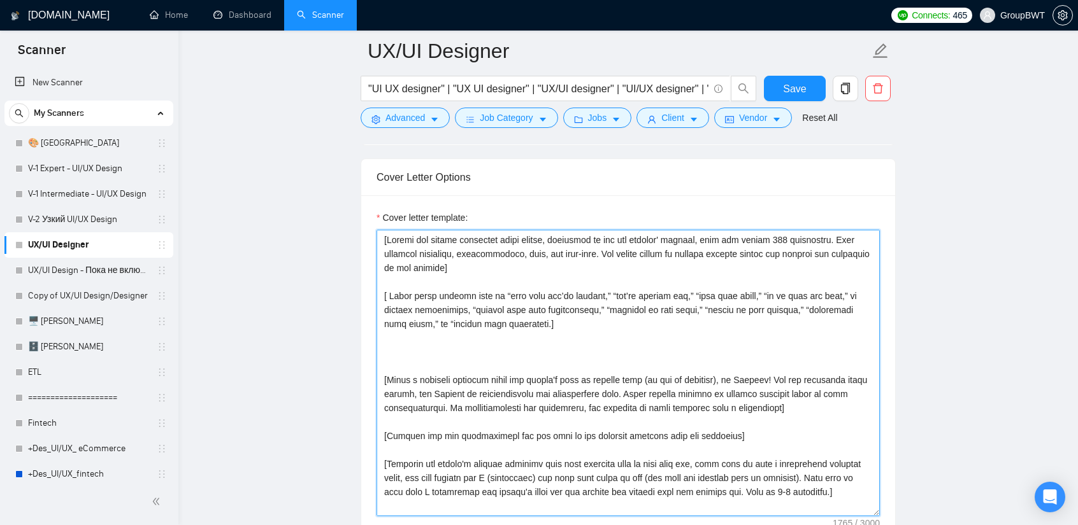
click at [382, 238] on textarea "Cover letter template:" at bounding box center [627, 373] width 503 height 287
click at [385, 236] on textarea "Cover letter template:" at bounding box center [627, 373] width 503 height 287
paste textarea "[Start message from "Hi, I am the product design manager at GroupBWT. My team s…"
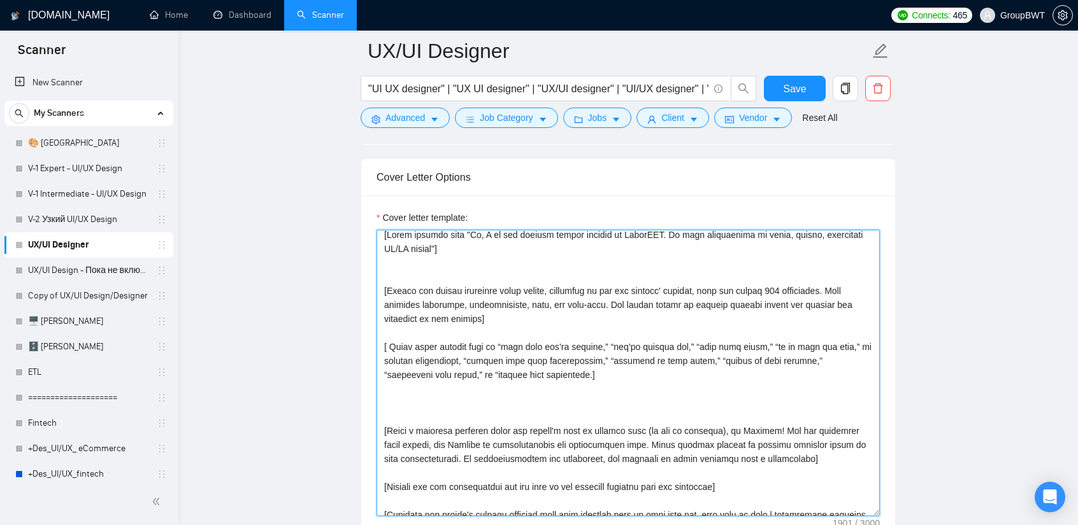
scroll to position [0, 0]
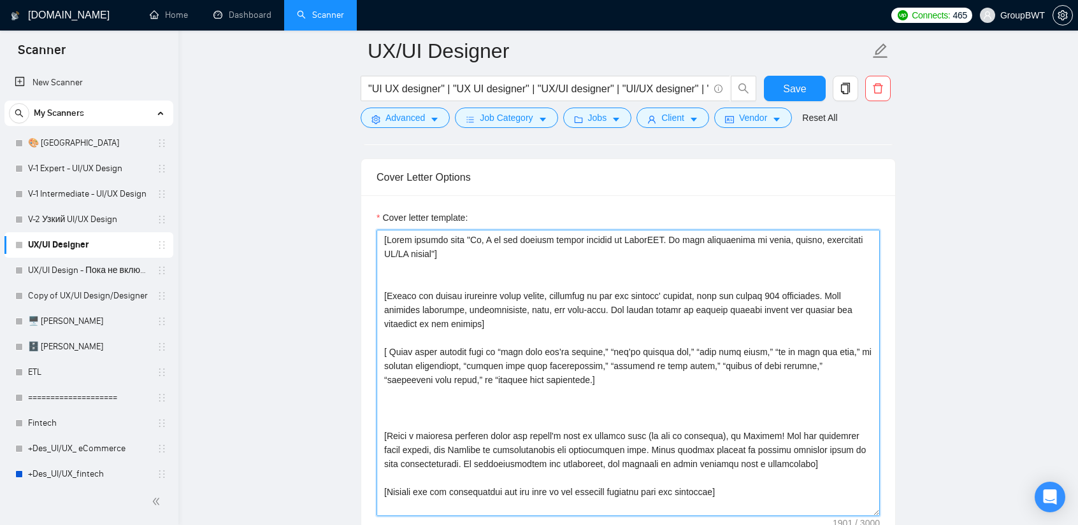
drag, startPoint x: 772, startPoint y: 464, endPoint x: 360, endPoint y: 434, distance: 413.7
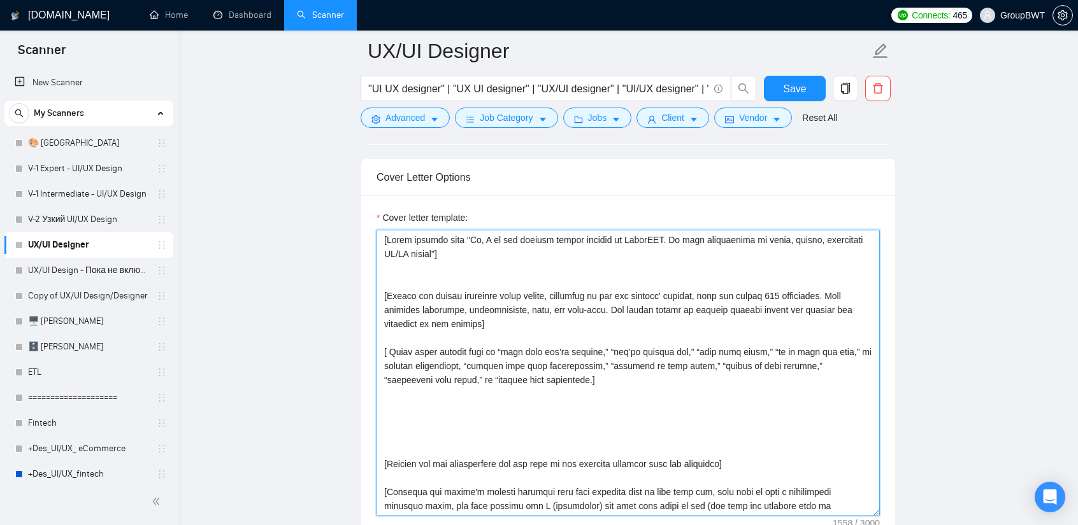
click at [394, 267] on textarea "Cover letter template:" at bounding box center [627, 373] width 503 height 287
click at [383, 276] on textarea "Cover letter template:" at bounding box center [627, 373] width 503 height 287
paste textarea "[Write a personal greeting using the client's name or company name (if any is p…"
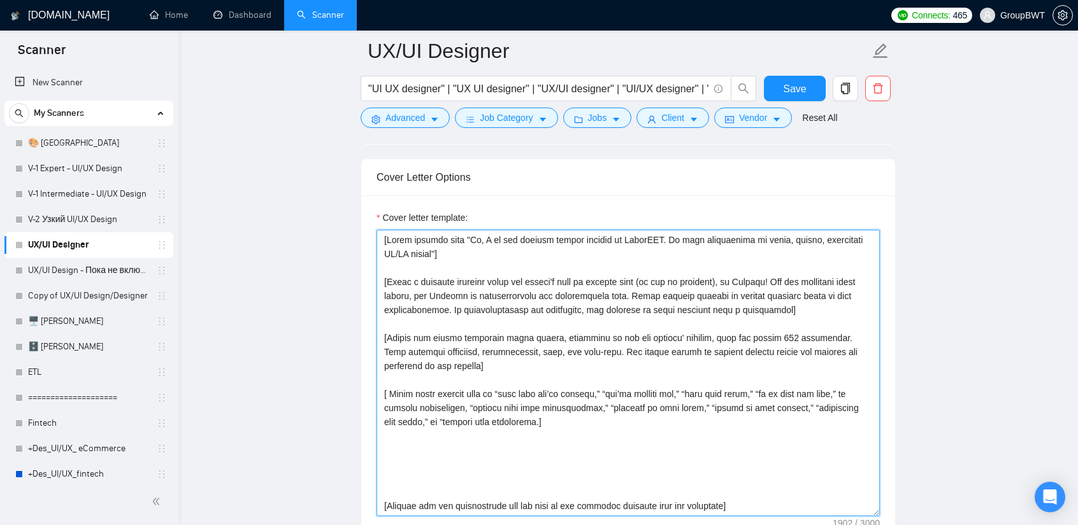
click at [659, 277] on textarea "Cover letter template:" at bounding box center [627, 373] width 503 height 287
click at [656, 277] on textarea "Cover letter template:" at bounding box center [627, 373] width 503 height 287
click at [658, 277] on textarea "Cover letter template:" at bounding box center [627, 373] width 503 height 287
drag, startPoint x: 787, startPoint y: 274, endPoint x: 750, endPoint y: 276, distance: 37.0
click at [750, 276] on textarea "Cover letter template:" at bounding box center [627, 373] width 503 height 287
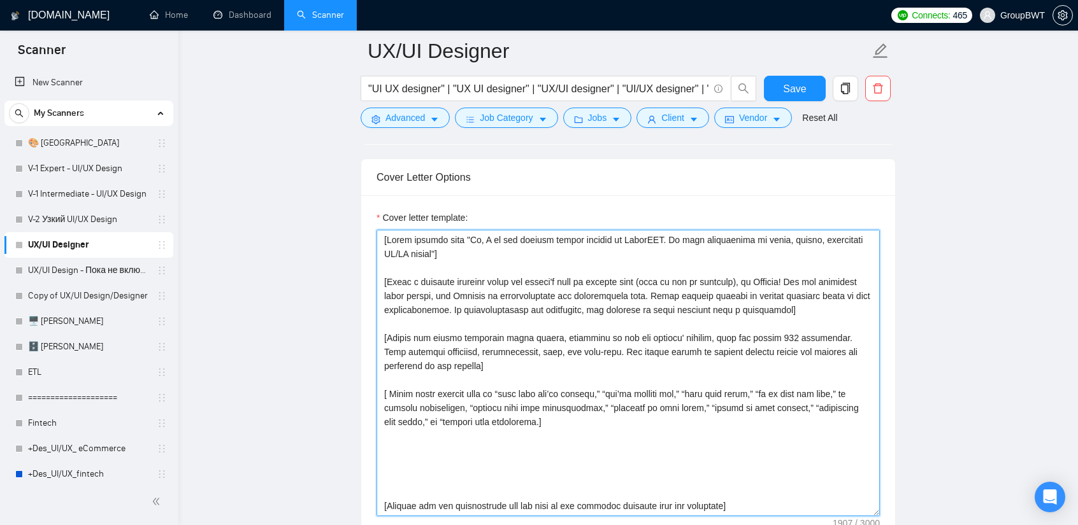
click at [712, 297] on textarea "Cover letter template:" at bounding box center [627, 373] width 503 height 287
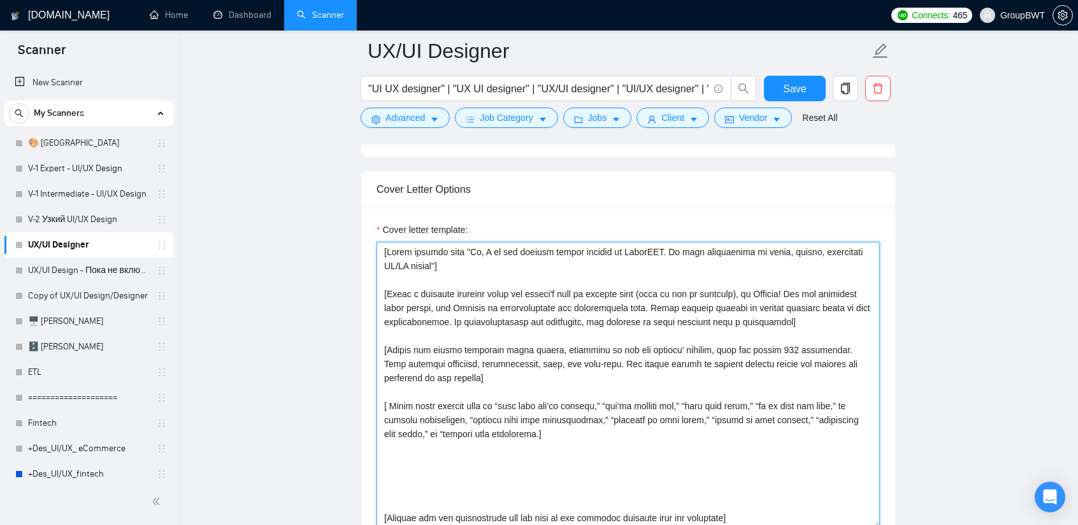
scroll to position [1415, 0]
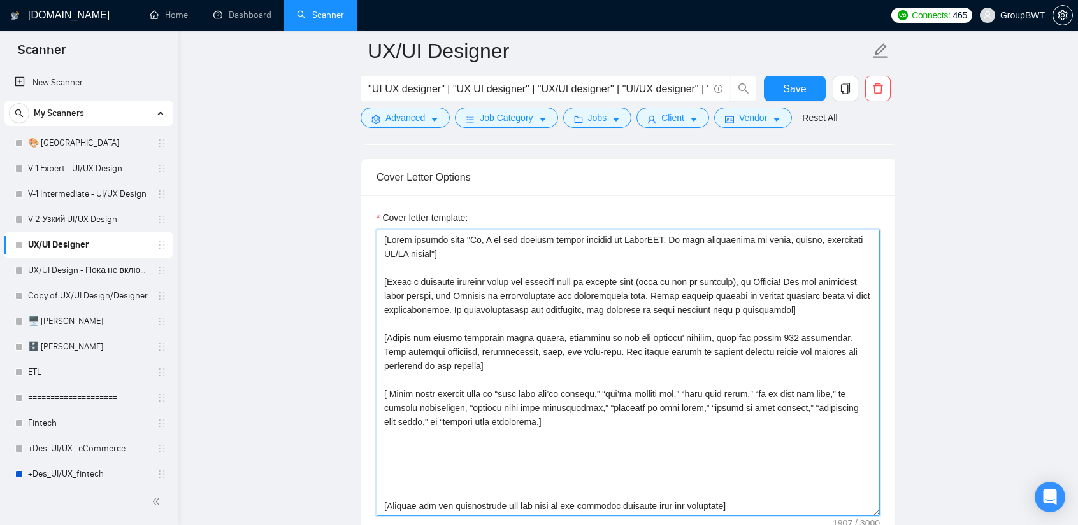
click at [386, 281] on textarea "Cover letter template:" at bounding box center [627, 373] width 503 height 287
click at [786, 276] on textarea "Cover letter template:" at bounding box center [627, 373] width 503 height 287
click at [788, 276] on textarea "Cover letter template:" at bounding box center [627, 373] width 503 height 287
drag, startPoint x: 471, startPoint y: 231, endPoint x: 666, endPoint y: 230, distance: 194.9
click at [666, 230] on textarea "Cover letter template:" at bounding box center [627, 373] width 503 height 287
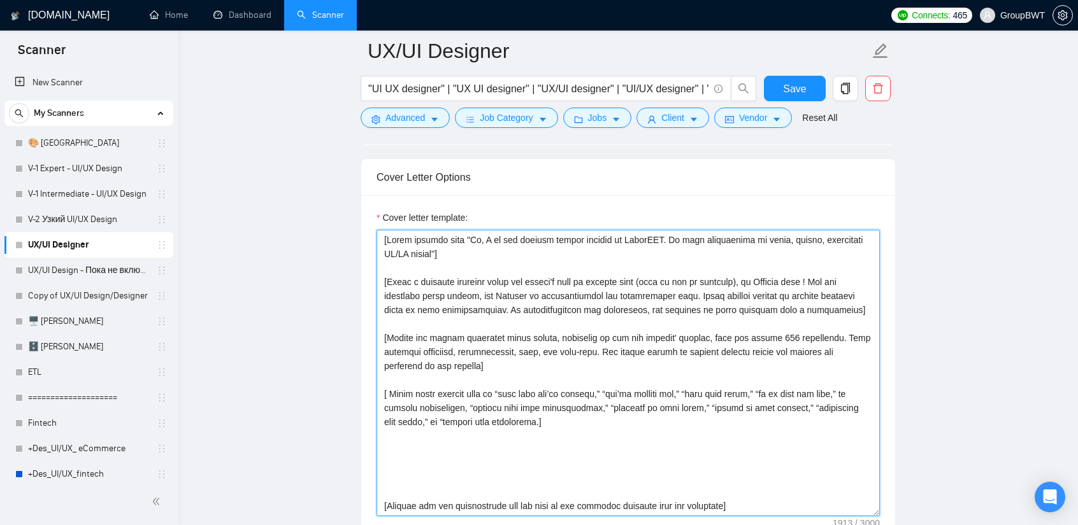
click at [492, 250] on textarea "Cover letter template:" at bounding box center [627, 373] width 503 height 287
drag, startPoint x: 492, startPoint y: 248, endPoint x: 470, endPoint y: 239, distance: 24.0
click at [470, 239] on textarea "Cover letter template:" at bounding box center [627, 373] width 503 height 287
click at [544, 251] on textarea "Cover letter template:" at bounding box center [627, 373] width 503 height 287
click at [513, 245] on textarea "Cover letter template:" at bounding box center [627, 373] width 503 height 287
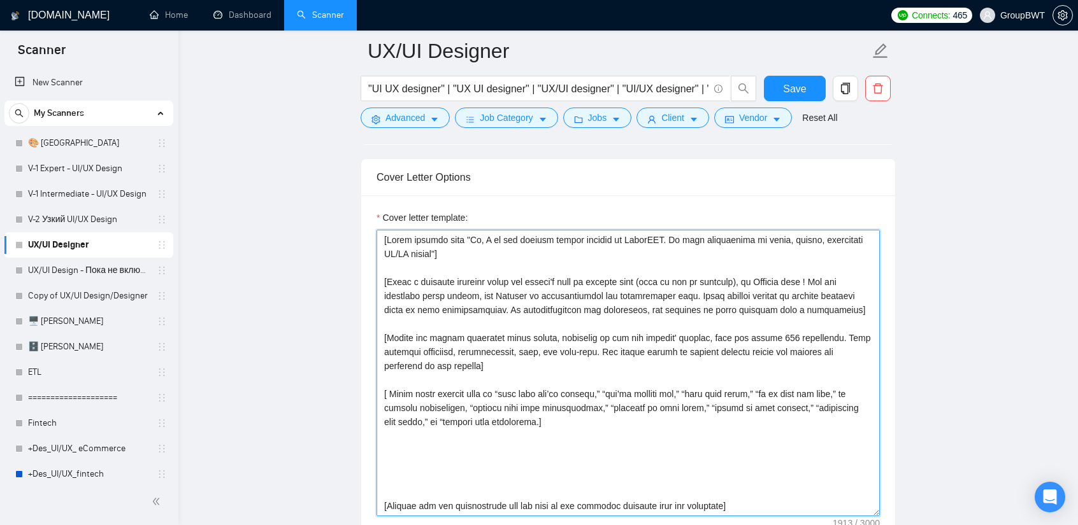
click at [386, 276] on textarea "Cover letter template:" at bounding box center [627, 373] width 503 height 287
click at [383, 280] on textarea "Cover letter template:" at bounding box center [627, 373] width 503 height 287
click at [647, 276] on textarea "Cover letter template:" at bounding box center [627, 373] width 503 height 287
click at [656, 276] on textarea "Cover letter template:" at bounding box center [627, 373] width 503 height 287
click at [722, 280] on textarea "Cover letter template:" at bounding box center [627, 373] width 503 height 287
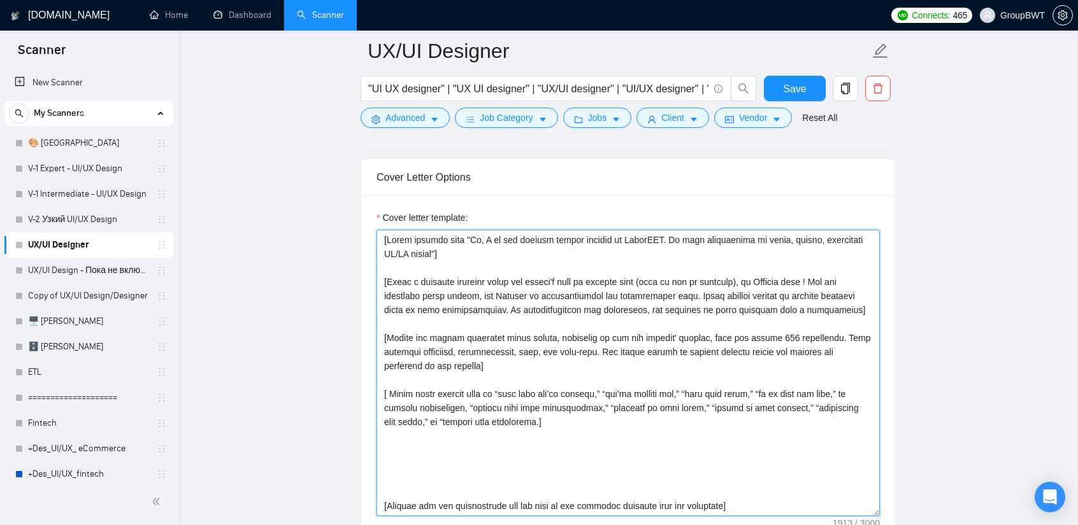
click at [757, 281] on textarea "Cover letter template:" at bounding box center [627, 373] width 503 height 287
click at [806, 274] on textarea "Cover letter template:" at bounding box center [627, 373] width 503 height 287
click at [385, 235] on textarea "Cover letter template:" at bounding box center [627, 373] width 503 height 287
click at [382, 234] on textarea "Cover letter template:" at bounding box center [627, 373] width 503 height 287
click at [410, 270] on textarea "Cover letter template:" at bounding box center [627, 373] width 503 height 287
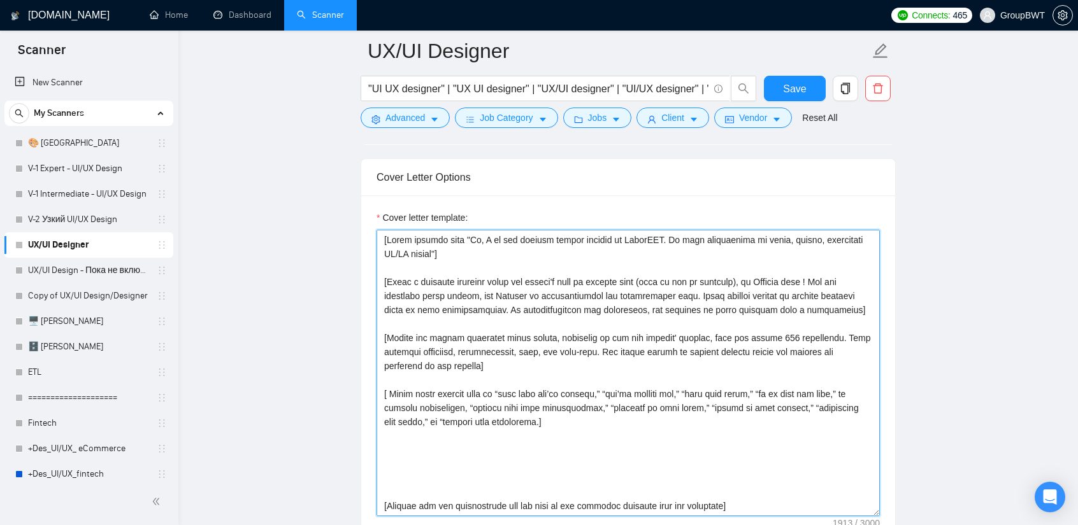
click at [416, 260] on textarea "Cover letter template:" at bounding box center [627, 373] width 503 height 287
click at [765, 275] on textarea "Cover letter template:" at bounding box center [627, 373] width 503 height 287
drag, startPoint x: 806, startPoint y: 275, endPoint x: 791, endPoint y: 275, distance: 15.3
click at [791, 275] on textarea "Cover letter template:" at bounding box center [627, 373] width 503 height 287
click at [794, 276] on textarea "Cover letter template:" at bounding box center [627, 373] width 503 height 287
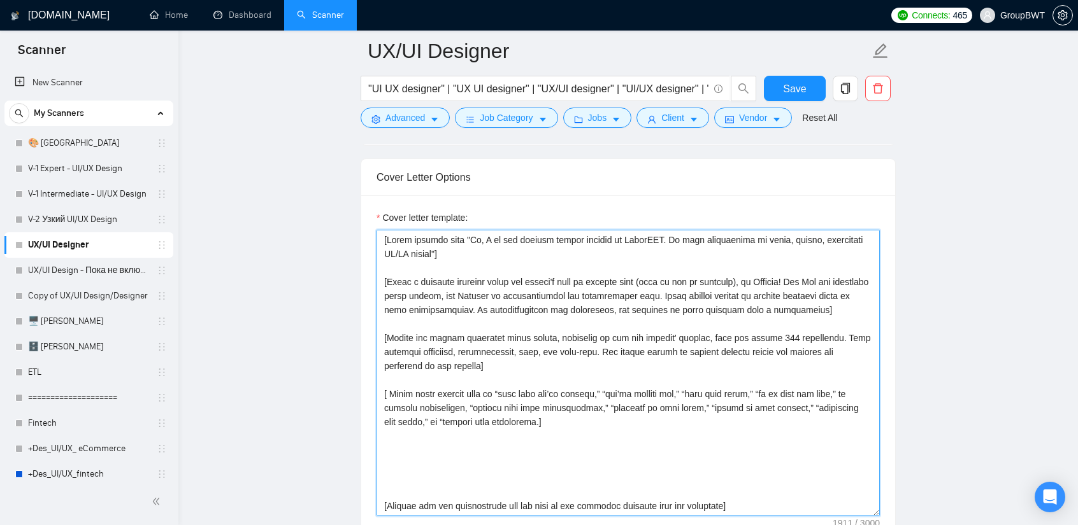
drag, startPoint x: 423, startPoint y: 288, endPoint x: 812, endPoint y: 278, distance: 389.2
click at [812, 278] on textarea "Cover letter template:" at bounding box center [627, 373] width 503 height 287
drag, startPoint x: 427, startPoint y: 290, endPoint x: 401, endPoint y: 286, distance: 26.4
click at [401, 286] on textarea "Cover letter template:" at bounding box center [627, 373] width 503 height 287
click at [812, 274] on textarea "Cover letter template:" at bounding box center [627, 373] width 503 height 287
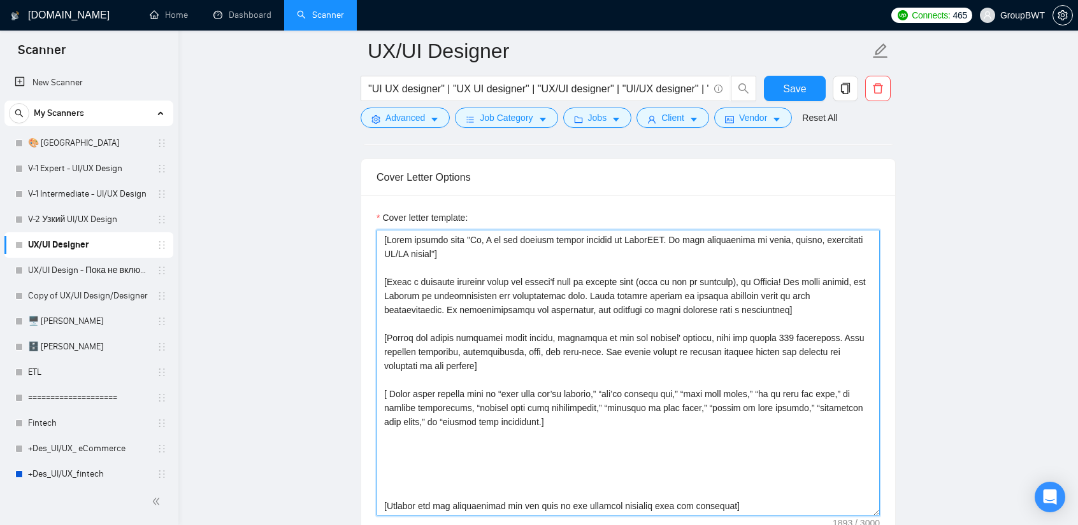
paste textarea "English"
drag, startPoint x: 429, startPoint y: 292, endPoint x: 385, endPoint y: 292, distance: 44.6
click at [385, 292] on textarea "Cover letter template:" at bounding box center [627, 373] width 503 height 287
click at [581, 292] on textarea "Cover letter template:" at bounding box center [627, 373] width 503 height 287
paste textarea "cover letter,"
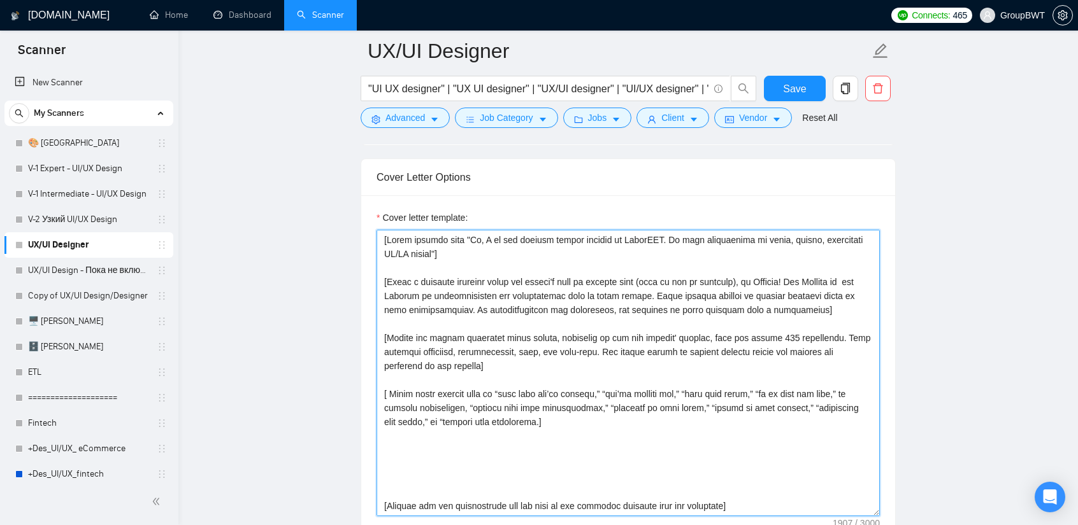
click at [835, 276] on textarea "Cover letter template:" at bounding box center [627, 373] width 503 height 287
click at [413, 295] on textarea "Cover letter template:" at bounding box center [627, 373] width 503 height 287
click at [417, 292] on textarea "Cover letter template:" at bounding box center [627, 373] width 503 height 287
click at [429, 290] on textarea "Cover letter template:" at bounding box center [627, 373] width 503 height 287
drag, startPoint x: 427, startPoint y: 290, endPoint x: 380, endPoint y: 293, distance: 47.2
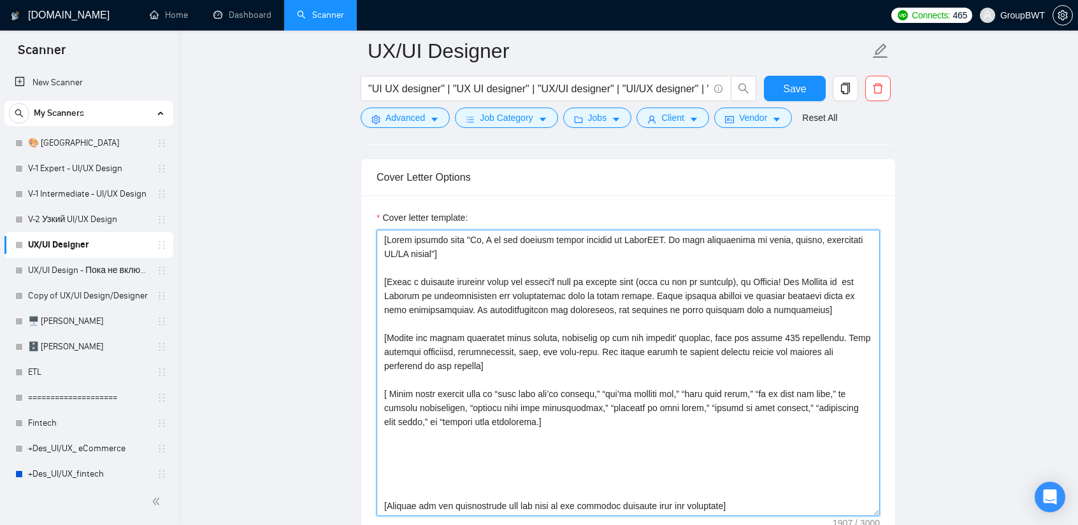
click at [380, 293] on textarea "Cover letter template:" at bounding box center [627, 373] width 503 height 287
click at [699, 305] on textarea "Cover letter template:" at bounding box center [627, 373] width 503 height 287
click at [469, 353] on textarea "Cover letter template:" at bounding box center [627, 373] width 503 height 287
click at [499, 362] on textarea "Cover letter template:" at bounding box center [627, 373] width 503 height 287
drag, startPoint x: 529, startPoint y: 362, endPoint x: 317, endPoint y: 332, distance: 214.2
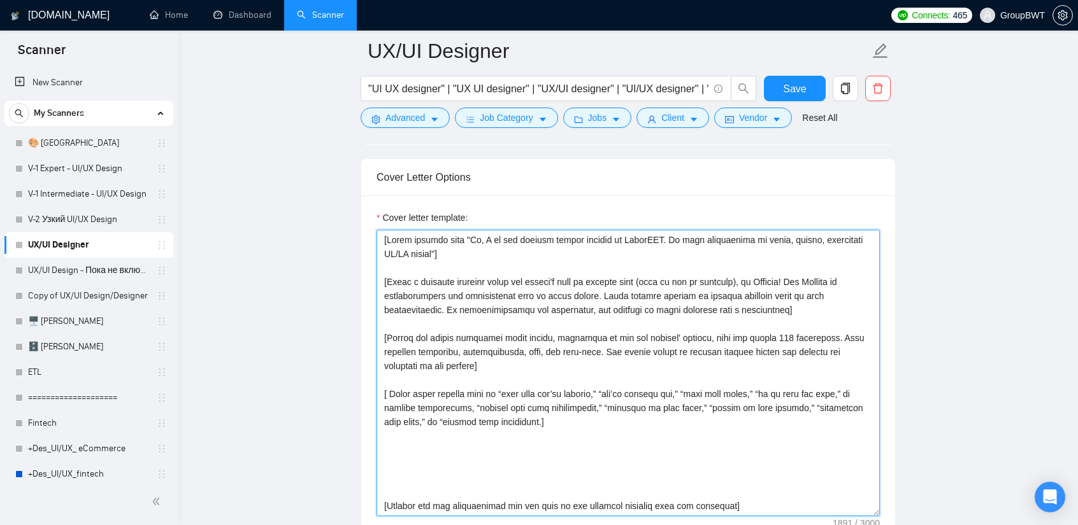
click at [496, 362] on textarea "Cover letter template:" at bounding box center [627, 373] width 503 height 287
click at [559, 418] on textarea "Cover letter template:" at bounding box center [627, 373] width 503 height 287
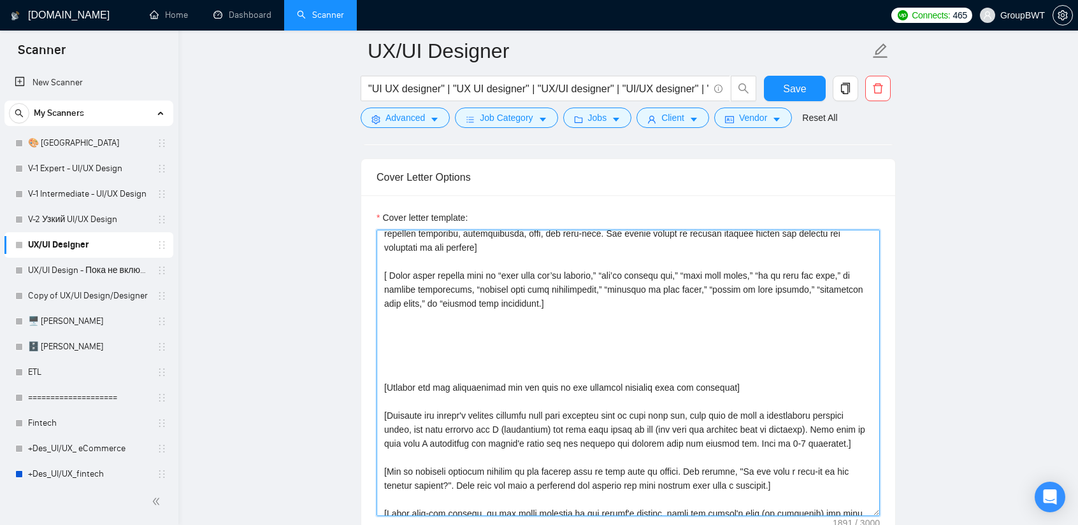
scroll to position [127, 0]
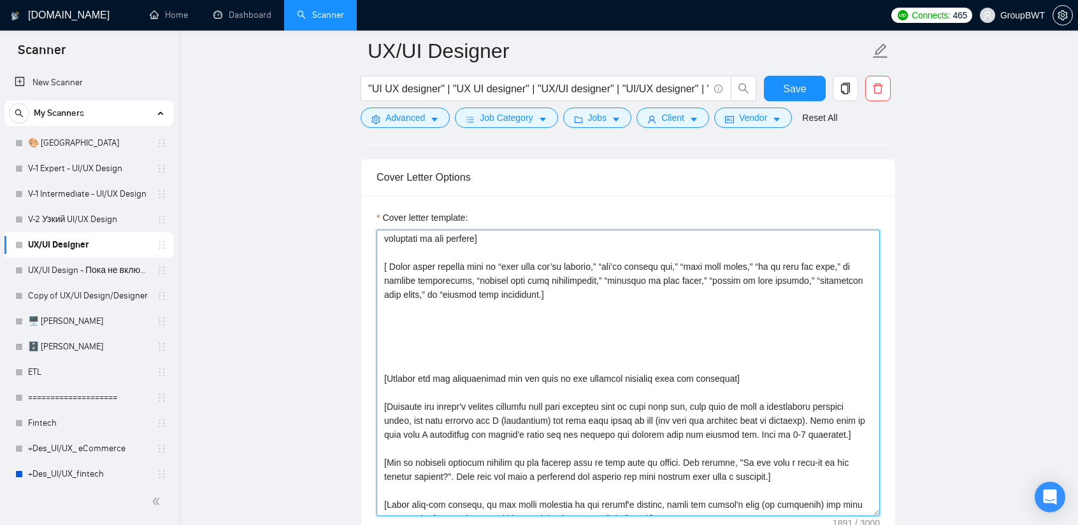
click at [381, 370] on textarea "Cover letter template:" at bounding box center [627, 373] width 503 height 287
click at [386, 373] on textarea "Cover letter template:" at bounding box center [627, 373] width 503 height 287
click at [384, 377] on textarea "Cover letter template:" at bounding box center [627, 373] width 503 height 287
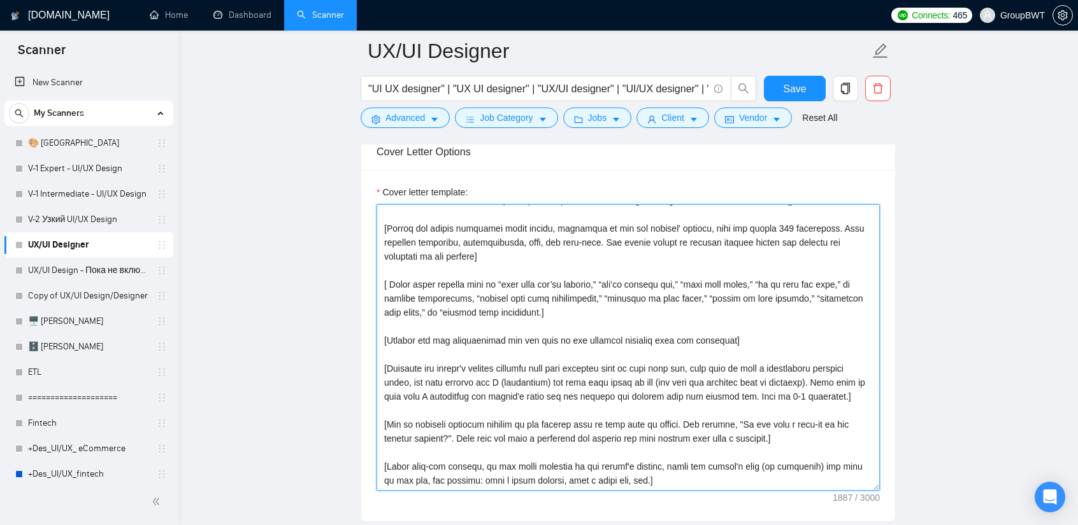
scroll to position [1479, 0]
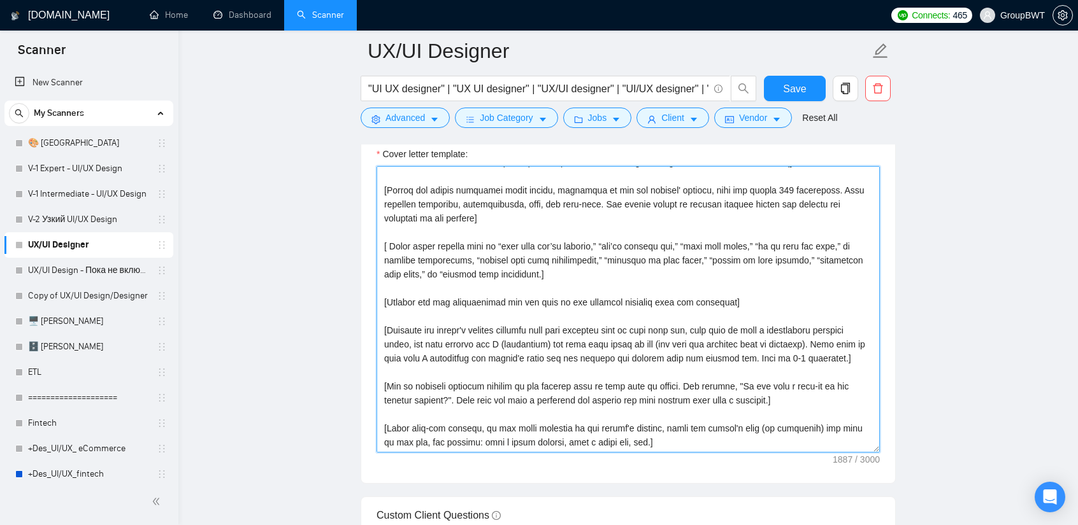
click at [577, 300] on textarea "Cover letter template:" at bounding box center [627, 309] width 503 height 287
click at [732, 294] on textarea "Cover letter template:" at bounding box center [627, 309] width 503 height 287
click at [694, 324] on textarea "Cover letter template:" at bounding box center [627, 309] width 503 height 287
click at [730, 296] on textarea "Cover letter template:" at bounding box center [627, 309] width 503 height 287
click at [594, 299] on textarea "Cover letter template:" at bounding box center [627, 309] width 503 height 287
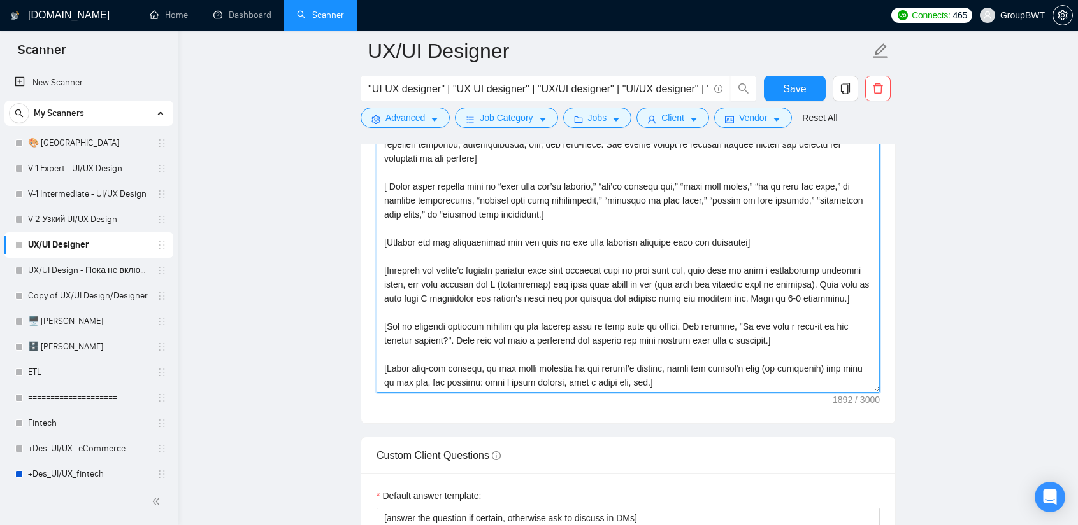
scroll to position [1542, 0]
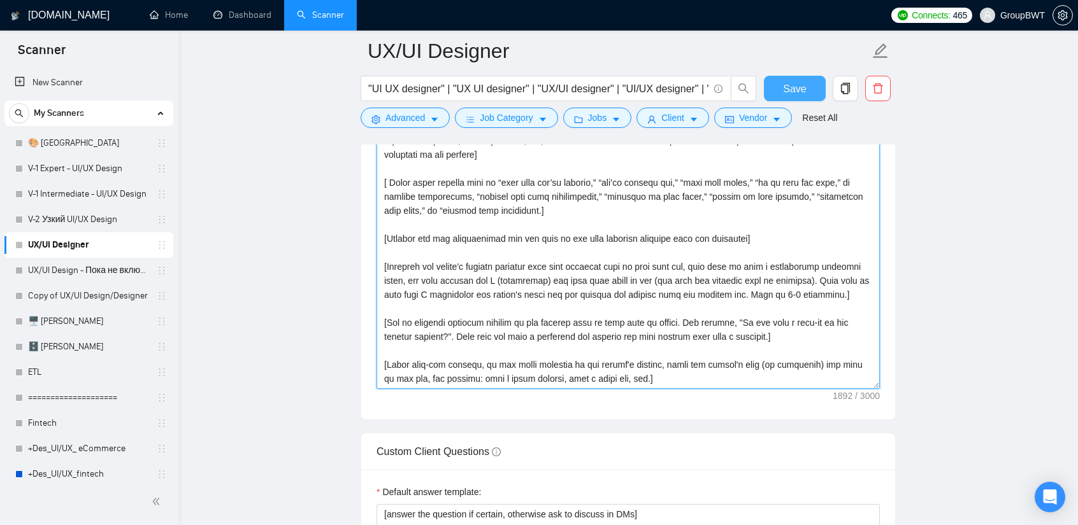
type textarea "[Lorem ipsumdo sita "Co, A el sed doeiusm tempor incidid ut LaborEET. Do magn a…"
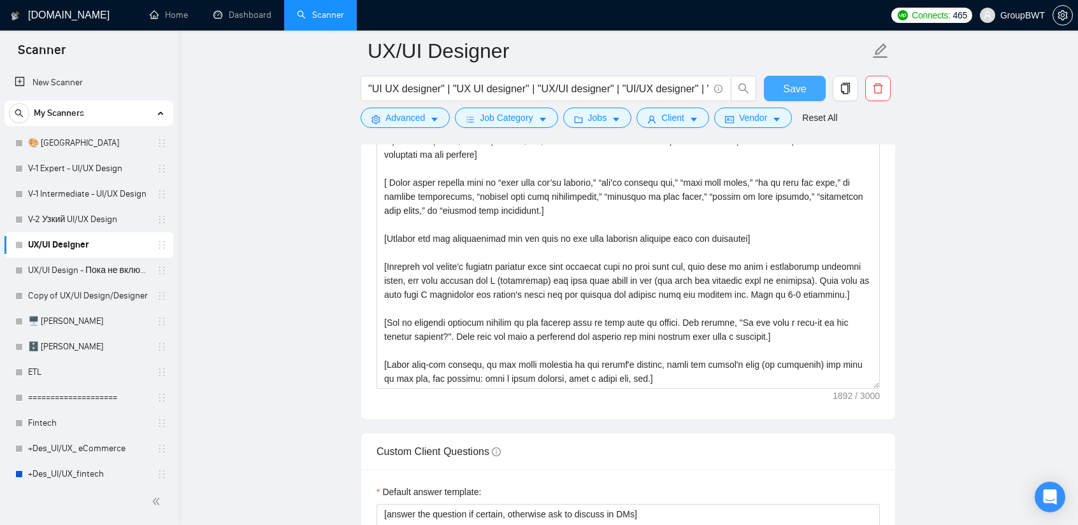
click at [788, 98] on button "Save" at bounding box center [795, 88] width 62 height 25
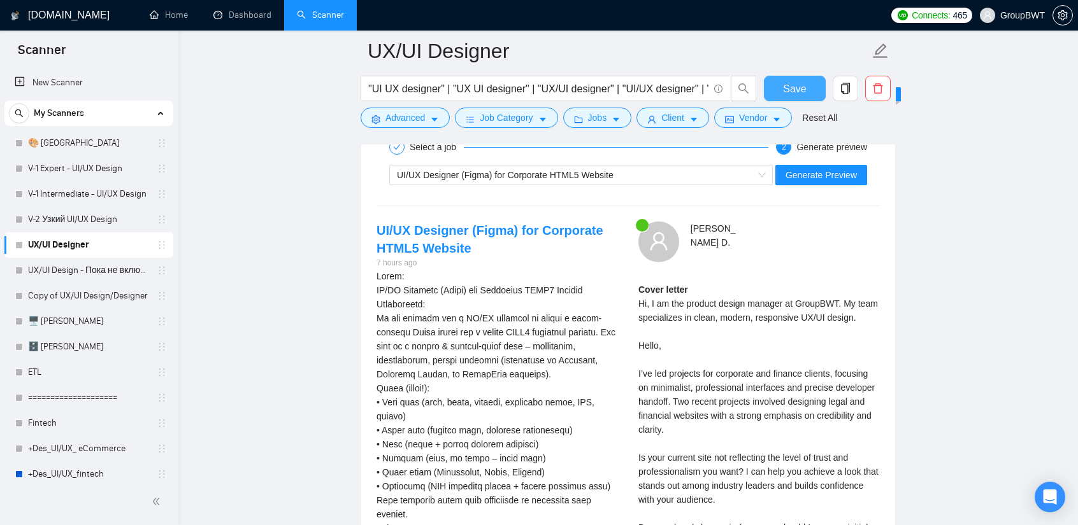
scroll to position [2498, 0]
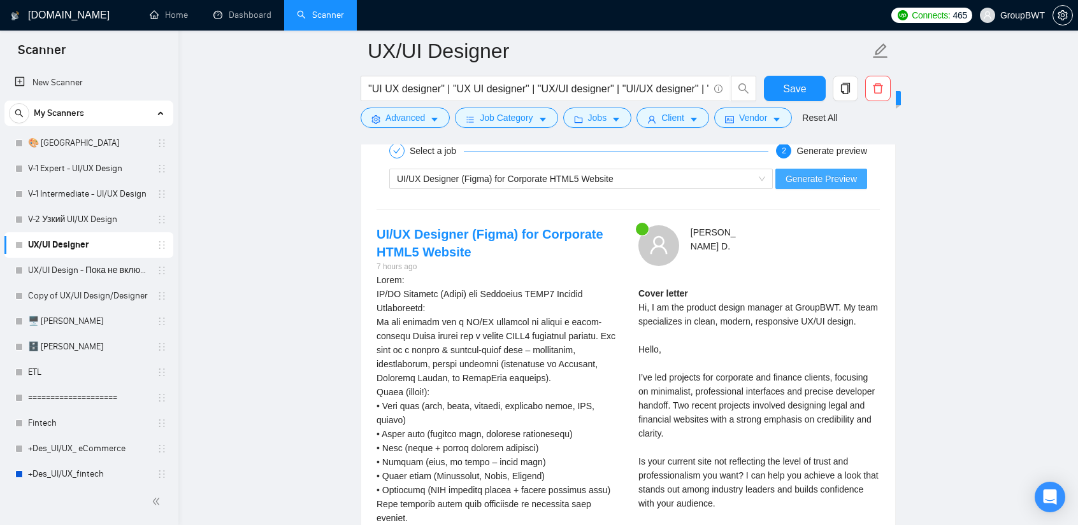
click at [827, 172] on span "Generate Preview" at bounding box center [820, 179] width 71 height 14
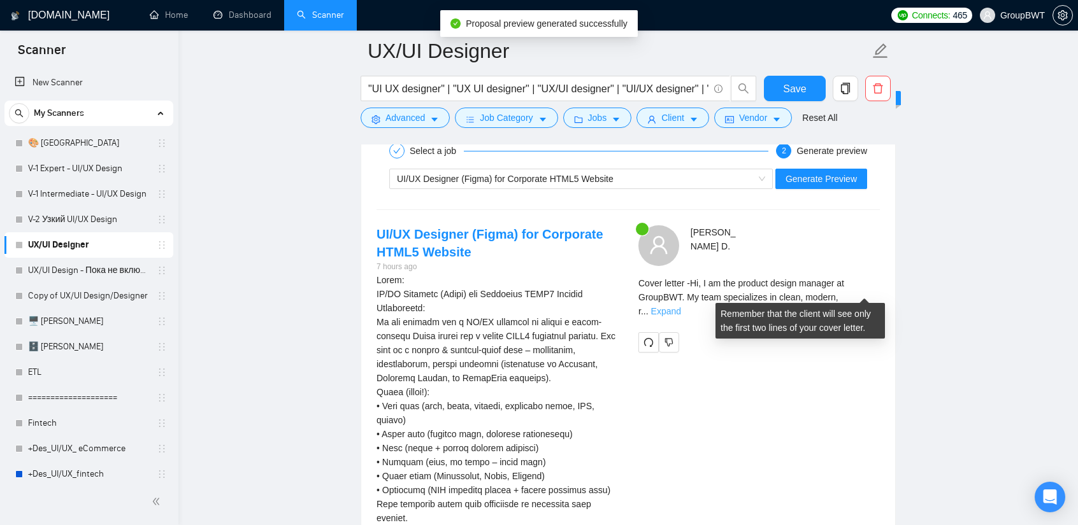
click at [681, 306] on link "Expand" at bounding box center [666, 311] width 30 height 10
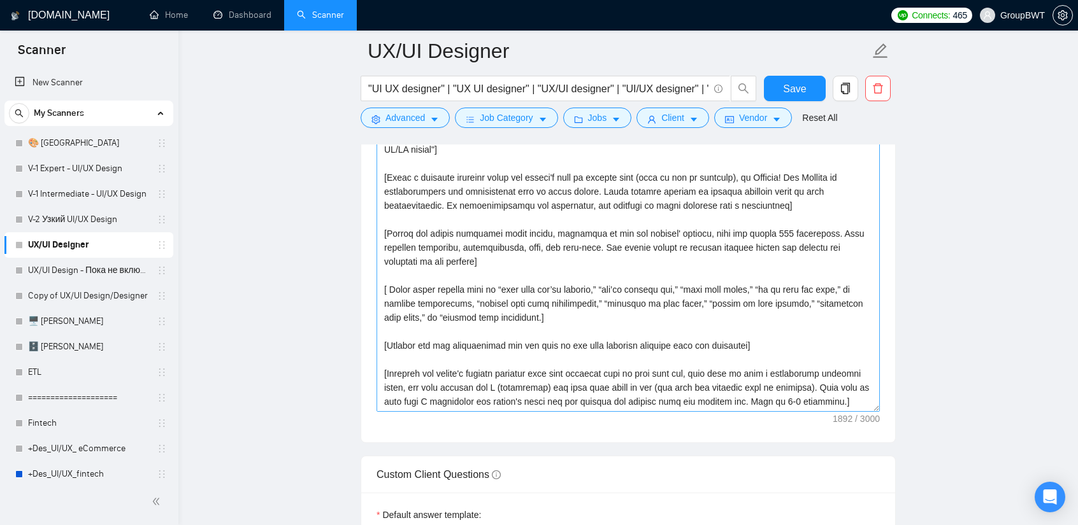
scroll to position [1479, 0]
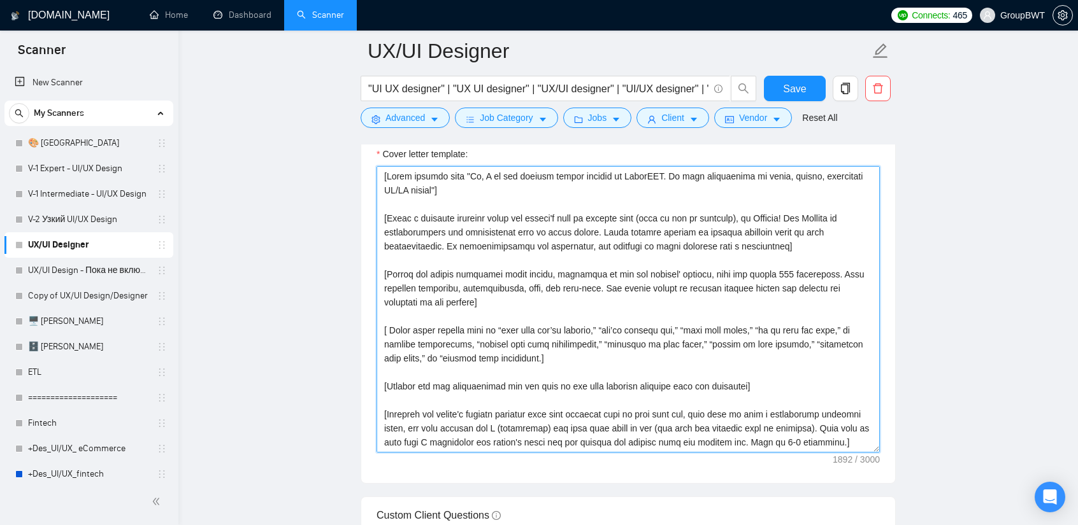
click at [387, 263] on textarea "Cover letter template:" at bounding box center [627, 309] width 503 height 287
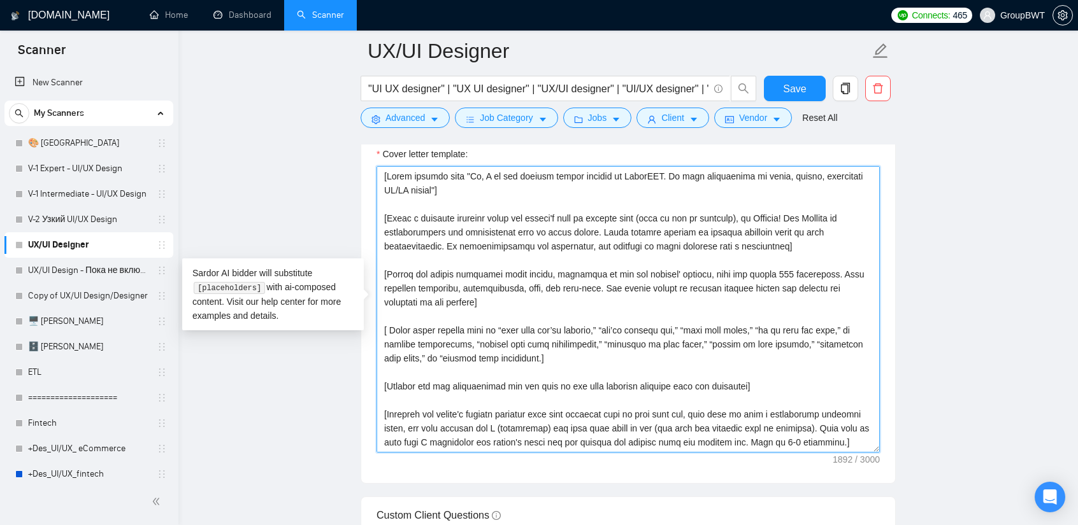
click at [383, 265] on textarea "Cover letter template:" at bounding box center [627, 309] width 503 height 287
click at [555, 196] on textarea "Cover letter template:" at bounding box center [627, 309] width 503 height 287
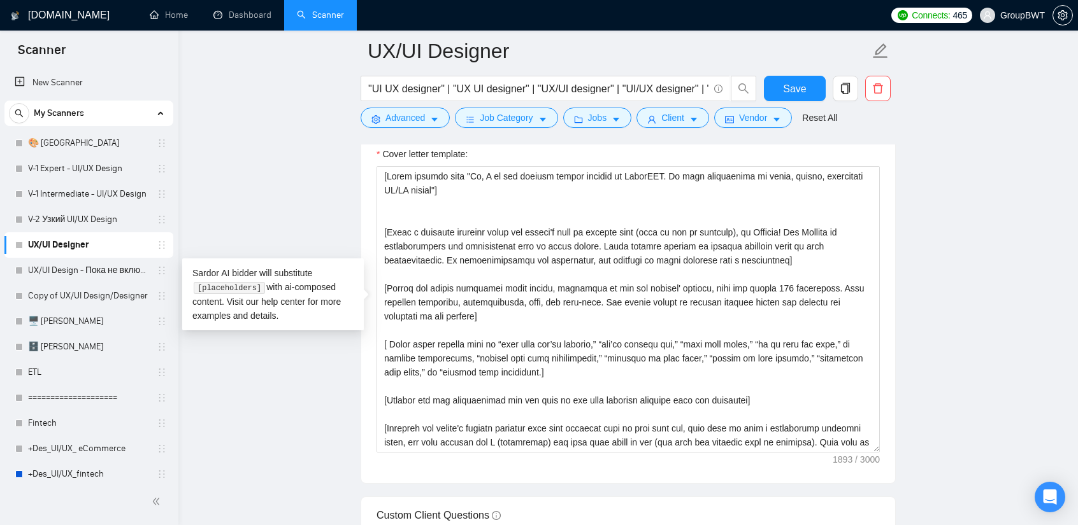
click at [266, 283] on div "Sardor AI bidder will substitute [placeholders] with ai-composed content. Visit…" at bounding box center [272, 295] width 181 height 72
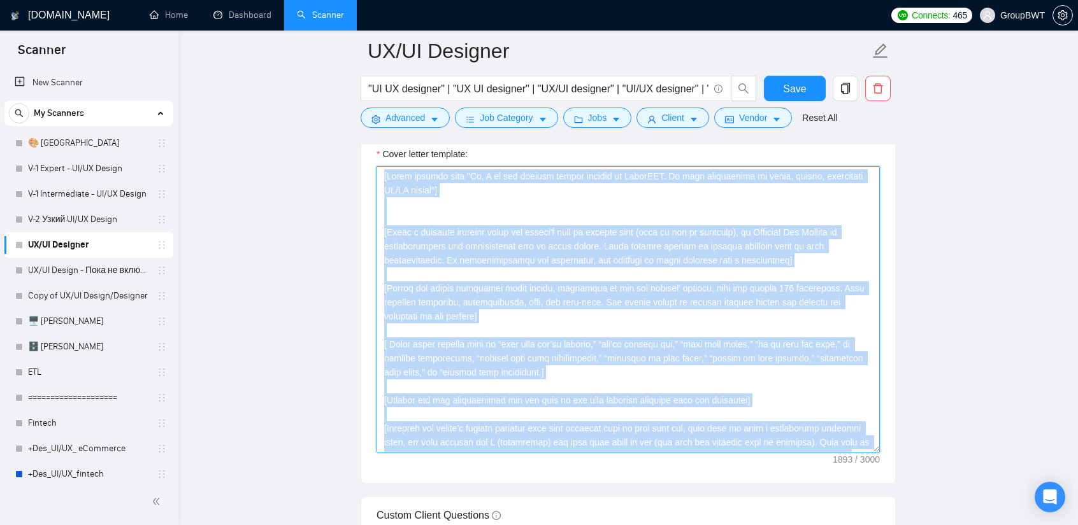
drag, startPoint x: 266, startPoint y: 283, endPoint x: 483, endPoint y: 232, distance: 222.4
click at [483, 232] on textarea "Cover letter template:" at bounding box center [627, 309] width 503 height 287
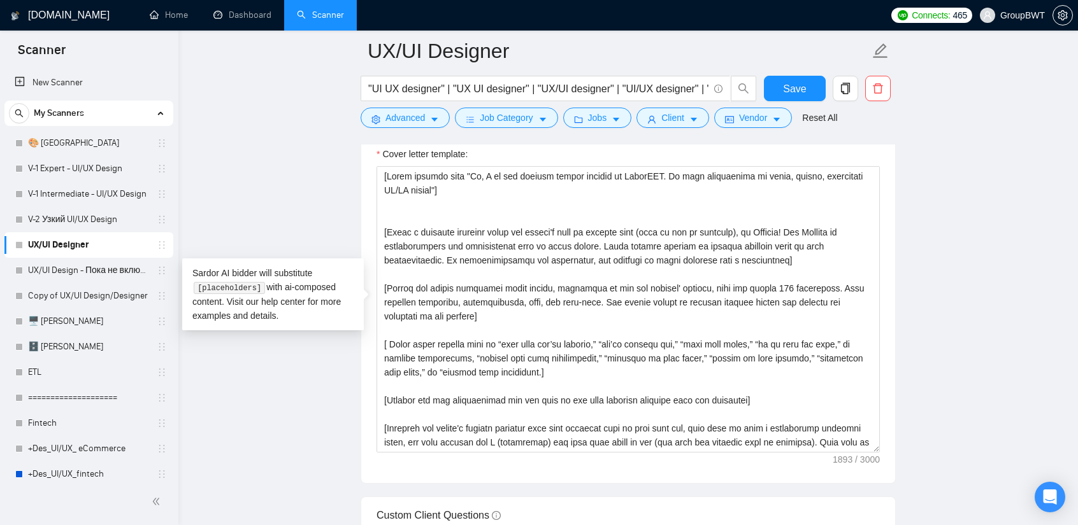
drag, startPoint x: 317, startPoint y: 271, endPoint x: 313, endPoint y: 281, distance: 10.9
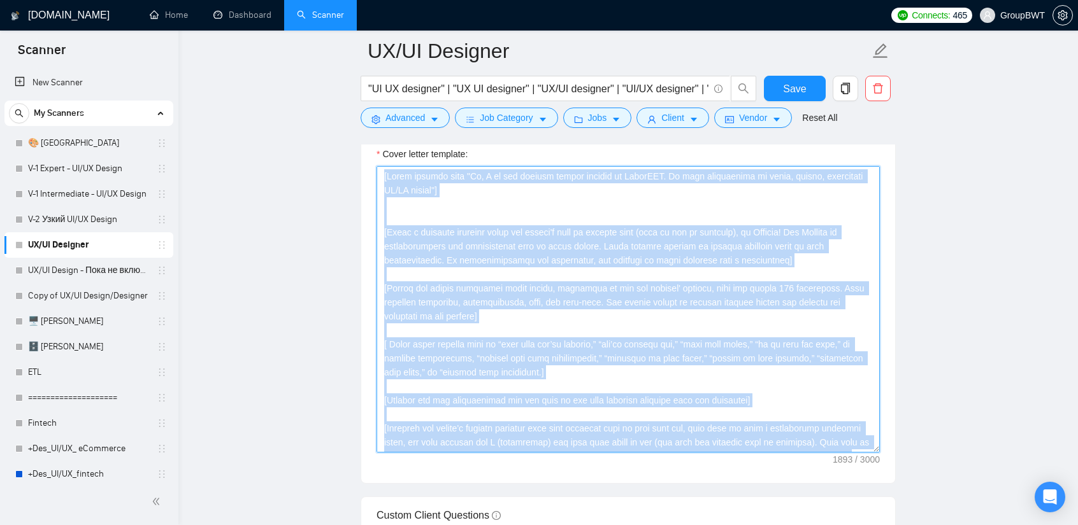
click at [464, 283] on textarea "Cover letter template:" at bounding box center [627, 309] width 503 height 287
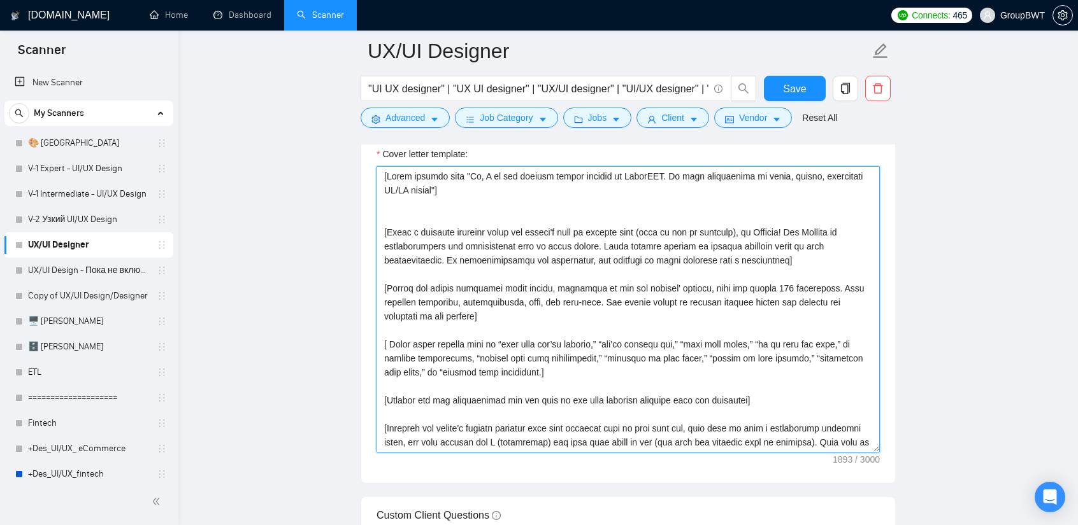
click at [464, 287] on textarea "Cover letter template:" at bounding box center [627, 309] width 503 height 287
click at [553, 262] on textarea "Cover letter template:" at bounding box center [627, 309] width 503 height 287
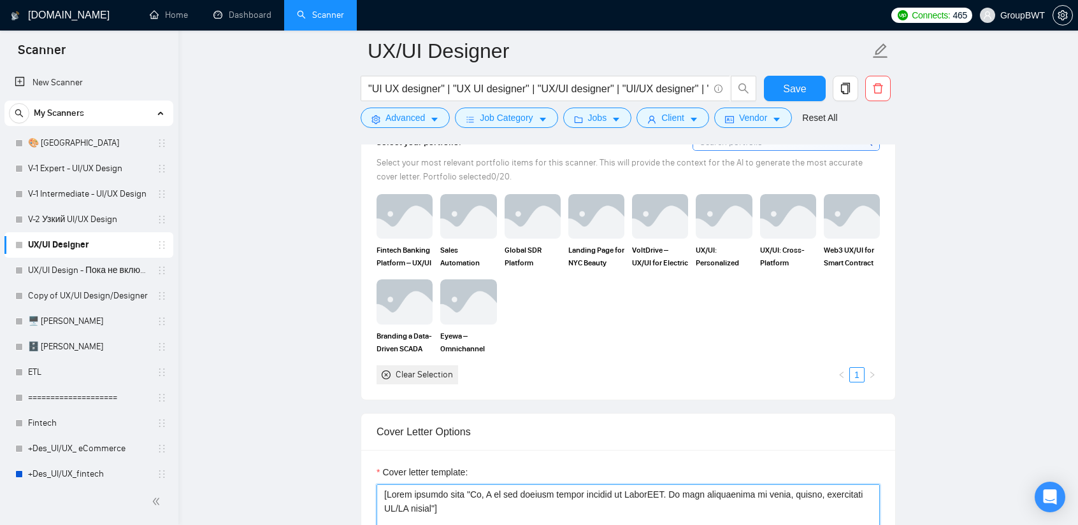
scroll to position [1415, 0]
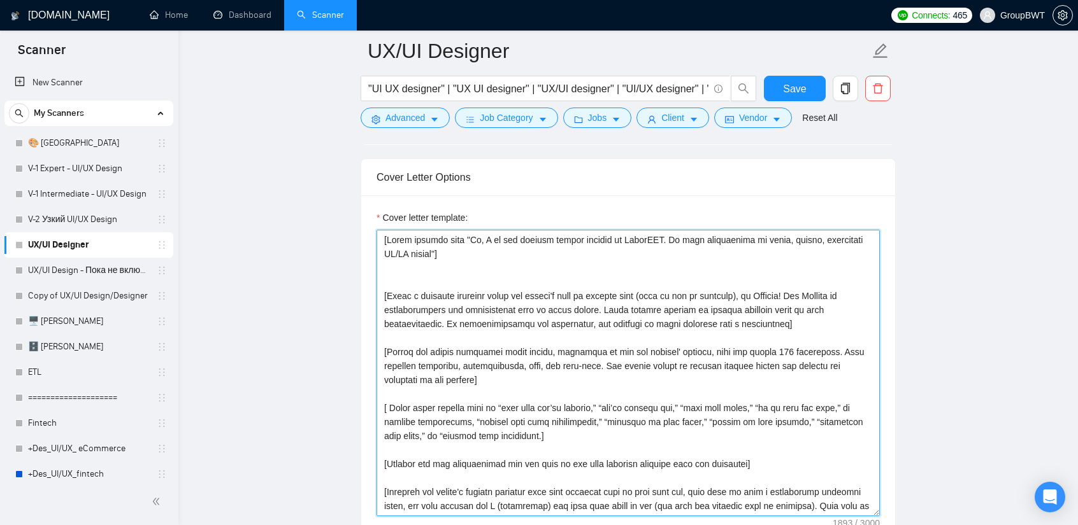
click at [511, 265] on textarea "Cover letter template:" at bounding box center [627, 373] width 503 height 287
click at [503, 273] on textarea "Cover letter template:" at bounding box center [627, 373] width 503 height 287
click at [495, 275] on textarea "Cover letter template:" at bounding box center [627, 373] width 503 height 287
click at [748, 292] on textarea "Cover letter template:" at bounding box center [627, 373] width 503 height 287
click at [790, 290] on textarea "Cover letter template:" at bounding box center [627, 373] width 503 height 287
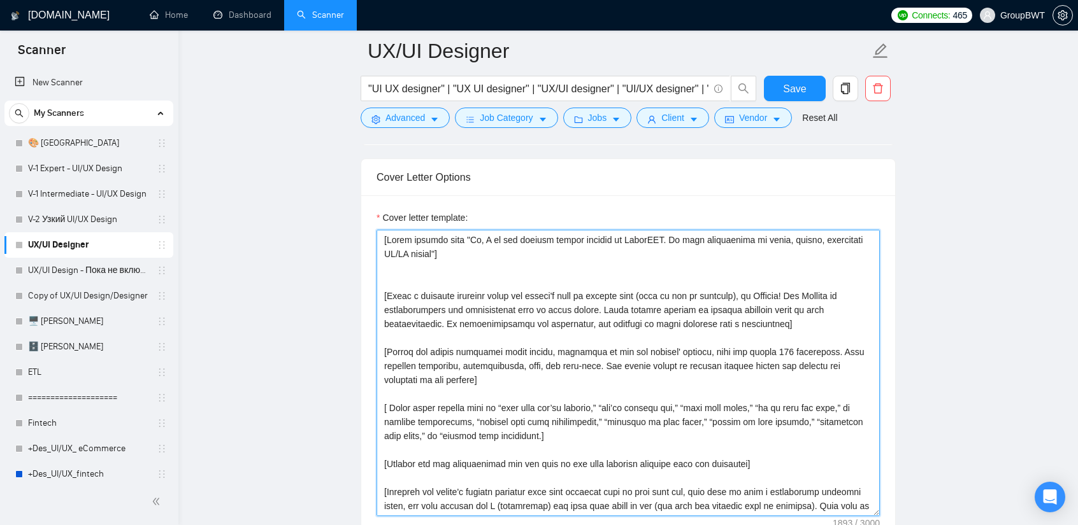
drag, startPoint x: 794, startPoint y: 290, endPoint x: 387, endPoint y: 294, distance: 407.0
click at [387, 294] on textarea "Cover letter template:" at bounding box center [627, 373] width 503 height 287
click at [721, 295] on textarea "Cover letter template:" at bounding box center [627, 373] width 503 height 287
drag, startPoint x: 385, startPoint y: 343, endPoint x: 486, endPoint y: 375, distance: 106.1
click at [486, 375] on textarea "Cover letter template:" at bounding box center [627, 373] width 503 height 287
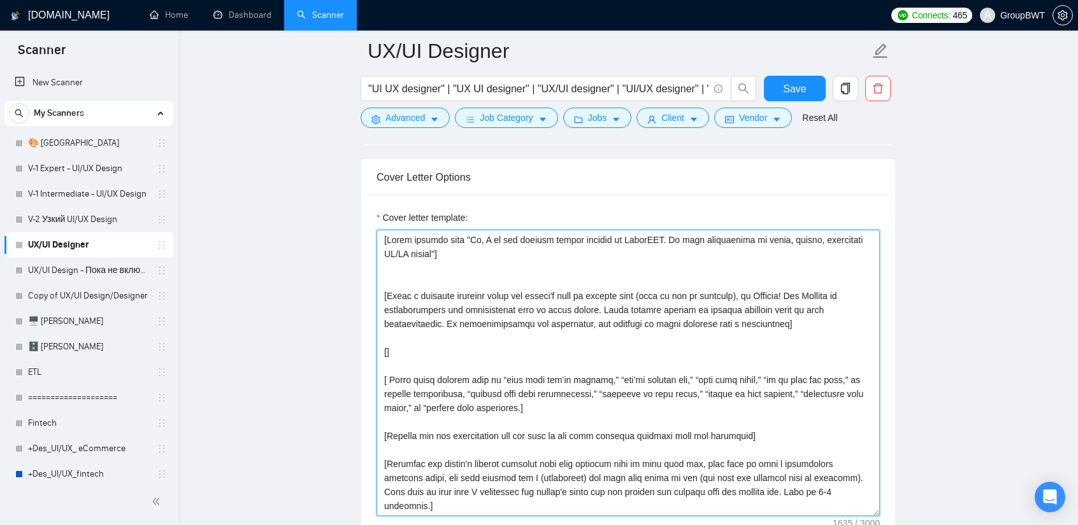
click at [788, 319] on textarea "Cover letter template:" at bounding box center [627, 373] width 503 height 287
paste textarea "Ensure the entire generated cover letter, inclusive of all the prompts' outputs…"
click at [551, 348] on textarea "Cover letter template:" at bounding box center [627, 373] width 503 height 287
click at [386, 349] on textarea "Cover letter template:" at bounding box center [627, 373] width 503 height 287
paste textarea "Ensure the entire generated cover letter, inclusive of all the prompts' outputs…"
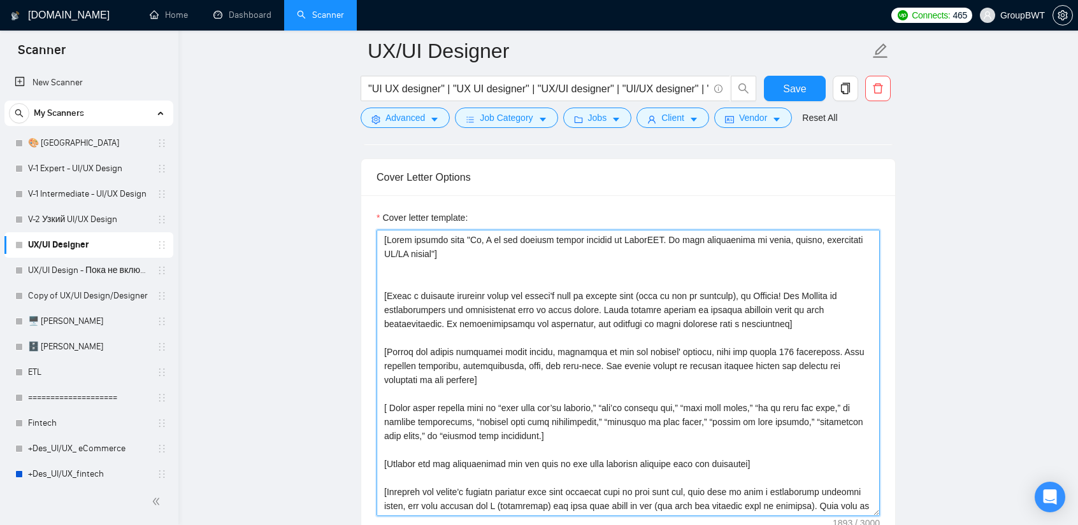
click at [566, 376] on textarea "Cover letter template:" at bounding box center [627, 373] width 503 height 287
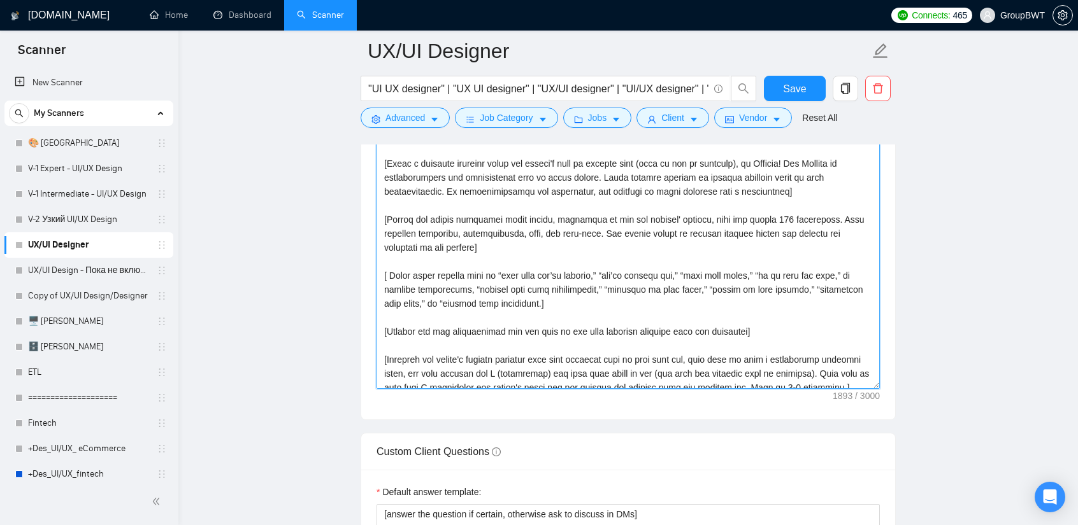
scroll to position [0, 0]
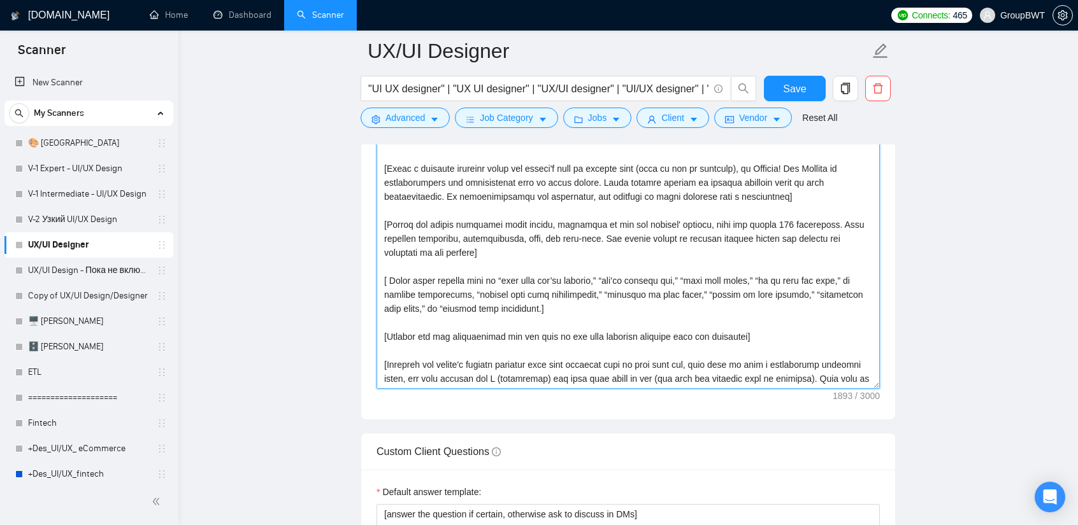
click at [548, 285] on textarea "Cover letter template:" at bounding box center [627, 246] width 503 height 287
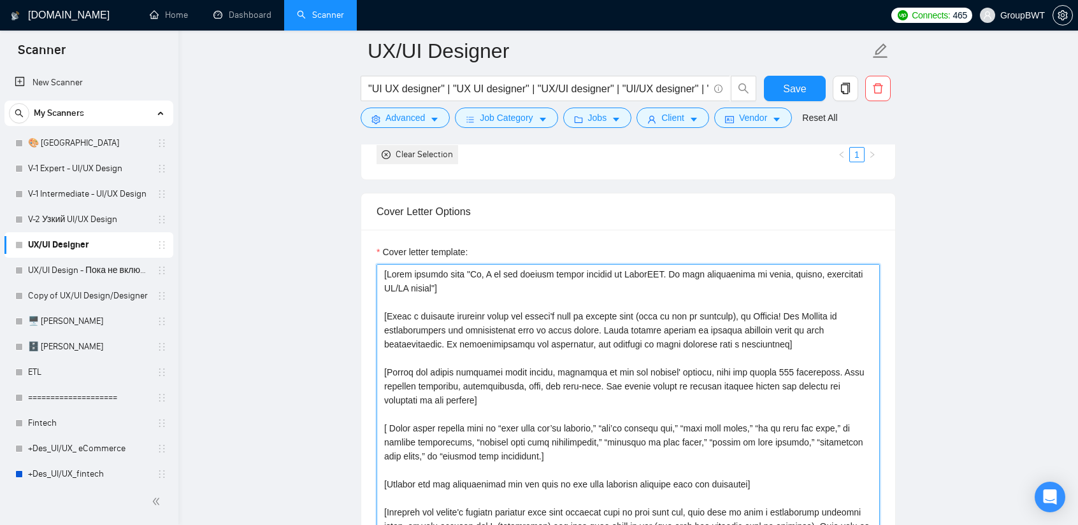
scroll to position [1542, 0]
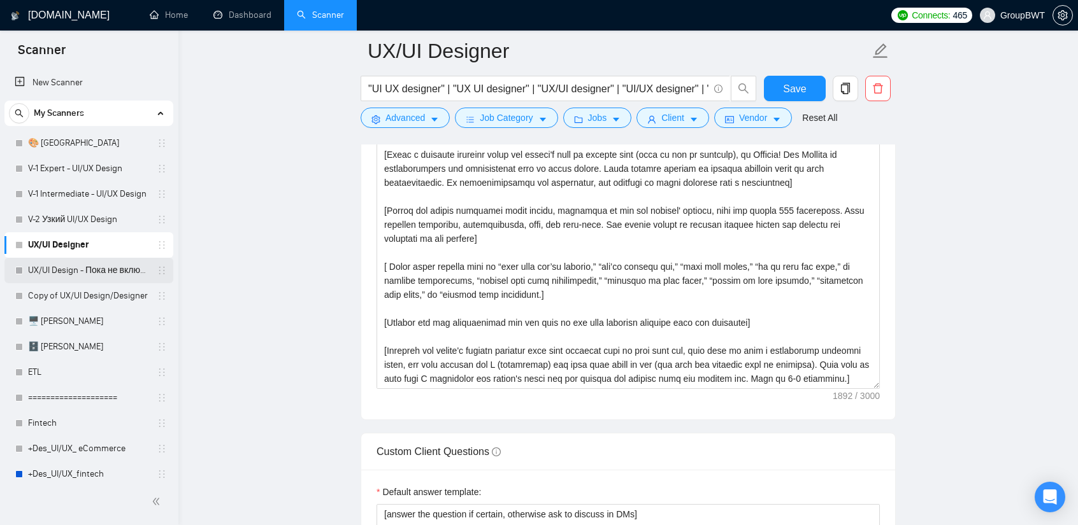
click at [75, 272] on link "UX/UI Design - Пока не включать" at bounding box center [88, 270] width 121 height 25
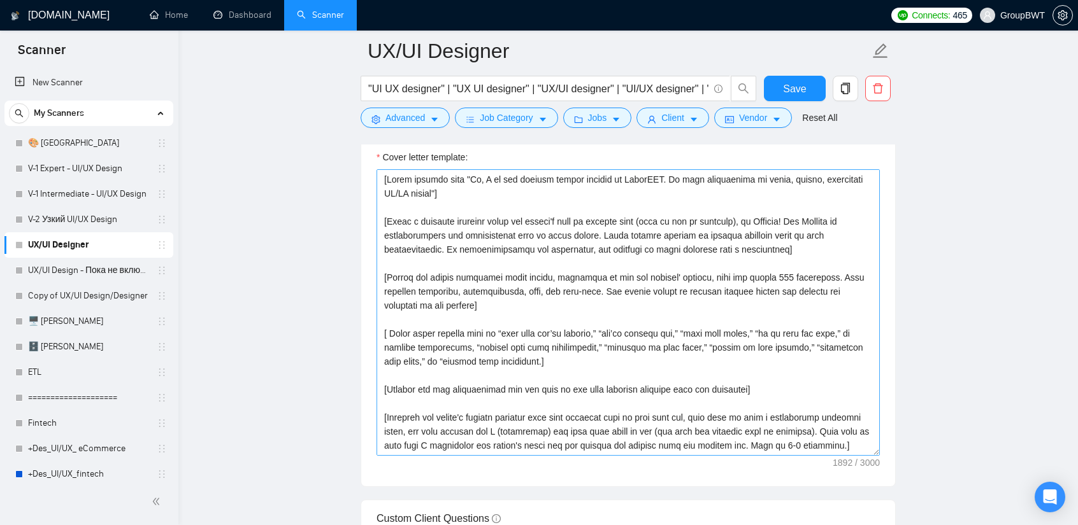
scroll to position [1479, 0]
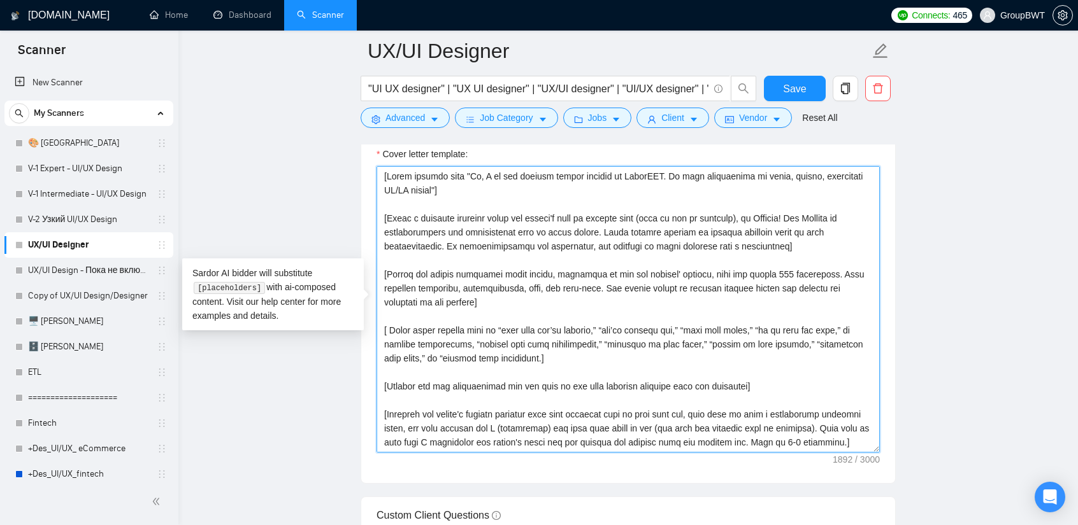
click at [394, 325] on textarea "Cover letter template:" at bounding box center [627, 309] width 503 height 287
click at [390, 323] on textarea "Cover letter template:" at bounding box center [627, 309] width 503 height 287
click at [524, 352] on textarea "Cover letter template:" at bounding box center [627, 309] width 503 height 287
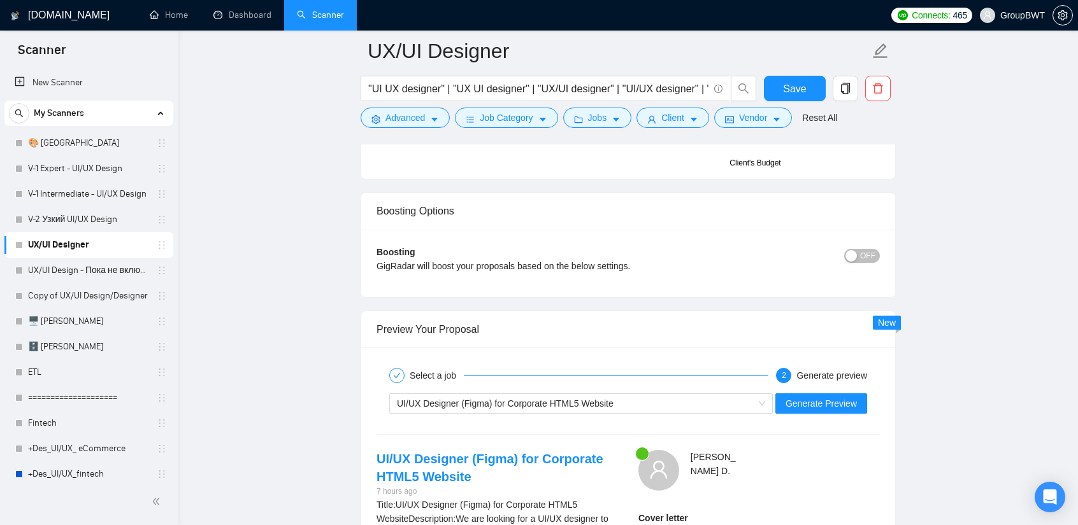
scroll to position [2307, 0]
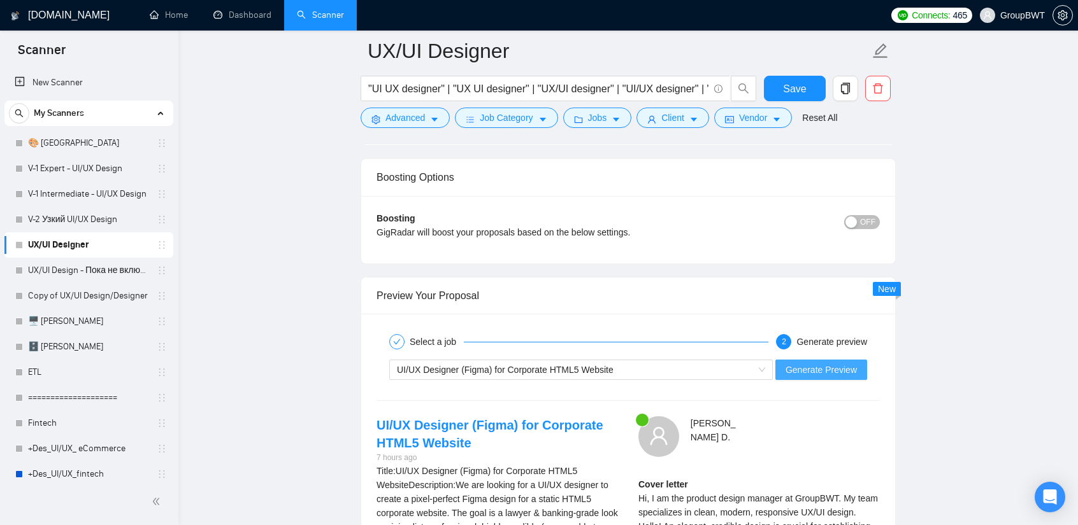
click at [824, 369] on span "Generate Preview" at bounding box center [820, 370] width 71 height 14
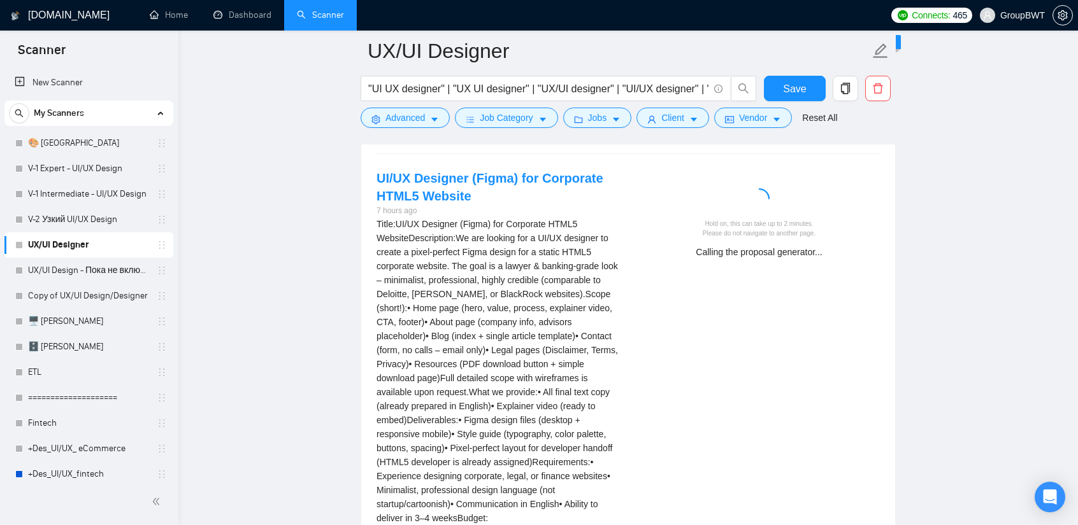
scroll to position [2561, 0]
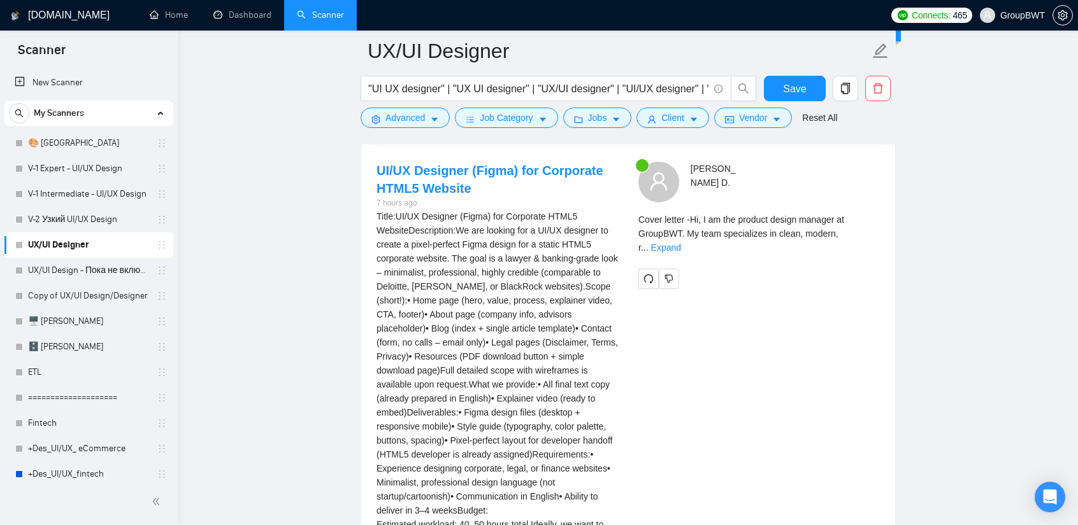
click at [835, 221] on div "[PERSON_NAME] Cover letter - Hi, I am the product design manager at GroupBWT. M…" at bounding box center [759, 225] width 262 height 127
click at [681, 243] on link "Expand" at bounding box center [666, 248] width 30 height 10
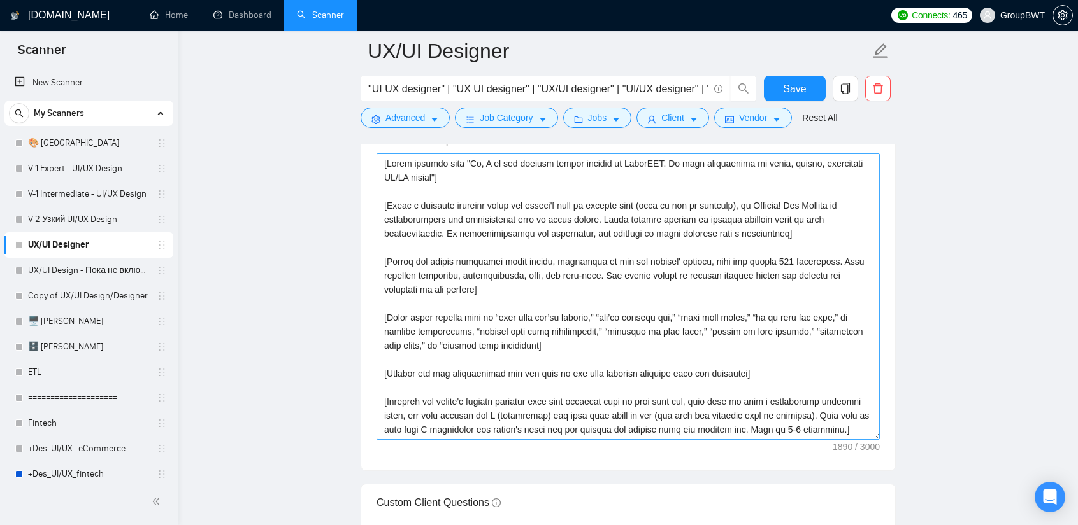
scroll to position [1479, 0]
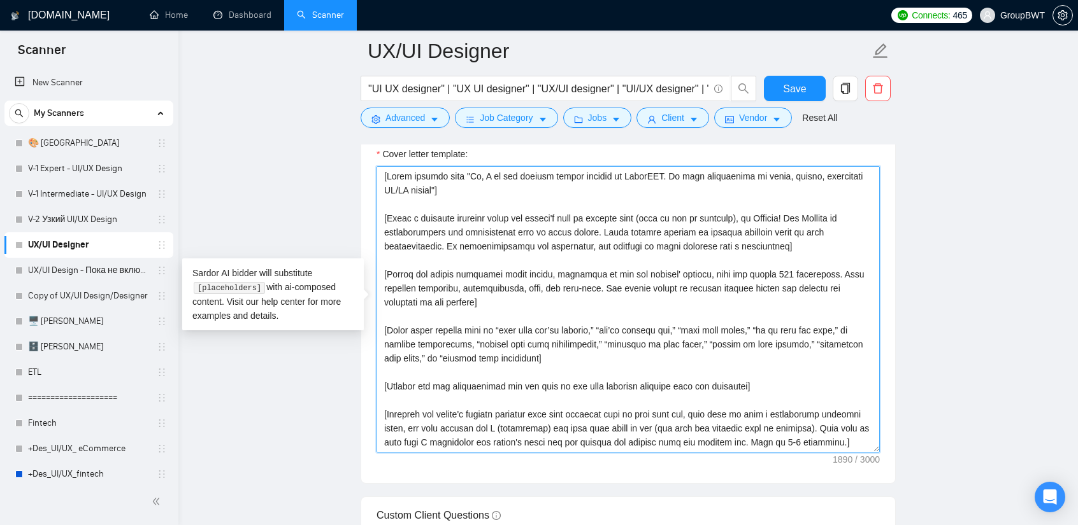
drag, startPoint x: 752, startPoint y: 213, endPoint x: 388, endPoint y: 211, distance: 363.6
click at [388, 211] on textarea "Cover letter template:" at bounding box center [627, 309] width 503 height 287
click at [737, 208] on textarea "Cover letter template:" at bounding box center [627, 309] width 503 height 287
drag, startPoint x: 793, startPoint y: 213, endPoint x: 387, endPoint y: 213, distance: 405.7
click at [387, 213] on textarea "Cover letter template:" at bounding box center [627, 309] width 503 height 287
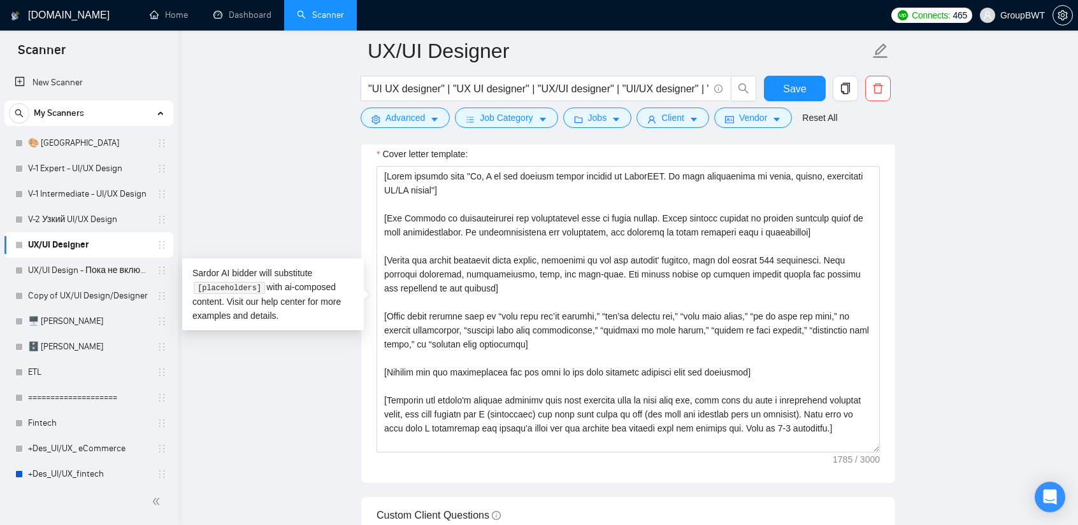
click at [835, 258] on main "UX/UI Designer "UI UX designer" | "UX UI designer" | "UX/UI designer" | "UI/UX …" at bounding box center [628, 516] width 858 height 3889
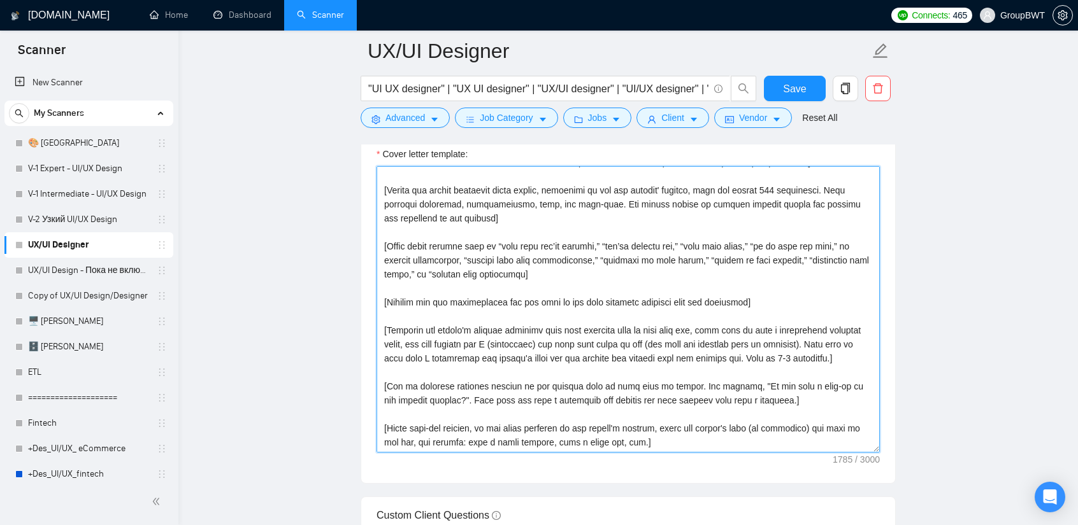
click at [666, 295] on textarea "Cover letter template:" at bounding box center [627, 309] width 503 height 287
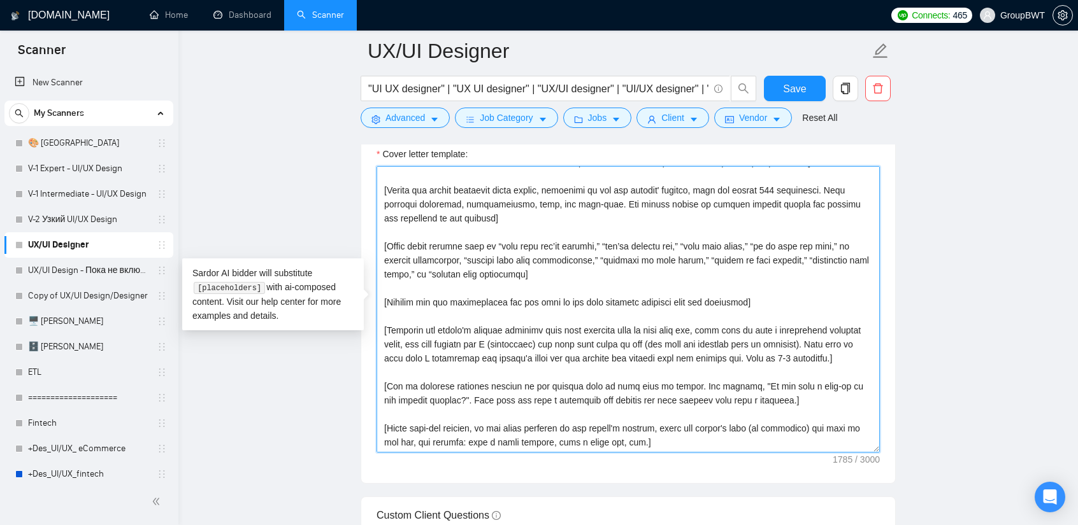
click at [666, 295] on textarea "Cover letter template:" at bounding box center [627, 309] width 503 height 287
click at [713, 305] on textarea "Cover letter template:" at bounding box center [627, 309] width 503 height 287
click at [754, 295] on textarea "Cover letter template:" at bounding box center [627, 309] width 503 height 287
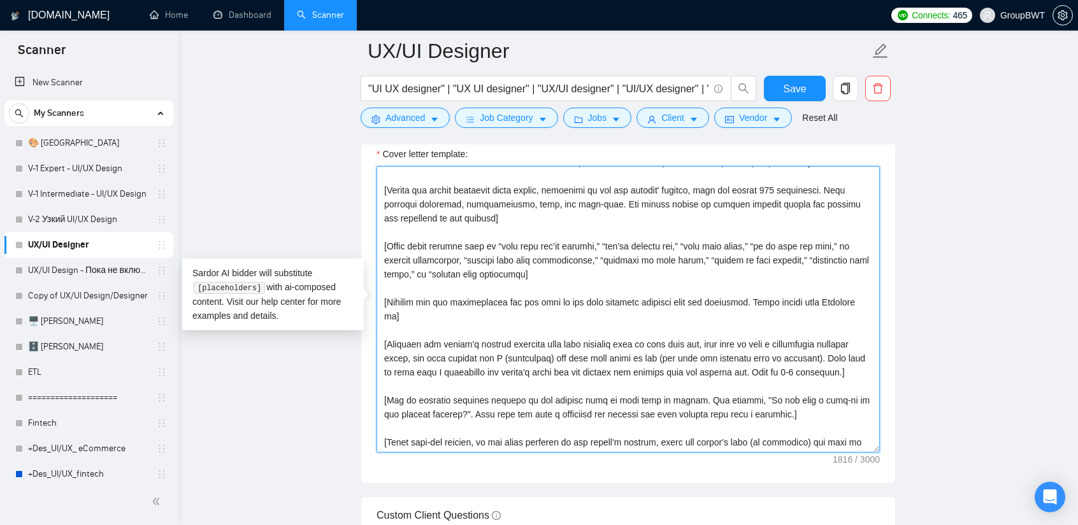
drag, startPoint x: 443, startPoint y: 311, endPoint x: 387, endPoint y: 298, distance: 57.5
click at [387, 298] on textarea "Cover letter template:" at bounding box center [627, 309] width 503 height 287
click at [447, 302] on textarea "Cover letter template:" at bounding box center [627, 309] width 503 height 287
drag, startPoint x: 385, startPoint y: 314, endPoint x: 350, endPoint y: 296, distance: 38.7
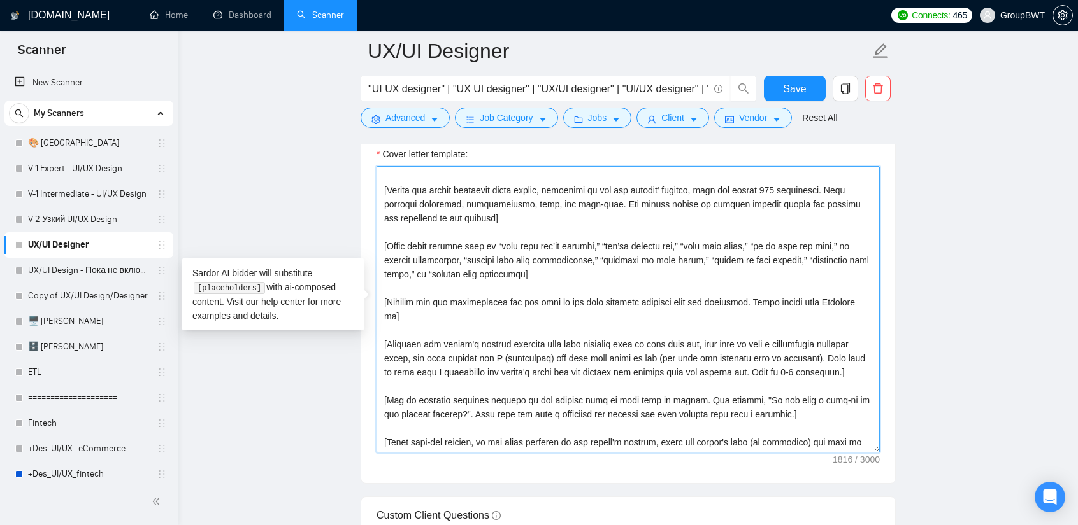
click at [462, 311] on textarea "Cover letter template:" at bounding box center [627, 309] width 503 height 287
drag, startPoint x: 432, startPoint y: 312, endPoint x: 837, endPoint y: 295, distance: 404.8
click at [835, 295] on textarea "Cover letter template:" at bounding box center [627, 309] width 503 height 287
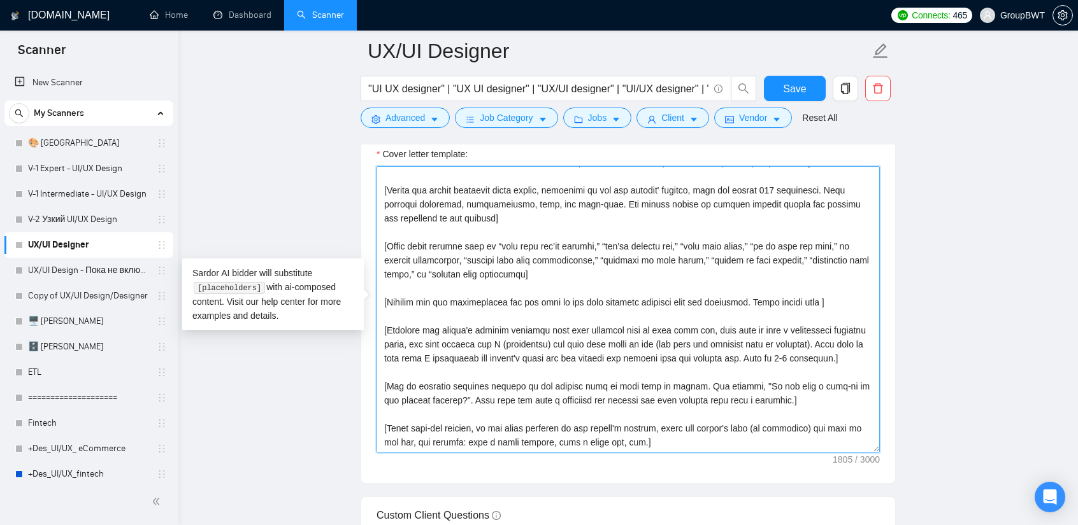
paste textarea "For example, we recently designed and developed a high-end e-commerce website f…"
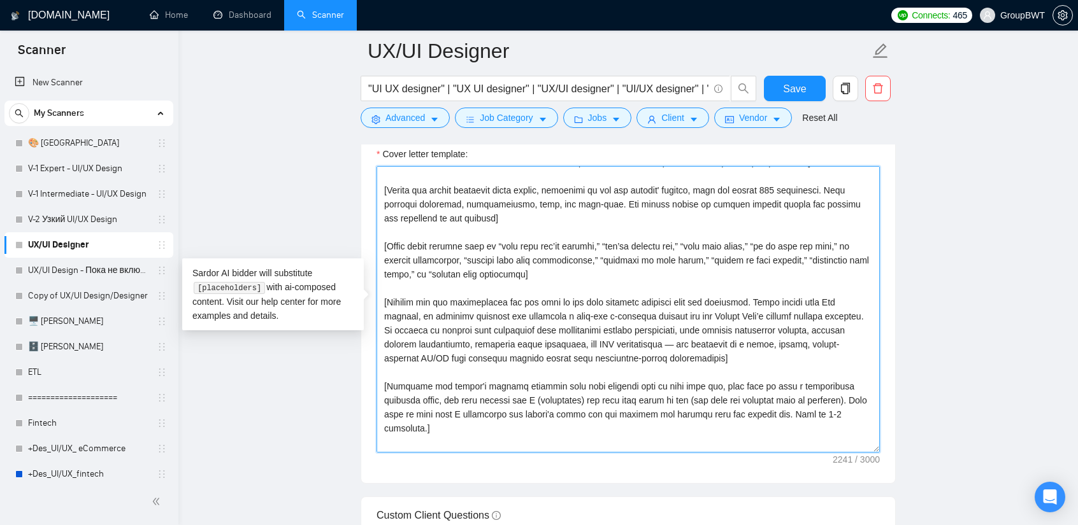
click at [835, 297] on textarea "Cover letter template:" at bounding box center [627, 309] width 503 height 287
drag, startPoint x: 841, startPoint y: 295, endPoint x: 760, endPoint y: 293, distance: 80.3
click at [760, 293] on textarea "Cover letter template:" at bounding box center [627, 309] width 503 height 287
click at [808, 304] on textarea "Cover letter template:" at bounding box center [627, 309] width 503 height 287
drag, startPoint x: 760, startPoint y: 294, endPoint x: 709, endPoint y: 356, distance: 80.6
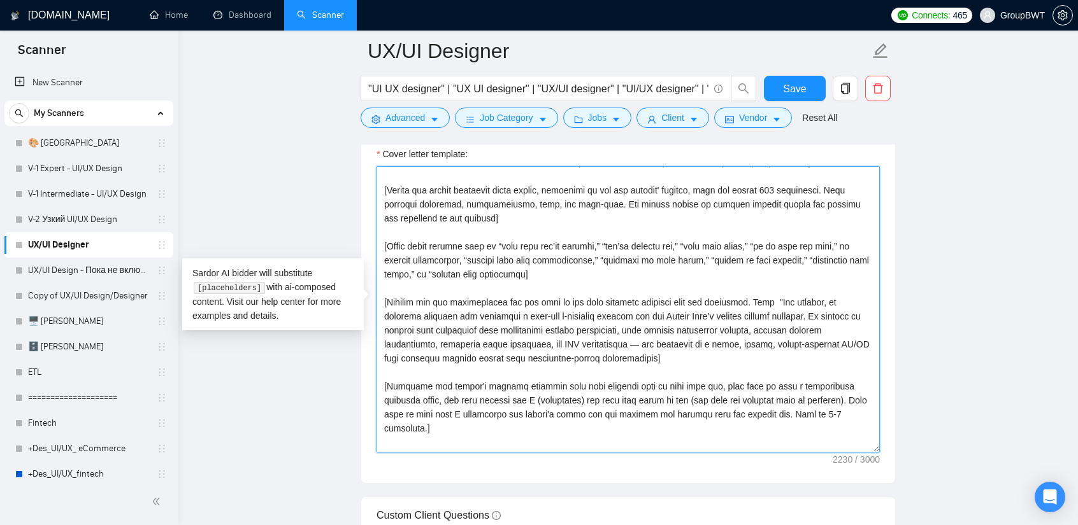
click at [709, 356] on textarea "Cover letter template:" at bounding box center [627, 309] width 503 height 287
click at [606, 343] on textarea "Cover letter template:" at bounding box center [627, 309] width 503 height 287
drag, startPoint x: 759, startPoint y: 297, endPoint x: 753, endPoint y: 292, distance: 7.8
click at [753, 292] on textarea "Cover letter template:" at bounding box center [627, 309] width 503 height 287
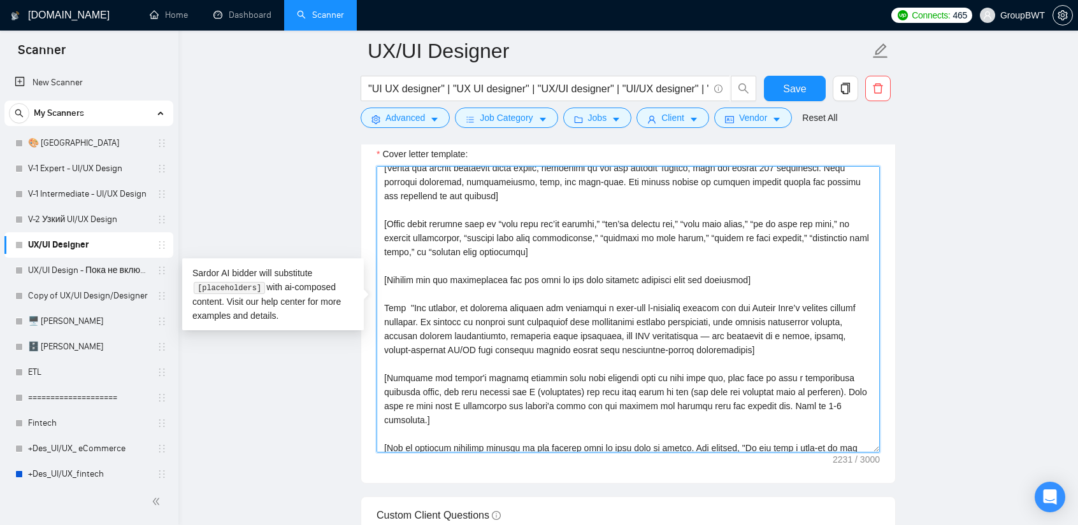
scroll to position [134, 0]
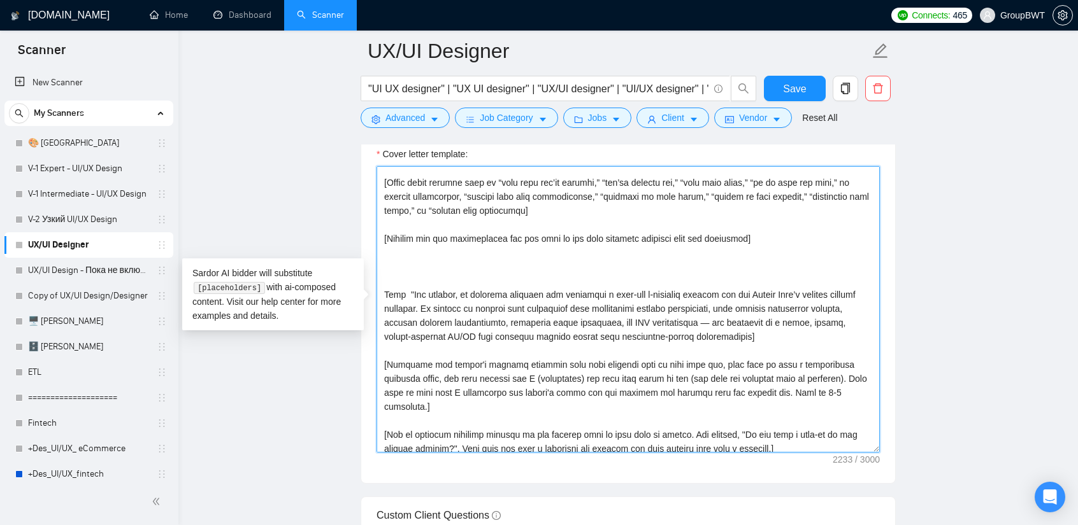
click at [395, 252] on textarea "Cover letter template:" at bounding box center [627, 309] width 503 height 287
click at [395, 257] on textarea "Cover letter template:" at bounding box center [627, 309] width 503 height 287
paste textarea "For example, we recently [designed and developed / built / delivered] a [descri…"
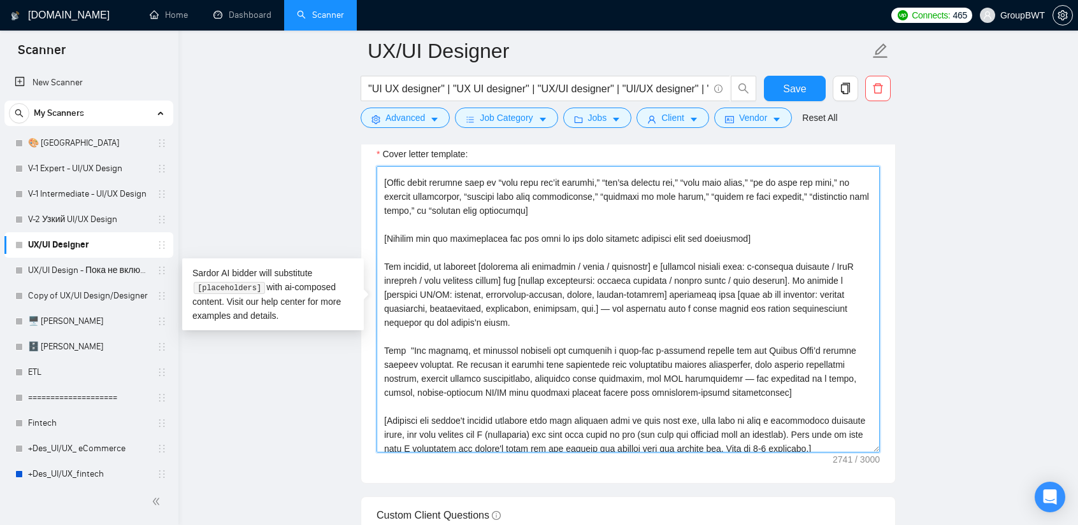
click at [458, 268] on textarea "Cover letter template:" at bounding box center [627, 309] width 503 height 287
drag, startPoint x: 609, startPoint y: 260, endPoint x: 592, endPoint y: 260, distance: 17.2
click at [592, 260] on textarea "Cover letter template:" at bounding box center [627, 309] width 503 height 287
click at [634, 260] on textarea "Cover letter template:" at bounding box center [627, 309] width 503 height 287
drag, startPoint x: 651, startPoint y: 259, endPoint x: 618, endPoint y: 259, distance: 33.1
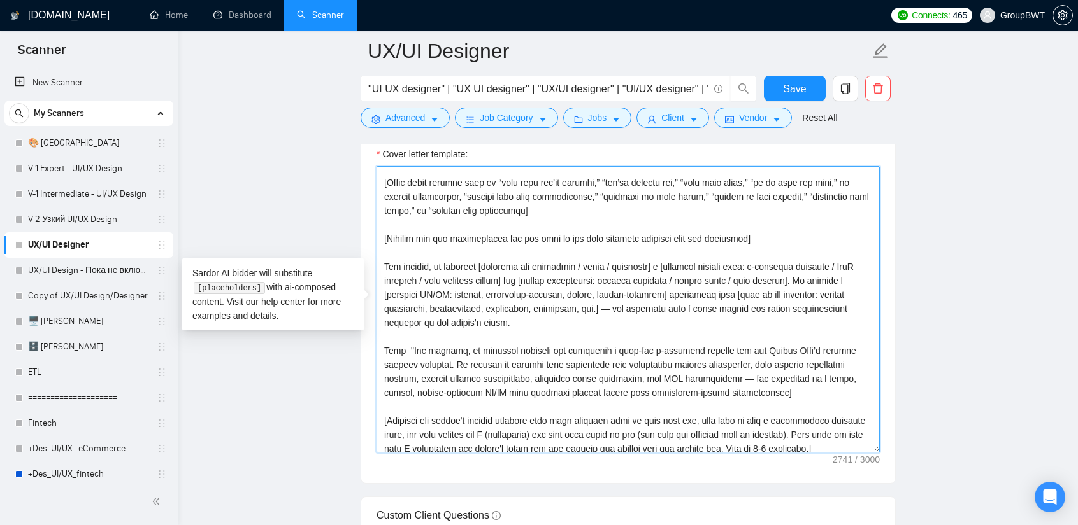
click at [618, 259] on textarea "Cover letter template:" at bounding box center [627, 309] width 503 height 287
drag, startPoint x: 413, startPoint y: 273, endPoint x: 383, endPoint y: 272, distance: 30.6
click at [383, 272] on textarea "Cover letter template:" at bounding box center [627, 309] width 503 height 287
drag, startPoint x: 568, startPoint y: 276, endPoint x: 488, endPoint y: 276, distance: 79.6
click at [488, 276] on textarea "Cover letter template:" at bounding box center [627, 309] width 503 height 287
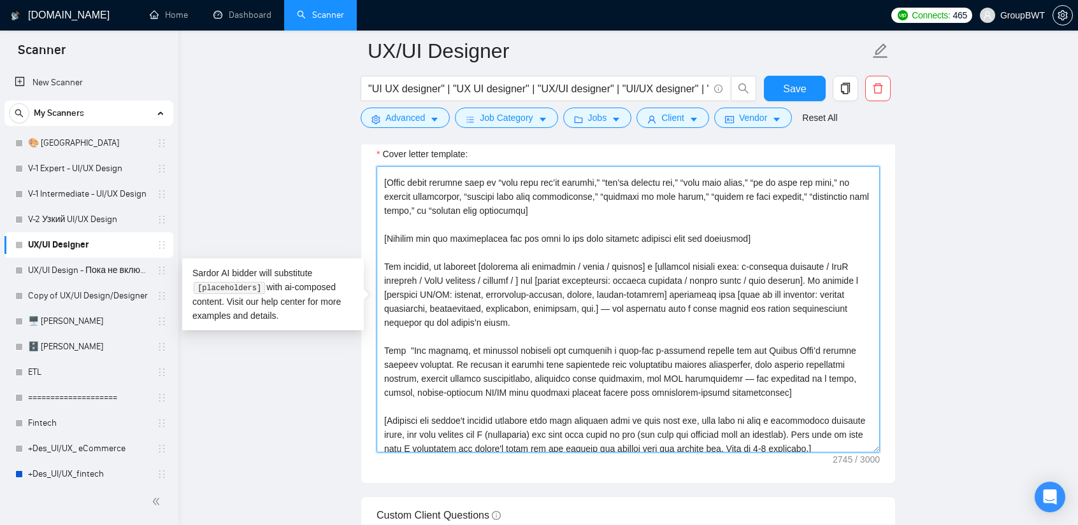
drag, startPoint x: 833, startPoint y: 262, endPoint x: 748, endPoint y: 255, distance: 84.9
click at [748, 255] on textarea "Cover letter template:" at bounding box center [627, 309] width 503 height 287
click at [835, 264] on textarea "Cover letter template:" at bounding box center [627, 309] width 503 height 287
paste textarea "e-commerce platform"
click at [623, 274] on textarea "Cover letter template:" at bounding box center [627, 309] width 503 height 287
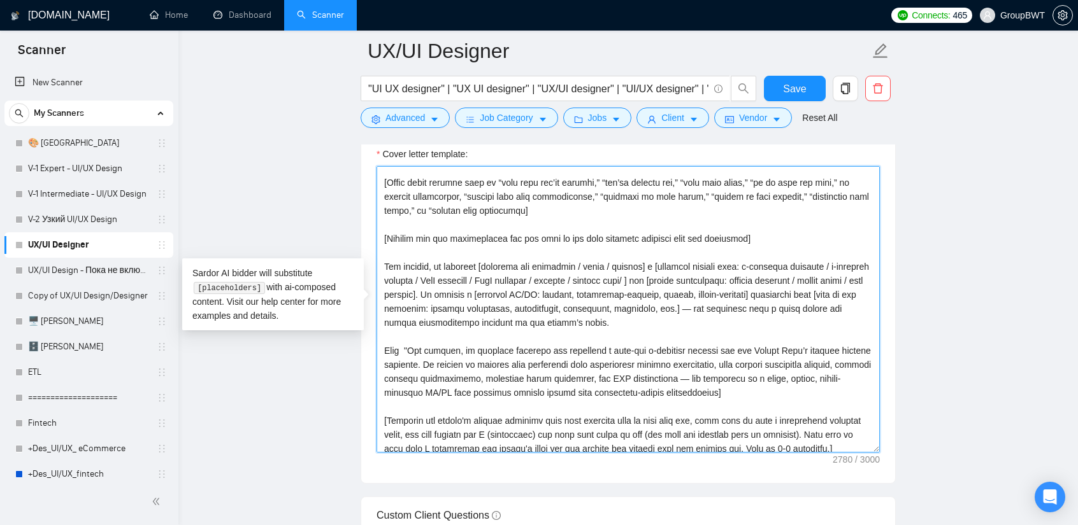
click at [592, 259] on textarea "Cover letter template:" at bounding box center [627, 309] width 503 height 287
click at [618, 260] on textarea "Cover letter template:" at bounding box center [627, 309] width 503 height 287
click at [643, 260] on textarea "Cover letter template:" at bounding box center [627, 309] width 503 height 287
click at [646, 260] on textarea "Cover letter template:" at bounding box center [627, 309] width 503 height 287
click at [653, 263] on textarea "Cover letter template:" at bounding box center [627, 309] width 503 height 287
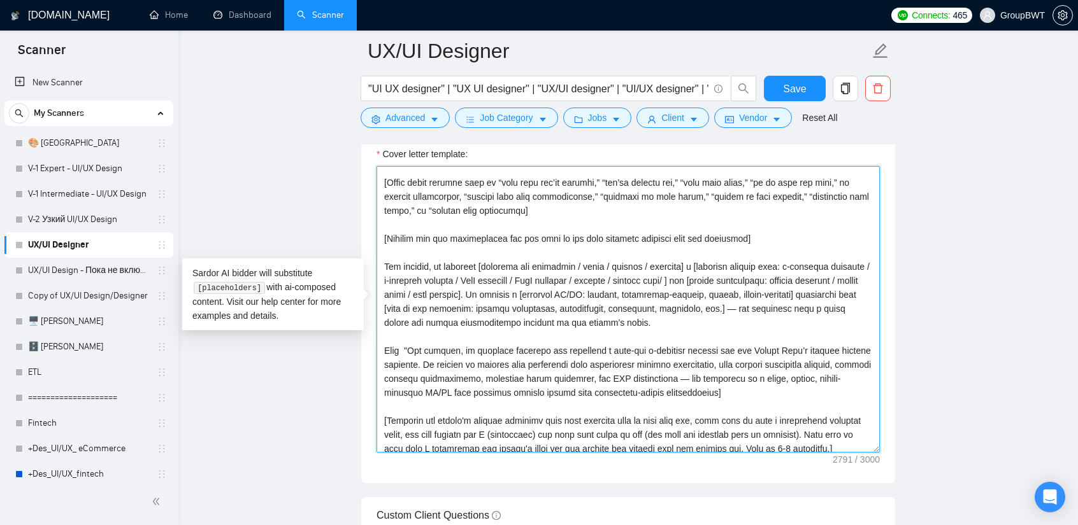
click at [674, 259] on textarea "Cover letter template:" at bounding box center [627, 309] width 503 height 287
click at [686, 297] on textarea "Cover letter template:" at bounding box center [627, 309] width 503 height 287
click at [733, 278] on textarea "Cover letter template:" at bounding box center [627, 309] width 503 height 287
click at [737, 280] on textarea "Cover letter template:" at bounding box center [627, 309] width 503 height 287
click at [533, 294] on textarea "Cover letter template:" at bounding box center [627, 309] width 503 height 287
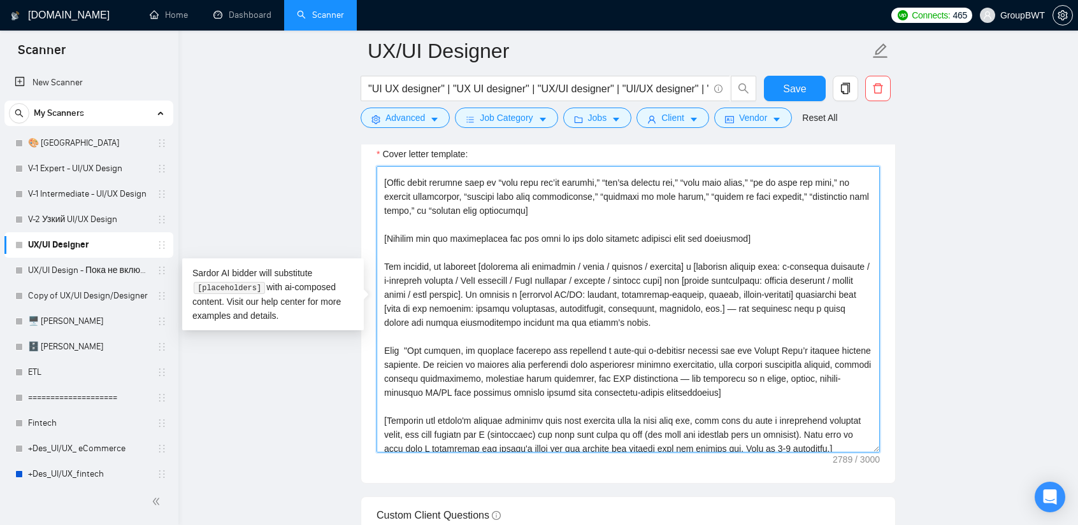
click at [407, 301] on textarea "Cover letter template:" at bounding box center [627, 309] width 503 height 287
click at [413, 306] on textarea "Cover letter template:" at bounding box center [627, 309] width 503 height 287
click at [443, 320] on textarea "Cover letter template:" at bounding box center [627, 309] width 503 height 287
drag, startPoint x: 434, startPoint y: 320, endPoint x: 564, endPoint y: 305, distance: 131.4
click at [564, 305] on textarea "Cover letter template:" at bounding box center [627, 309] width 503 height 287
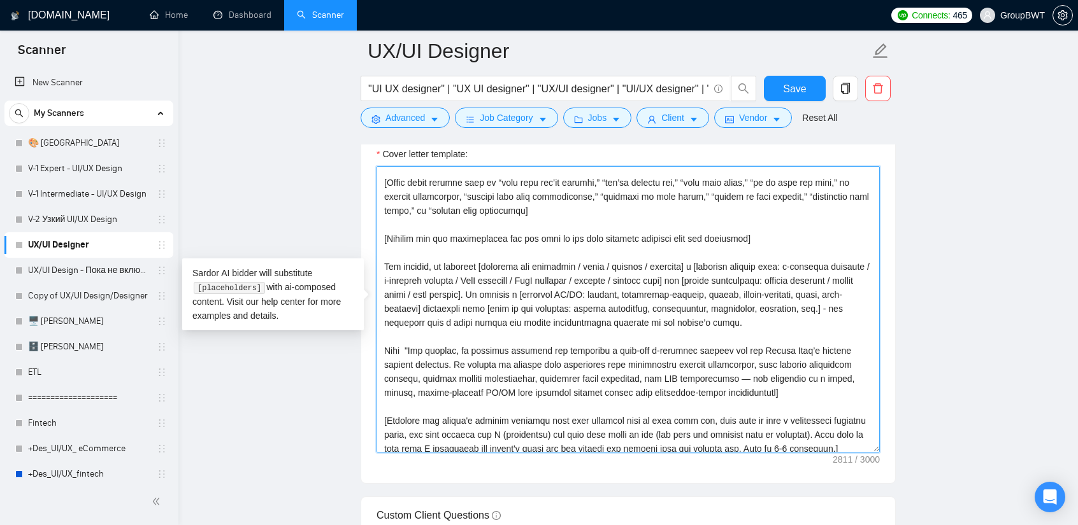
type textarea "[Lorem ipsumdo sita "Co, A el sed doeiusm tempor incidid ut LaborEET. Do magn a…"
click at [652, 307] on textarea "Cover letter template:" at bounding box center [627, 309] width 503 height 287
click at [655, 359] on textarea "Cover letter template:" at bounding box center [627, 309] width 503 height 287
click at [747, 325] on textarea "Cover letter template:" at bounding box center [627, 309] width 503 height 287
click at [746, 351] on textarea "Cover letter template:" at bounding box center [627, 309] width 503 height 287
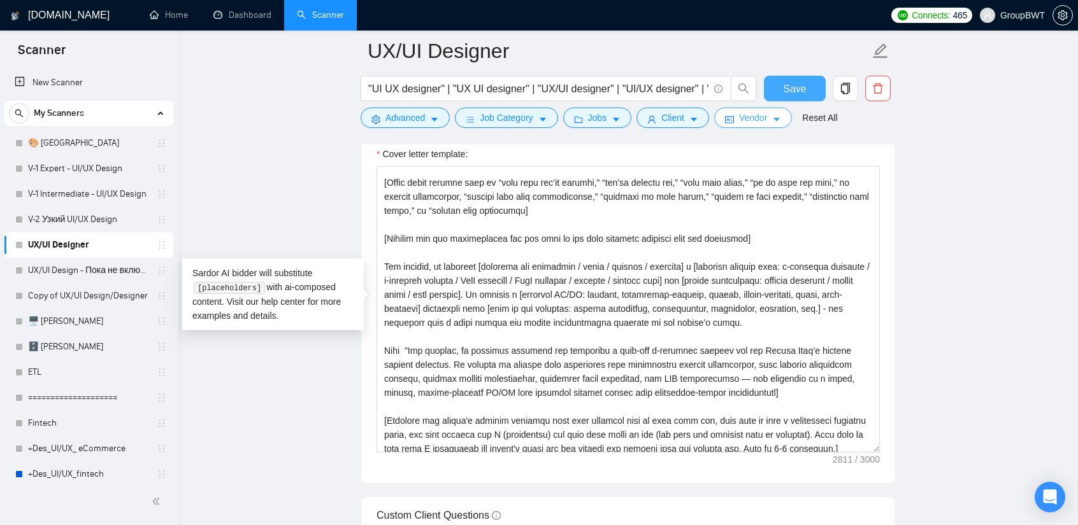
click at [795, 81] on span "Save" at bounding box center [794, 89] width 23 height 16
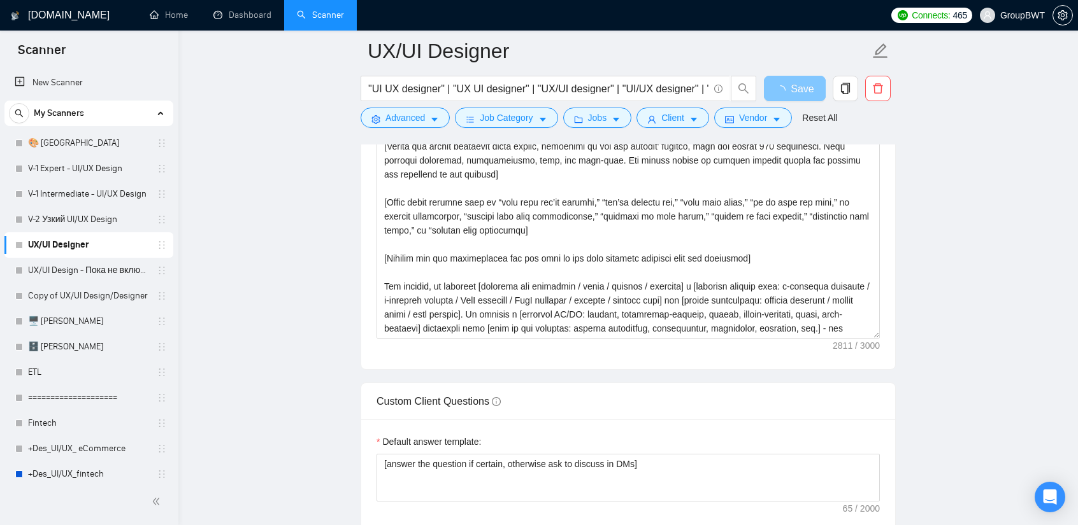
scroll to position [1606, 0]
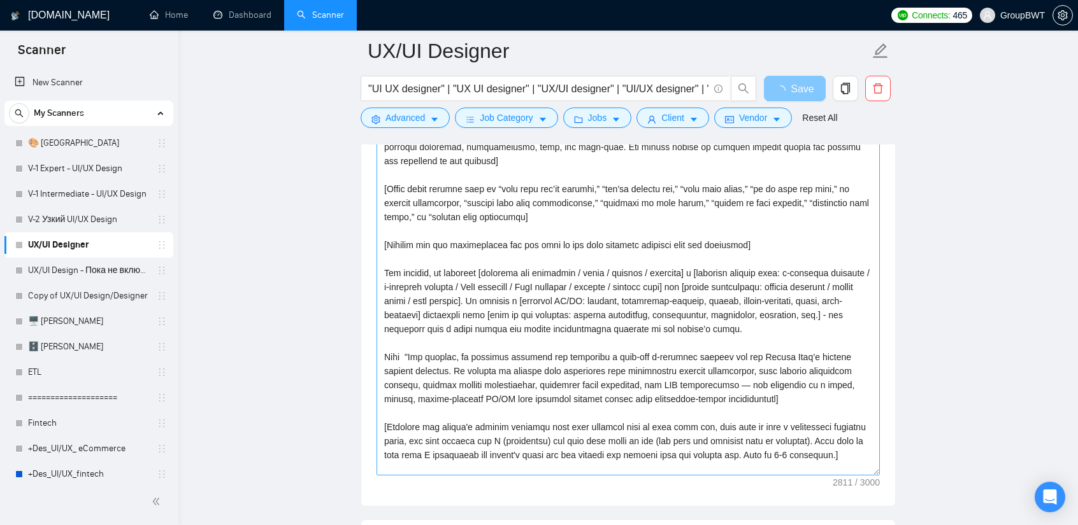
drag, startPoint x: 878, startPoint y: 316, endPoint x: 842, endPoint y: 467, distance: 155.2
click at [835, 467] on textarea "Cover letter template:" at bounding box center [627, 257] width 503 height 437
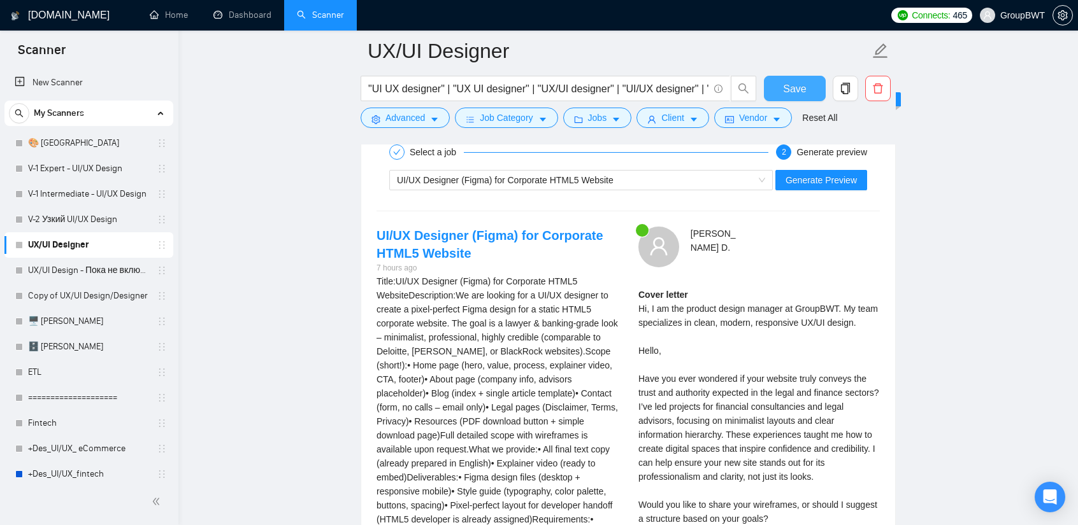
scroll to position [2498, 0]
click at [823, 173] on span "Generate Preview" at bounding box center [820, 179] width 71 height 14
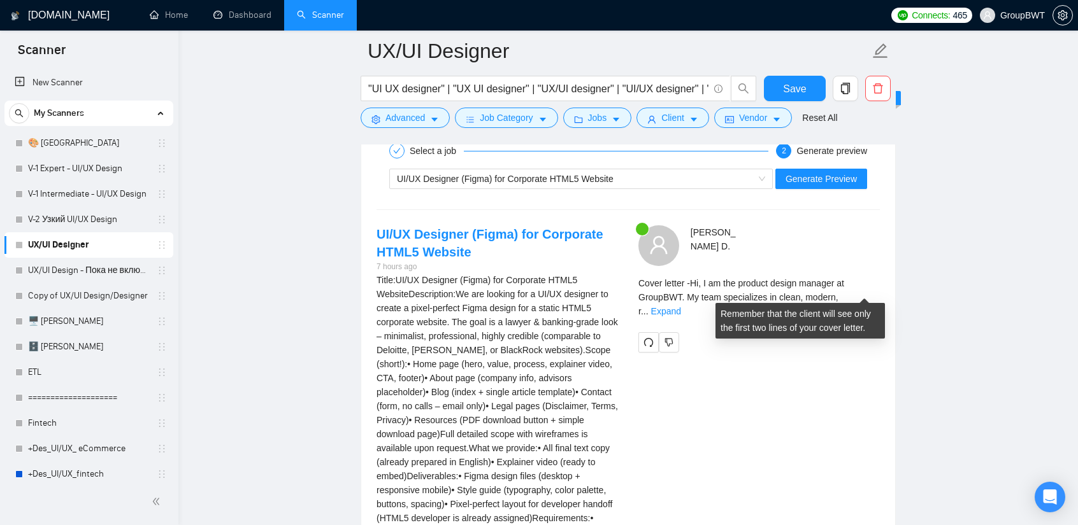
click at [835, 296] on div "Cover letter - Hi, I am the product design manager at GroupBWT. My team special…" at bounding box center [758, 297] width 241 height 42
click at [681, 306] on link "Expand" at bounding box center [666, 311] width 30 height 10
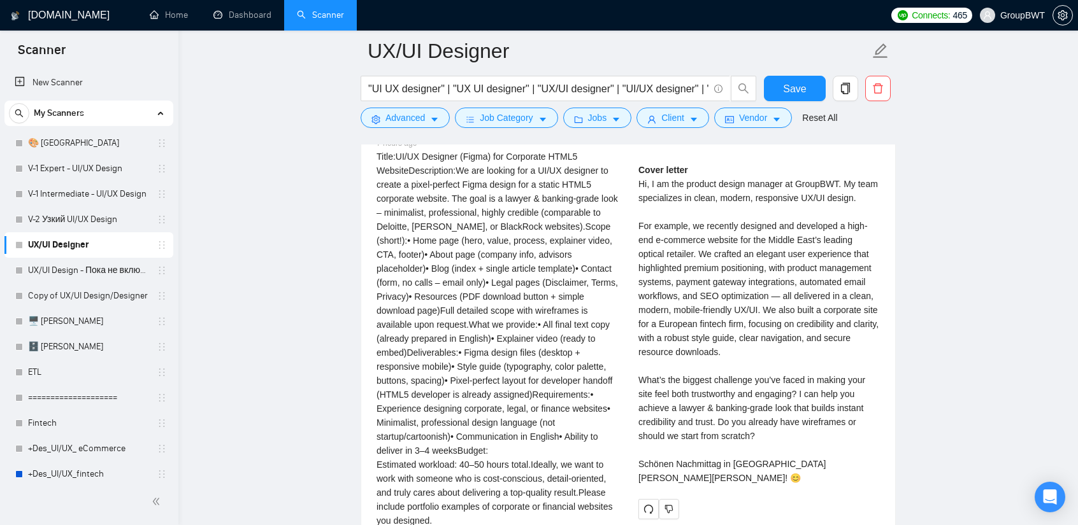
scroll to position [2625, 0]
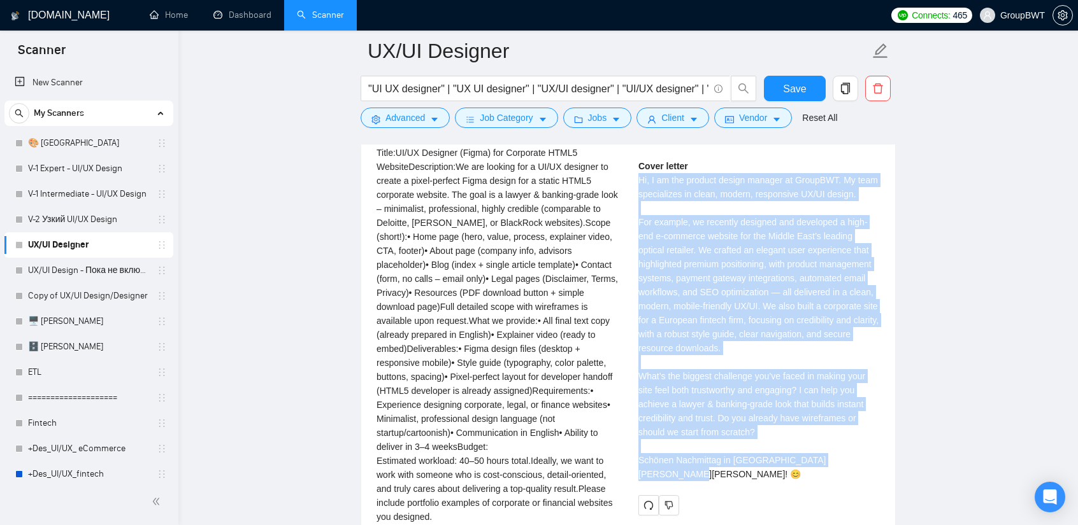
drag, startPoint x: 664, startPoint y: 212, endPoint x: 859, endPoint y: 453, distance: 310.2
click at [835, 453] on div "Cover letter Hi, I am the product design manager at GroupBWT. My team specializ…" at bounding box center [758, 320] width 241 height 322
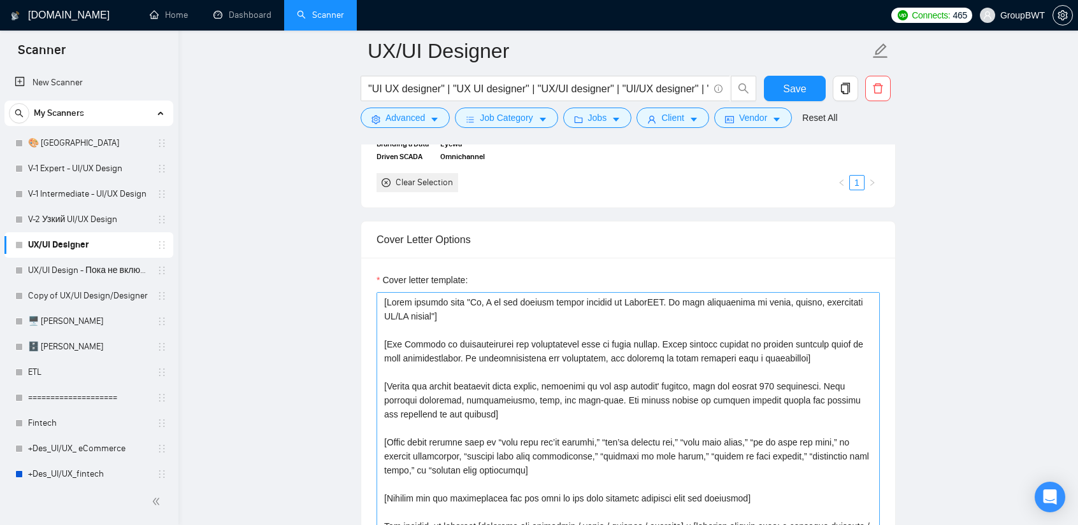
scroll to position [1351, 0]
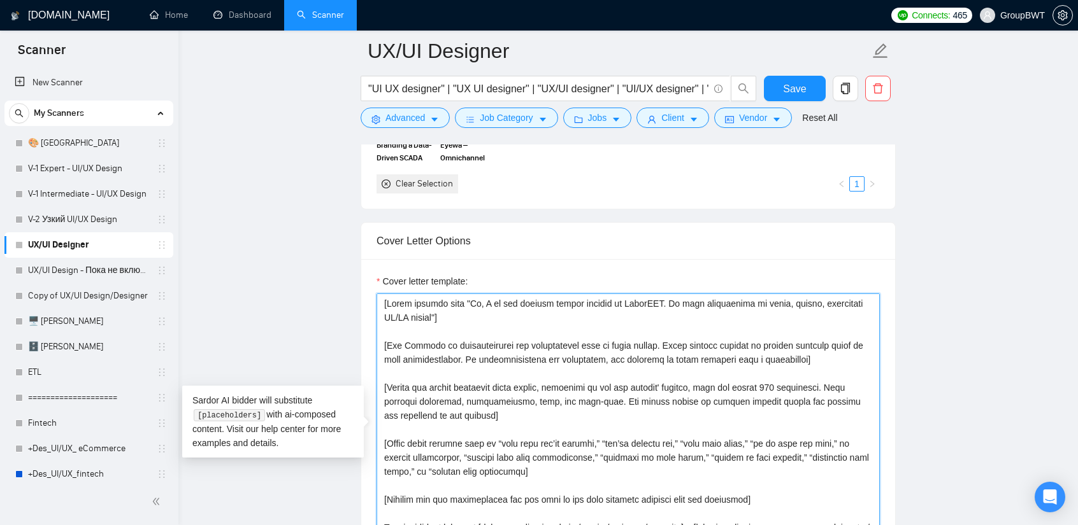
click at [758, 382] on textarea "Cover letter template:" at bounding box center [627, 437] width 503 height 287
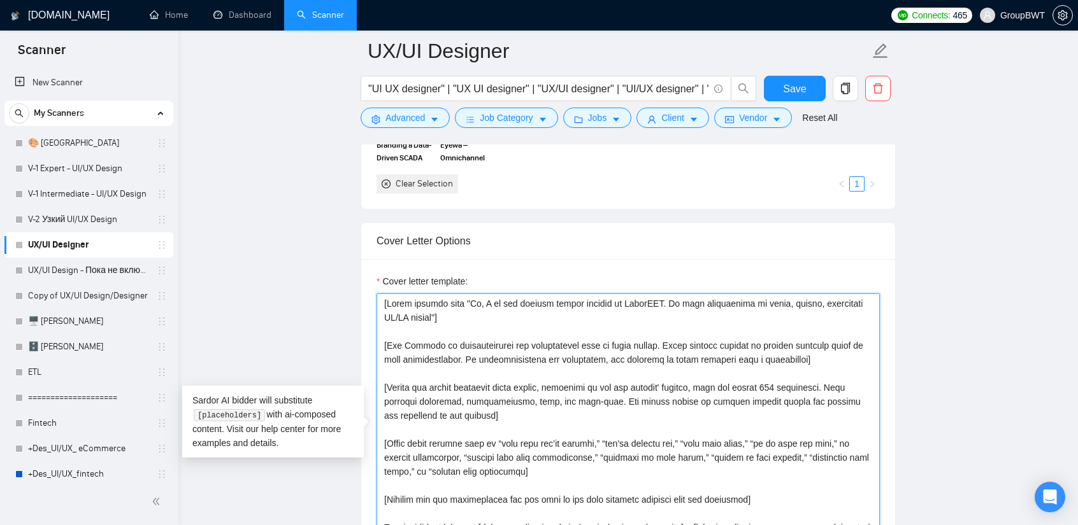
click at [760, 379] on textarea "Cover letter template:" at bounding box center [627, 437] width 503 height 287
click at [763, 381] on textarea "Cover letter template:" at bounding box center [627, 437] width 503 height 287
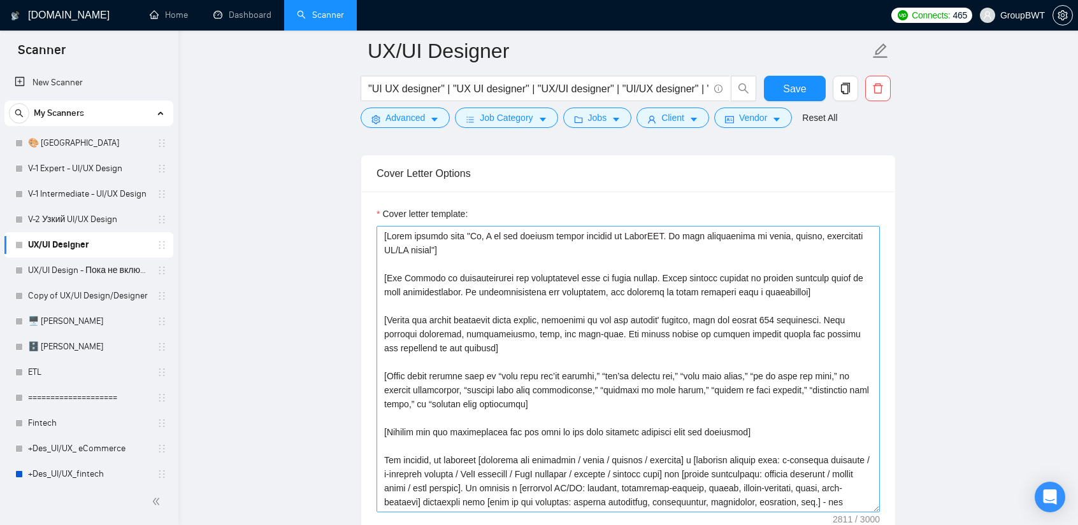
scroll to position [1415, 0]
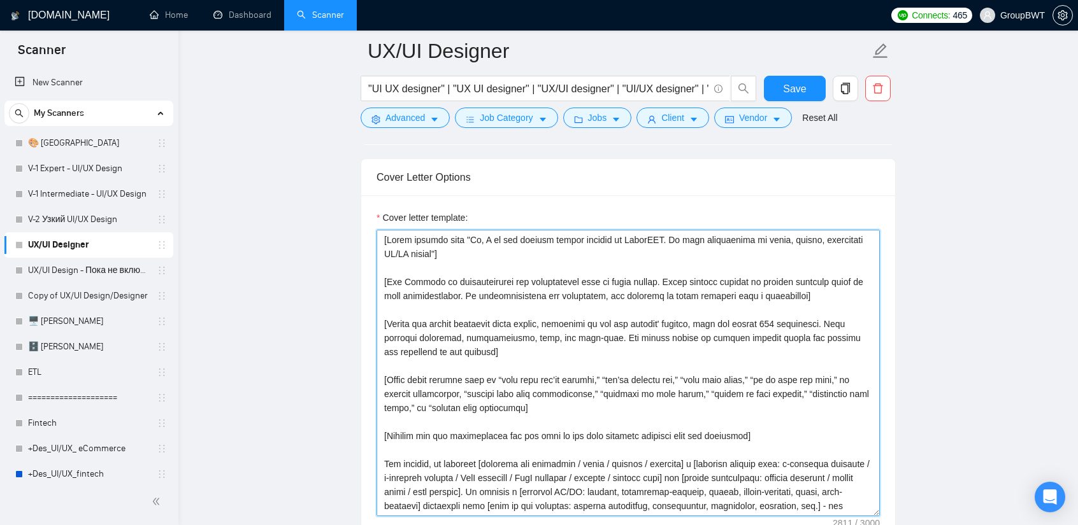
click at [784, 324] on textarea "Cover letter template:" at bounding box center [627, 373] width 503 height 287
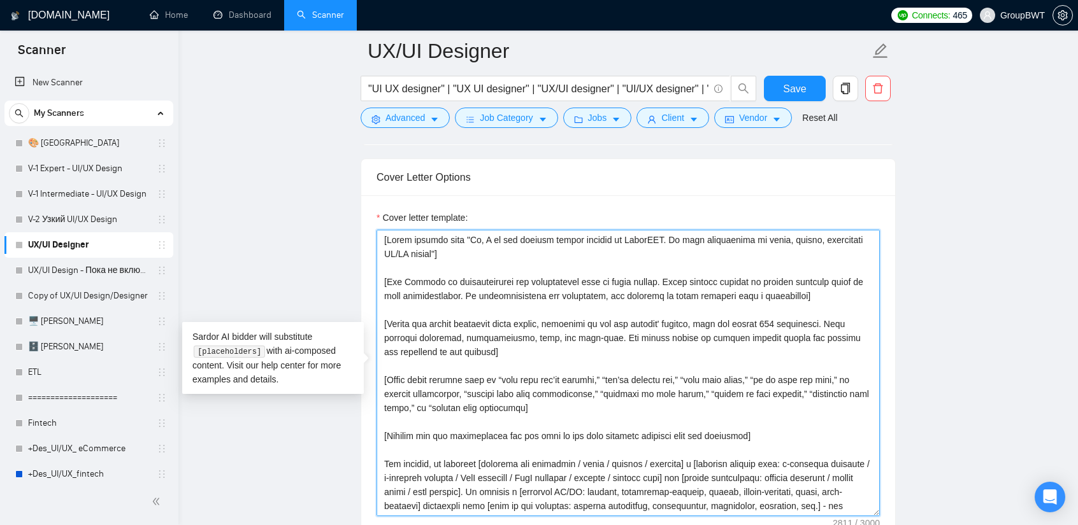
click at [760, 318] on textarea "Cover letter template:" at bounding box center [627, 373] width 503 height 287
click at [763, 319] on textarea "Cover letter template:" at bounding box center [627, 373] width 503 height 287
type textarea "[Lorem ipsumdo sita "Co, A el sed doeiusm tempor incidid ut LaborEET. Do magn a…"
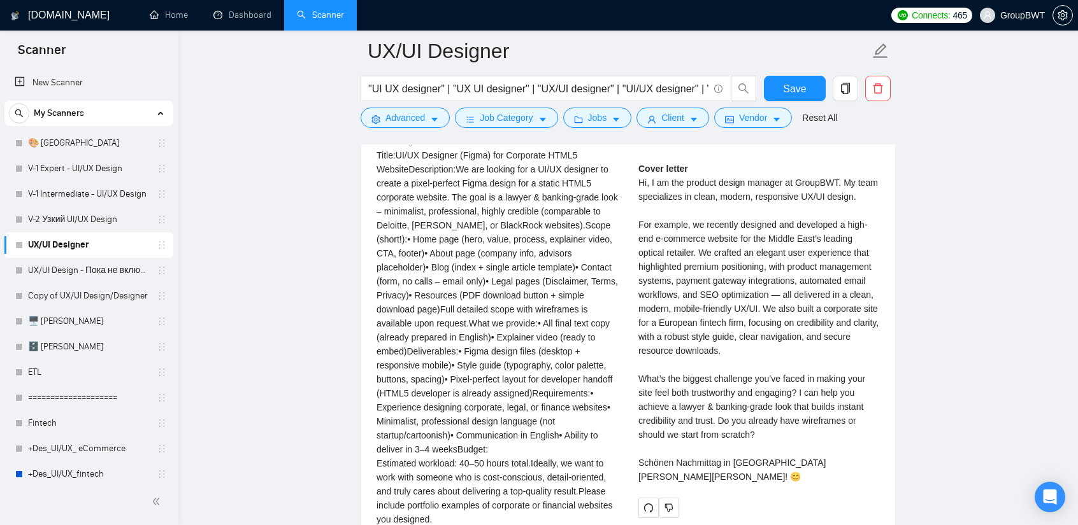
scroll to position [2625, 0]
click at [762, 339] on div "Cover letter Hi, I am the product design manager at GroupBWT. My team specializ…" at bounding box center [758, 320] width 241 height 322
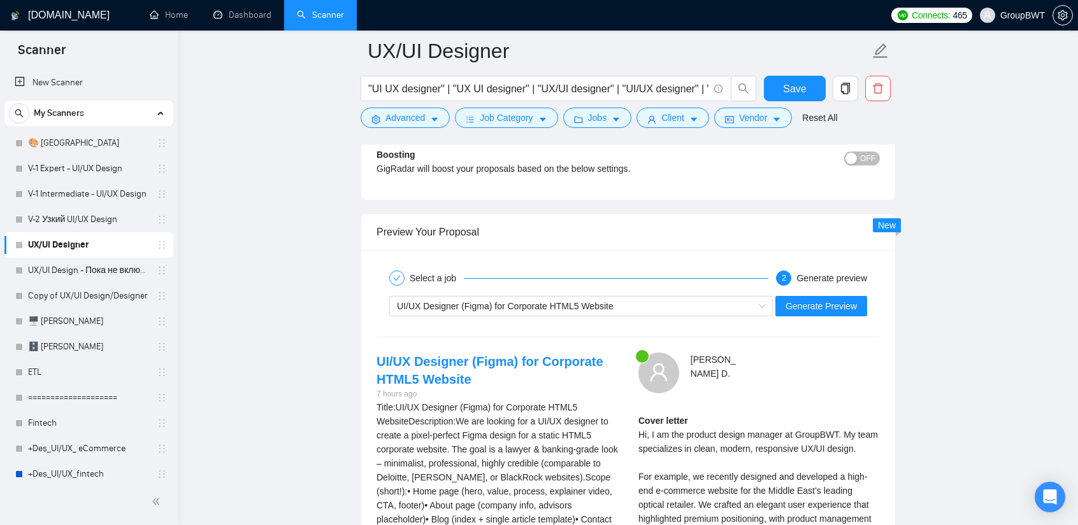
scroll to position [2370, 0]
click at [660, 299] on div "UI/UX Designer (Figma) for Corporate HTML5 Website" at bounding box center [575, 306] width 357 height 19
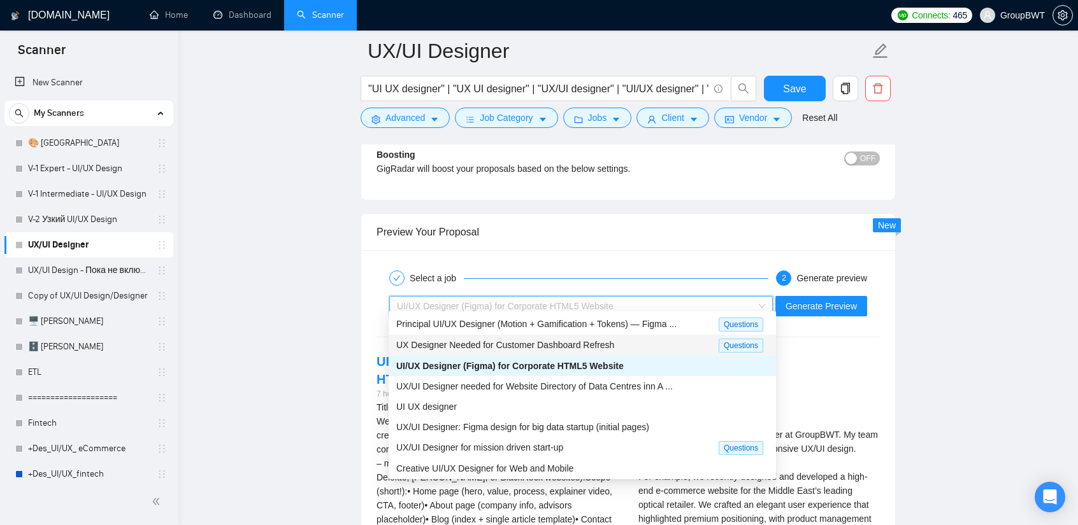
click at [483, 342] on span "UX Designer Needed for Customer Dashboard Refresh" at bounding box center [505, 345] width 218 height 10
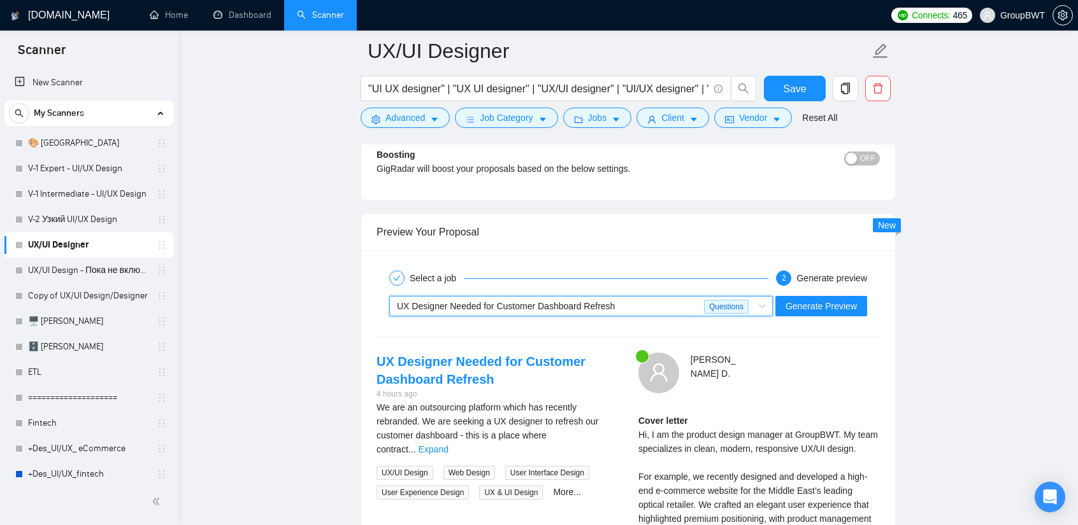
click at [632, 306] on div "UX Designer Needed for Customer Dashboard Refresh" at bounding box center [550, 306] width 307 height 19
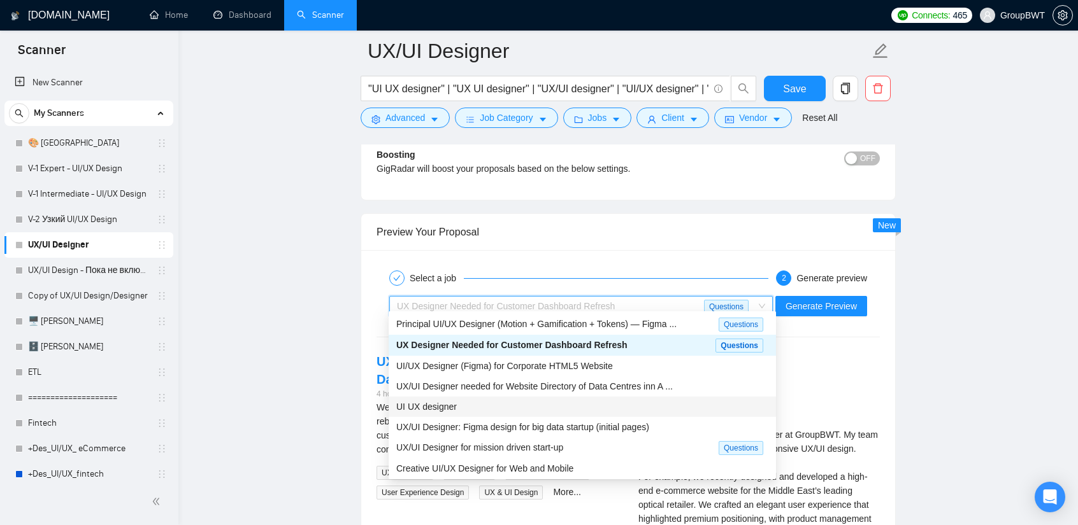
click at [495, 403] on div "UI UX designer" at bounding box center [582, 407] width 372 height 14
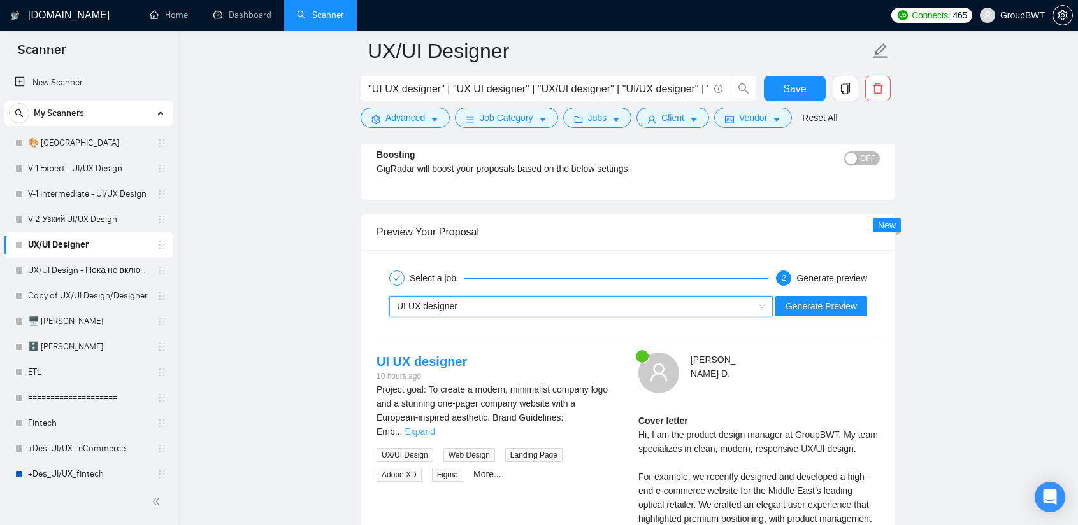
click at [434, 427] on link "Expand" at bounding box center [419, 432] width 30 height 10
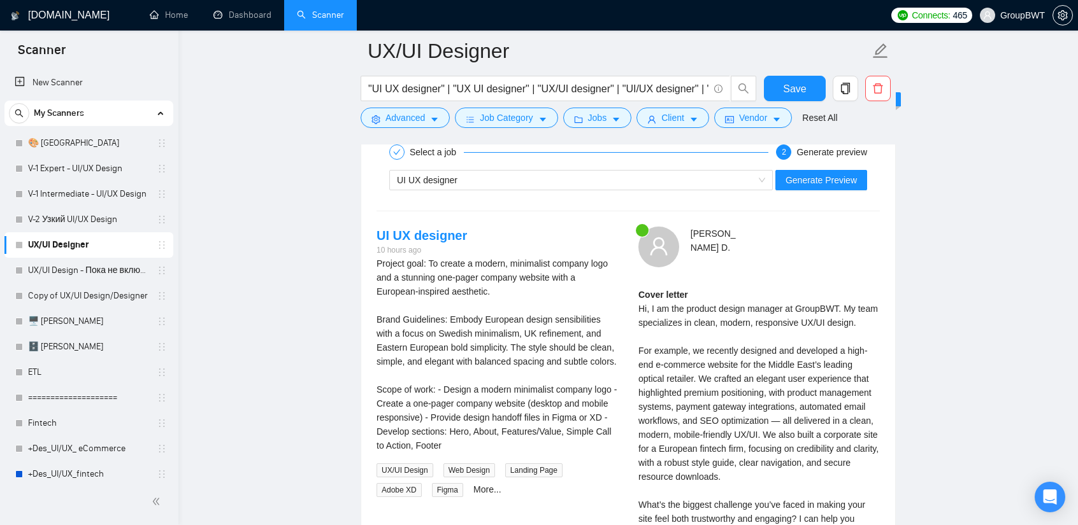
scroll to position [2498, 0]
click at [800, 175] on span "Generate Preview" at bounding box center [820, 179] width 71 height 14
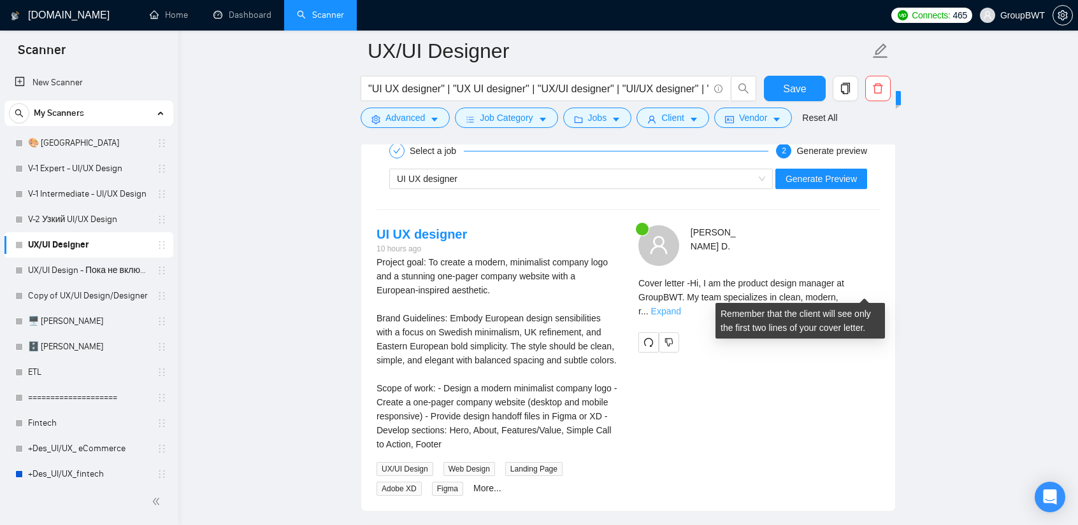
click at [681, 306] on link "Expand" at bounding box center [666, 311] width 30 height 10
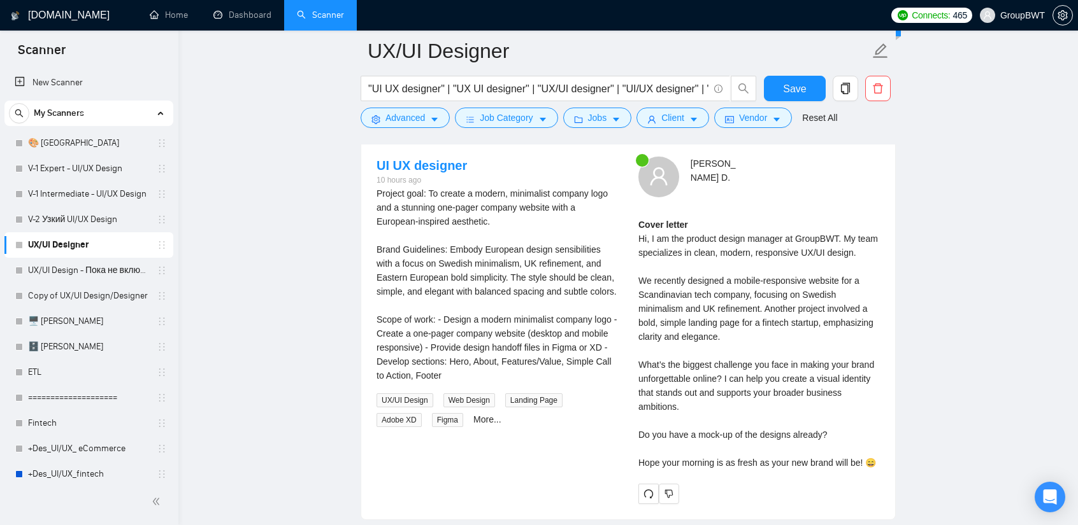
scroll to position [2561, 0]
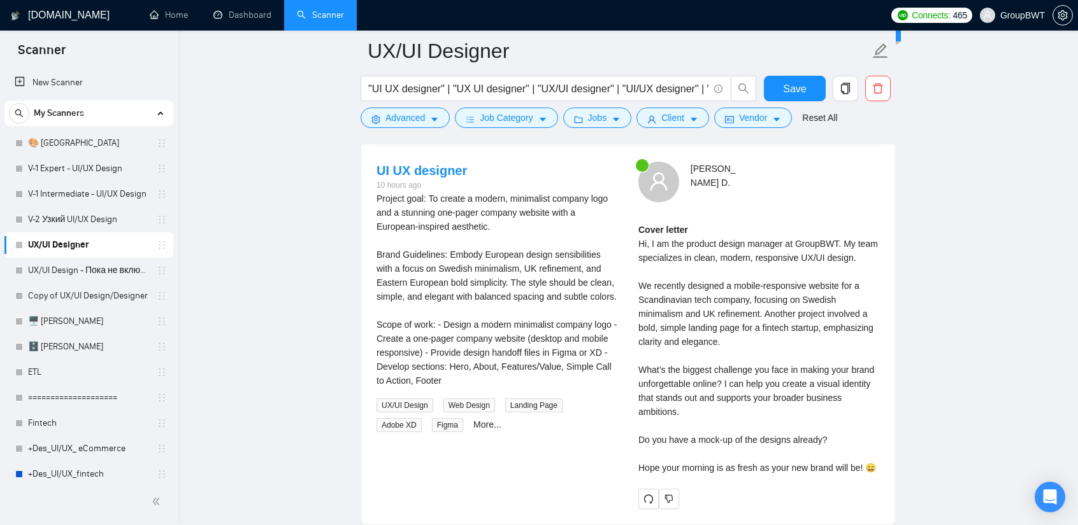
drag, startPoint x: 788, startPoint y: 304, endPoint x: 741, endPoint y: 334, distance: 56.4
click at [787, 304] on div "Cover letter Hi, I am the product design manager at GroupBWT. My team specializ…" at bounding box center [758, 349] width 241 height 252
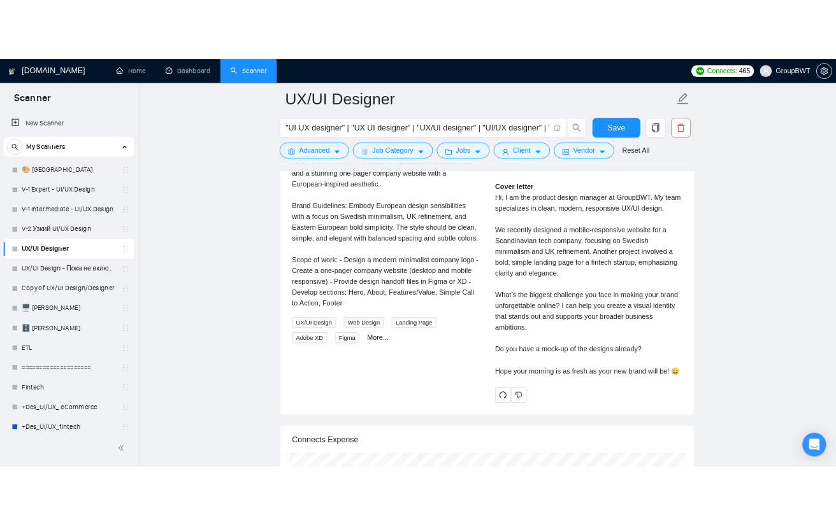
scroll to position [2625, 0]
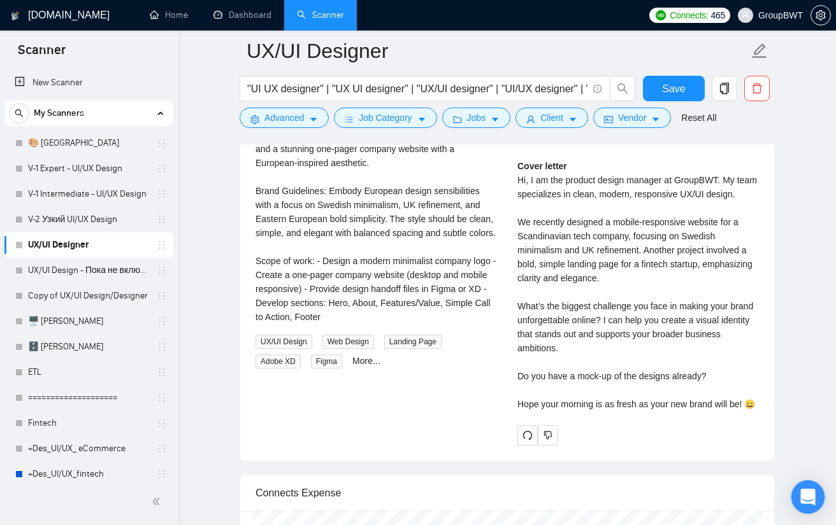
click at [804, 501] on icon "Open Intercom Messenger" at bounding box center [807, 497] width 15 height 17
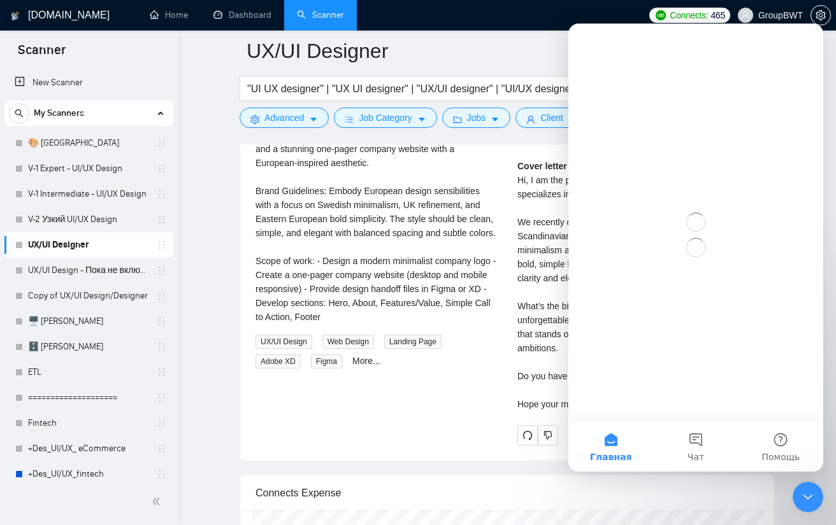
scroll to position [0, 0]
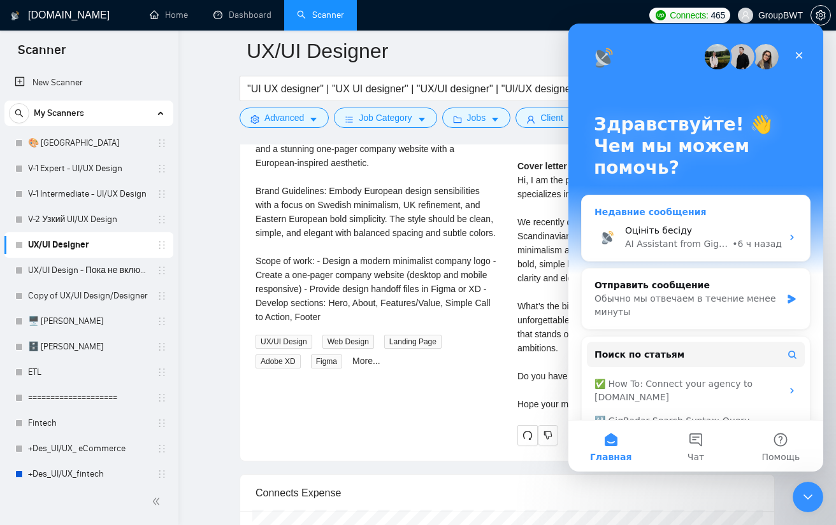
click at [694, 229] on div "Оцініть бесіду" at bounding box center [703, 230] width 157 height 13
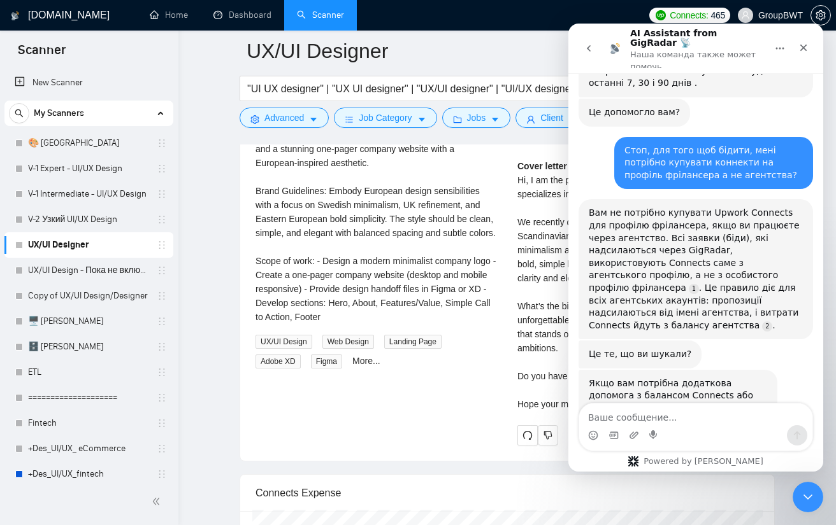
scroll to position [2075, 0]
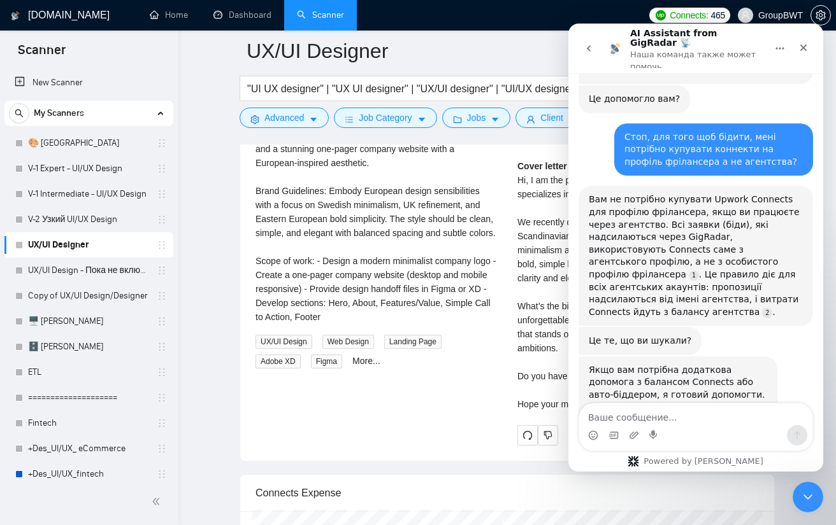
click at [662, 404] on textarea "Ваше сообщение..." at bounding box center [695, 415] width 233 height 22
type textarea "s"
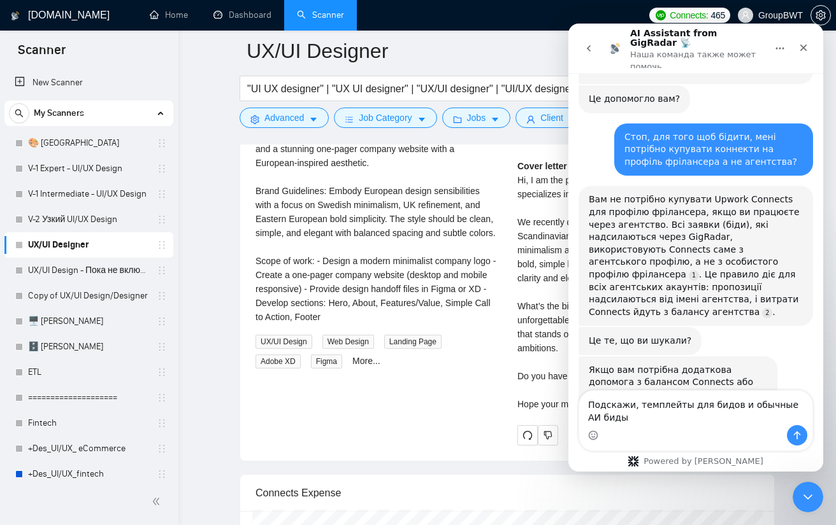
scroll to position [2088, 0]
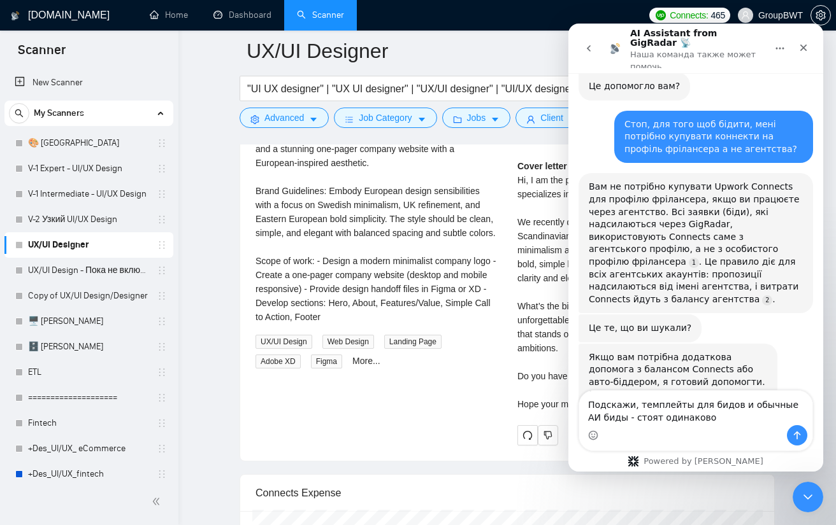
type textarea "Подскажи, темплейты для бидов и обычные АИ биды - стоят одинаково?"
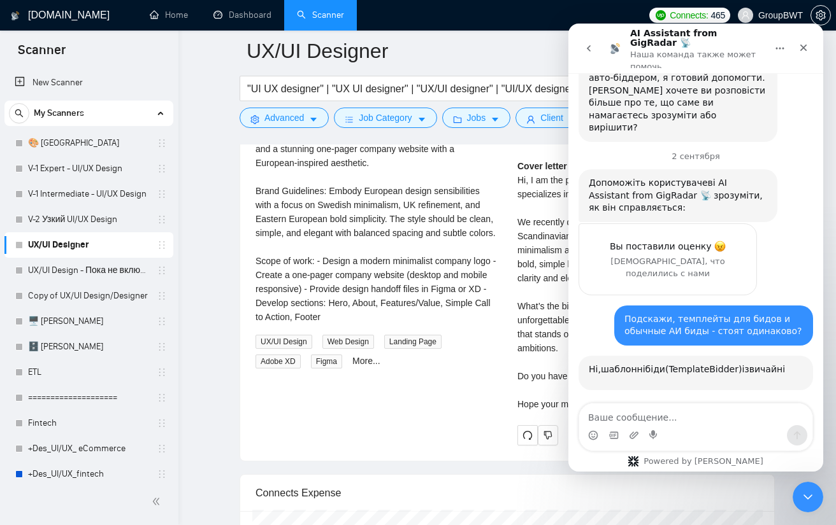
scroll to position [2402, 0]
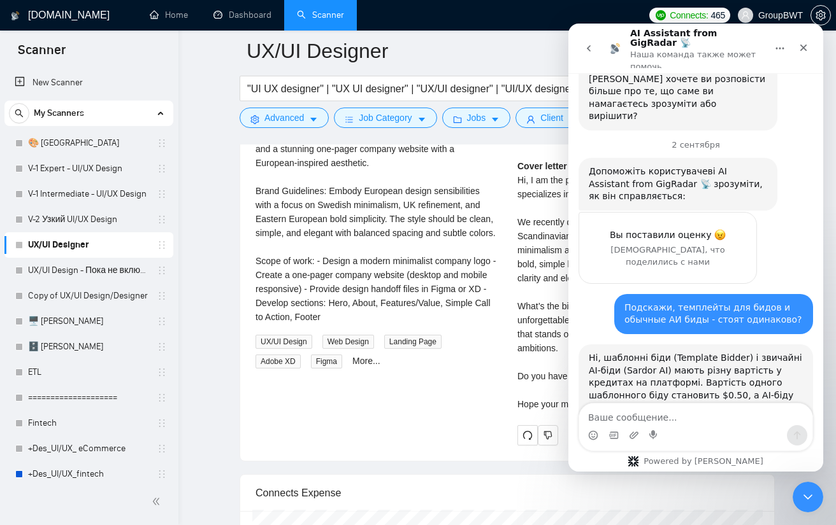
type textarea "s"
click at [643, 416] on textarea "Ваше сообщение..." at bounding box center [695, 415] width 233 height 22
type textarea "N"
click at [609, 418] on textarea "Так" at bounding box center [695, 415] width 233 height 22
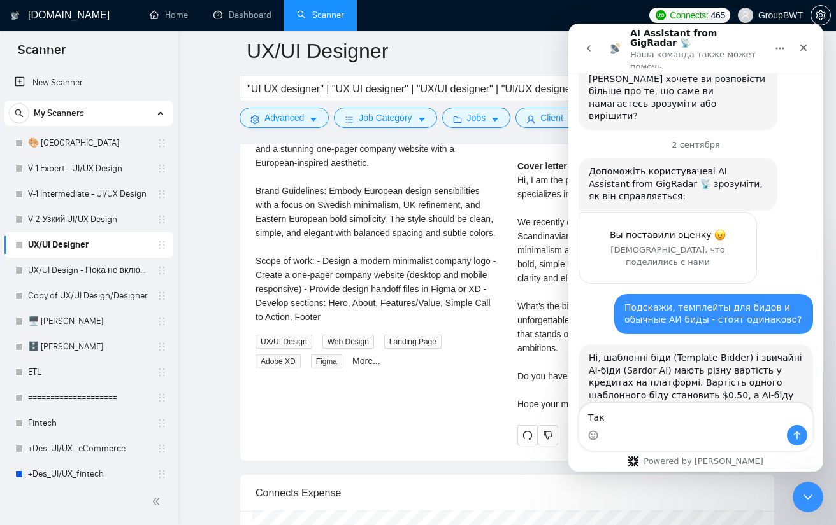
click at [609, 418] on textarea "Так" at bounding box center [695, 415] width 233 height 22
type textarea "Т"
type textarea "Тобто темлейти коштують менше?"
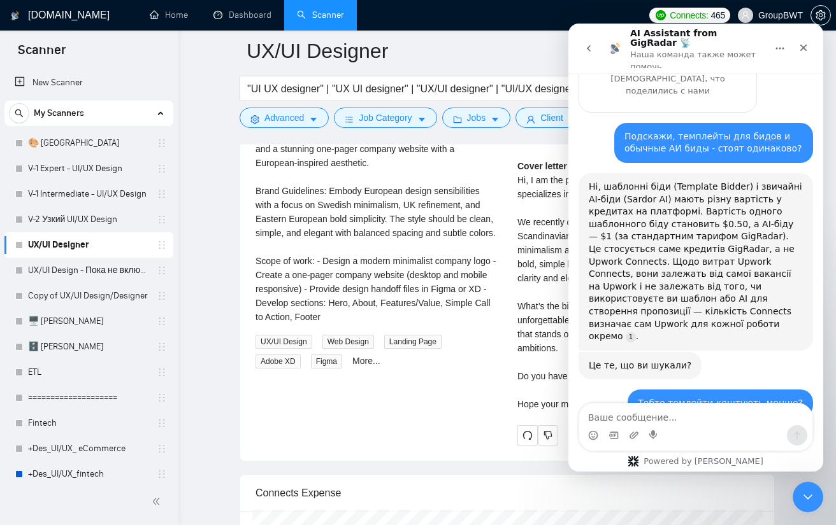
scroll to position [2657, 0]
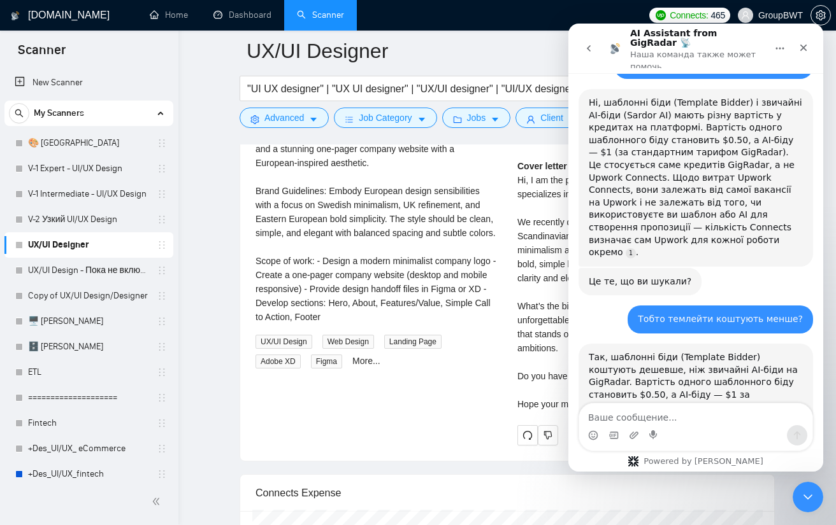
type textarea "С"
type textarea "[PERSON_NAME] в мене тариф?"
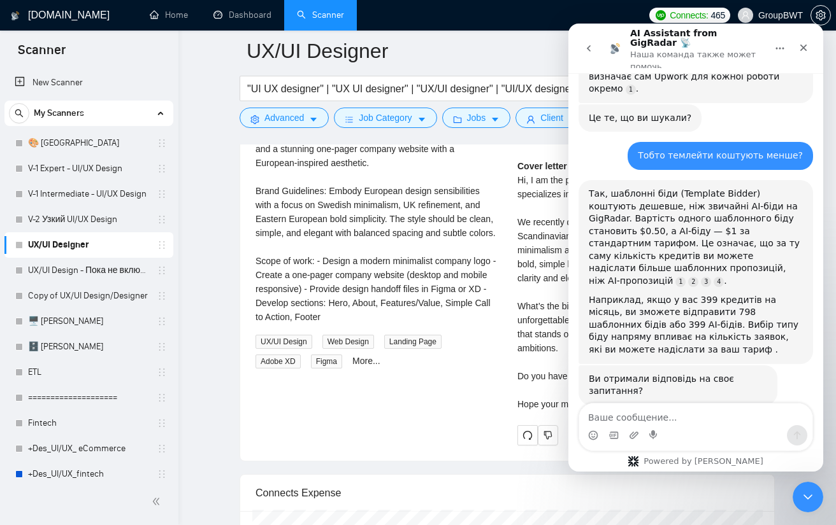
scroll to position [2906, 0]
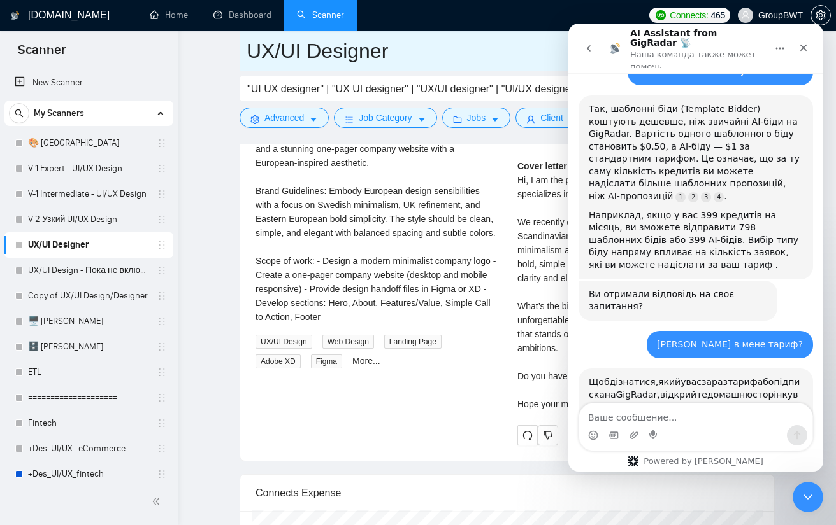
click at [517, 34] on span "UX/UI Designer" at bounding box center [506, 51] width 535 height 40
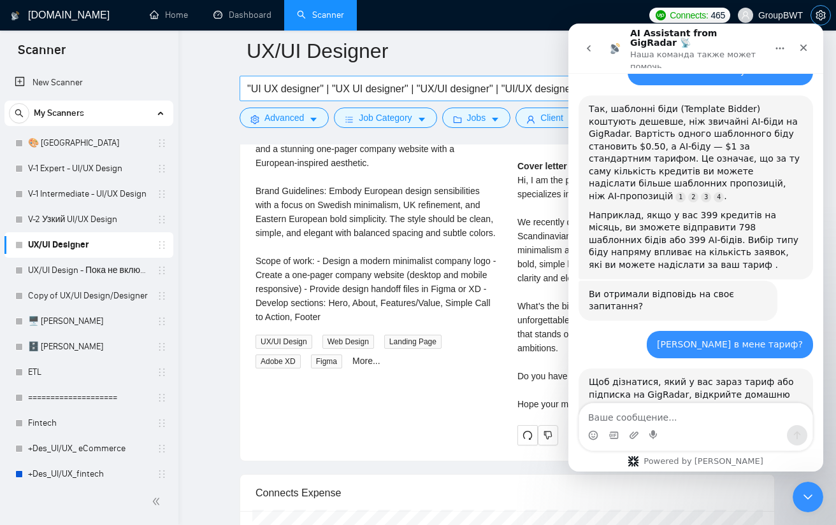
drag, startPoint x: 811, startPoint y: 12, endPoint x: 530, endPoint y: 78, distance: 288.5
click at [811, 12] on span "setting" at bounding box center [820, 15] width 19 height 10
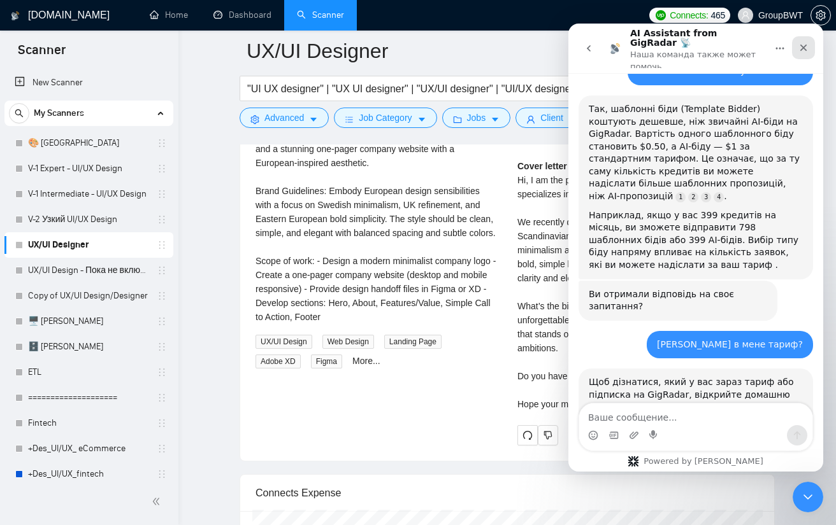
click at [806, 43] on icon "Закрыть" at bounding box center [803, 48] width 10 height 10
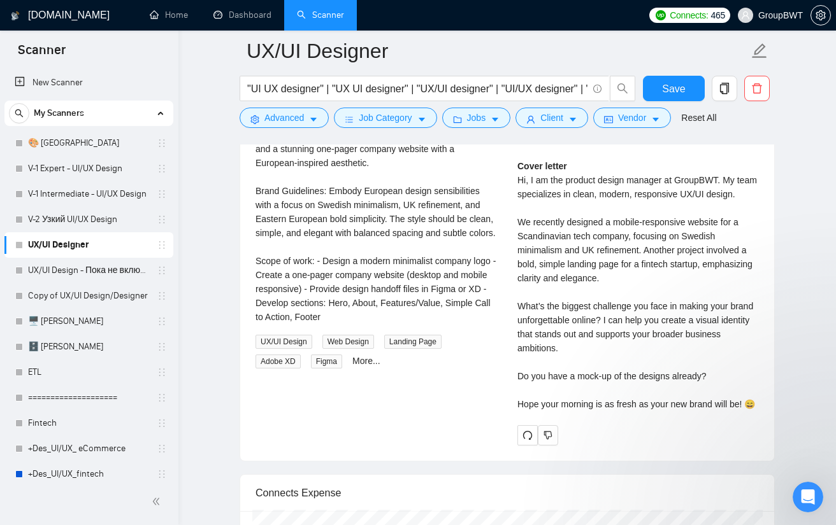
scroll to position [1, 0]
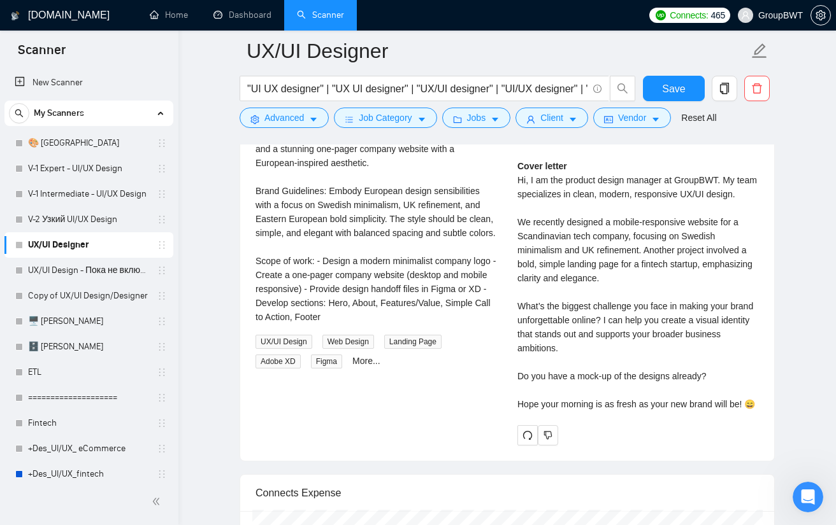
click at [777, 15] on span "GroupBWT" at bounding box center [780, 15] width 45 height 0
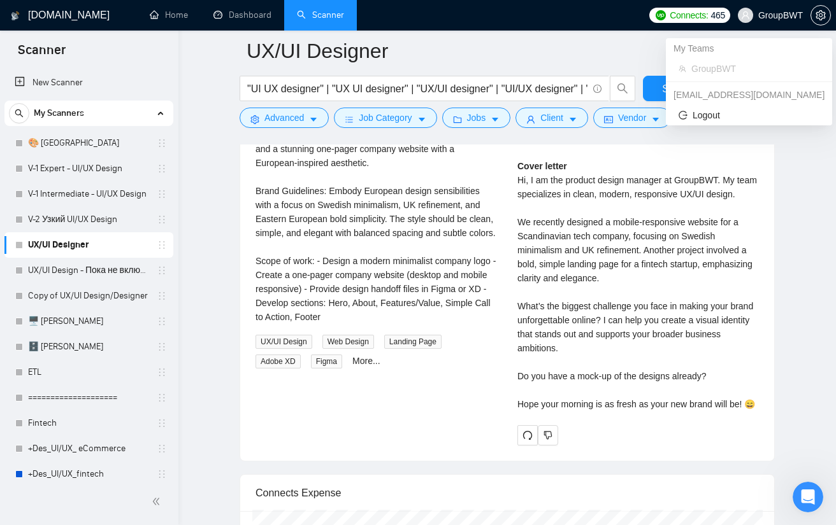
scroll to position [2842, 0]
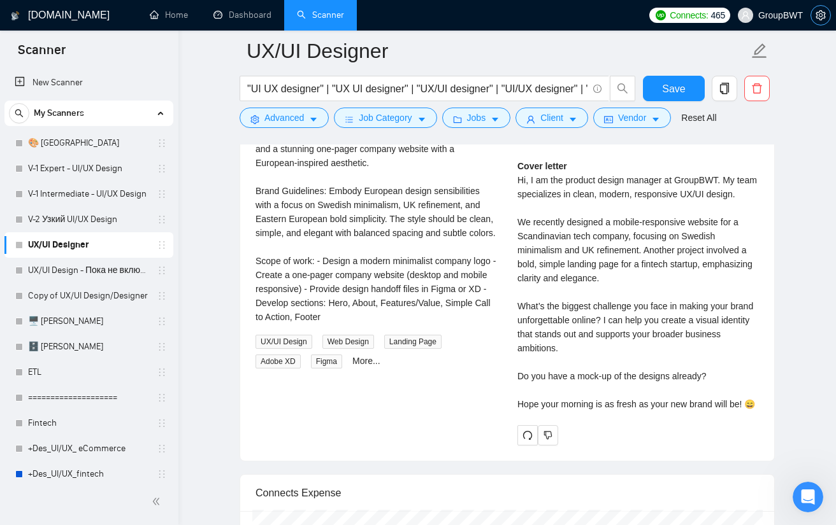
click at [816, 16] on icon "setting" at bounding box center [820, 15] width 10 height 10
click at [694, 87] on button "Save" at bounding box center [674, 88] width 62 height 25
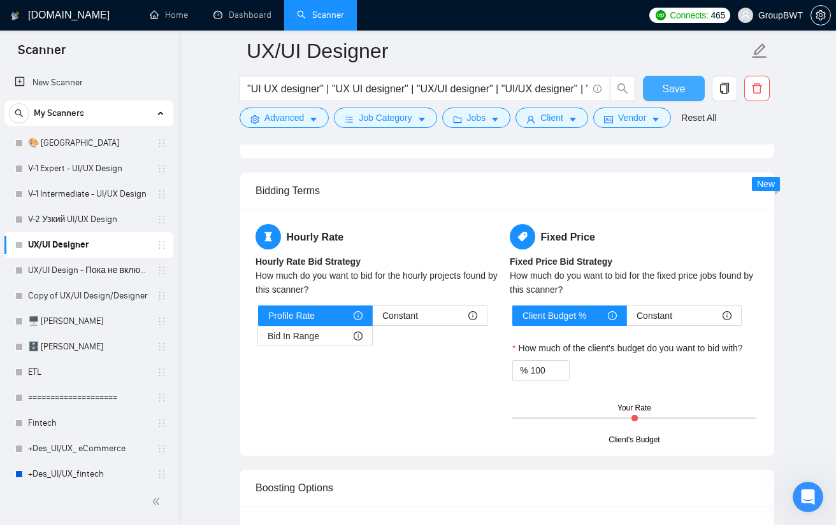
scroll to position [1988, 0]
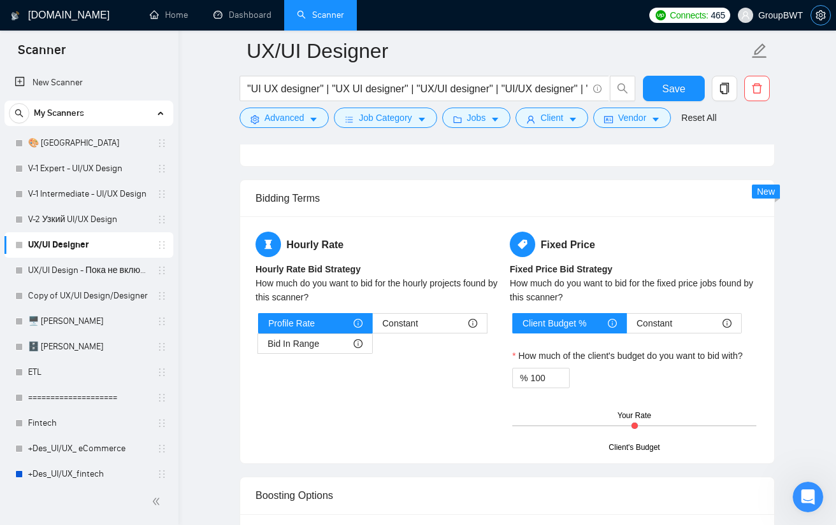
click at [819, 11] on icon "setting" at bounding box center [820, 15] width 10 height 10
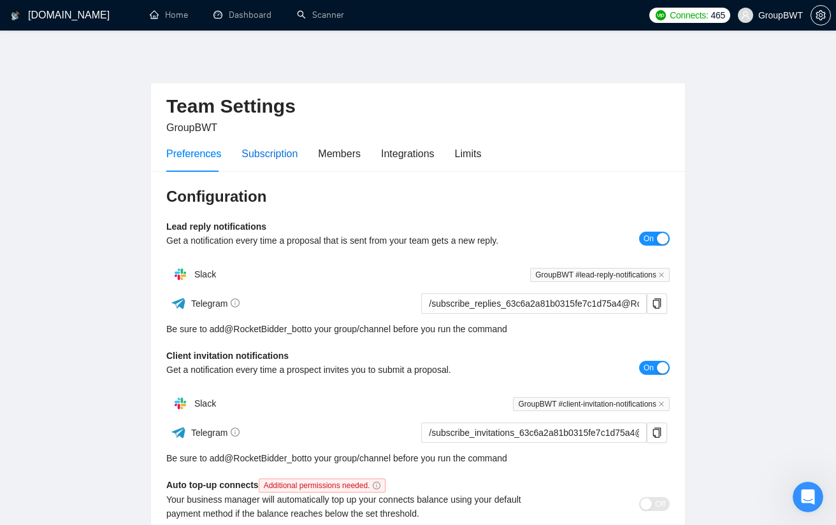
click at [293, 146] on div "Subscription" at bounding box center [269, 154] width 56 height 16
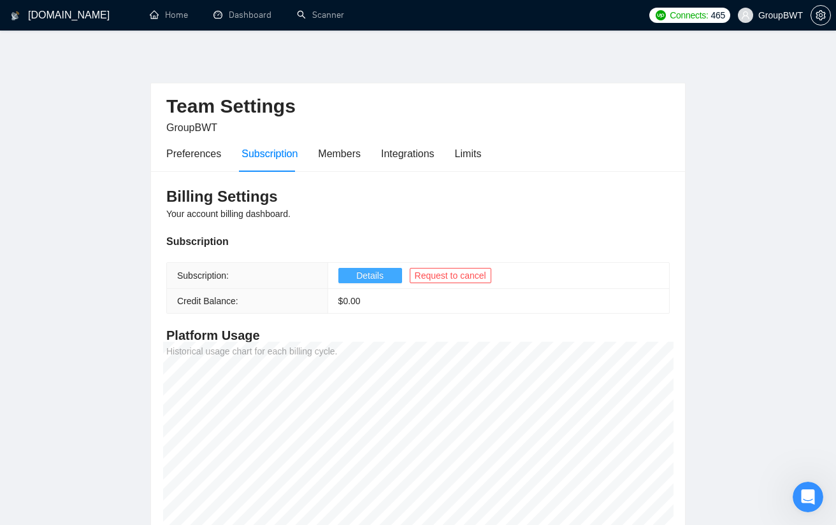
click at [353, 276] on button "Details" at bounding box center [370, 275] width 64 height 15
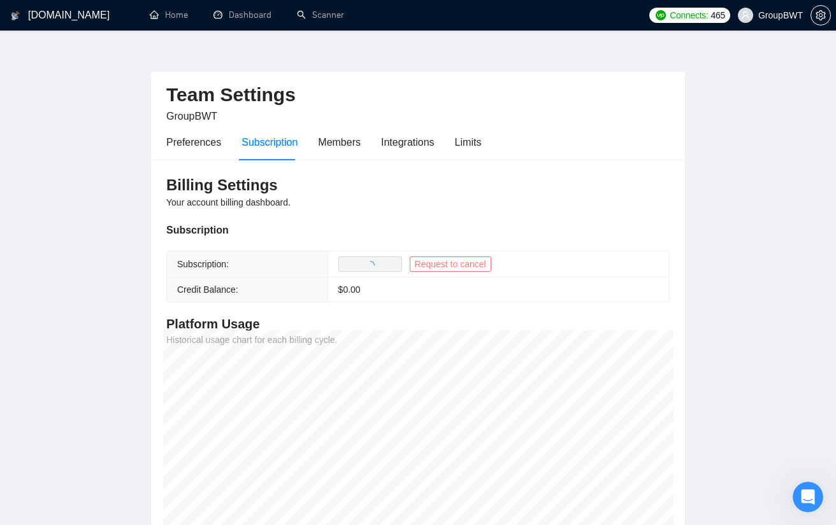
scroll to position [9, 0]
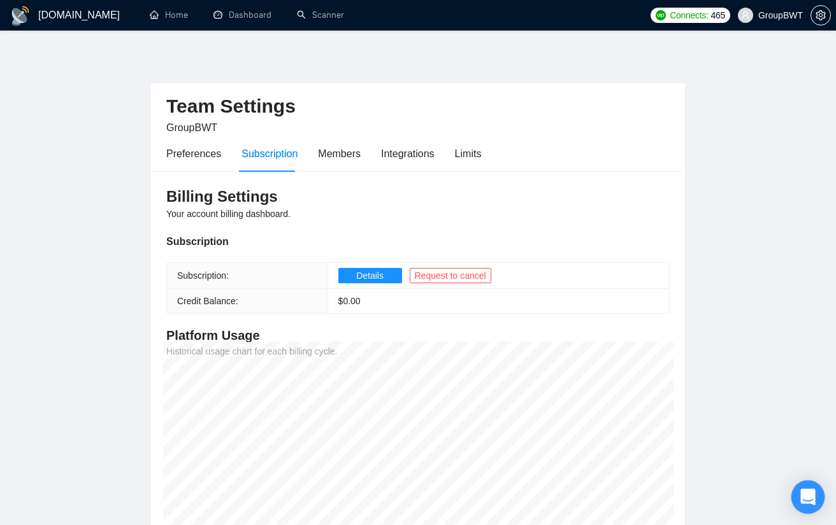
click at [806, 499] on icon "Open Intercom Messenger" at bounding box center [807, 497] width 15 height 17
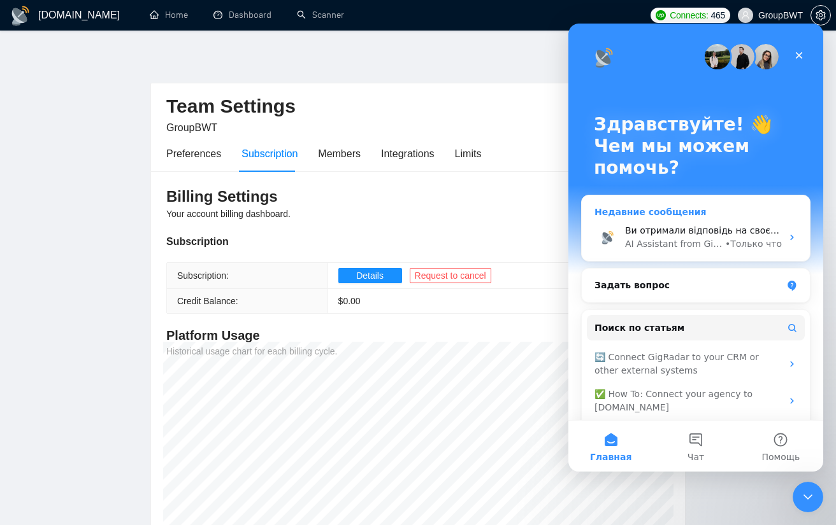
click at [684, 229] on span "Ви отримали відповідь на своє запитання?" at bounding box center [726, 230] width 203 height 10
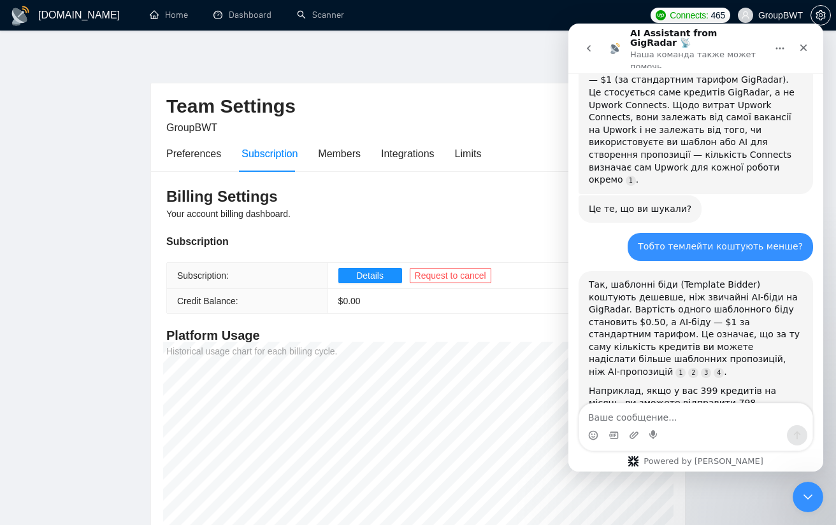
scroll to position [2821, 0]
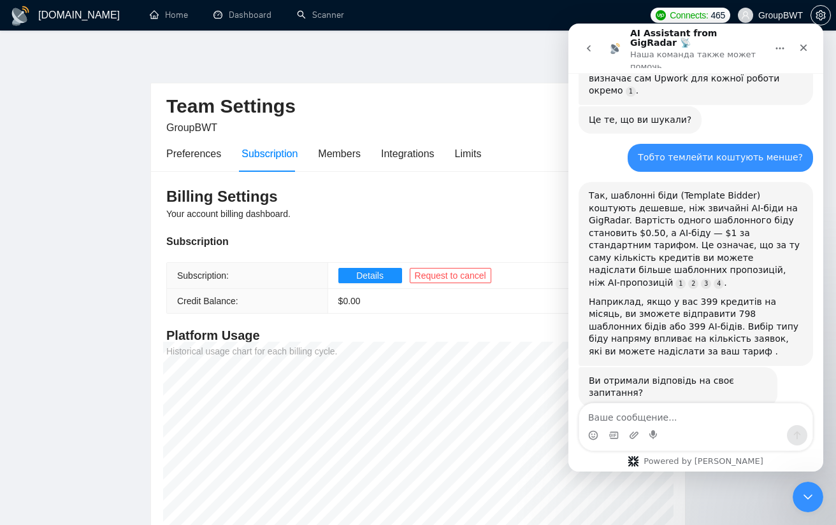
click at [699, 433] on div "Мессенджер Intercom" at bounding box center [695, 435] width 233 height 20
click at [699, 432] on div "Мессенджер Intercom" at bounding box center [695, 435] width 233 height 20
click at [679, 425] on div "Мессенджер Intercom" at bounding box center [695, 435] width 233 height 20
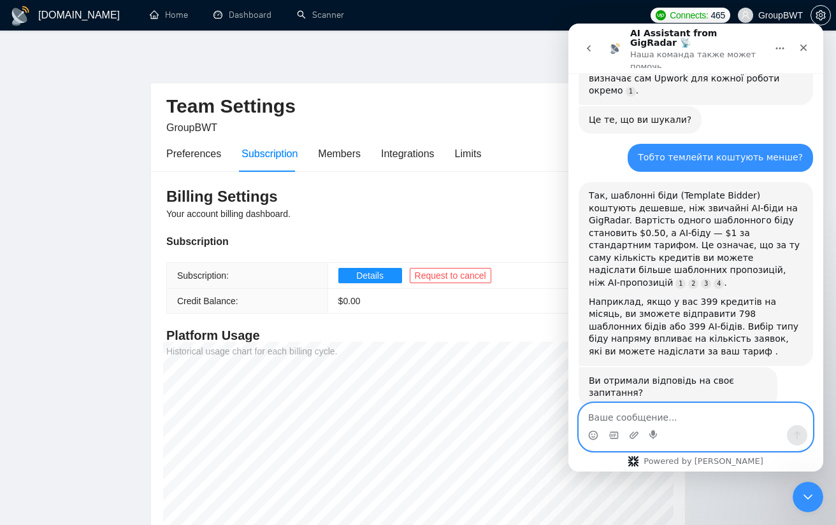
click at [681, 418] on textarea "Ваше сообщение..." at bounding box center [695, 415] width 233 height 22
type textarea "В мене 4000 в рiк"
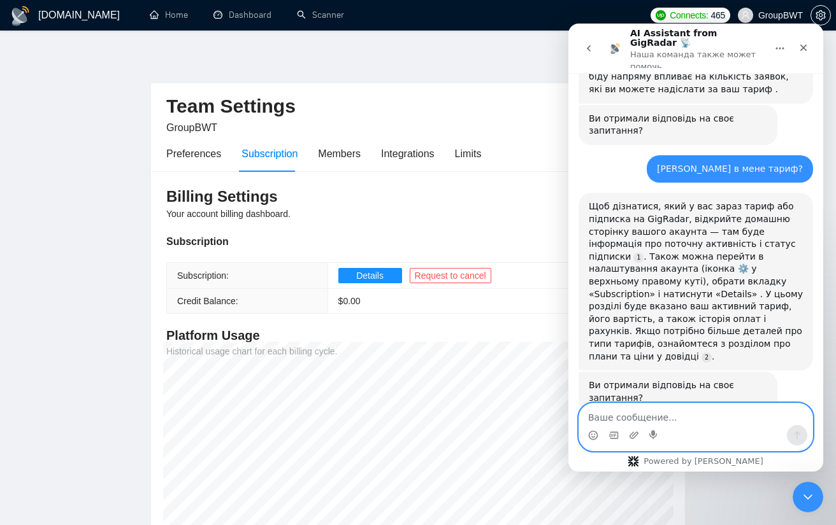
scroll to position [3148, 0]
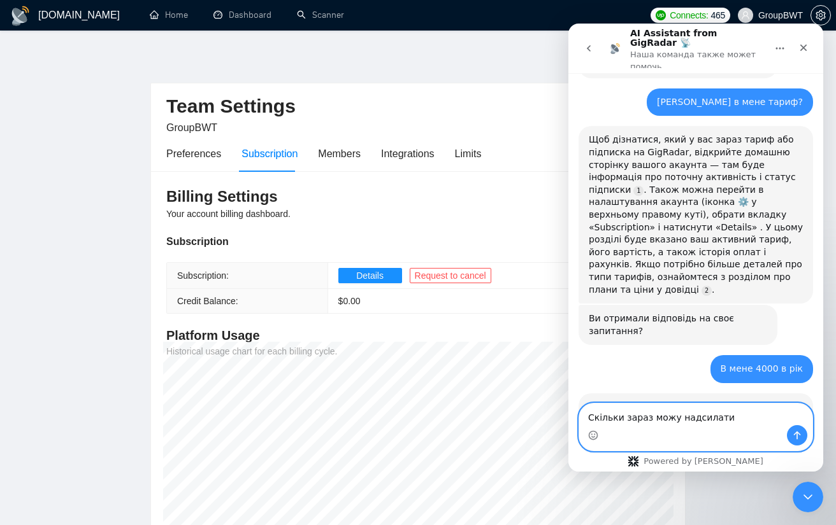
type textarea "Скiльки зараз можу надсилати?"
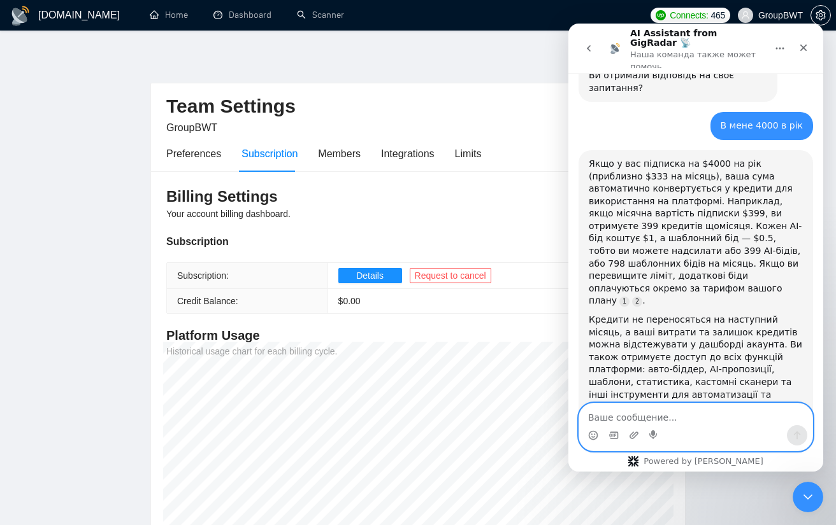
scroll to position [3459, 0]
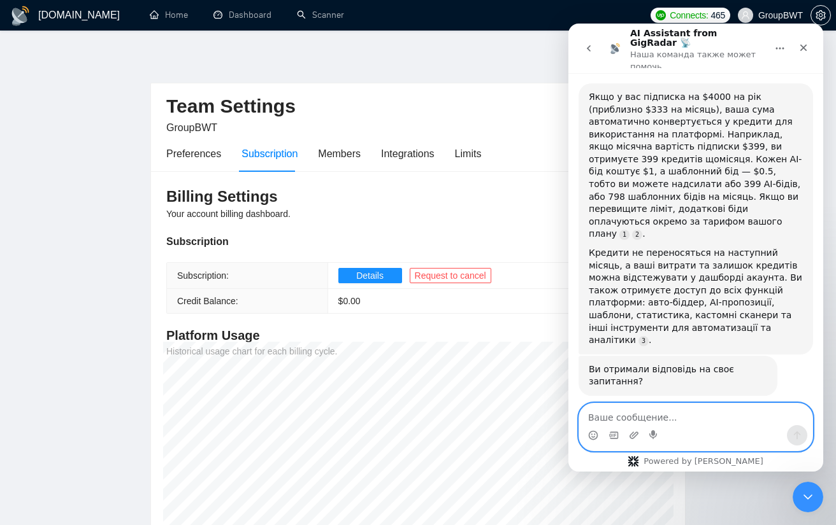
type textarea "[PERSON_NAME]"
type textarea "Тобто 333 на мicяць можу вiдправляти?"
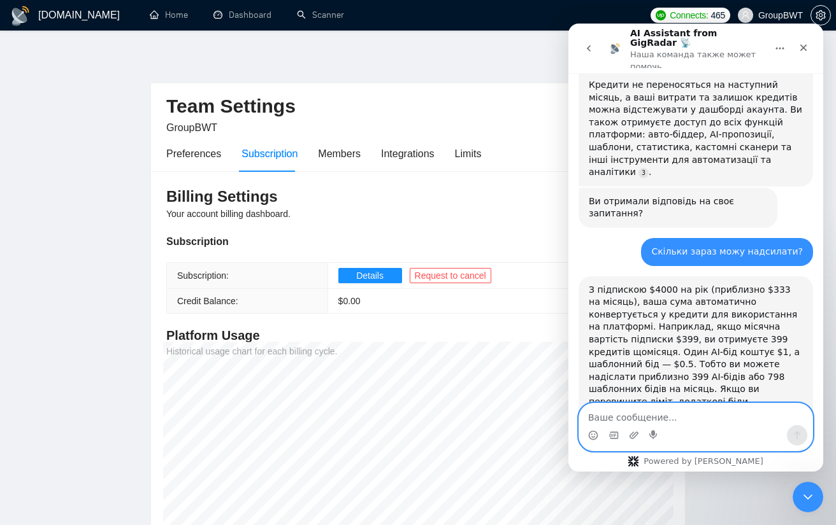
scroll to position [3713, 0]
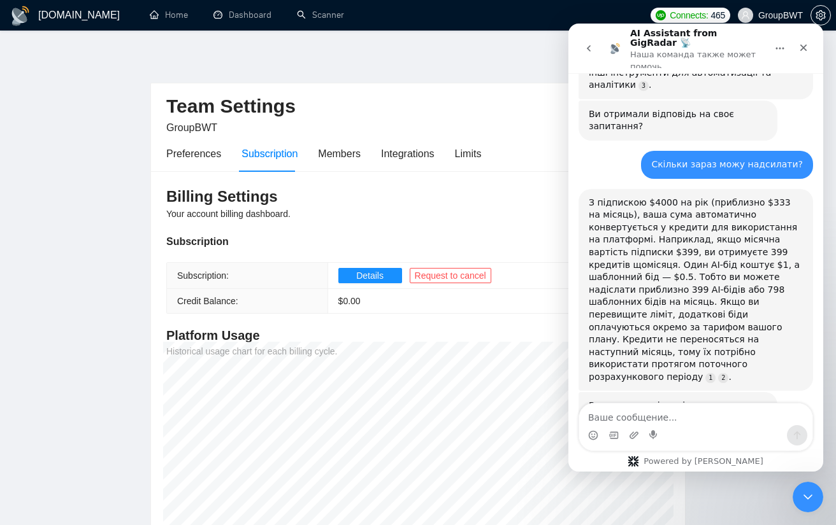
drag, startPoint x: 634, startPoint y: 345, endPoint x: 655, endPoint y: 383, distance: 43.3
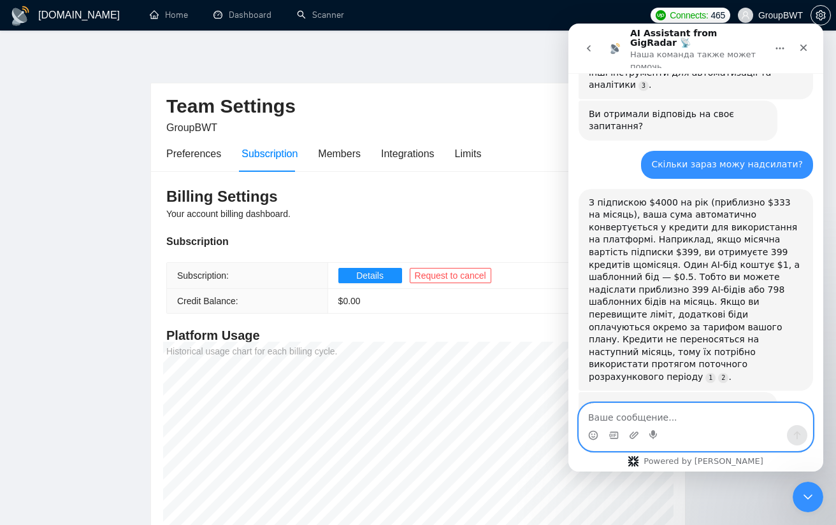
click at [669, 404] on textarea "Ваше сообщение..." at bounding box center [695, 415] width 233 height 22
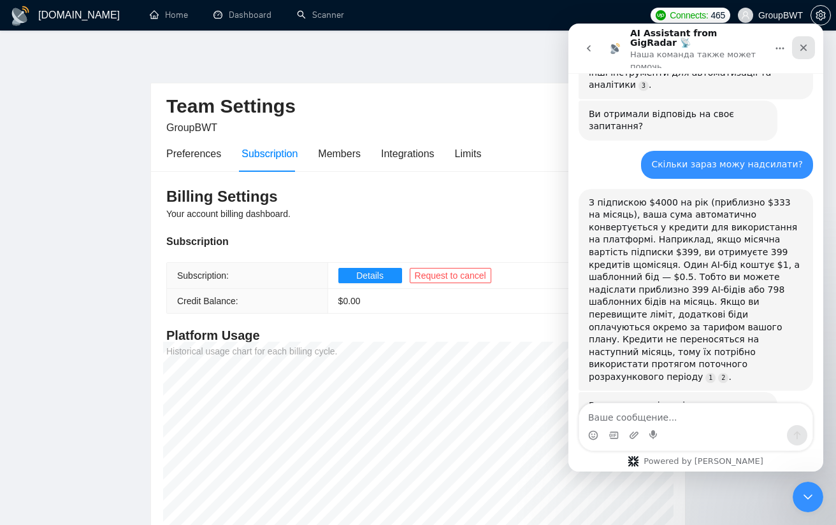
click at [802, 43] on icon "Закрыть" at bounding box center [803, 48] width 10 height 10
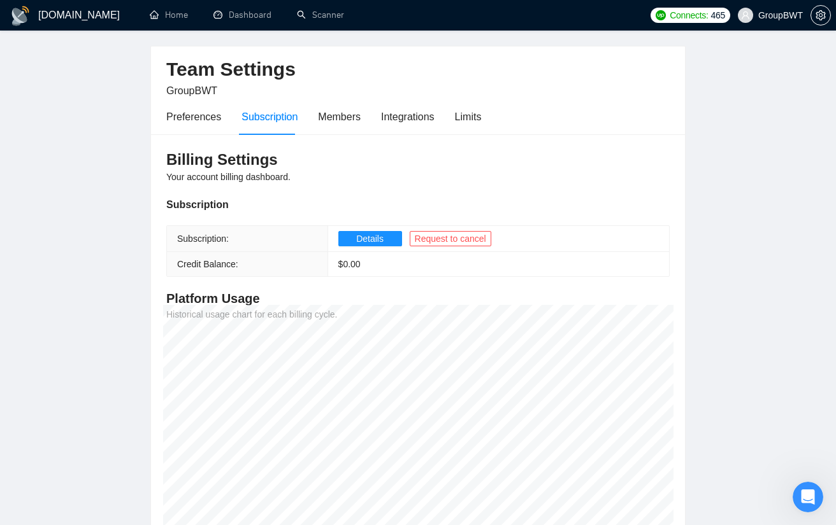
scroll to position [0, 0]
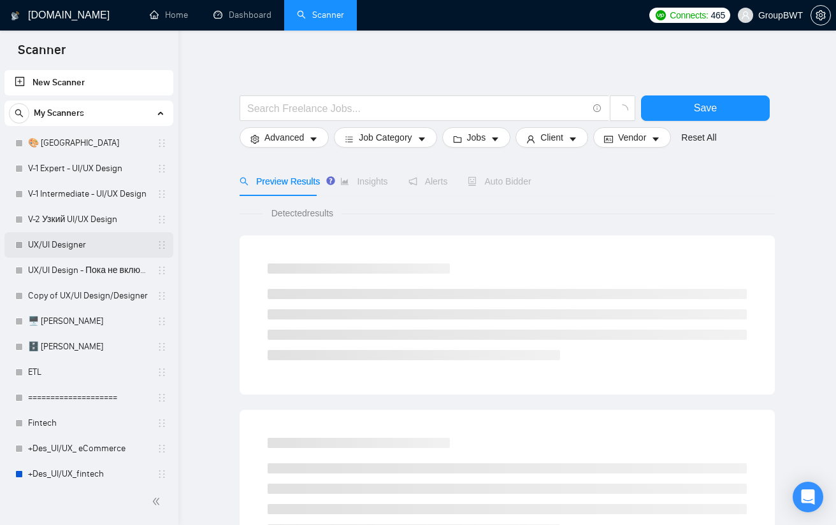
click at [77, 250] on link "UX/UI Designer" at bounding box center [88, 244] width 121 height 25
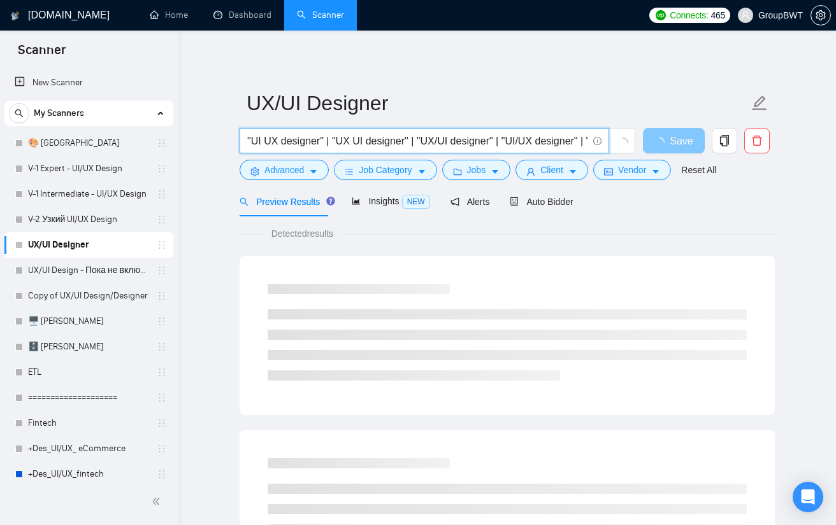
scroll to position [0, 131]
drag, startPoint x: 501, startPoint y: 143, endPoint x: 788, endPoint y: 155, distance: 287.5
click at [537, 138] on input ""UI UX designer" | "UX UI designer" | "UX/UI designer" | "UI/UX designer" | "UI…" at bounding box center [417, 141] width 340 height 16
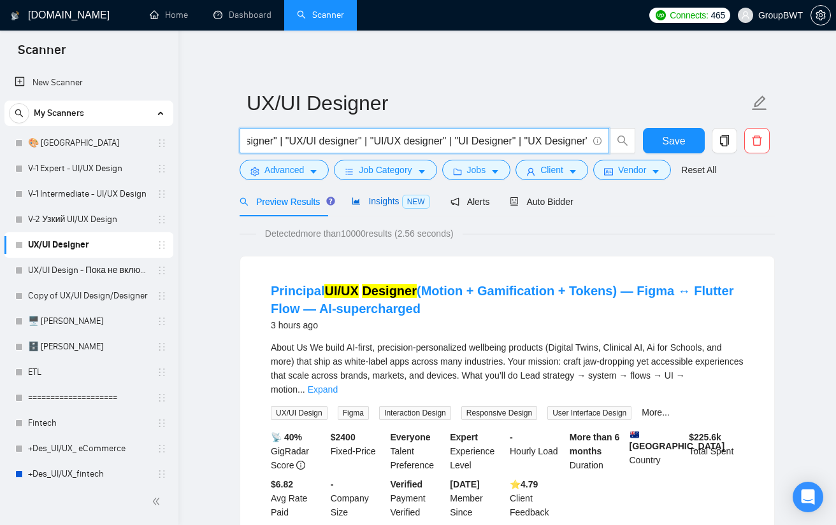
scroll to position [0, 0]
click at [377, 201] on span "Insights NEW" at bounding box center [391, 201] width 78 height 10
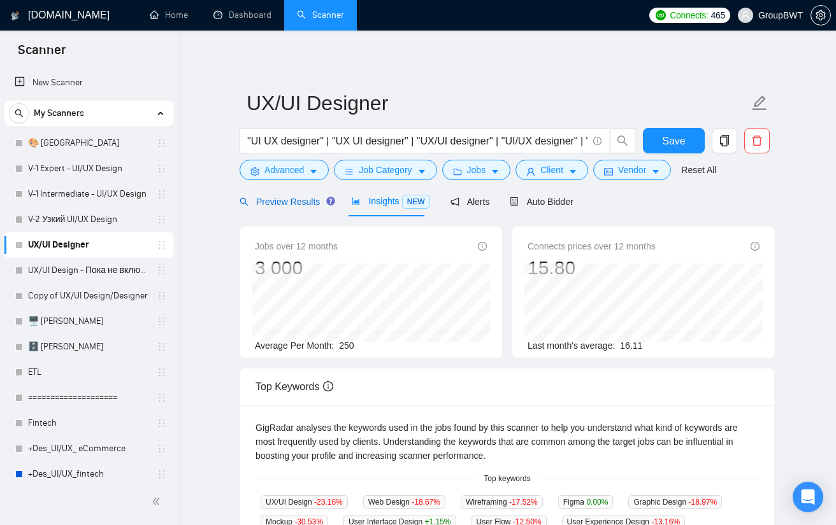
click at [278, 198] on span "Preview Results" at bounding box center [285, 202] width 92 height 10
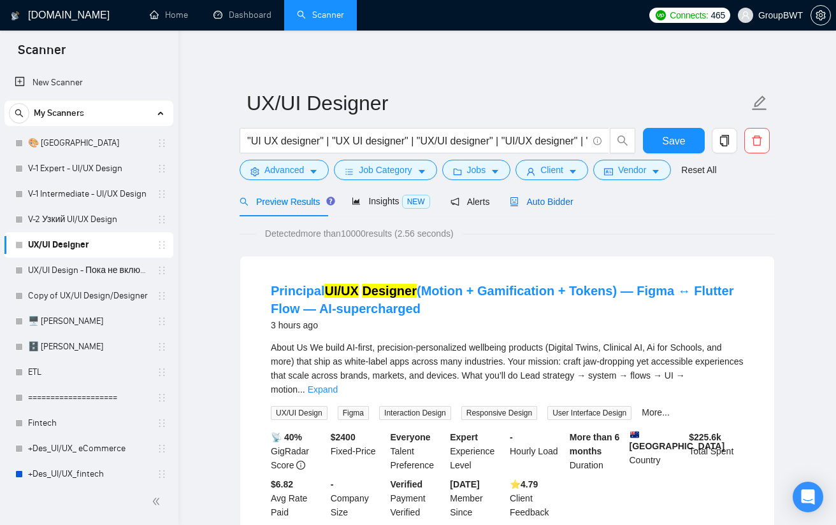
click at [560, 204] on span "Auto Bidder" at bounding box center [540, 202] width 63 height 10
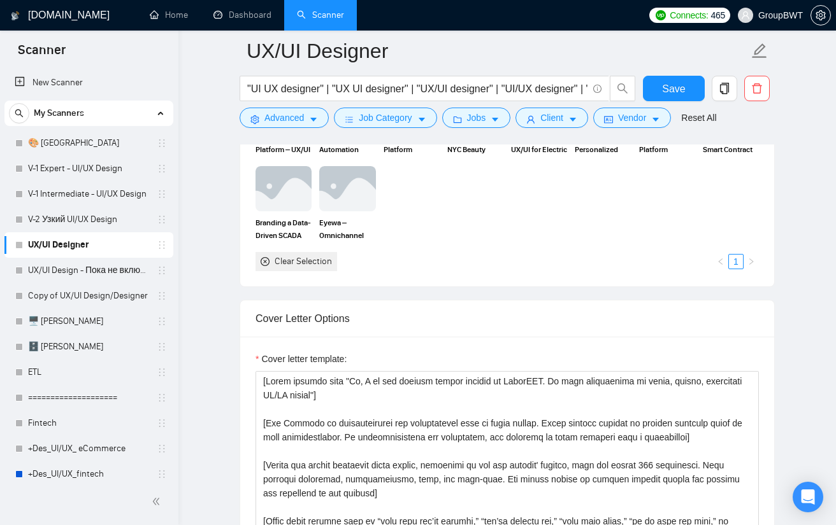
scroll to position [1528, 0]
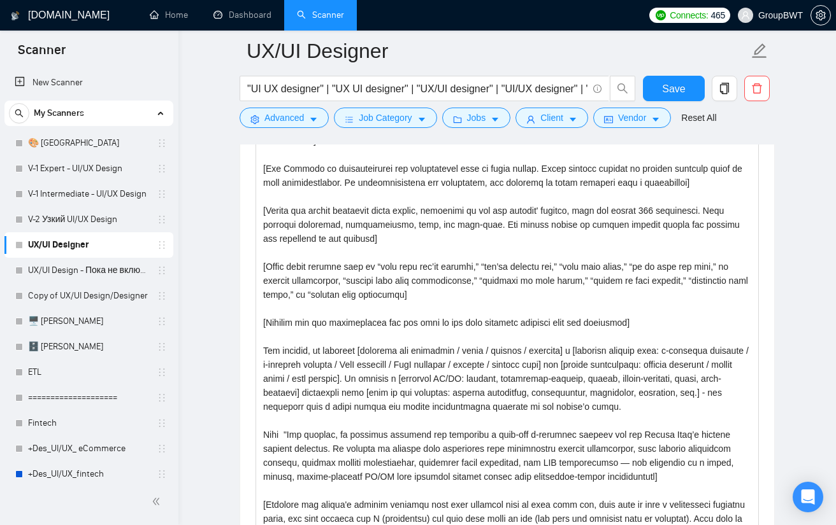
drag, startPoint x: 751, startPoint y: 395, endPoint x: 712, endPoint y: 548, distance: 157.7
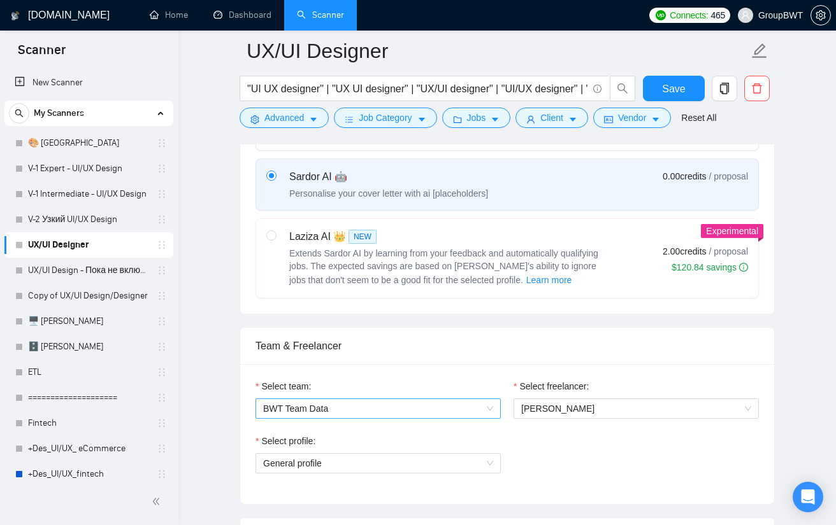
scroll to position [446, 0]
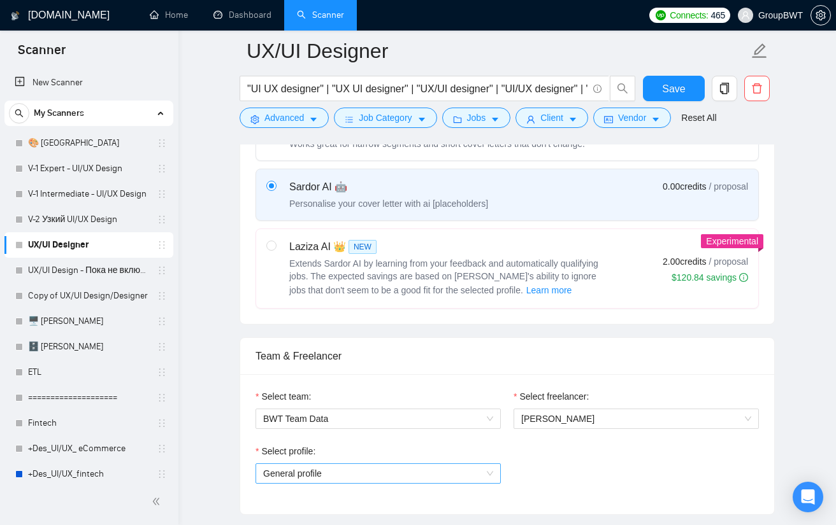
click at [398, 469] on span "General profile" at bounding box center [378, 473] width 230 height 19
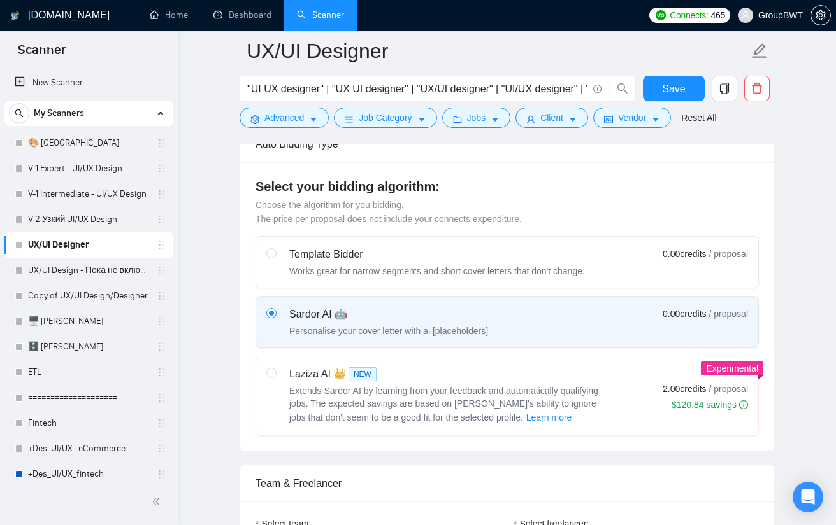
click at [371, 254] on div "Template Bidder" at bounding box center [436, 254] width 295 height 15
click at [275, 254] on input "radio" at bounding box center [270, 252] width 9 height 9
radio input "true"
radio input "false"
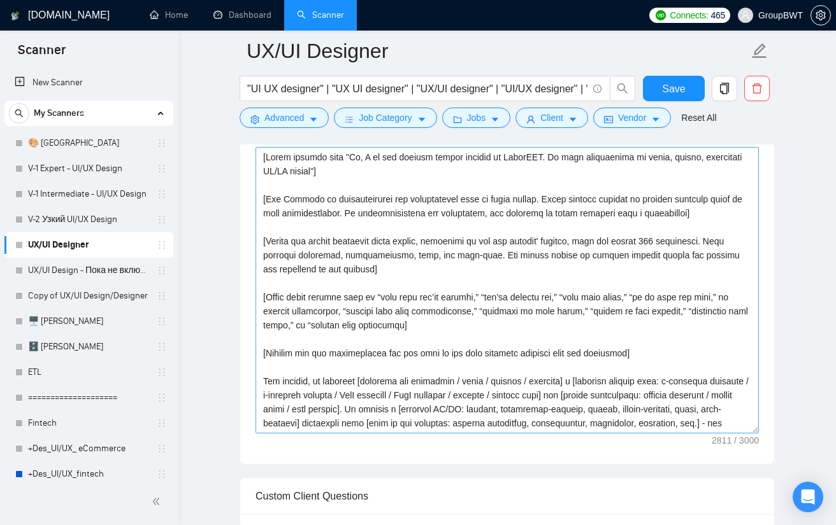
scroll to position [892, 0]
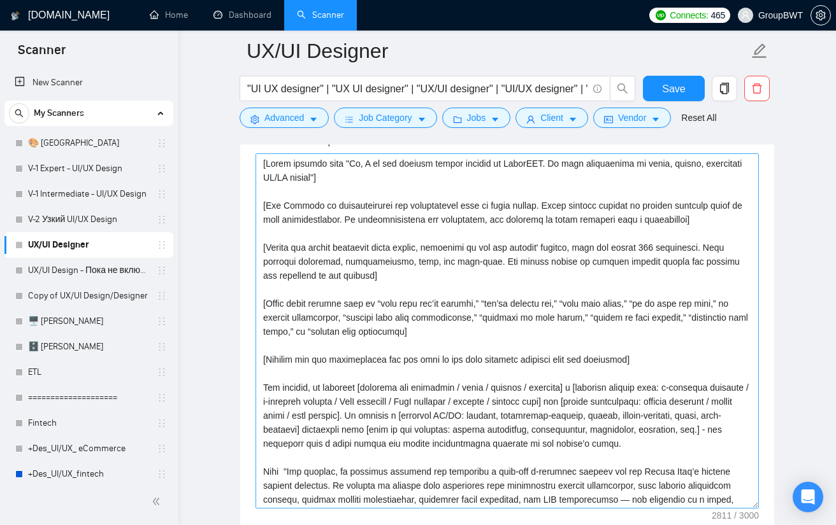
drag, startPoint x: 755, startPoint y: 428, endPoint x: 737, endPoint y: 524, distance: 97.7
click at [738, 509] on textarea "Cover Letter template:" at bounding box center [506, 330] width 503 height 355
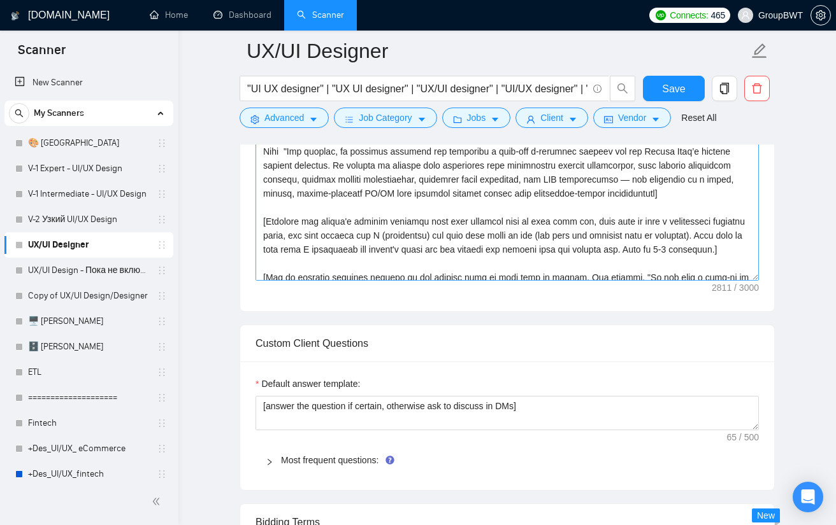
scroll to position [0, 0]
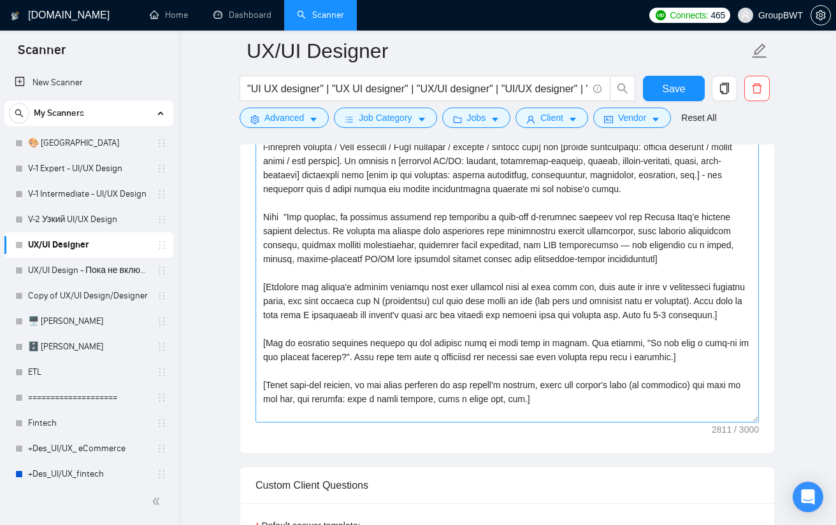
drag, startPoint x: 750, startPoint y: 272, endPoint x: 732, endPoint y: 414, distance: 143.1
click at [732, 414] on textarea "Cover Letter template:" at bounding box center [506, 161] width 503 height 524
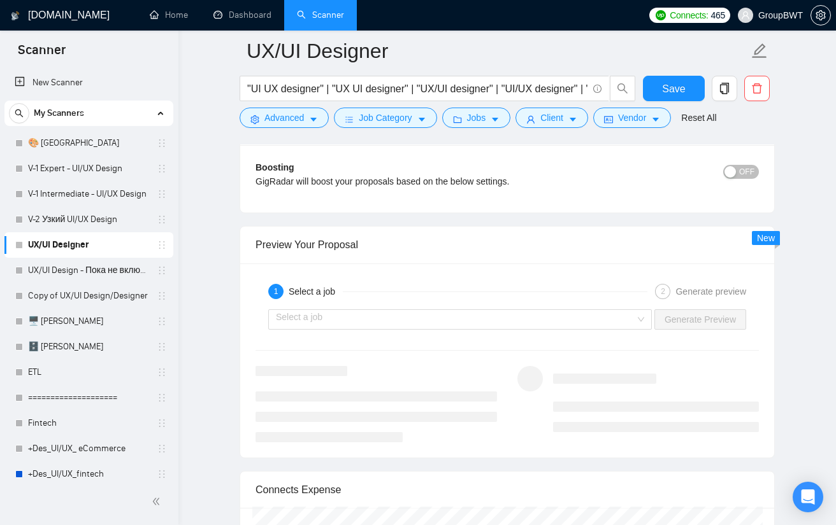
scroll to position [2102, 0]
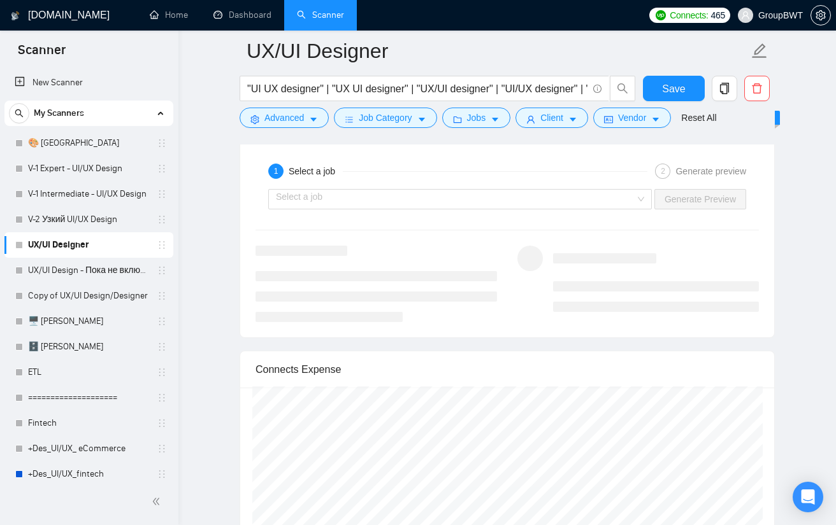
click at [478, 184] on div "Select a job Generate Preview" at bounding box center [507, 199] width 506 height 31
click at [473, 190] on input "search" at bounding box center [455, 199] width 359 height 19
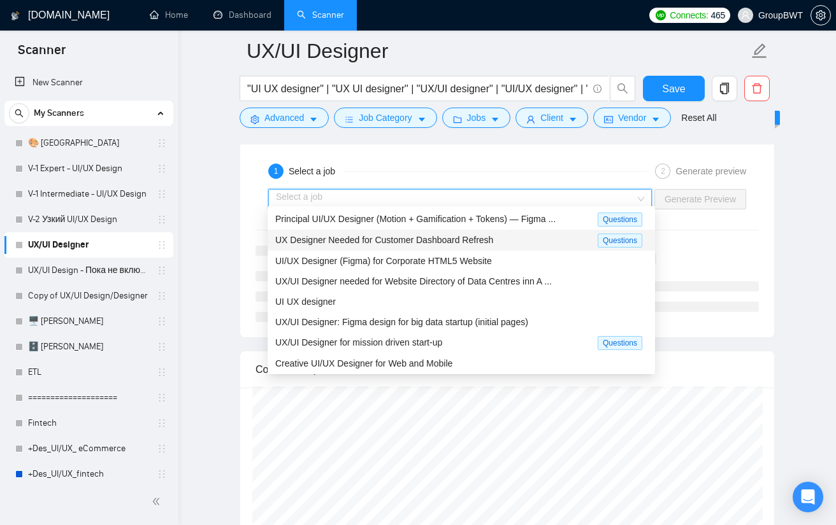
click at [369, 239] on span "UX Designer Needed for Customer Dashboard Refresh" at bounding box center [384, 240] width 218 height 10
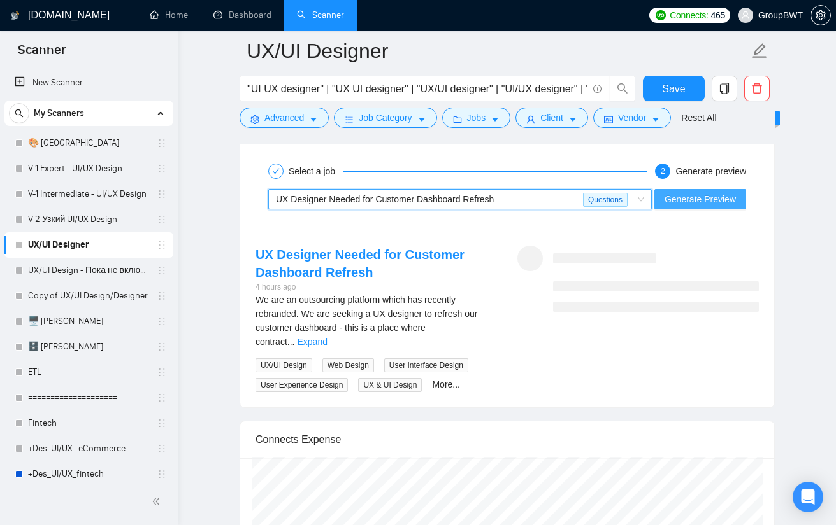
click at [685, 197] on span "Generate Preview" at bounding box center [699, 199] width 71 height 14
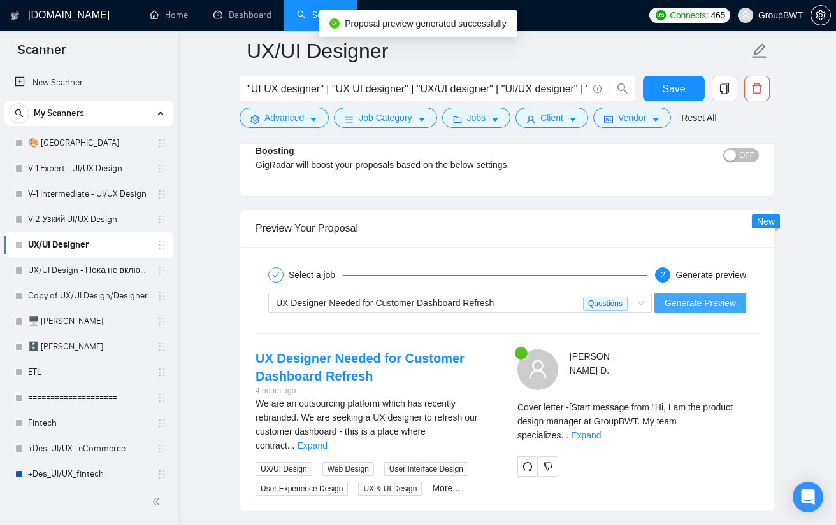
scroll to position [2038, 0]
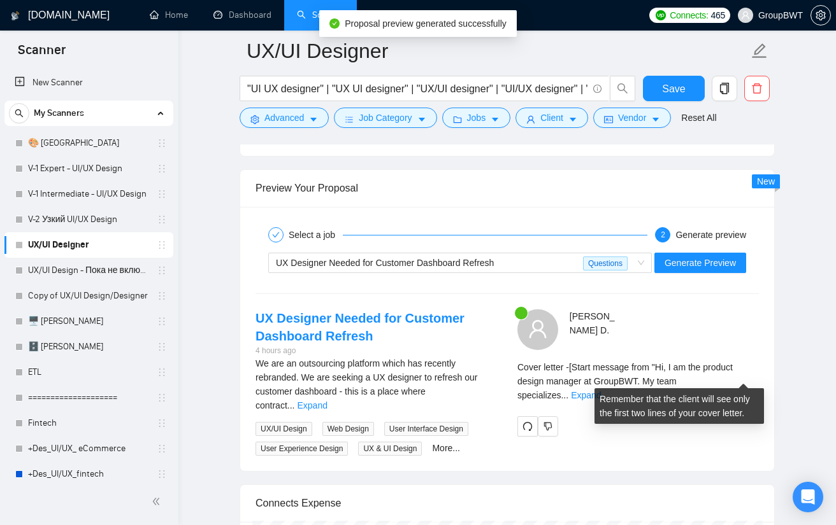
click at [601, 390] on link "Expand" at bounding box center [586, 395] width 30 height 10
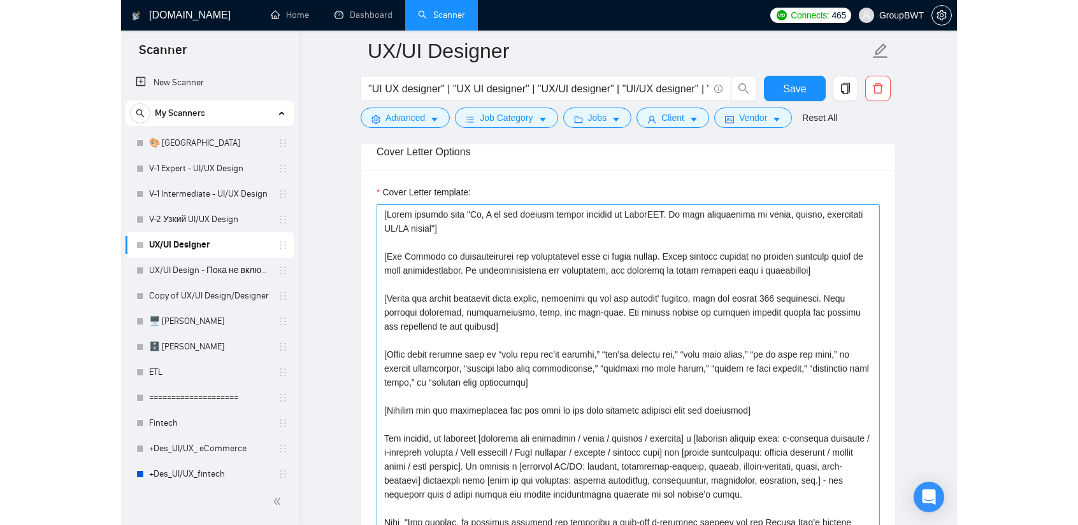
scroll to position [828, 0]
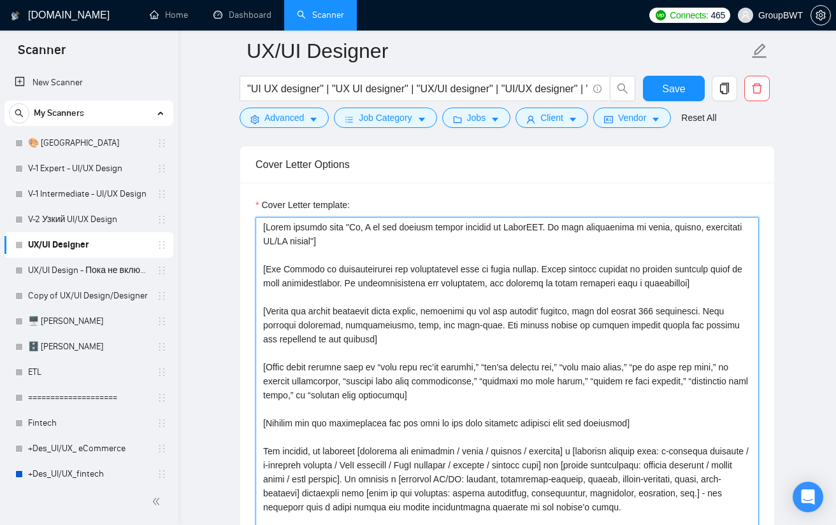
drag, startPoint x: 349, startPoint y: 224, endPoint x: 315, endPoint y: 238, distance: 36.3
click at [315, 238] on textarea "Cover Letter template:" at bounding box center [506, 479] width 503 height 524
click at [335, 276] on textarea "Cover Letter template:" at bounding box center [506, 479] width 503 height 524
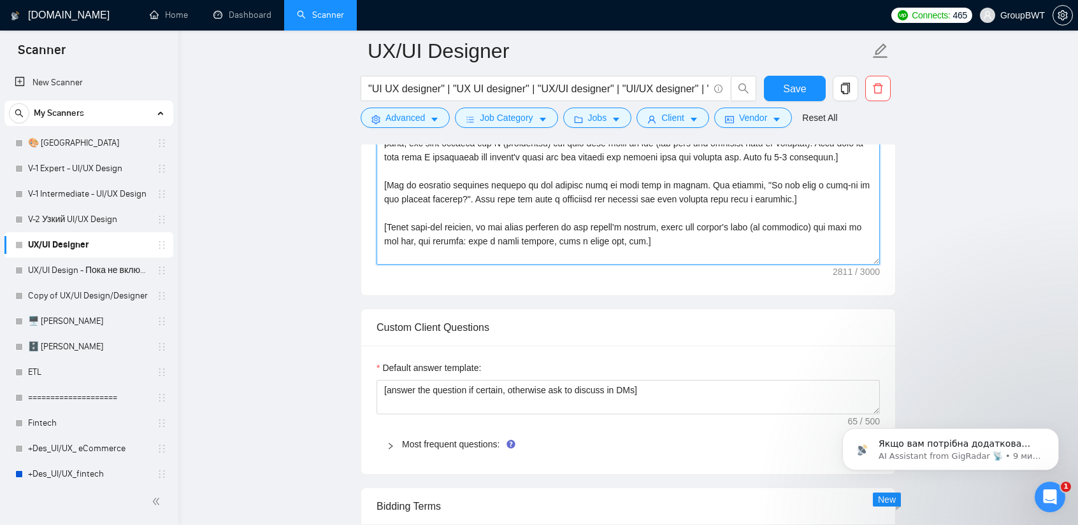
scroll to position [1401, 0]
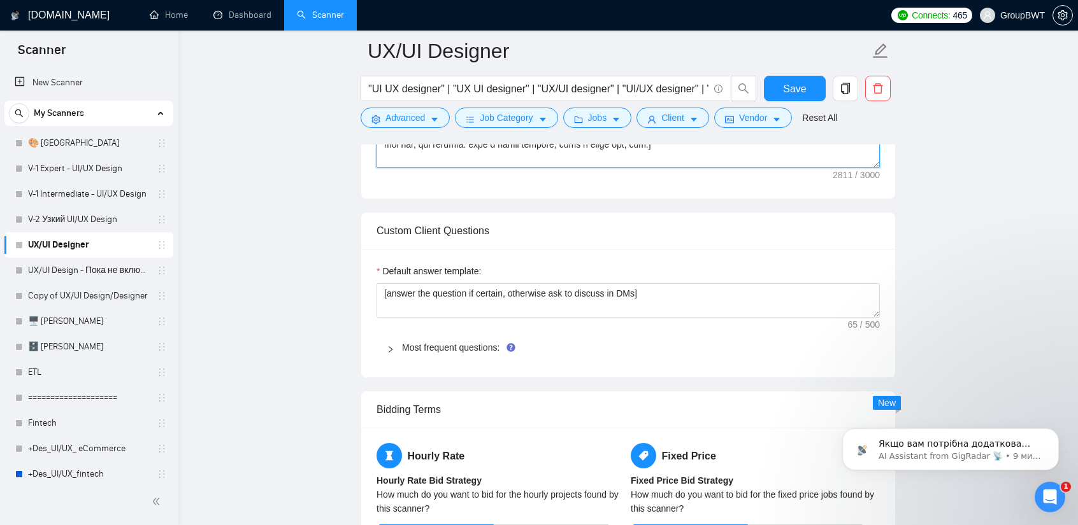
drag, startPoint x: 380, startPoint y: 287, endPoint x: 700, endPoint y: 227, distance: 325.1
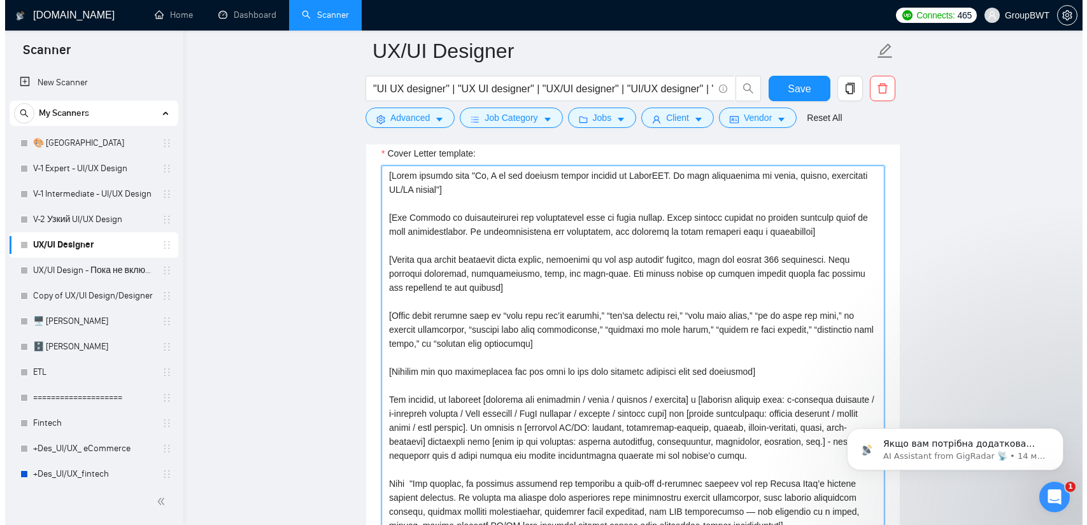
scroll to position [892, 0]
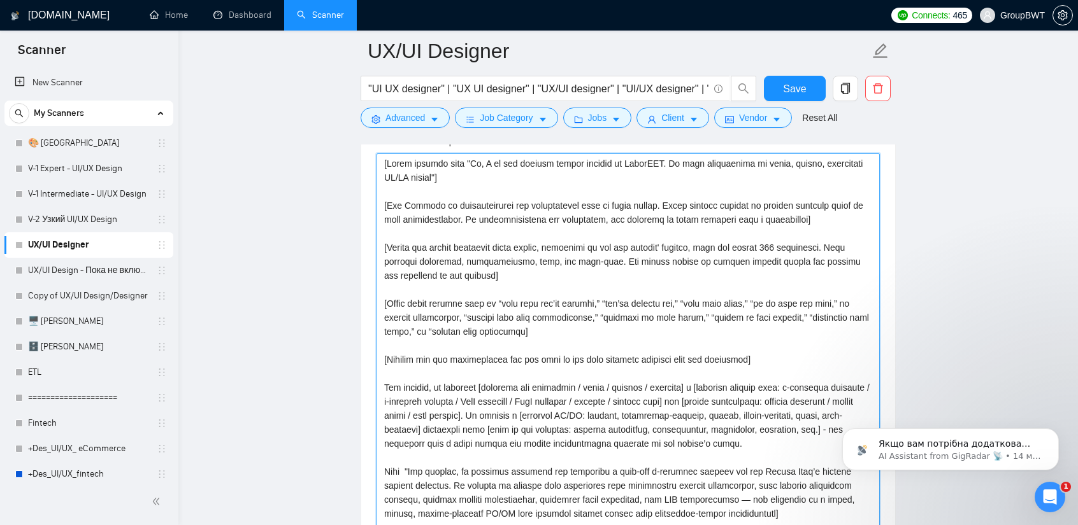
click at [484, 302] on textarea "Cover Letter template:" at bounding box center [627, 415] width 503 height 524
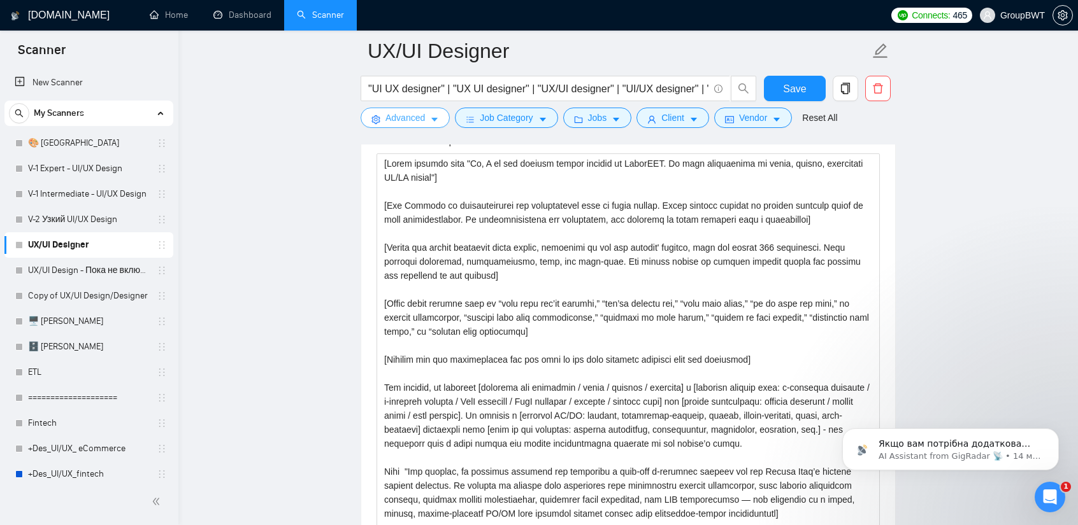
click at [408, 110] on button "Advanced" at bounding box center [404, 118] width 89 height 20
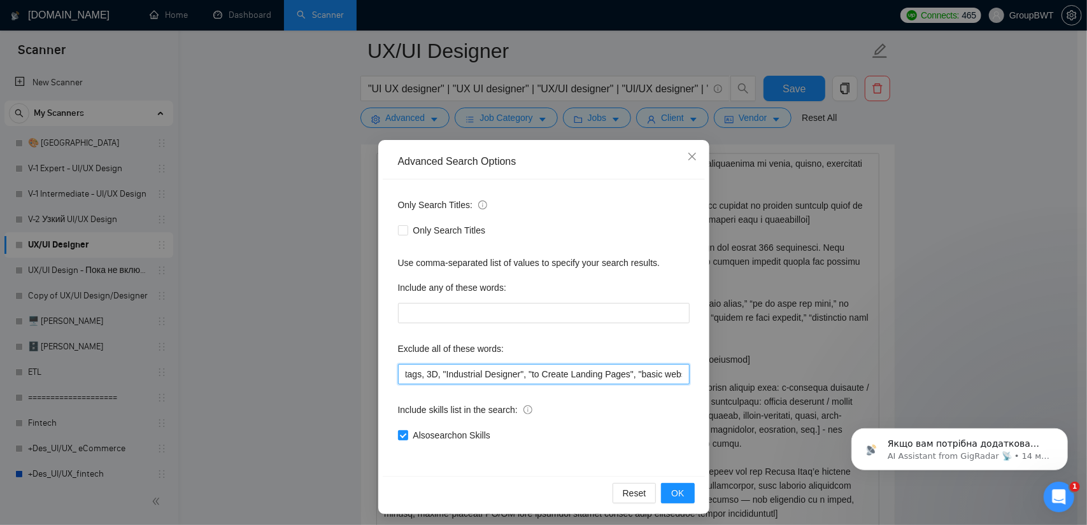
scroll to position [0, 3237]
drag, startPoint x: 630, startPoint y: 371, endPoint x: 879, endPoint y: 382, distance: 249.2
click at [835, 382] on div "Advanced Search Options Only Search Titles: Only Search Titles Use comma-separa…" at bounding box center [543, 262] width 1087 height 525
click at [643, 371] on input ""Storybook Designer", "tidy-up tasks", "Tilda", "React Native", "Website Develo…" at bounding box center [544, 374] width 292 height 20
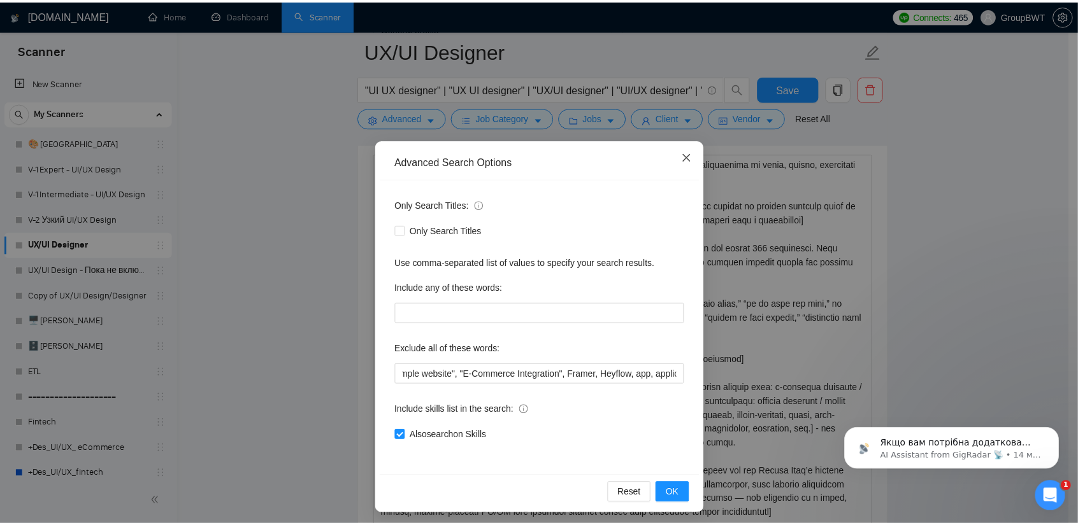
scroll to position [0, 0]
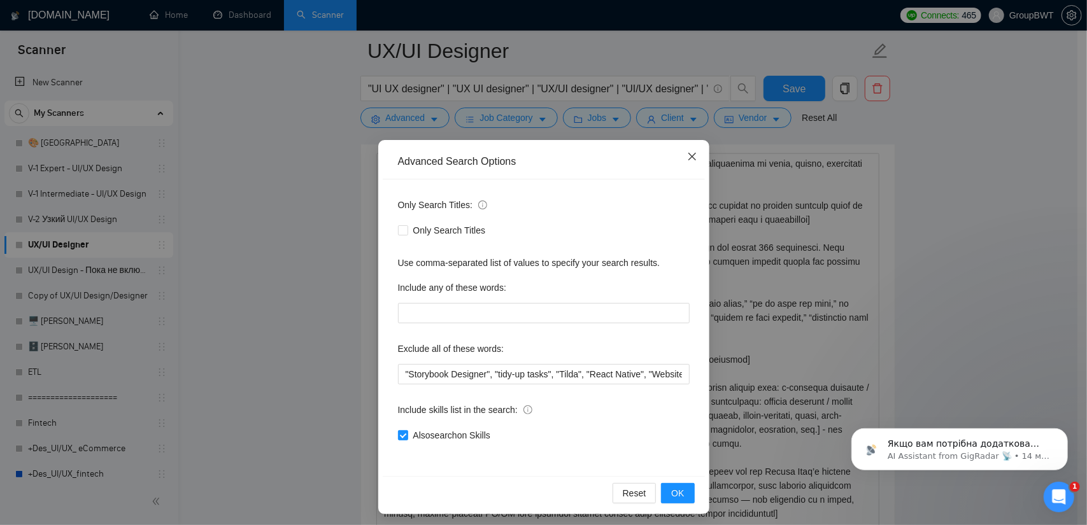
click at [693, 157] on span "Close" at bounding box center [692, 157] width 34 height 34
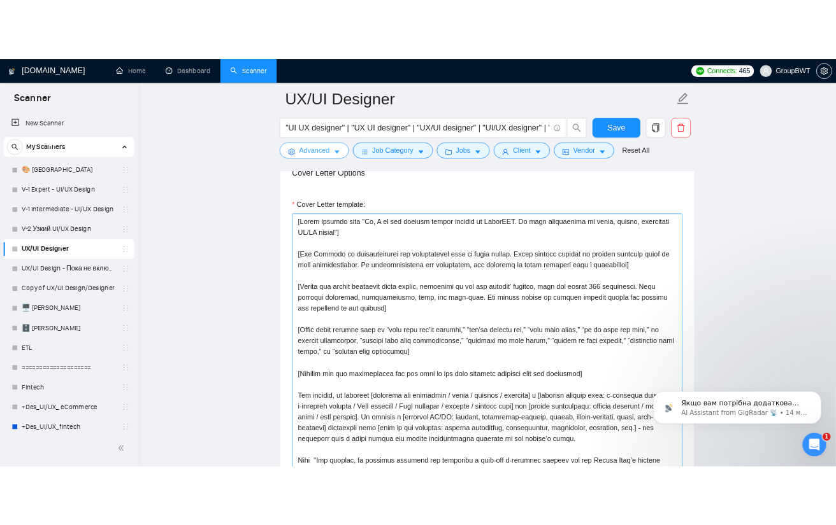
scroll to position [828, 0]
